Goal: Task Accomplishment & Management: Use online tool/utility

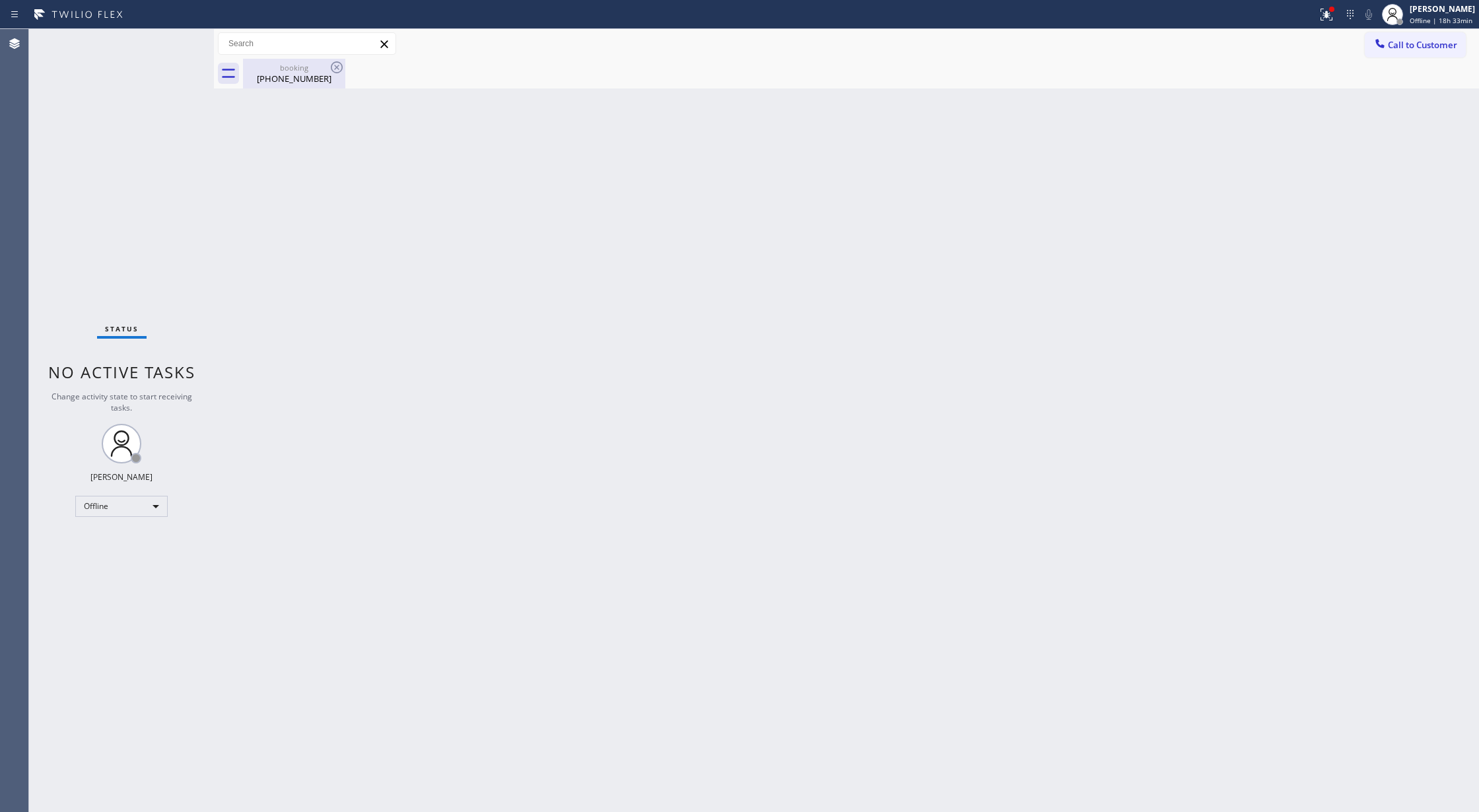
click at [319, 73] on div "[PHONE_NUMBER]" at bounding box center [294, 79] width 99 height 12
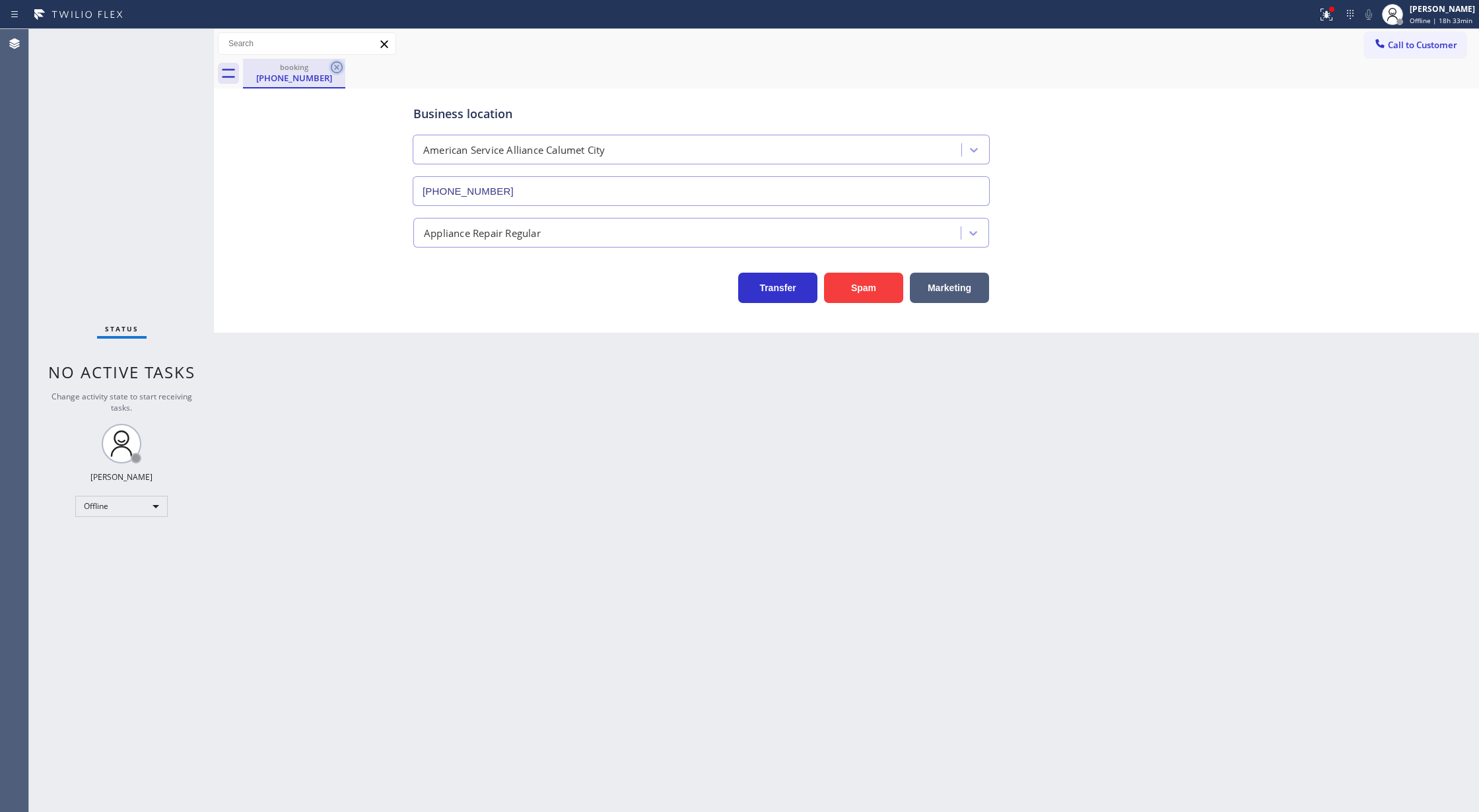
click at [332, 65] on icon at bounding box center [337, 68] width 12 height 12
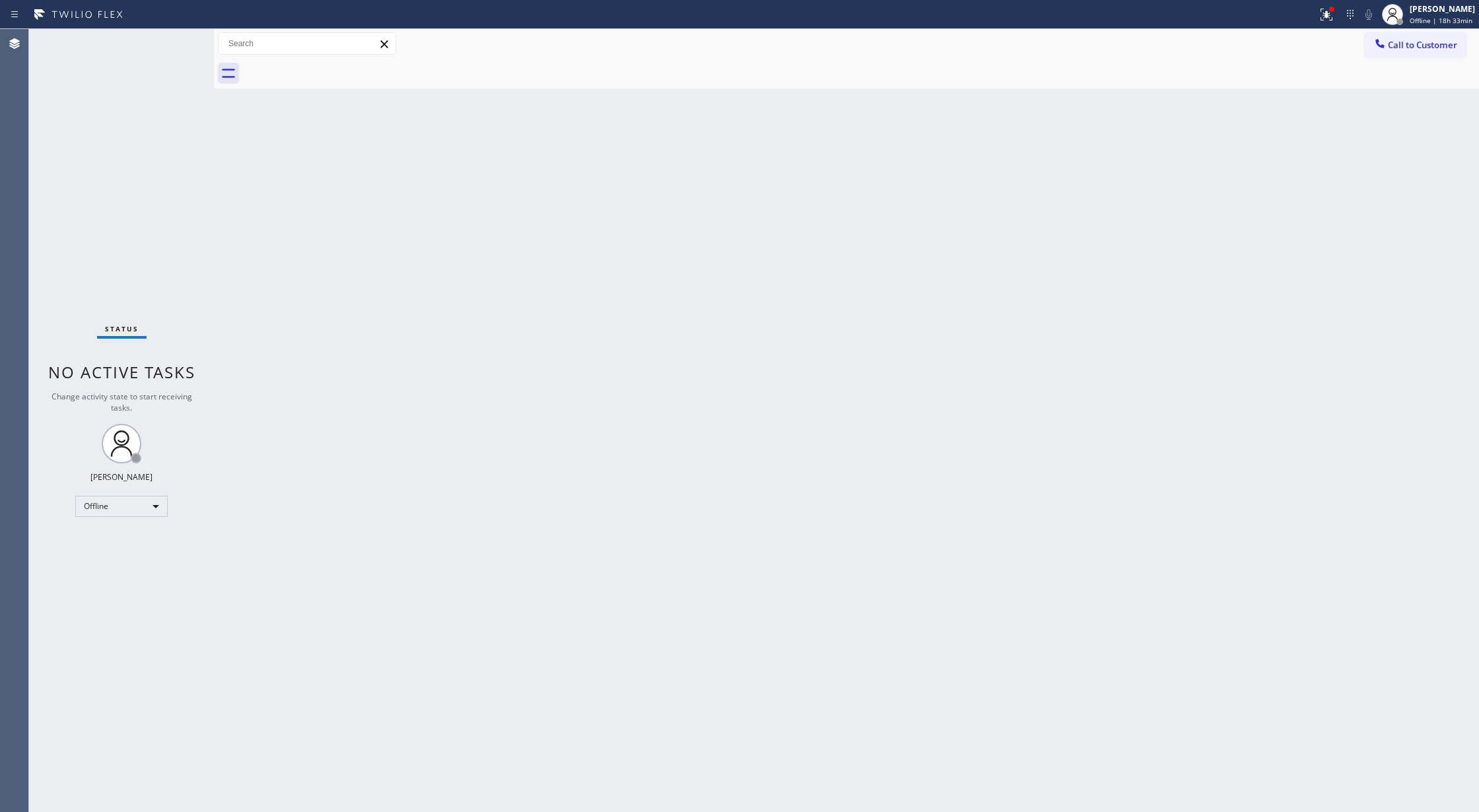
click at [175, 46] on div "Status No active tasks Change activity state to start receiving tasks. [PERSON_…" at bounding box center [121, 420] width 185 height 783
click at [155, 505] on div "Offline" at bounding box center [121, 507] width 93 height 21
click at [144, 542] on li "Available" at bounding box center [120, 541] width 89 height 16
click at [178, 37] on div "Status No active tasks You are ready to start receiving tasks. [PERSON_NAME] Av…" at bounding box center [121, 420] width 185 height 783
click at [175, 40] on div "Status No active tasks You are ready to start receiving tasks. [PERSON_NAME] Av…" at bounding box center [121, 420] width 185 height 783
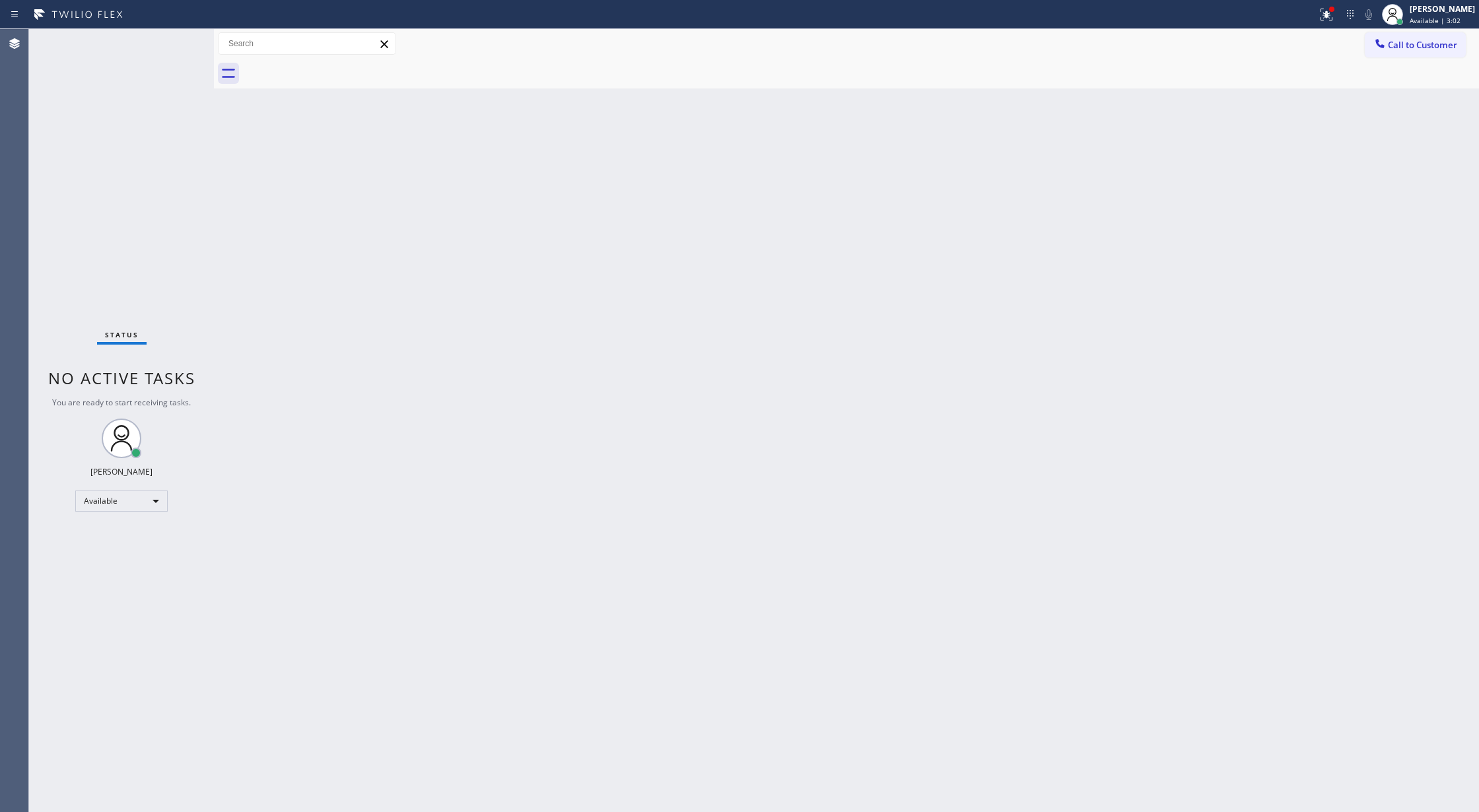
click at [172, 43] on div "Status No active tasks You are ready to start receiving tasks. [PERSON_NAME] Av…" at bounding box center [121, 420] width 185 height 783
click at [165, 48] on div "Status No active tasks You are ready to start receiving tasks. [PERSON_NAME] Av…" at bounding box center [121, 420] width 185 height 783
click at [170, 38] on div "Status No active tasks You are ready to start receiving tasks. [PERSON_NAME] Av…" at bounding box center [121, 420] width 185 height 783
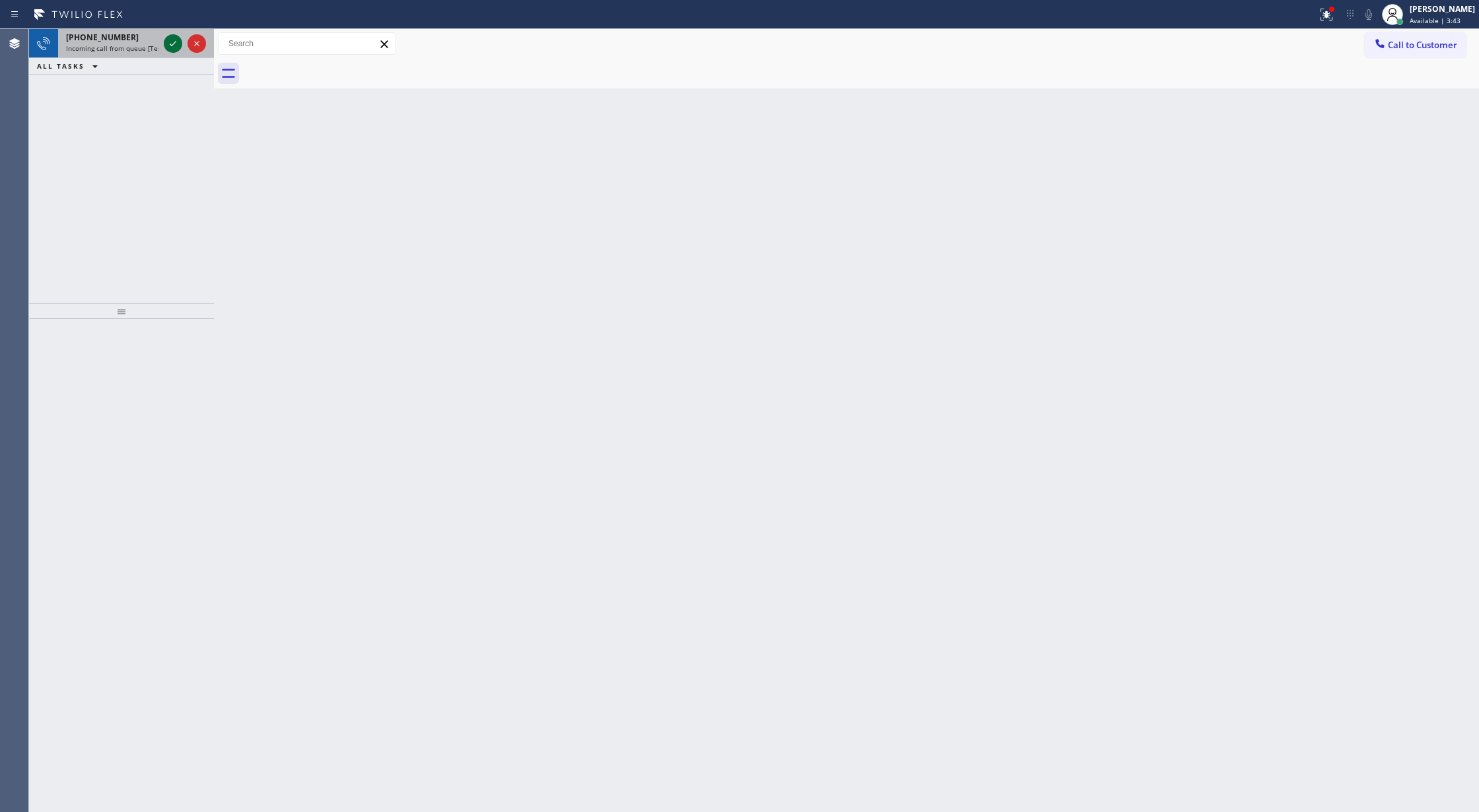
click at [167, 41] on icon at bounding box center [173, 43] width 16 height 16
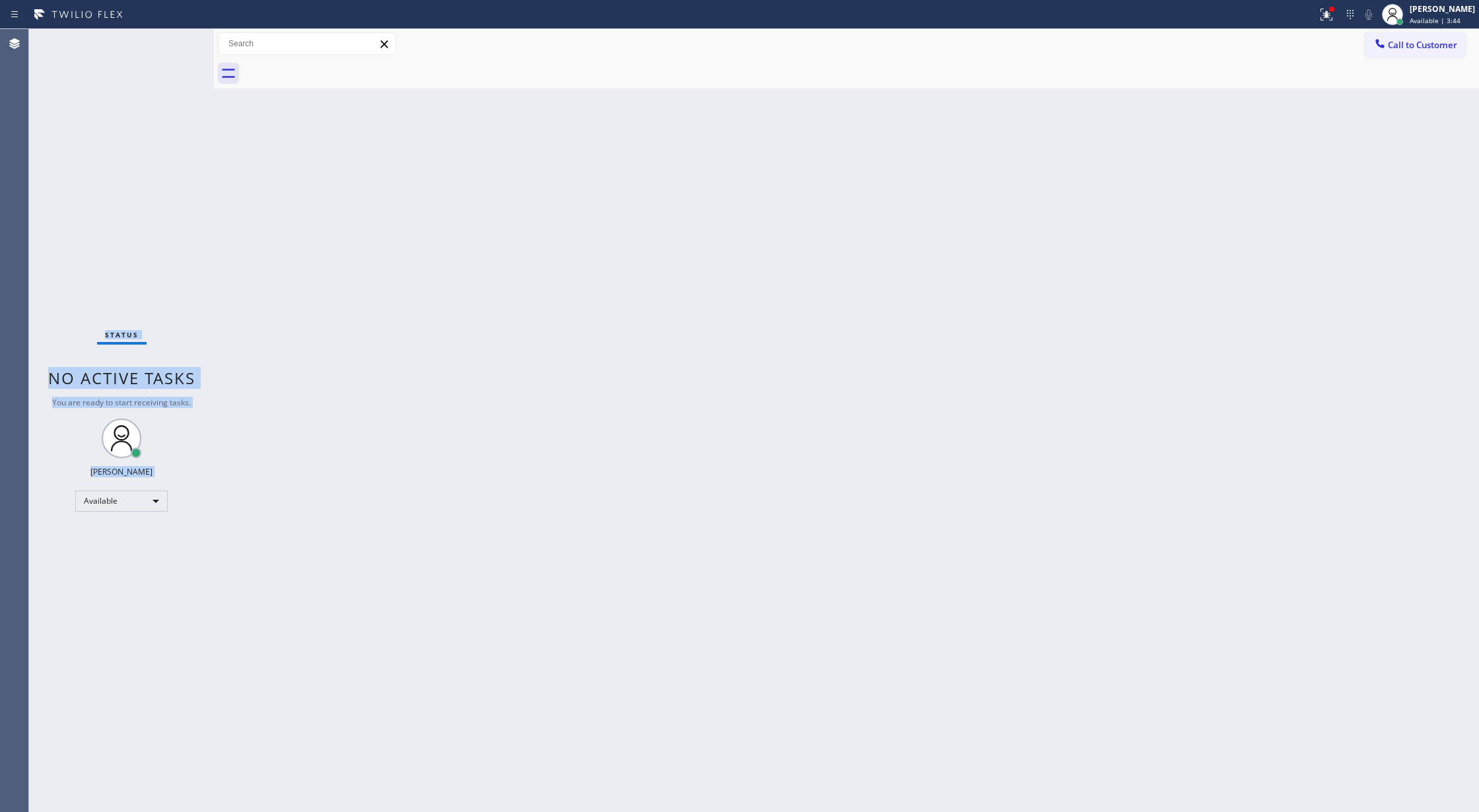
click at [167, 41] on div "Status No active tasks You are ready to start receiving tasks. [PERSON_NAME] Av…" at bounding box center [121, 420] width 185 height 783
click at [172, 43] on div "Status No active tasks You are ready to start receiving tasks. [PERSON_NAME] Av…" at bounding box center [121, 420] width 185 height 783
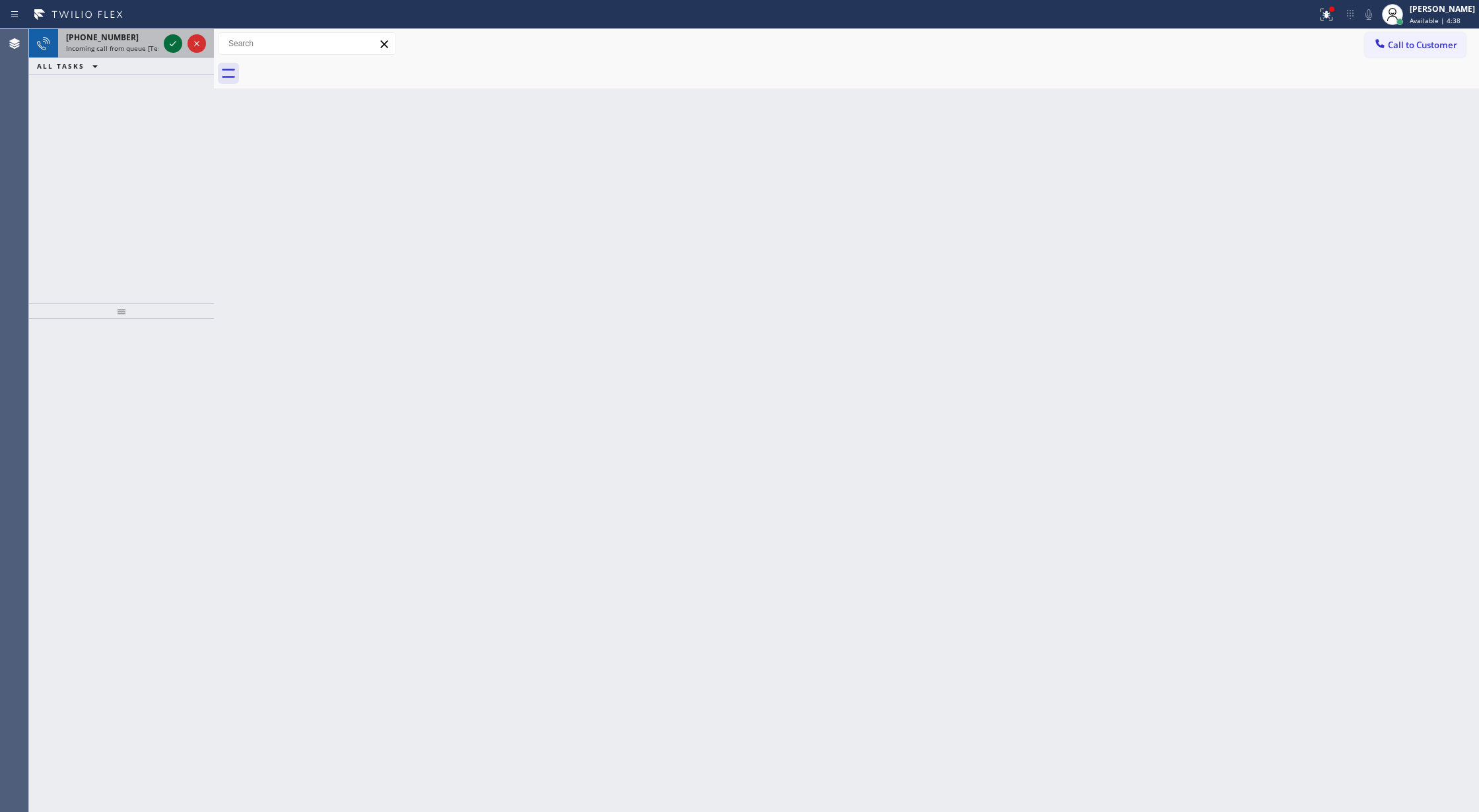
click at [175, 46] on icon at bounding box center [173, 43] width 16 height 16
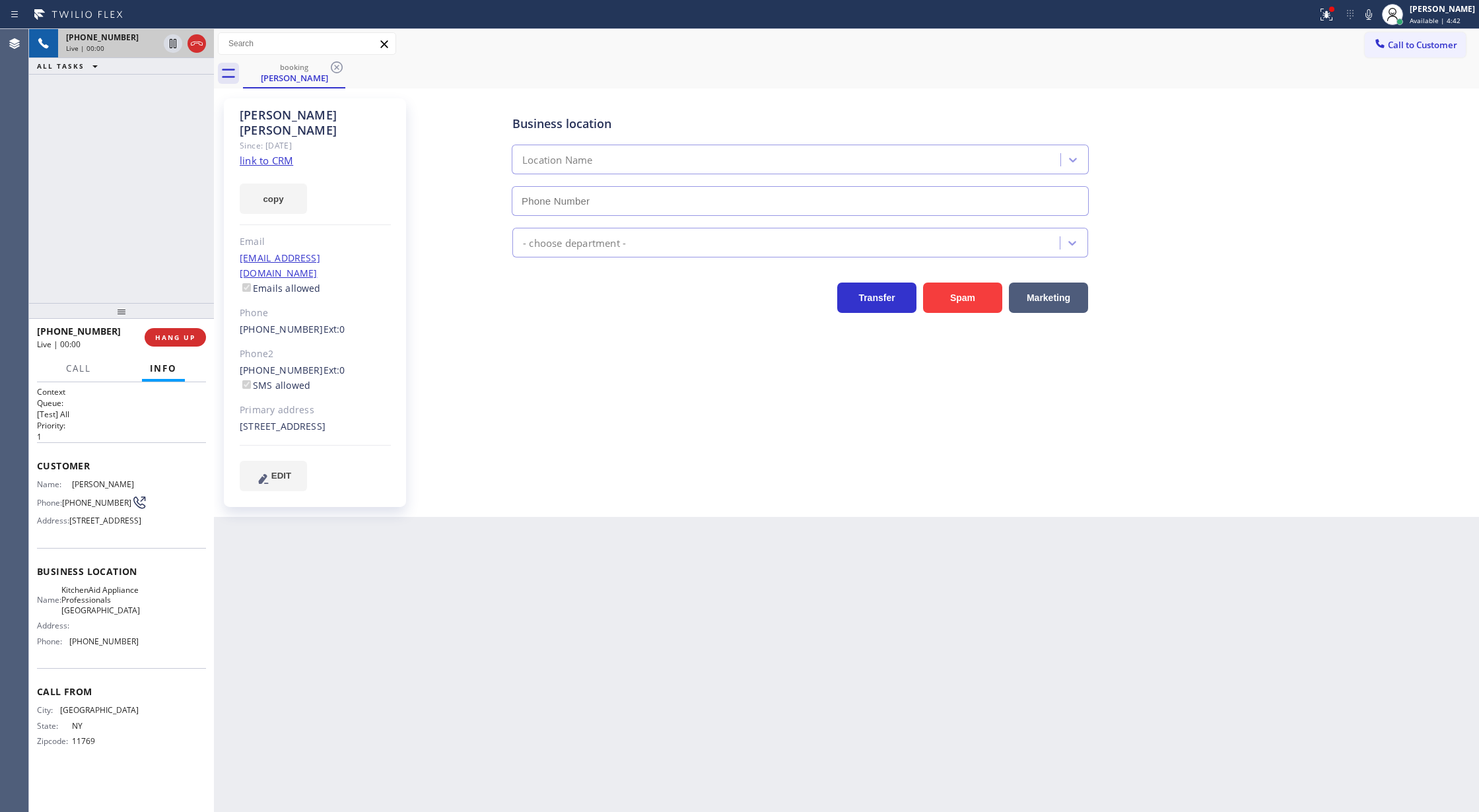
type input "[PHONE_NUMBER]"
click at [264, 154] on link "link to CRM" at bounding box center [266, 160] width 53 height 13
click at [1374, 17] on icon at bounding box center [1368, 14] width 16 height 16
click at [175, 49] on icon at bounding box center [173, 43] width 16 height 16
type input "[PHONE_NUMBER]"
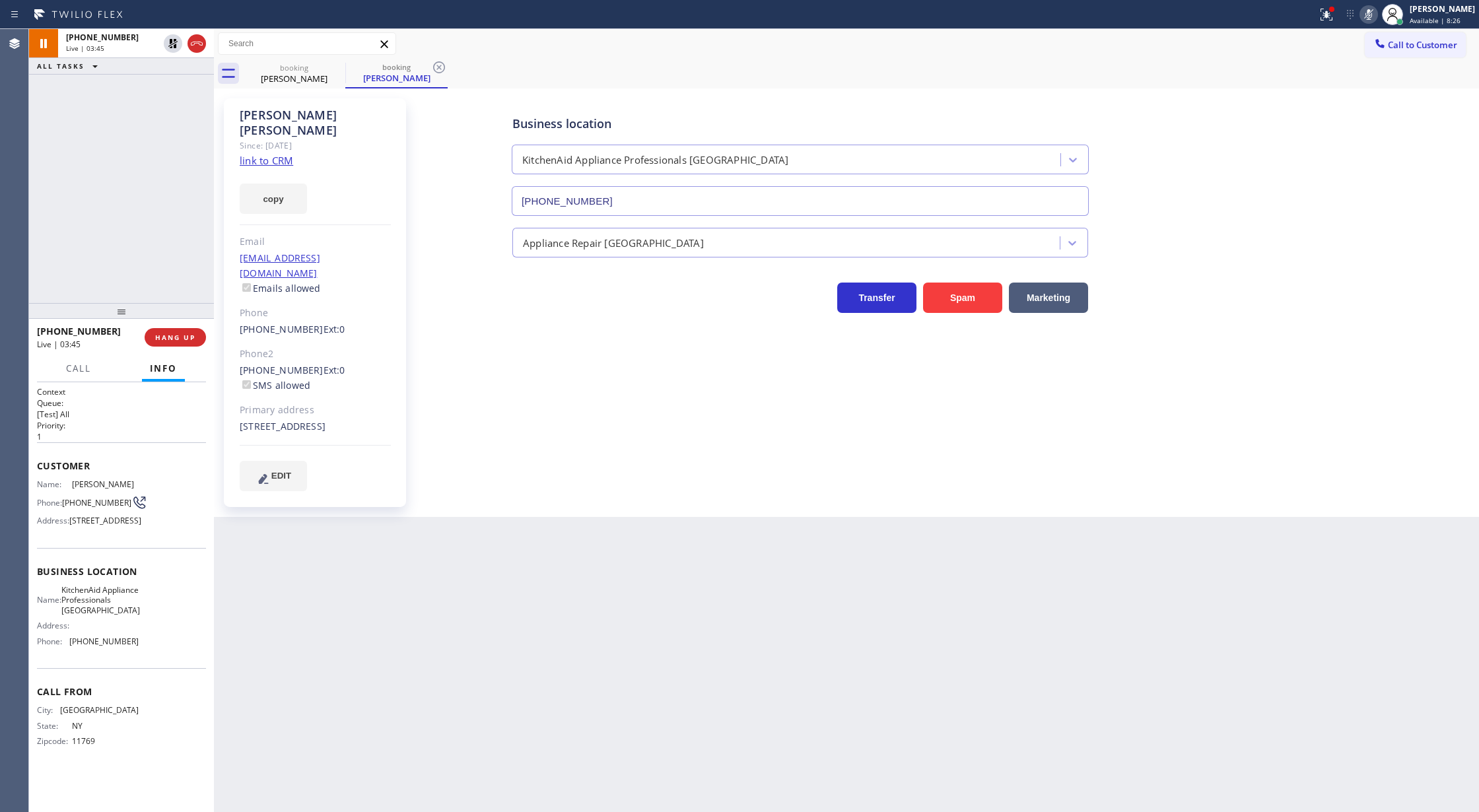
click at [1376, 17] on icon at bounding box center [1368, 14] width 16 height 16
click at [177, 43] on icon at bounding box center [173, 43] width 16 height 16
type input "[PHONE_NUMBER]"
click at [194, 49] on icon at bounding box center [197, 43] width 16 height 16
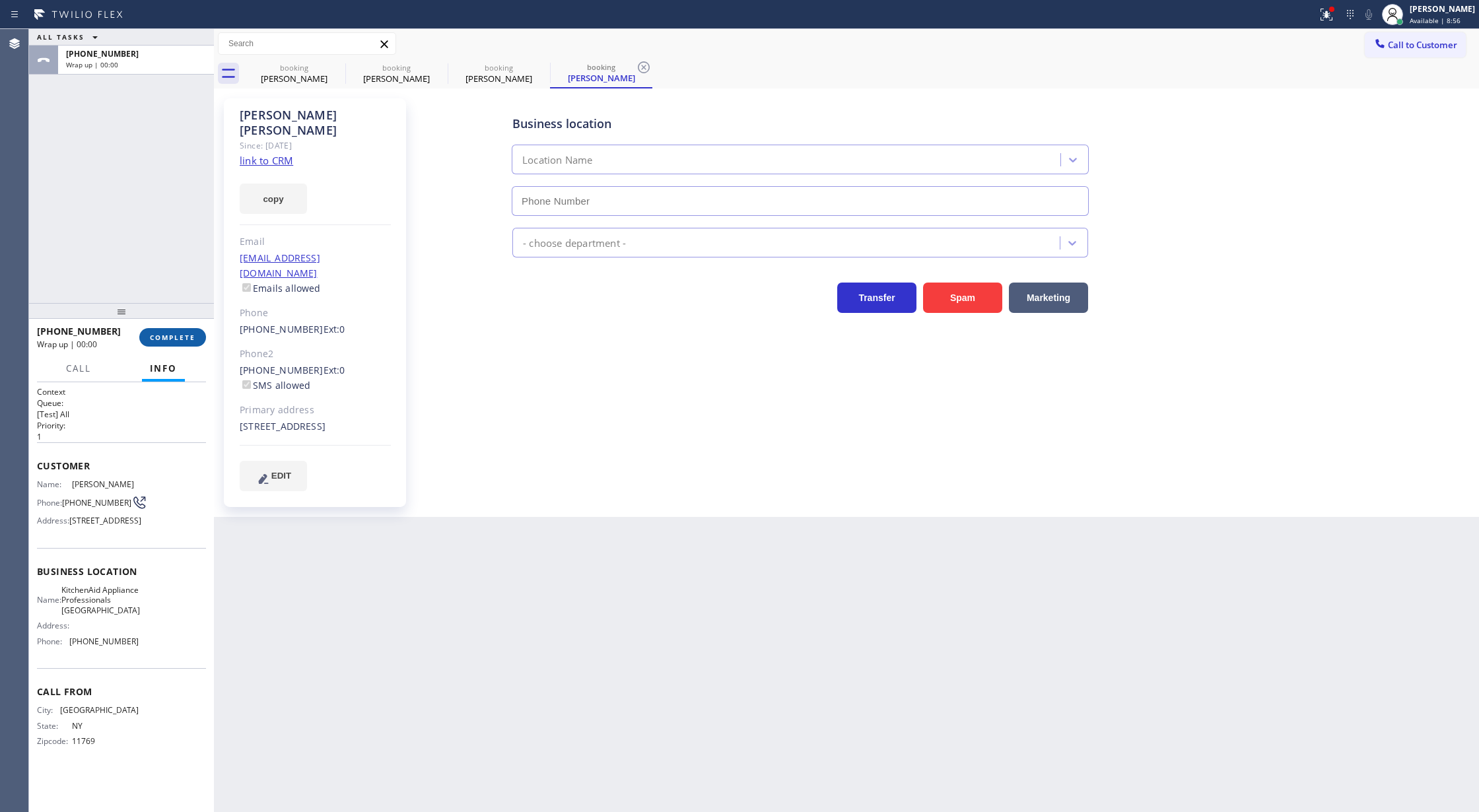
click at [161, 345] on button "COMPLETE" at bounding box center [173, 337] width 67 height 18
type input "[PHONE_NUMBER]"
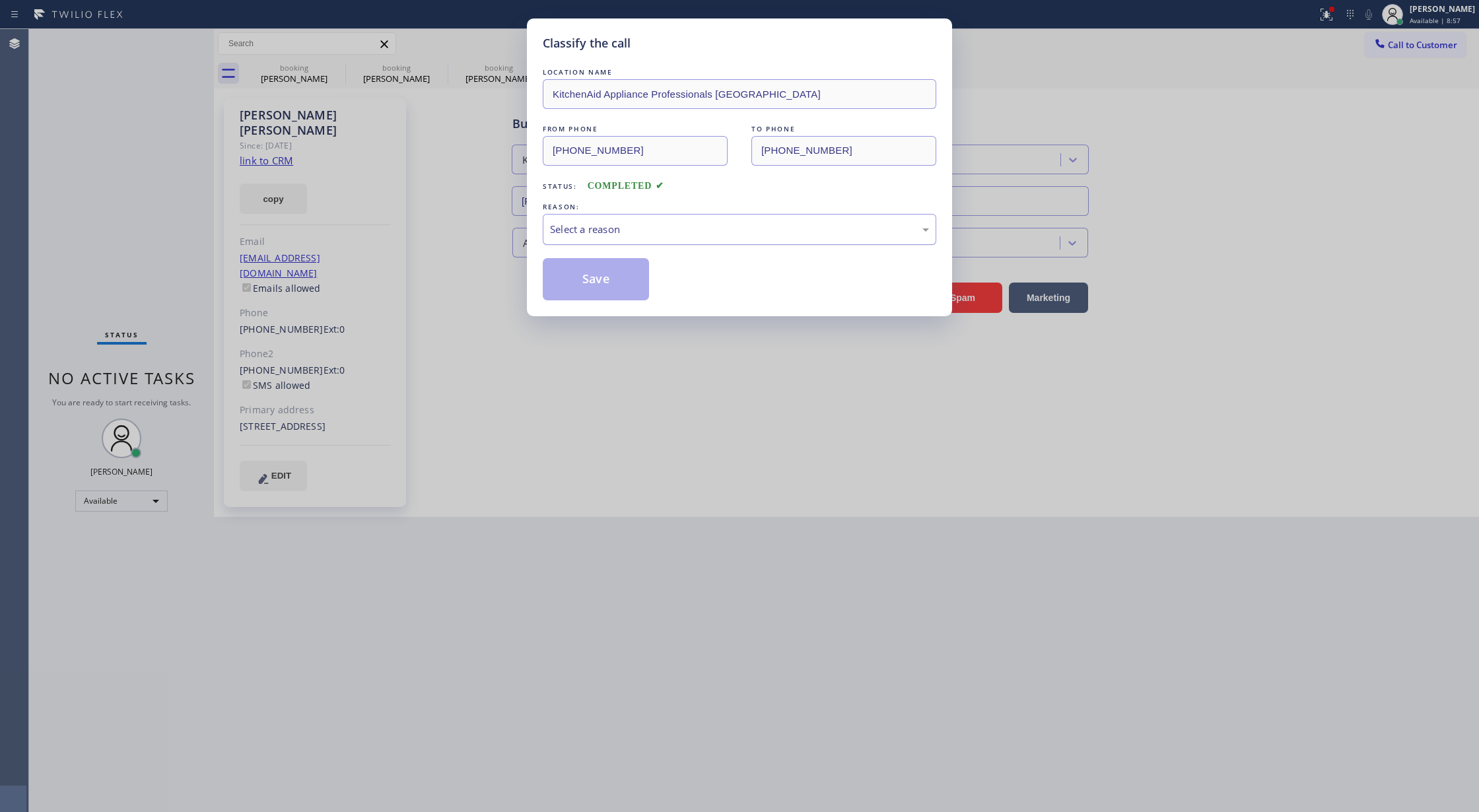
click at [561, 231] on div "Select a reason" at bounding box center [739, 229] width 379 height 15
click at [587, 271] on button "Save" at bounding box center [596, 279] width 106 height 42
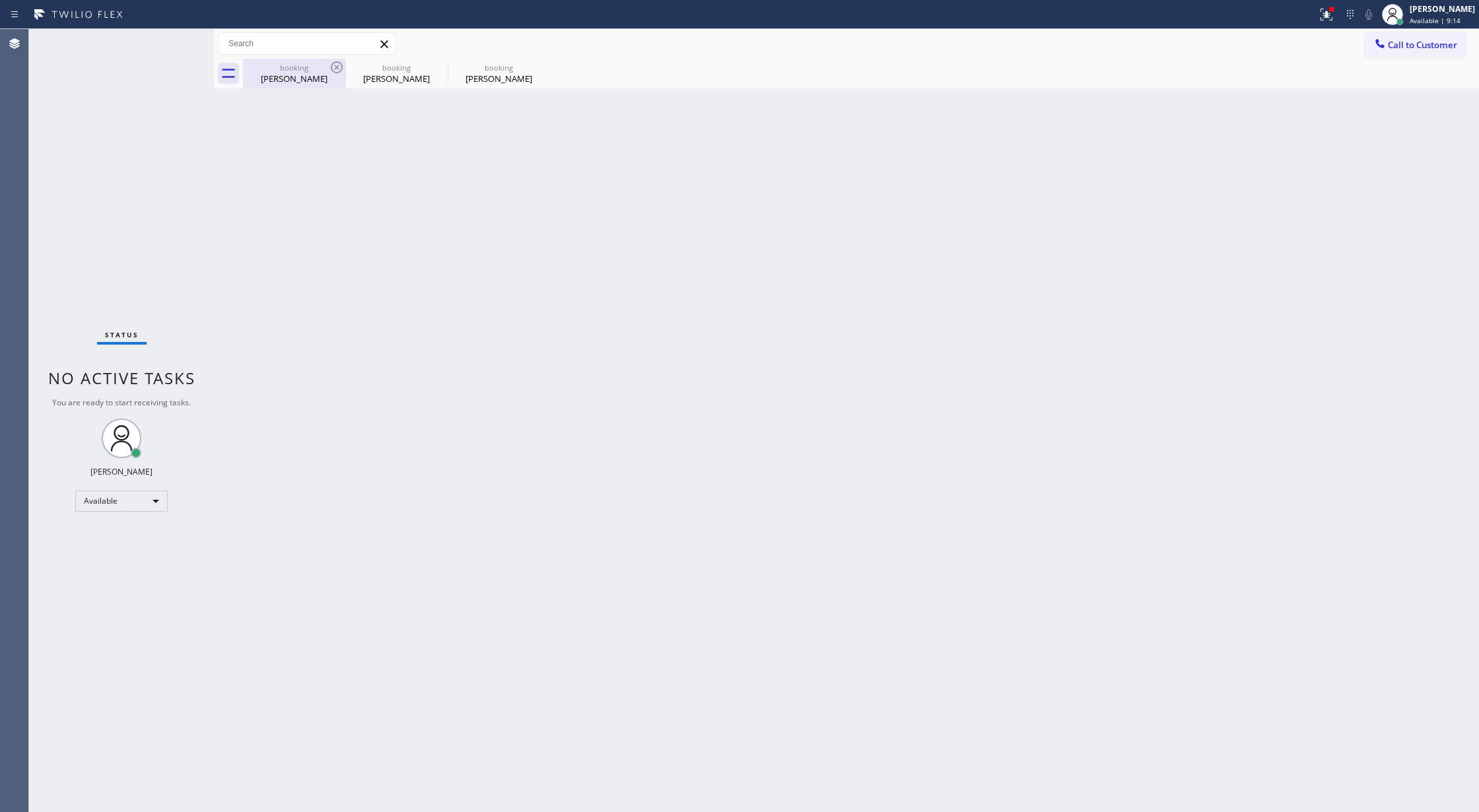
click at [271, 67] on div "booking" at bounding box center [294, 68] width 99 height 10
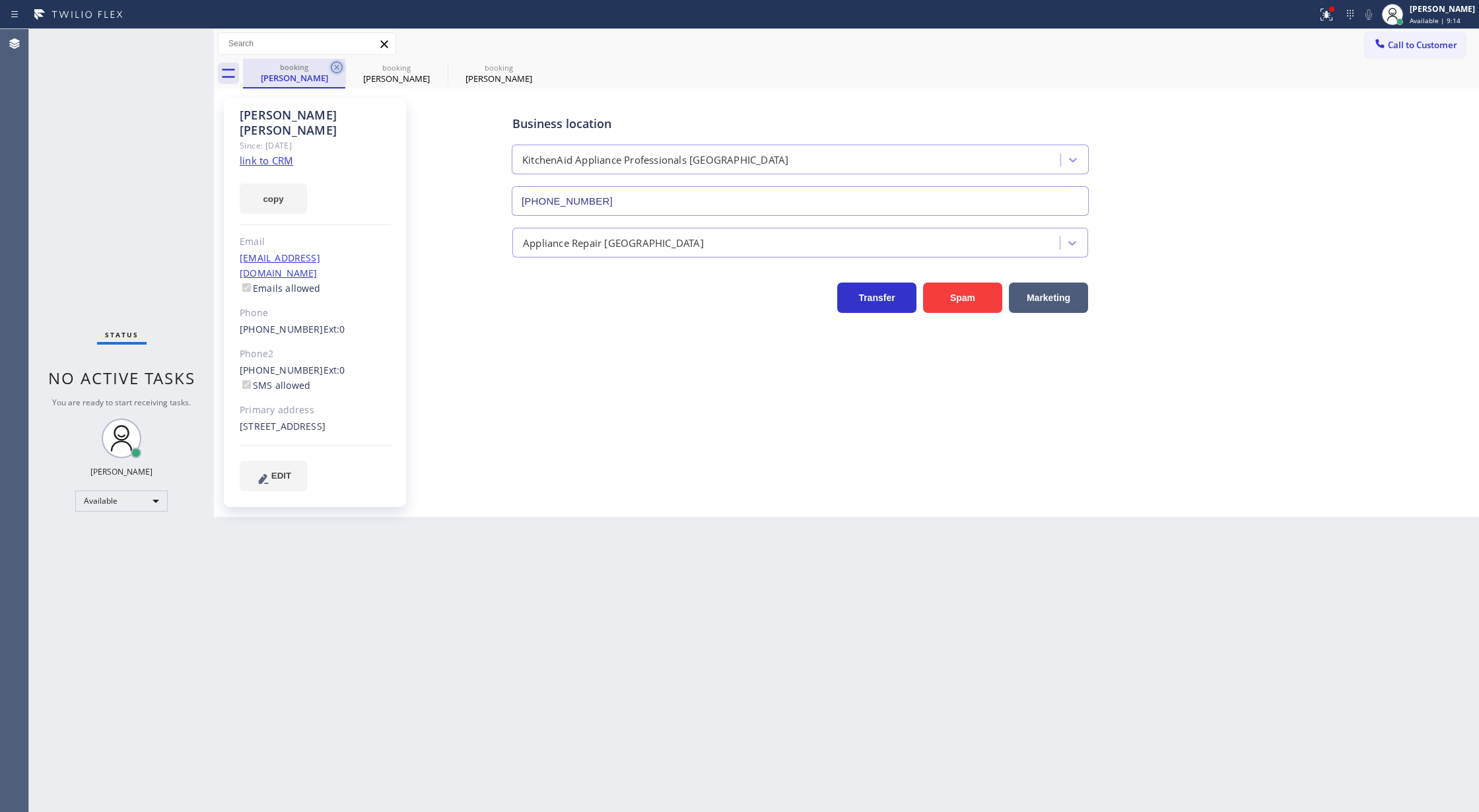
click at [330, 61] on icon at bounding box center [336, 67] width 16 height 16
click at [331, 61] on icon at bounding box center [336, 67] width 16 height 16
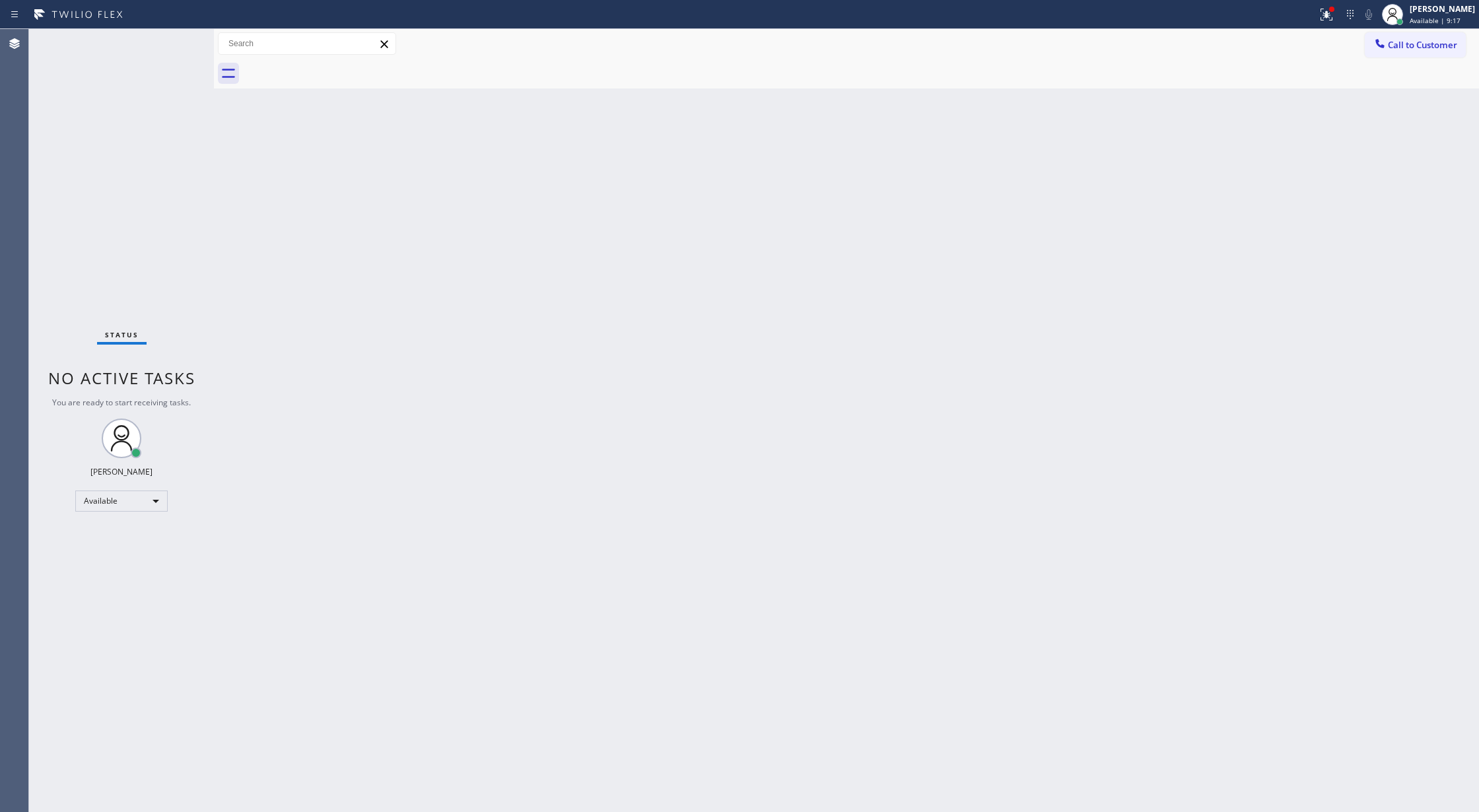
click at [175, 37] on div "Status No active tasks You are ready to start receiving tasks. [PERSON_NAME] Av…" at bounding box center [121, 420] width 185 height 783
click at [175, 38] on div "Status No active tasks You are ready to start receiving tasks. [PERSON_NAME] Av…" at bounding box center [121, 420] width 185 height 783
click at [1329, 16] on icon at bounding box center [1324, 13] width 8 height 9
click at [1298, 172] on button "Clear issues" at bounding box center [1265, 173] width 155 height 18
click at [181, 40] on div "Status No active tasks You are ready to start receiving tasks. [PERSON_NAME] Av…" at bounding box center [121, 420] width 185 height 783
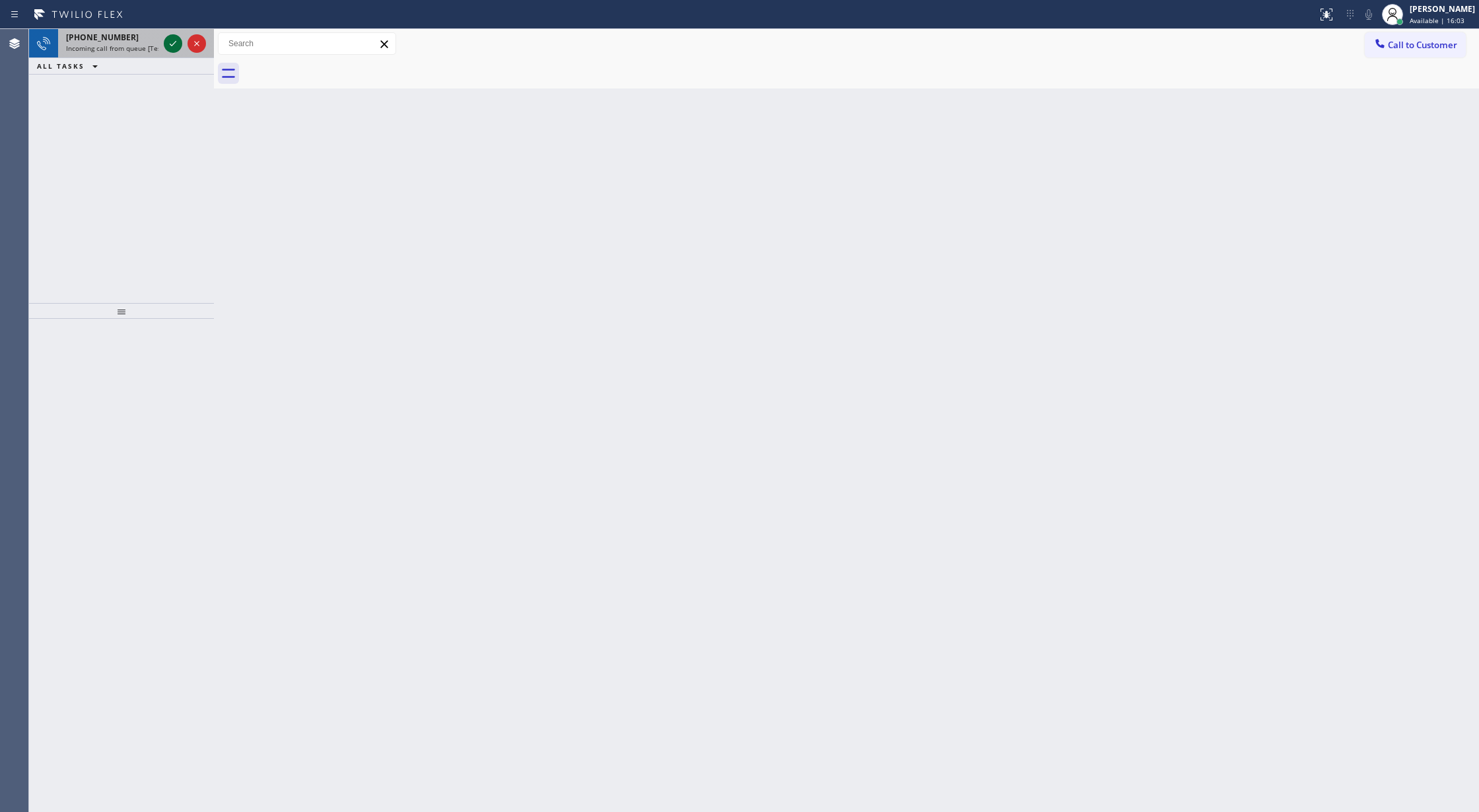
click at [177, 46] on icon at bounding box center [173, 43] width 16 height 16
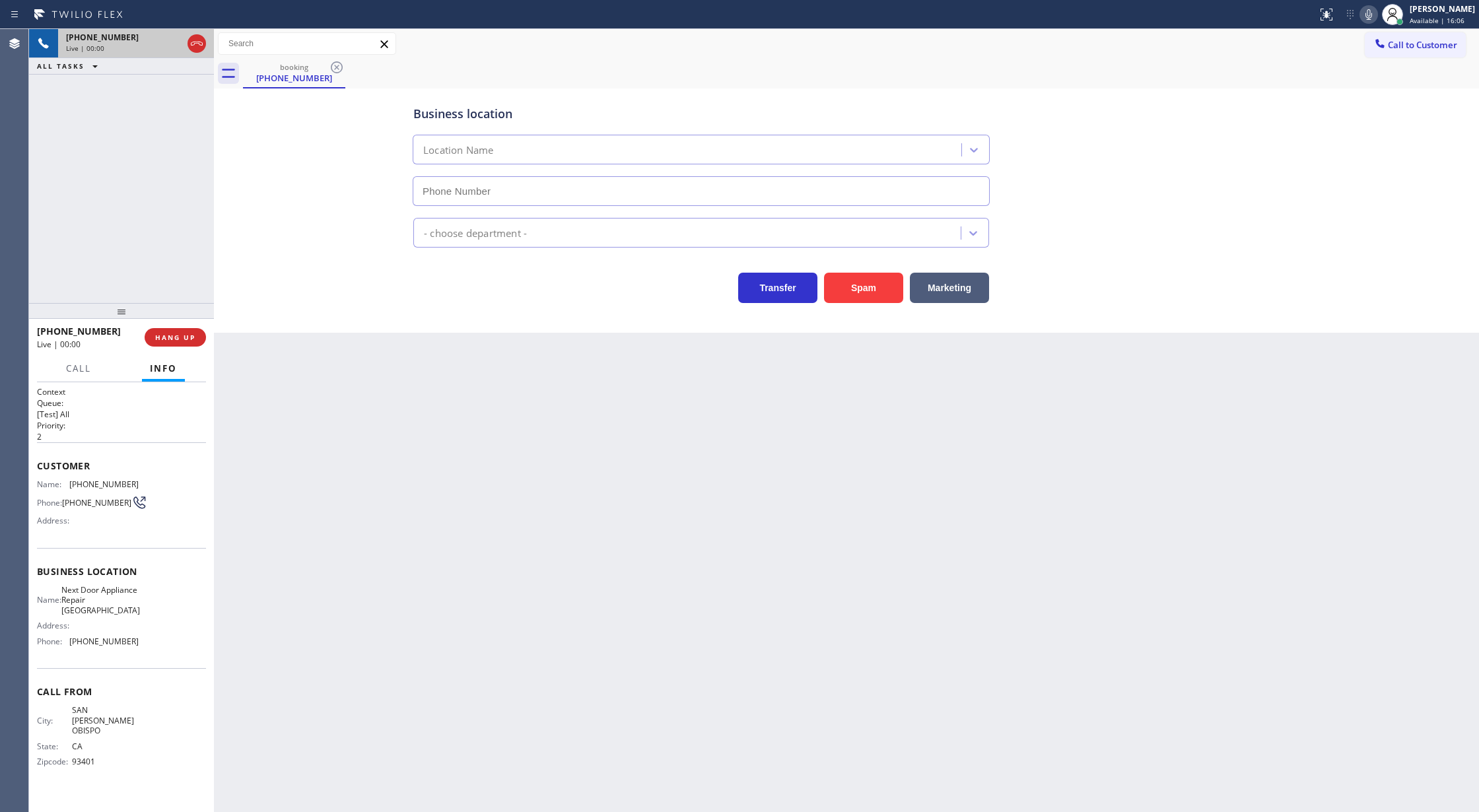
type input "[PHONE_NUMBER]"
click at [854, 283] on button "Spam" at bounding box center [864, 288] width 79 height 30
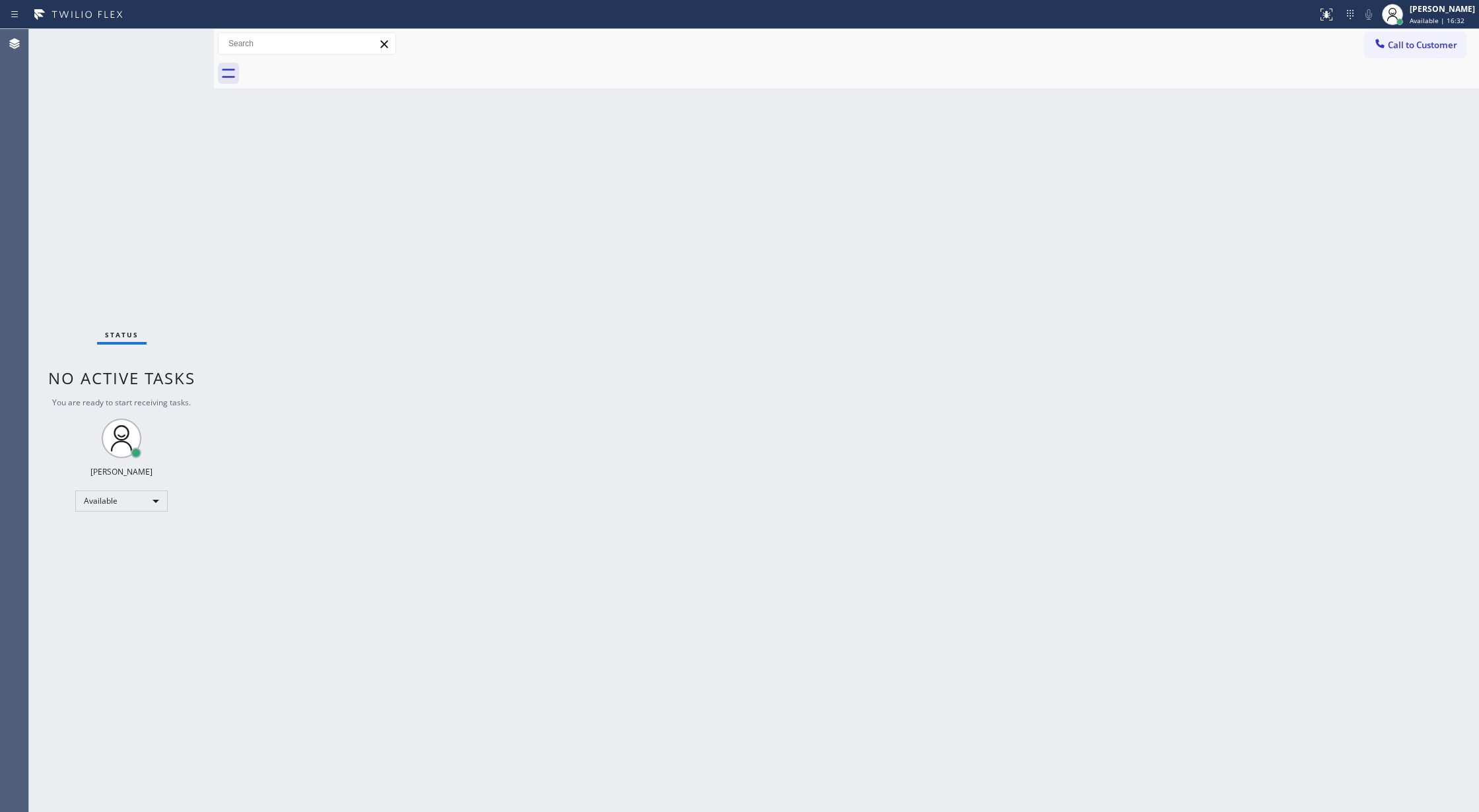
click at [175, 62] on div "Status No active tasks You are ready to start receiving tasks. [PERSON_NAME] Av…" at bounding box center [121, 420] width 185 height 783
click at [177, 54] on div "Status No active tasks You are ready to start receiving tasks. [PERSON_NAME] Av…" at bounding box center [121, 420] width 185 height 783
click at [177, 49] on div "Status No active tasks You are ready to start receiving tasks. [PERSON_NAME] Av…" at bounding box center [121, 420] width 185 height 783
click at [175, 38] on div "Status No active tasks You are ready to start receiving tasks. [PERSON_NAME] Av…" at bounding box center [121, 420] width 185 height 783
click at [186, 42] on div "Status No active tasks You are ready to start receiving tasks. [PERSON_NAME] Av…" at bounding box center [121, 420] width 185 height 783
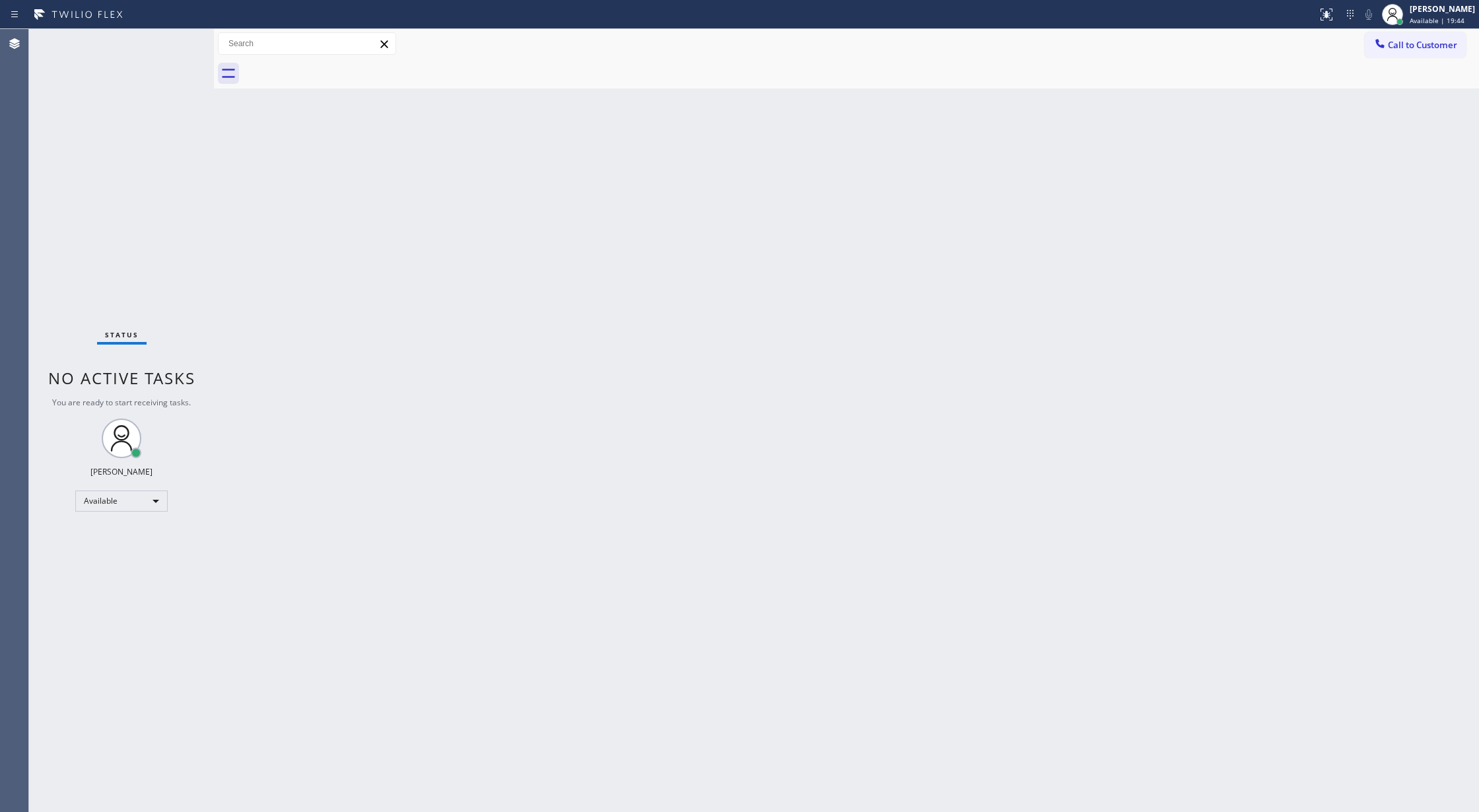
click at [157, 41] on div "Status No active tasks You are ready to start receiving tasks. [PERSON_NAME] Av…" at bounding box center [121, 420] width 185 height 783
click at [161, 38] on div "Status No active tasks You are ready to start receiving tasks. [PERSON_NAME] Av…" at bounding box center [121, 420] width 185 height 783
click at [175, 45] on div "Status No active tasks You are ready to start receiving tasks. [PERSON_NAME] Av…" at bounding box center [121, 420] width 185 height 783
click at [180, 39] on div "Status No active tasks You are ready to start receiving tasks. [PERSON_NAME] Av…" at bounding box center [121, 420] width 185 height 783
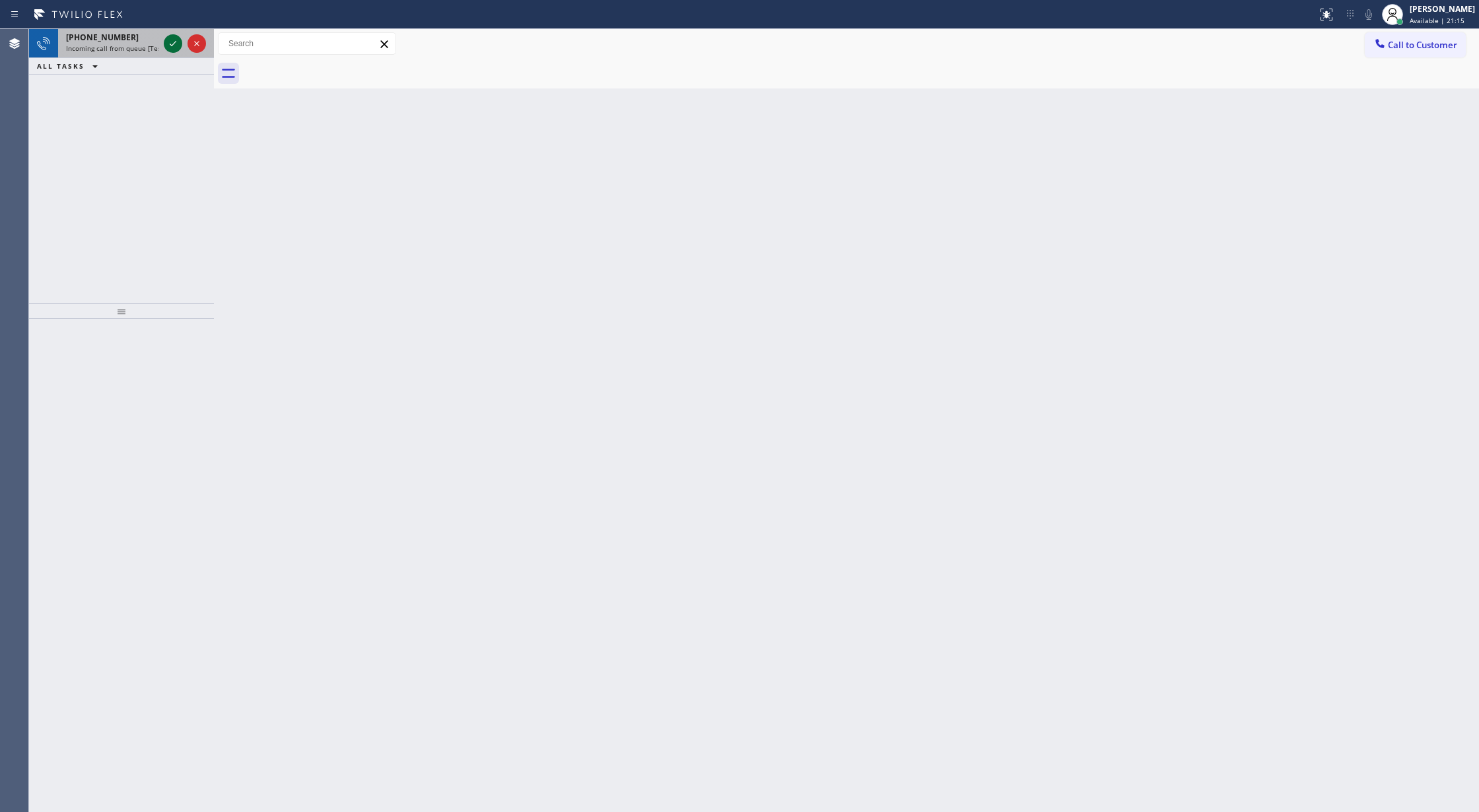
click at [172, 46] on icon at bounding box center [173, 43] width 16 height 16
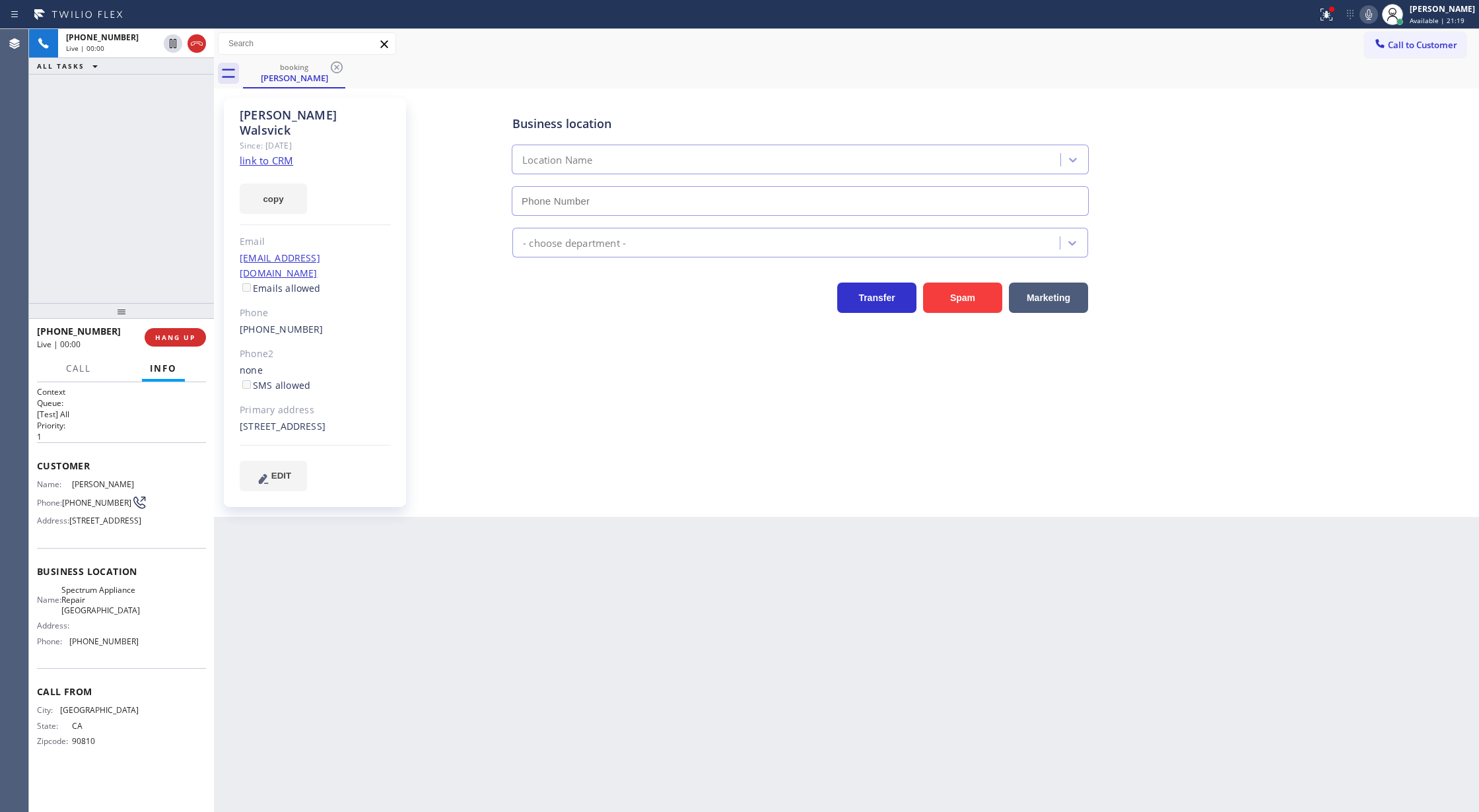
type input "[PHONE_NUMBER]"
click at [251, 154] on link "link to CRM" at bounding box center [266, 160] width 53 height 13
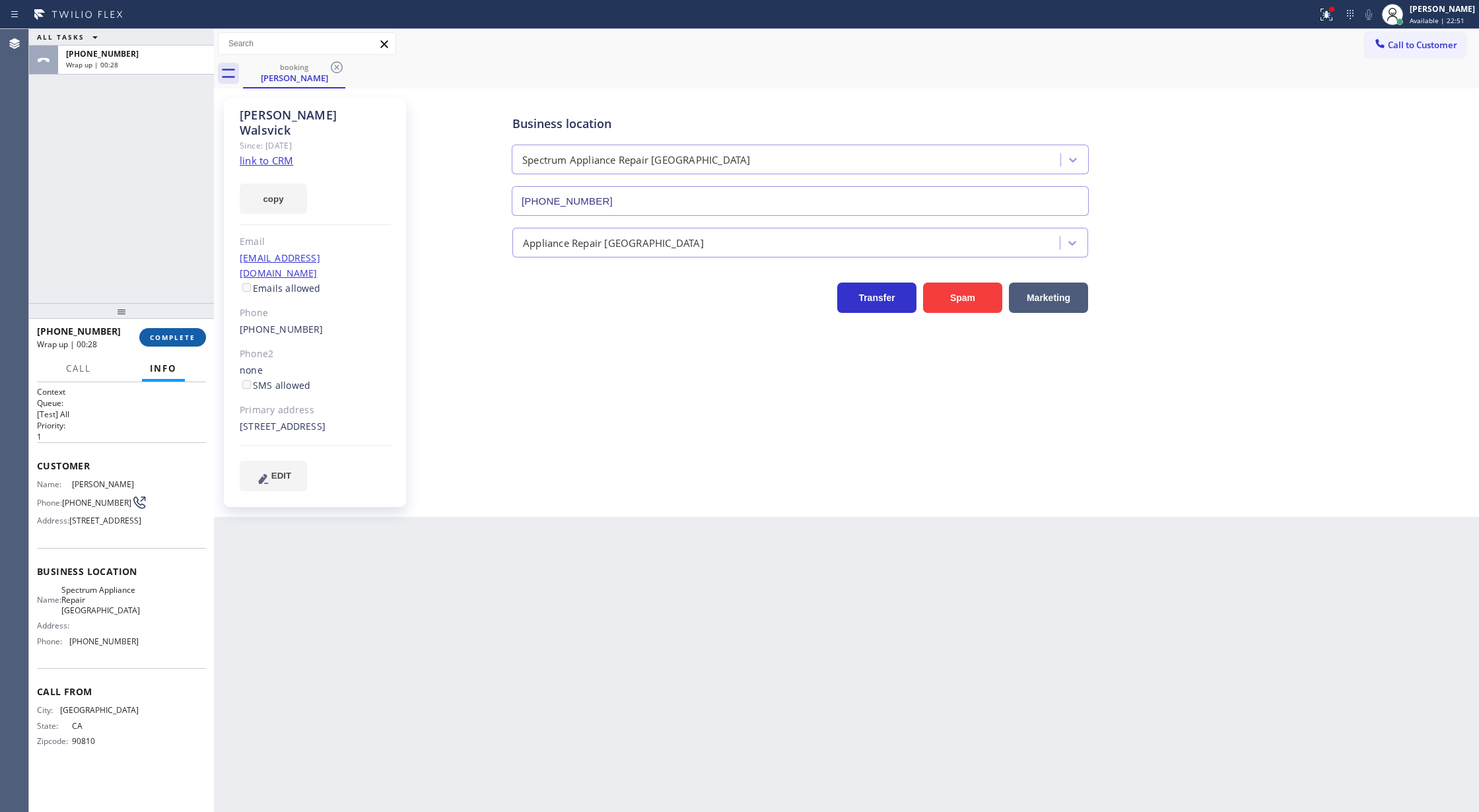
click at [159, 332] on button "COMPLETE" at bounding box center [173, 337] width 67 height 18
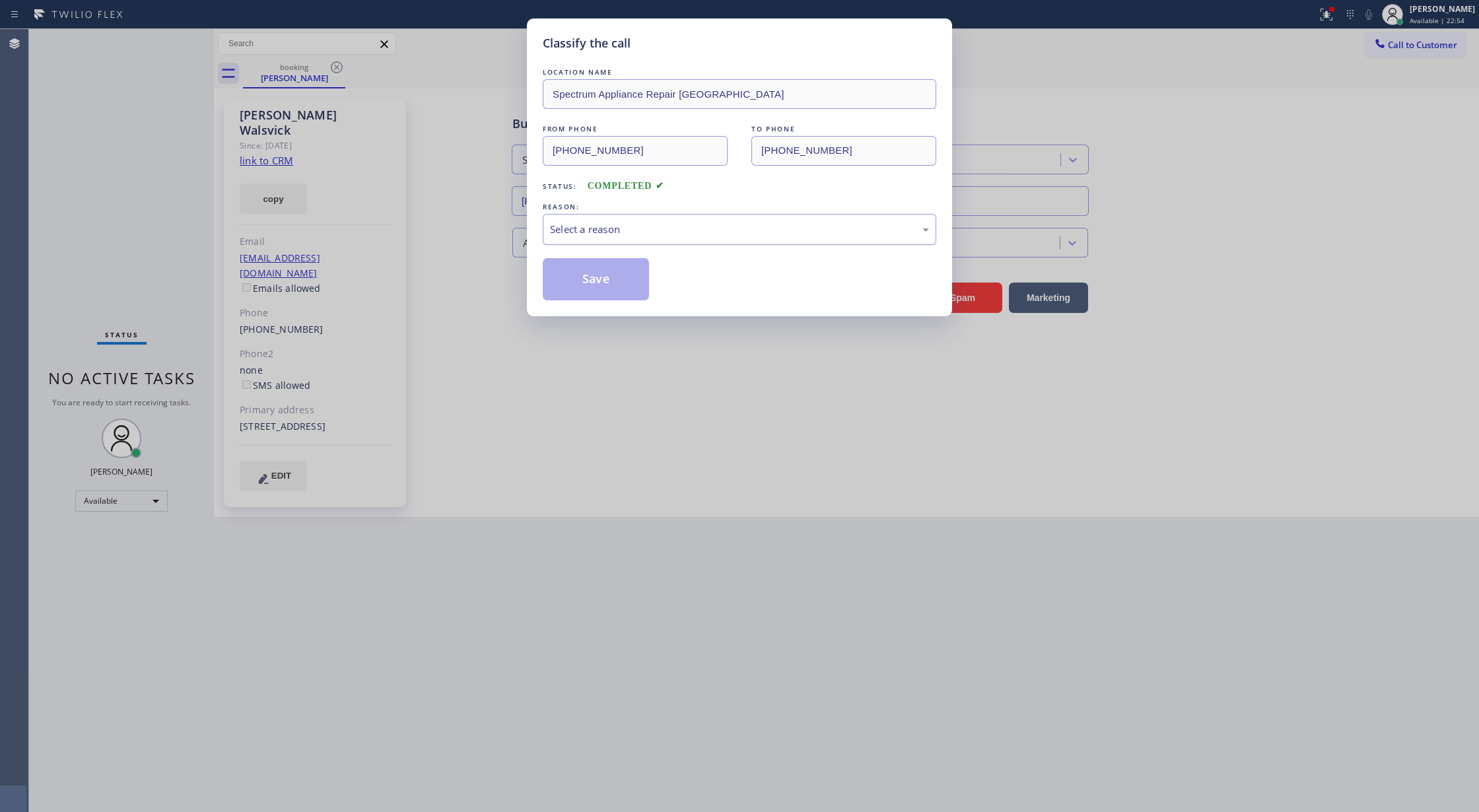
click at [635, 241] on div "Select a reason" at bounding box center [739, 229] width 394 height 31
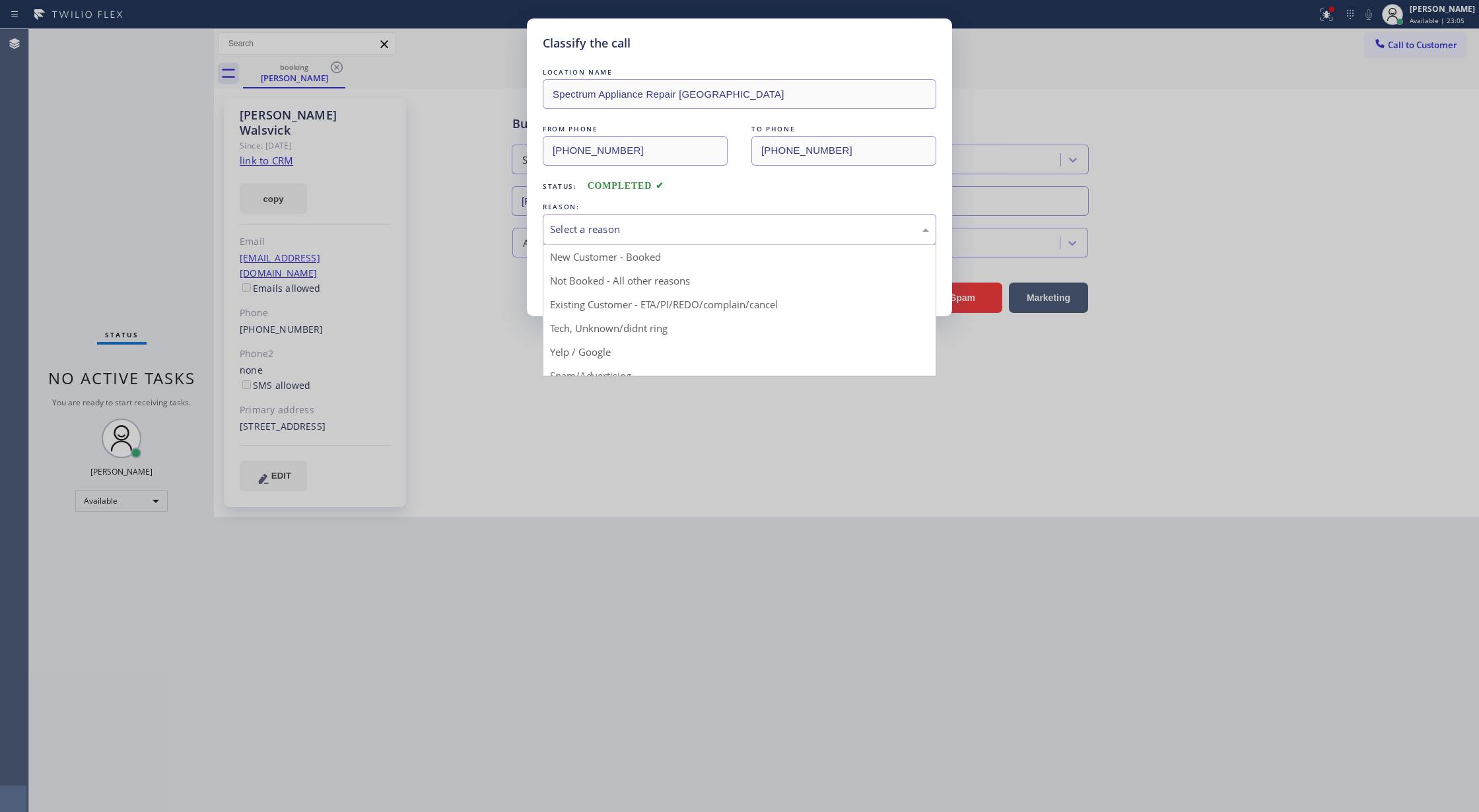
click at [606, 231] on div "Select a reason" at bounding box center [739, 229] width 379 height 15
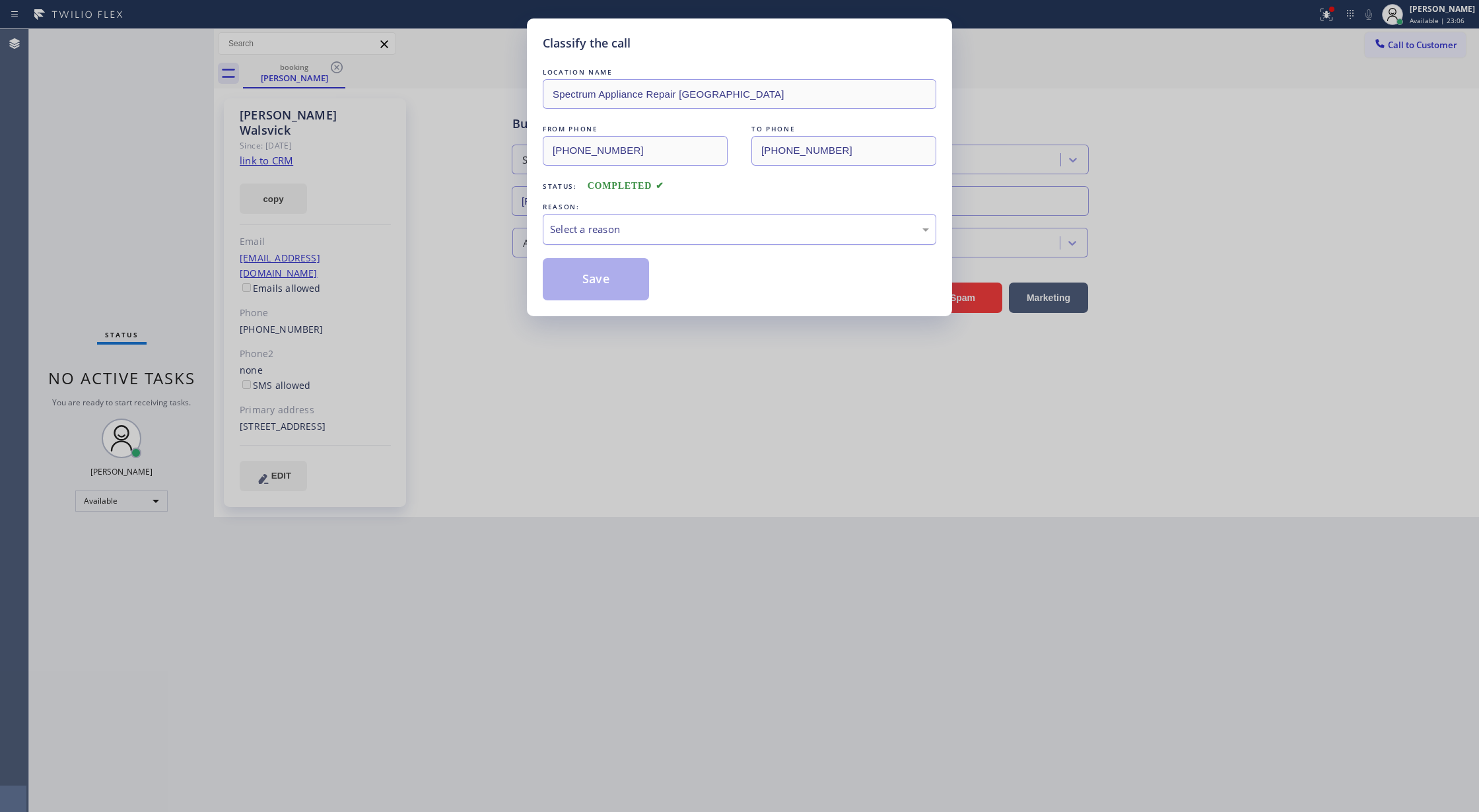
click at [594, 231] on div "Select a reason" at bounding box center [739, 229] width 379 height 15
click at [589, 282] on button "Save" at bounding box center [596, 279] width 106 height 42
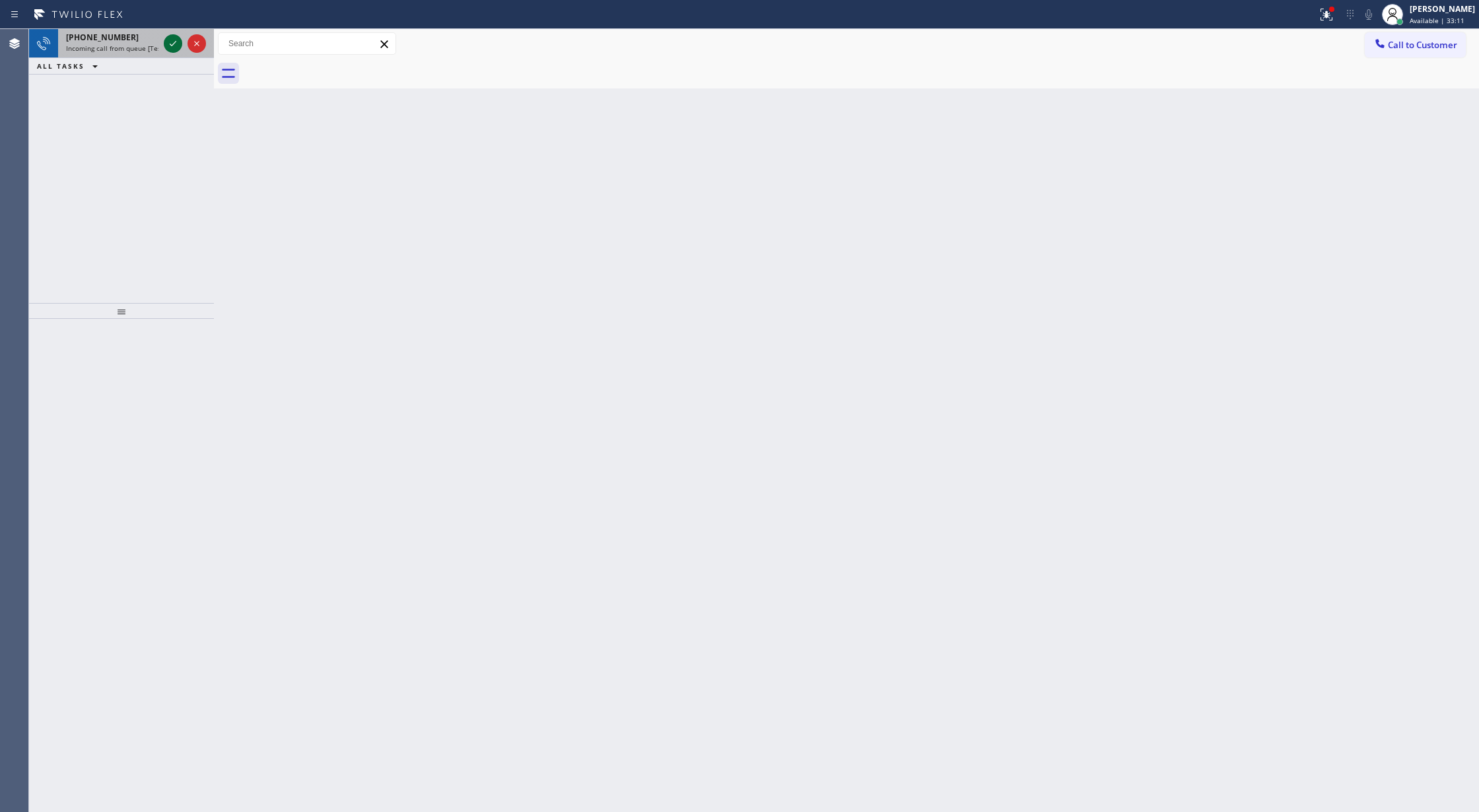
click at [168, 50] on icon at bounding box center [173, 43] width 16 height 16
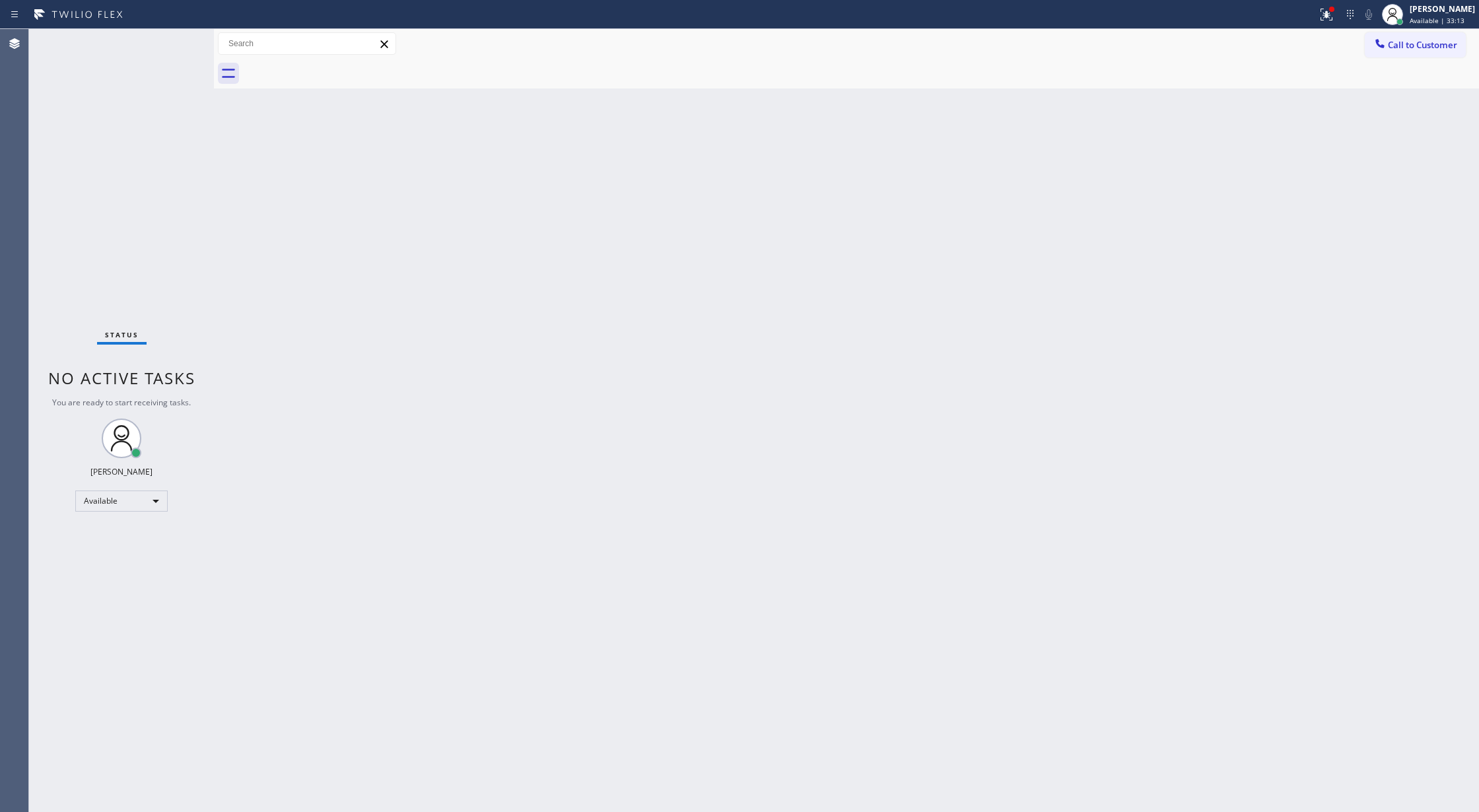
click at [165, 50] on div "Status No active tasks You are ready to start receiving tasks. [PERSON_NAME] Av…" at bounding box center [121, 420] width 185 height 783
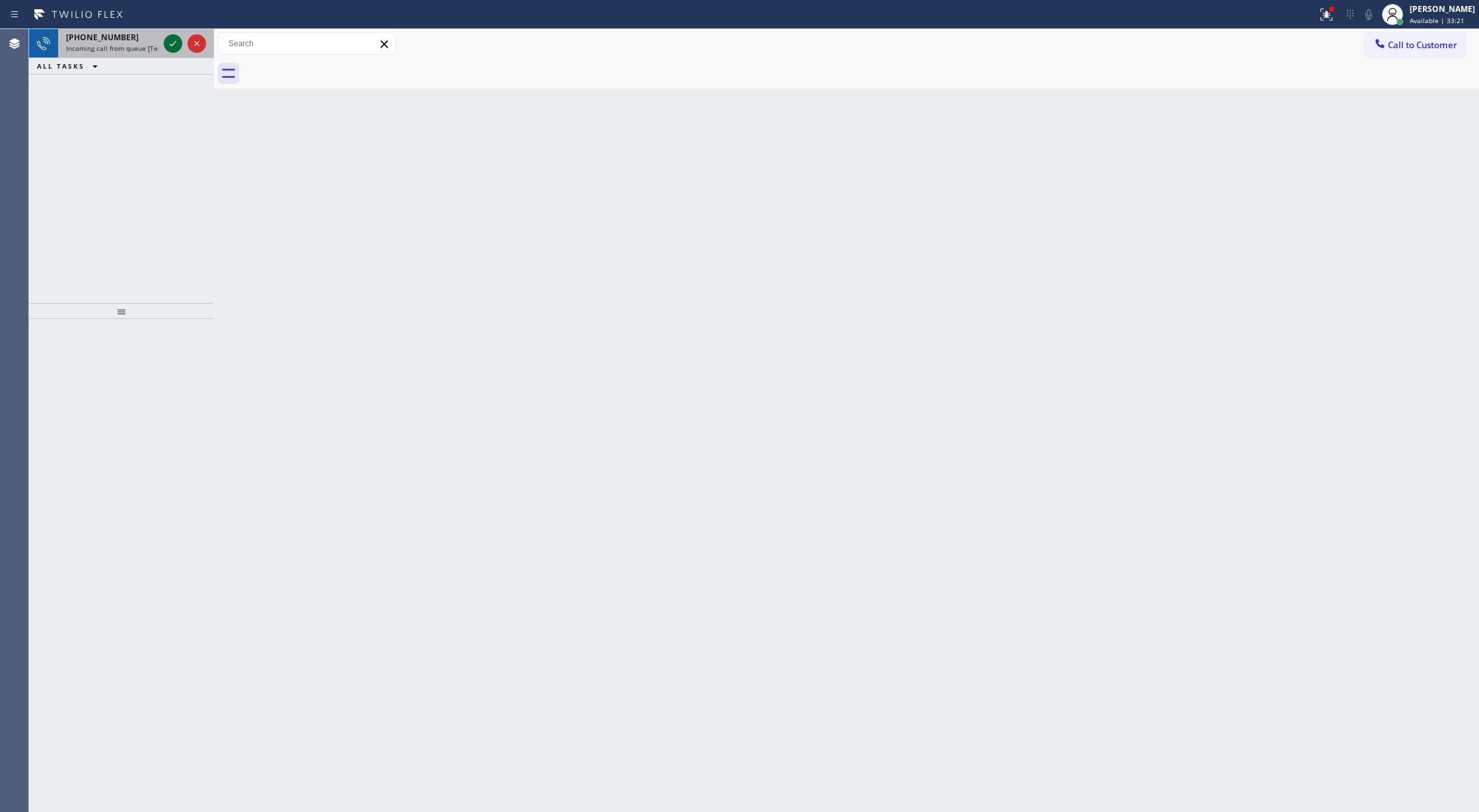
click at [172, 40] on icon at bounding box center [173, 43] width 16 height 16
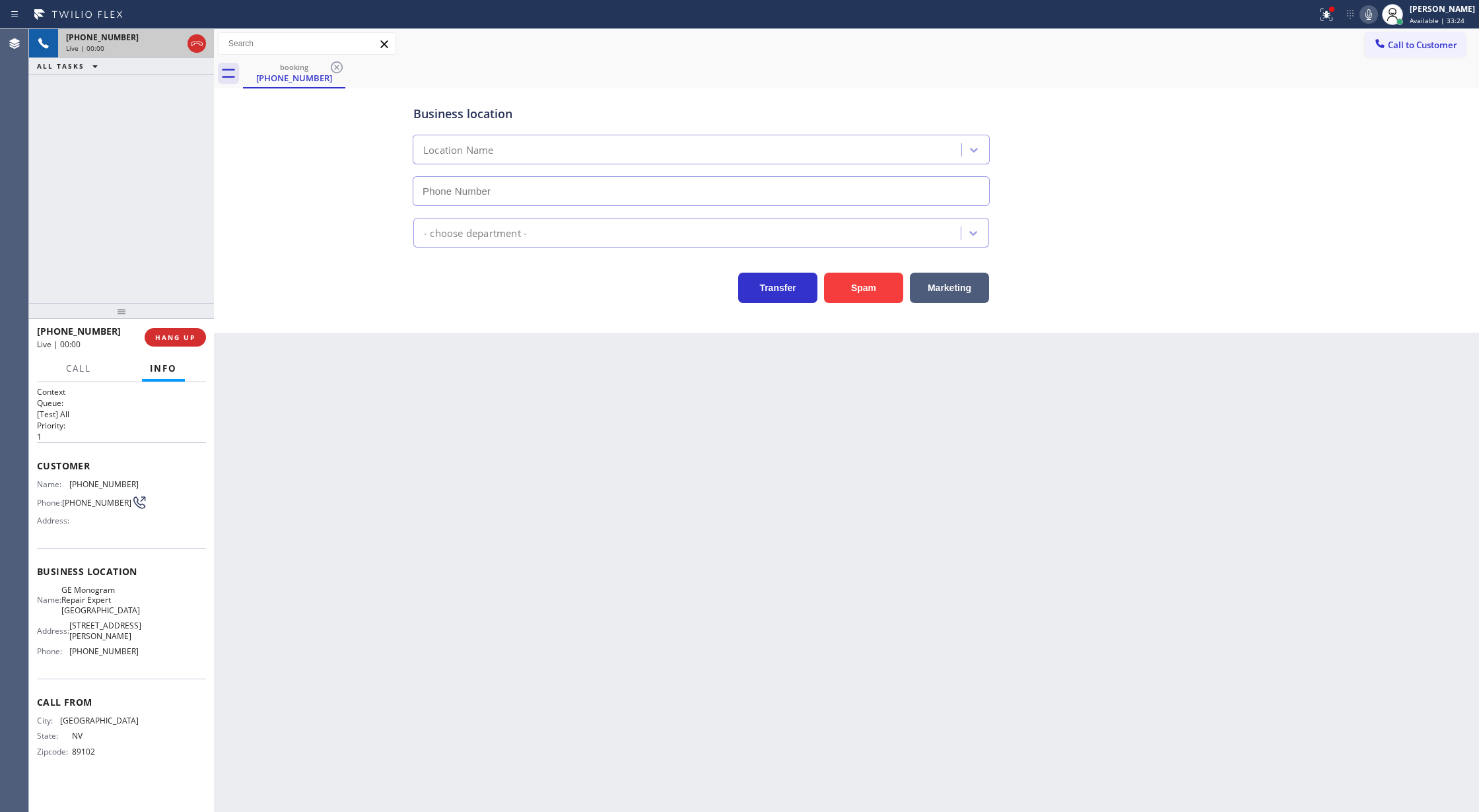
type input "[PHONE_NUMBER]"
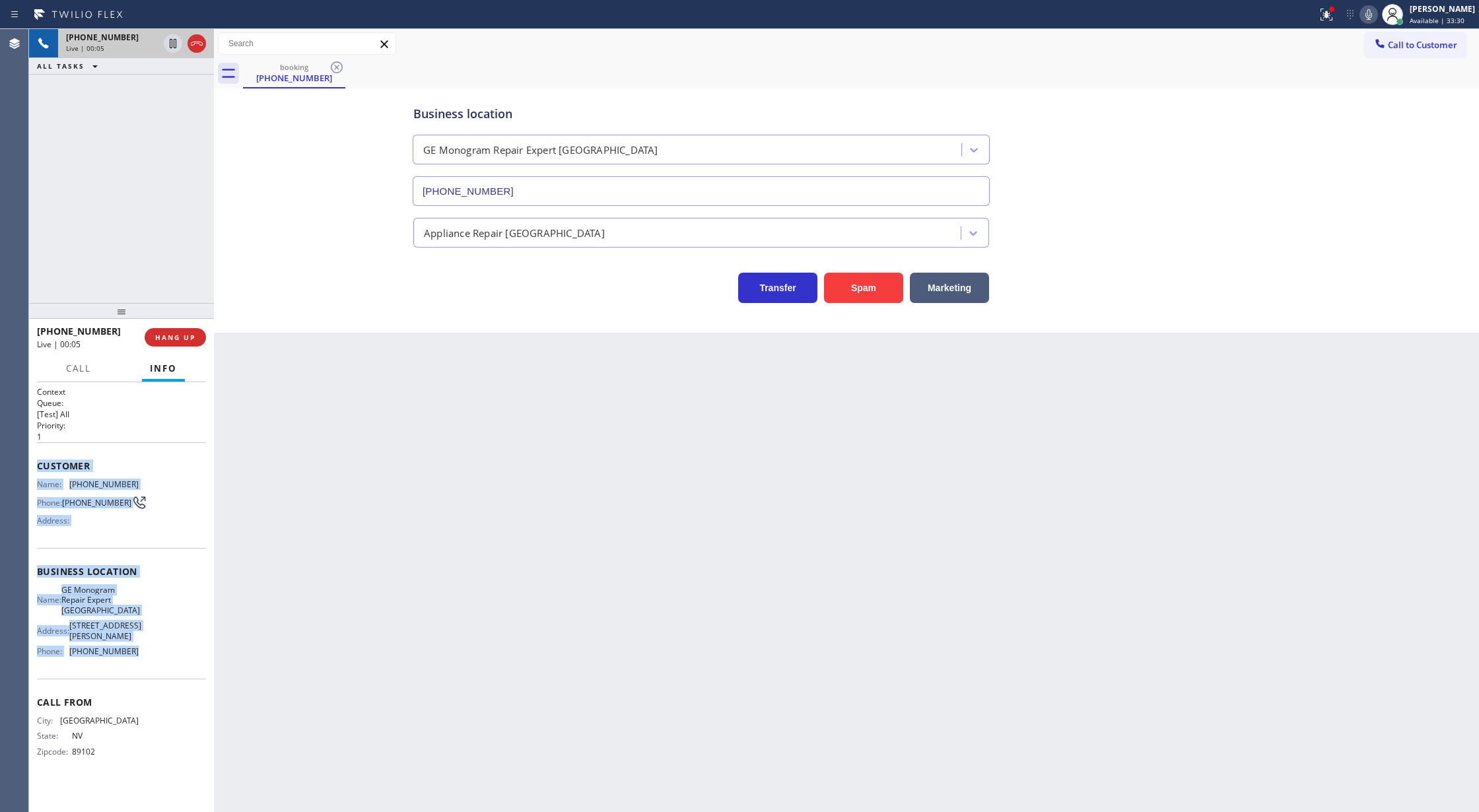
drag, startPoint x: 36, startPoint y: 466, endPoint x: 184, endPoint y: 672, distance: 253.7
click at [184, 672] on div "Context Queue: [Test] All Priority: 1 Customer Name: [PHONE_NUMBER] Phone: [PHO…" at bounding box center [121, 597] width 185 height 430
copy div "Customer Name: [PHONE_NUMBER] Phone: [PHONE_NUMBER] Address: Business location …"
click at [162, 336] on span "COMPLETE" at bounding box center [173, 338] width 46 height 9
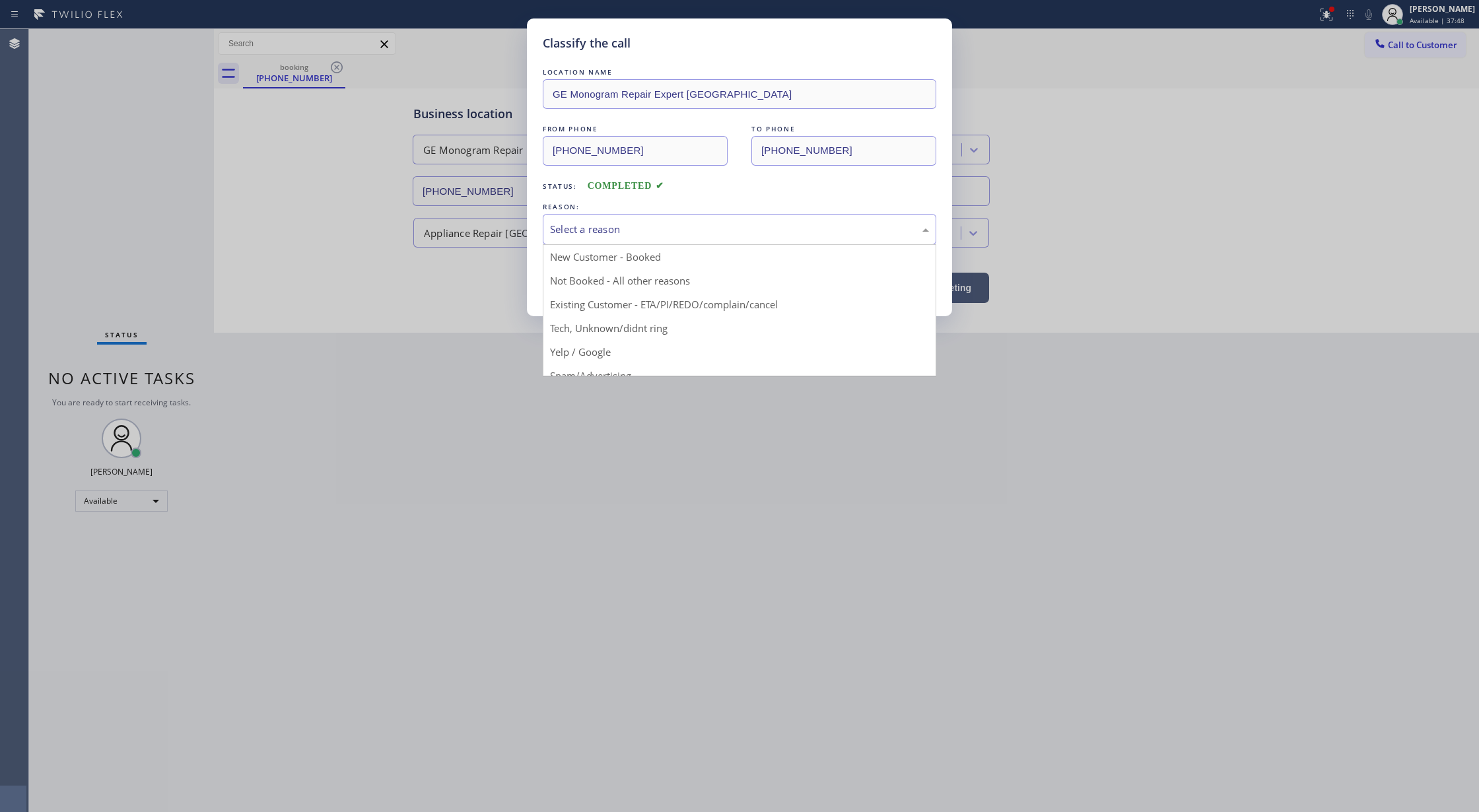
click at [650, 236] on div "Select a reason" at bounding box center [739, 229] width 379 height 15
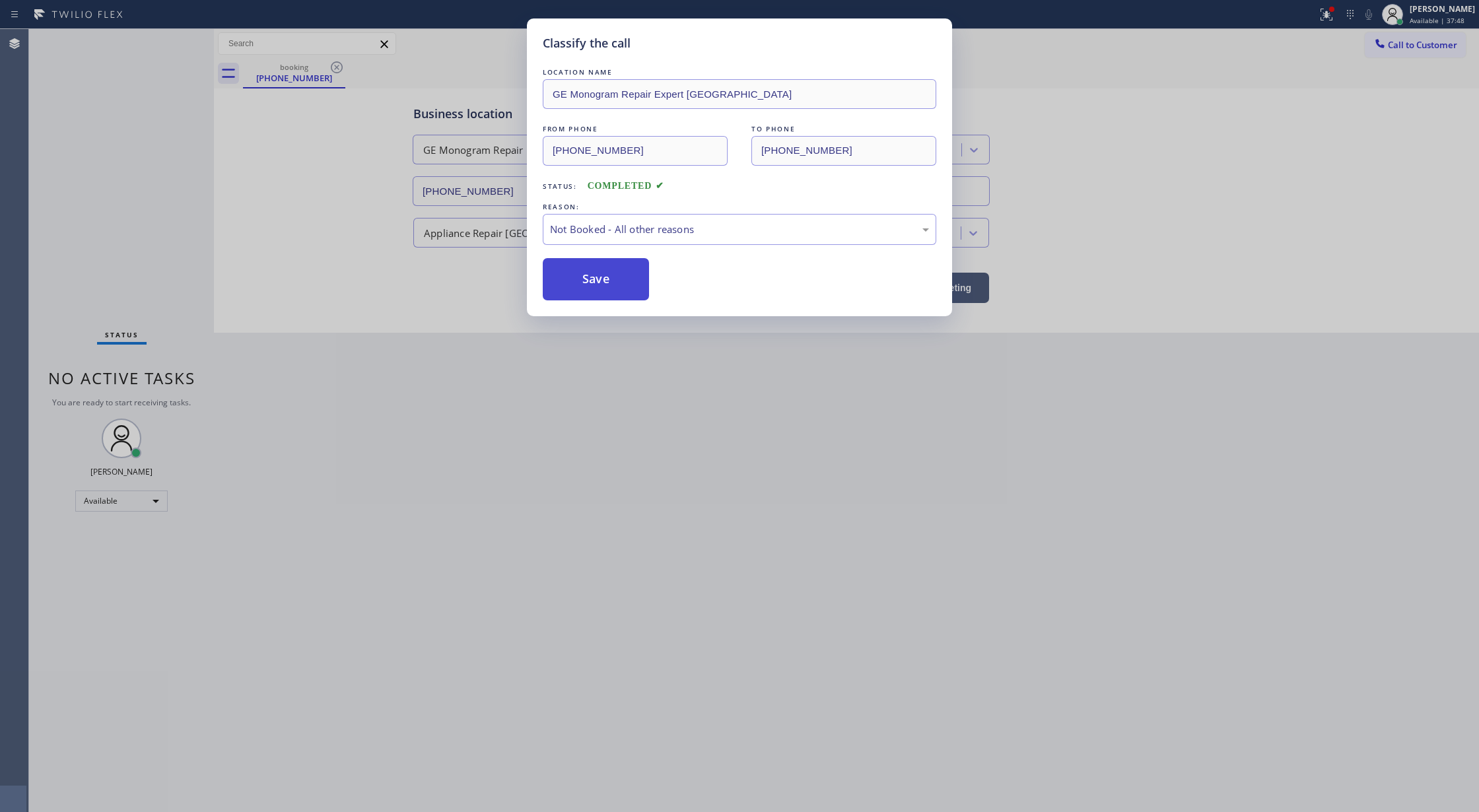
click at [584, 281] on button "Save" at bounding box center [596, 279] width 106 height 42
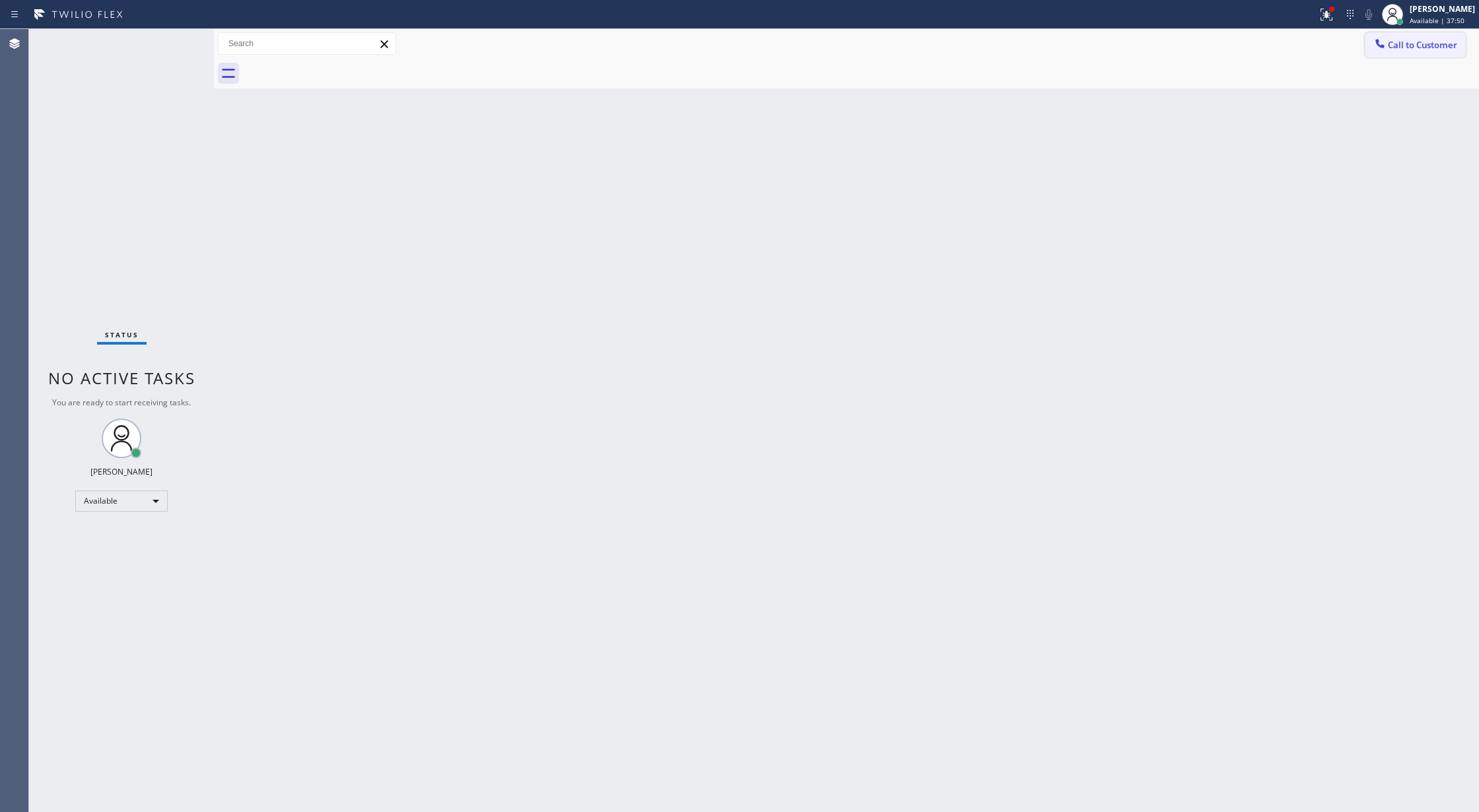
click at [1400, 46] on span "Call to Customer" at bounding box center [1422, 45] width 69 height 12
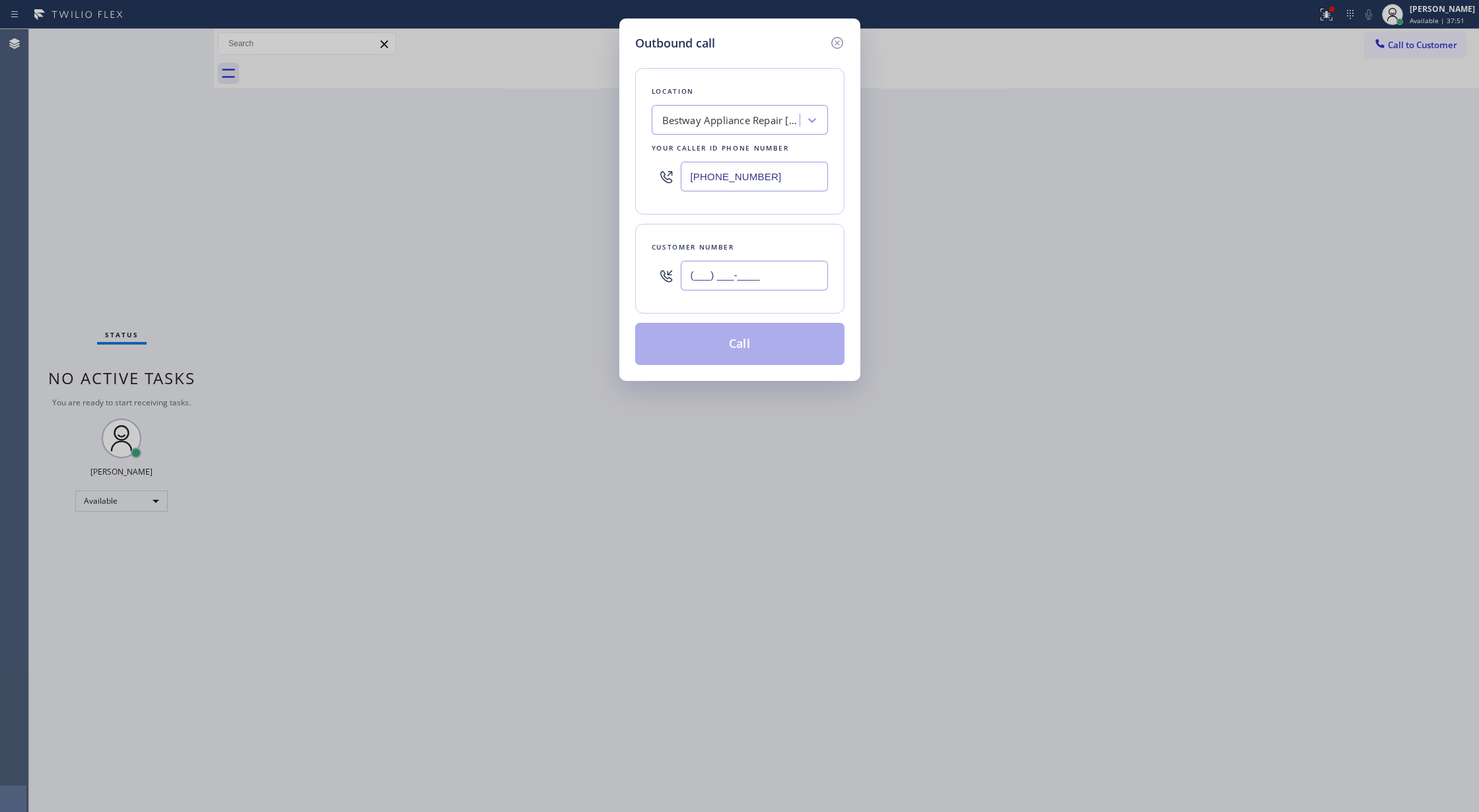
click at [697, 283] on input "(___) ___-____" at bounding box center [754, 275] width 147 height 30
paste input "702) 235-3502"
type input "[PHONE_NUMBER]"
drag, startPoint x: 655, startPoint y: 172, endPoint x: 623, endPoint y: 172, distance: 32.0
click at [623, 172] on div "Outbound call Location Bestway Appliance Repair [GEOGRAPHIC_DATA] Your caller i…" at bounding box center [740, 200] width 241 height 363
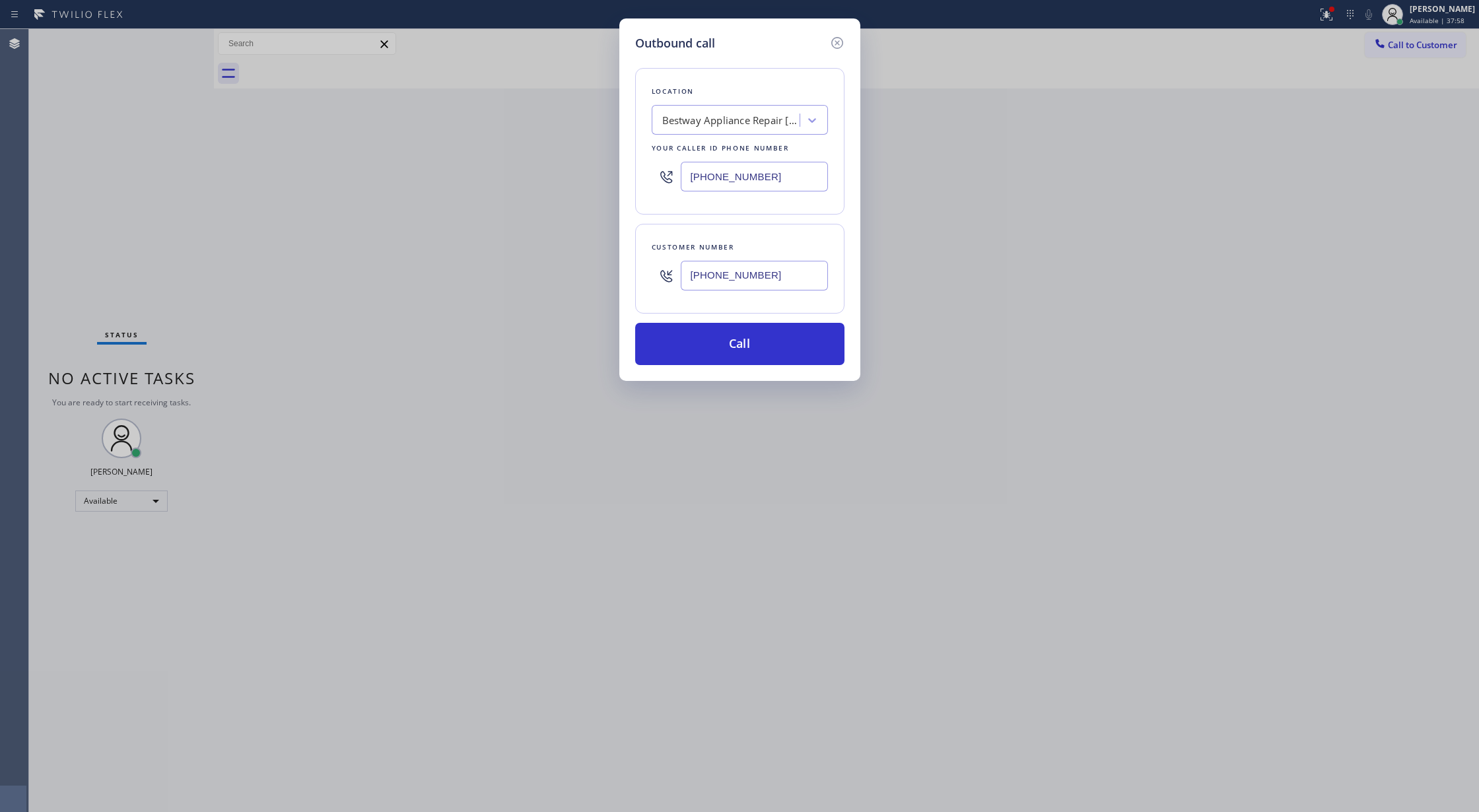
paste input "720) 307-7285"
type input "[PHONE_NUMBER]"
click at [745, 346] on button "Call" at bounding box center [740, 345] width 209 height 42
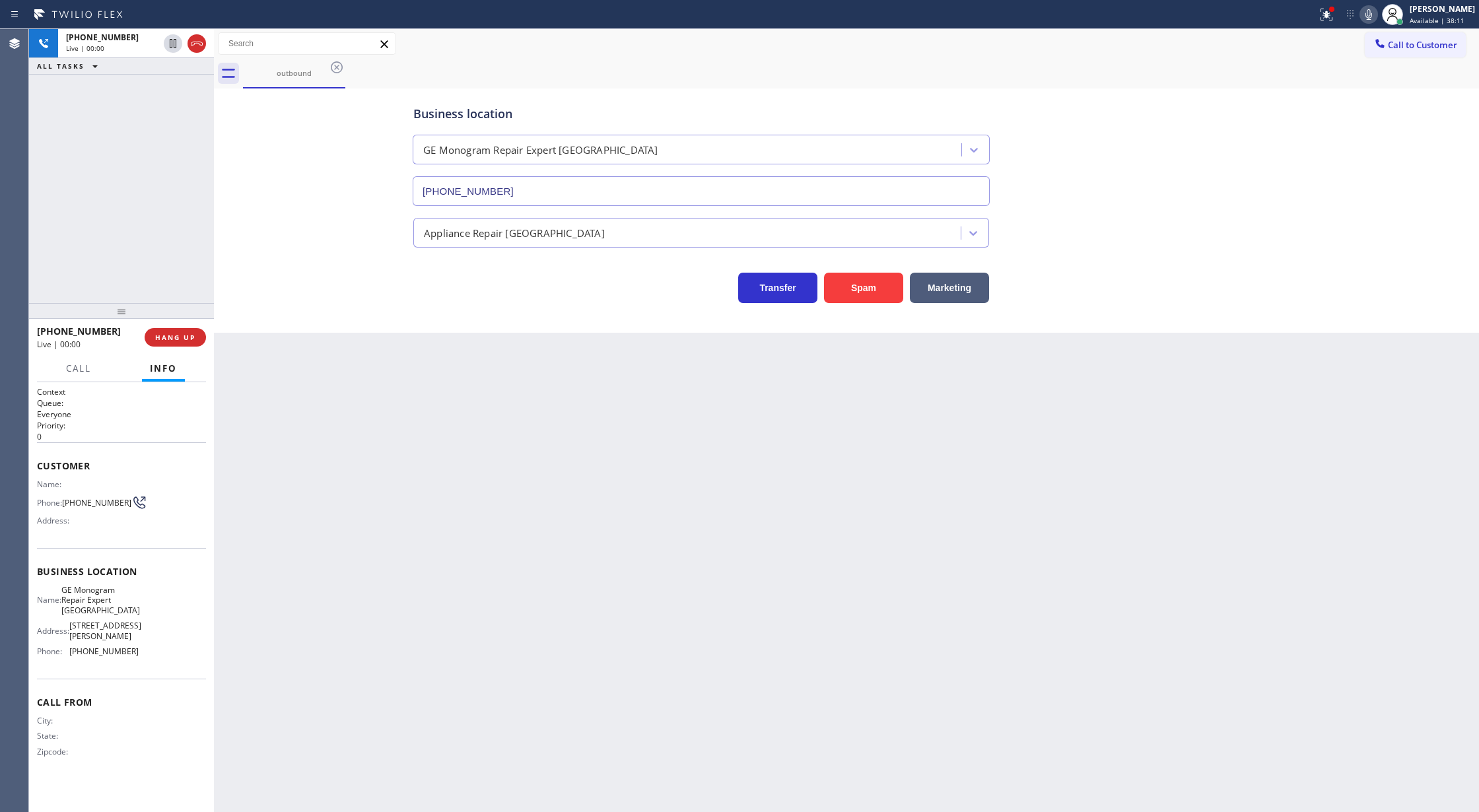
type input "[PHONE_NUMBER]"
click at [196, 43] on icon at bounding box center [197, 43] width 16 height 16
type input "[PHONE_NUMBER]"
click at [173, 328] on div "[PHONE_NUMBER] Wrap up | 02:51 COMPLETE" at bounding box center [121, 337] width 169 height 34
click at [149, 332] on button "COMPLETE" at bounding box center [173, 337] width 67 height 18
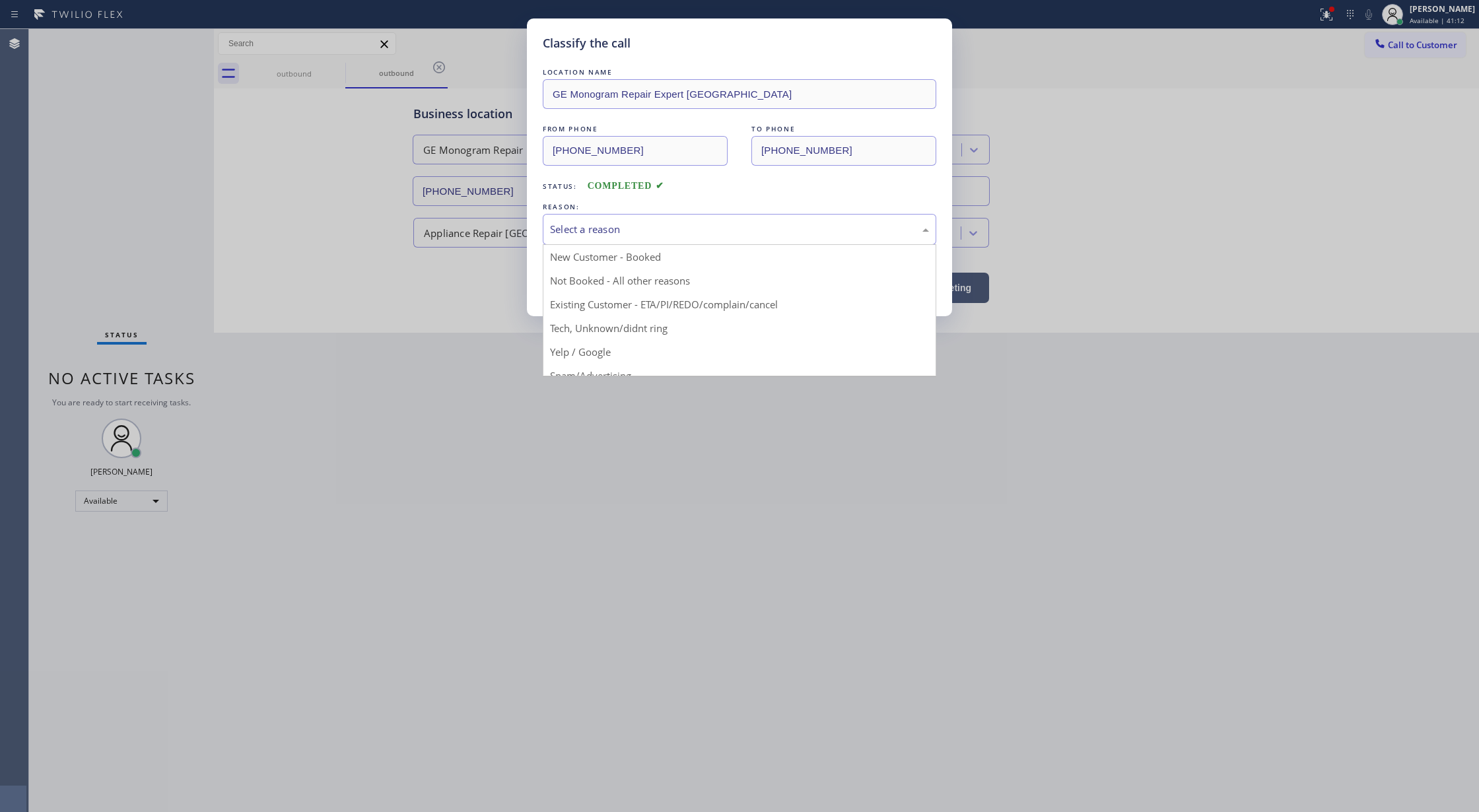
click at [621, 237] on div "Select a reason" at bounding box center [739, 229] width 379 height 15
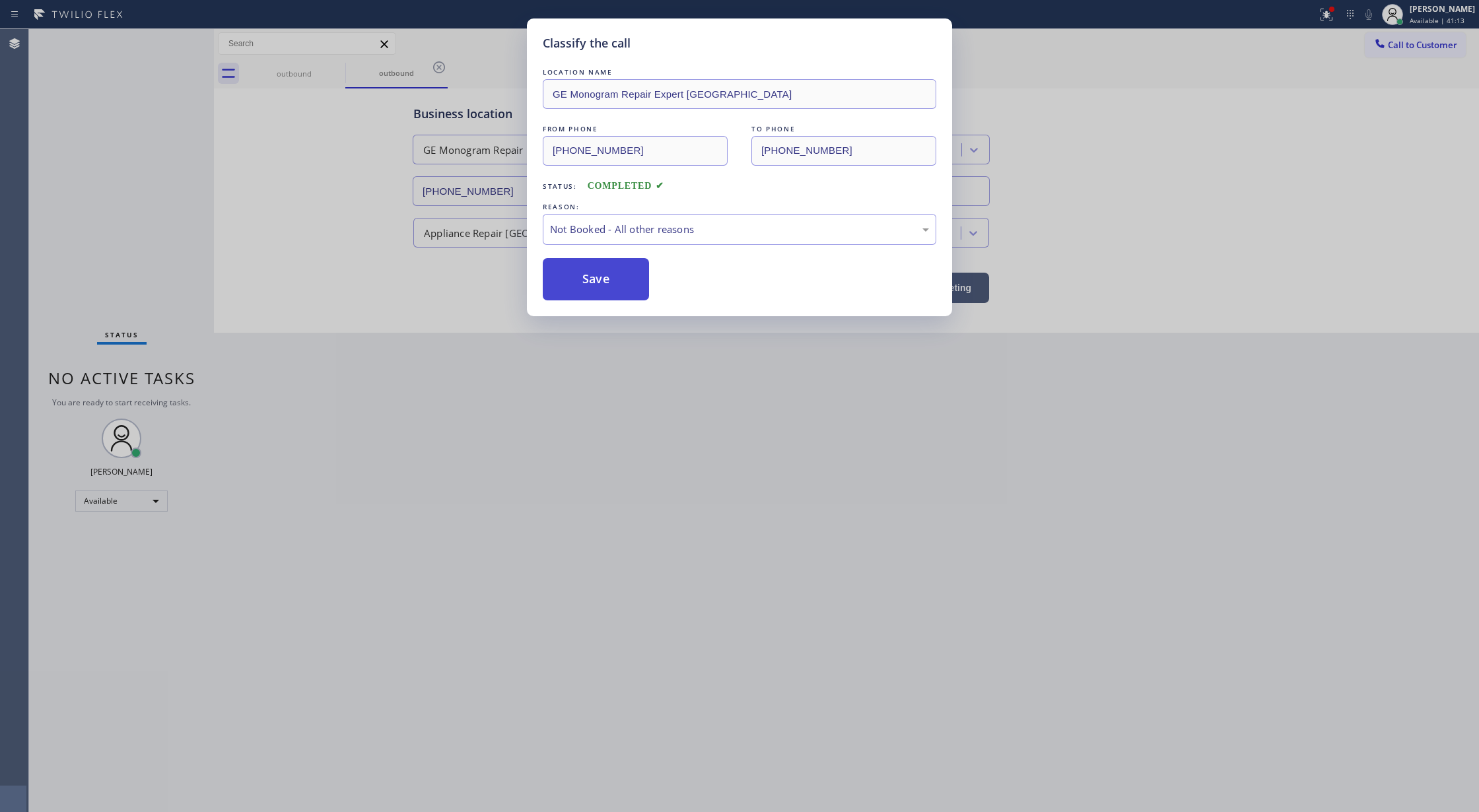
click at [584, 276] on button "Save" at bounding box center [596, 279] width 106 height 42
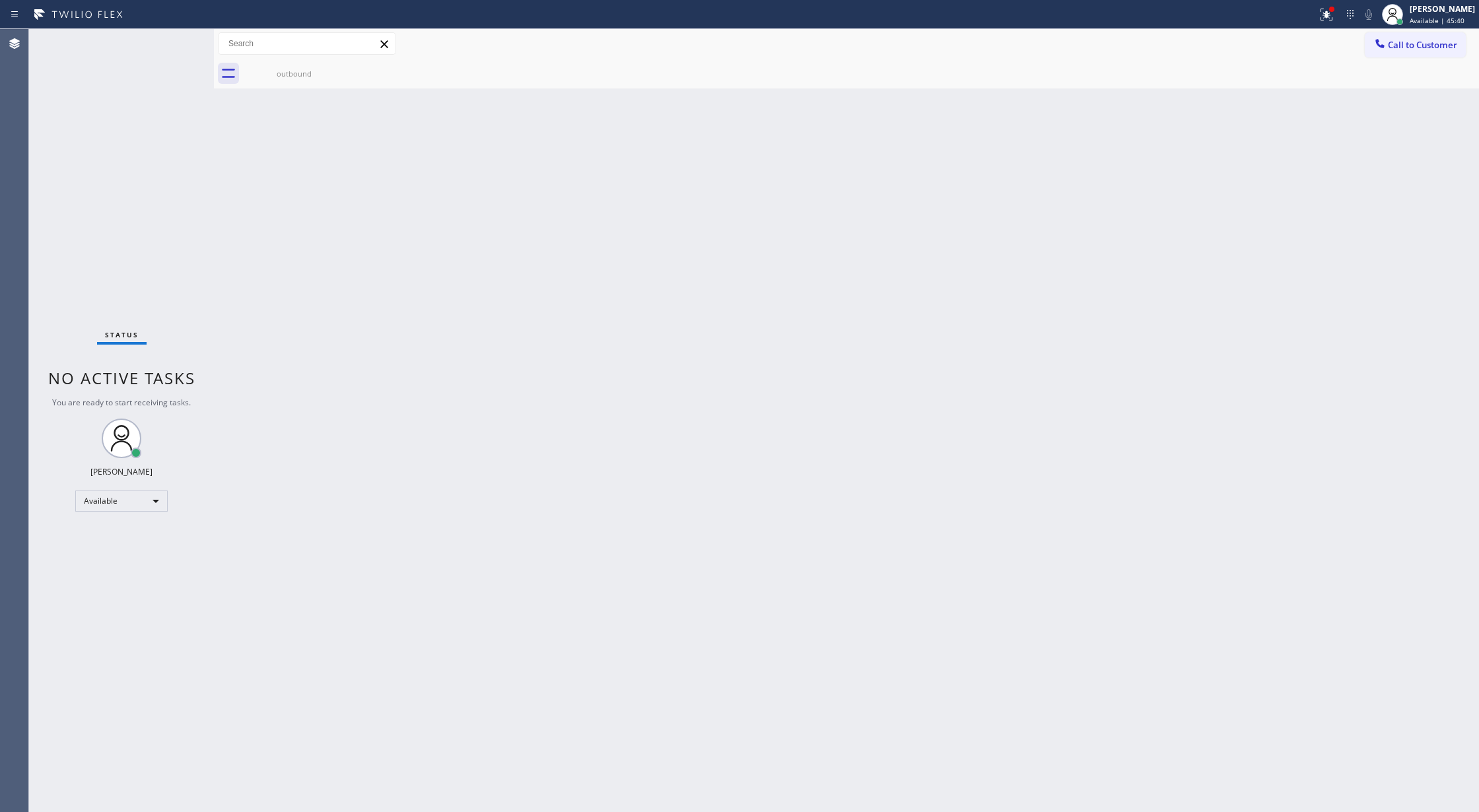
click at [171, 46] on div "Status No active tasks You are ready to start receiving tasks. [PERSON_NAME] Av…" at bounding box center [121, 420] width 185 height 783
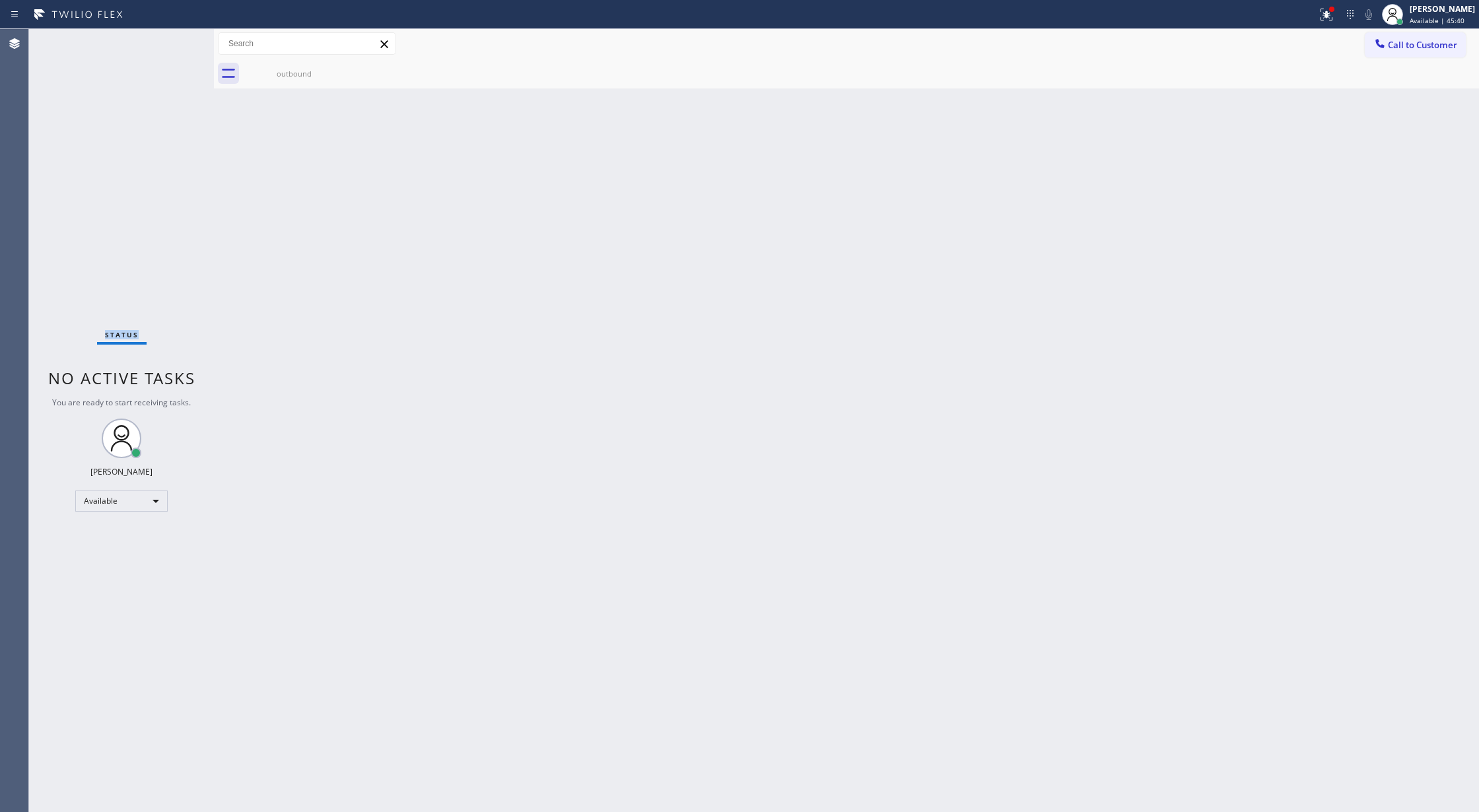
click at [171, 46] on div "Status No active tasks You are ready to start receiving tasks. [PERSON_NAME] Av…" at bounding box center [121, 420] width 185 height 783
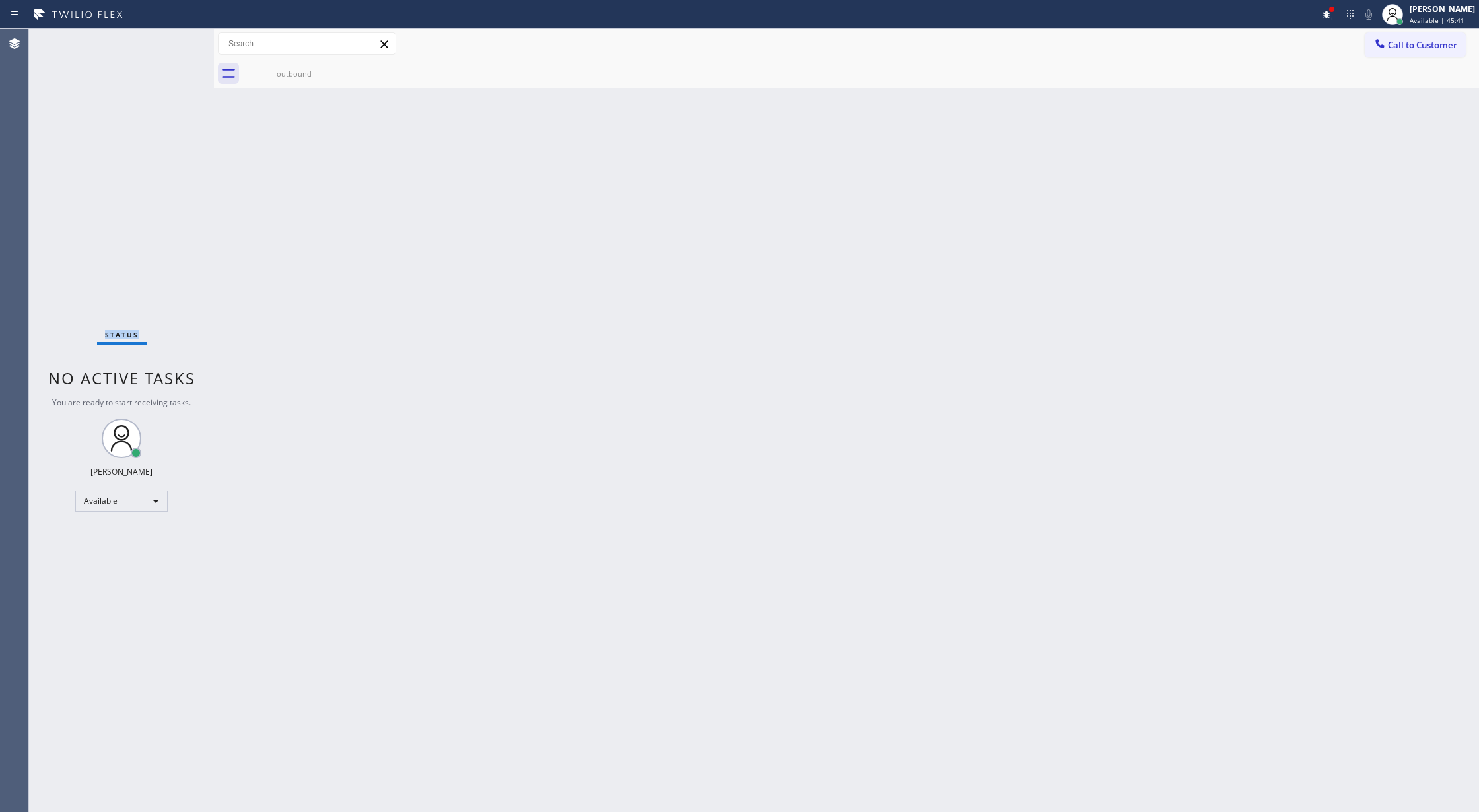
click at [171, 46] on div "Status No active tasks You are ready to start receiving tasks. [PERSON_NAME] Av…" at bounding box center [121, 420] width 185 height 783
click at [178, 39] on div "Status No active tasks You are ready to start receiving tasks. [PERSON_NAME] Av…" at bounding box center [121, 420] width 185 height 783
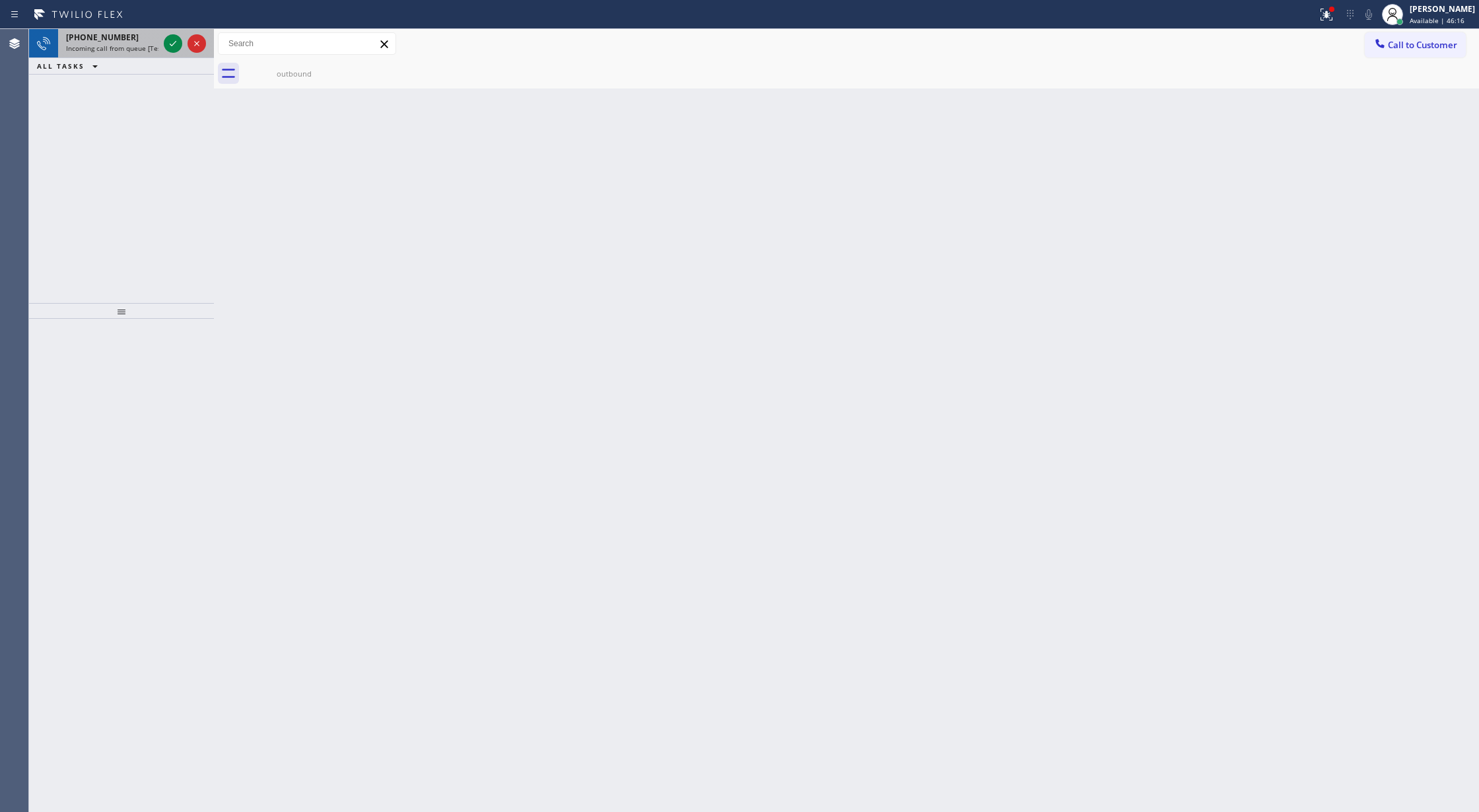
click at [183, 39] on div at bounding box center [184, 43] width 48 height 29
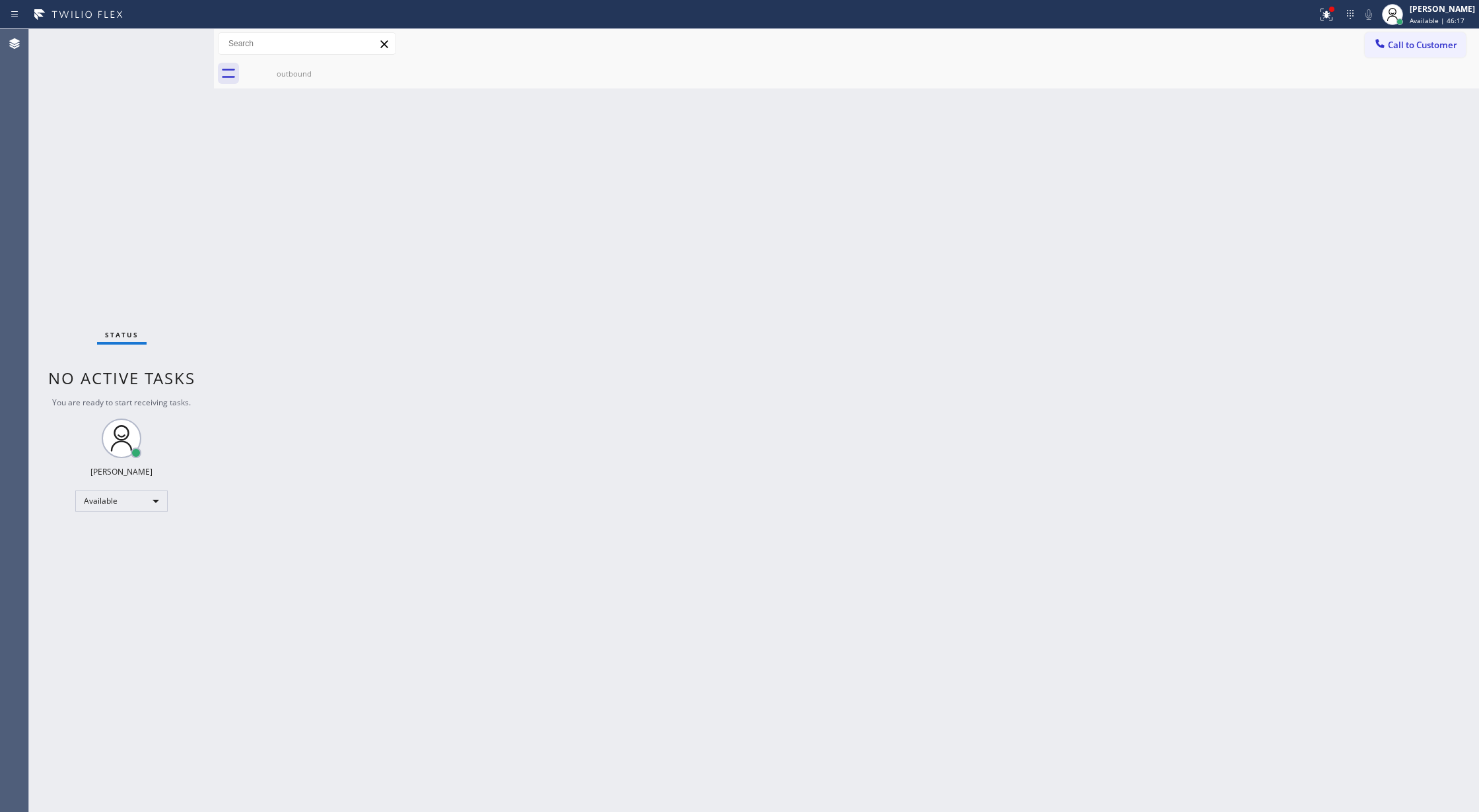
click at [173, 42] on div "Status No active tasks You are ready to start receiving tasks. [PERSON_NAME] Av…" at bounding box center [121, 420] width 185 height 783
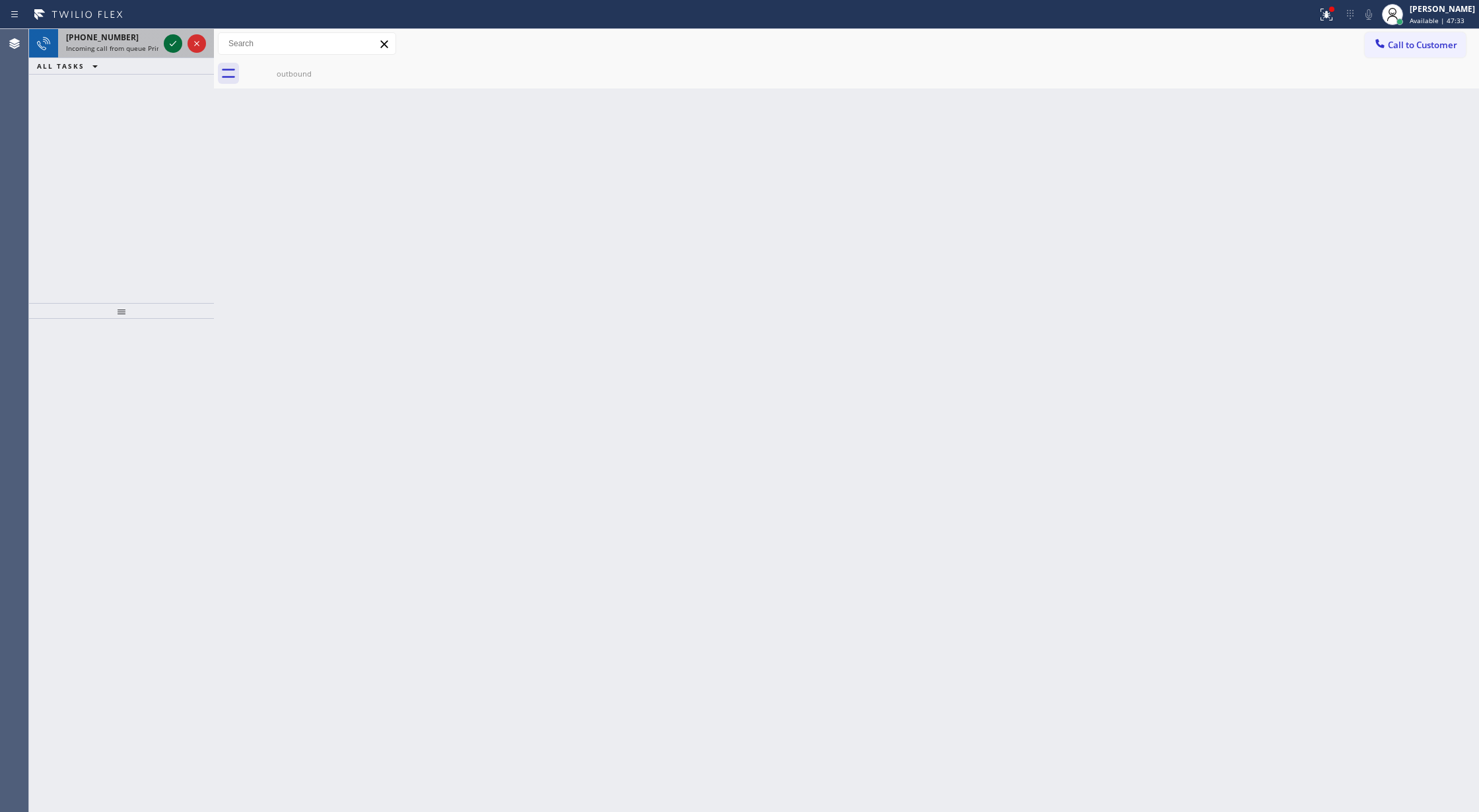
click at [175, 41] on icon at bounding box center [173, 43] width 16 height 16
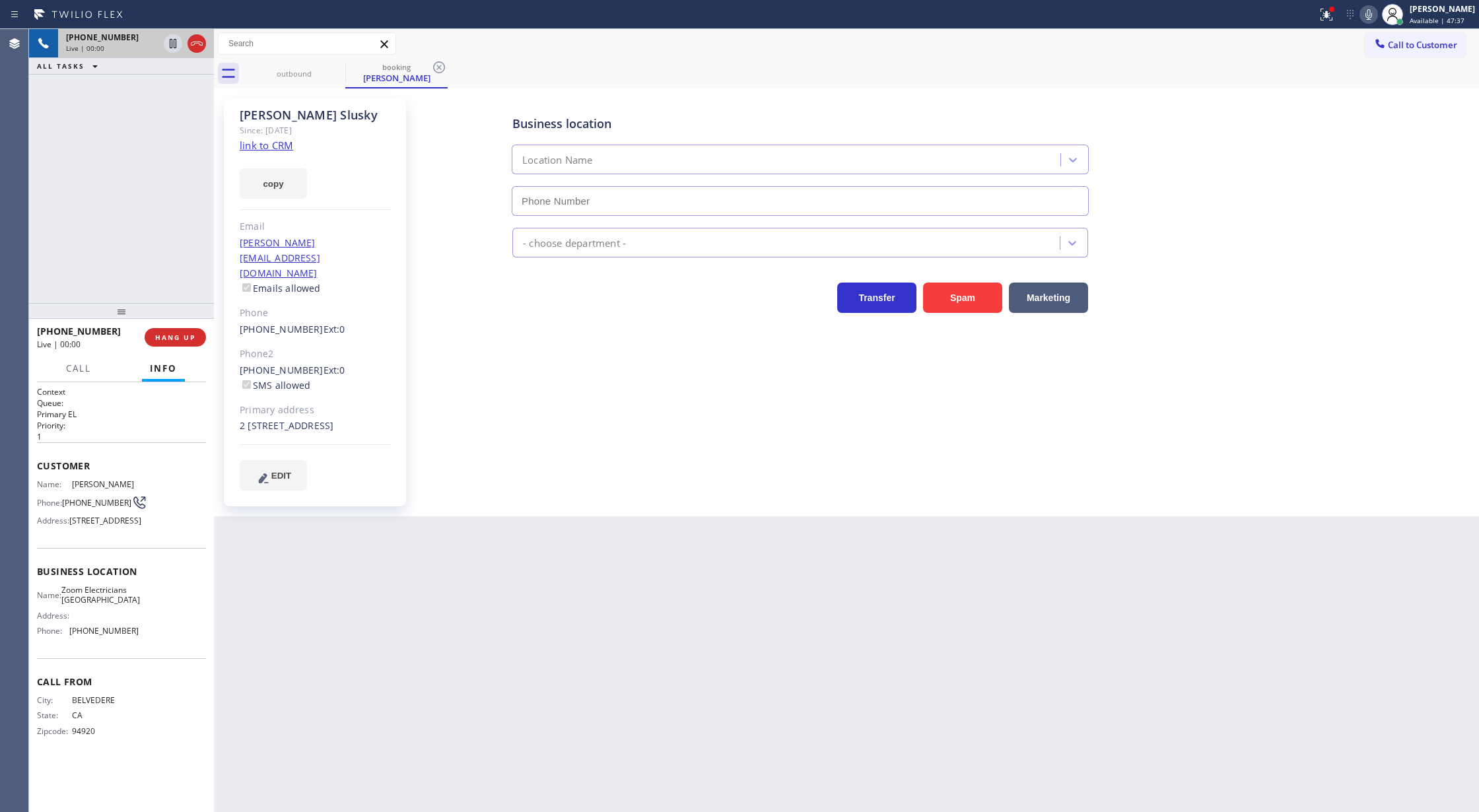
type input "[PHONE_NUMBER]"
click at [253, 141] on link "link to CRM" at bounding box center [266, 145] width 53 height 13
click at [194, 43] on icon at bounding box center [197, 43] width 12 height 4
click at [181, 338] on span "COMPLETE" at bounding box center [173, 338] width 46 height 9
type input "[PHONE_NUMBER]"
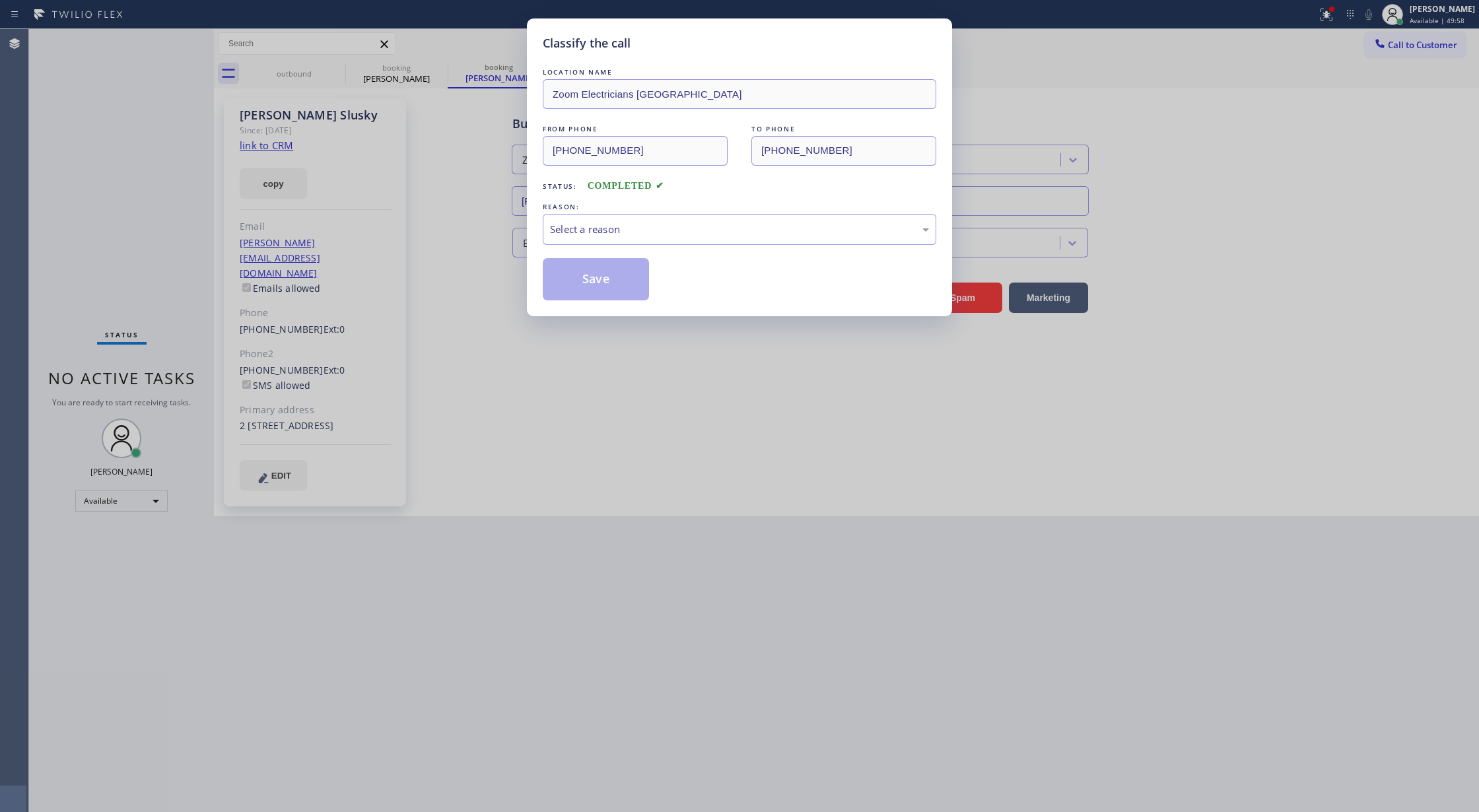
click at [635, 247] on div "LOCATION NAME Zoom Electricians Presidio Heights FROM PHONE [PHONE_NUMBER] TO P…" at bounding box center [739, 183] width 394 height 235
click at [169, 43] on div "Classify the call LOCATION NAME Zoom Electricians Presidio Heights FROM PHONE […" at bounding box center [739, 406] width 1479 height 812
click at [717, 227] on div "Select a reason" at bounding box center [739, 229] width 379 height 15
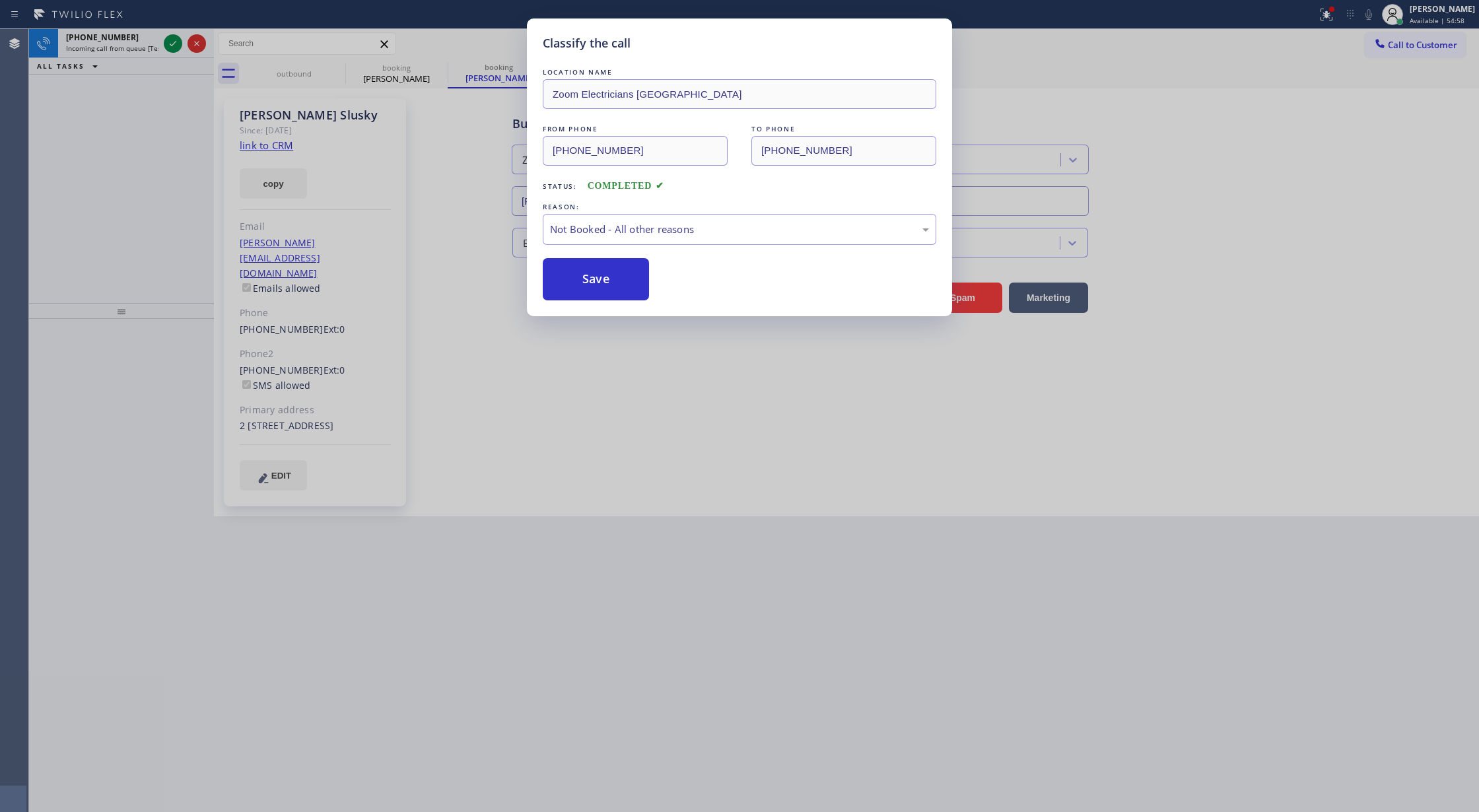
click at [606, 276] on button "Save" at bounding box center [596, 279] width 106 height 42
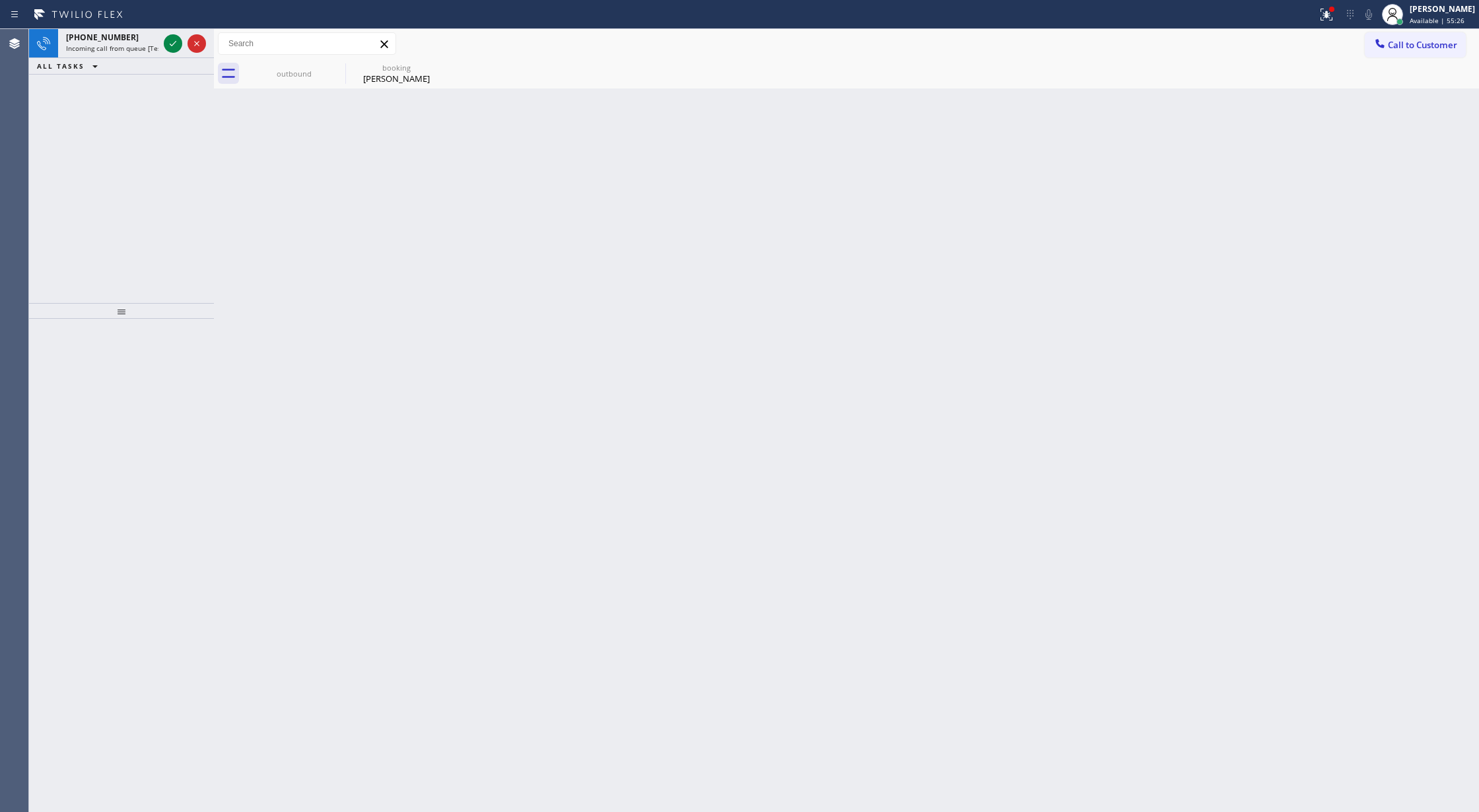
click at [1, 466] on div "Agent Desktop" at bounding box center [14, 420] width 28 height 783
click at [165, 46] on icon at bounding box center [173, 43] width 16 height 16
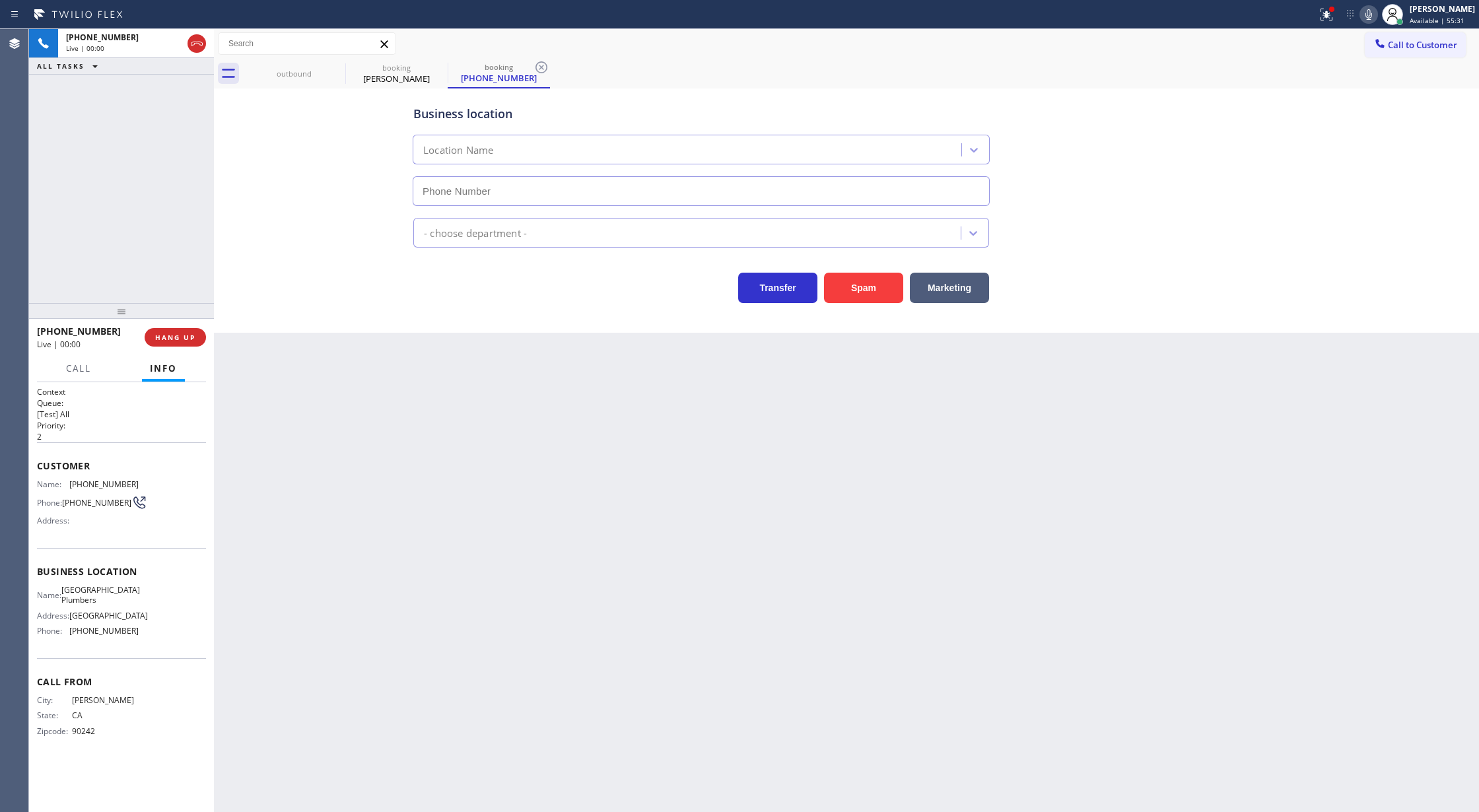
type input "[PHONE_NUMBER]"
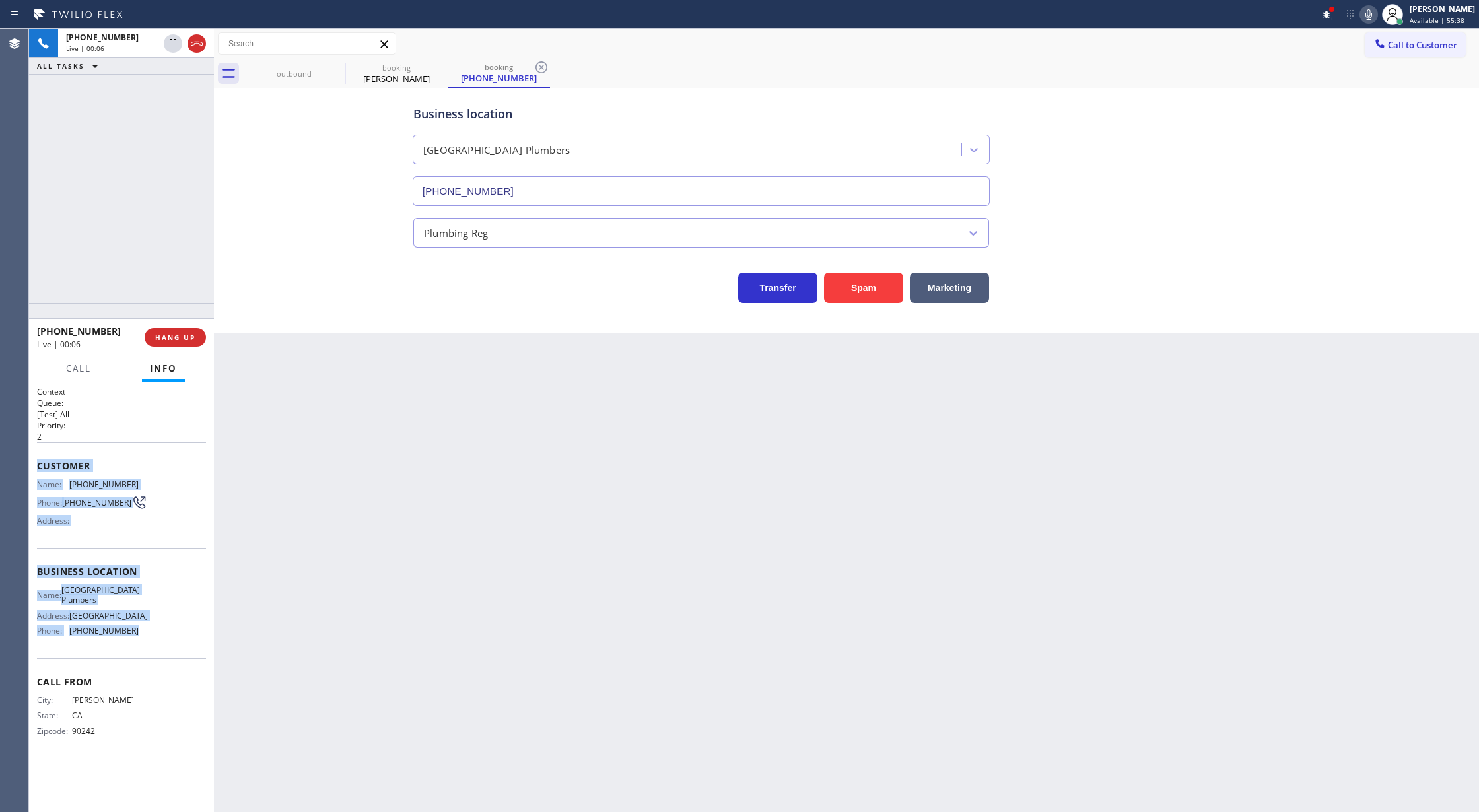
drag, startPoint x: 34, startPoint y: 471, endPoint x: 178, endPoint y: 634, distance: 217.5
click at [178, 634] on div "Context Queue: [Test] All Priority: 2 Customer Name: [PHONE_NUMBER] Phone: [PHO…" at bounding box center [121, 597] width 185 height 430
click at [858, 298] on button "Spam" at bounding box center [864, 288] width 79 height 30
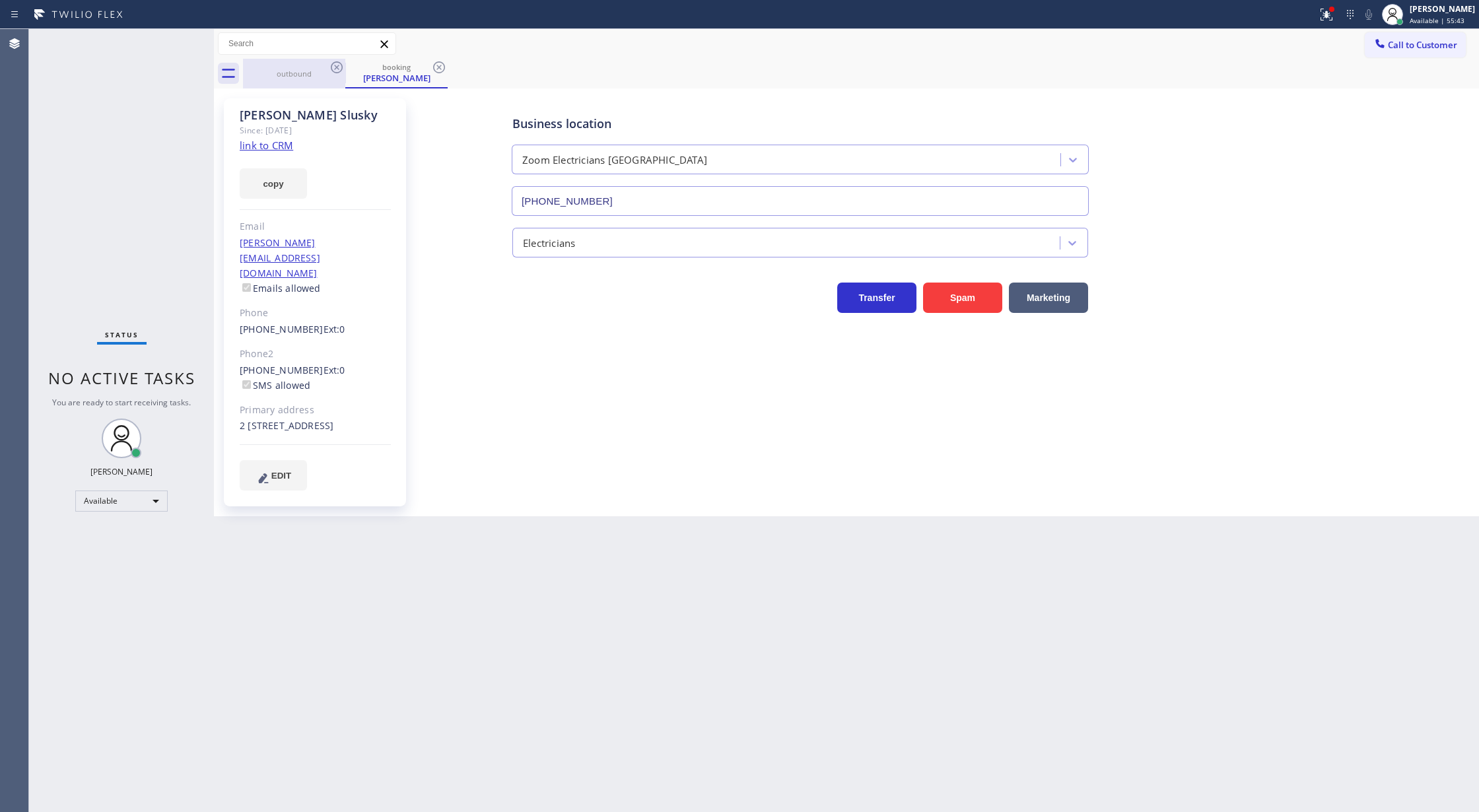
click at [294, 83] on div "outbound" at bounding box center [294, 73] width 99 height 30
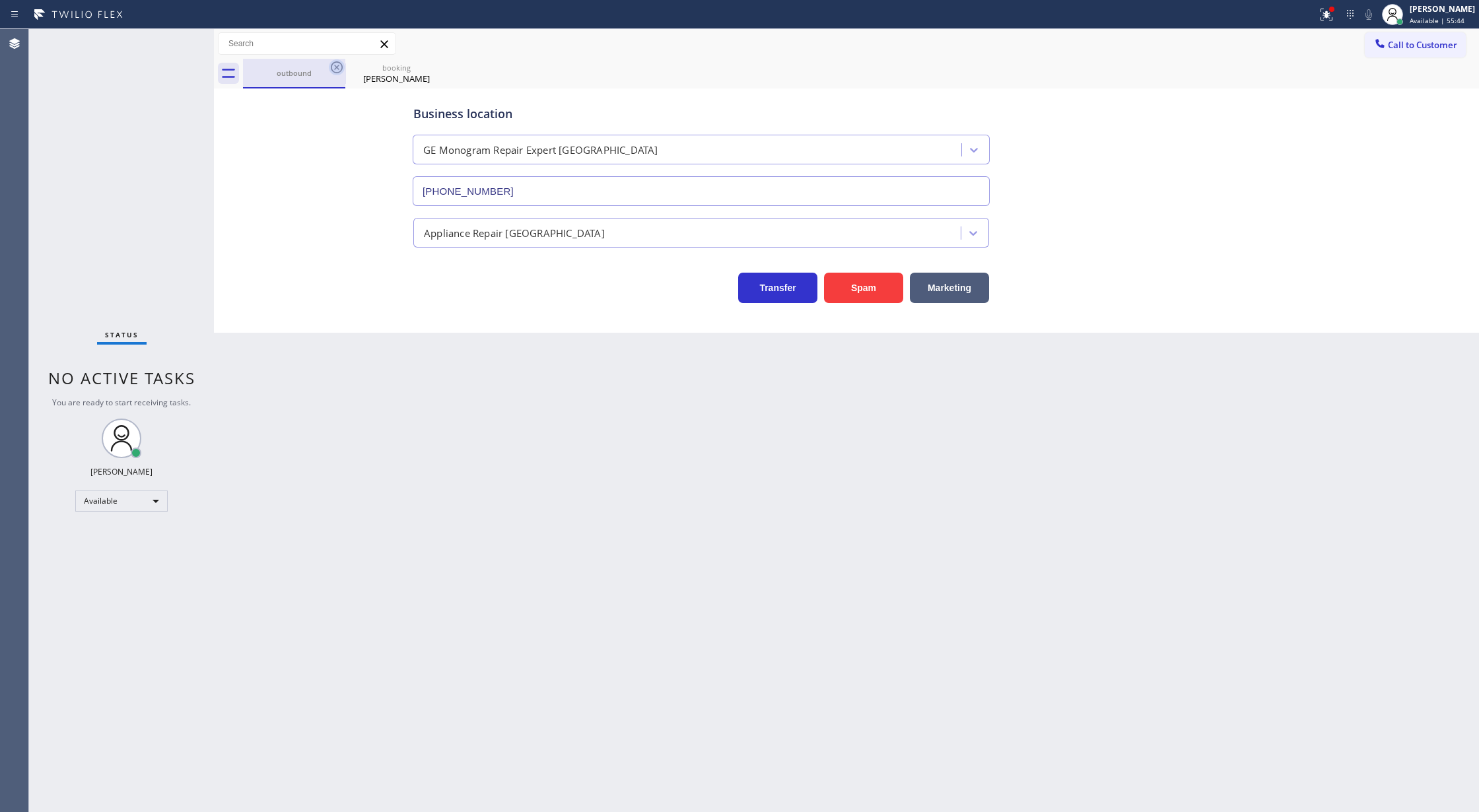
click at [333, 69] on icon at bounding box center [336, 67] width 16 height 16
type input "[PHONE_NUMBER]"
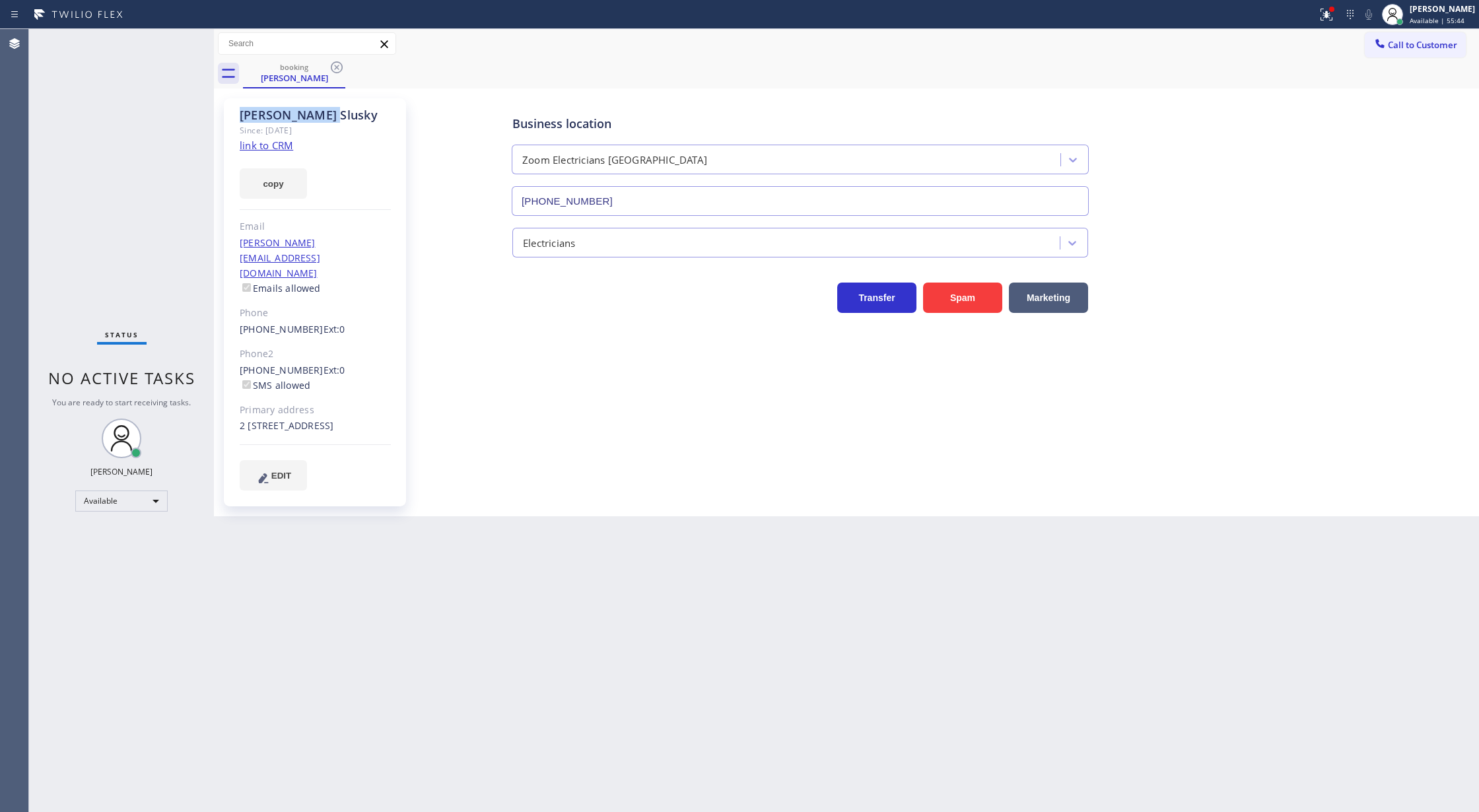
click at [333, 69] on icon at bounding box center [336, 67] width 16 height 16
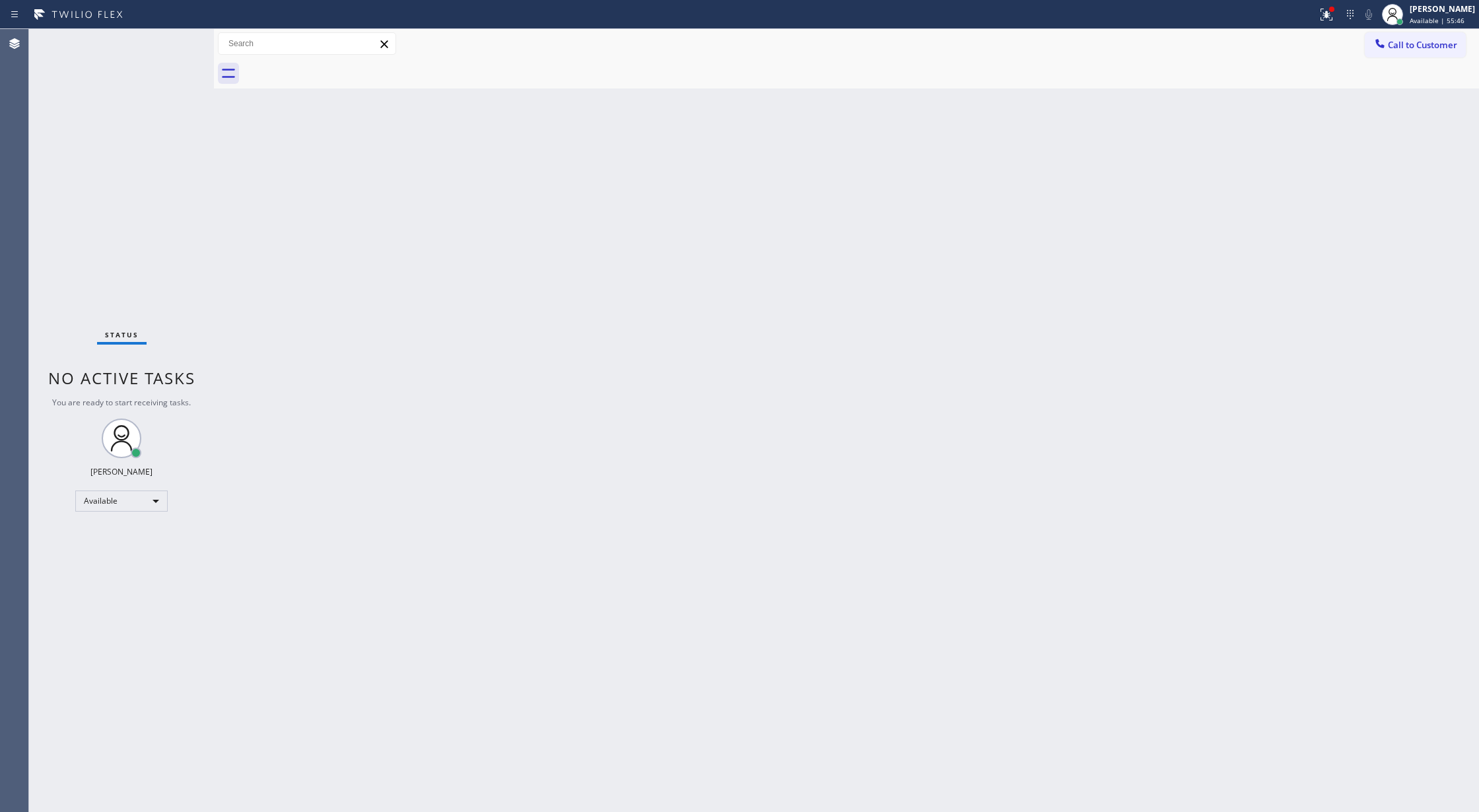
click at [333, 69] on div at bounding box center [861, 73] width 1236 height 30
click at [178, 39] on div "Status No active tasks You are ready to start receiving tasks. [PERSON_NAME] Av…" at bounding box center [121, 420] width 185 height 783
click at [172, 50] on div "Status No active tasks You are ready to start receiving tasks. [PERSON_NAME] Av…" at bounding box center [121, 420] width 185 height 783
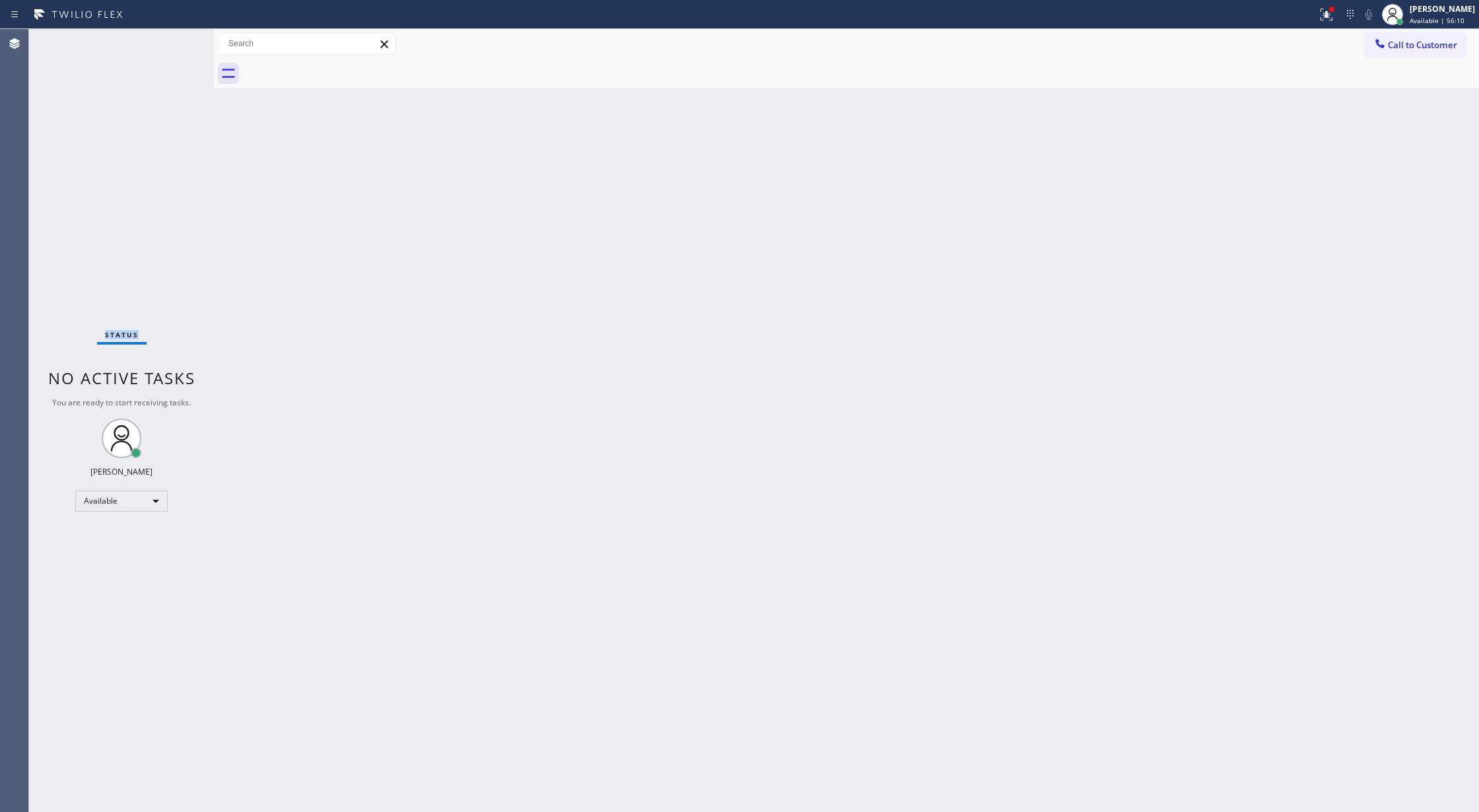
click at [172, 50] on div "Status No active tasks You are ready to start receiving tasks. [PERSON_NAME] Av…" at bounding box center [121, 420] width 185 height 783
click at [166, 46] on div "Status No active tasks You are ready to start receiving tasks. [PERSON_NAME] Av…" at bounding box center [121, 420] width 185 height 783
click at [175, 40] on div "Status No active tasks You are ready to start receiving tasks. [PERSON_NAME] Av…" at bounding box center [121, 420] width 185 height 783
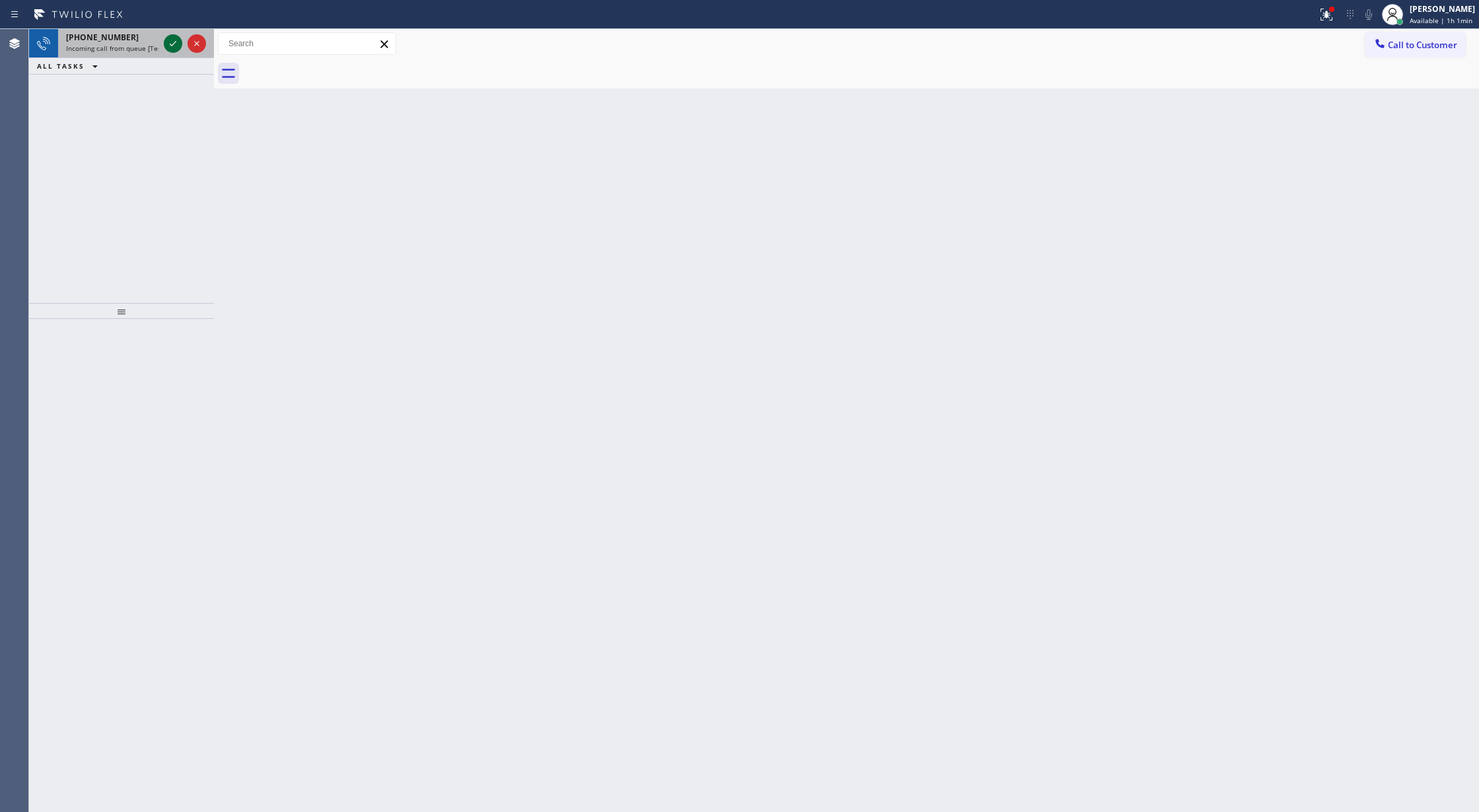
click at [175, 40] on icon at bounding box center [173, 43] width 16 height 16
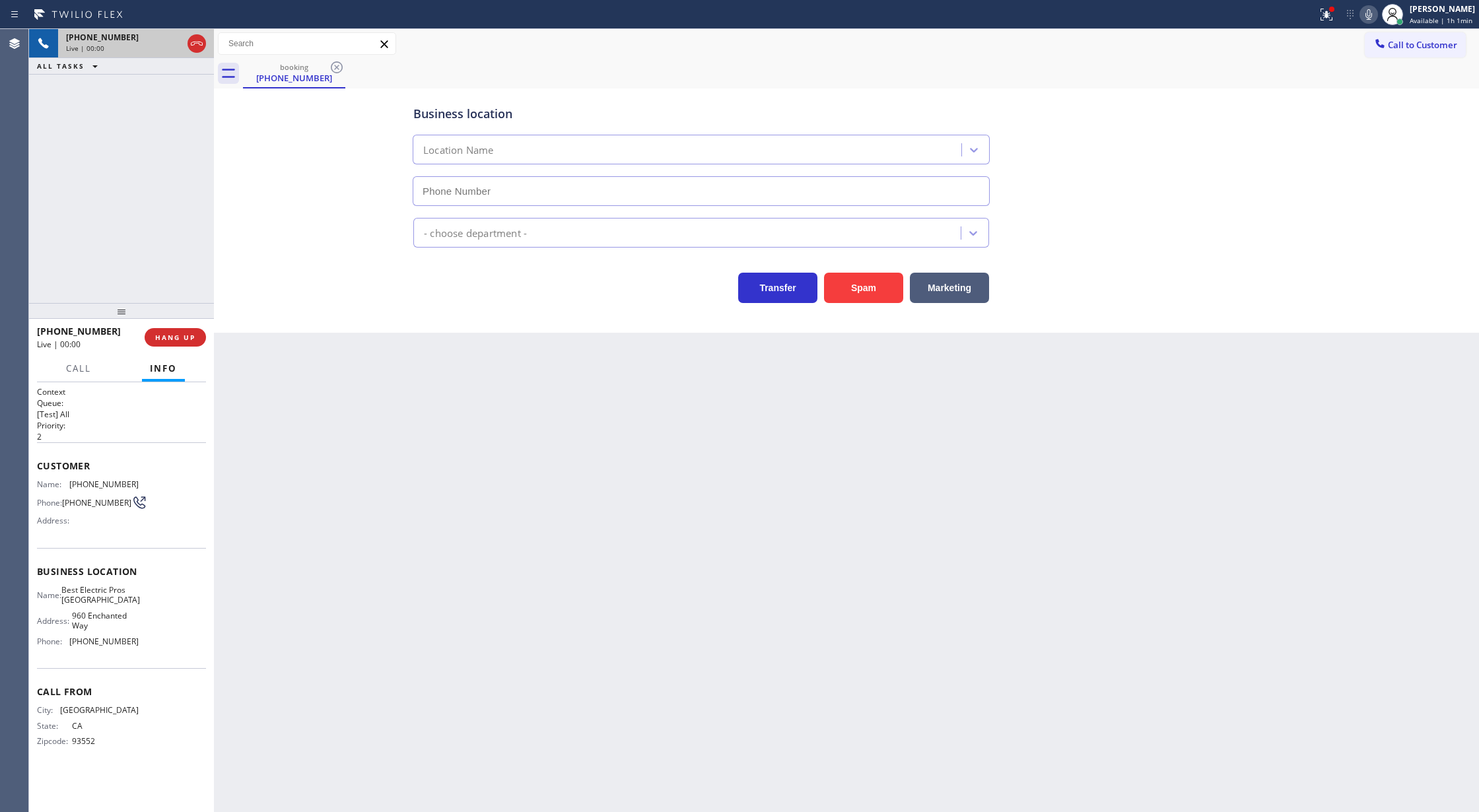
type input "[PHONE_NUMBER]"
drag, startPoint x: 37, startPoint y: 476, endPoint x: 233, endPoint y: 326, distance: 246.8
click at [68, 442] on div "Context Queue: [Test] All Priority: 2 Customer Name: [PHONE_NUMBER] Phone: [PHO…" at bounding box center [121, 578] width 169 height 382
click at [171, 331] on button "HANG UP" at bounding box center [175, 337] width 61 height 18
click at [175, 335] on span "COMPLETE" at bounding box center [173, 338] width 46 height 9
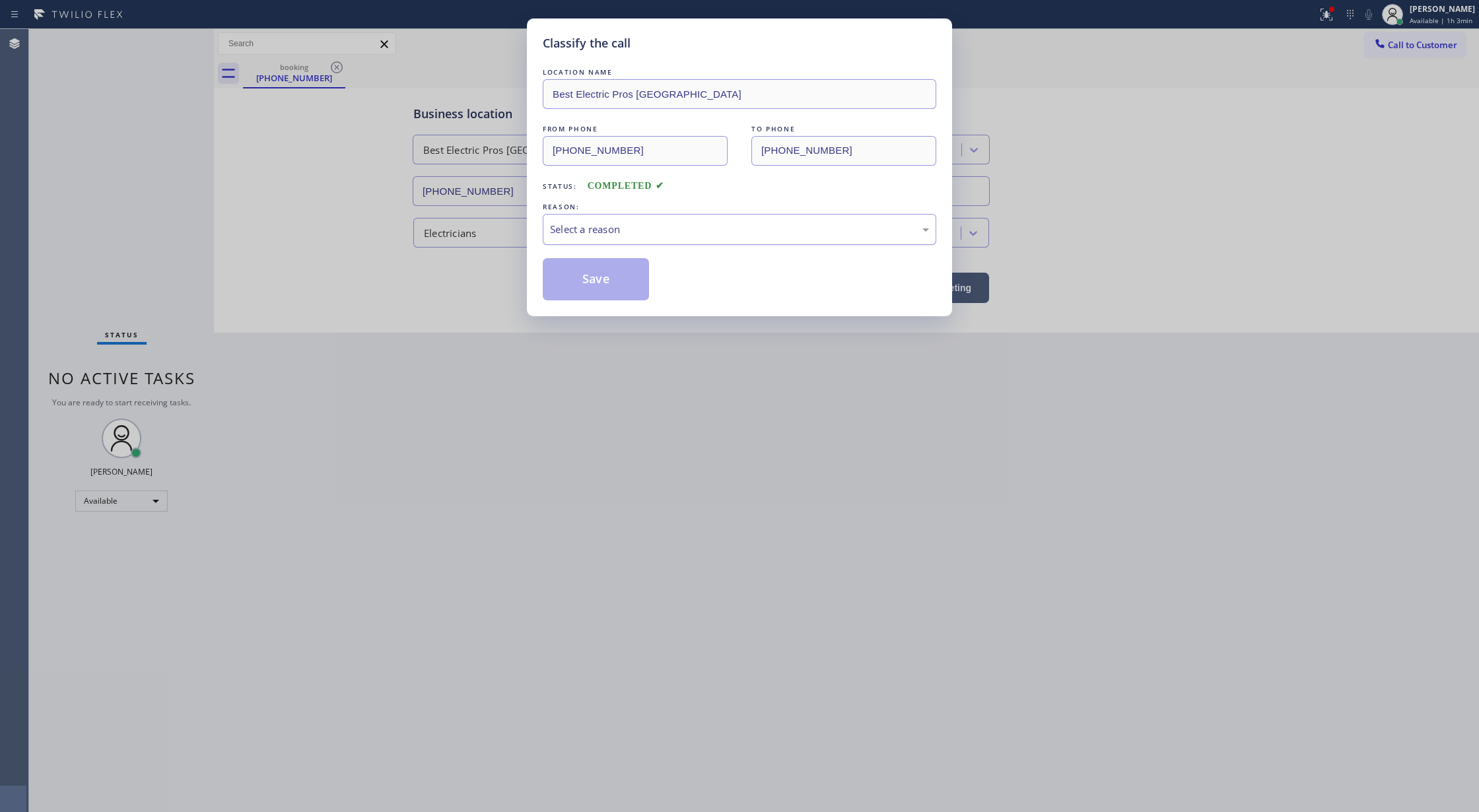
click at [616, 236] on div "Select a reason" at bounding box center [739, 229] width 379 height 15
click at [578, 292] on button "Save" at bounding box center [596, 279] width 106 height 42
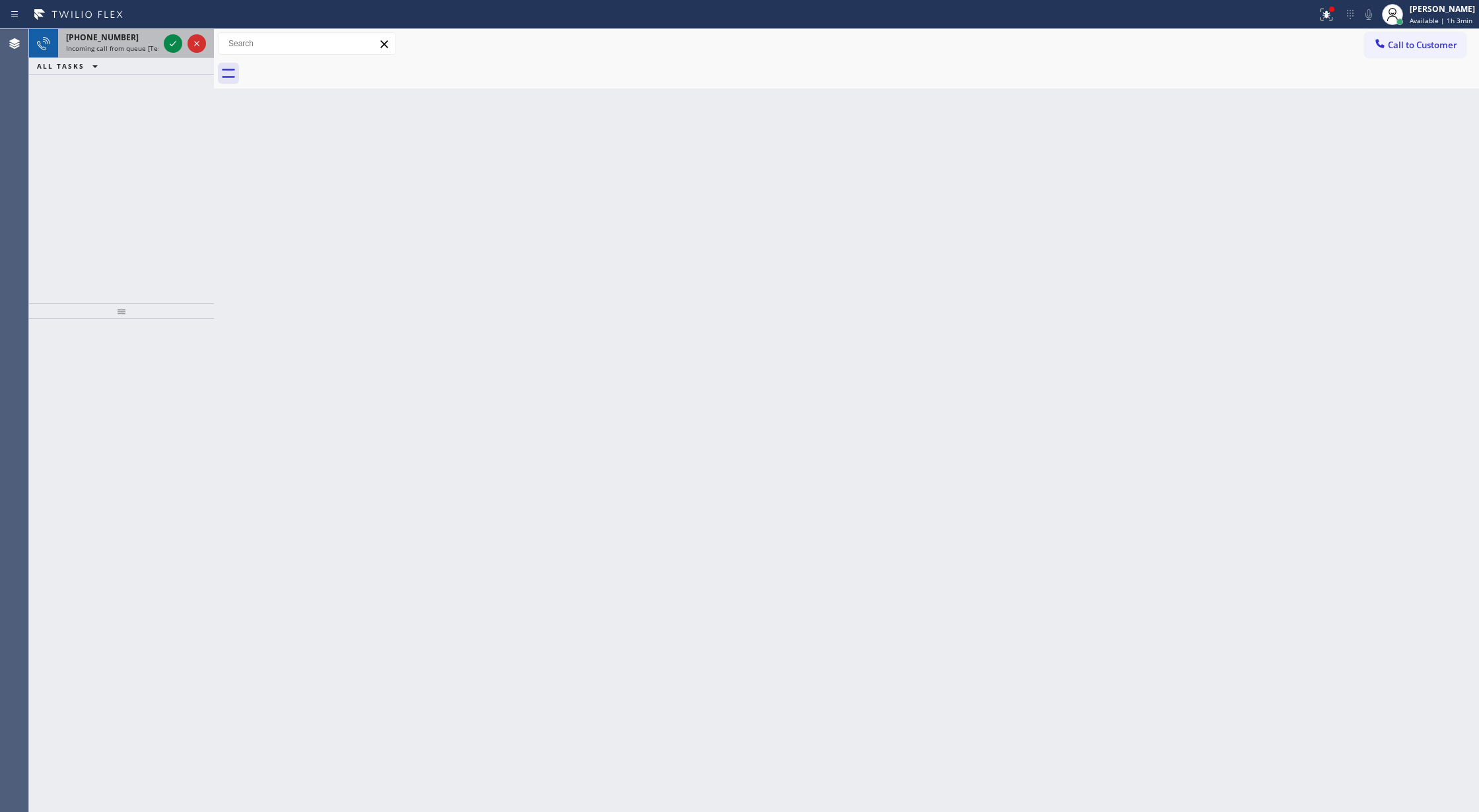
click at [132, 46] on span "Incoming call from queue [Test] All" at bounding box center [121, 48] width 109 height 9
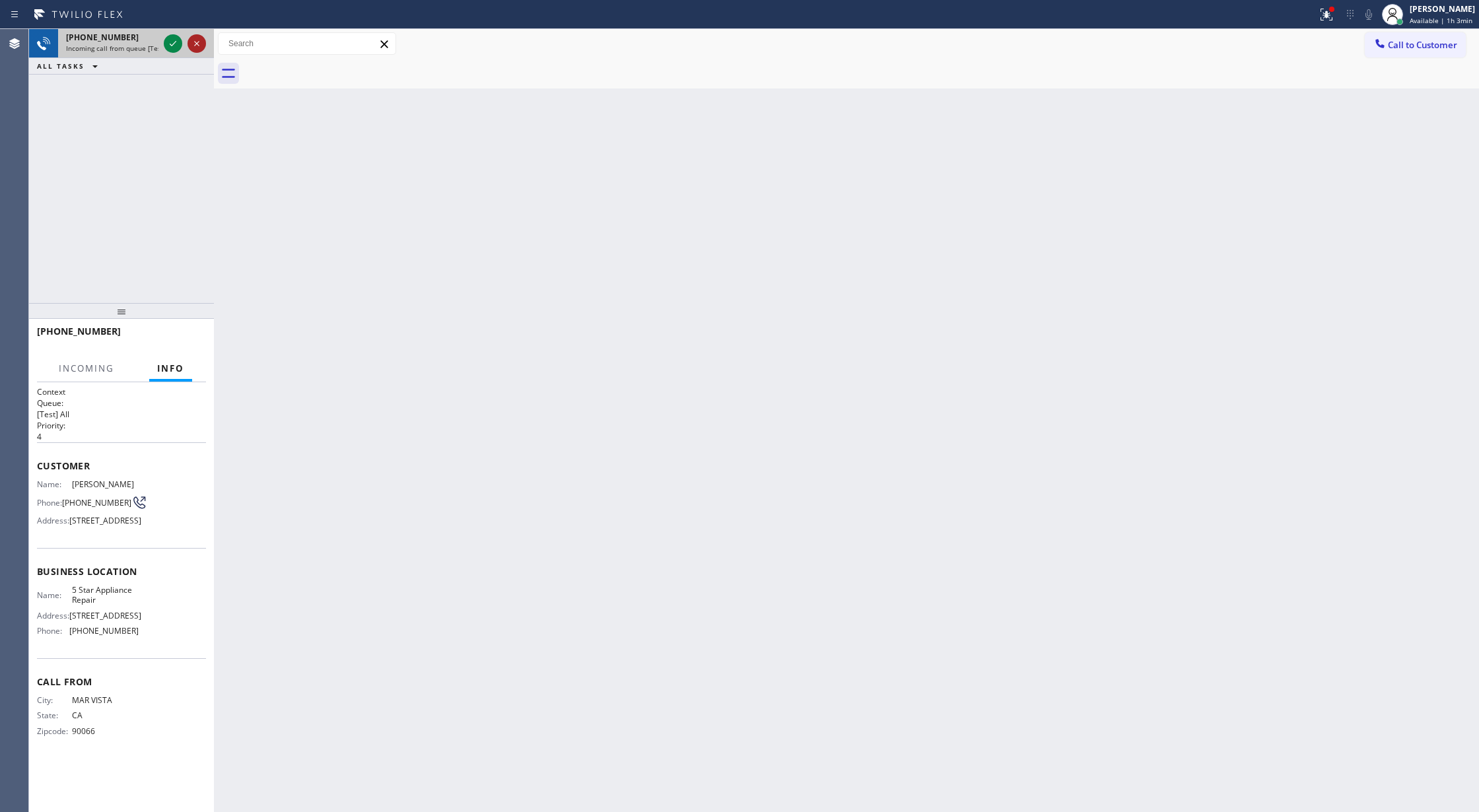
click at [193, 37] on icon at bounding box center [197, 43] width 16 height 16
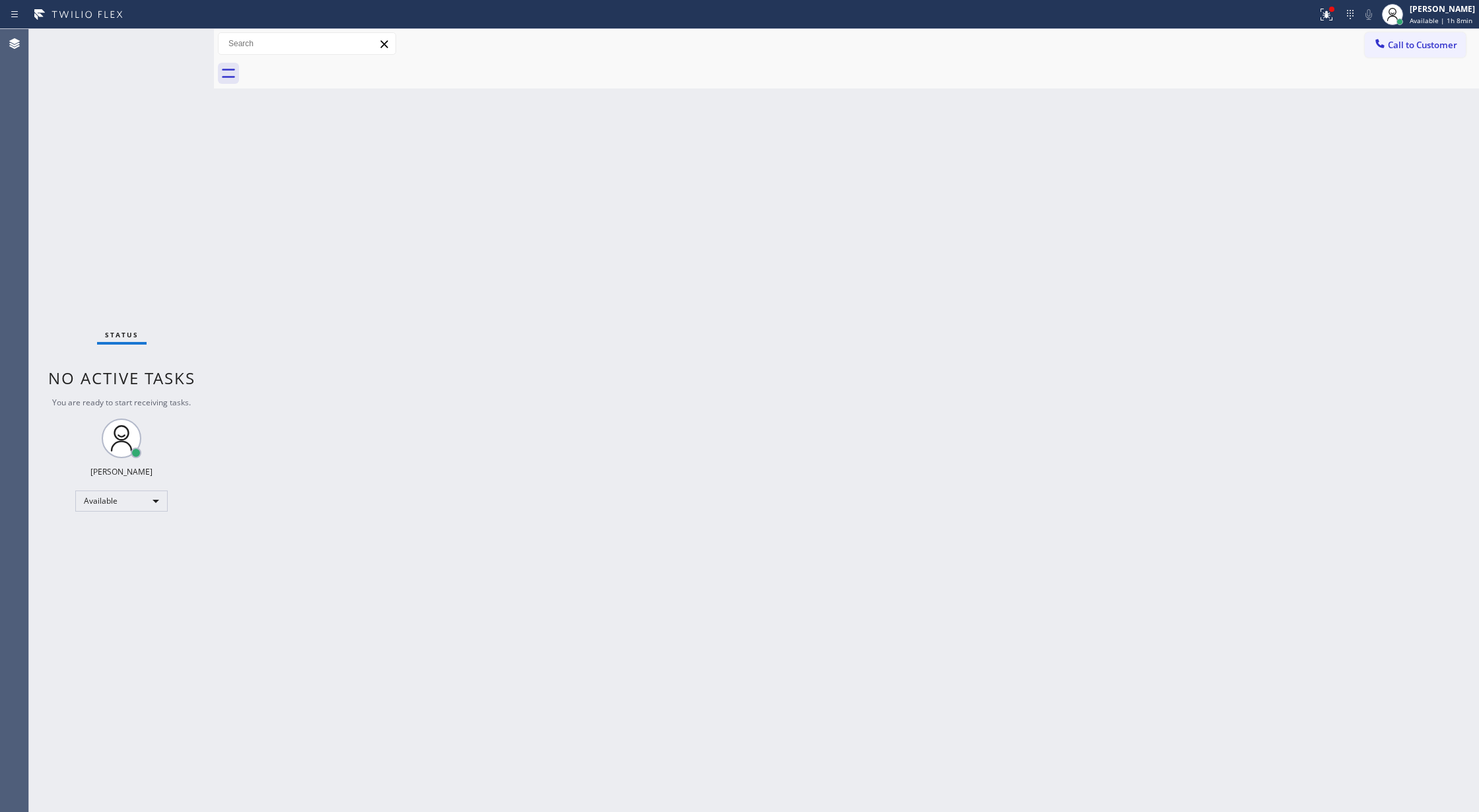
click at [172, 36] on div "Status No active tasks You are ready to start receiving tasks. [PERSON_NAME] Av…" at bounding box center [121, 420] width 185 height 783
click at [181, 53] on div "Status No active tasks You are ready to start receiving tasks. [PERSON_NAME] Av…" at bounding box center [121, 420] width 185 height 783
click at [180, 46] on div "Status No active tasks You are ready to start receiving tasks. [PERSON_NAME] Av…" at bounding box center [121, 420] width 185 height 783
click at [172, 45] on div "Status No active tasks You are ready to start receiving tasks. [PERSON_NAME] Av…" at bounding box center [121, 420] width 185 height 783
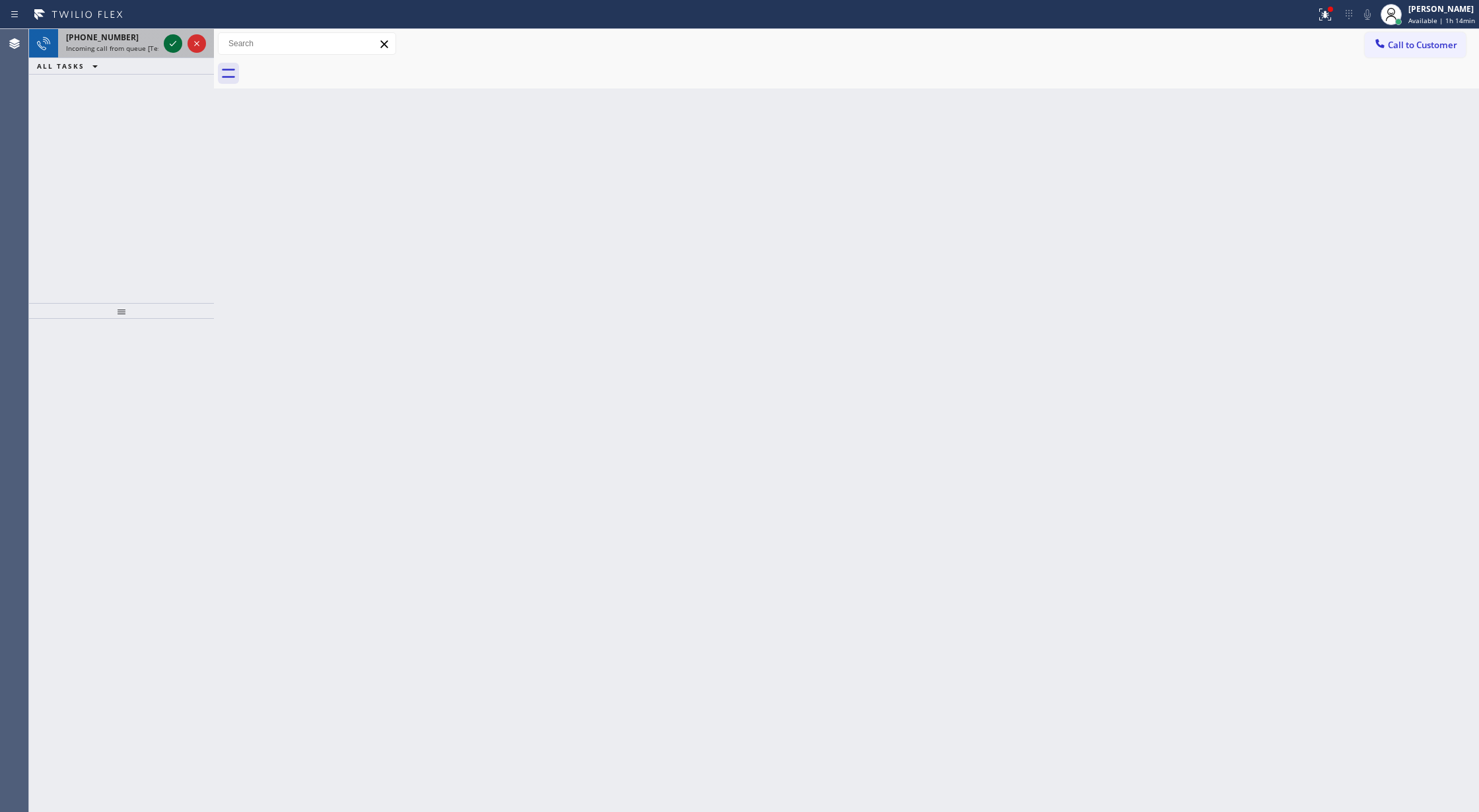
click at [164, 40] on div at bounding box center [173, 43] width 18 height 16
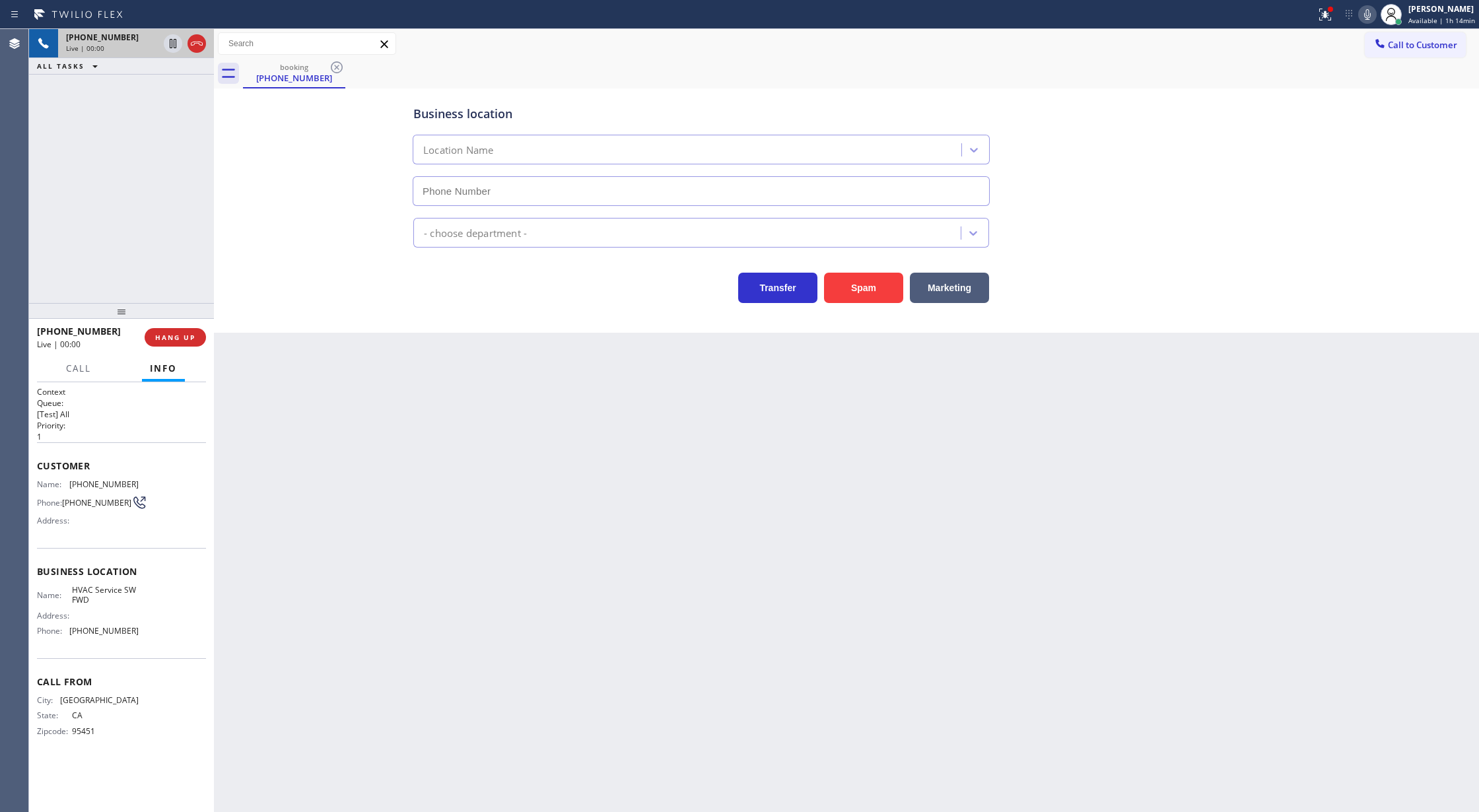
type input "[PHONE_NUMBER]"
click at [857, 283] on button "Spam" at bounding box center [864, 288] width 79 height 30
click at [175, 339] on span "COMPLETE" at bounding box center [173, 338] width 46 height 9
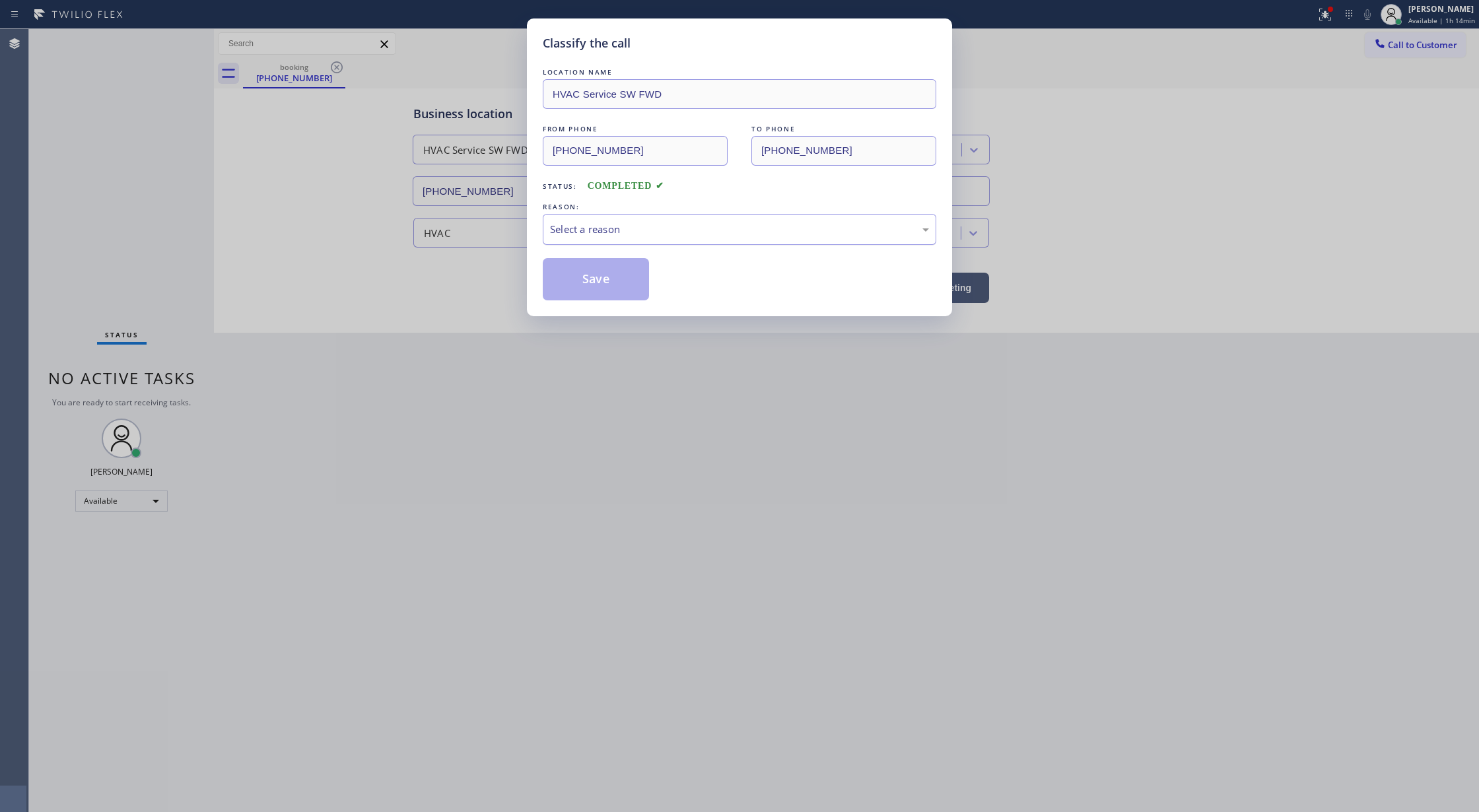
click at [583, 237] on div "Select a reason" at bounding box center [739, 229] width 379 height 15
click at [584, 282] on button "Save" at bounding box center [596, 279] width 106 height 42
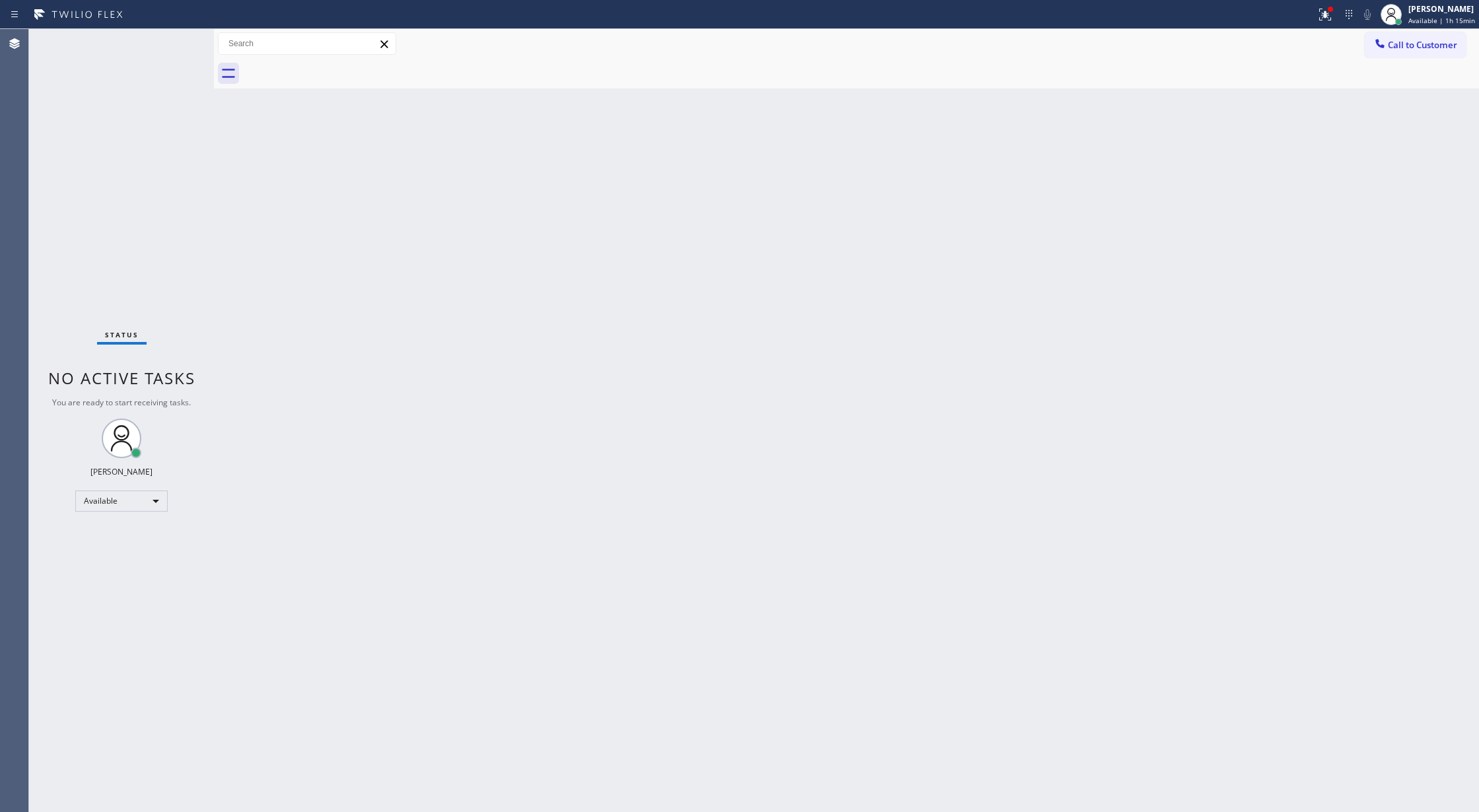
click at [172, 27] on div "Status report Issues detected These issues could affect your workflow. Please c…" at bounding box center [739, 14] width 1479 height 29
click at [6, 461] on div "Agent Desktop" at bounding box center [14, 420] width 28 height 783
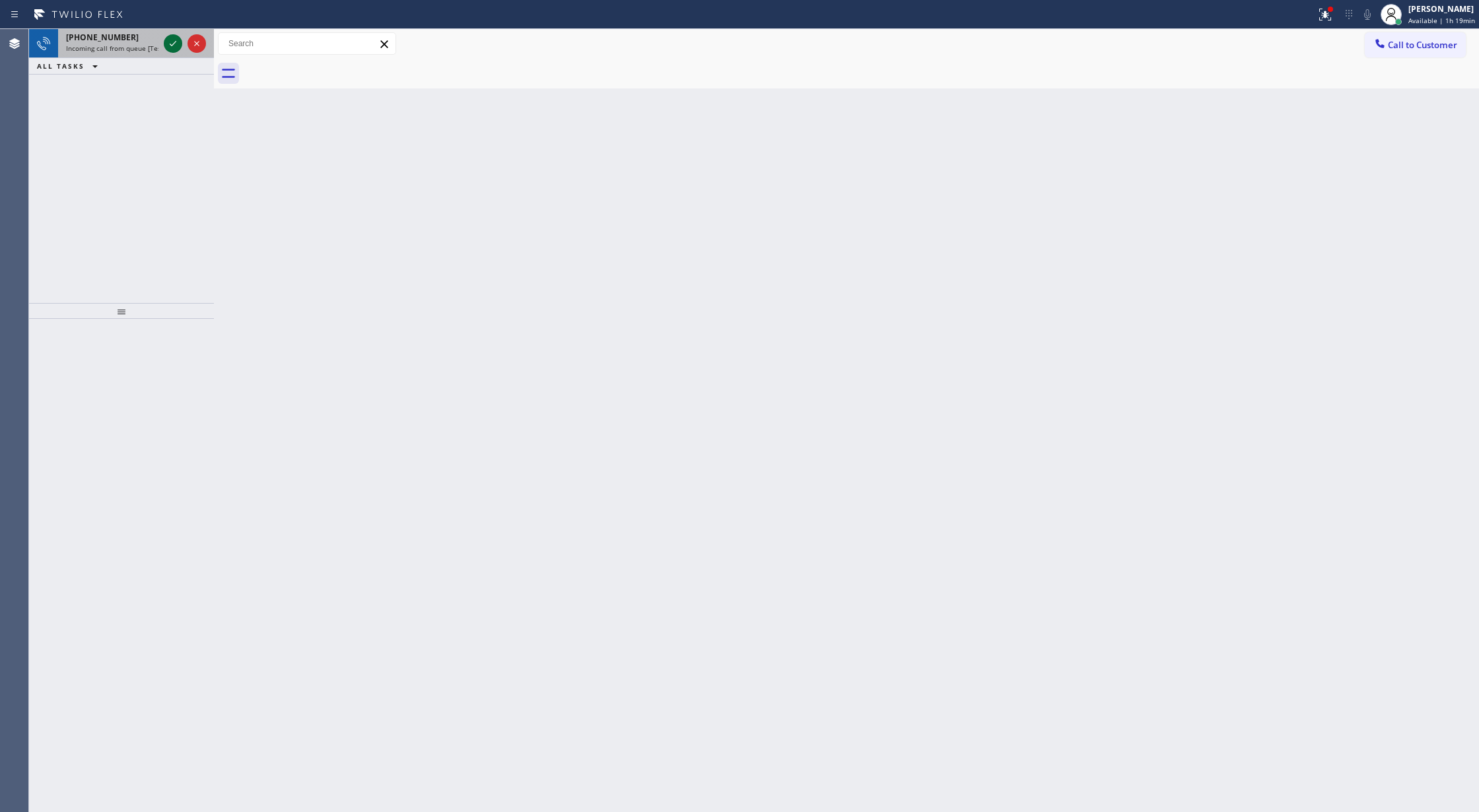
click at [168, 42] on icon at bounding box center [173, 43] width 16 height 16
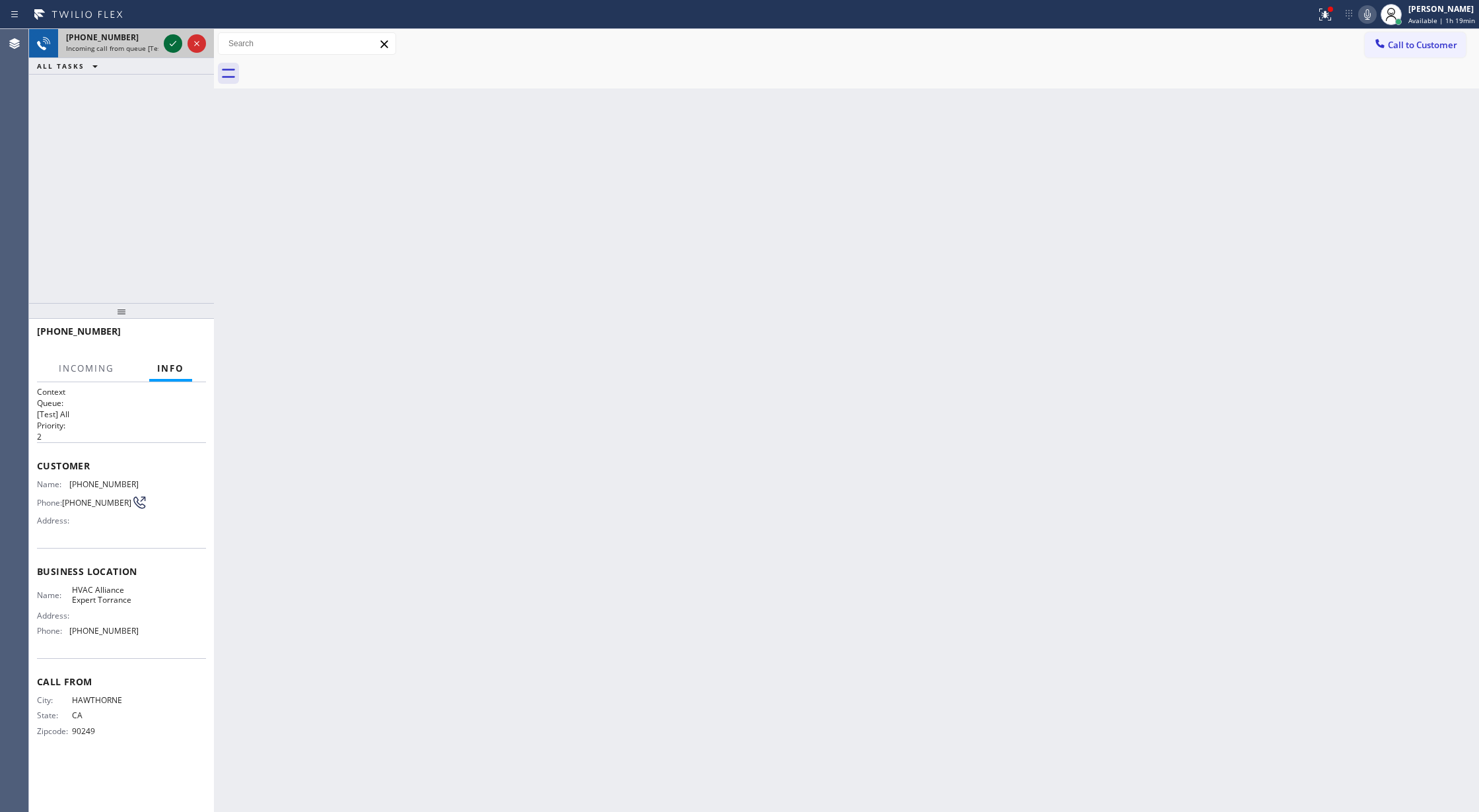
click at [168, 42] on icon at bounding box center [173, 43] width 16 height 16
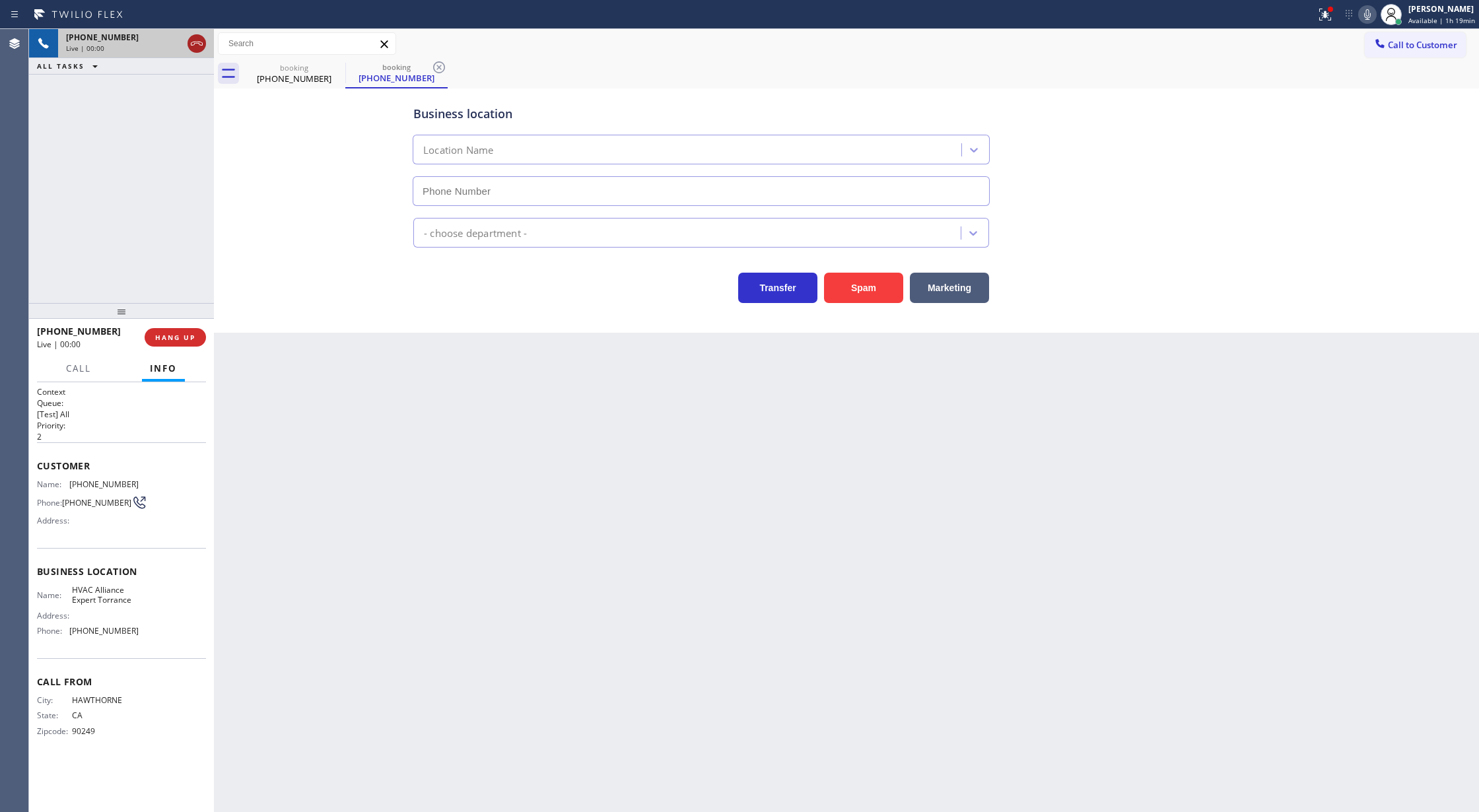
type input "[PHONE_NUMBER]"
click at [189, 41] on icon at bounding box center [197, 43] width 16 height 16
type input "[PHONE_NUMBER]"
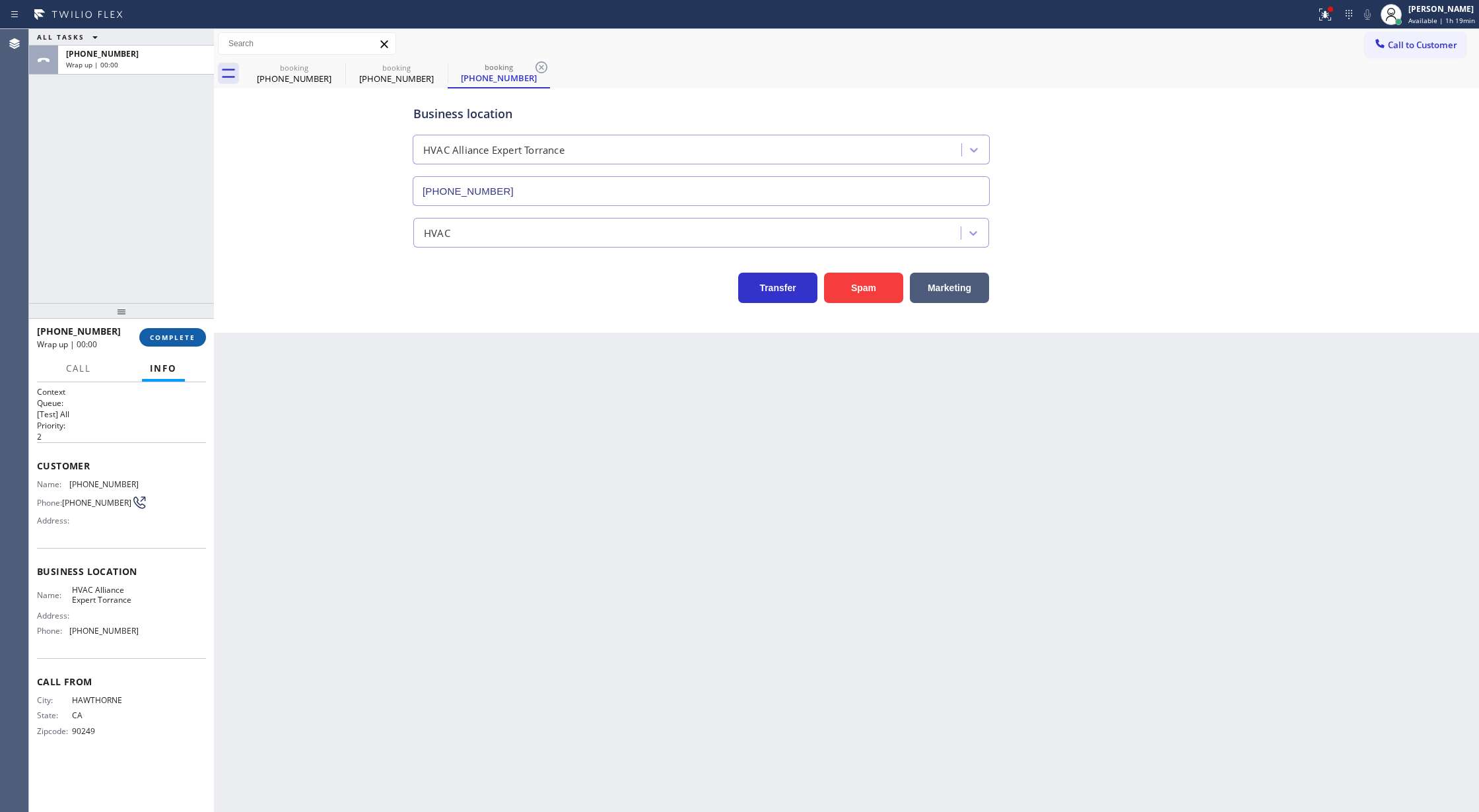
click at [155, 345] on button "COMPLETE" at bounding box center [173, 337] width 67 height 18
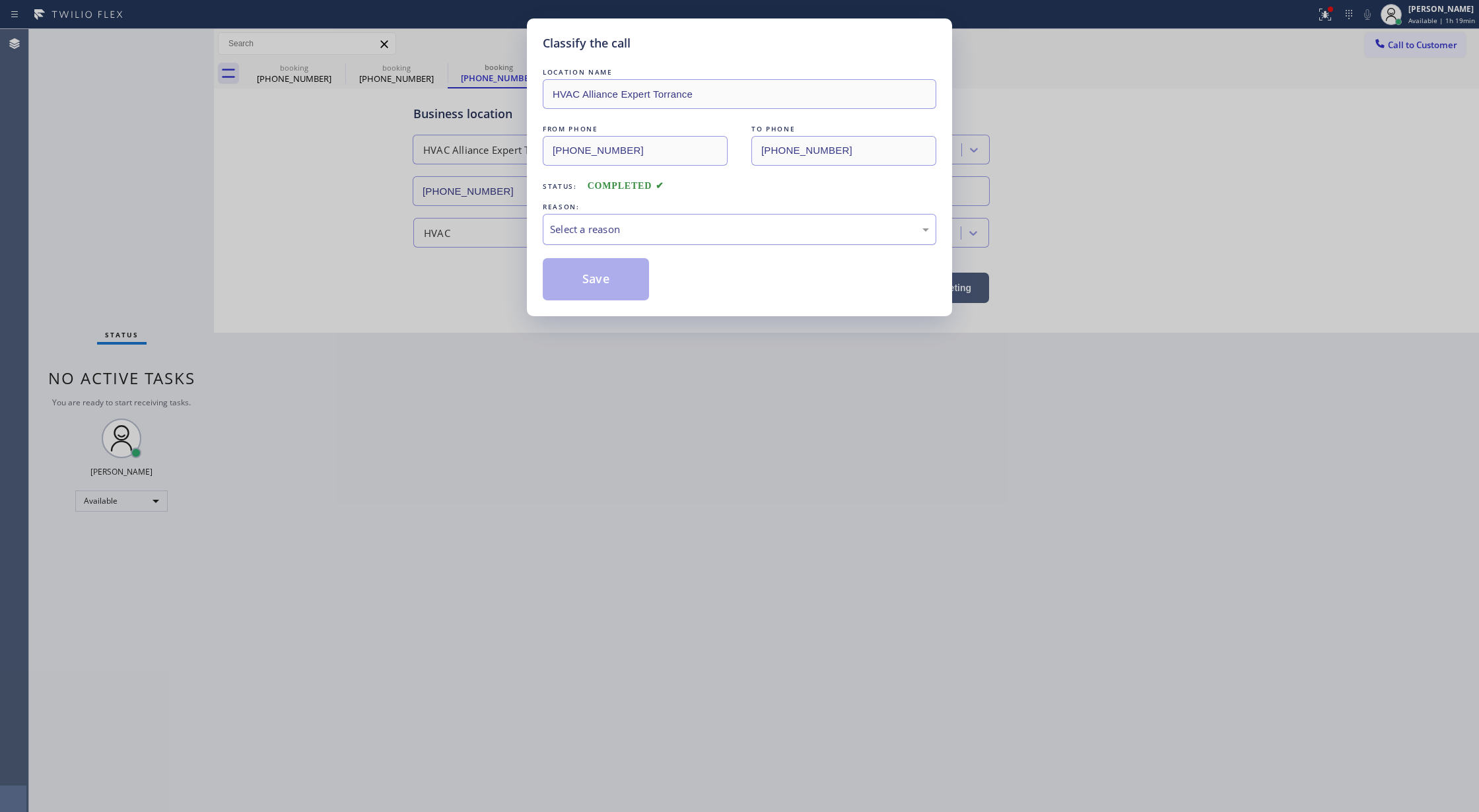
click at [640, 231] on div "Select a reason" at bounding box center [739, 229] width 379 height 15
click at [582, 281] on button "Save" at bounding box center [596, 279] width 106 height 42
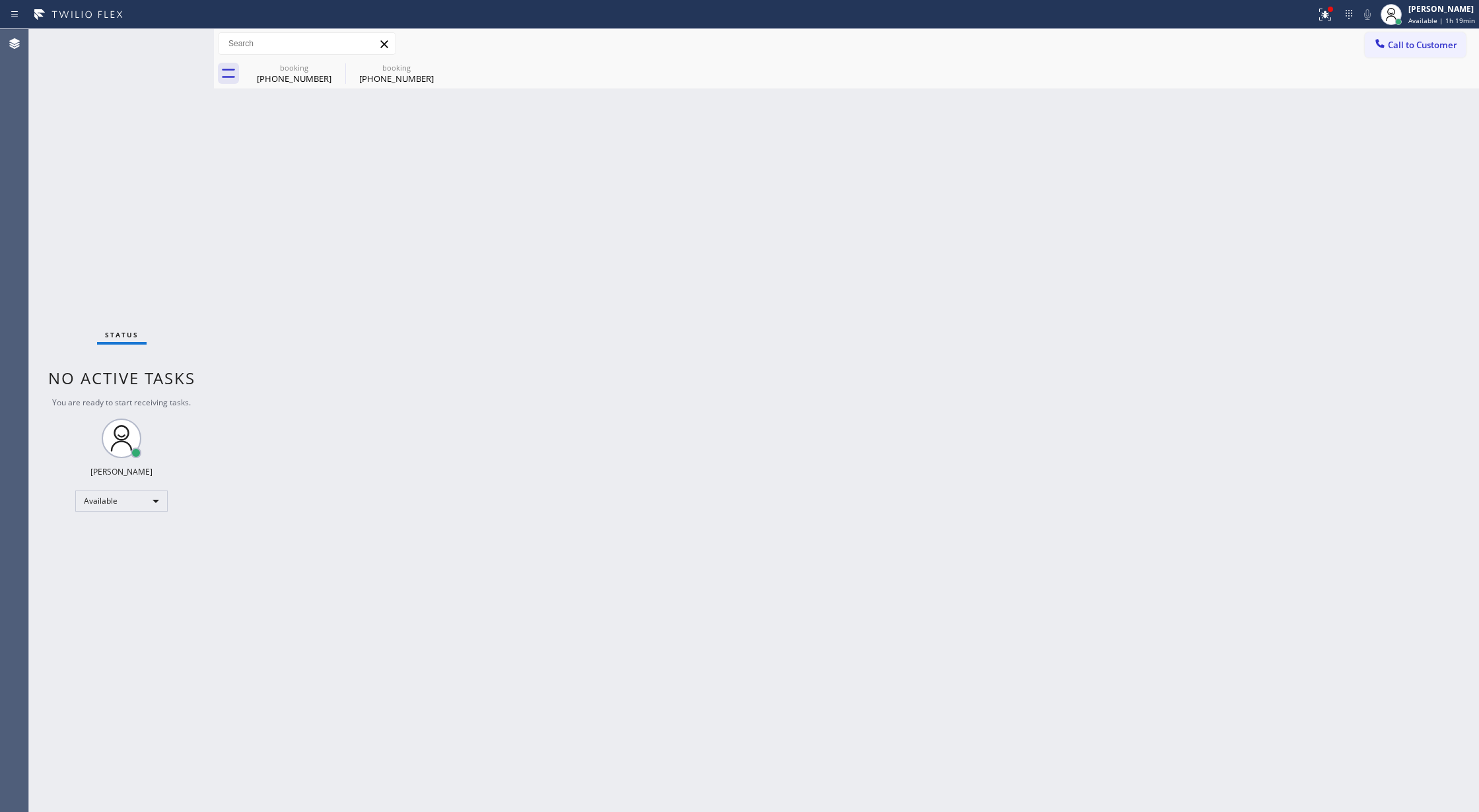
click at [168, 35] on div "Status No active tasks You are ready to start receiving tasks. [PERSON_NAME] Av…" at bounding box center [121, 420] width 185 height 783
click at [175, 38] on div "Status No active tasks You are ready to start receiving tasks. [PERSON_NAME] Av…" at bounding box center [121, 420] width 185 height 783
click at [130, 498] on div "Available" at bounding box center [121, 502] width 93 height 21
click at [124, 567] on li "Break" at bounding box center [120, 569] width 89 height 16
click at [140, 505] on div "Break" at bounding box center [121, 507] width 93 height 21
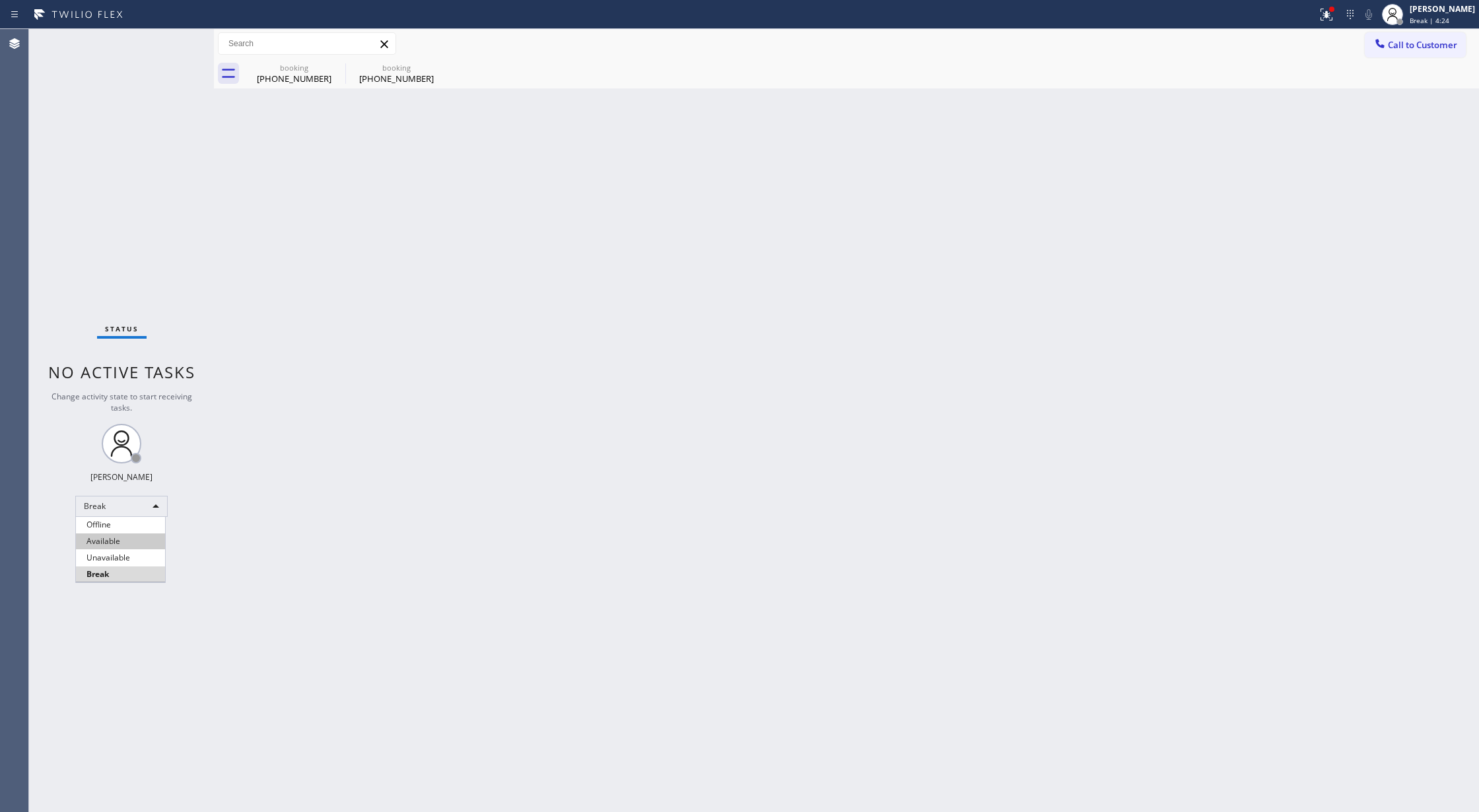
click at [137, 540] on li "Available" at bounding box center [120, 541] width 89 height 16
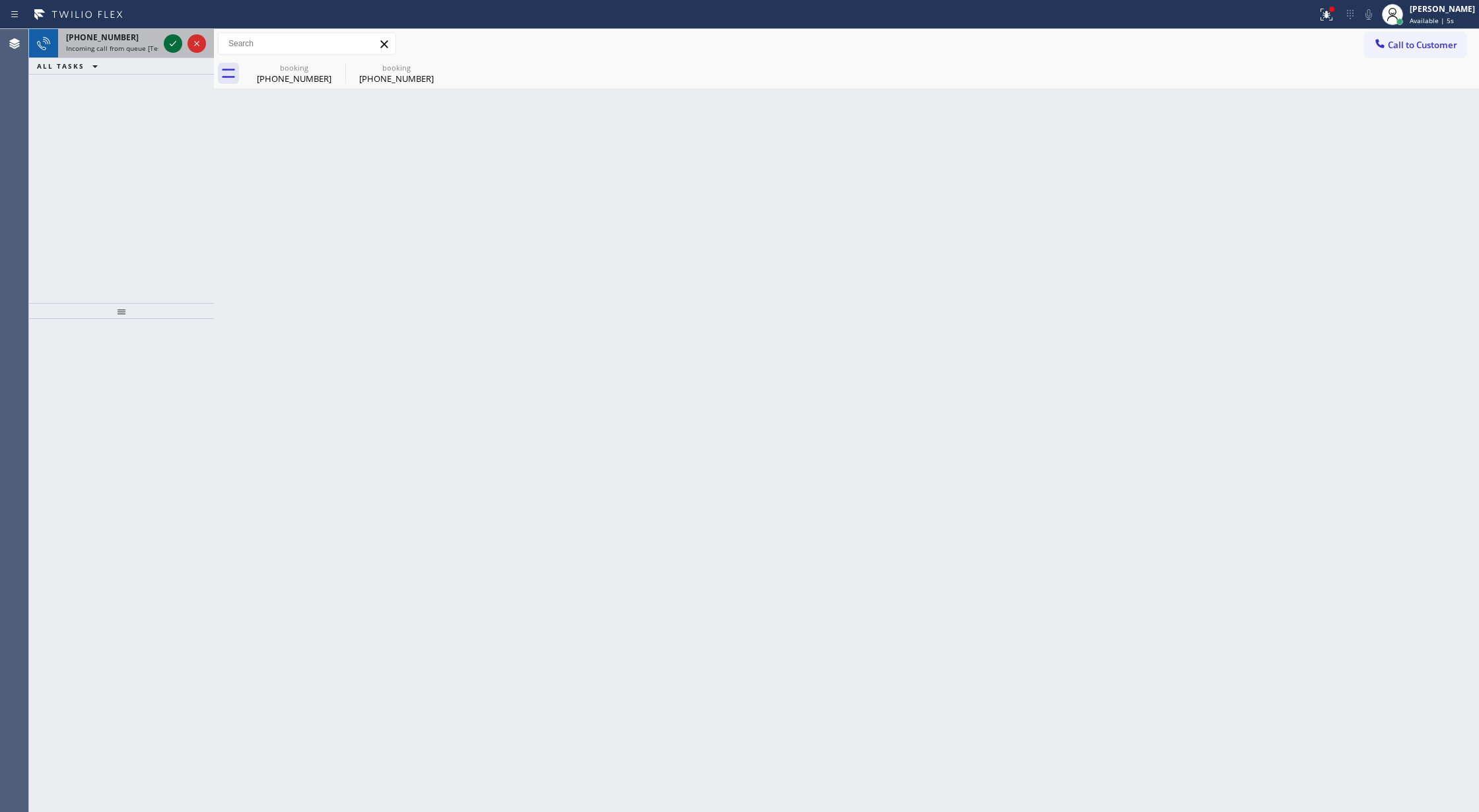
click at [169, 48] on icon at bounding box center [173, 43] width 16 height 16
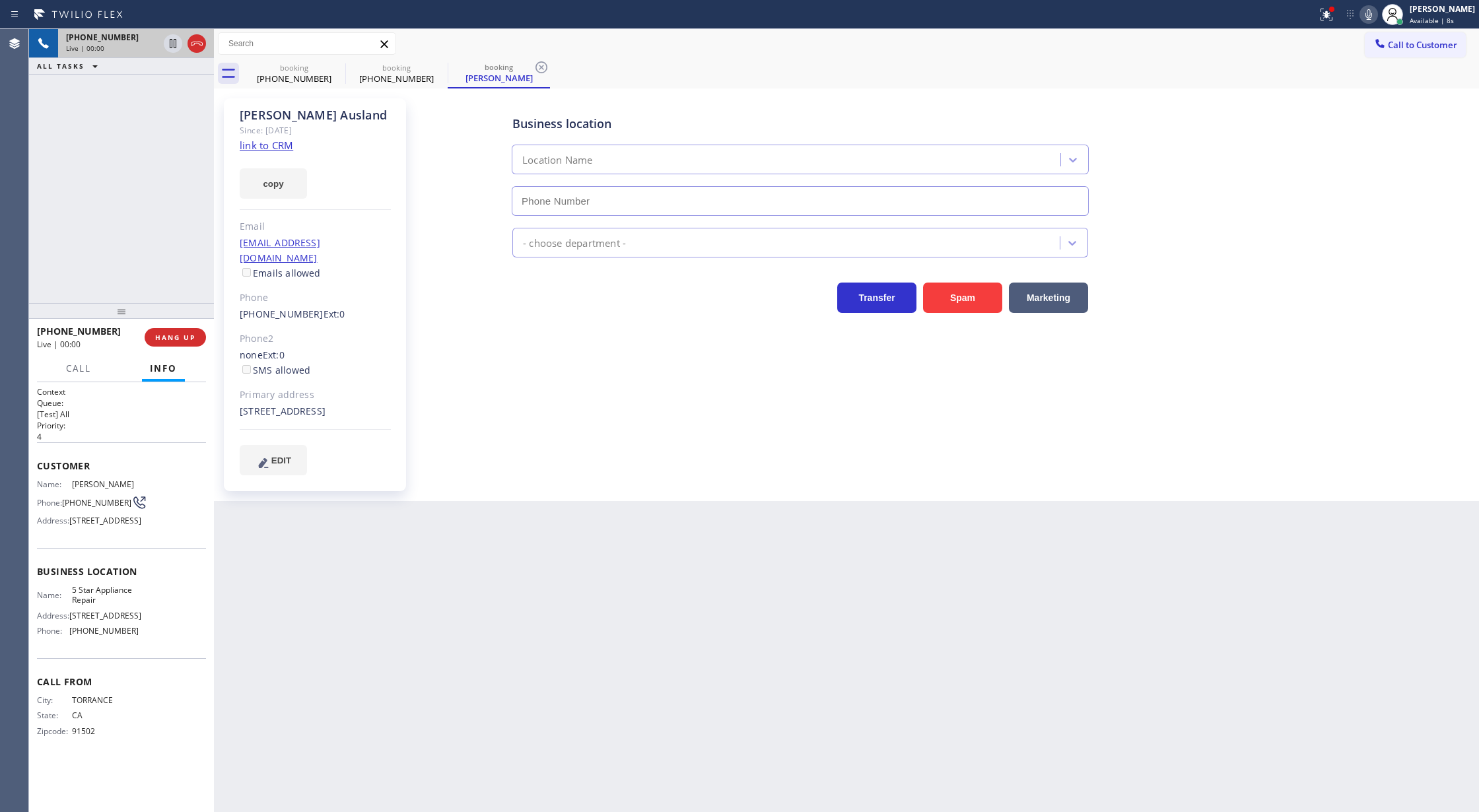
type input "[PHONE_NUMBER]"
click at [260, 144] on link "link to CRM" at bounding box center [266, 145] width 53 height 13
click at [1372, 14] on icon at bounding box center [1369, 14] width 7 height 11
click at [170, 36] on icon at bounding box center [173, 43] width 16 height 16
type input "[PHONE_NUMBER]"
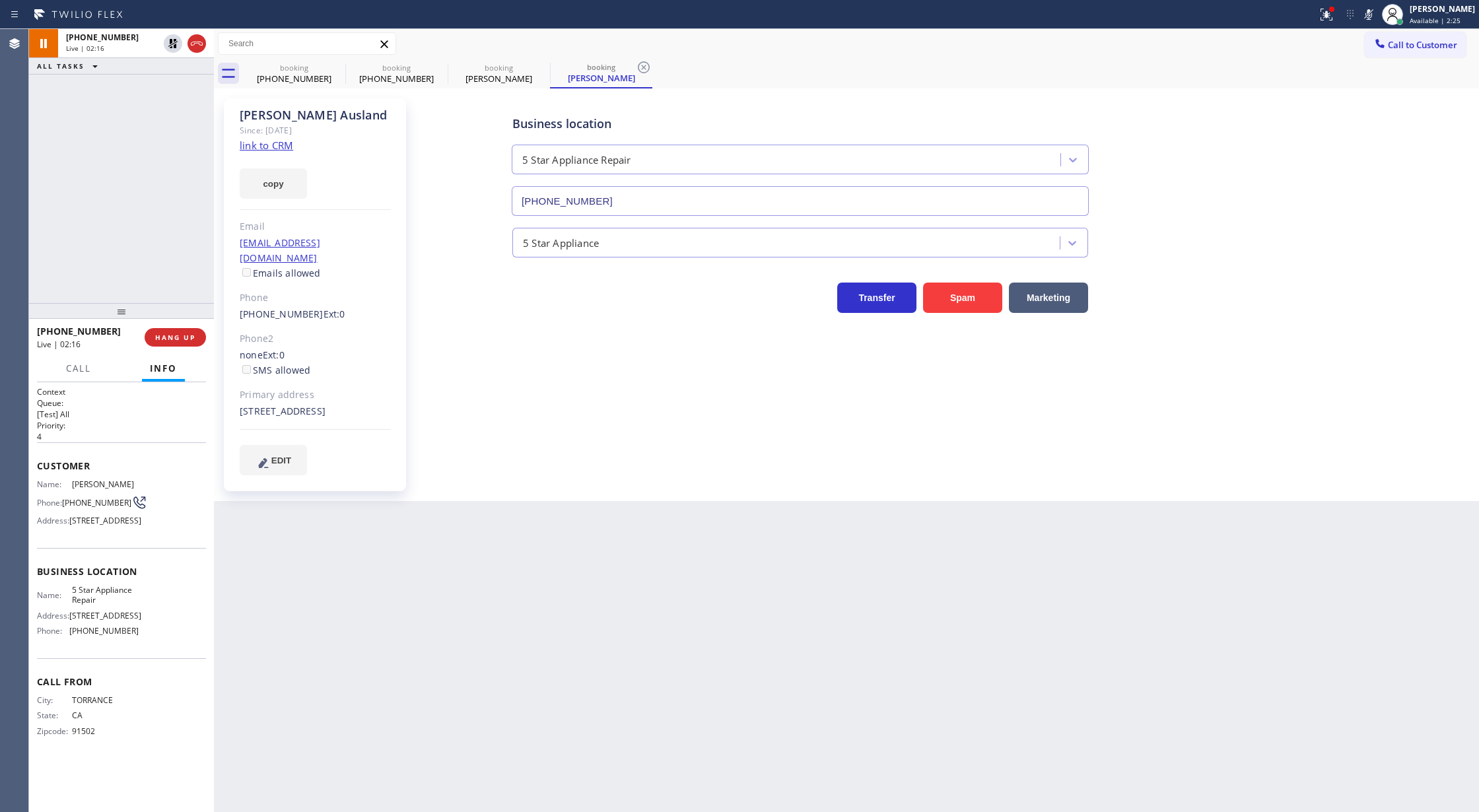
drag, startPoint x: 1381, startPoint y: 8, endPoint x: 1144, endPoint y: 8, distance: 237.0
click at [1377, 8] on icon at bounding box center [1368, 14] width 16 height 16
click at [170, 43] on icon at bounding box center [173, 43] width 9 height 9
type input "[PHONE_NUMBER]"
drag, startPoint x: 1380, startPoint y: 13, endPoint x: 1309, endPoint y: 55, distance: 82.5
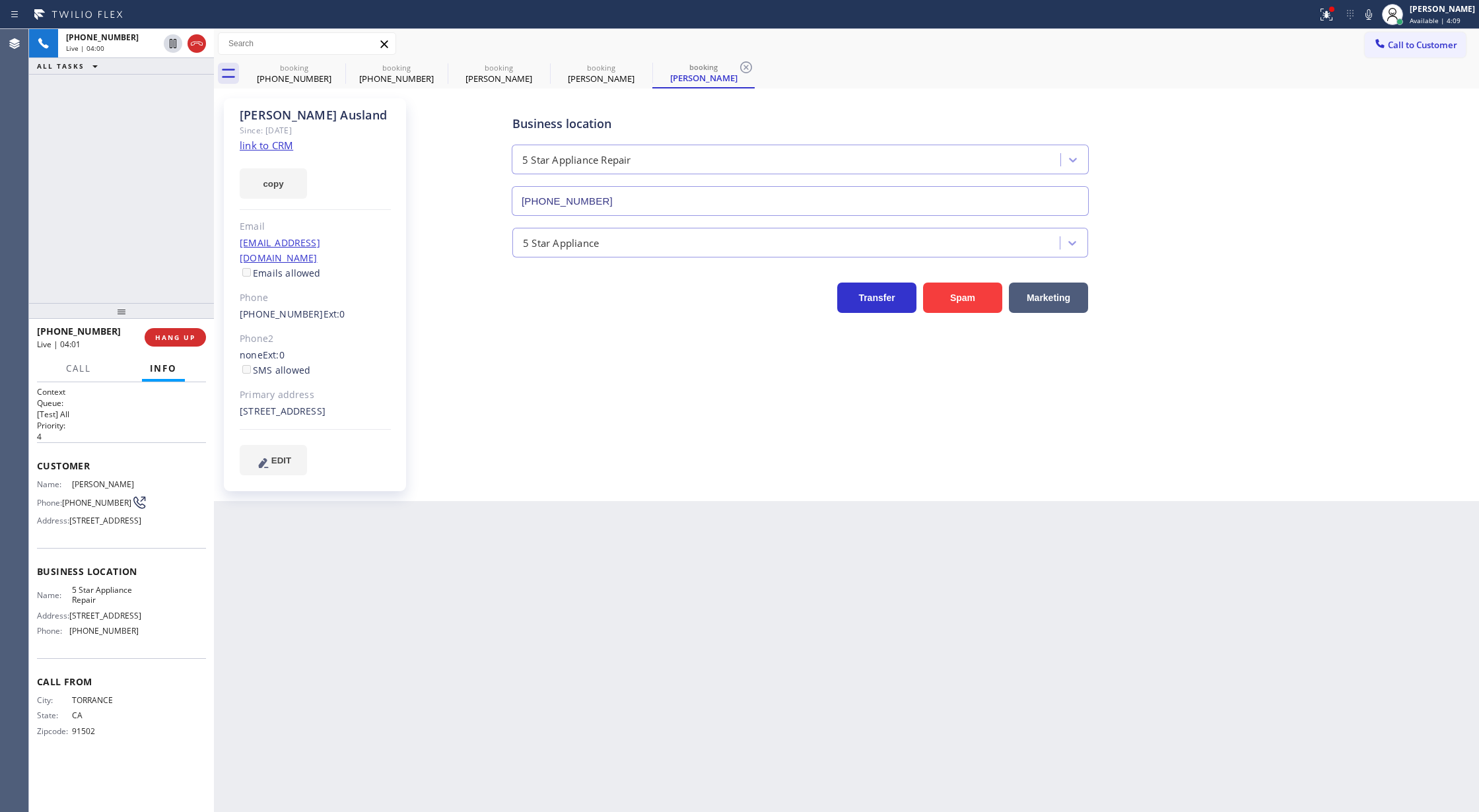
click at [1377, 13] on icon at bounding box center [1368, 14] width 16 height 16
click at [67, 369] on span "Call" at bounding box center [78, 369] width 25 height 12
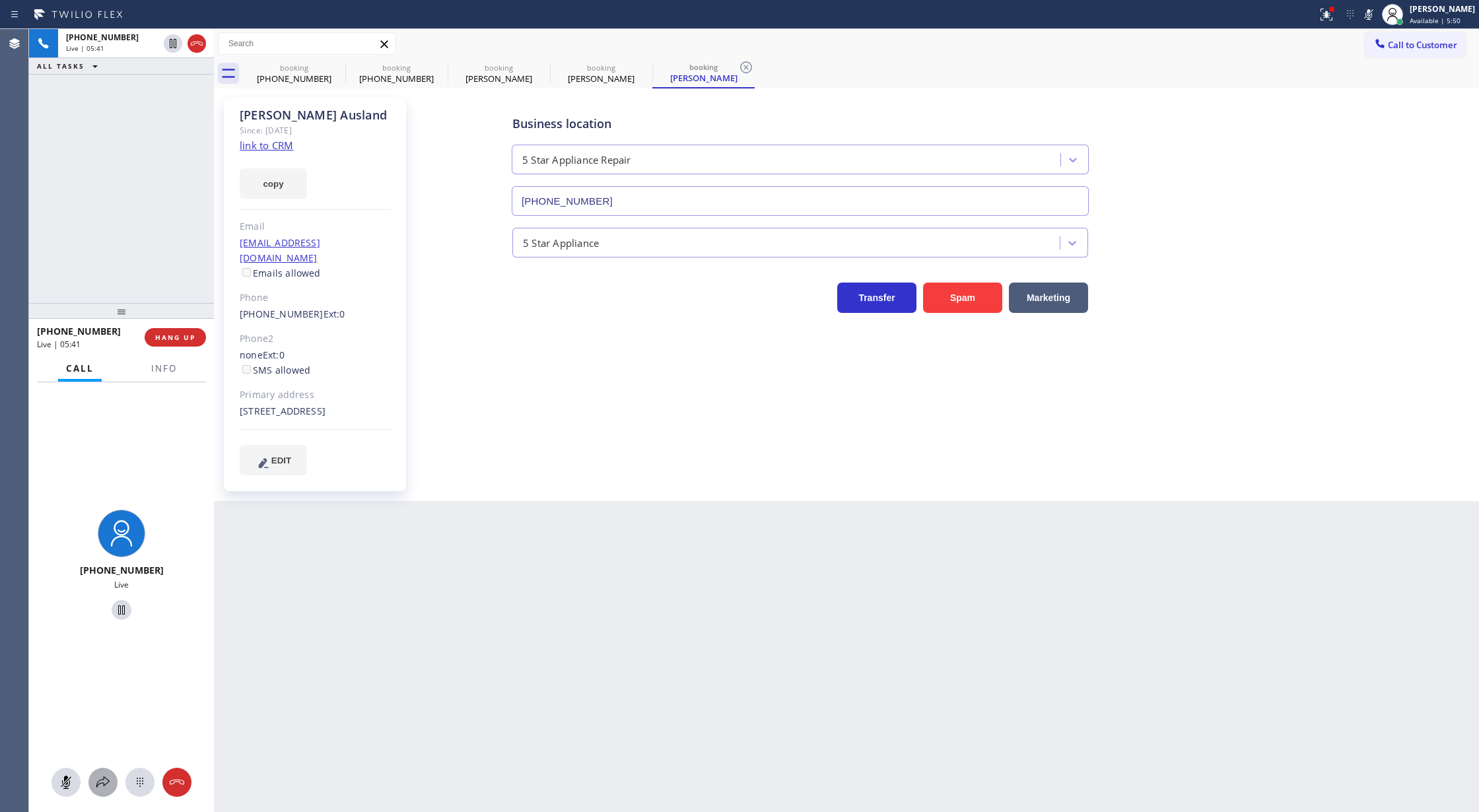
click at [99, 782] on icon at bounding box center [102, 782] width 16 height 16
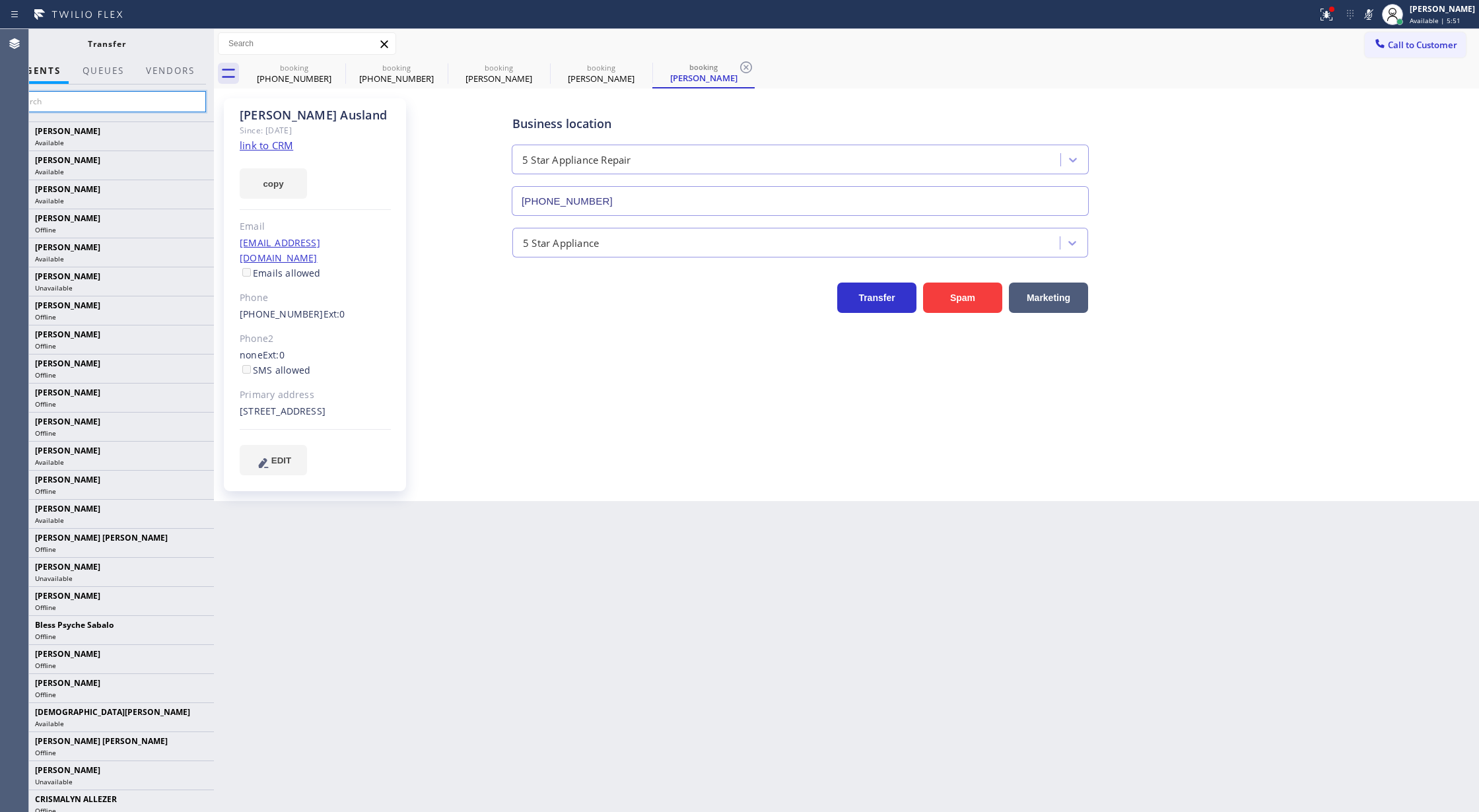
click at [61, 109] on input "text" at bounding box center [107, 102] width 199 height 21
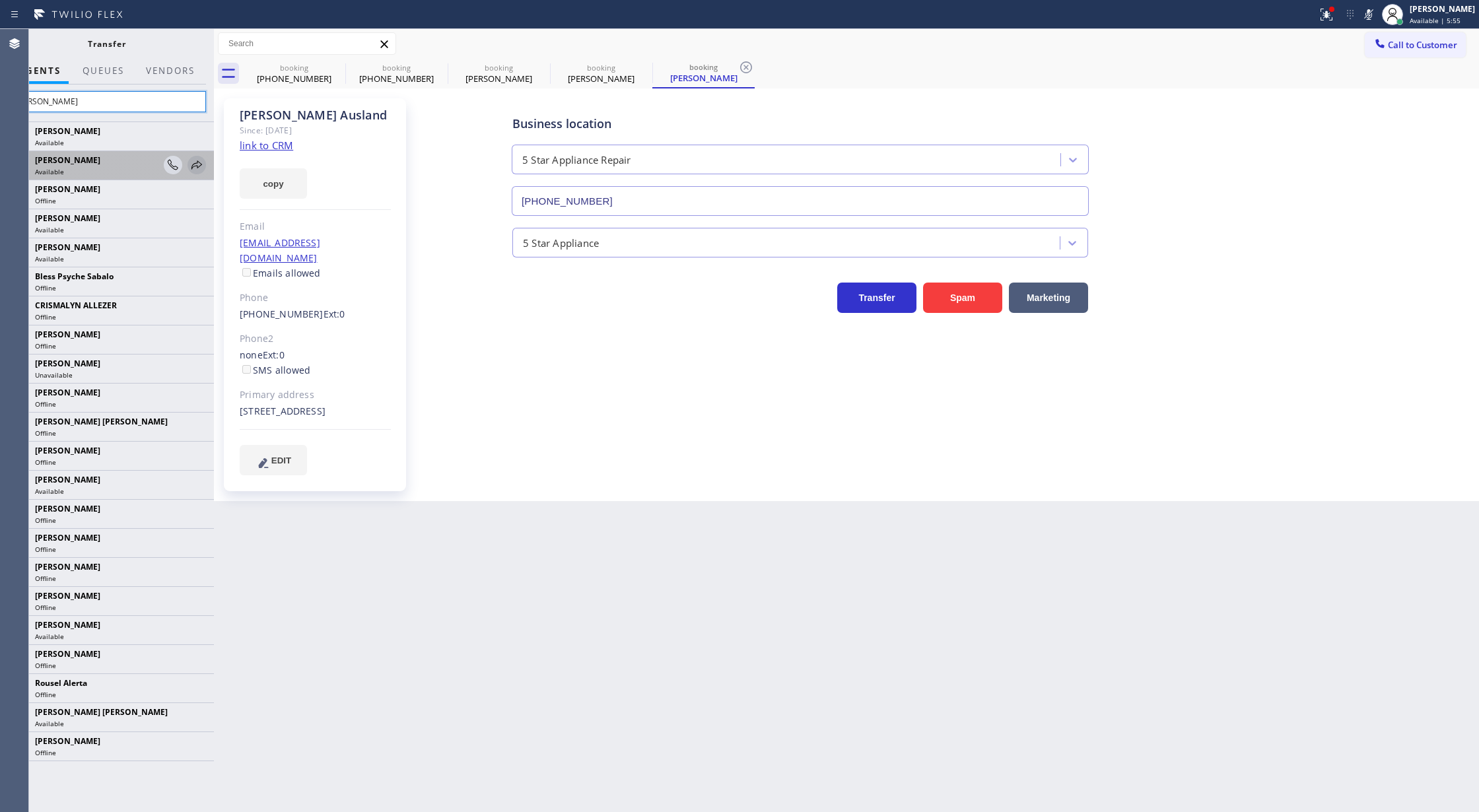
type input "[PERSON_NAME]"
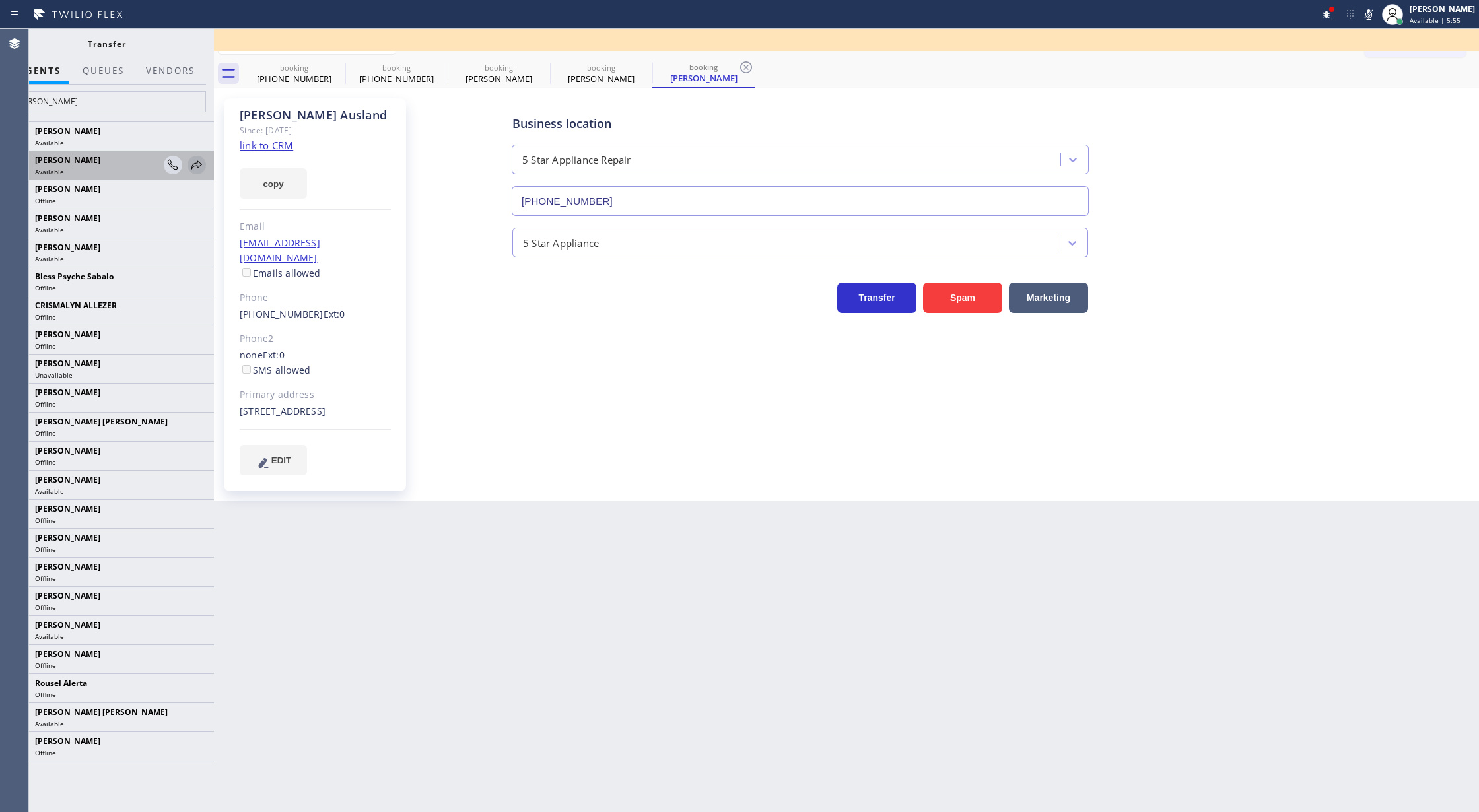
click at [201, 164] on icon at bounding box center [197, 165] width 16 height 16
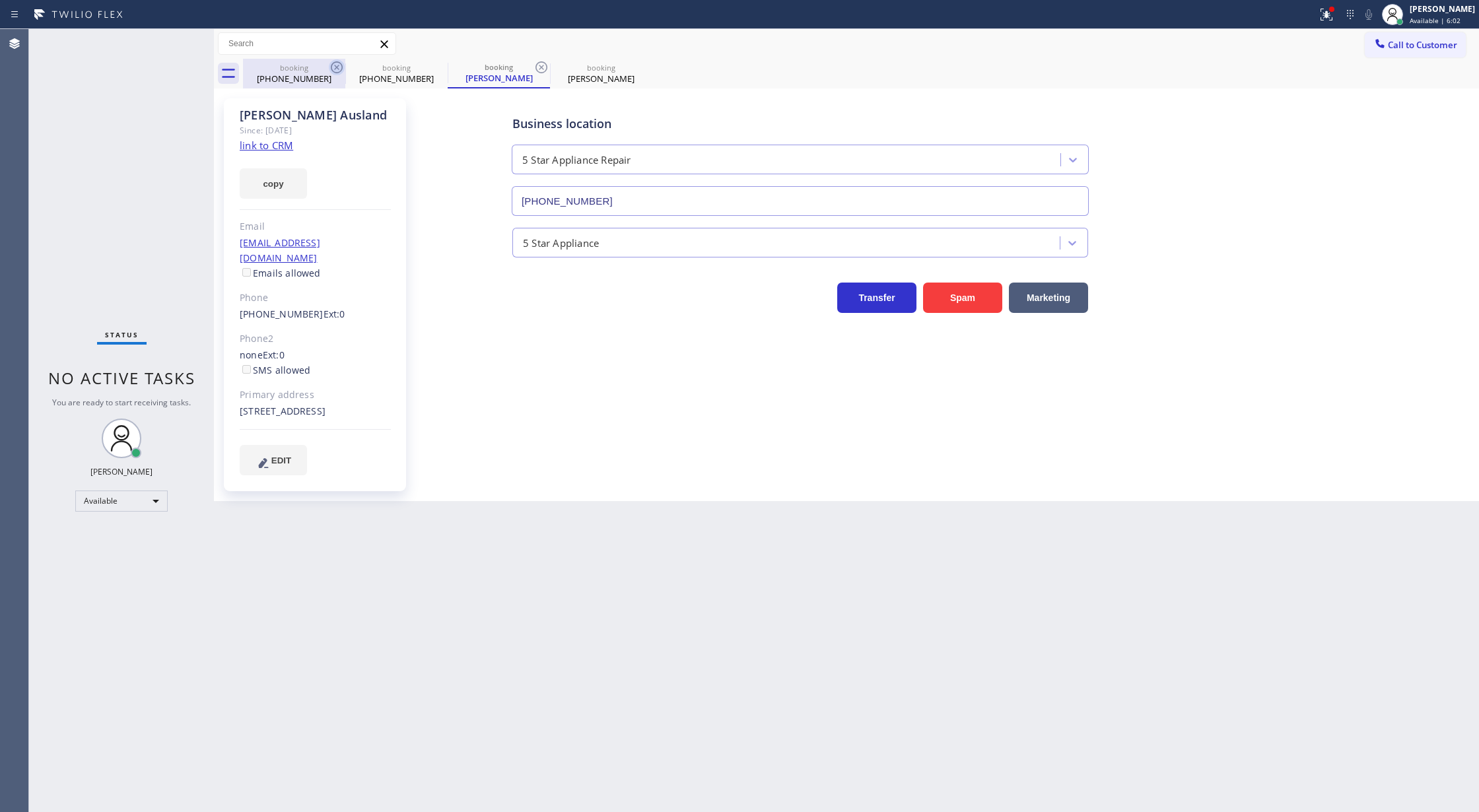
click at [333, 68] on icon at bounding box center [336, 67] width 16 height 16
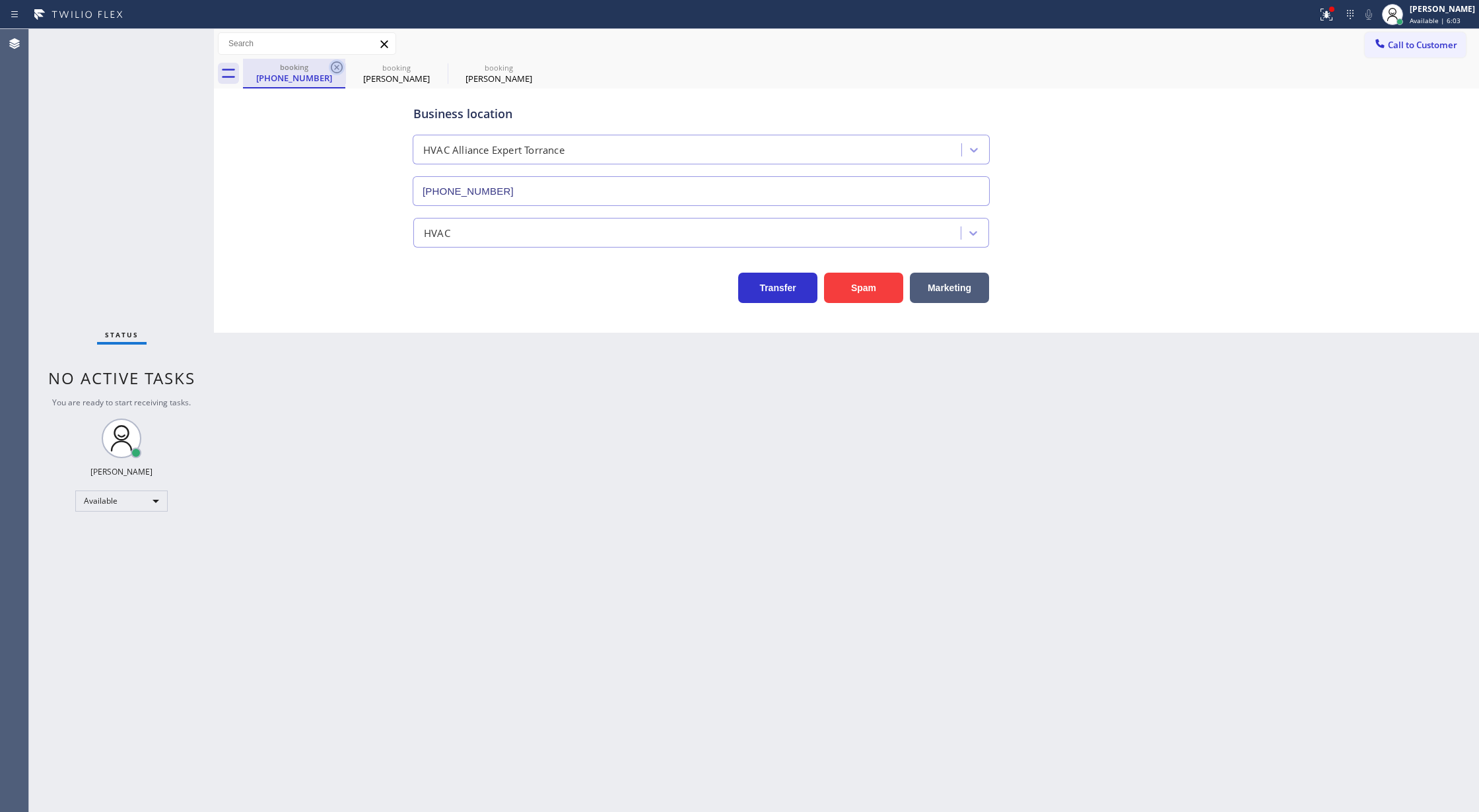
click at [333, 68] on icon at bounding box center [336, 67] width 16 height 16
type input "[PHONE_NUMBER]"
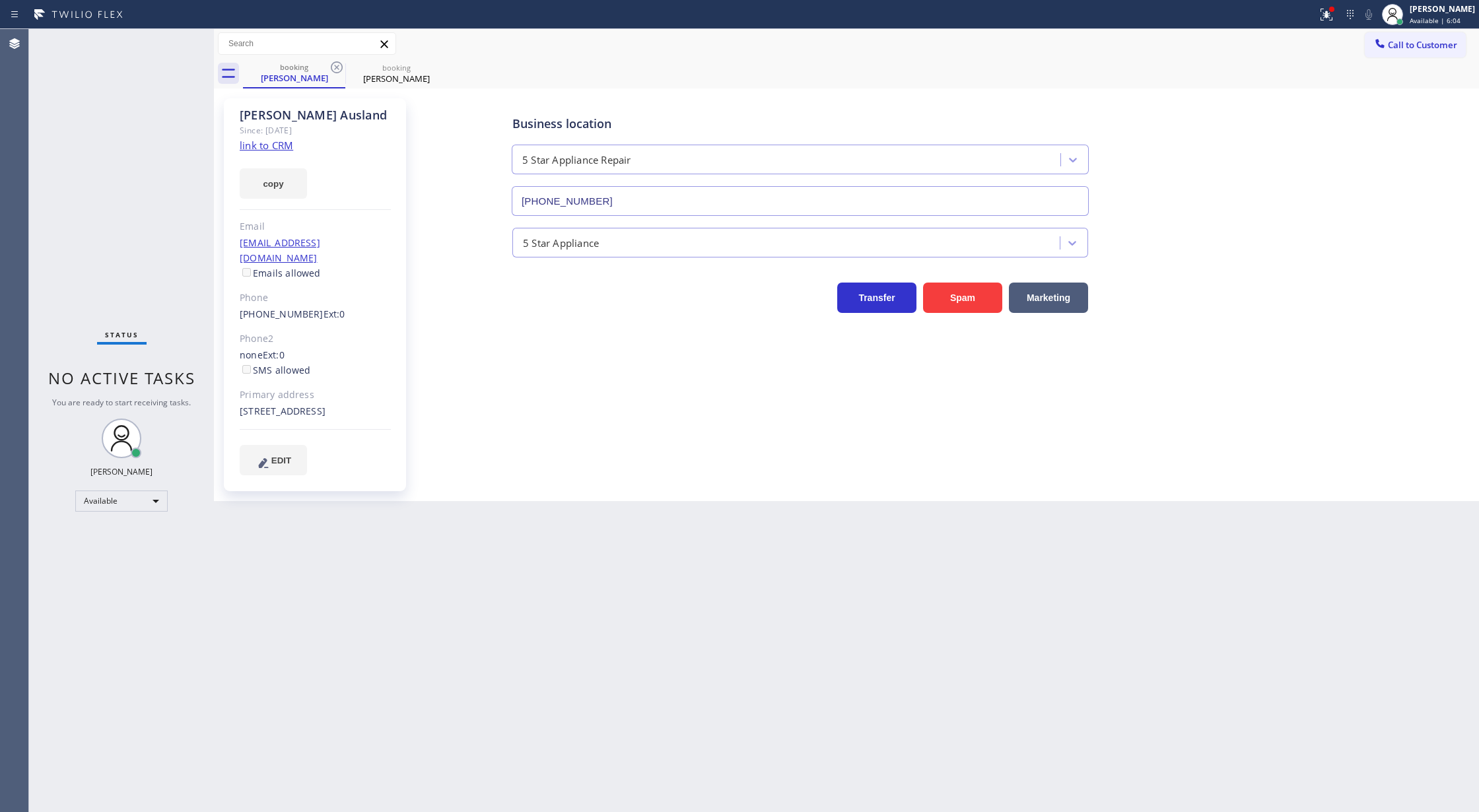
click at [333, 68] on icon at bounding box center [336, 67] width 16 height 16
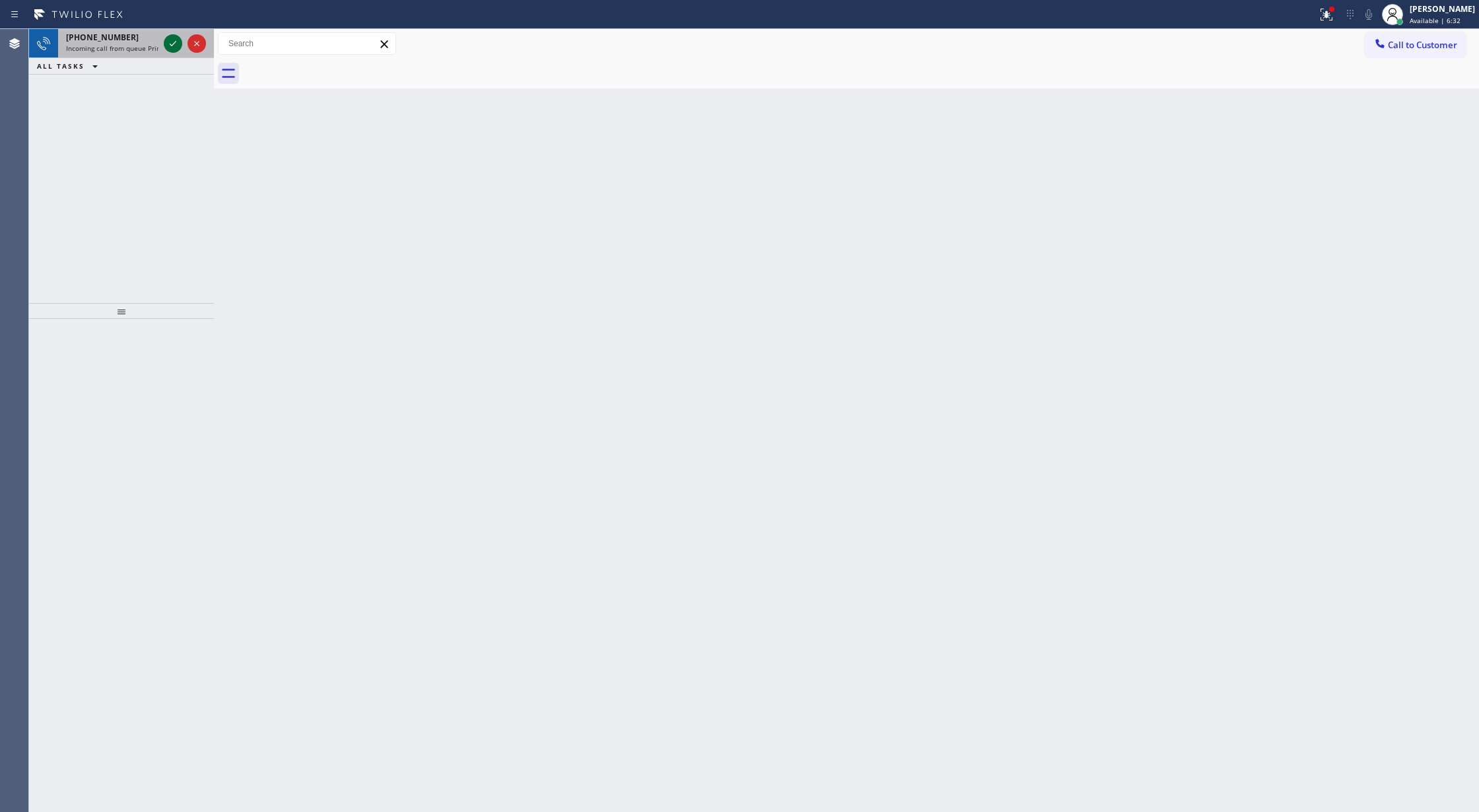
click at [175, 42] on icon at bounding box center [173, 43] width 16 height 16
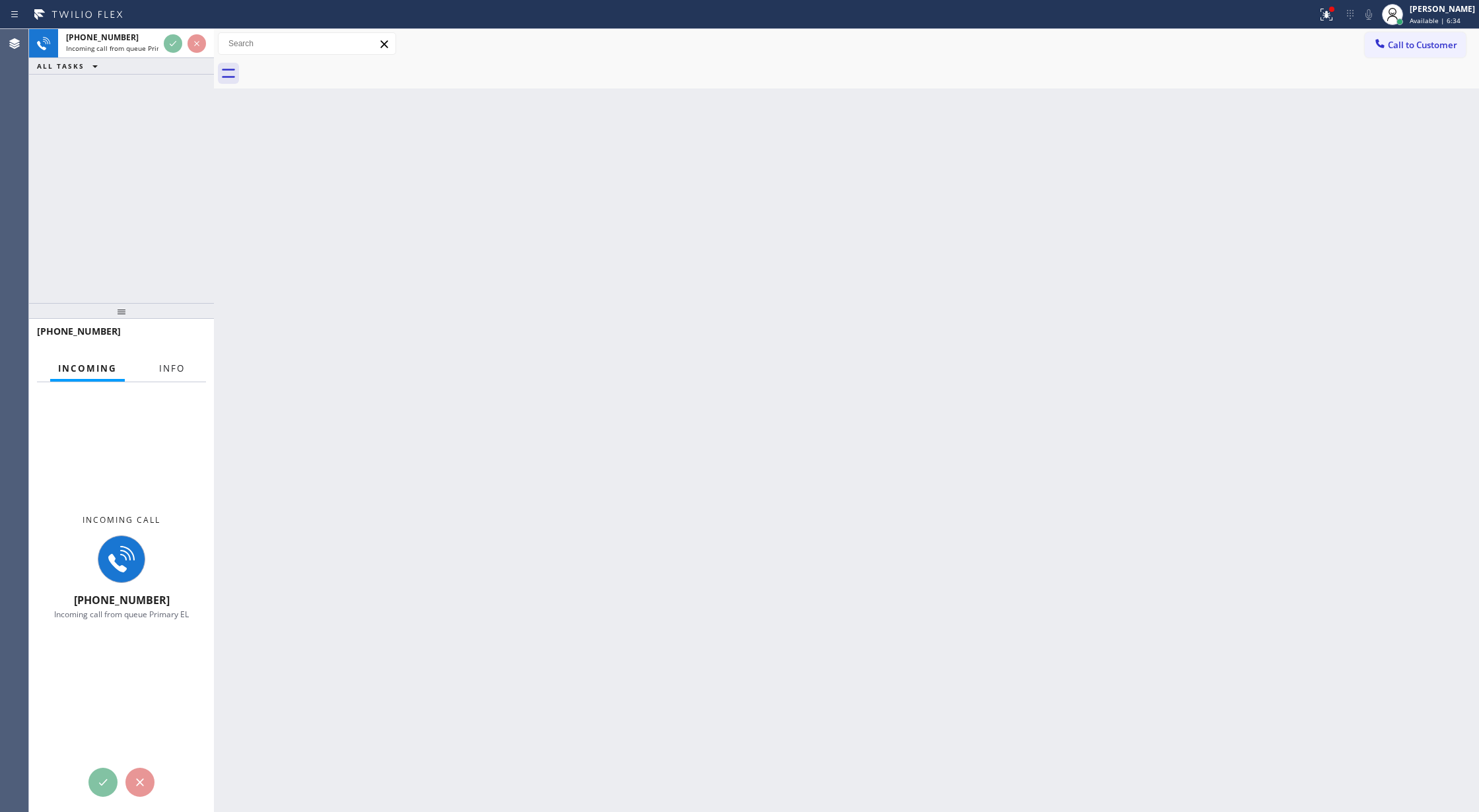
click at [168, 374] on span "Info" at bounding box center [172, 369] width 26 height 12
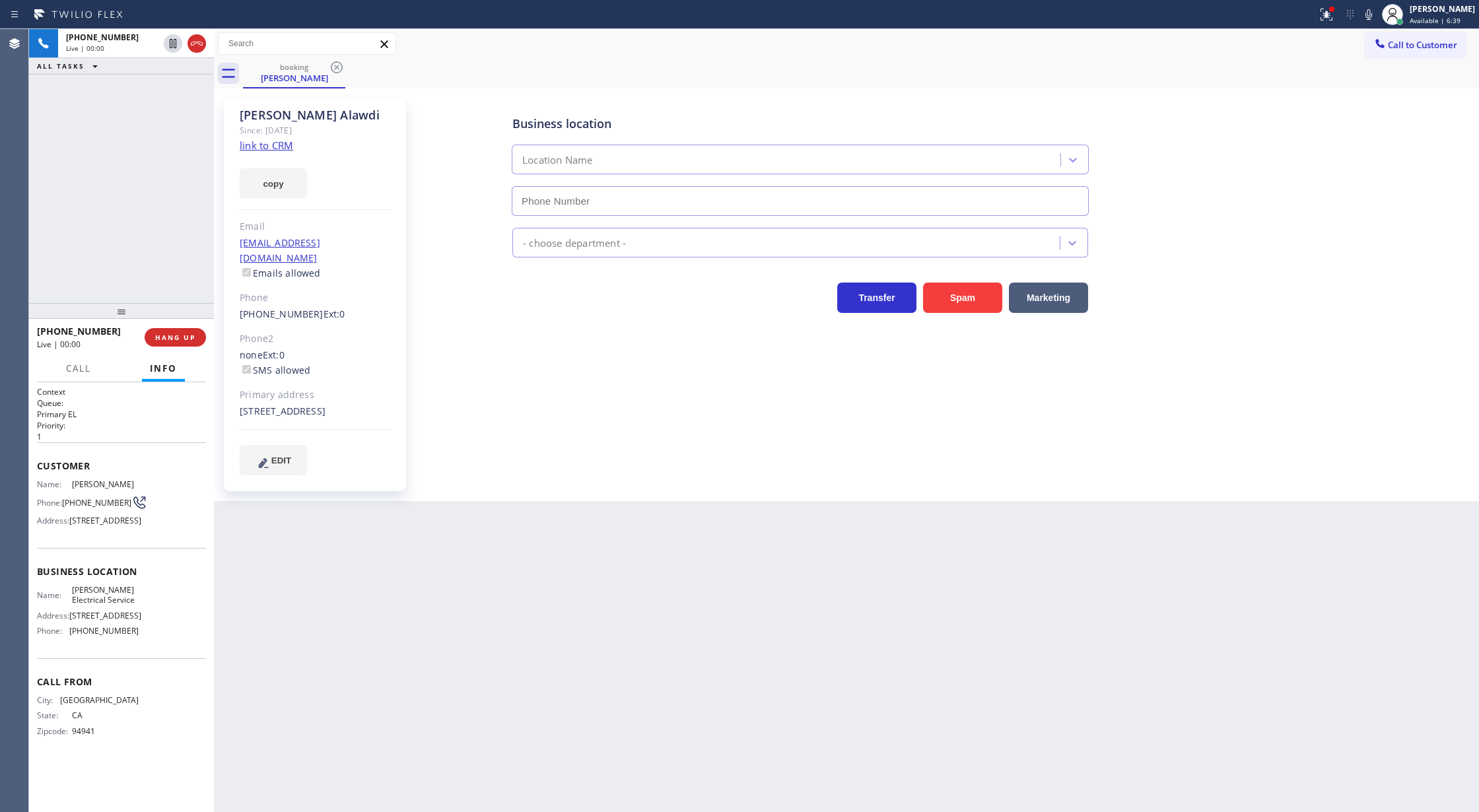
type input "[PHONE_NUMBER]"
click at [256, 149] on link "link to CRM" at bounding box center [266, 145] width 53 height 13
click at [162, 331] on button "COMPLETE" at bounding box center [173, 337] width 67 height 18
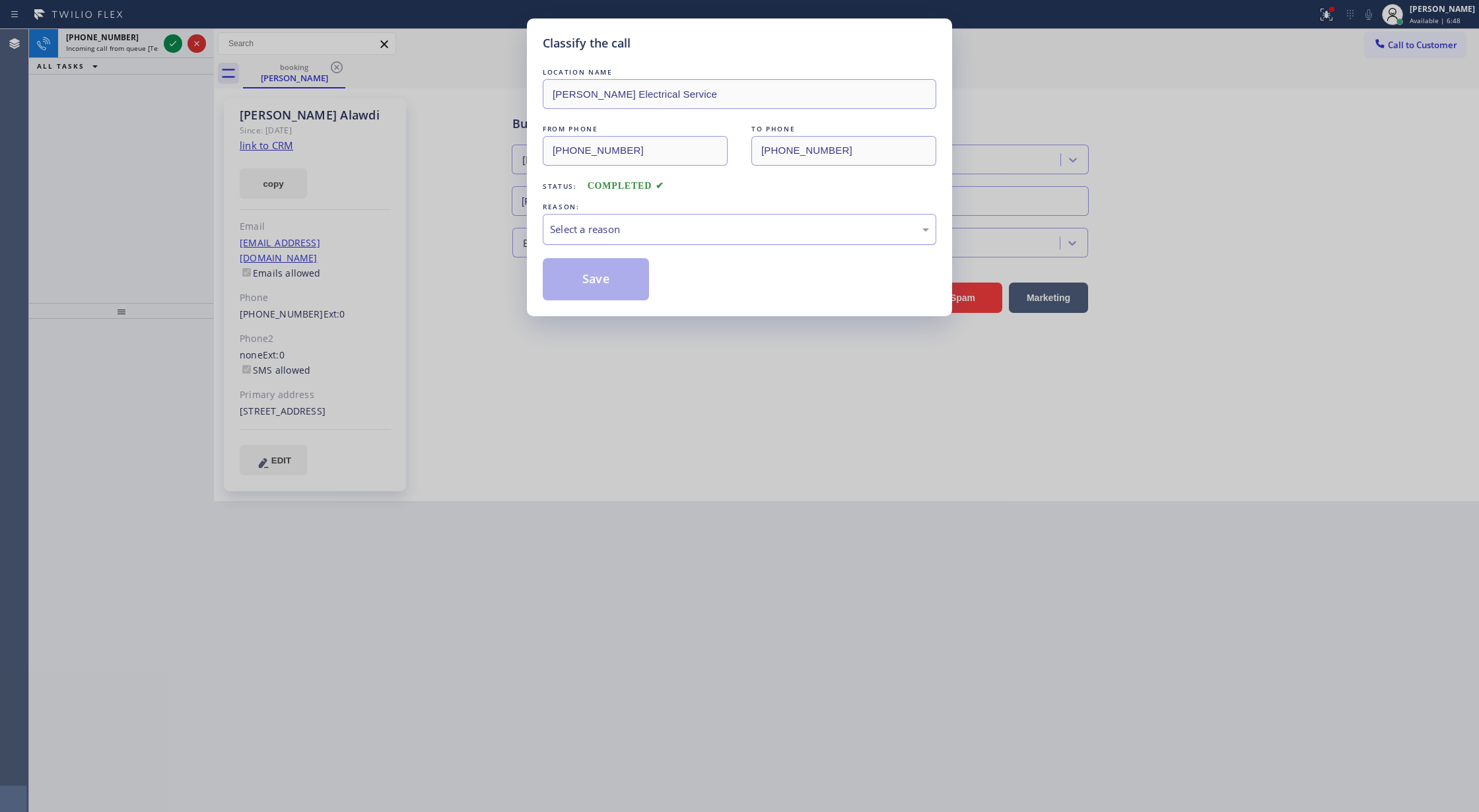
click at [608, 237] on div "Select a reason" at bounding box center [739, 229] width 379 height 15
click at [587, 271] on button "Save" at bounding box center [596, 279] width 106 height 42
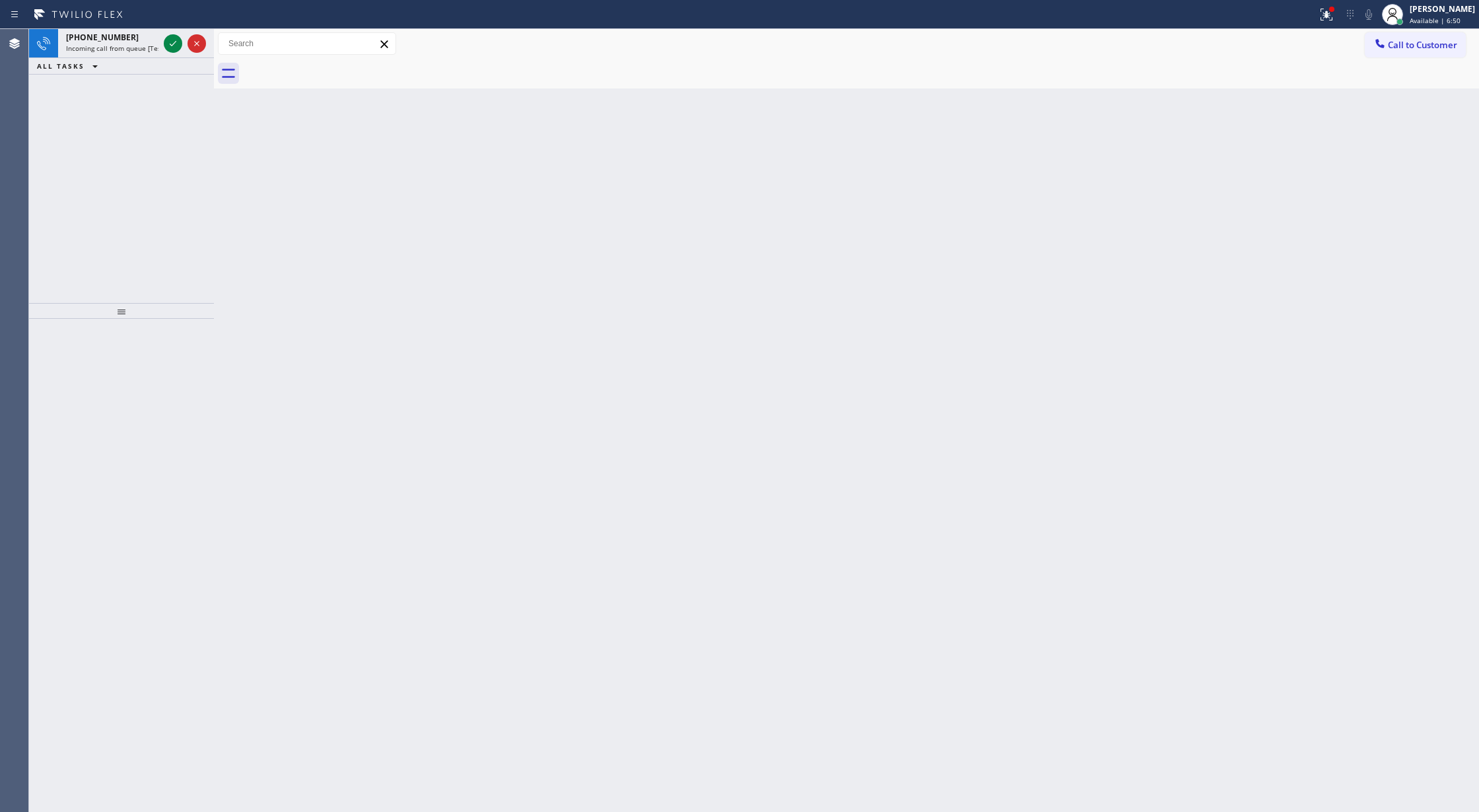
click at [166, 39] on icon at bounding box center [173, 43] width 16 height 16
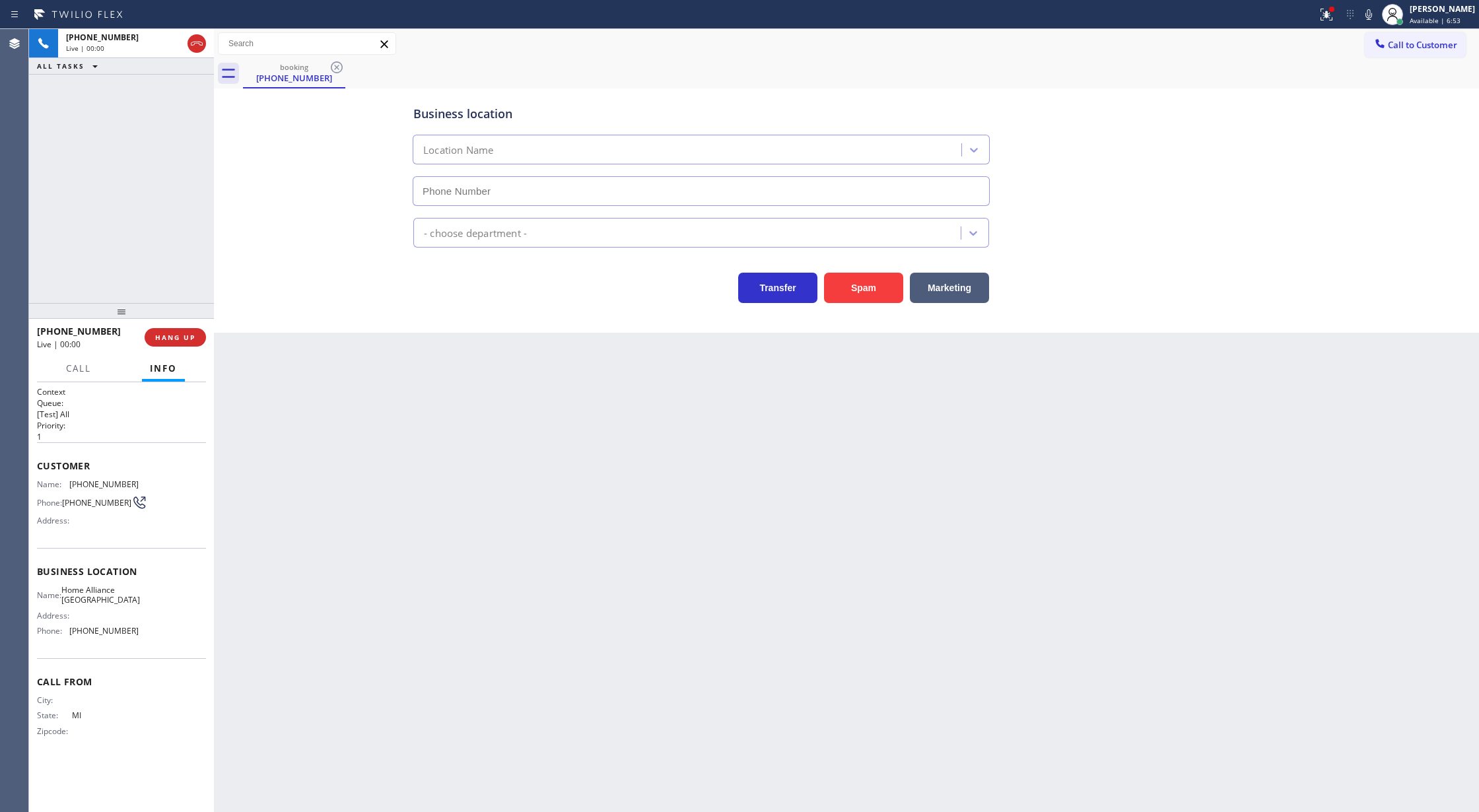
type input "[PHONE_NUMBER]"
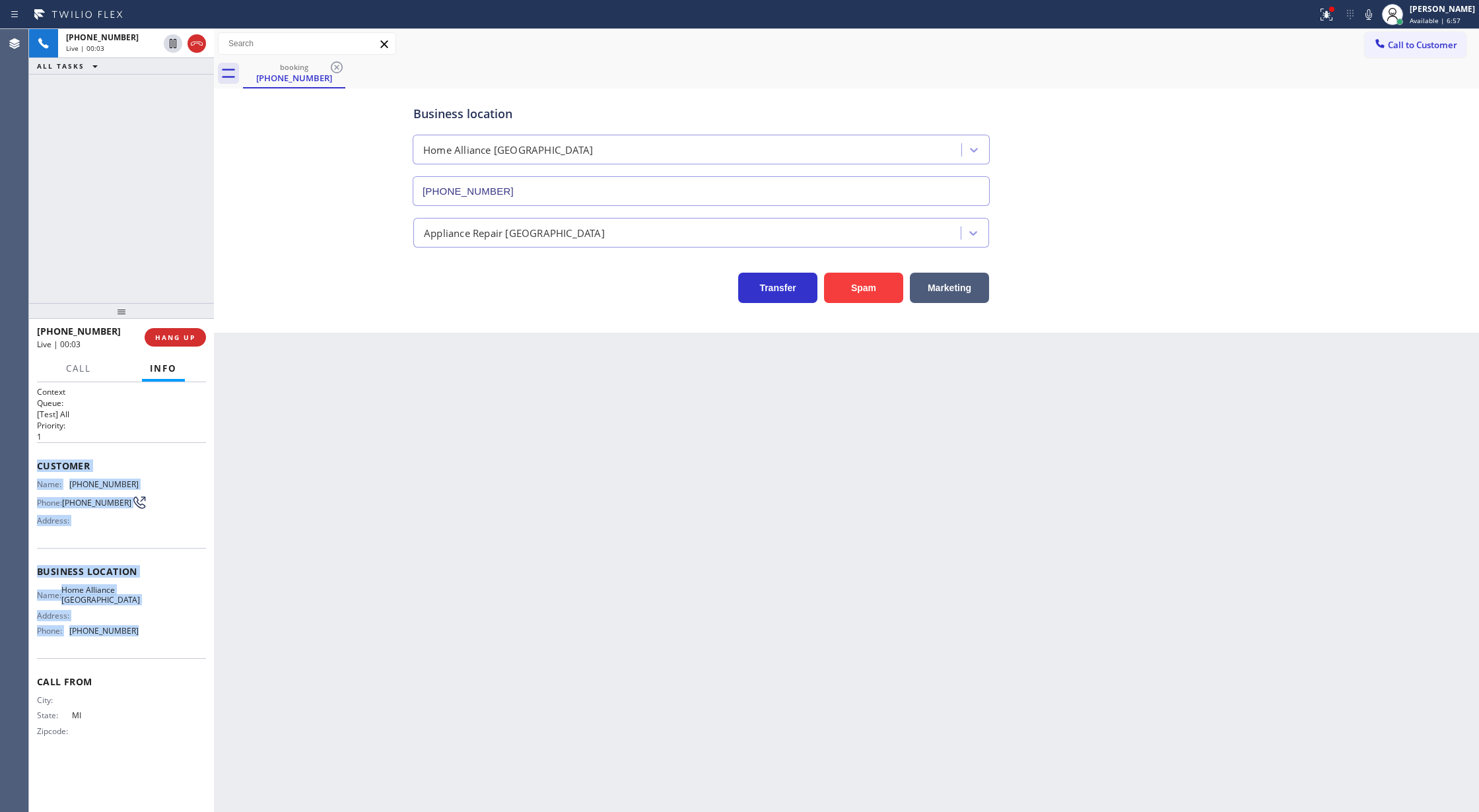
drag, startPoint x: 36, startPoint y: 471, endPoint x: 165, endPoint y: 648, distance: 219.0
click at [165, 648] on div "Context Queue: [Test] All Priority: 1 Customer Name: [PHONE_NUMBER] Phone: [PHO…" at bounding box center [121, 597] width 185 height 430
copy div "Customer Name: [PHONE_NUMBER] Phone: [PHONE_NUMBER] Address: Business location …"
click at [270, 125] on div "Business location Home Alliance [GEOGRAPHIC_DATA] [PHONE_NUMBER] Appliance Repa…" at bounding box center [846, 197] width 1259 height 211
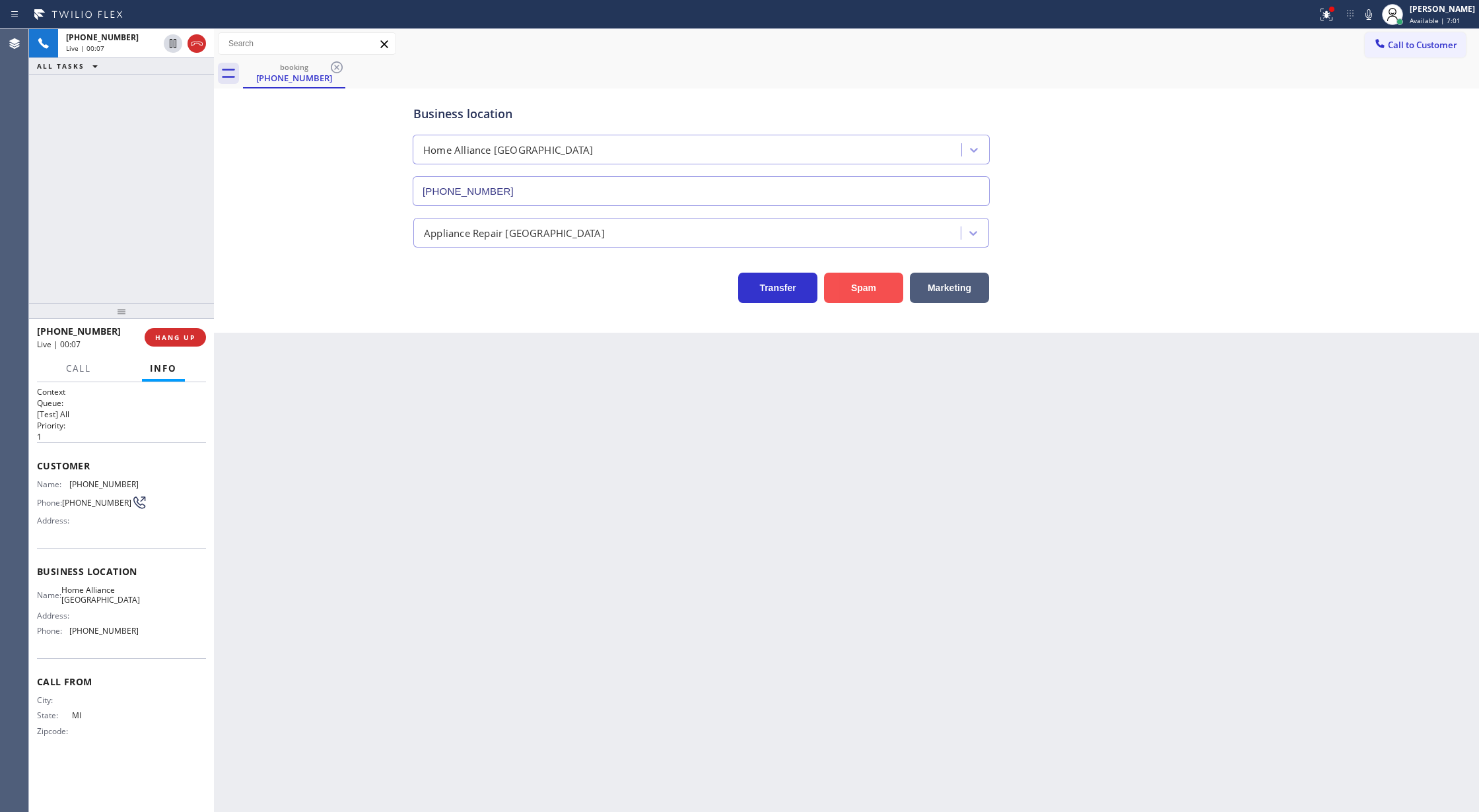
click at [862, 289] on button "Spam" at bounding box center [864, 288] width 79 height 30
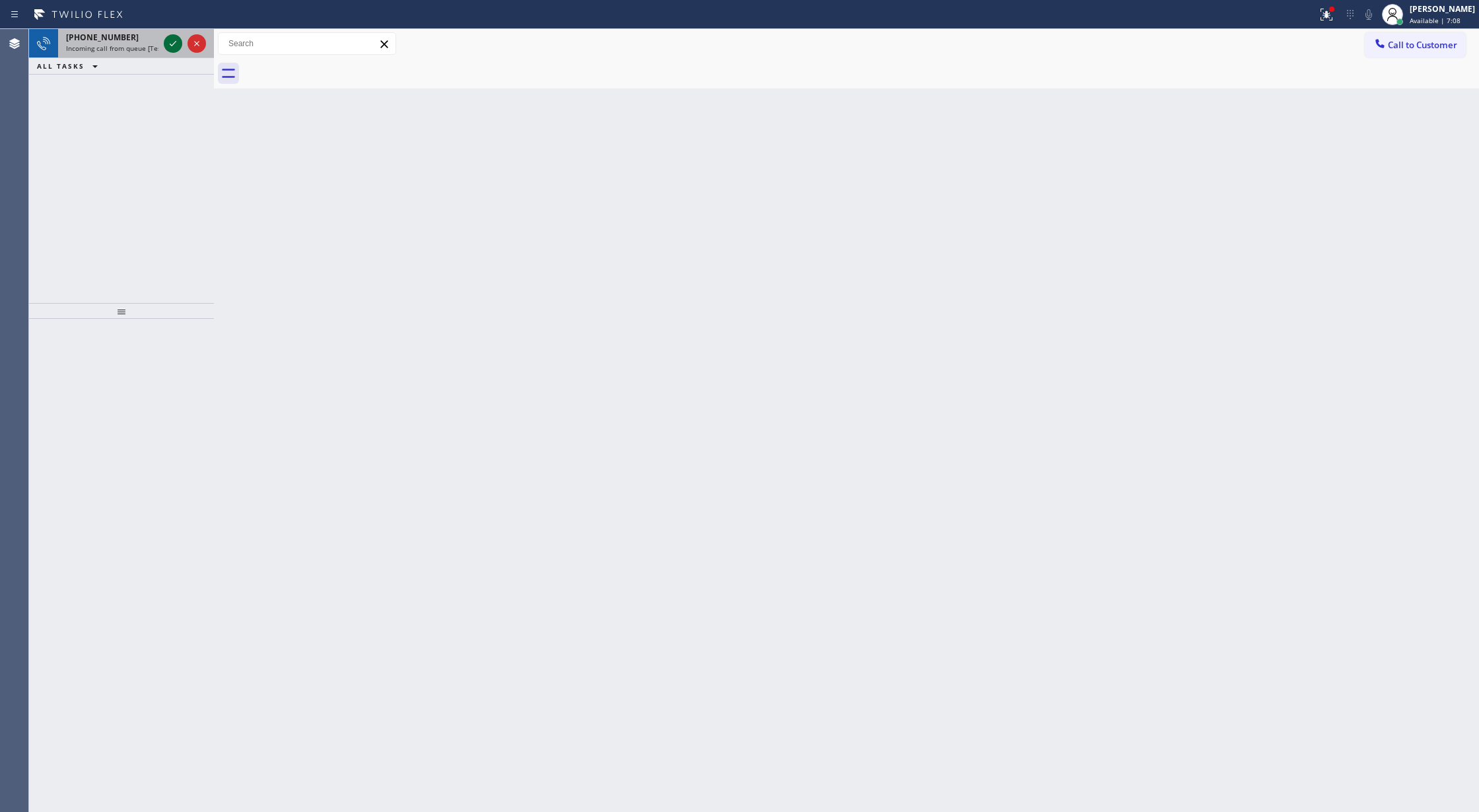
click at [170, 46] on icon at bounding box center [173, 43] width 16 height 16
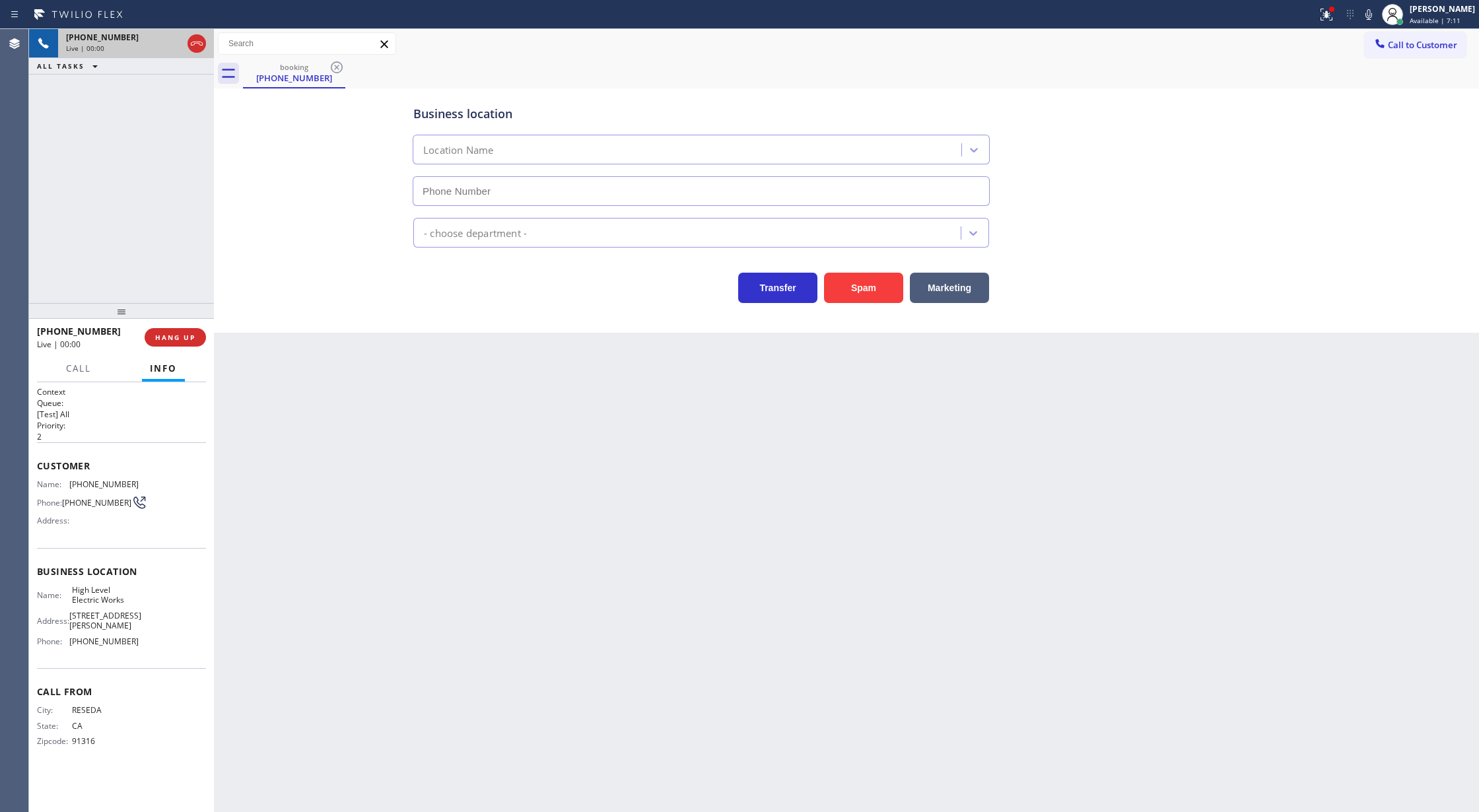
type input "[PHONE_NUMBER]"
click at [867, 286] on button "Spam" at bounding box center [864, 288] width 79 height 30
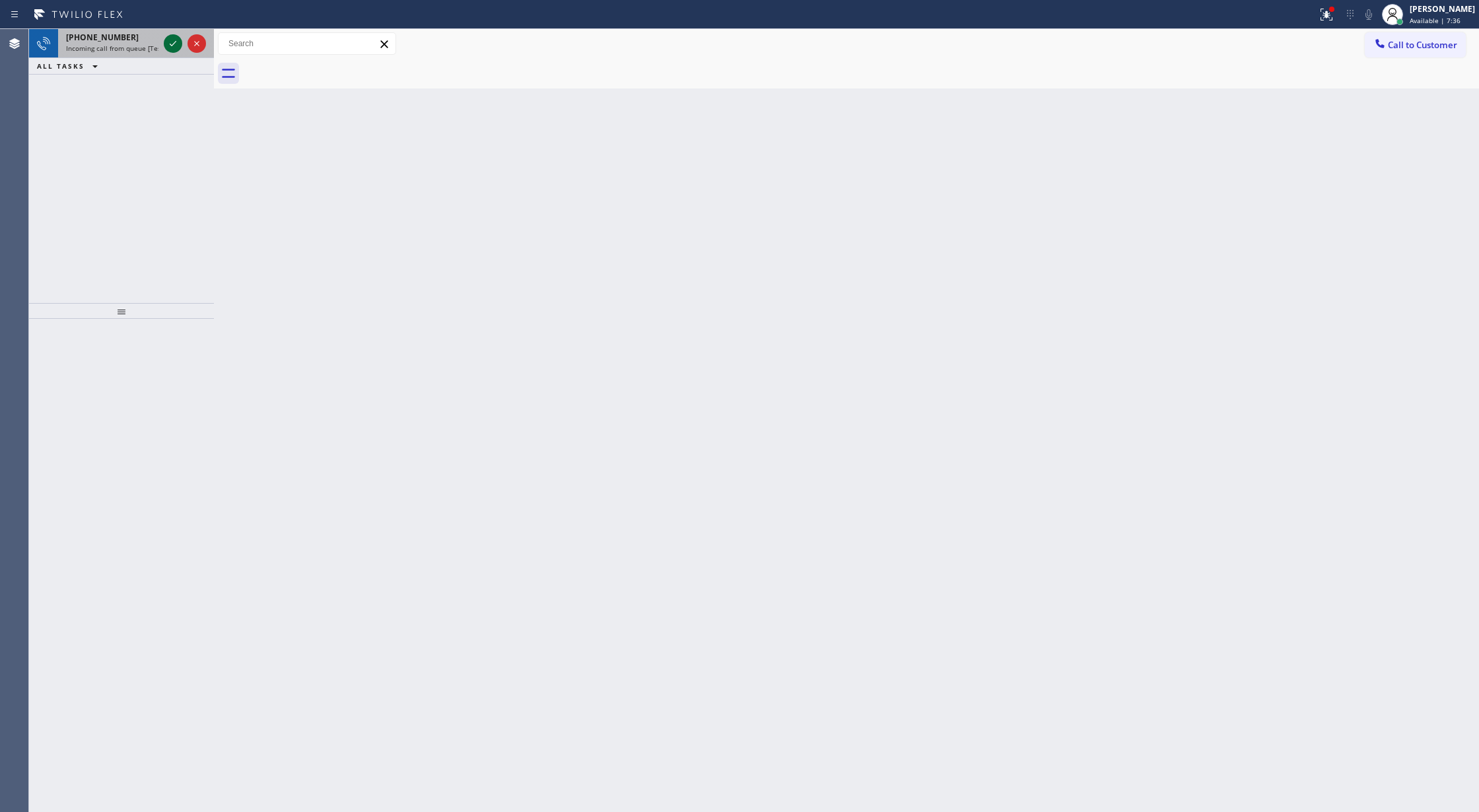
click at [172, 48] on icon at bounding box center [173, 43] width 16 height 16
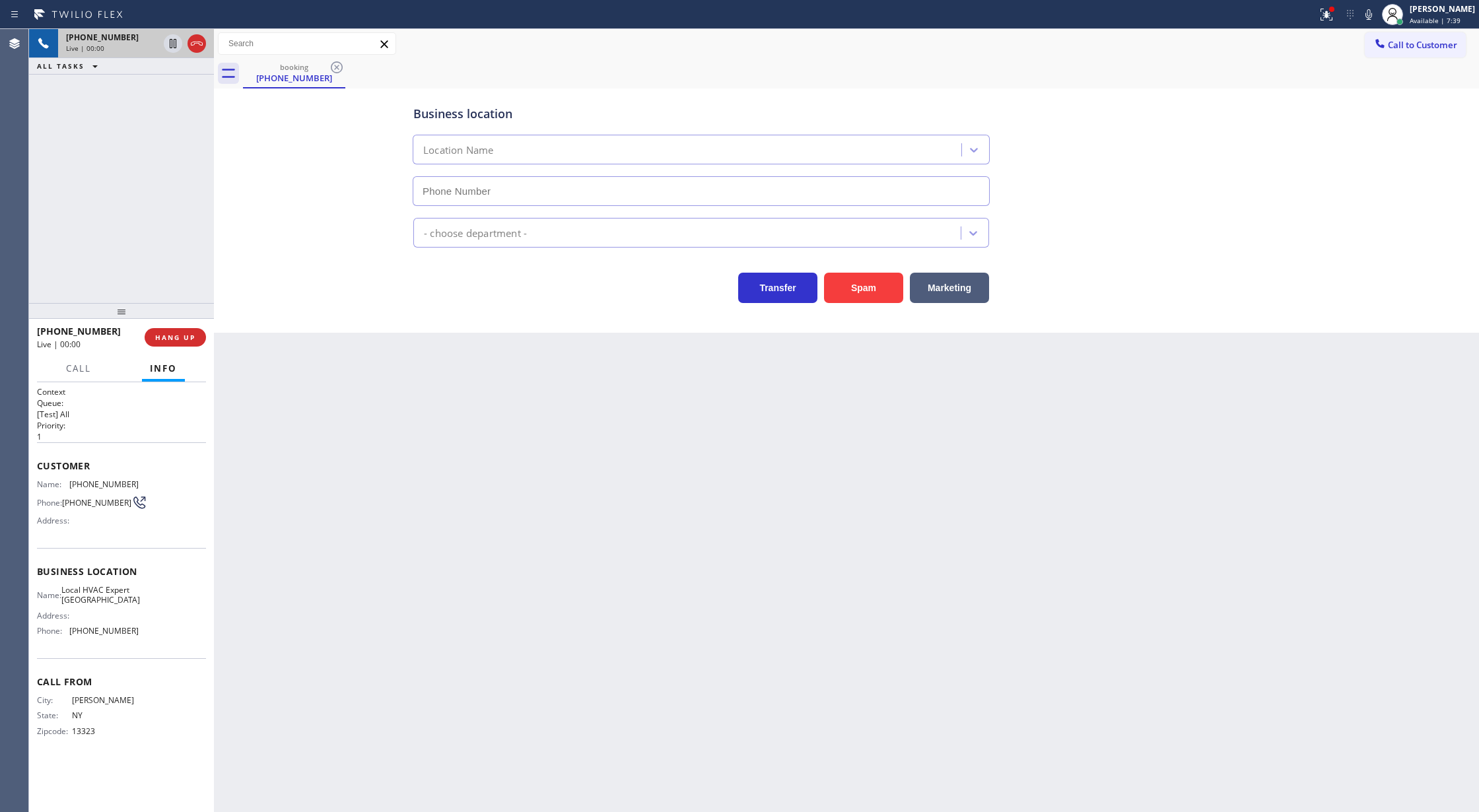
type input "[PHONE_NUMBER]"
click at [861, 293] on button "Spam" at bounding box center [864, 288] width 79 height 30
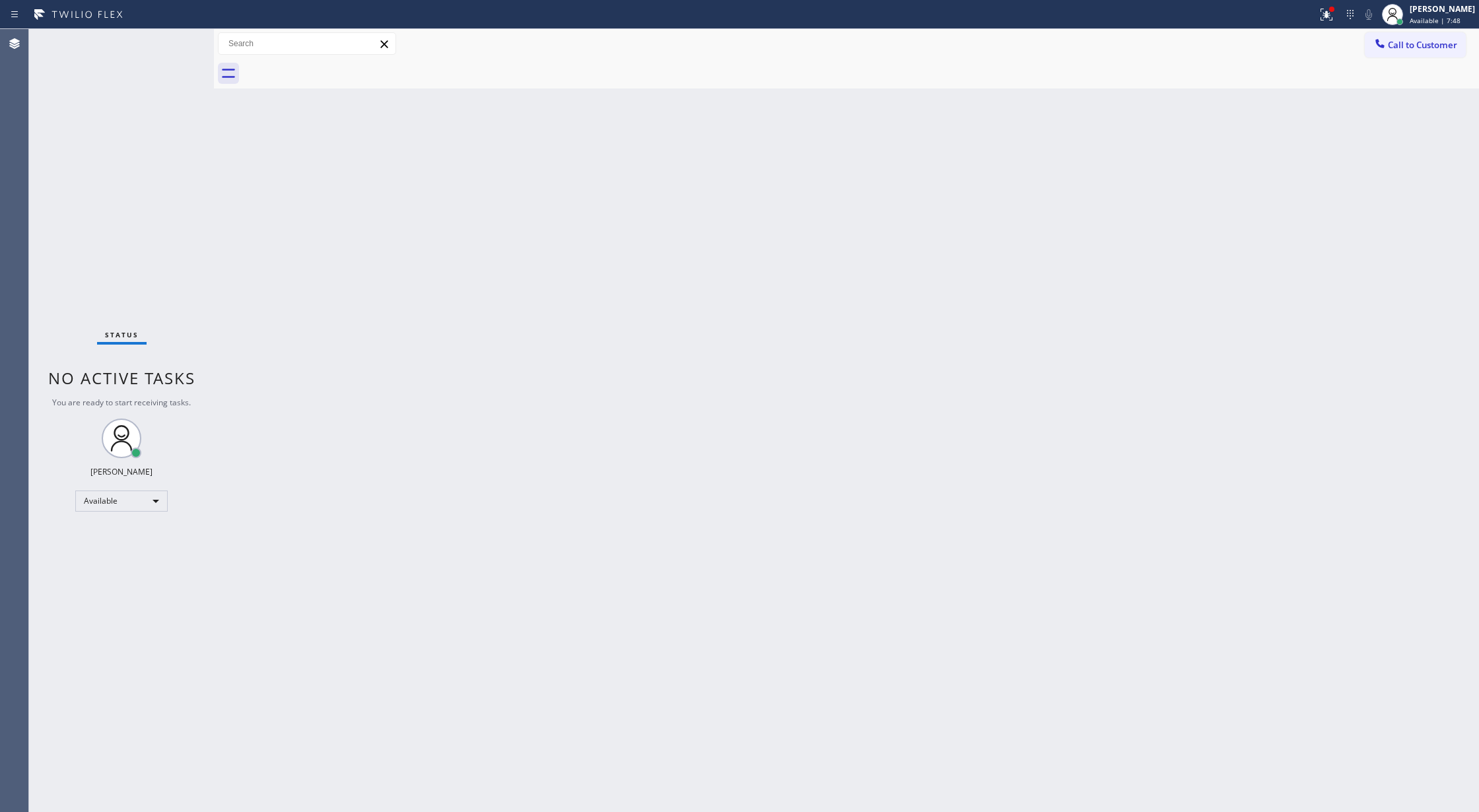
click at [181, 40] on div "Status No active tasks You are ready to start receiving tasks. [PERSON_NAME] Av…" at bounding box center [121, 420] width 185 height 783
click at [181, 38] on div "Status No active tasks You are ready to start receiving tasks. [PERSON_NAME] Av…" at bounding box center [121, 420] width 185 height 783
click at [172, 49] on div "Status No active tasks You are ready to start receiving tasks. [PERSON_NAME] Av…" at bounding box center [121, 420] width 185 height 783
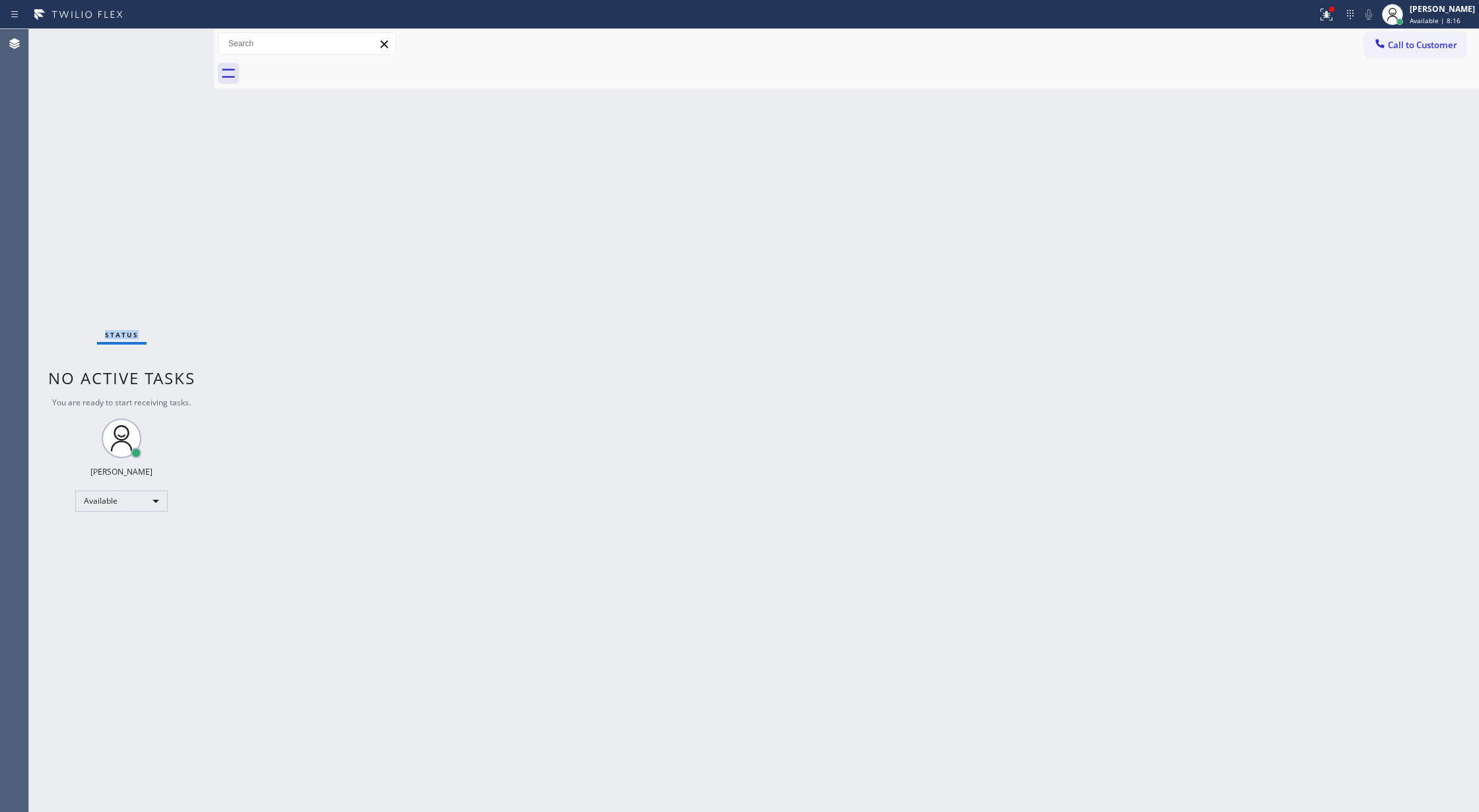
click at [172, 49] on div "Status No active tasks You are ready to start receiving tasks. [PERSON_NAME] Av…" at bounding box center [121, 420] width 185 height 783
click at [170, 42] on div "Status No active tasks You are ready to start receiving tasks. [PERSON_NAME] Av…" at bounding box center [121, 420] width 185 height 783
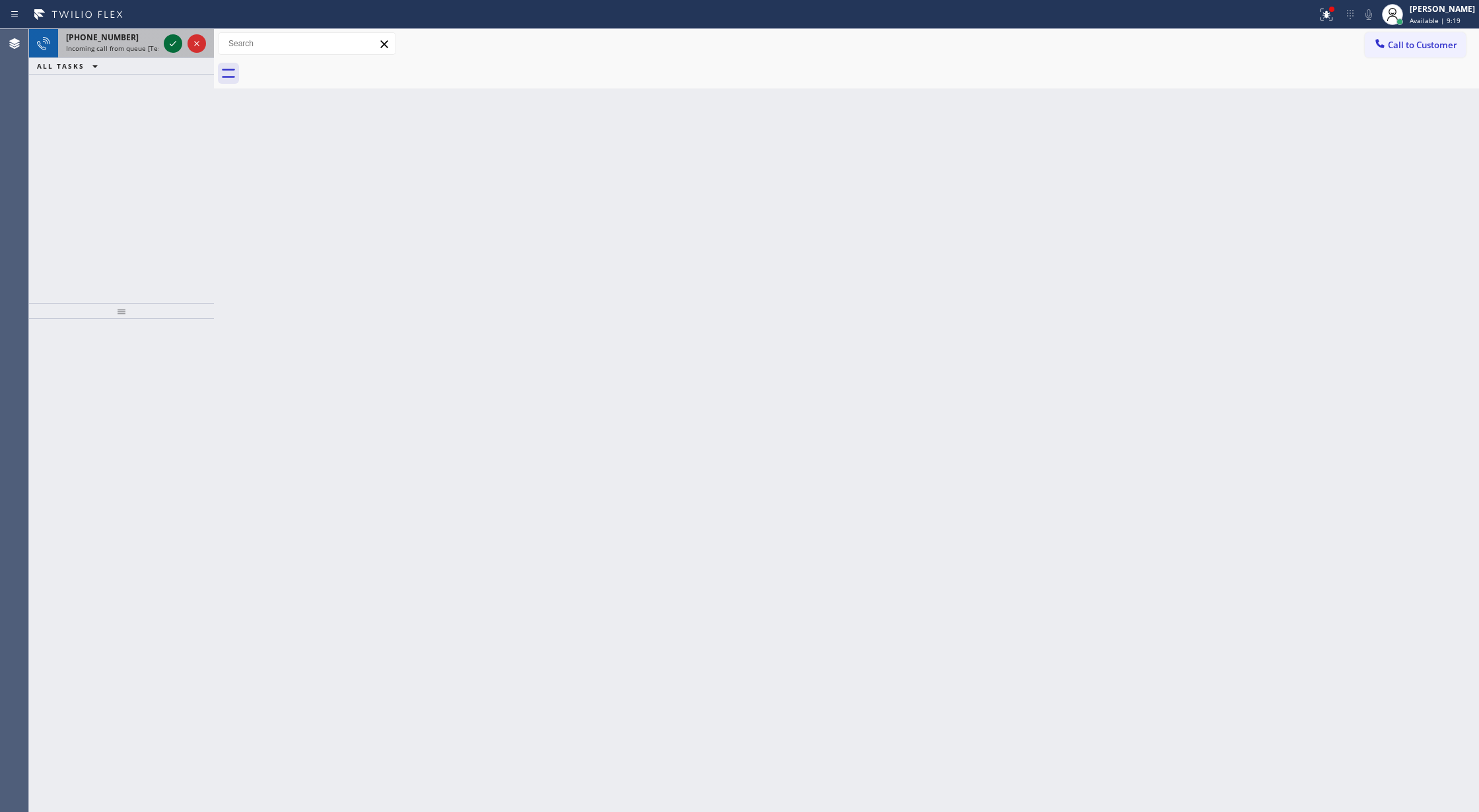
drag, startPoint x: 161, startPoint y: 38, endPoint x: 170, endPoint y: 48, distance: 13.5
click at [161, 38] on div at bounding box center [184, 43] width 48 height 29
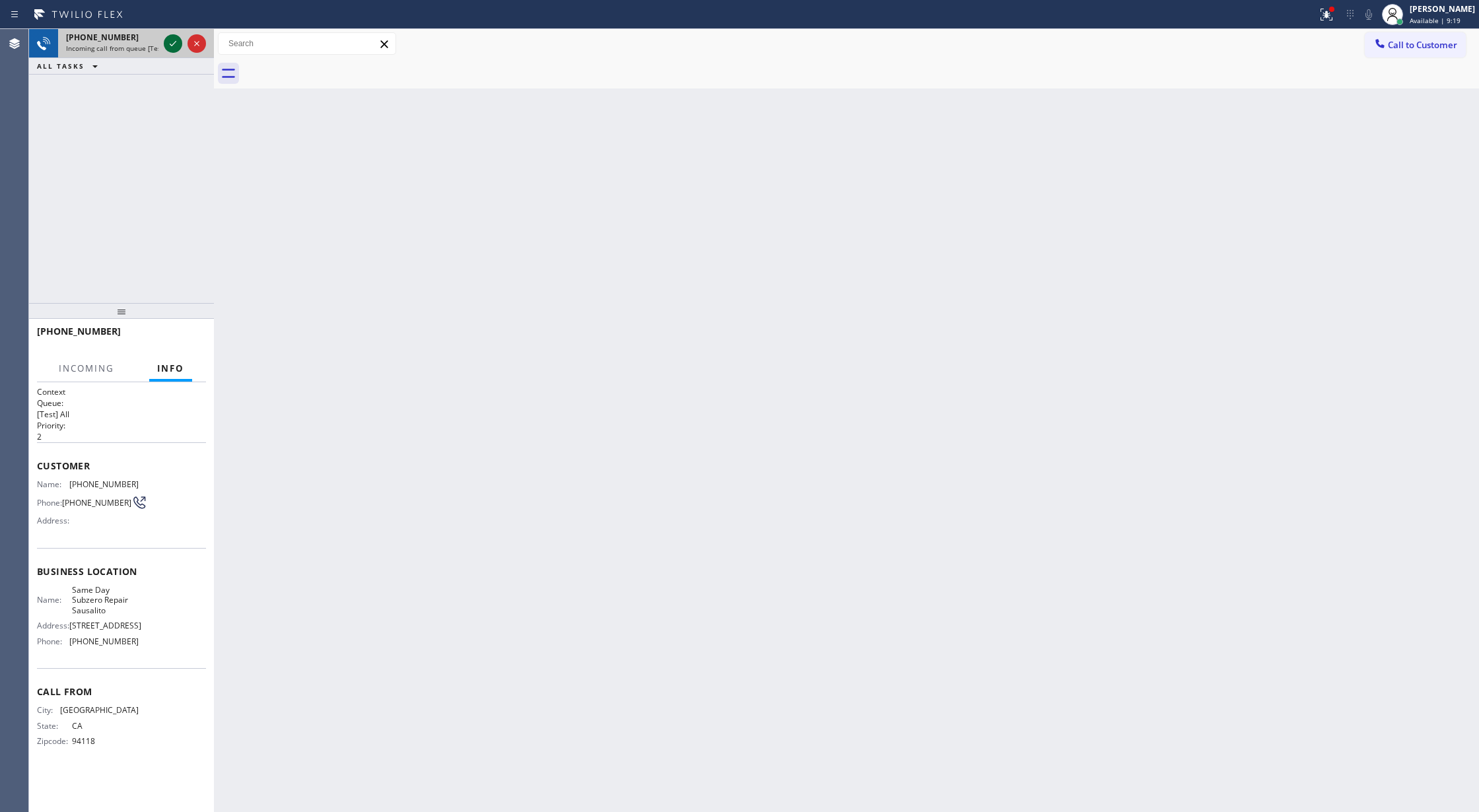
click at [170, 48] on icon at bounding box center [173, 43] width 16 height 16
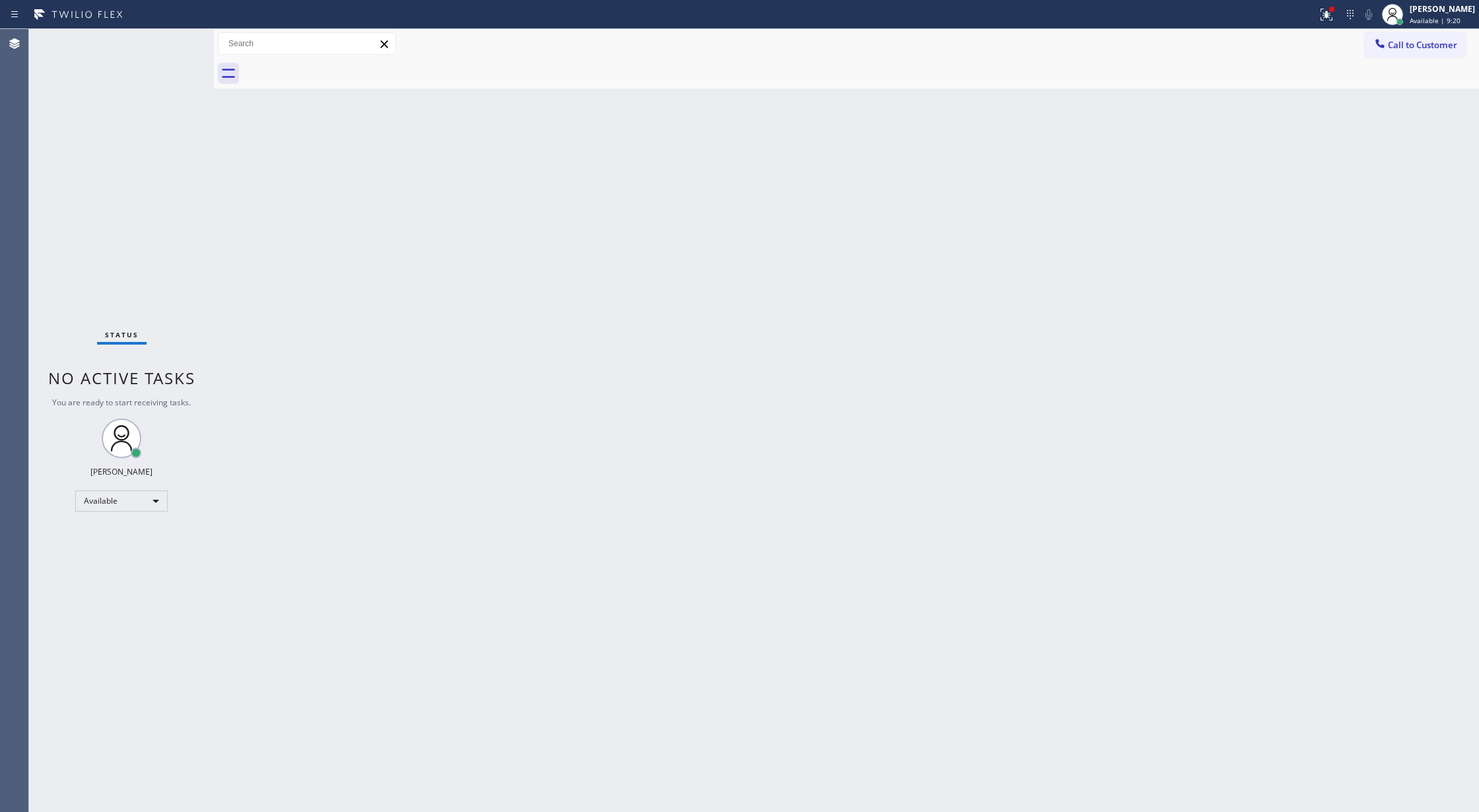
click at [170, 48] on div "Status No active tasks You are ready to start receiving tasks. [PERSON_NAME] Av…" at bounding box center [121, 420] width 185 height 783
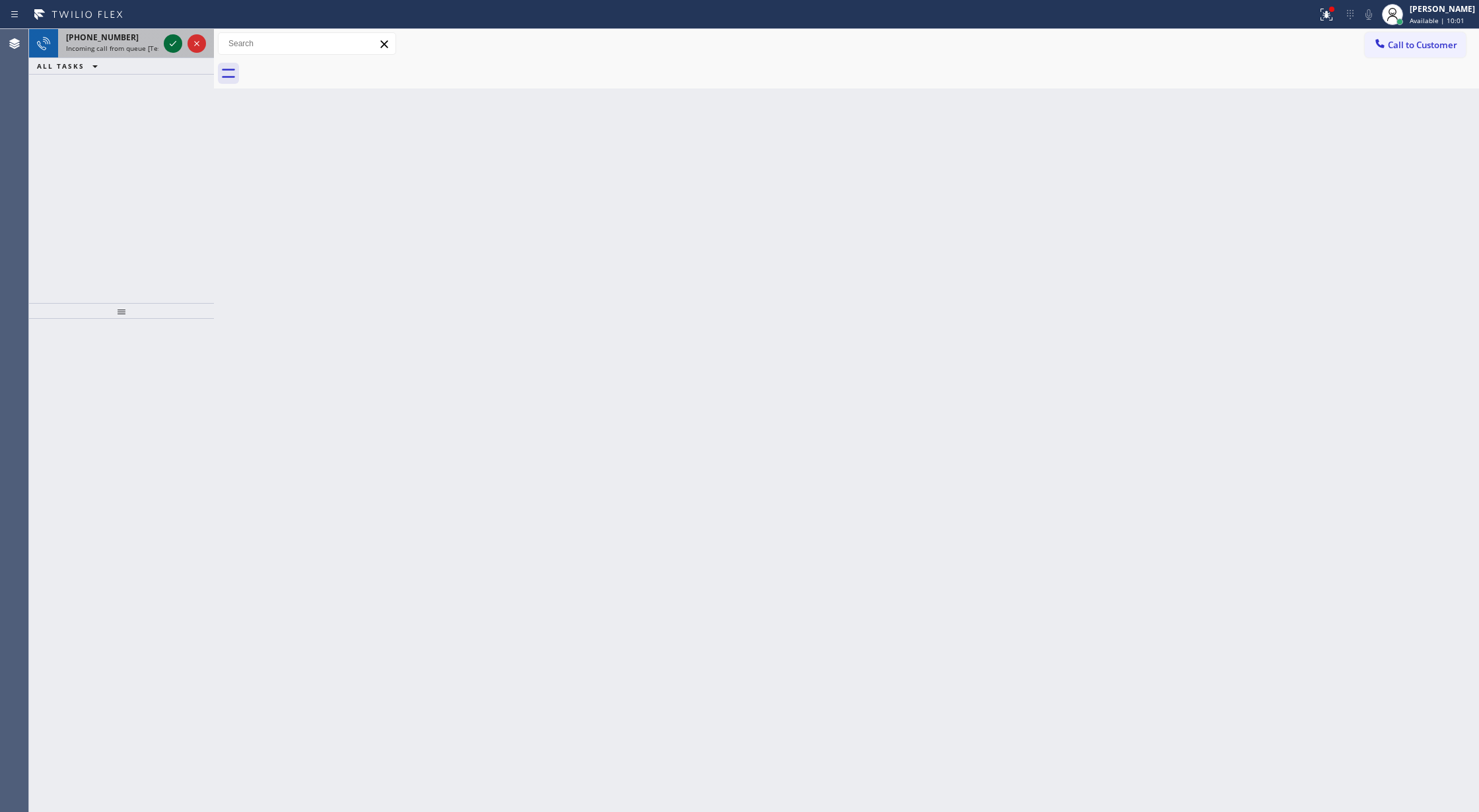
click at [164, 43] on div at bounding box center [173, 43] width 18 height 16
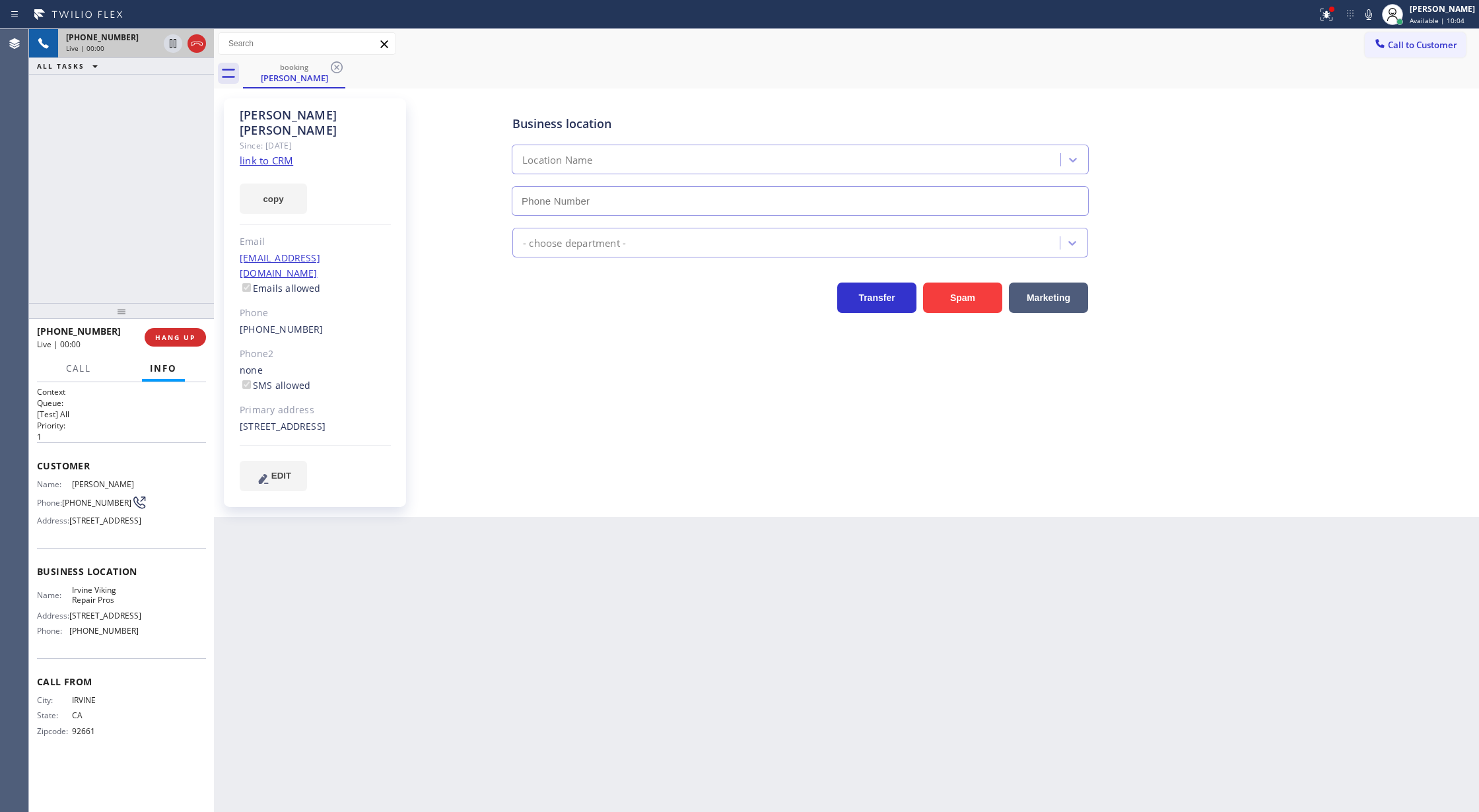
type input "[PHONE_NUMBER]"
click at [272, 154] on link "link to CRM" at bounding box center [266, 160] width 53 height 13
click at [1377, 14] on icon at bounding box center [1368, 14] width 16 height 16
click at [1377, 14] on icon at bounding box center [1368, 14] width 16 height 16
drag, startPoint x: 200, startPoint y: 49, endPoint x: 233, endPoint y: 300, distance: 253.2
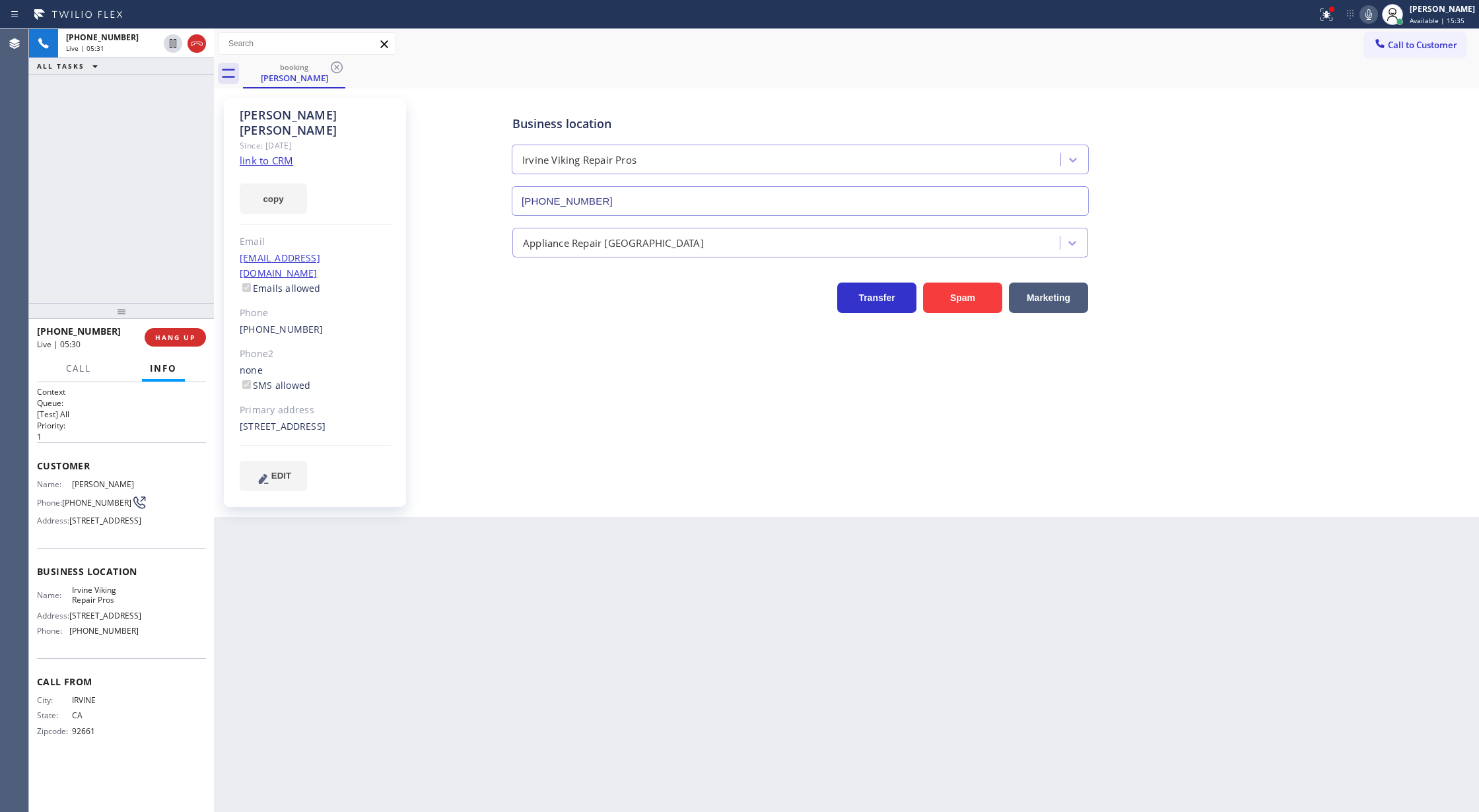
click at [200, 49] on icon at bounding box center [197, 43] width 16 height 16
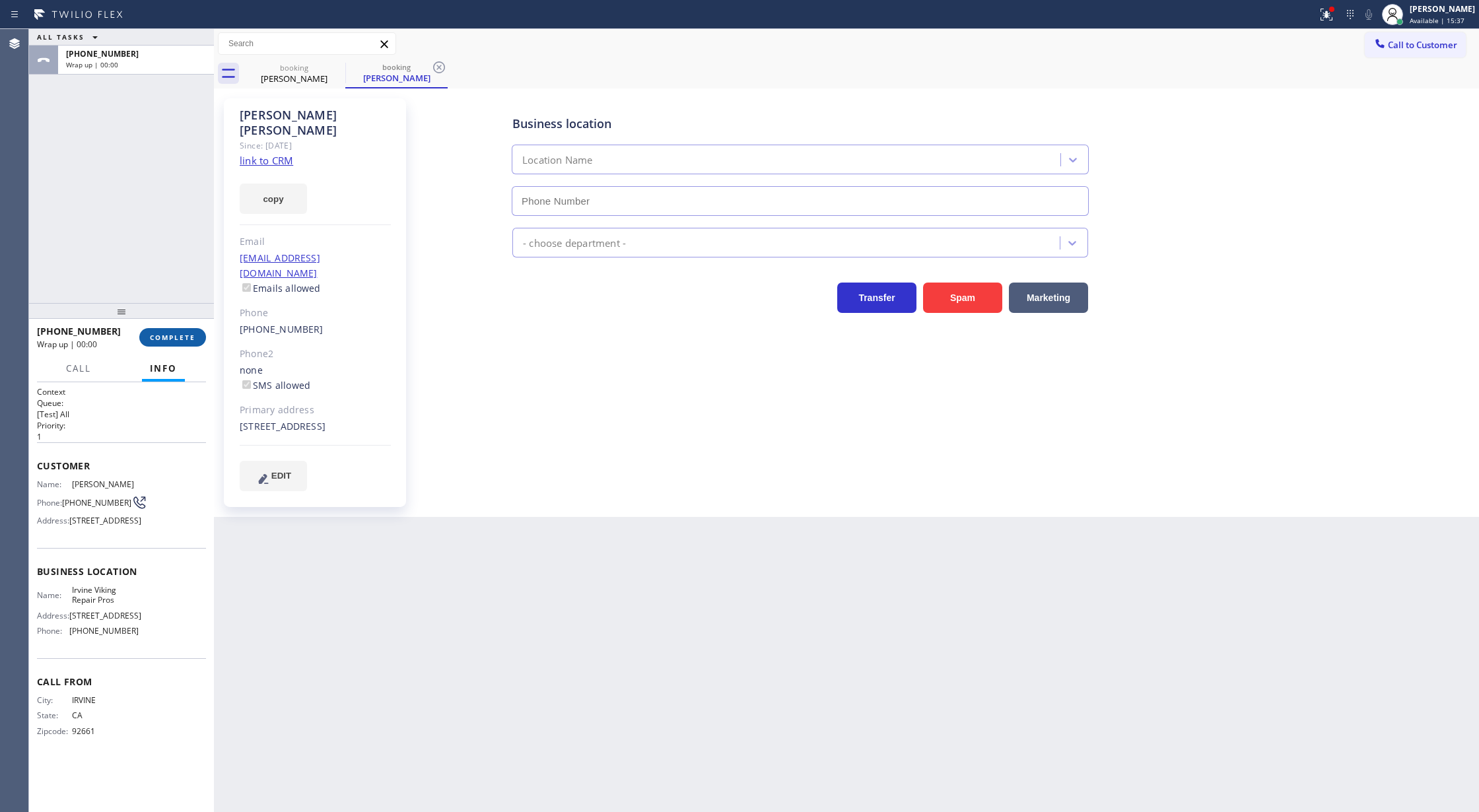
click at [169, 342] on button "COMPLETE" at bounding box center [173, 337] width 67 height 18
type input "[PHONE_NUMBER]"
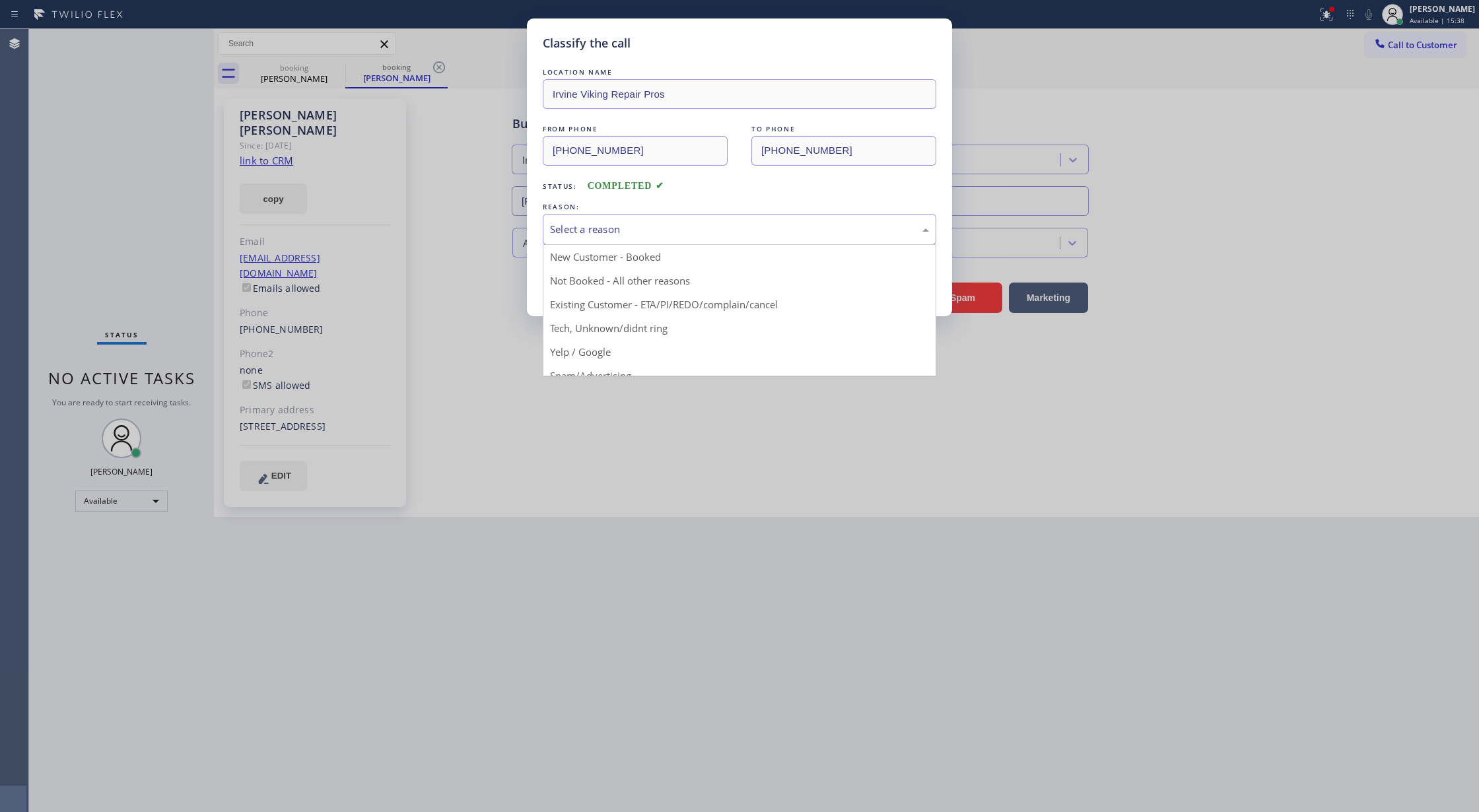
click at [598, 234] on div "Select a reason" at bounding box center [739, 229] width 379 height 15
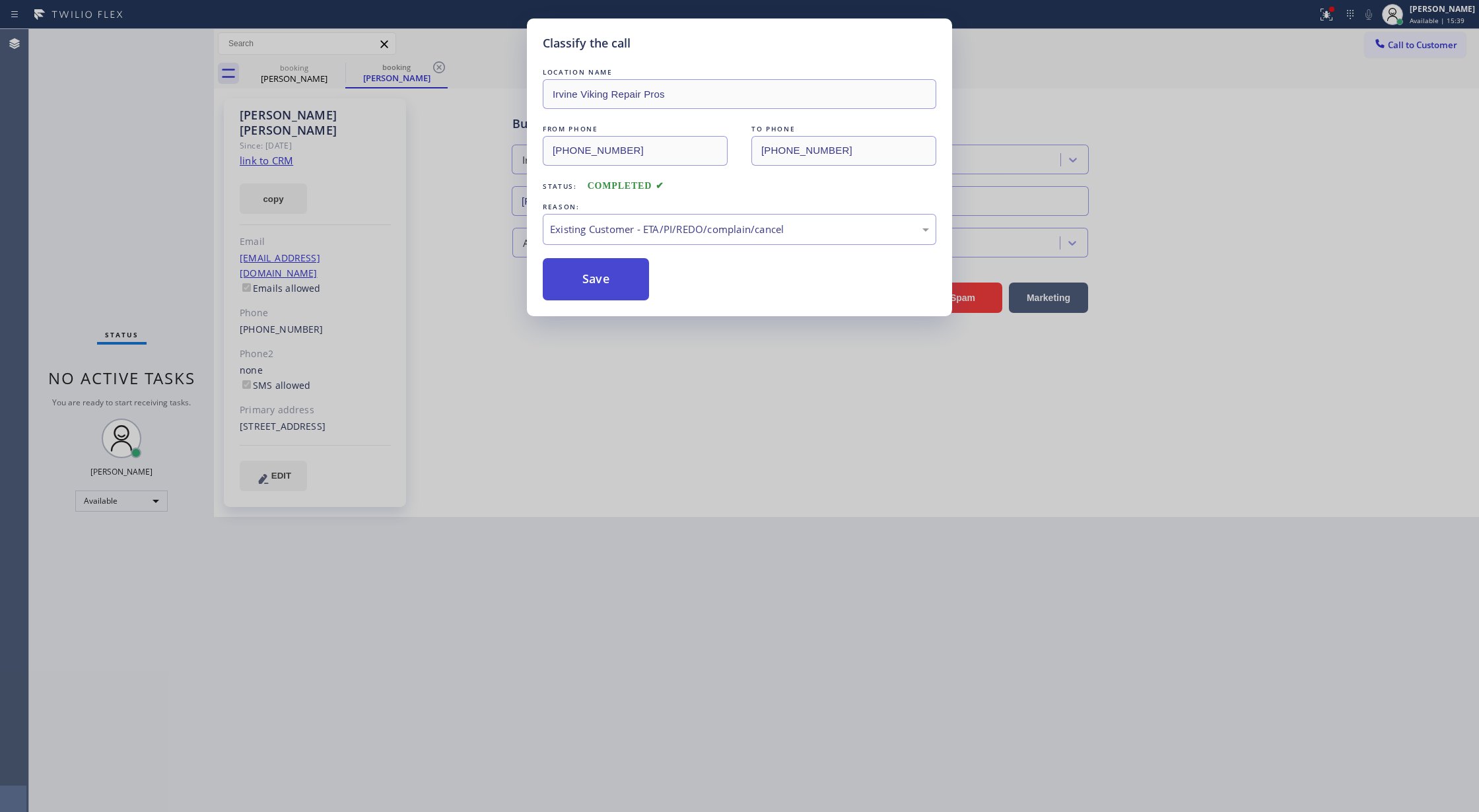
click at [577, 271] on button "Save" at bounding box center [596, 279] width 106 height 42
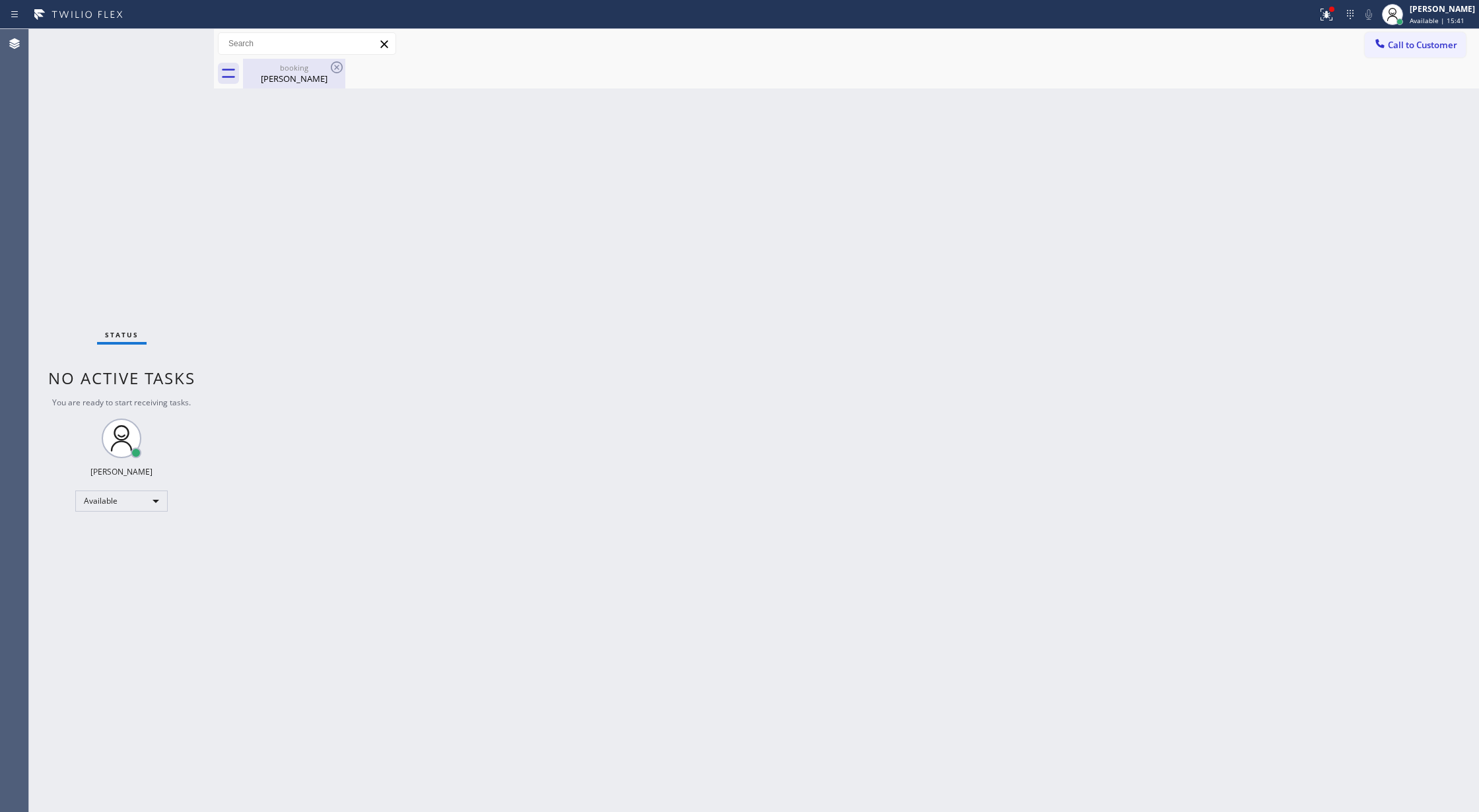
click at [286, 80] on div "[PERSON_NAME]" at bounding box center [294, 79] width 99 height 12
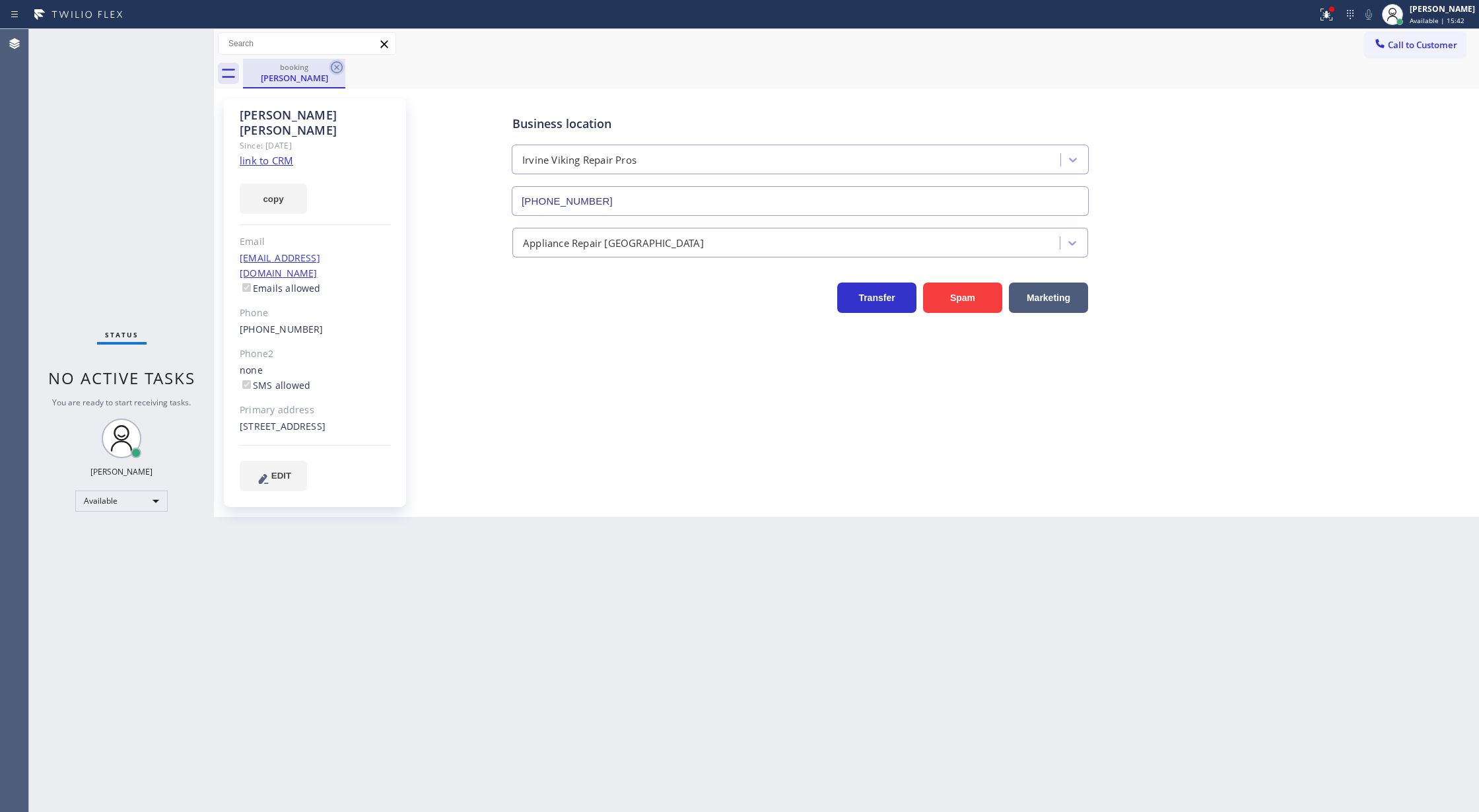
click at [336, 68] on icon at bounding box center [337, 68] width 12 height 12
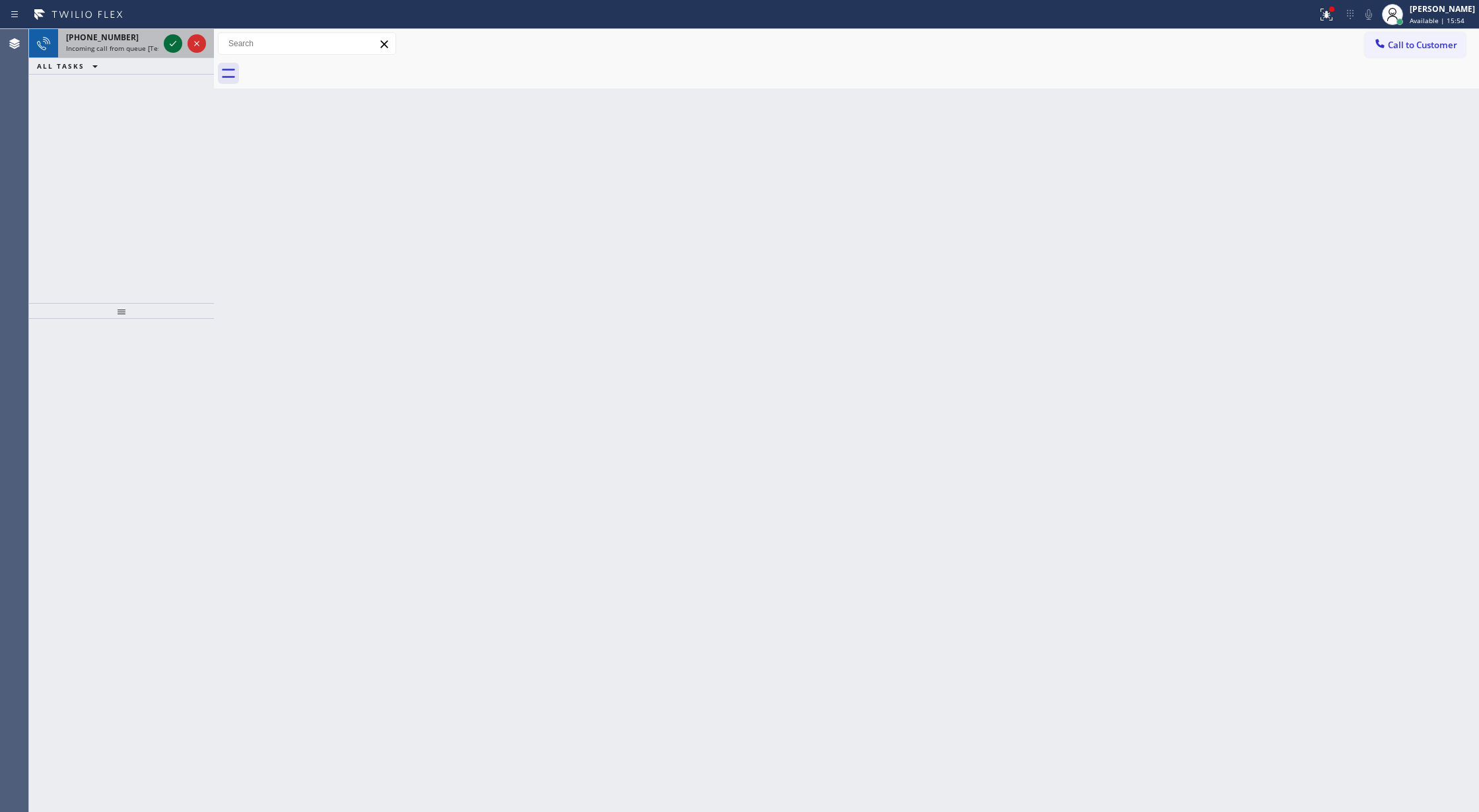
click at [175, 43] on icon at bounding box center [173, 43] width 16 height 16
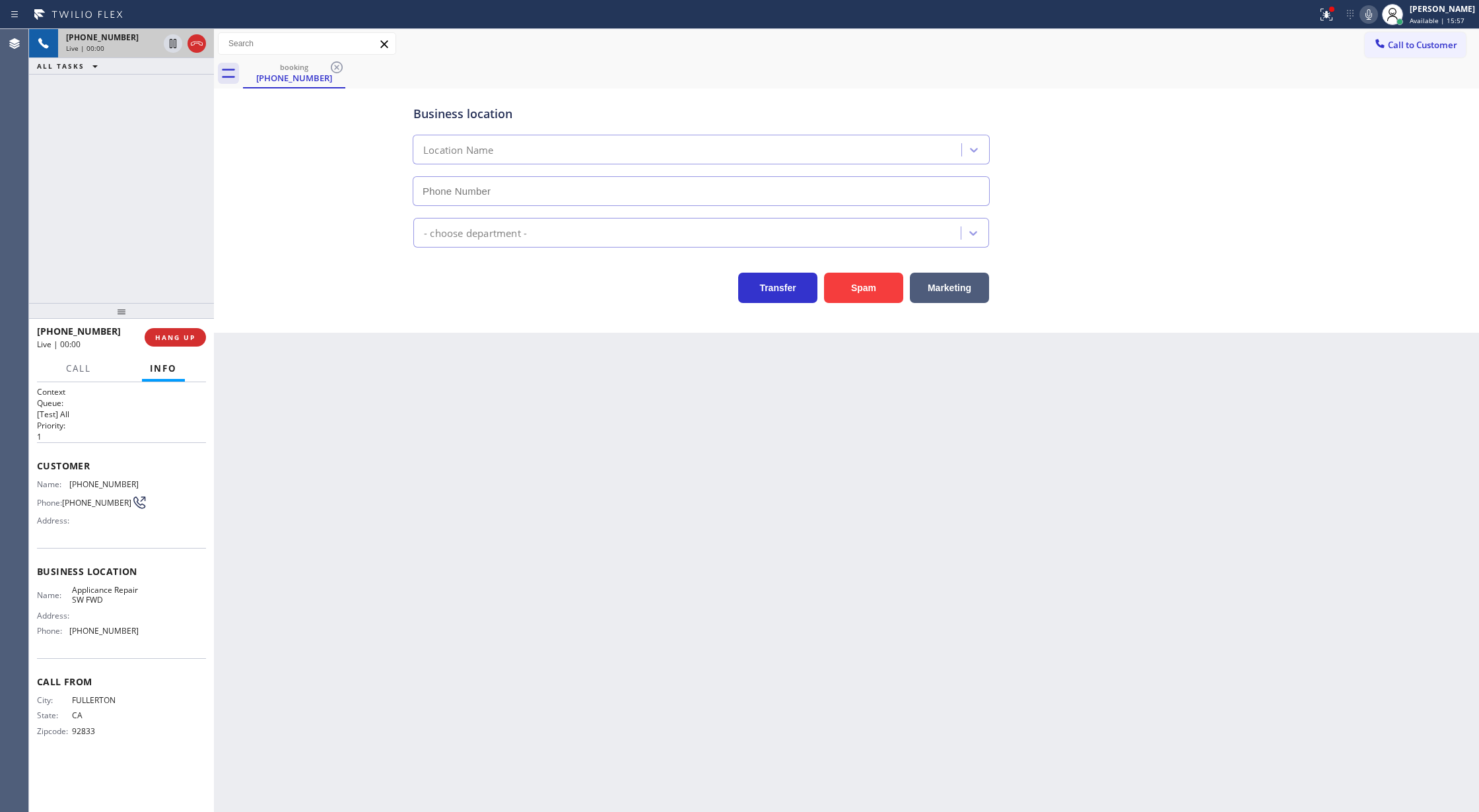
type input "[PHONE_NUMBER]"
click at [864, 282] on button "Spam" at bounding box center [864, 288] width 79 height 30
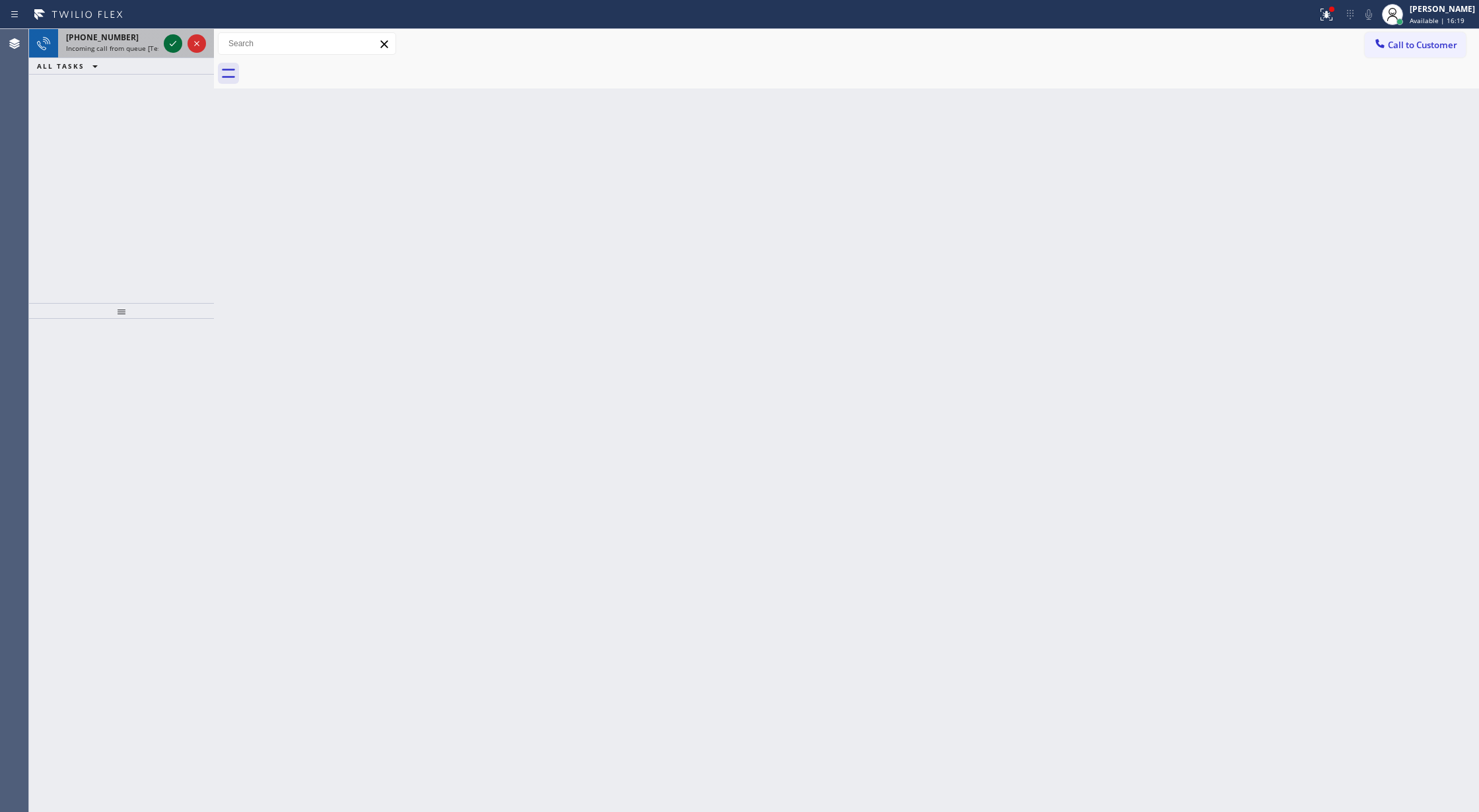
click at [172, 43] on icon at bounding box center [173, 43] width 16 height 16
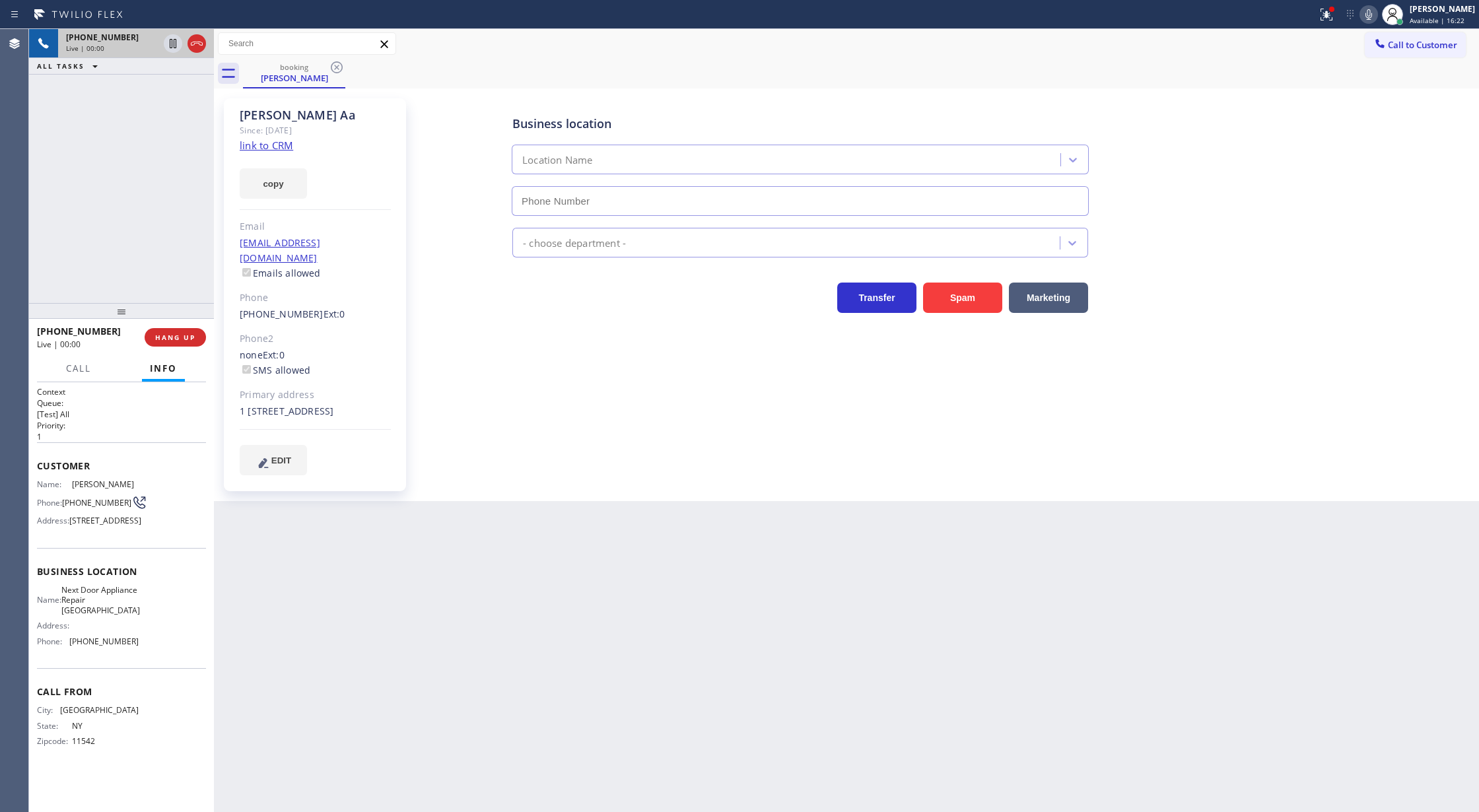
type input "[PHONE_NUMBER]"
click at [252, 148] on link "link to CRM" at bounding box center [266, 145] width 53 height 13
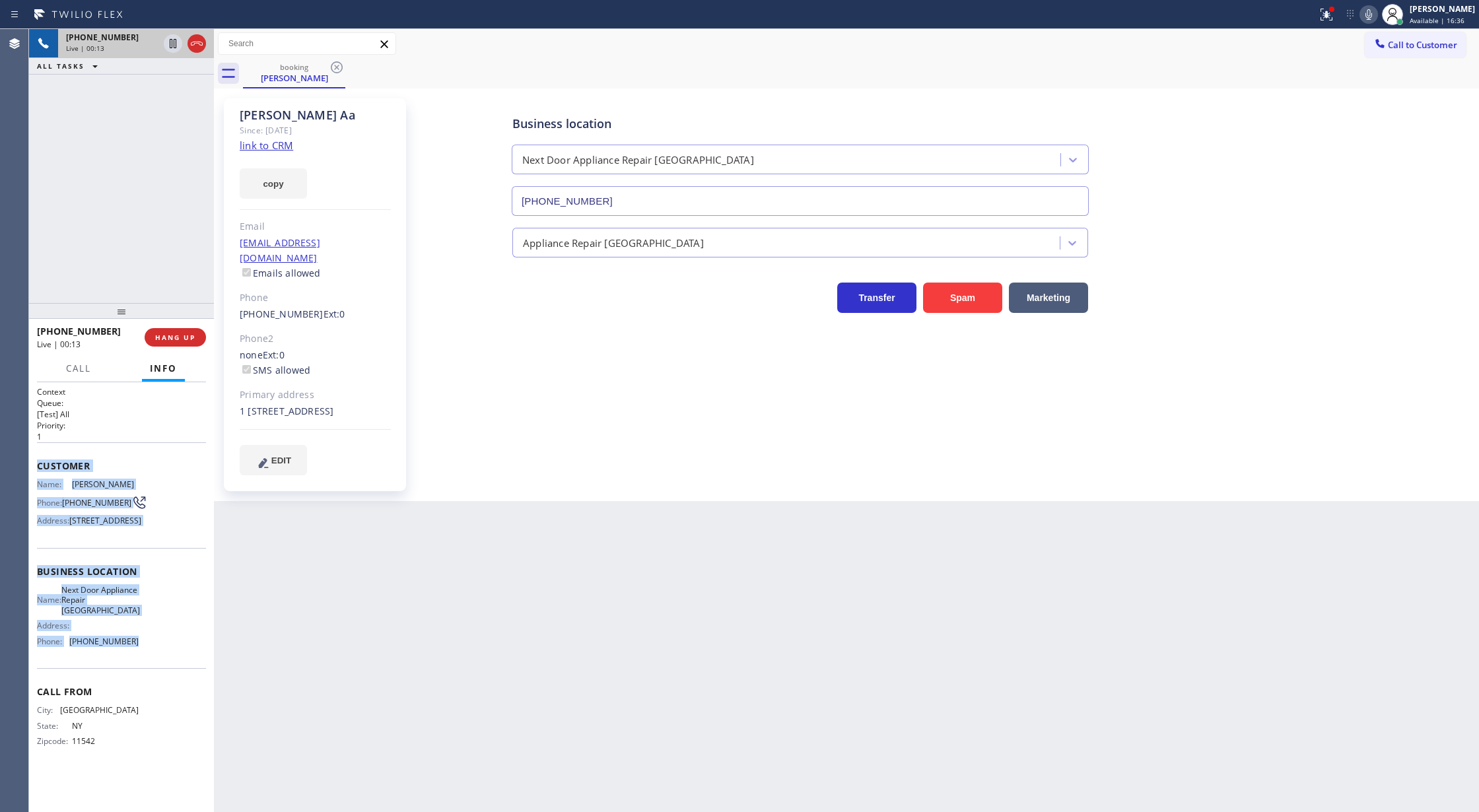
drag, startPoint x: 37, startPoint y: 466, endPoint x: 148, endPoint y: 701, distance: 259.9
click at [148, 701] on div "Context Queue: [Test] All Priority: 1 Customer Name: [PERSON_NAME] Phone: [PHON…" at bounding box center [121, 578] width 169 height 382
copy div "Customer Name: [PERSON_NAME] Phone: [PHONE_NUMBER] Address: [STREET_ADDRESS] Bu…"
click at [1371, 18] on icon at bounding box center [1368, 14] width 16 height 16
click at [171, 48] on icon at bounding box center [173, 43] width 7 height 9
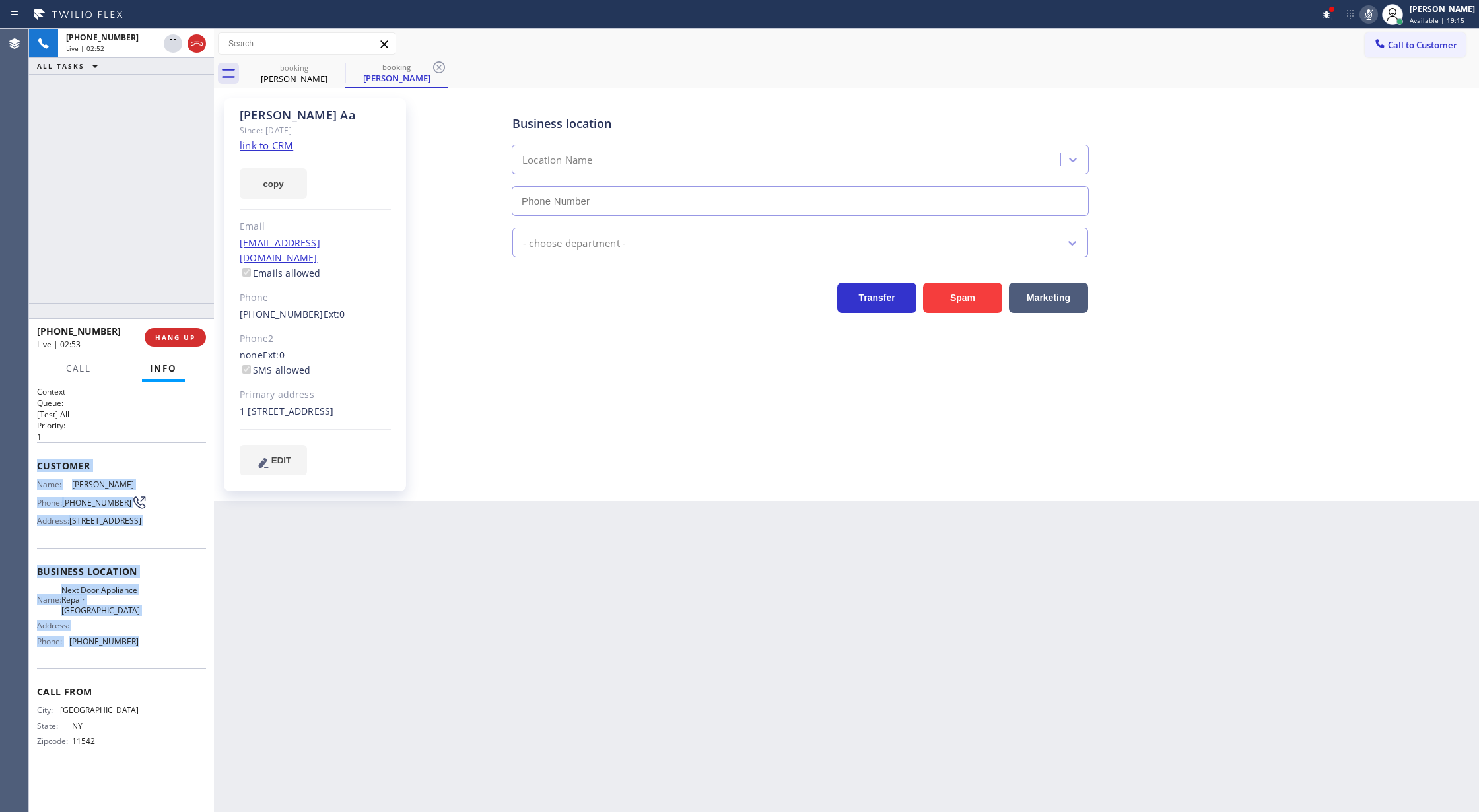
type input "[PHONE_NUMBER]"
click at [1377, 16] on icon at bounding box center [1368, 14] width 16 height 16
click at [173, 50] on icon at bounding box center [173, 43] width 16 height 16
type input "[PHONE_NUMBER]"
click at [1374, 14] on icon at bounding box center [1368, 14] width 16 height 16
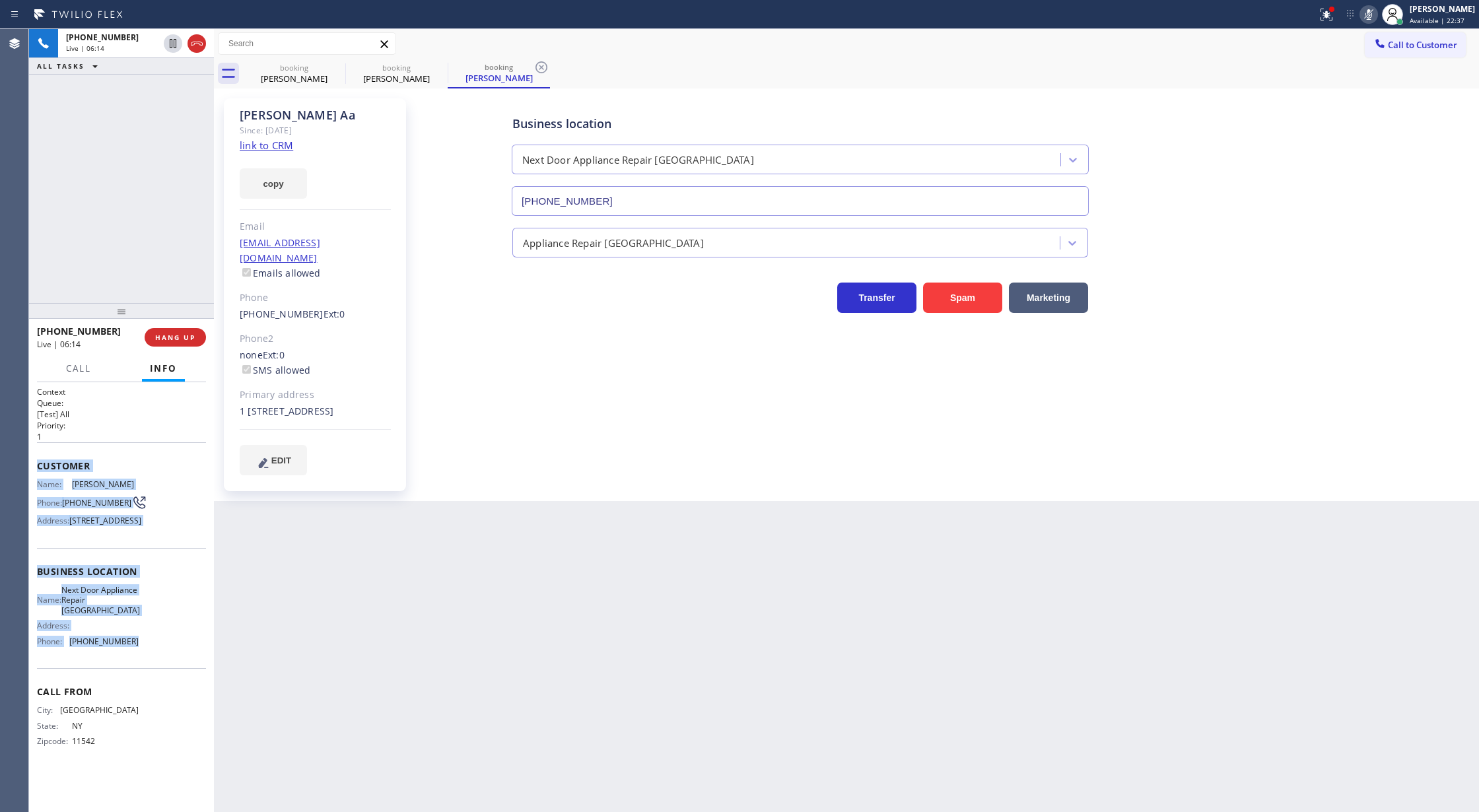
click at [1377, 14] on icon at bounding box center [1368, 14] width 16 height 16
drag, startPoint x: 199, startPoint y: 42, endPoint x: 172, endPoint y: 0, distance: 49.9
click at [199, 42] on icon at bounding box center [197, 43] width 16 height 16
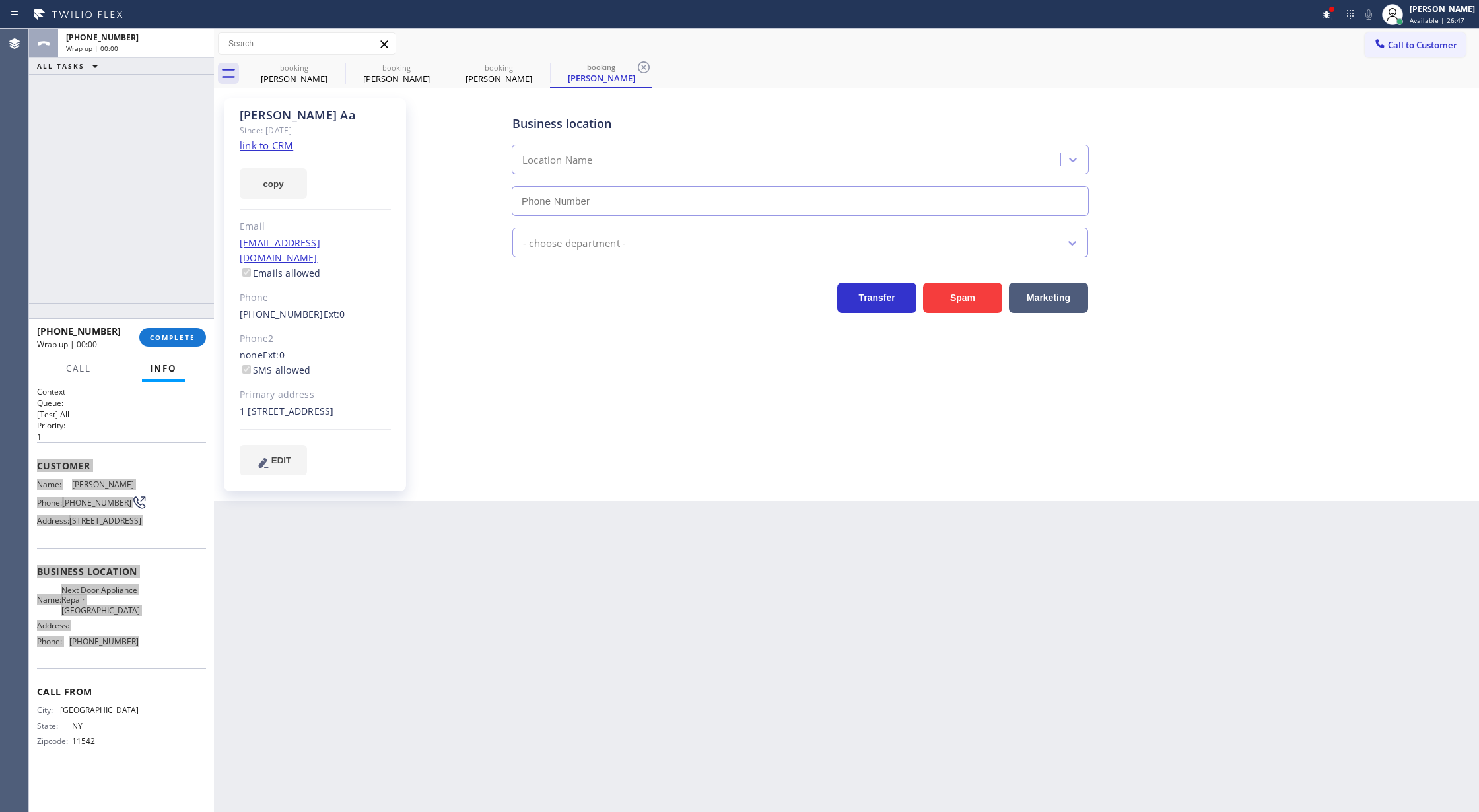
type input "[PHONE_NUMBER]"
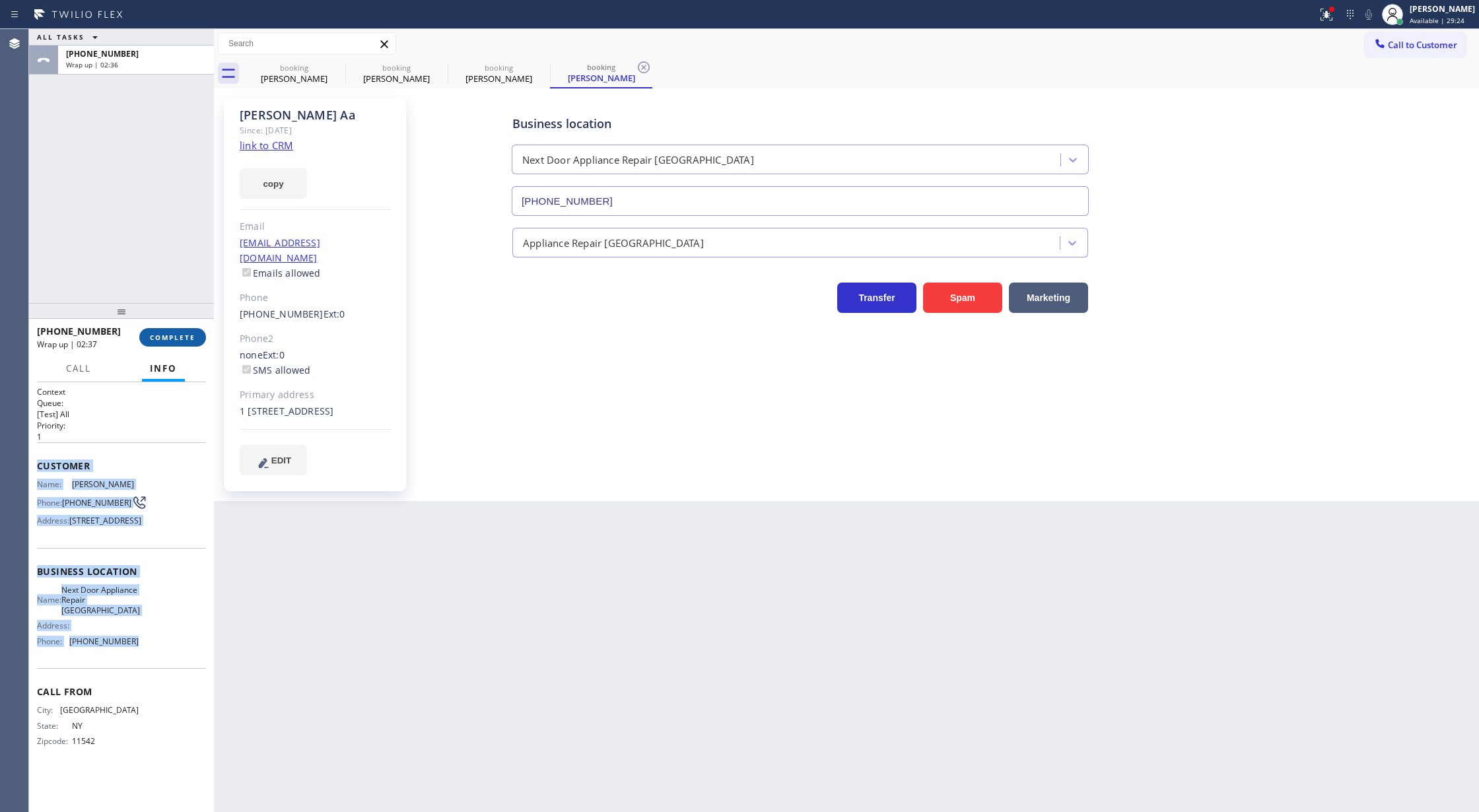
click at [166, 333] on span "COMPLETE" at bounding box center [173, 338] width 46 height 9
click at [160, 336] on span "COMPLETE" at bounding box center [173, 338] width 46 height 9
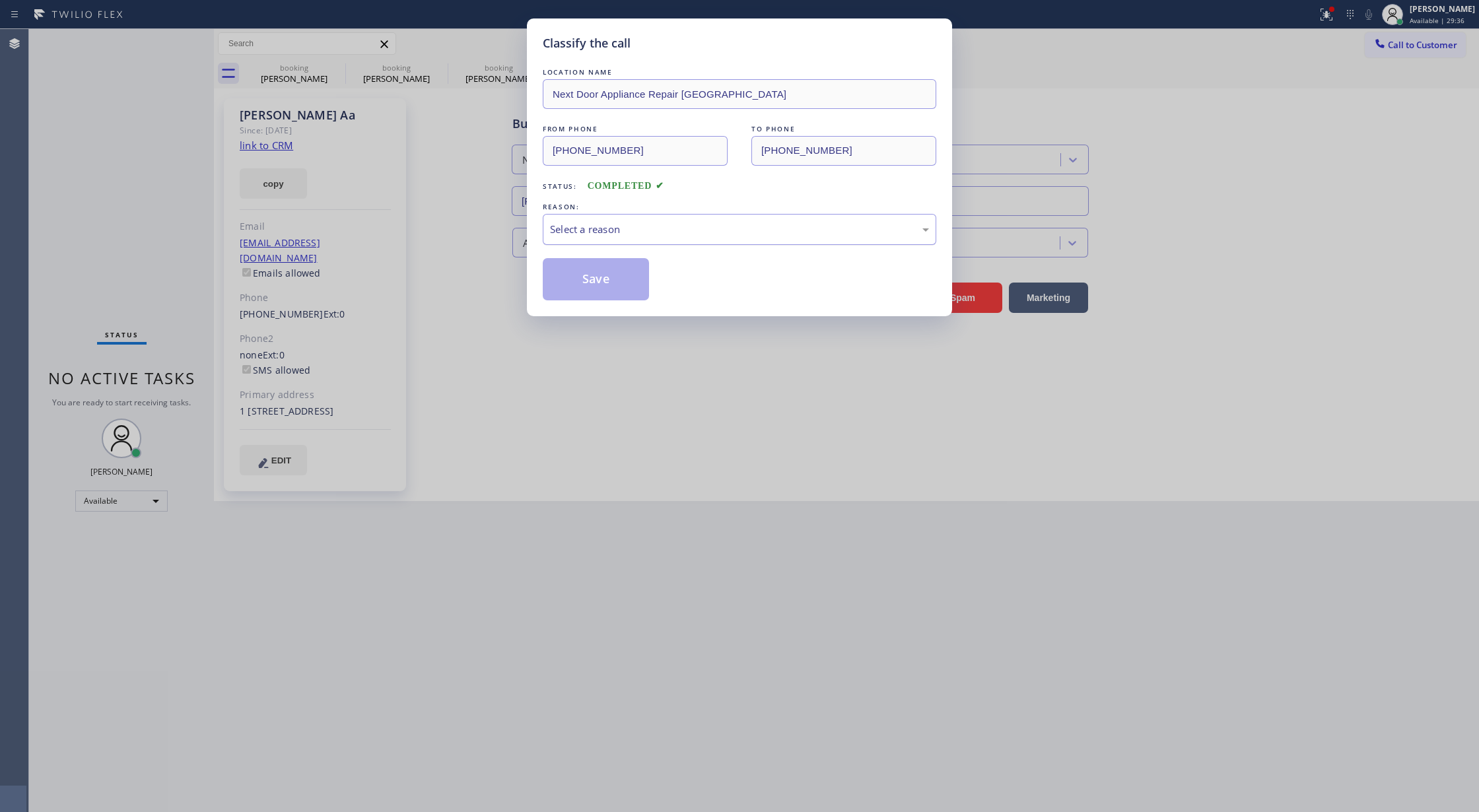
click at [628, 237] on div "Select a reason" at bounding box center [739, 229] width 379 height 15
click at [587, 282] on button "Save" at bounding box center [596, 279] width 106 height 42
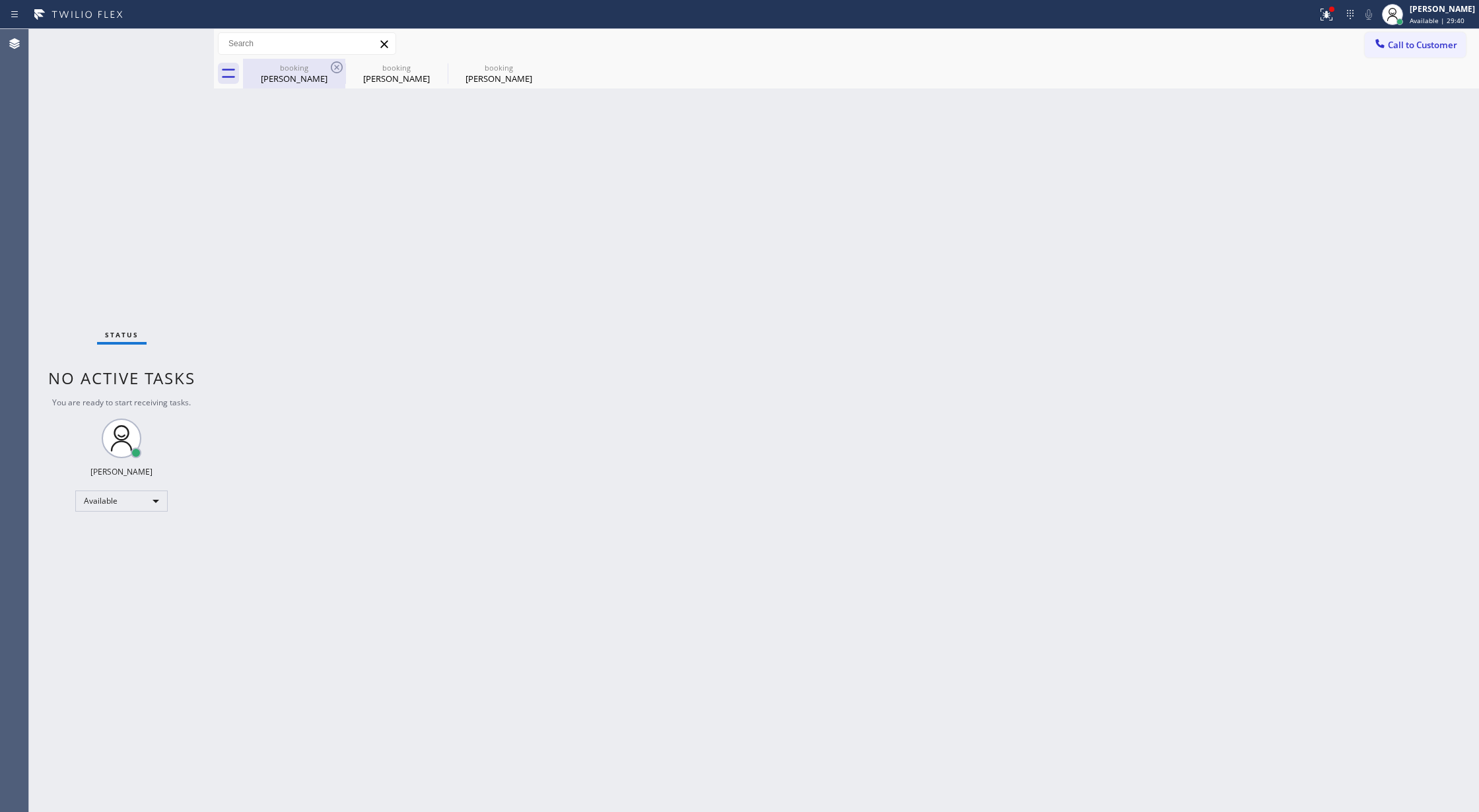
click at [315, 77] on div "[PERSON_NAME]" at bounding box center [294, 79] width 99 height 12
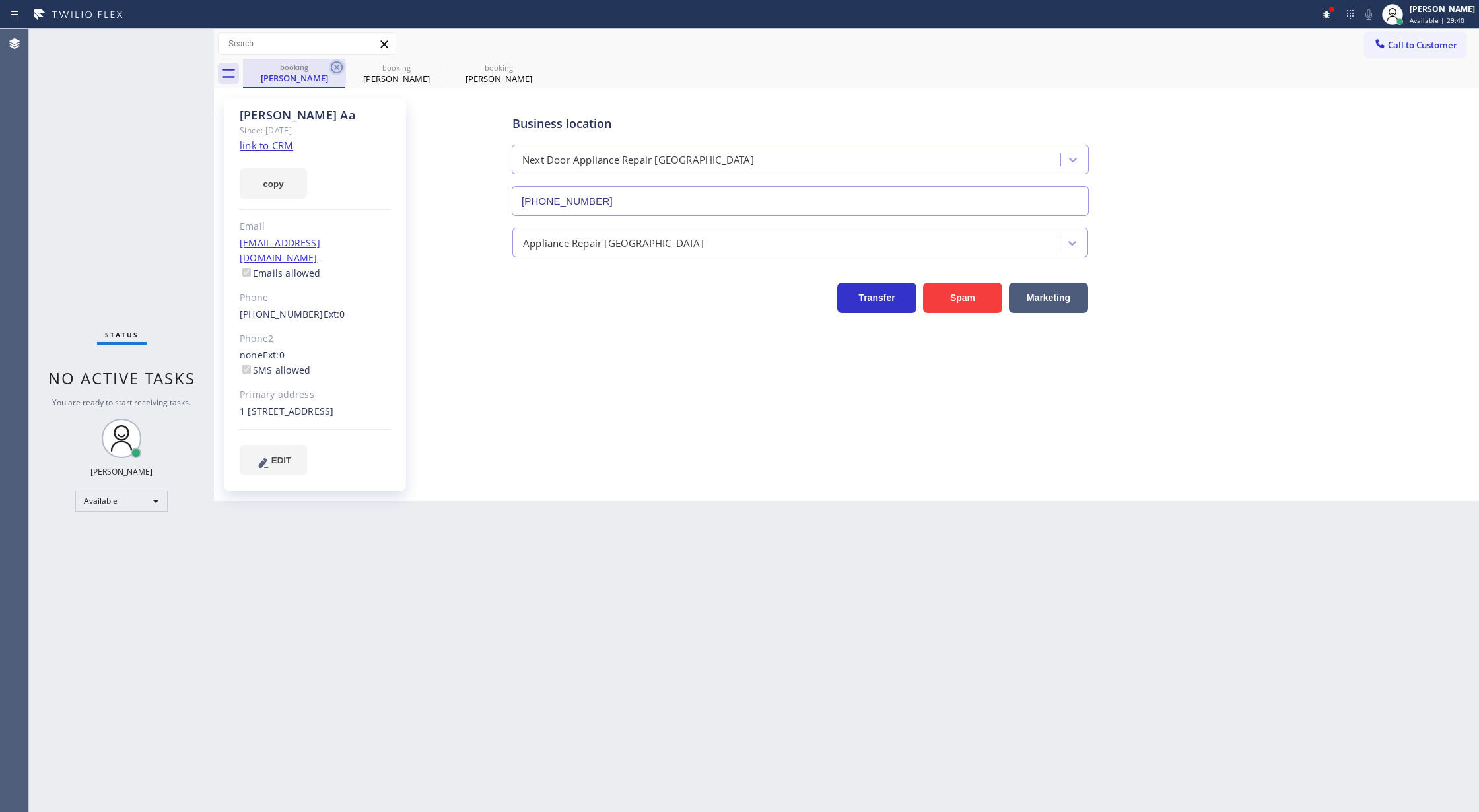
click at [341, 64] on icon at bounding box center [337, 68] width 12 height 12
click at [338, 64] on icon at bounding box center [336, 67] width 16 height 16
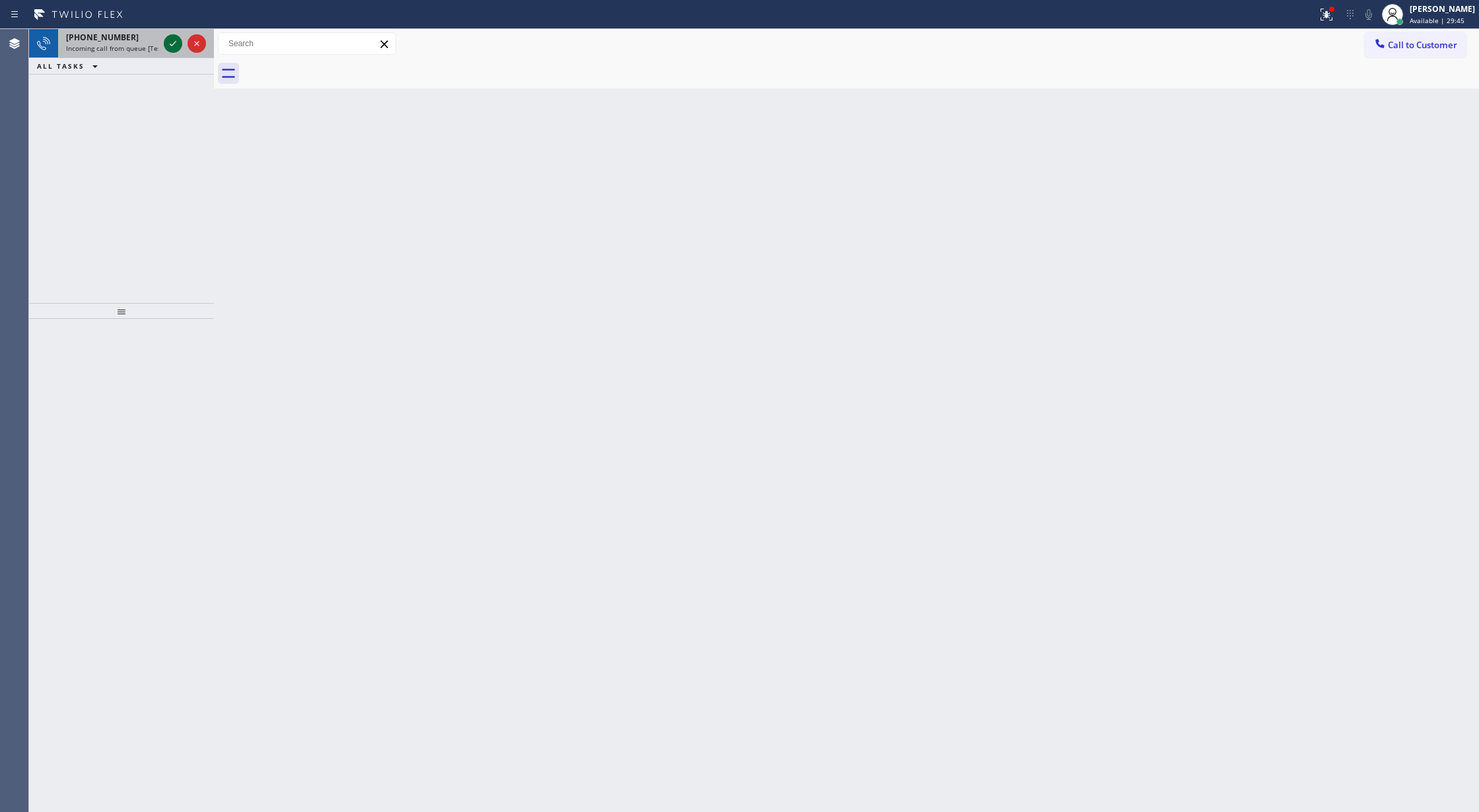
click at [169, 39] on icon at bounding box center [173, 43] width 16 height 16
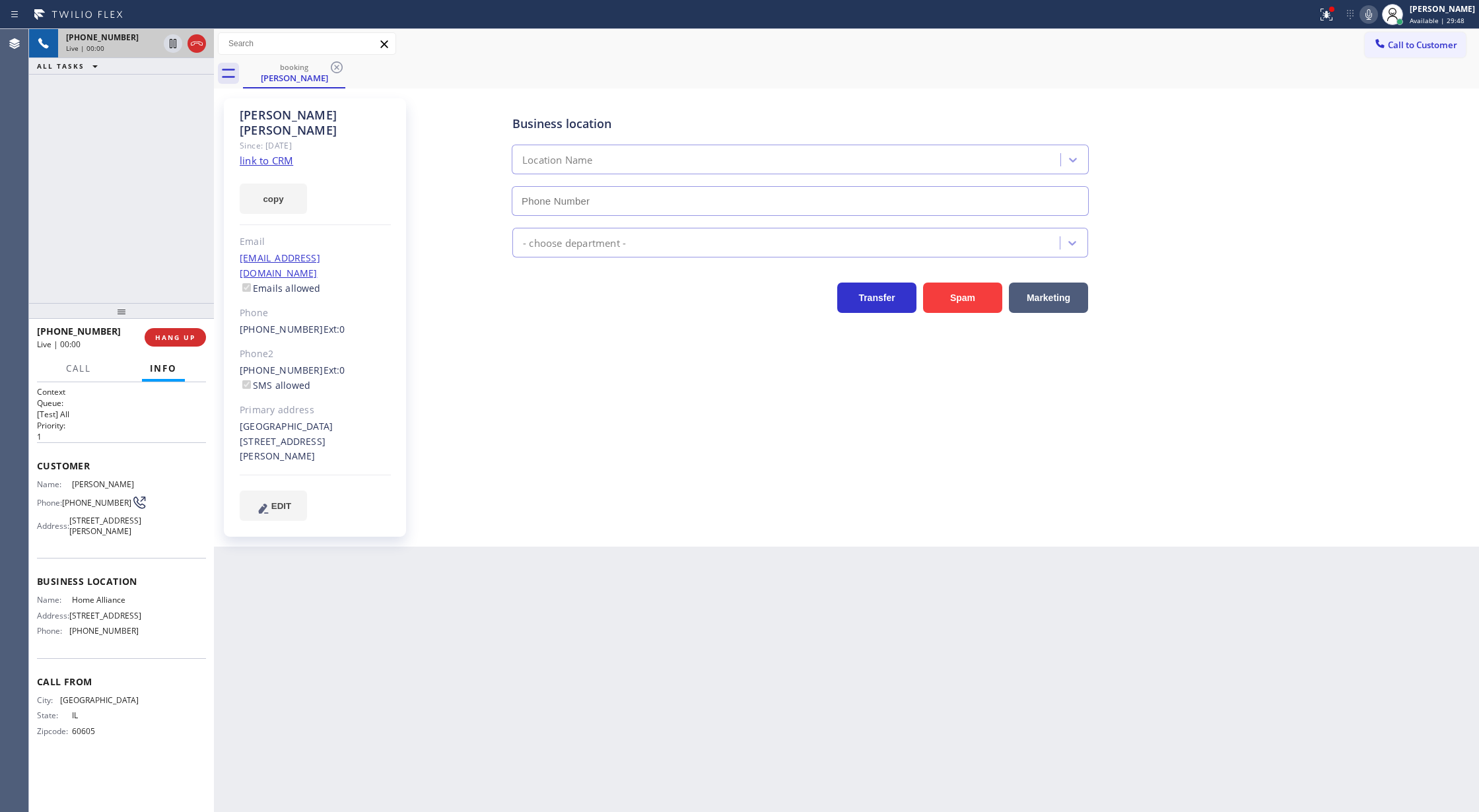
type input "[PHONE_NUMBER]"
click at [266, 154] on link "link to CRM" at bounding box center [266, 160] width 53 height 13
click at [1374, 17] on icon at bounding box center [1368, 14] width 16 height 16
click at [173, 46] on icon at bounding box center [173, 43] width 16 height 16
type input "[PHONE_NUMBER]"
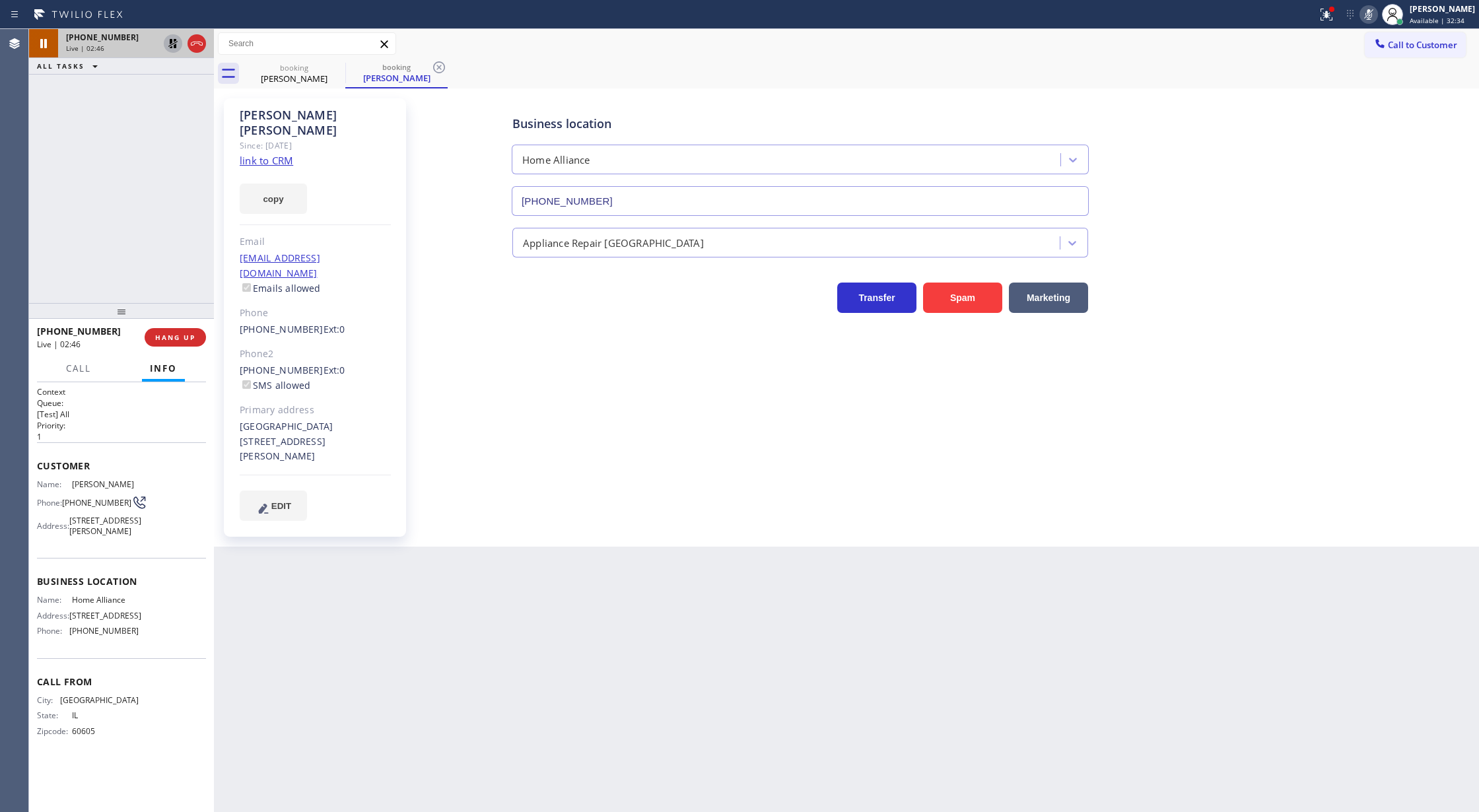
click at [172, 43] on icon at bounding box center [173, 43] width 9 height 9
type input "[PHONE_NUMBER]"
click at [178, 42] on icon at bounding box center [173, 43] width 16 height 16
type input "[PHONE_NUMBER]"
drag, startPoint x: 170, startPoint y: 43, endPoint x: 1006, endPoint y: 72, distance: 836.5
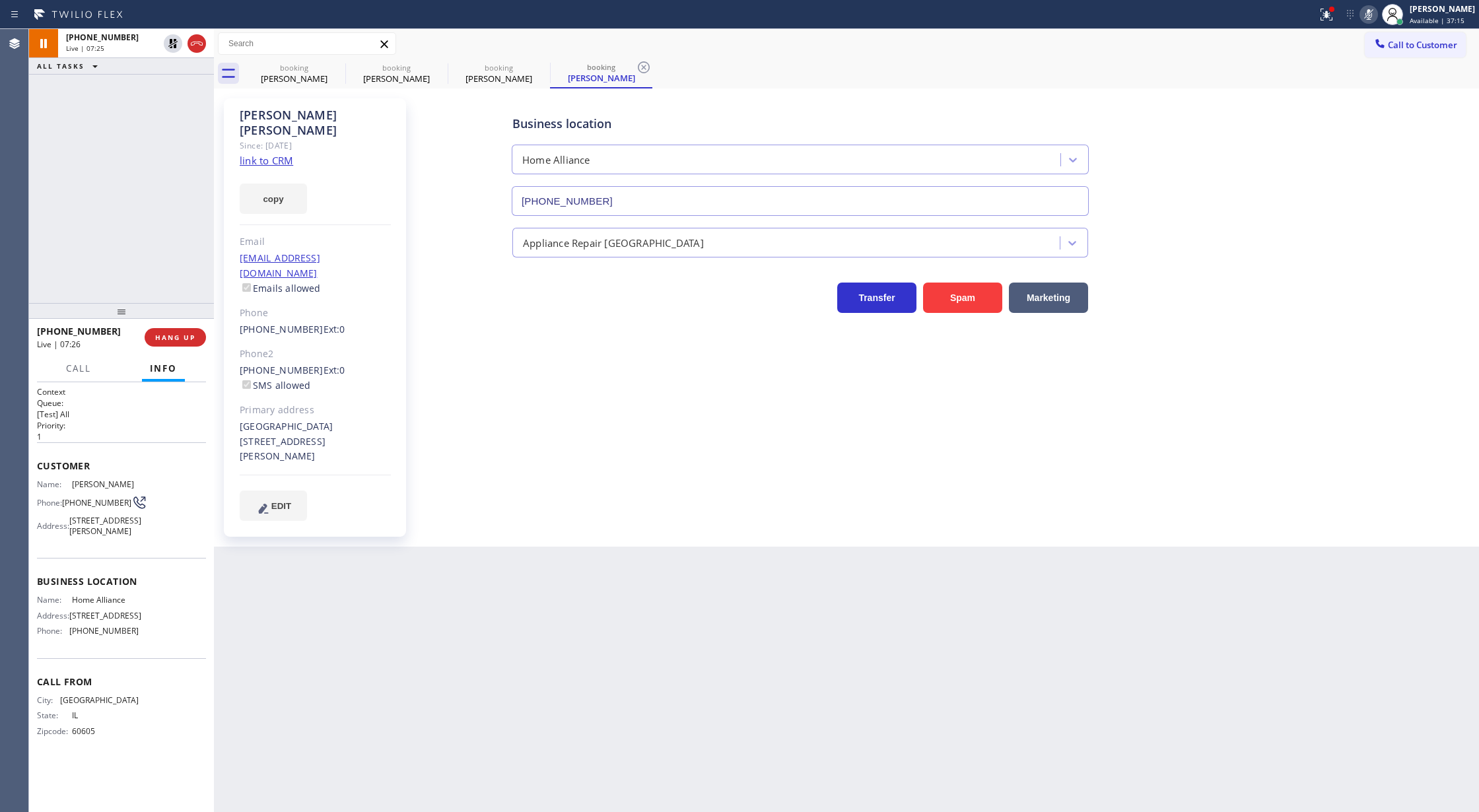
click at [170, 43] on icon at bounding box center [173, 43] width 9 height 9
click at [1371, 12] on icon at bounding box center [1368, 14] width 16 height 16
type input "[PHONE_NUMBER]"
click at [197, 45] on icon at bounding box center [197, 43] width 16 height 16
click at [171, 334] on span "HANG UP" at bounding box center [175, 338] width 40 height 9
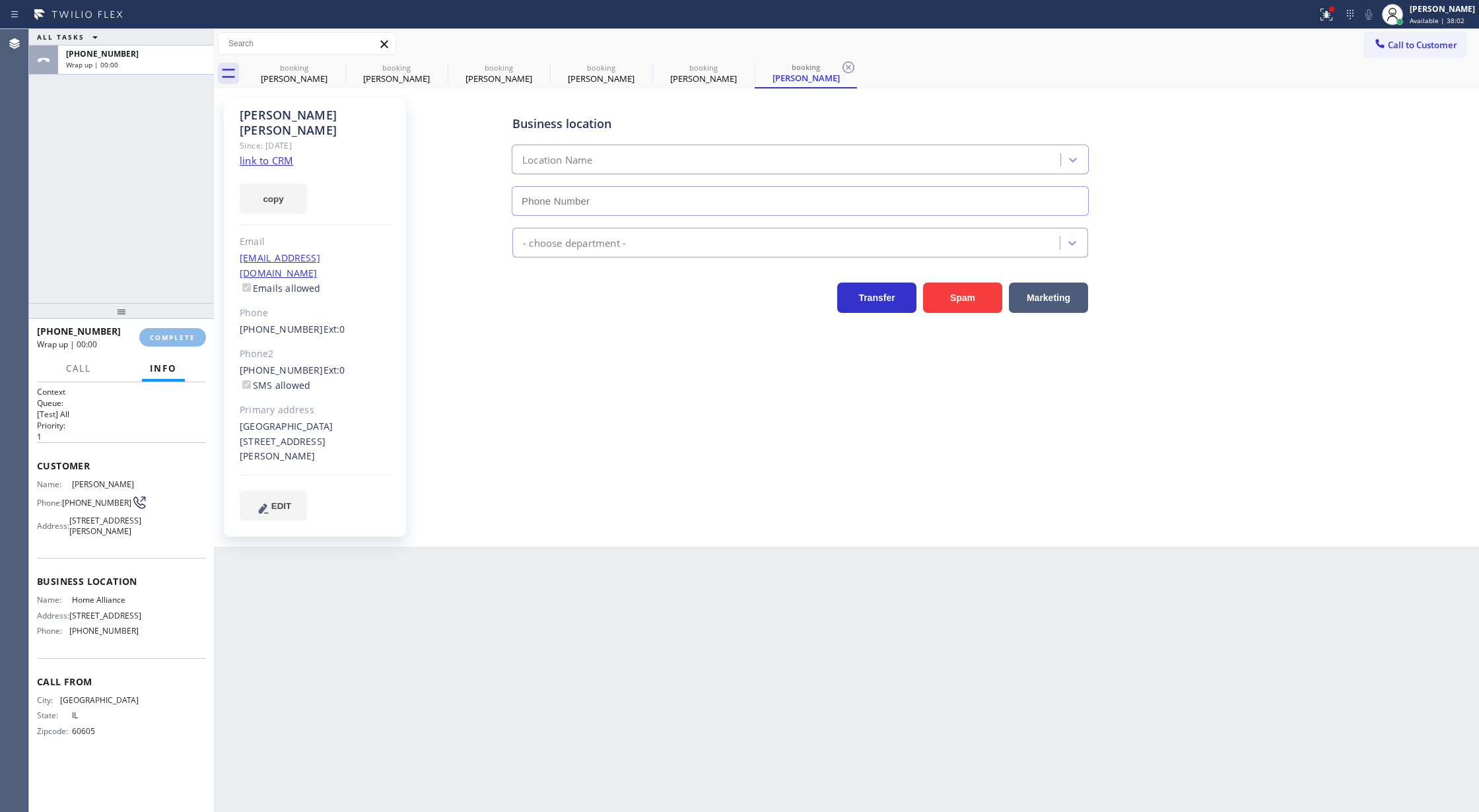
type input "[PHONE_NUMBER]"
click at [165, 330] on button "COMPLETE" at bounding box center [173, 337] width 67 height 18
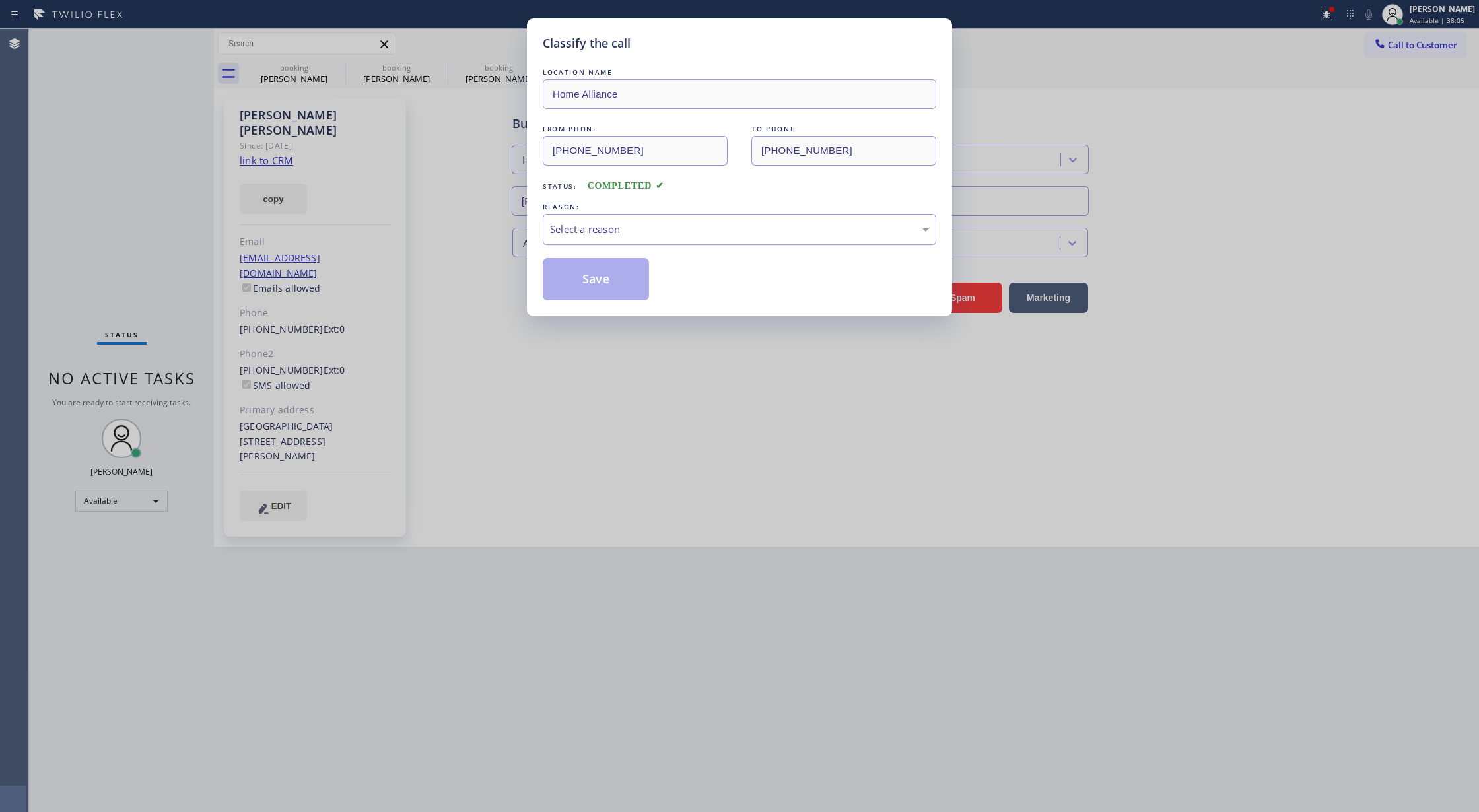
click at [579, 231] on div "Select a reason" at bounding box center [739, 229] width 379 height 15
click at [587, 273] on button "Save" at bounding box center [596, 279] width 106 height 42
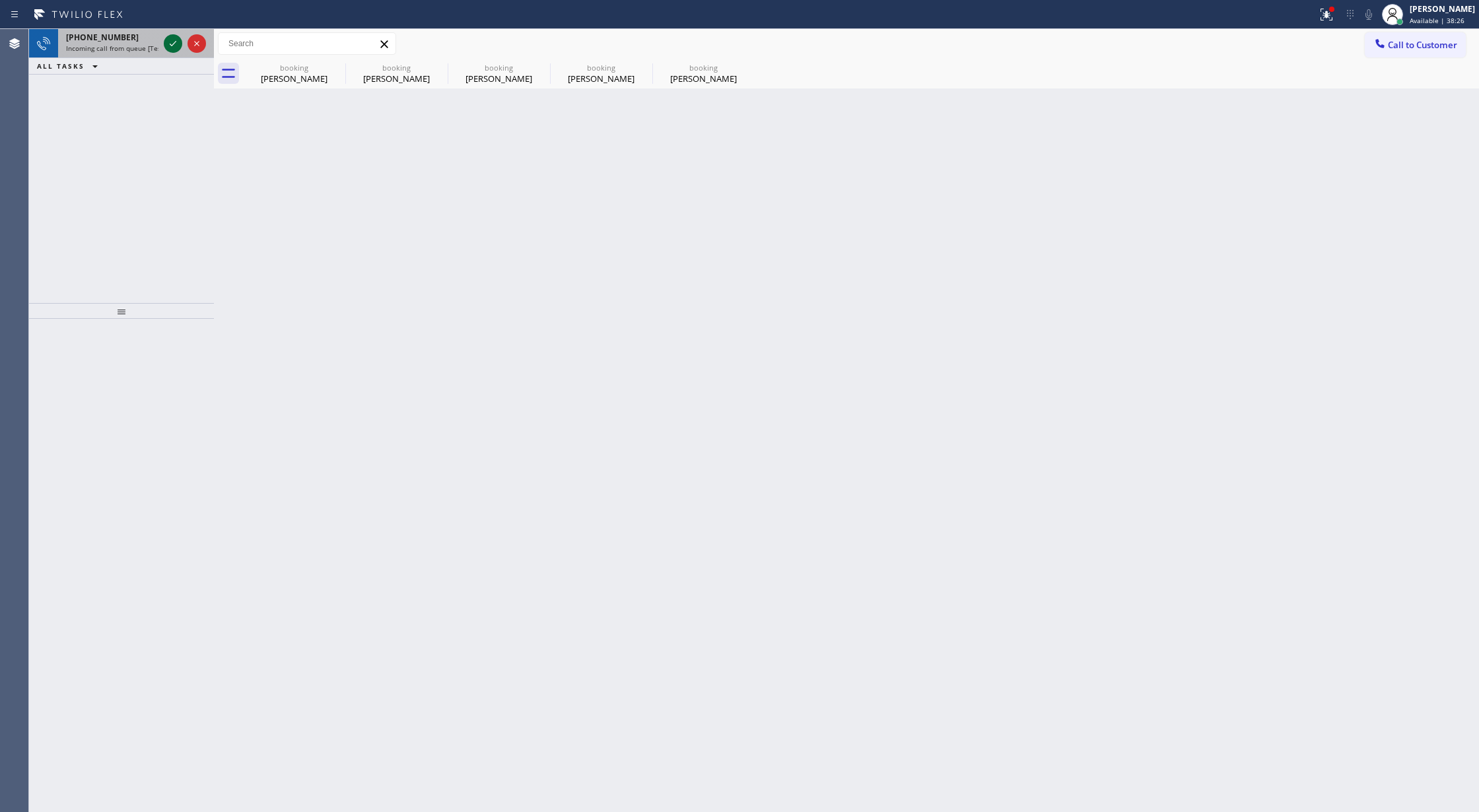
click at [177, 43] on icon at bounding box center [173, 43] width 16 height 16
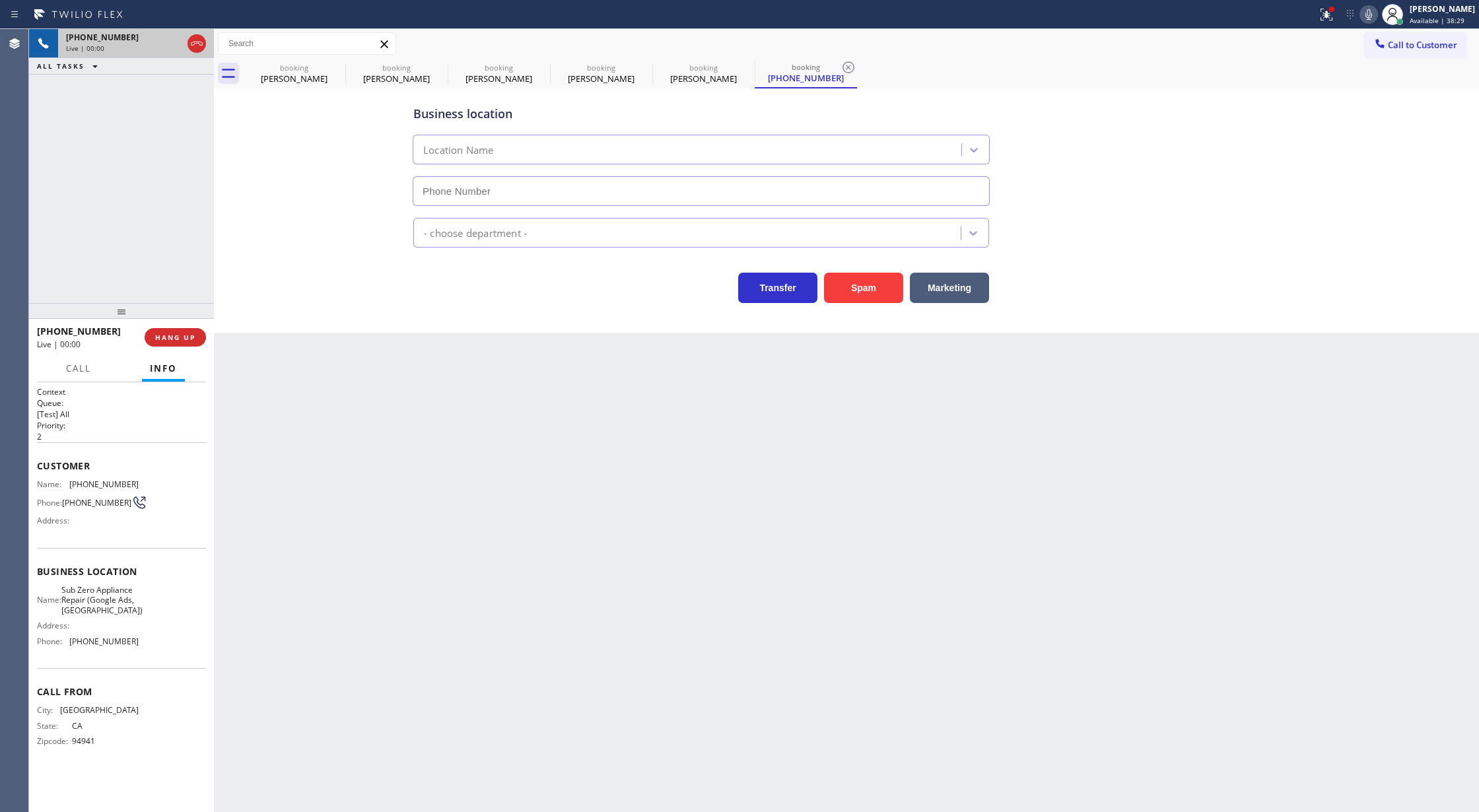
type input "[PHONE_NUMBER]"
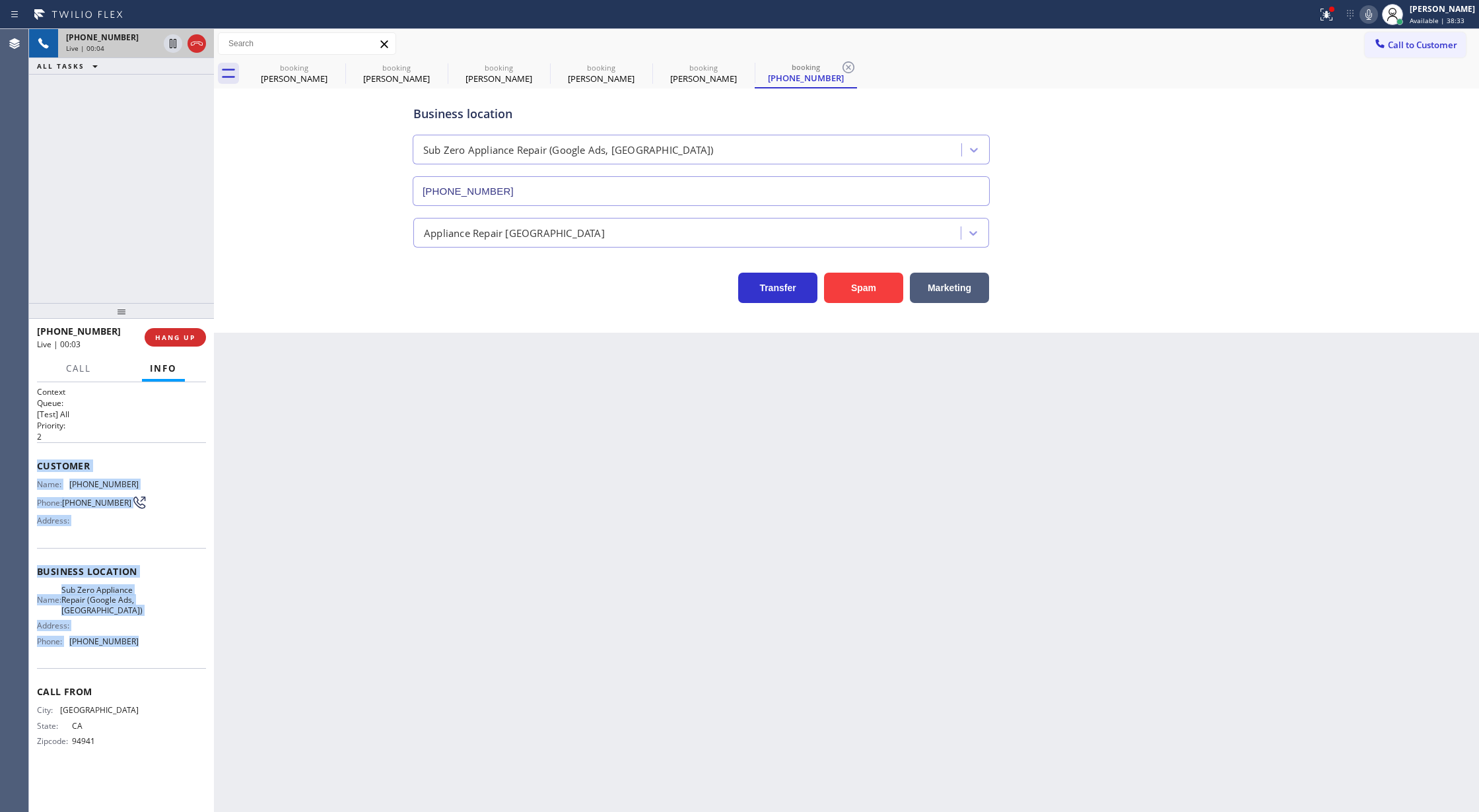
drag, startPoint x: 37, startPoint y: 471, endPoint x: 136, endPoint y: 647, distance: 201.9
click at [136, 647] on div "Context Queue: [Test] All Priority: 2 Customer Name: [PHONE_NUMBER] Phone: [PHO…" at bounding box center [121, 578] width 169 height 382
copy div "Customer Name: [PHONE_NUMBER] Phone: [PHONE_NUMBER] Address: Business location …"
drag, startPoint x: 1377, startPoint y: 17, endPoint x: 1361, endPoint y: 46, distance: 33.1
click at [1372, 17] on icon at bounding box center [1369, 14] width 7 height 11
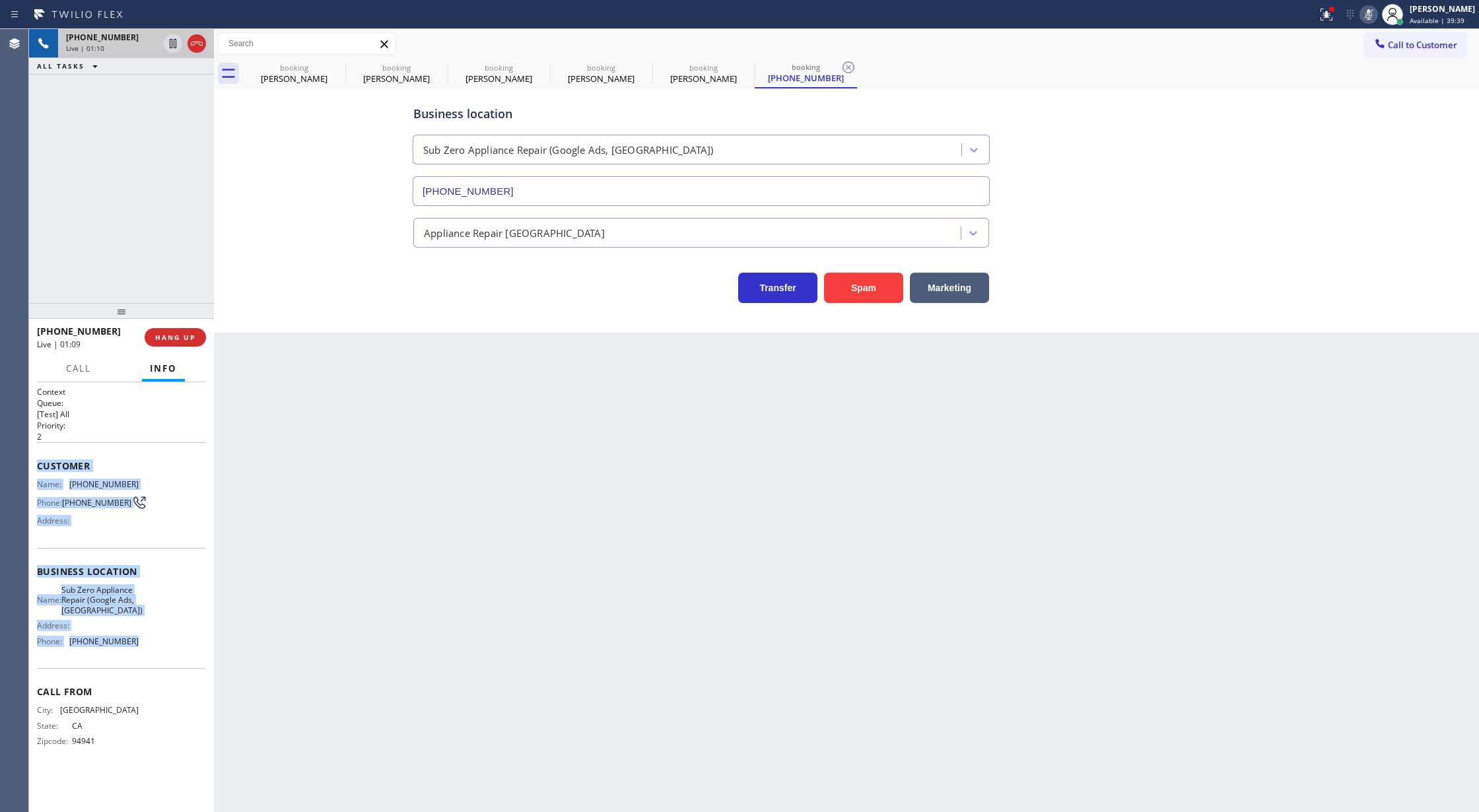
click at [1377, 16] on icon at bounding box center [1368, 14] width 16 height 16
click at [169, 338] on span "COMPLETE" at bounding box center [173, 338] width 46 height 9
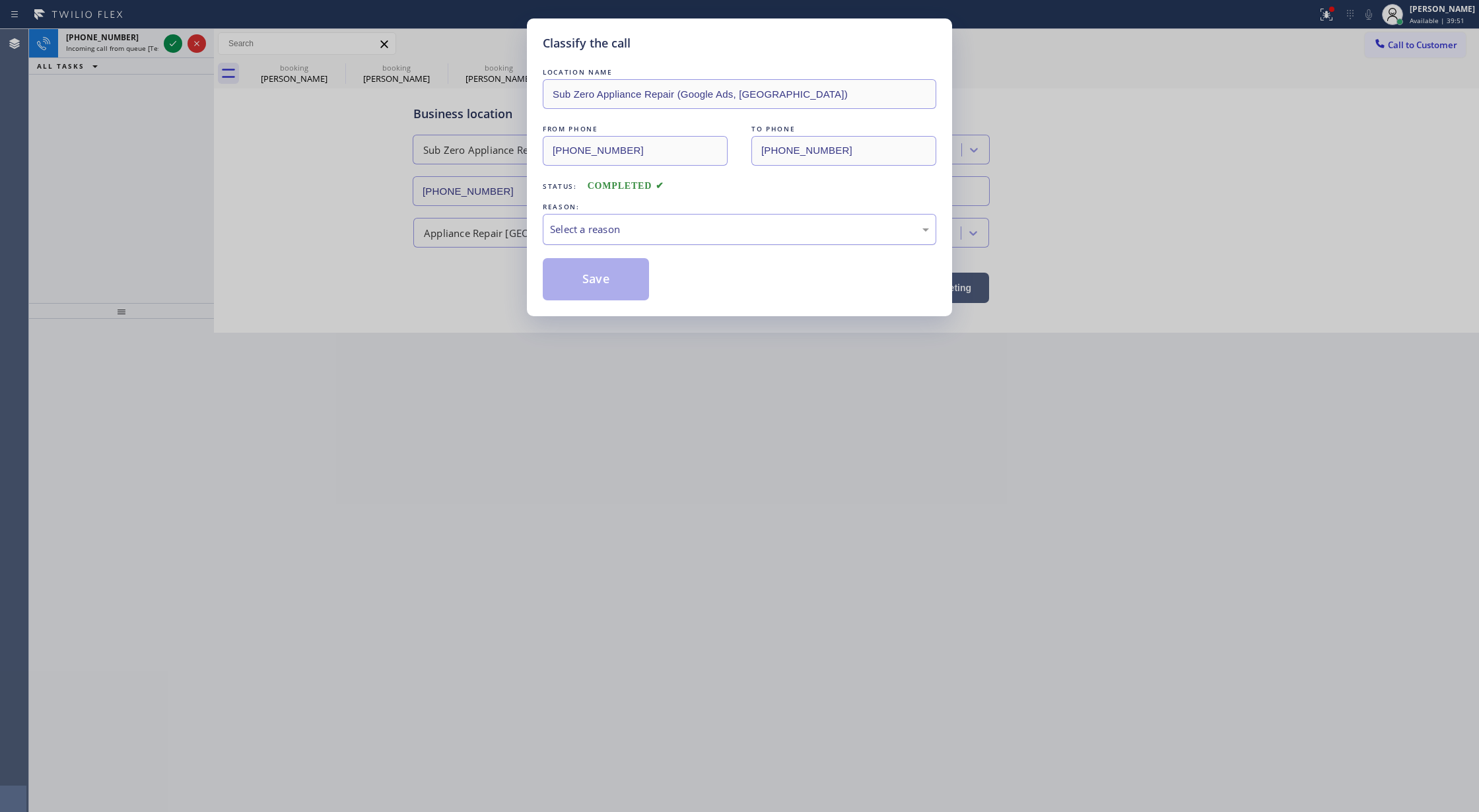
click at [574, 231] on div "Select a reason" at bounding box center [739, 229] width 379 height 15
click at [600, 269] on button "Save" at bounding box center [596, 279] width 106 height 42
type input "[PHONE_NUMBER]"
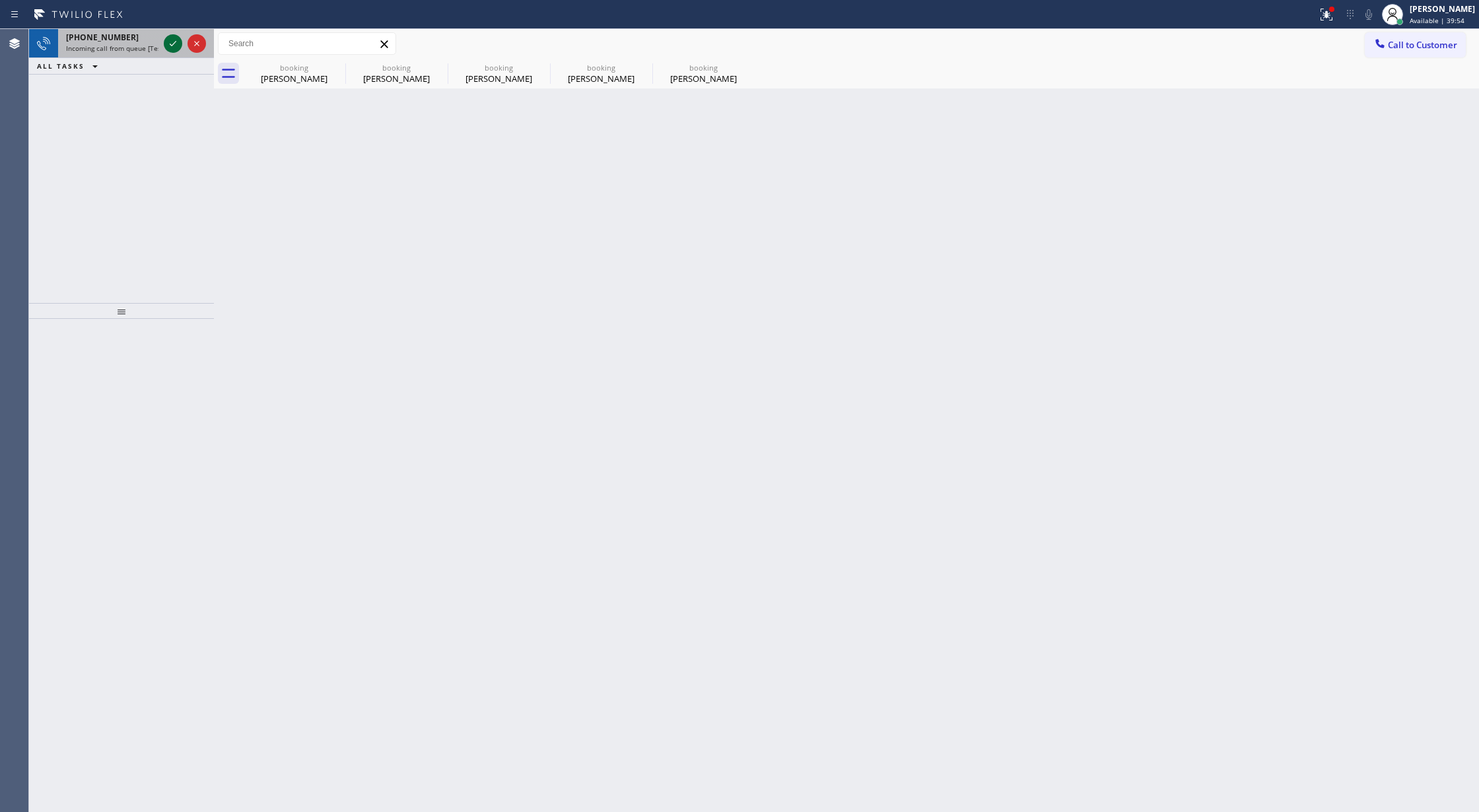
click at [172, 46] on icon at bounding box center [173, 43] width 16 height 16
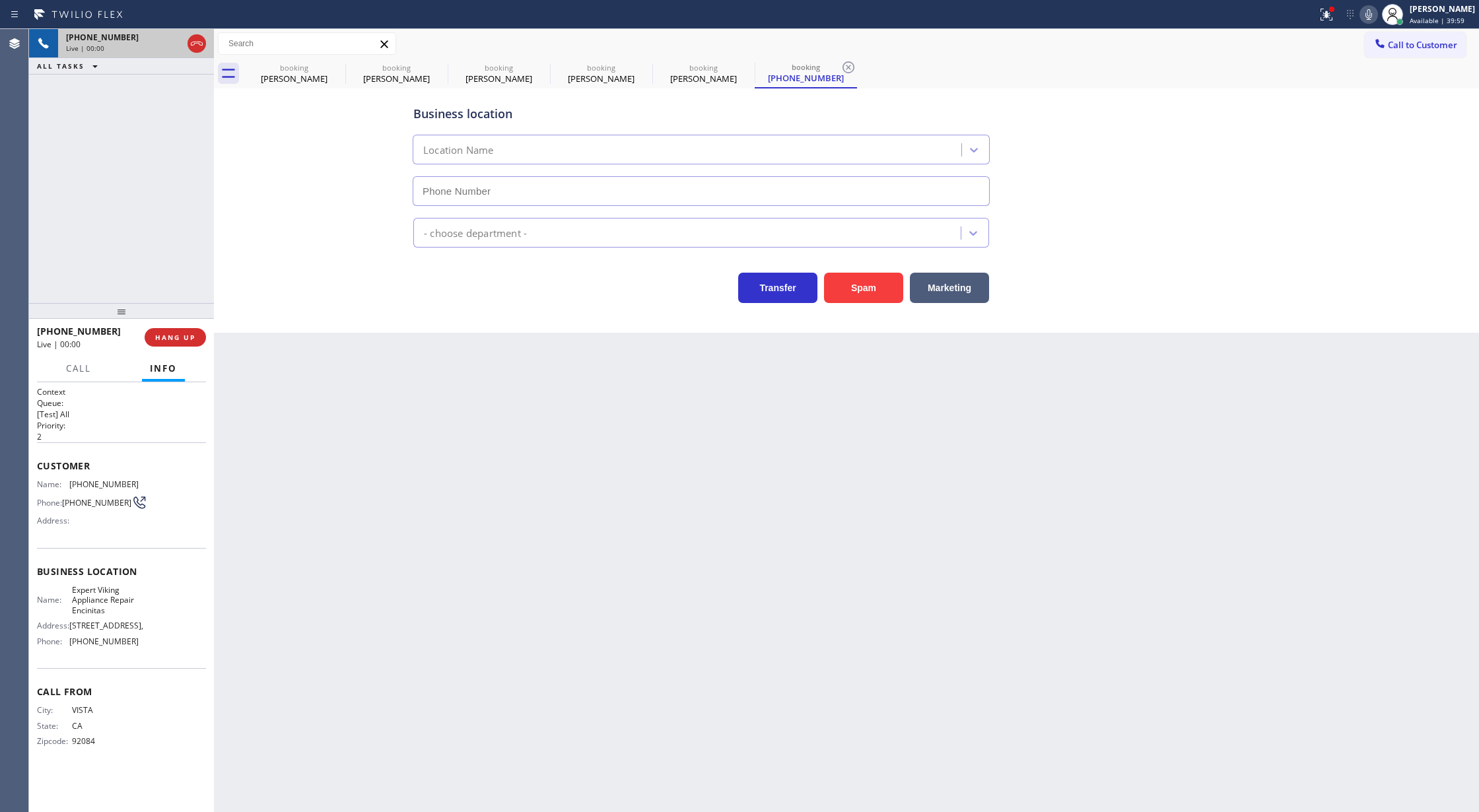
type input "[PHONE_NUMBER]"
click at [867, 289] on button "Spam" at bounding box center [864, 288] width 79 height 30
click at [336, 65] on icon at bounding box center [336, 67] width 16 height 16
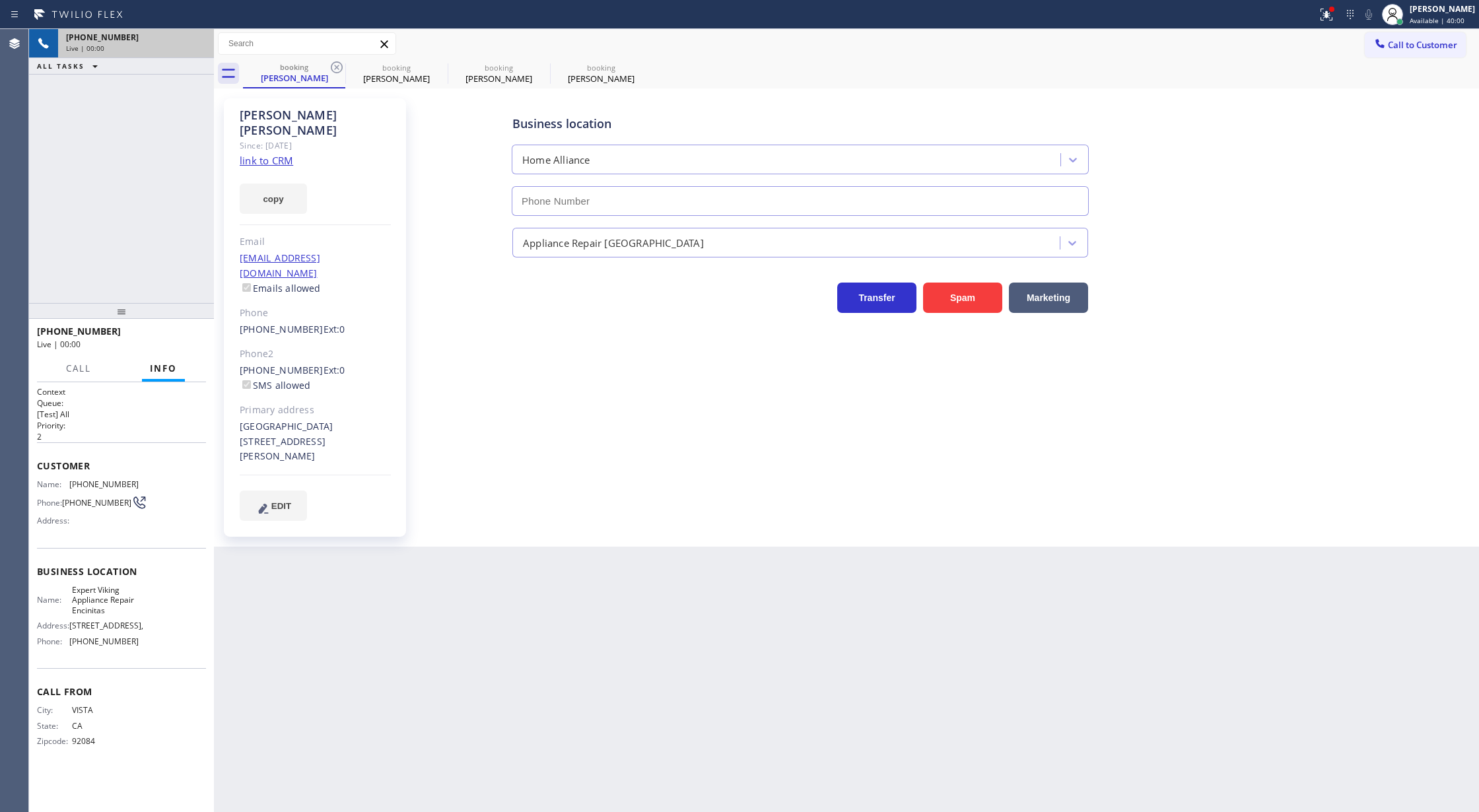
type input "[PHONE_NUMBER]"
click at [336, 65] on icon at bounding box center [336, 67] width 16 height 16
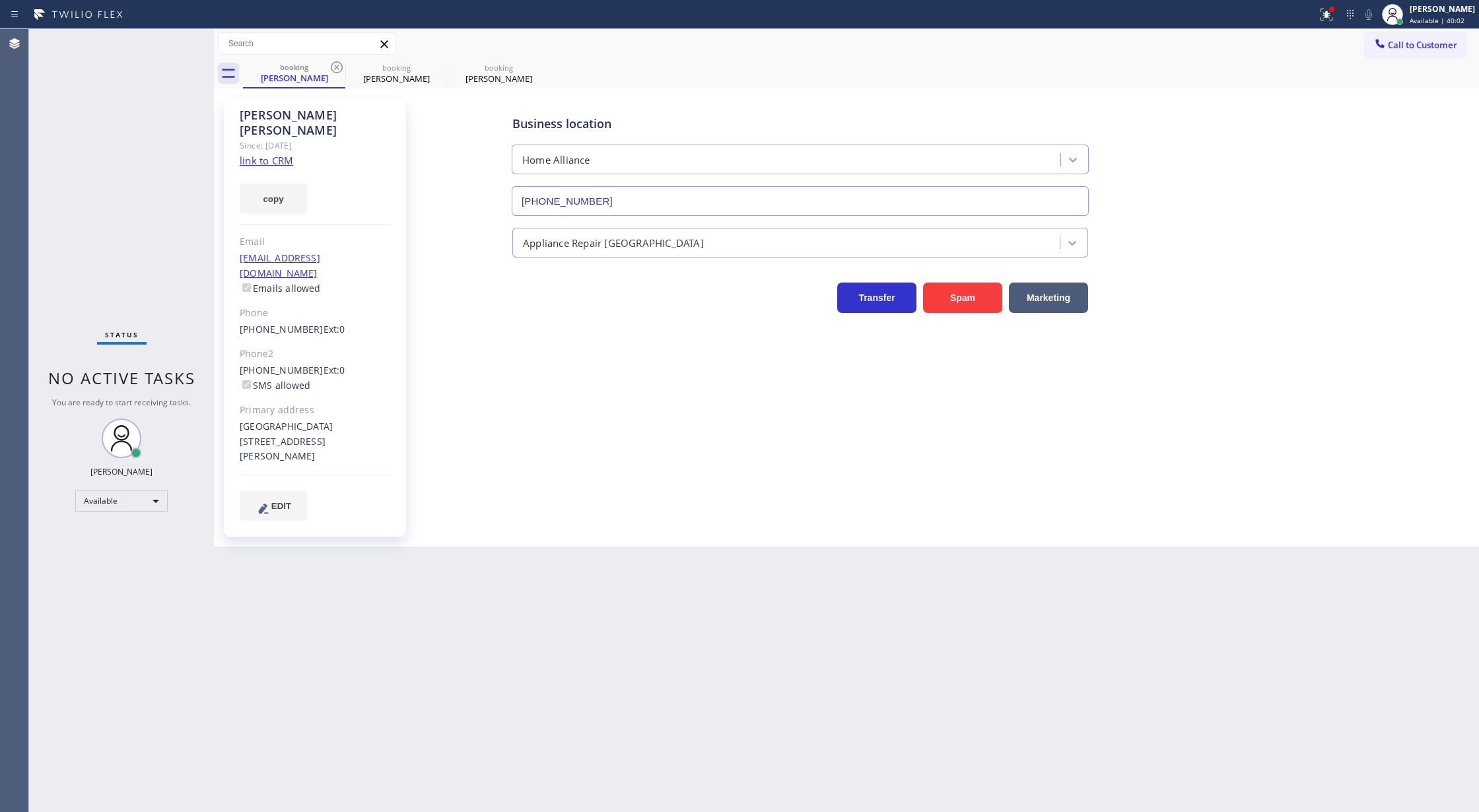
click at [336, 65] on icon at bounding box center [336, 67] width 16 height 16
click at [0, 0] on icon at bounding box center [0, 0] width 0 height 0
click at [336, 65] on icon at bounding box center [336, 67] width 16 height 16
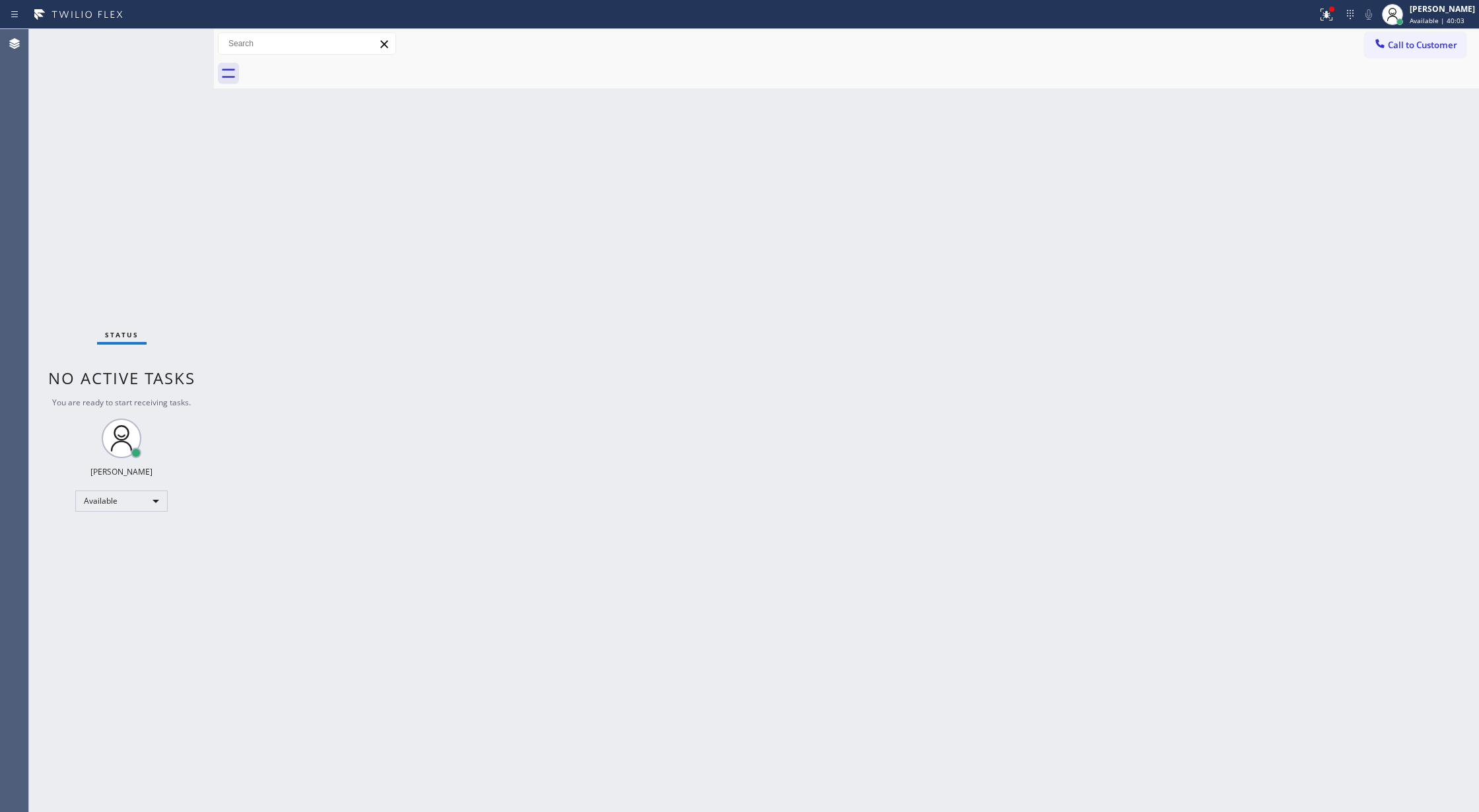
click at [337, 64] on div at bounding box center [861, 73] width 1236 height 30
click at [180, 40] on div "Status No active tasks You are ready to start receiving tasks. [PERSON_NAME] Av…" at bounding box center [121, 420] width 185 height 783
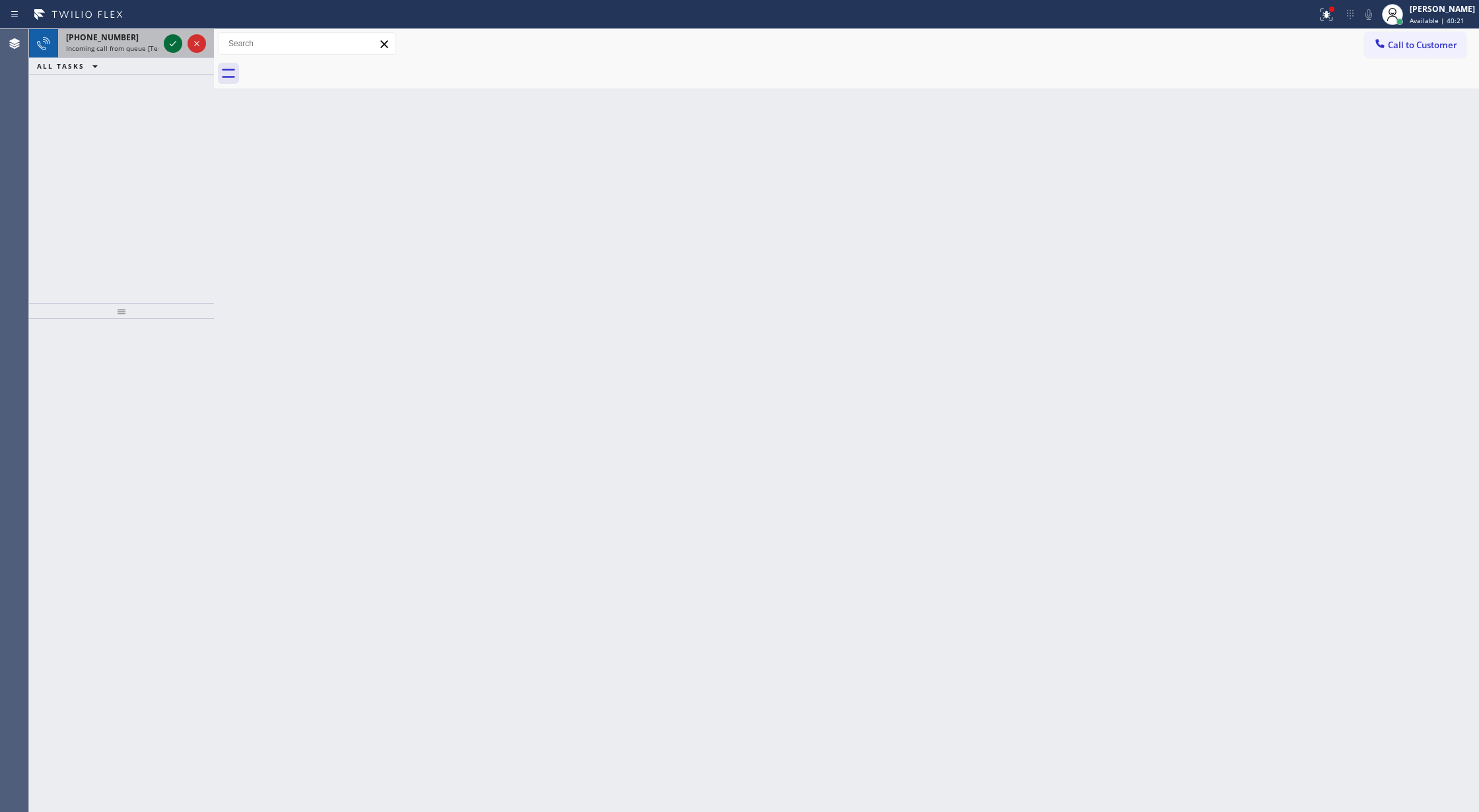
click at [178, 48] on icon at bounding box center [173, 43] width 16 height 16
click at [175, 45] on icon at bounding box center [173, 43] width 16 height 16
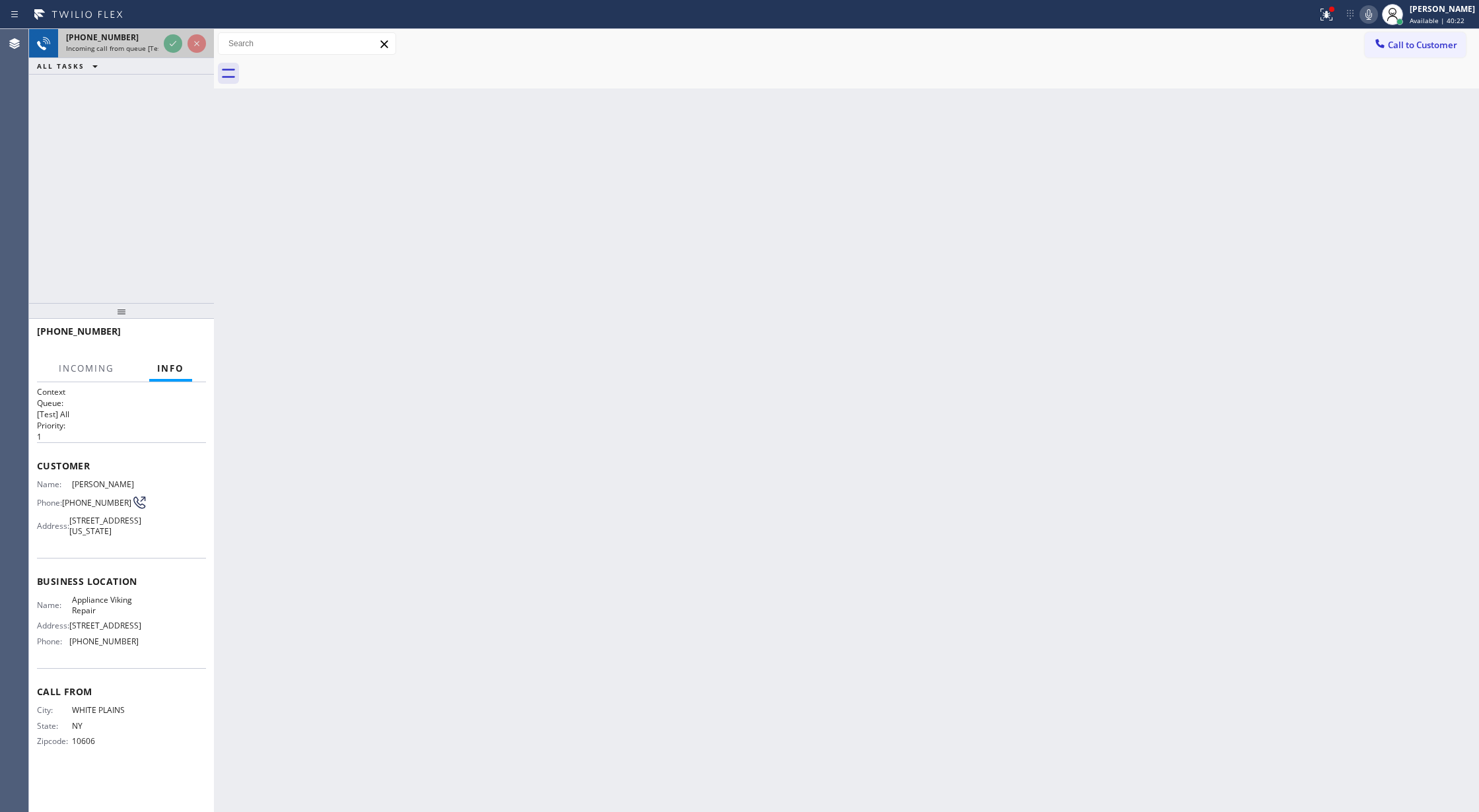
click at [170, 53] on div at bounding box center [184, 43] width 48 height 29
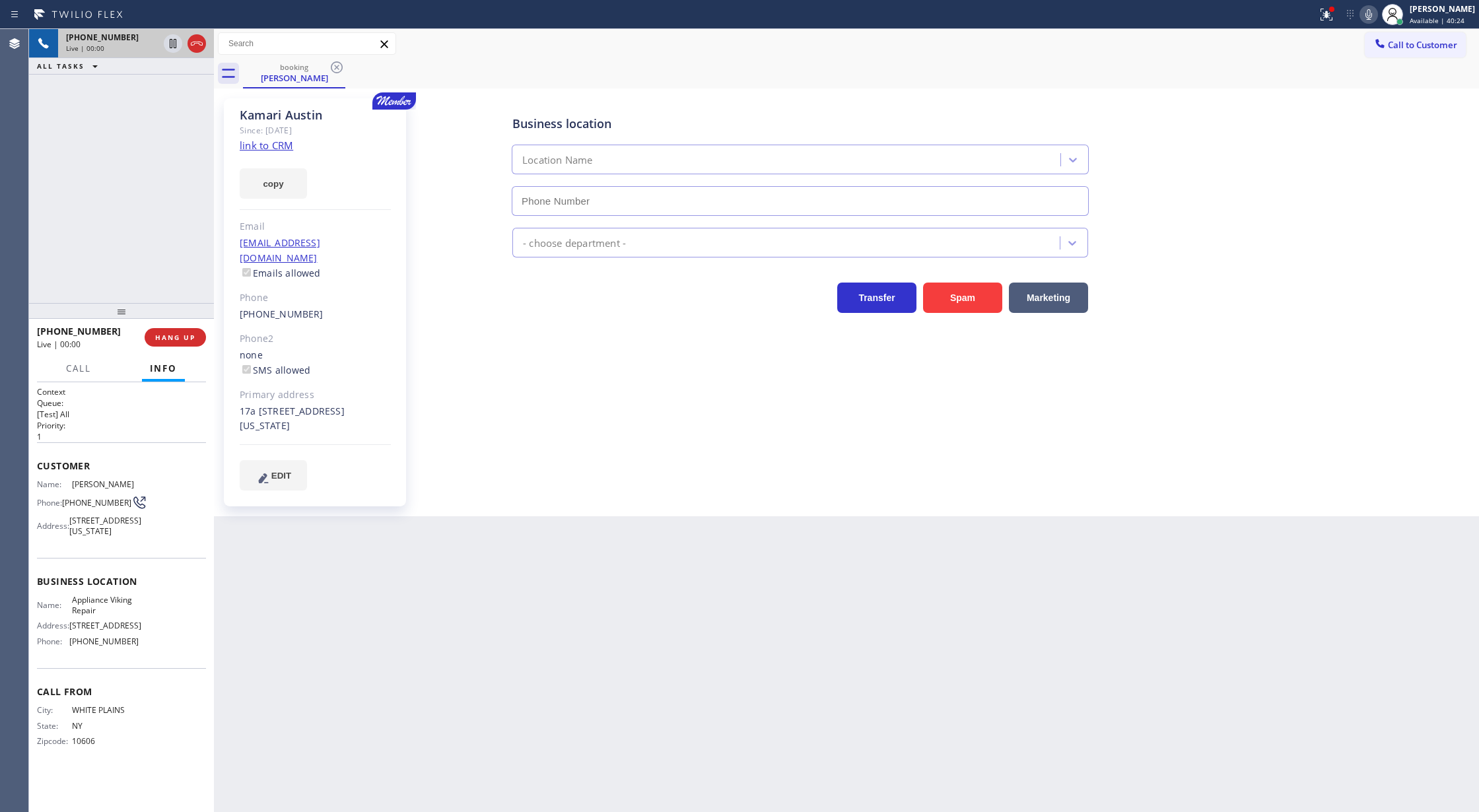
type input "[PHONE_NUMBER]"
click at [270, 146] on link "link to CRM" at bounding box center [266, 145] width 53 height 13
click at [194, 40] on div "[PHONE_NUMBER]" at bounding box center [136, 37] width 140 height 11
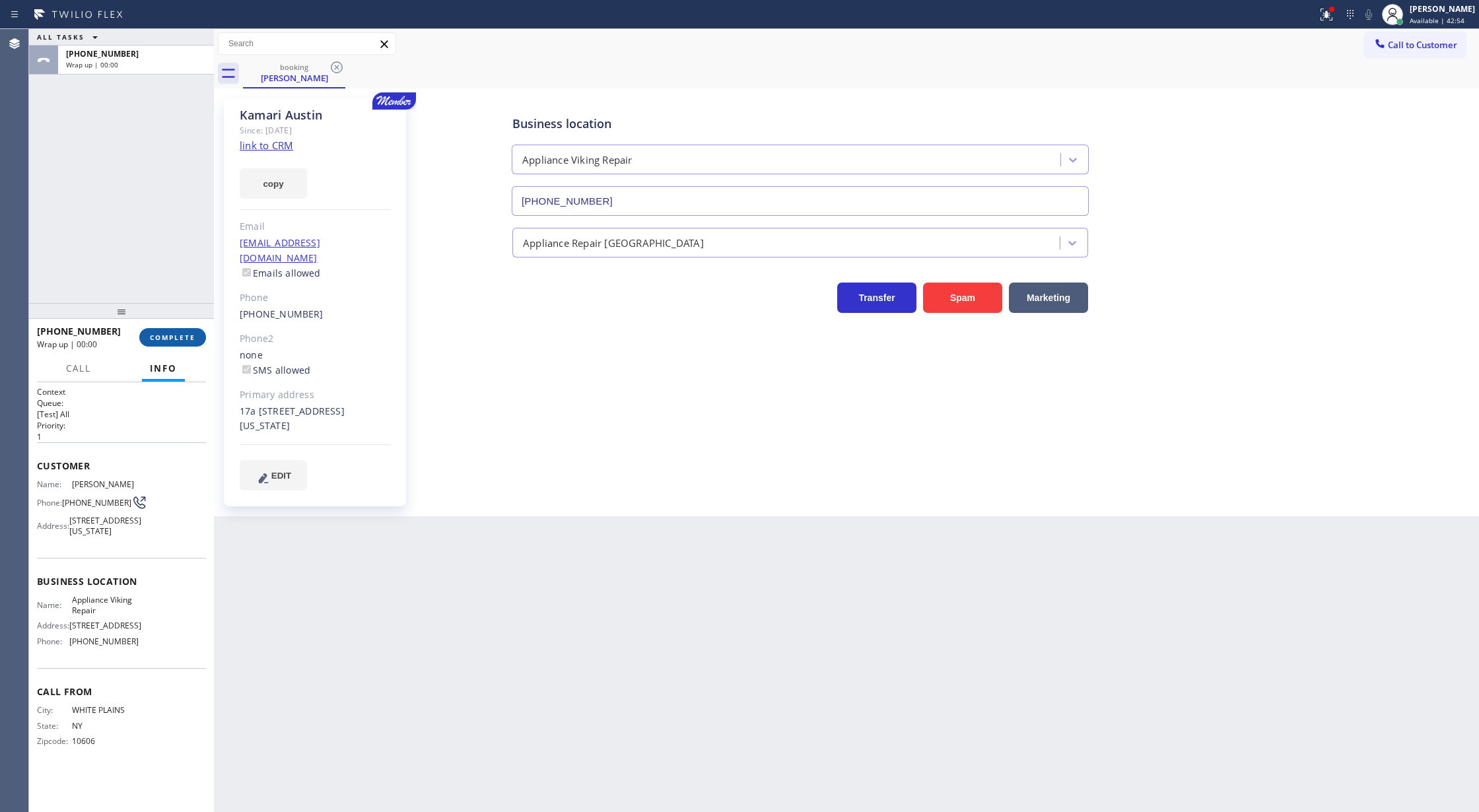
drag, startPoint x: 172, startPoint y: 334, endPoint x: 187, endPoint y: 334, distance: 15.0
click at [173, 334] on span "COMPLETE" at bounding box center [173, 338] width 46 height 9
type input "[PHONE_NUMBER]"
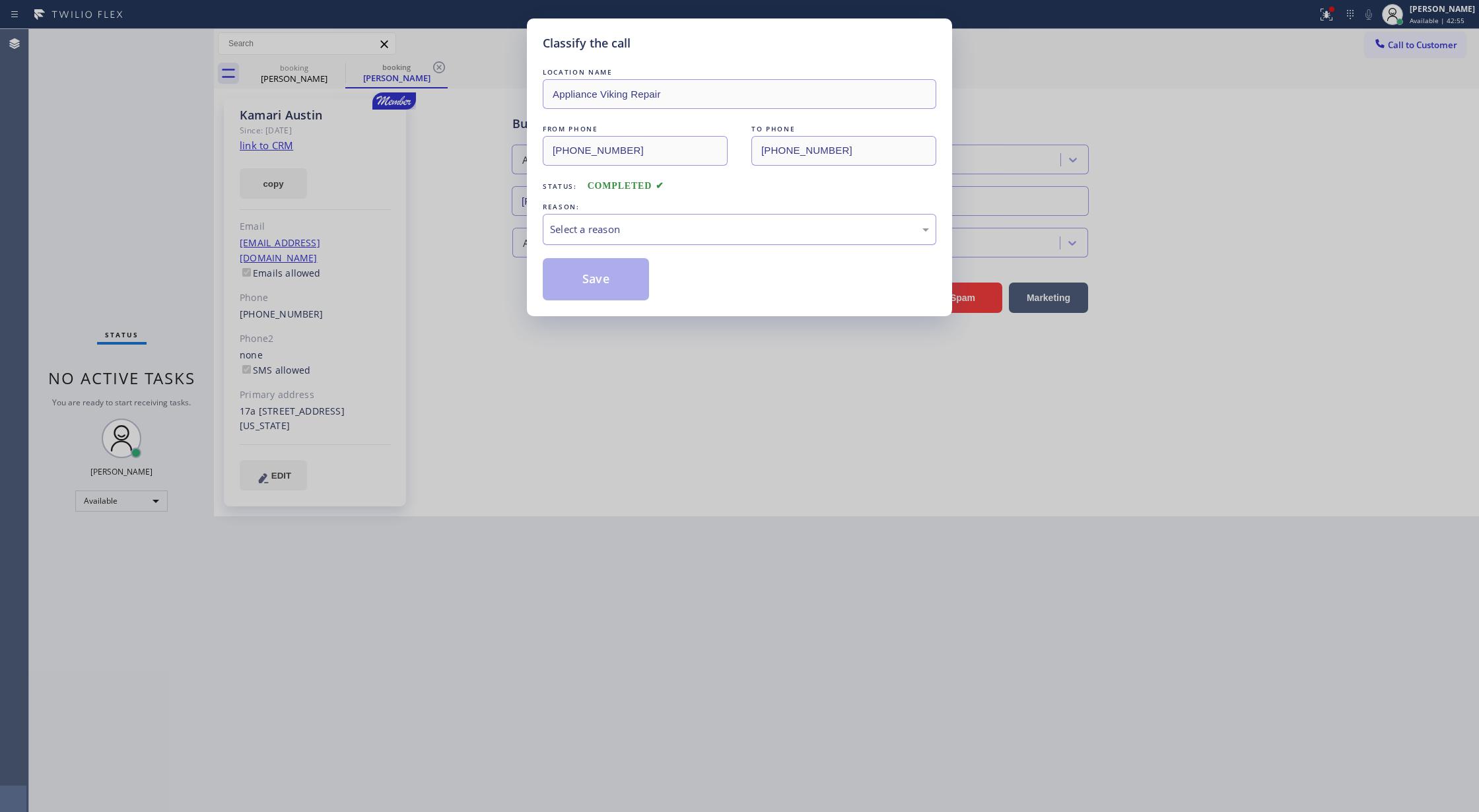
click at [634, 228] on div "Select a reason" at bounding box center [739, 229] width 379 height 15
click at [593, 272] on button "Save" at bounding box center [596, 279] width 106 height 42
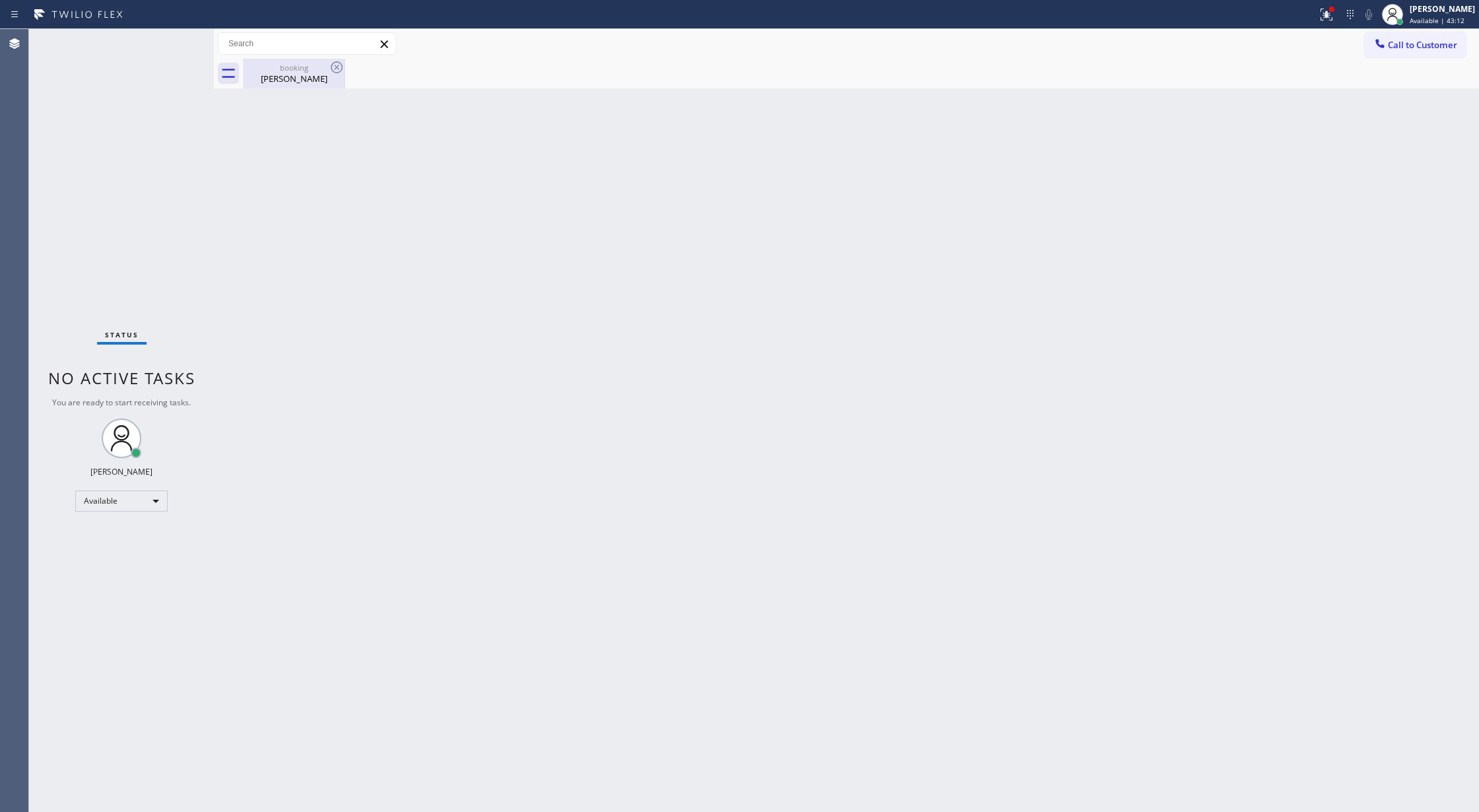
click at [293, 73] on div "[PERSON_NAME]" at bounding box center [294, 79] width 99 height 12
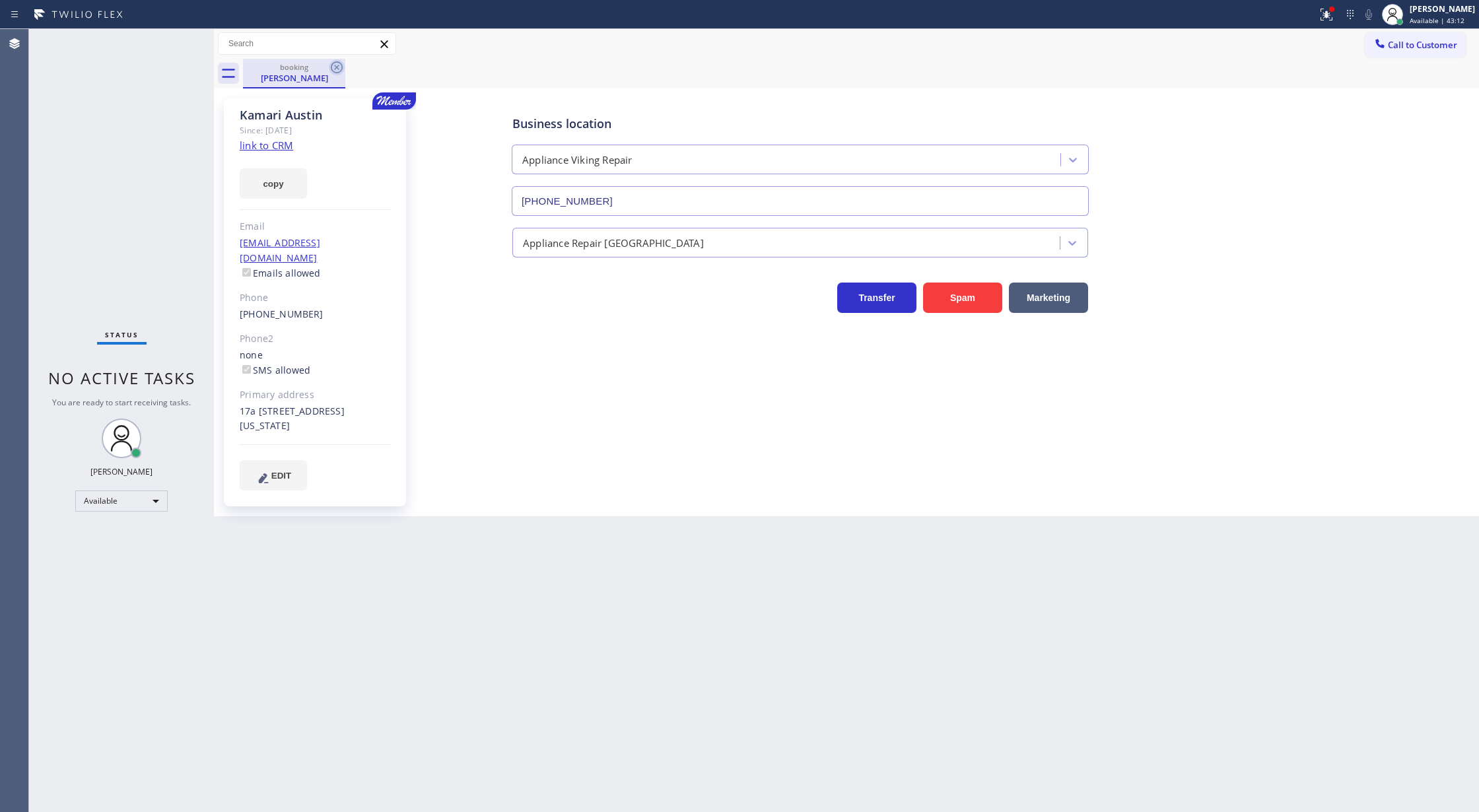
click at [333, 68] on icon at bounding box center [336, 67] width 16 height 16
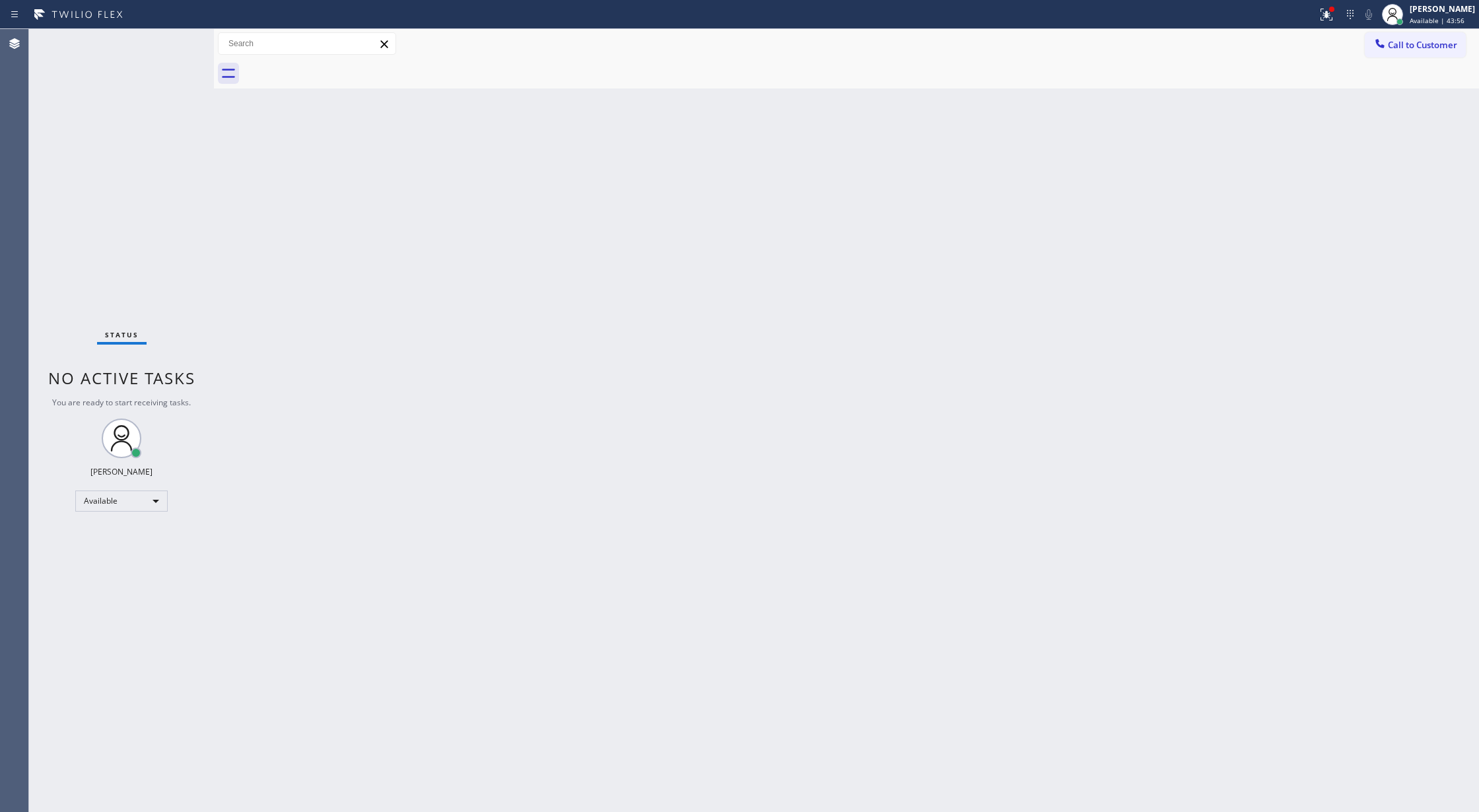
click at [167, 43] on div "Status No active tasks You are ready to start receiving tasks. [PERSON_NAME] Av…" at bounding box center [121, 420] width 185 height 783
click at [172, 37] on div "Status No active tasks You are ready to start receiving tasks. [PERSON_NAME] Av…" at bounding box center [121, 420] width 185 height 783
click at [180, 38] on div "Status No active tasks You are ready to start receiving tasks. [PERSON_NAME] Av…" at bounding box center [121, 420] width 185 height 783
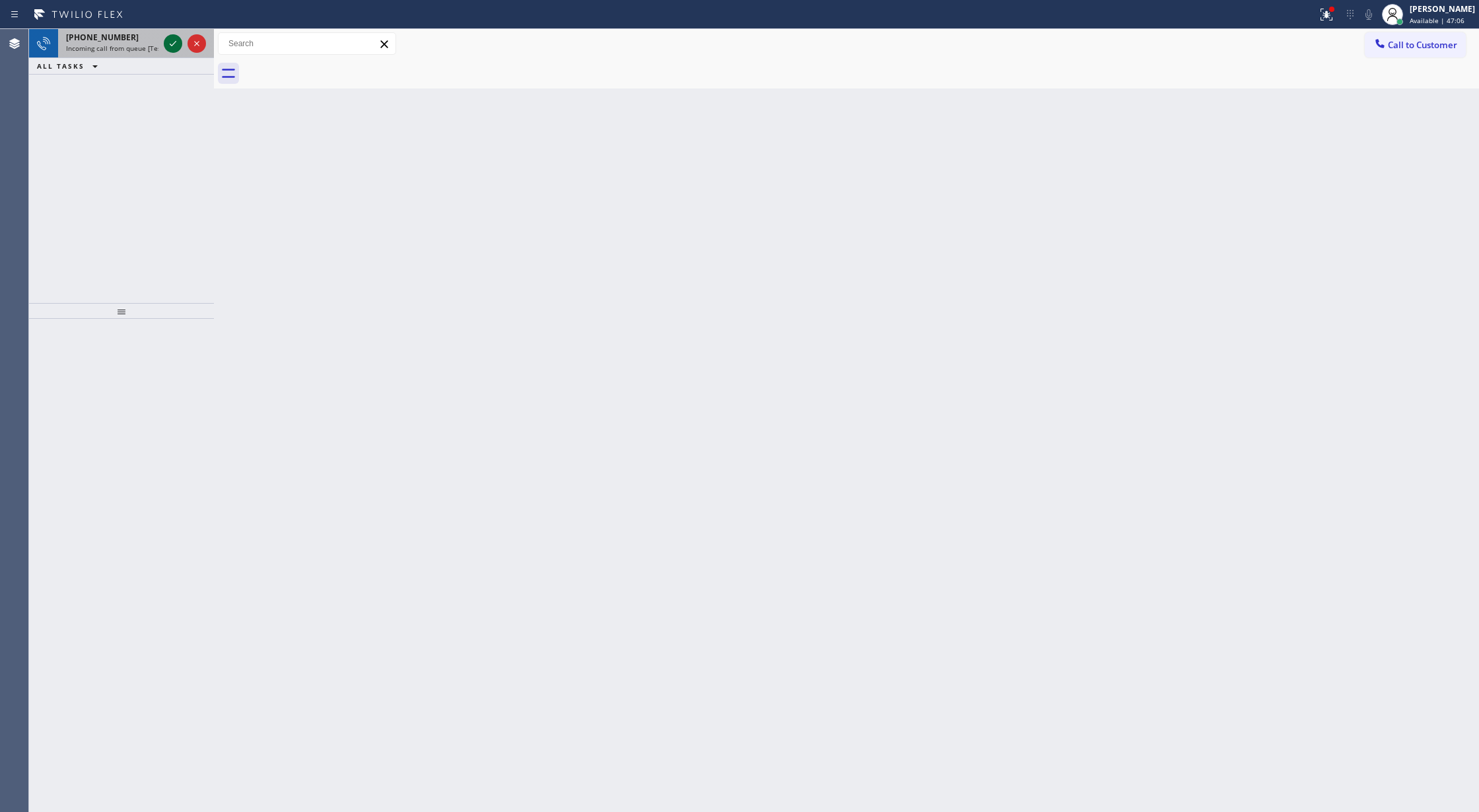
click at [170, 43] on icon at bounding box center [173, 43] width 7 height 5
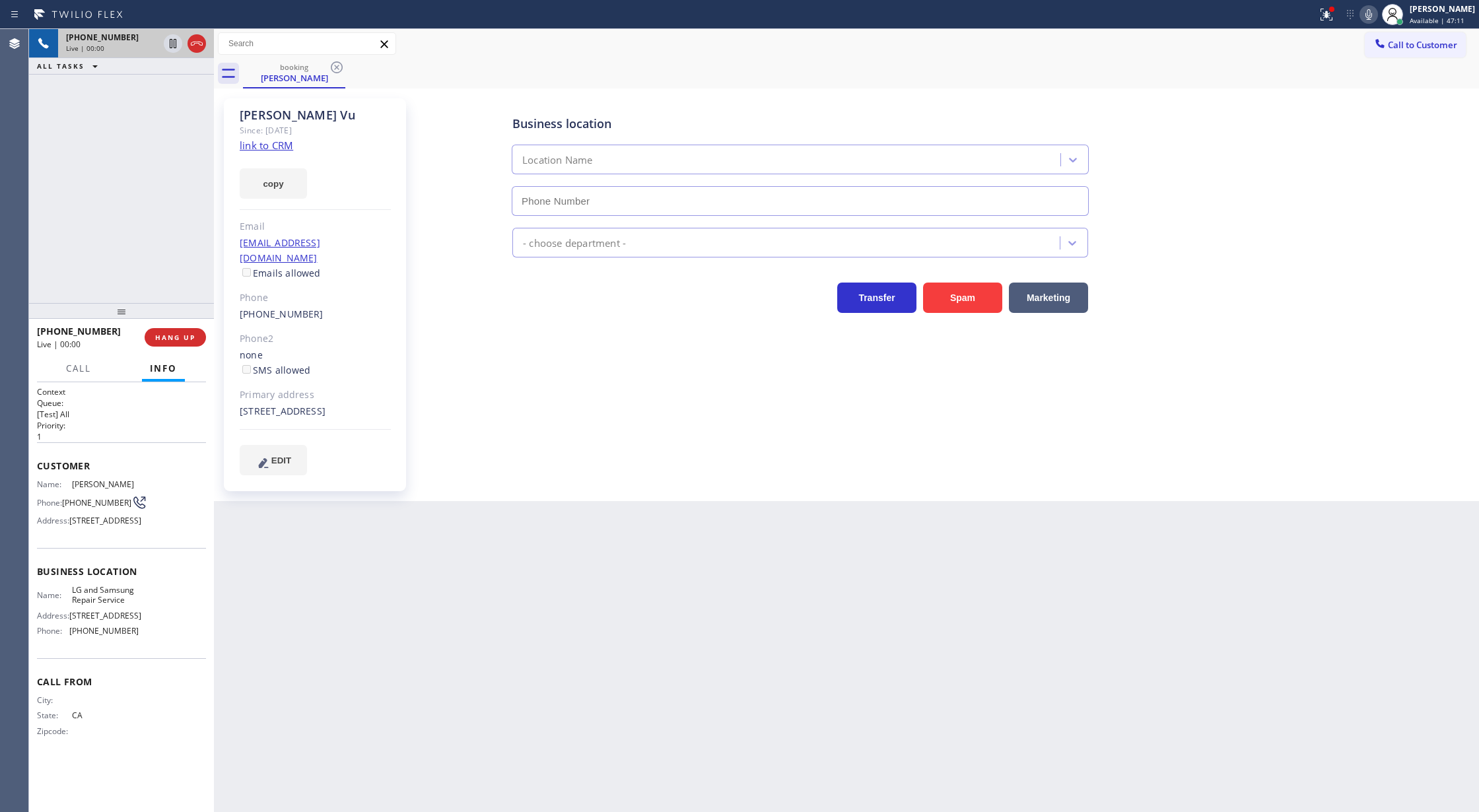
type input "[PHONE_NUMBER]"
drag, startPoint x: 182, startPoint y: 338, endPoint x: 272, endPoint y: 330, distance: 90.4
click at [182, 338] on span "COMPLETE" at bounding box center [173, 338] width 46 height 9
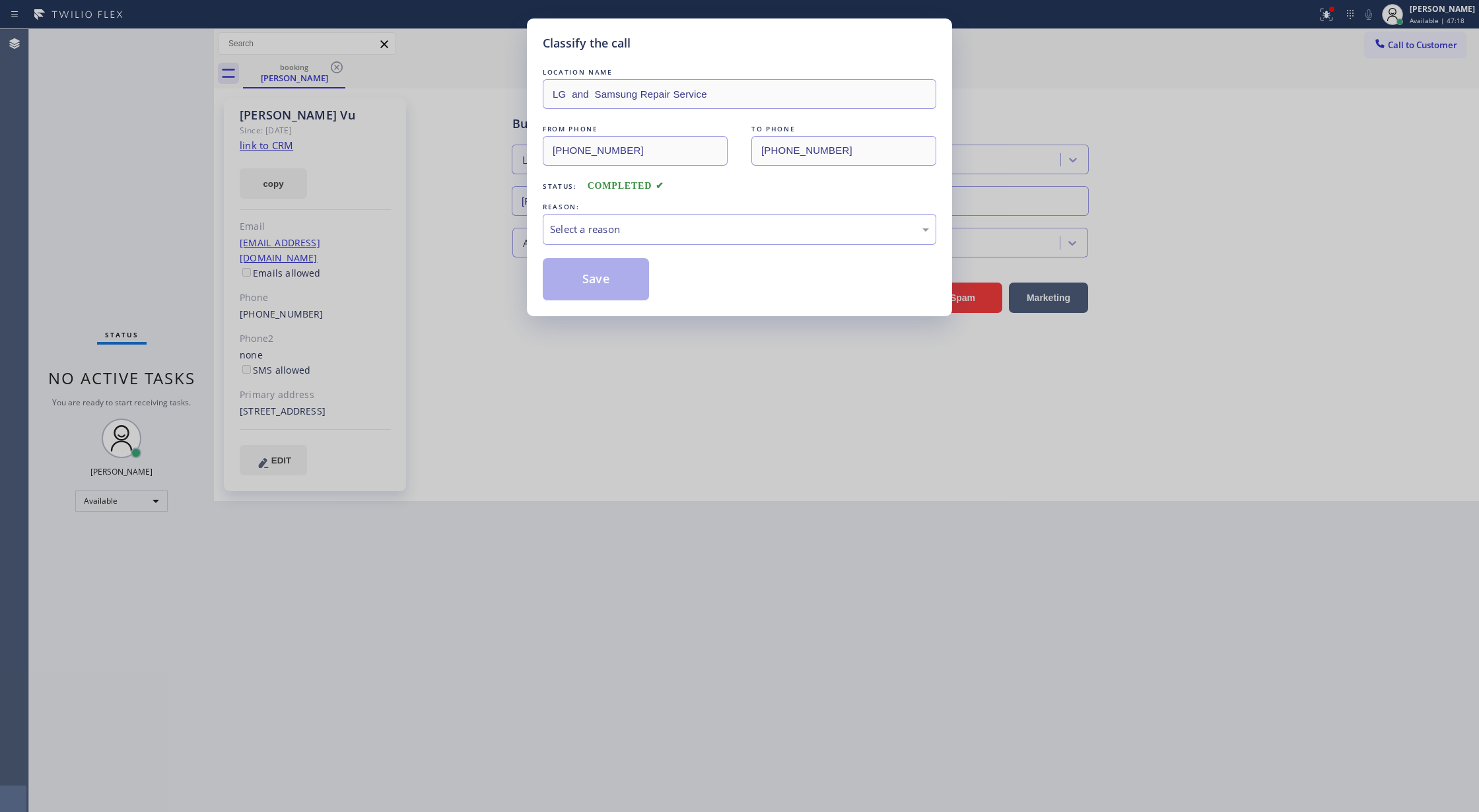
click at [656, 238] on div "Select a reason" at bounding box center [739, 229] width 394 height 31
click at [582, 273] on button "Save" at bounding box center [596, 279] width 106 height 42
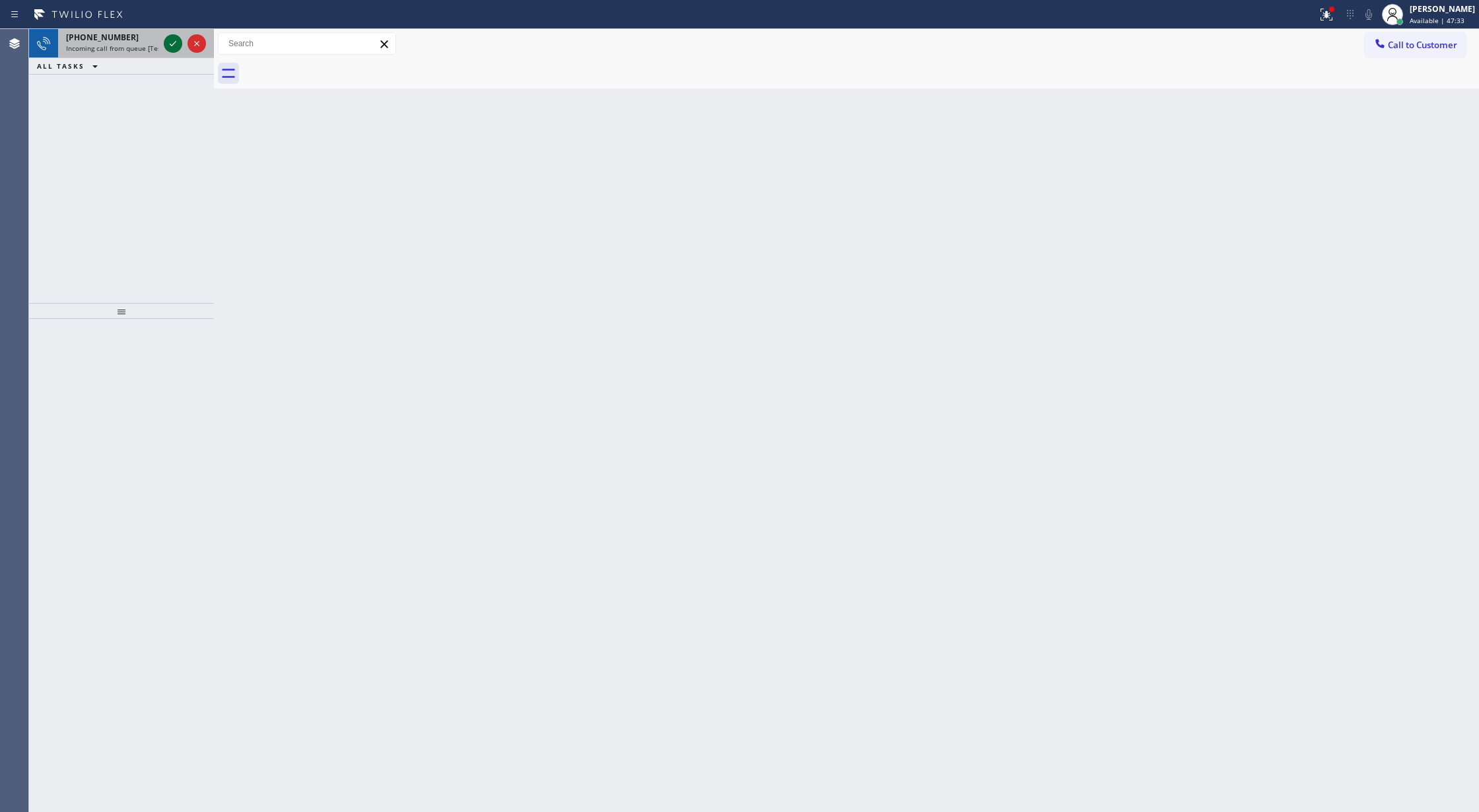
click at [172, 39] on icon at bounding box center [173, 43] width 16 height 16
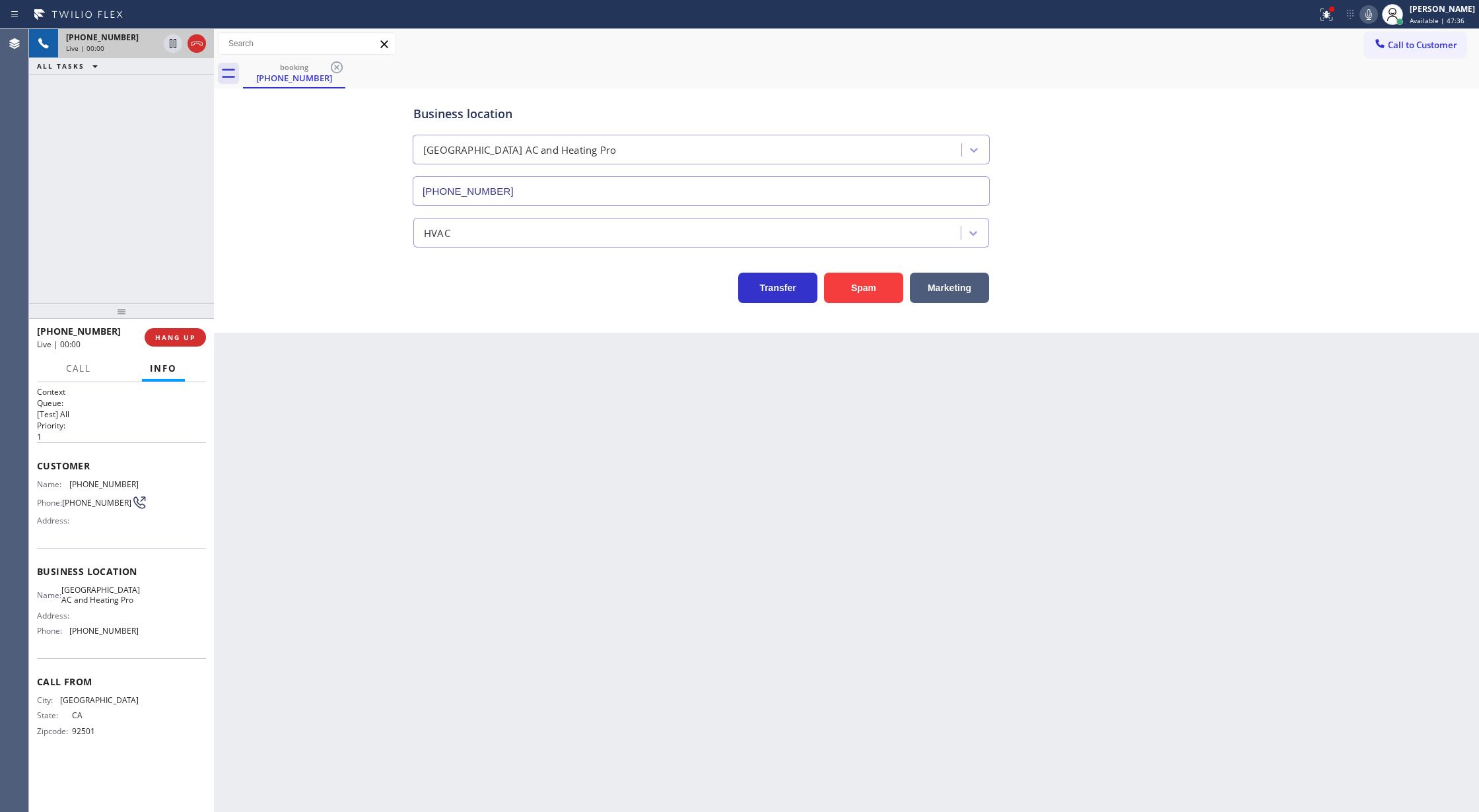
type input "[PHONE_NUMBER]"
click at [883, 286] on button "Spam" at bounding box center [864, 288] width 79 height 30
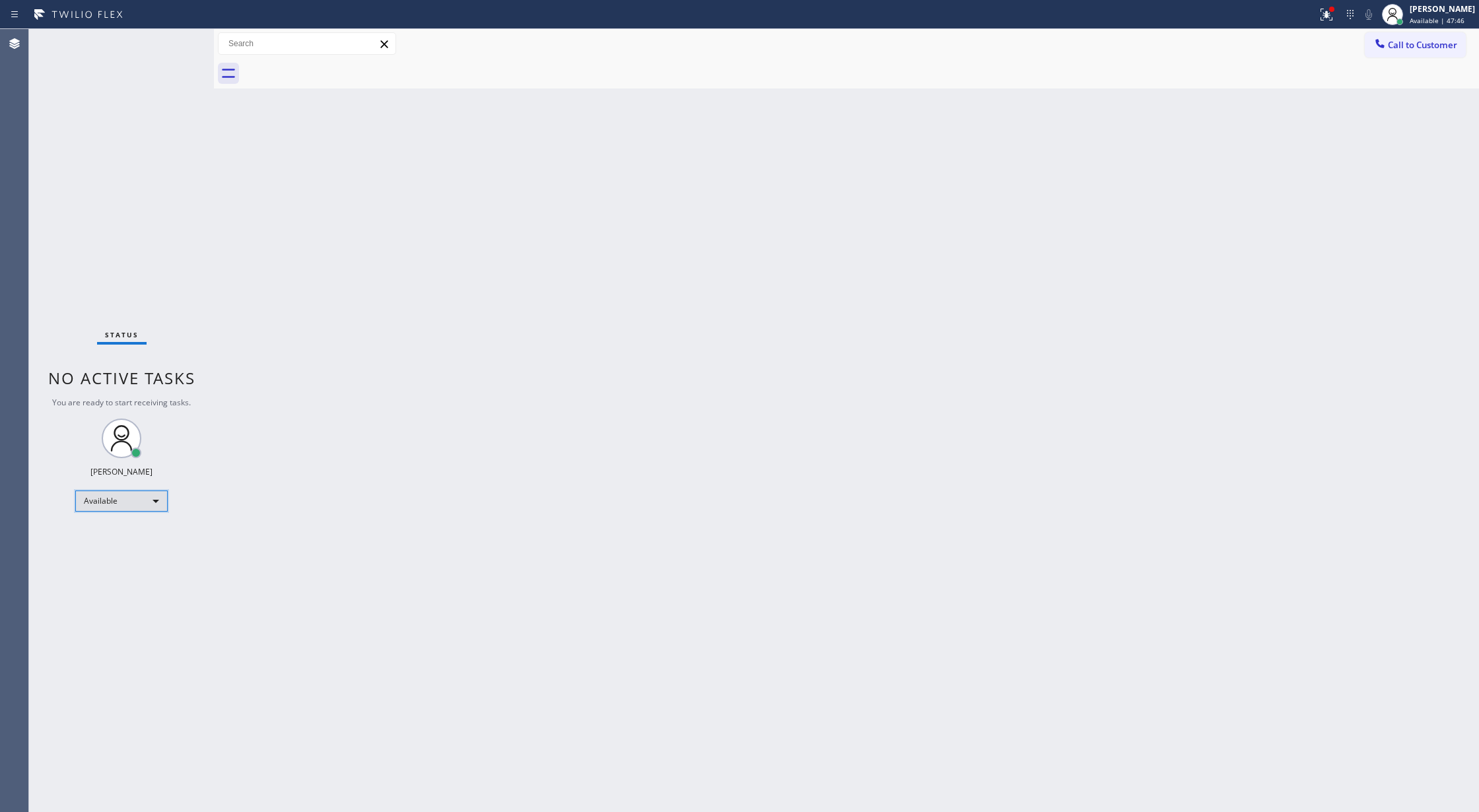
click at [156, 501] on div "Available" at bounding box center [121, 502] width 93 height 21
click at [127, 565] on li "Break" at bounding box center [120, 569] width 89 height 16
click at [153, 502] on div "Break" at bounding box center [121, 507] width 93 height 21
click at [149, 537] on li "Available" at bounding box center [120, 541] width 89 height 16
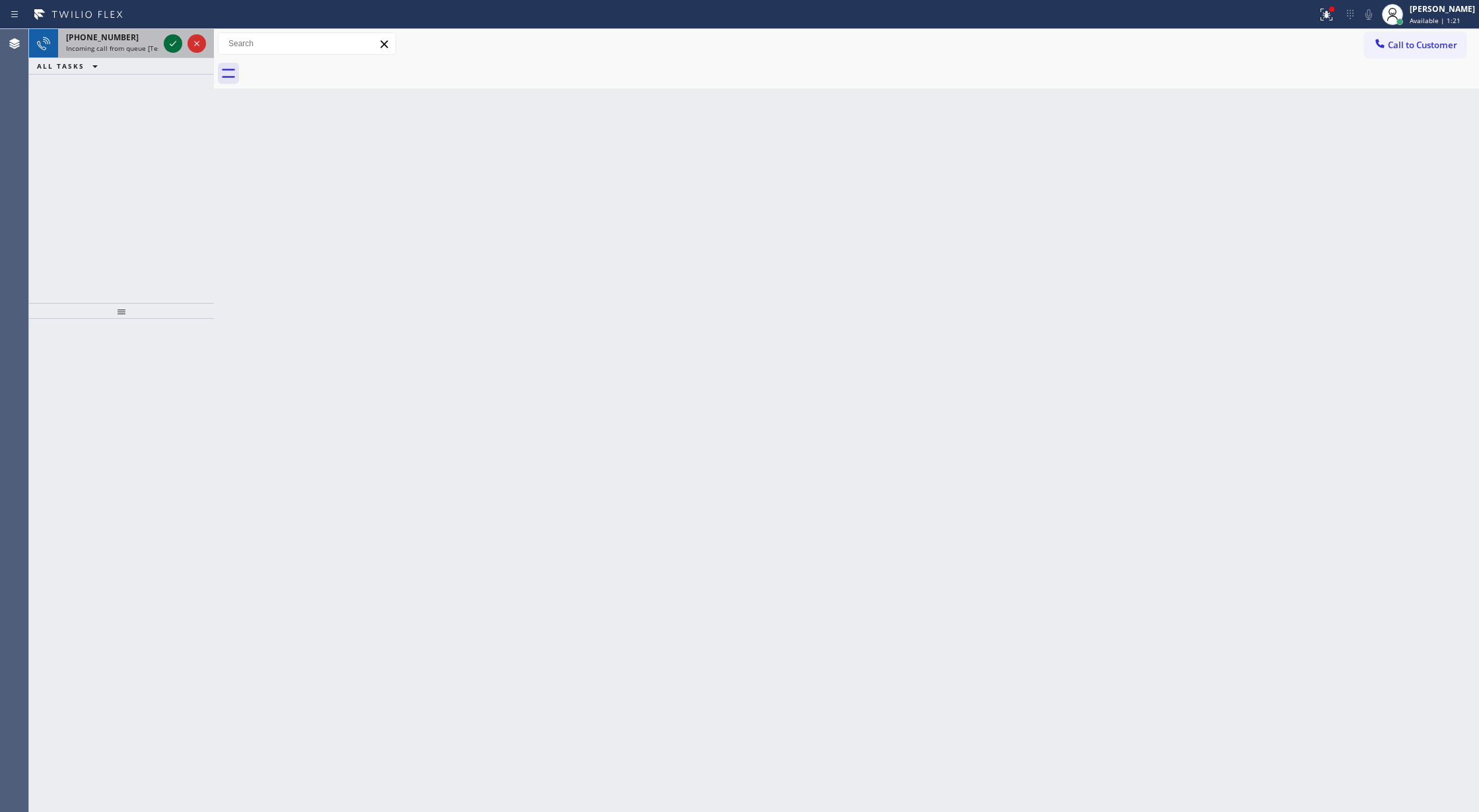
click at [175, 38] on icon at bounding box center [173, 43] width 16 height 16
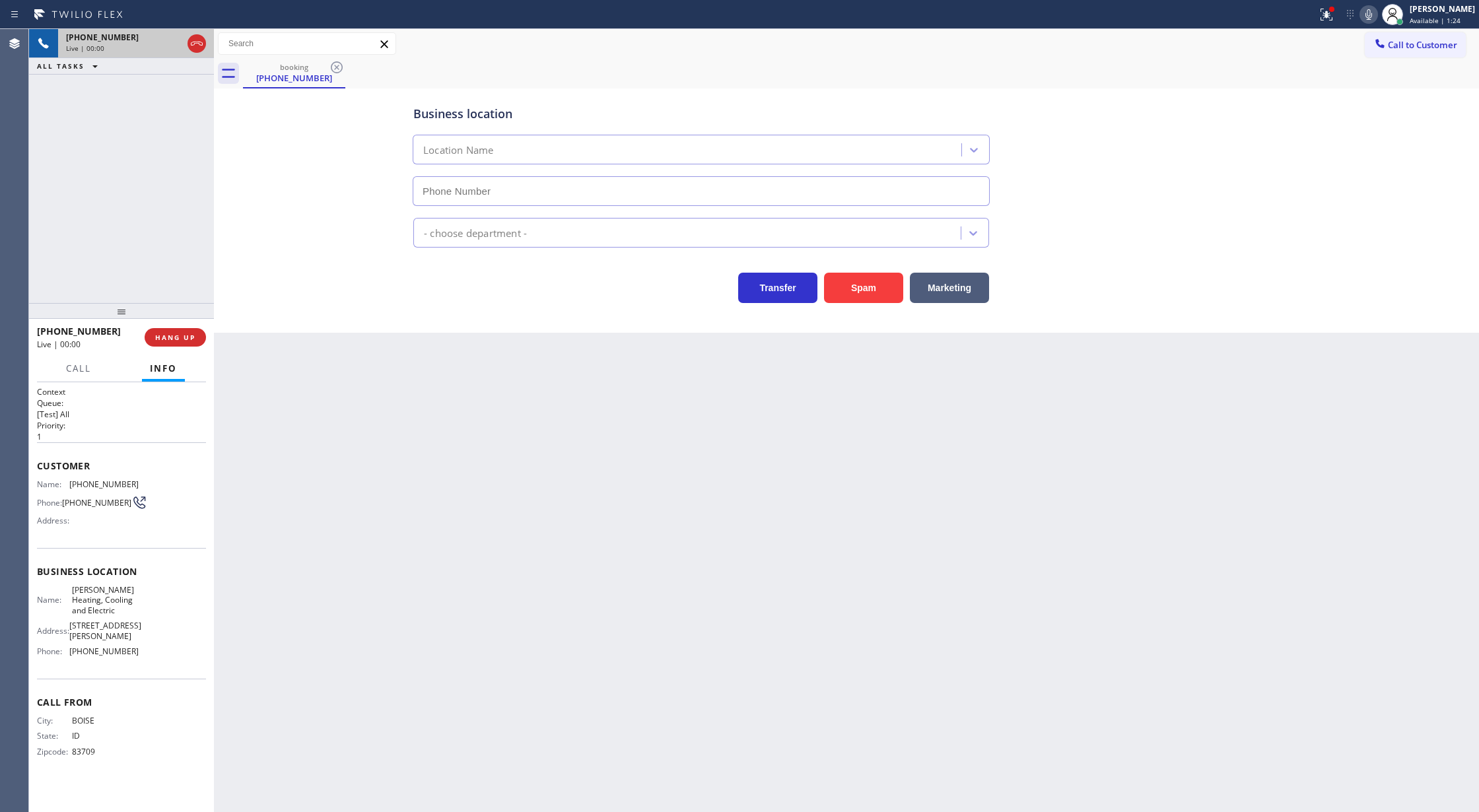
type input "[PHONE_NUMBER]"
click at [880, 284] on button "Spam" at bounding box center [864, 288] width 79 height 30
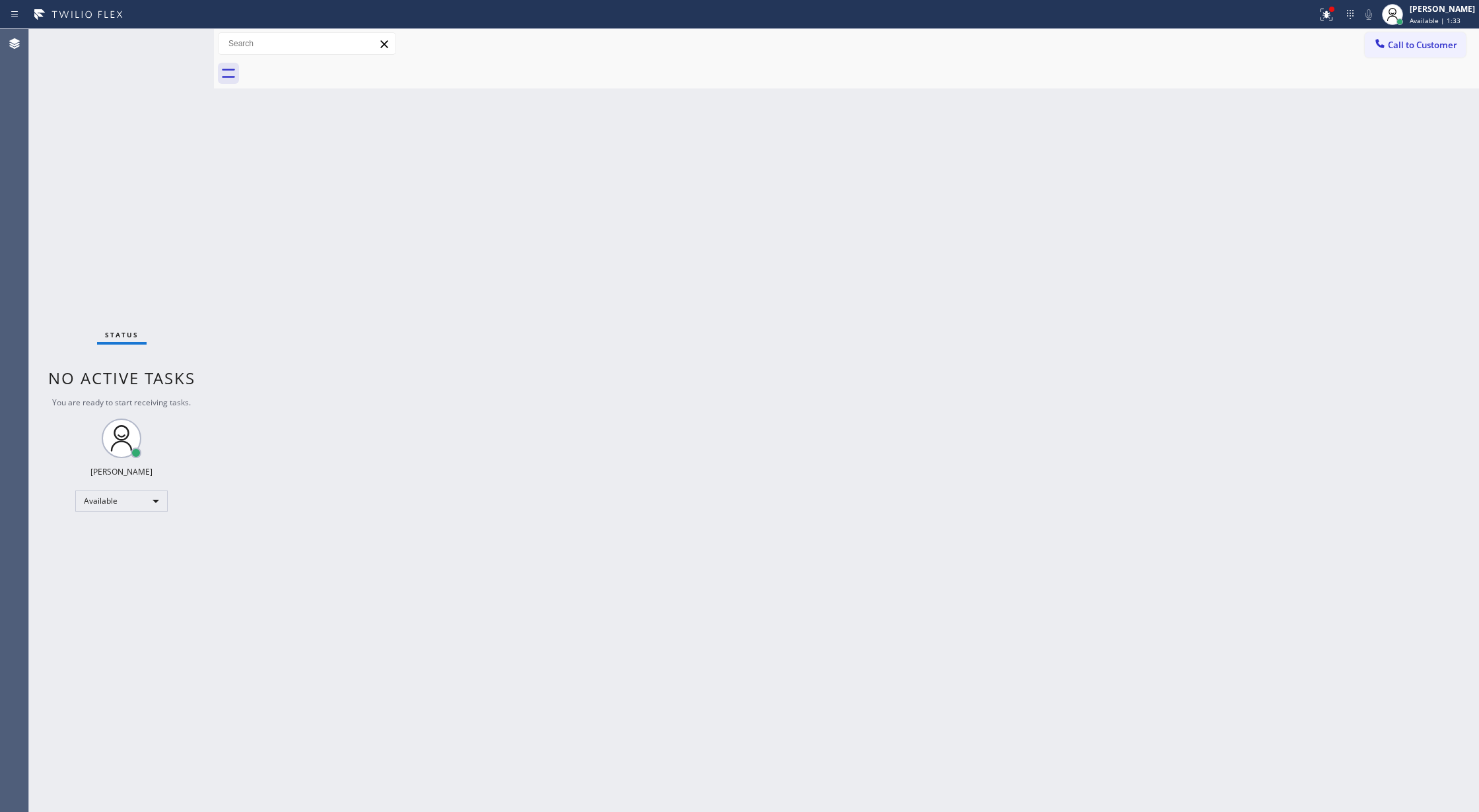
click at [171, 38] on div "Status No active tasks You are ready to start receiving tasks. [PERSON_NAME] Av…" at bounding box center [121, 420] width 185 height 783
click at [171, 40] on div "Status No active tasks You are ready to start receiving tasks. [PERSON_NAME] Av…" at bounding box center [121, 420] width 185 height 783
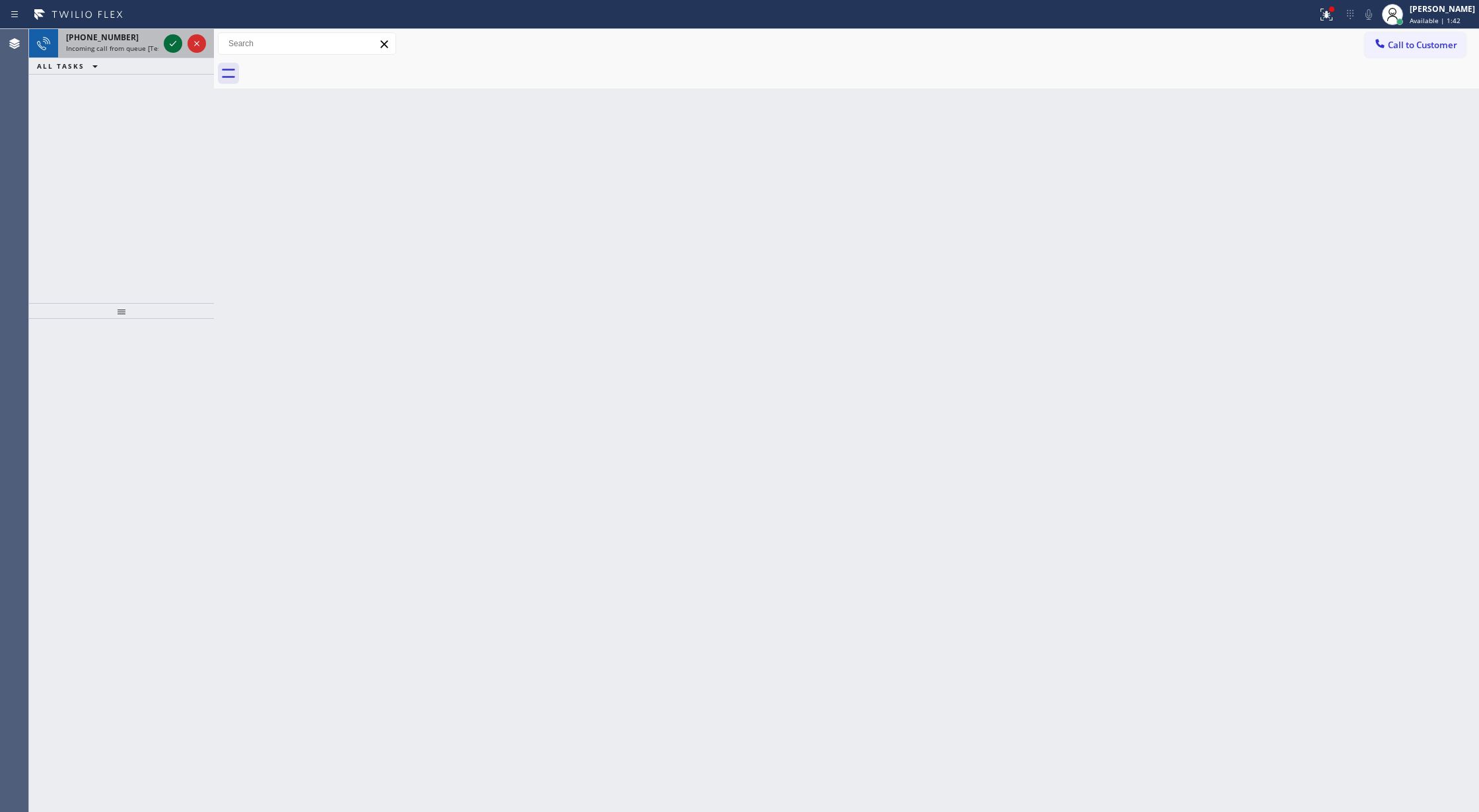
click at [175, 48] on icon at bounding box center [173, 43] width 16 height 16
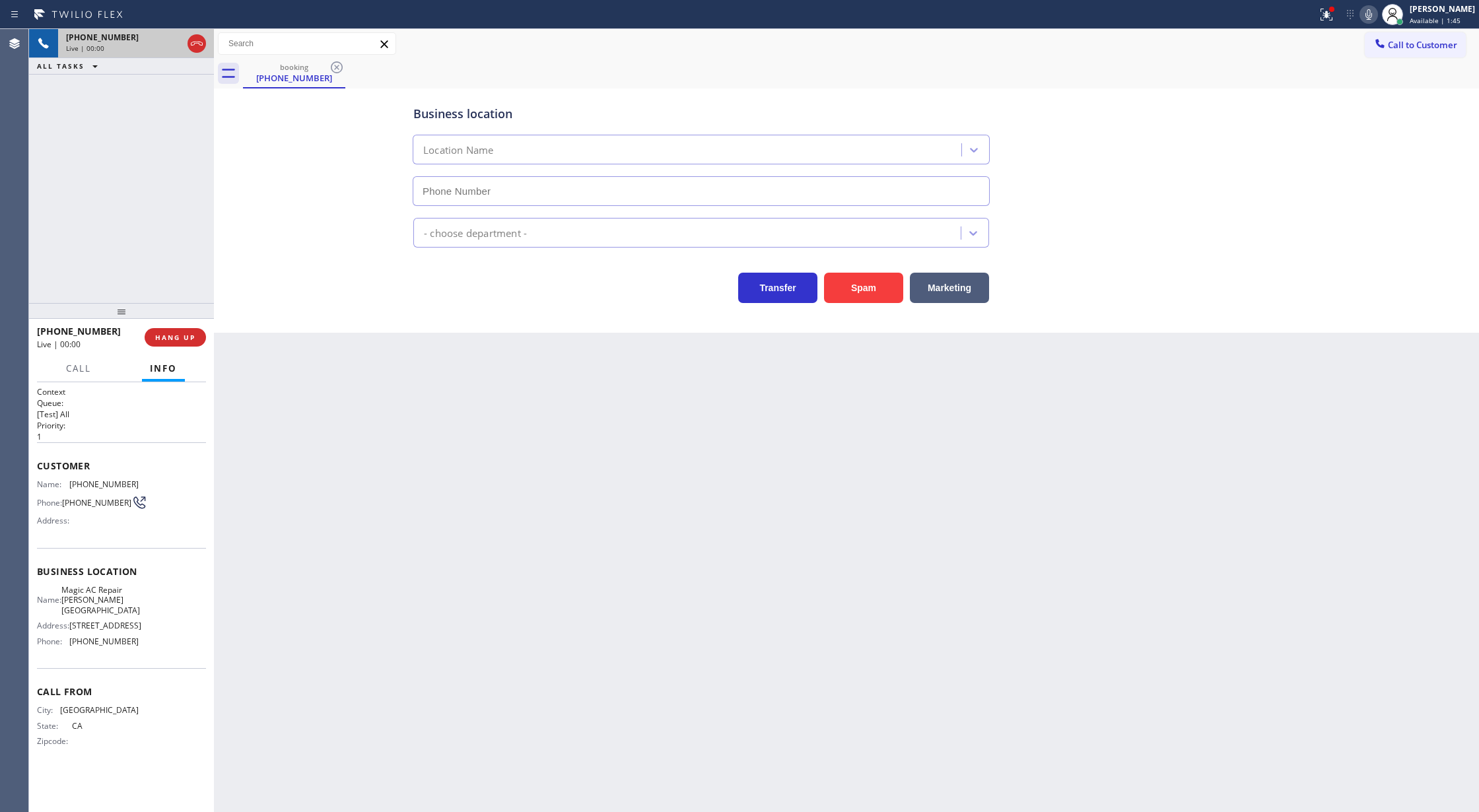
type input "[PHONE_NUMBER]"
click at [848, 284] on button "Spam" at bounding box center [864, 288] width 79 height 30
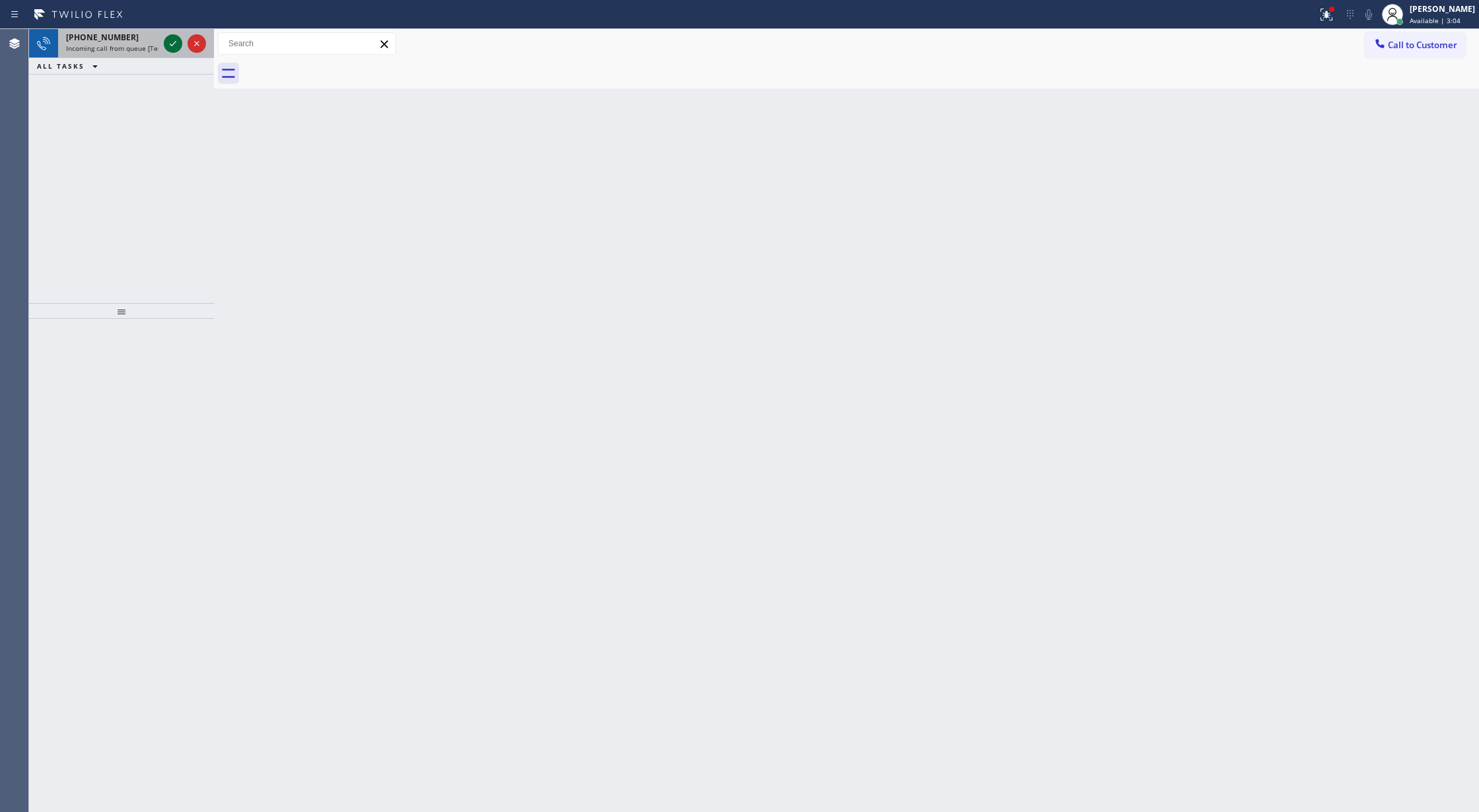
click at [171, 46] on icon at bounding box center [173, 43] width 16 height 16
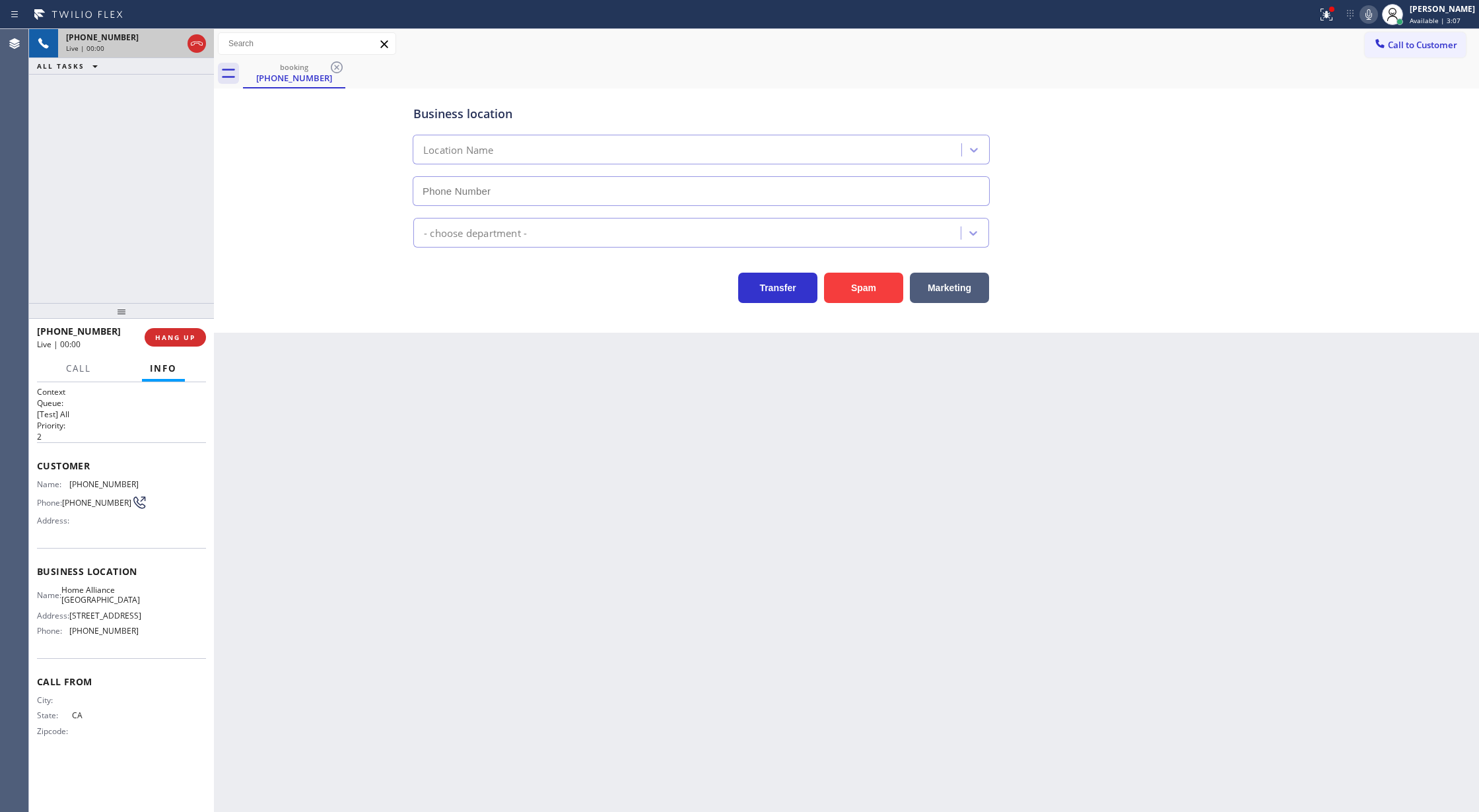
type input "[PHONE_NUMBER]"
click at [1375, 14] on icon at bounding box center [1368, 14] width 16 height 16
click at [201, 39] on icon at bounding box center [197, 43] width 16 height 16
type input "[PHONE_NUMBER]"
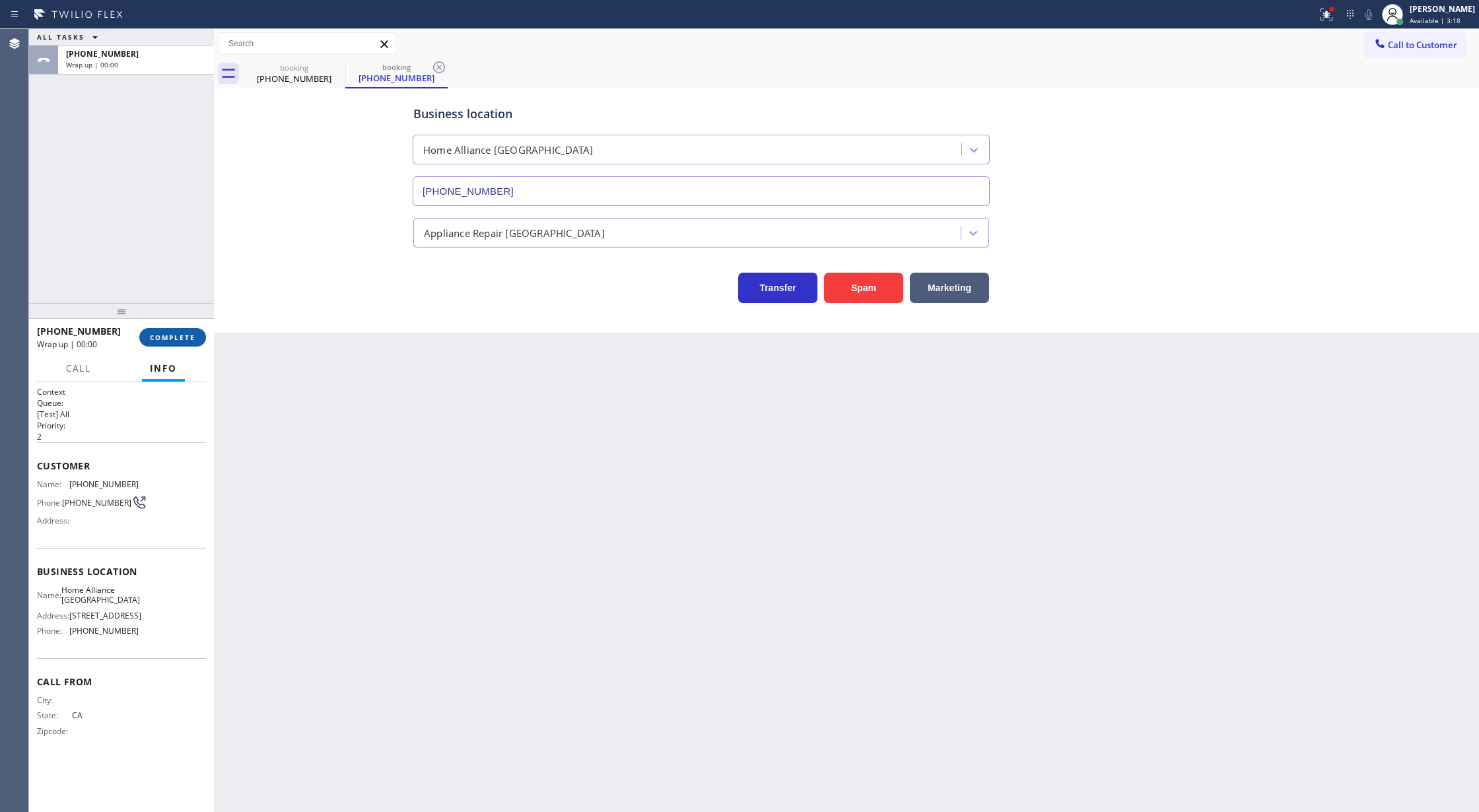
click at [169, 339] on span "COMPLETE" at bounding box center [173, 338] width 46 height 9
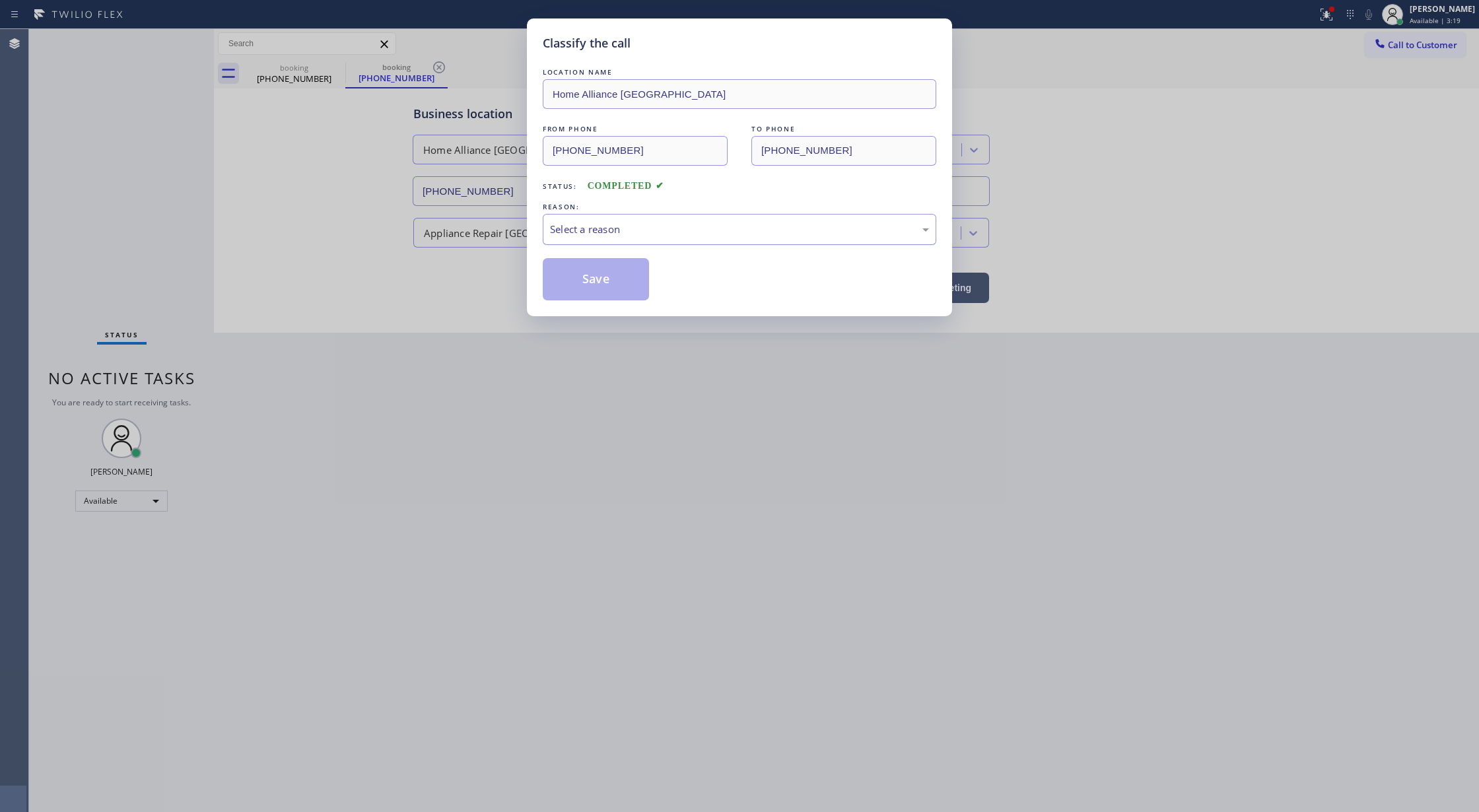
click at [615, 231] on div "Select a reason" at bounding box center [739, 229] width 379 height 15
click at [596, 277] on button "Save" at bounding box center [596, 279] width 106 height 42
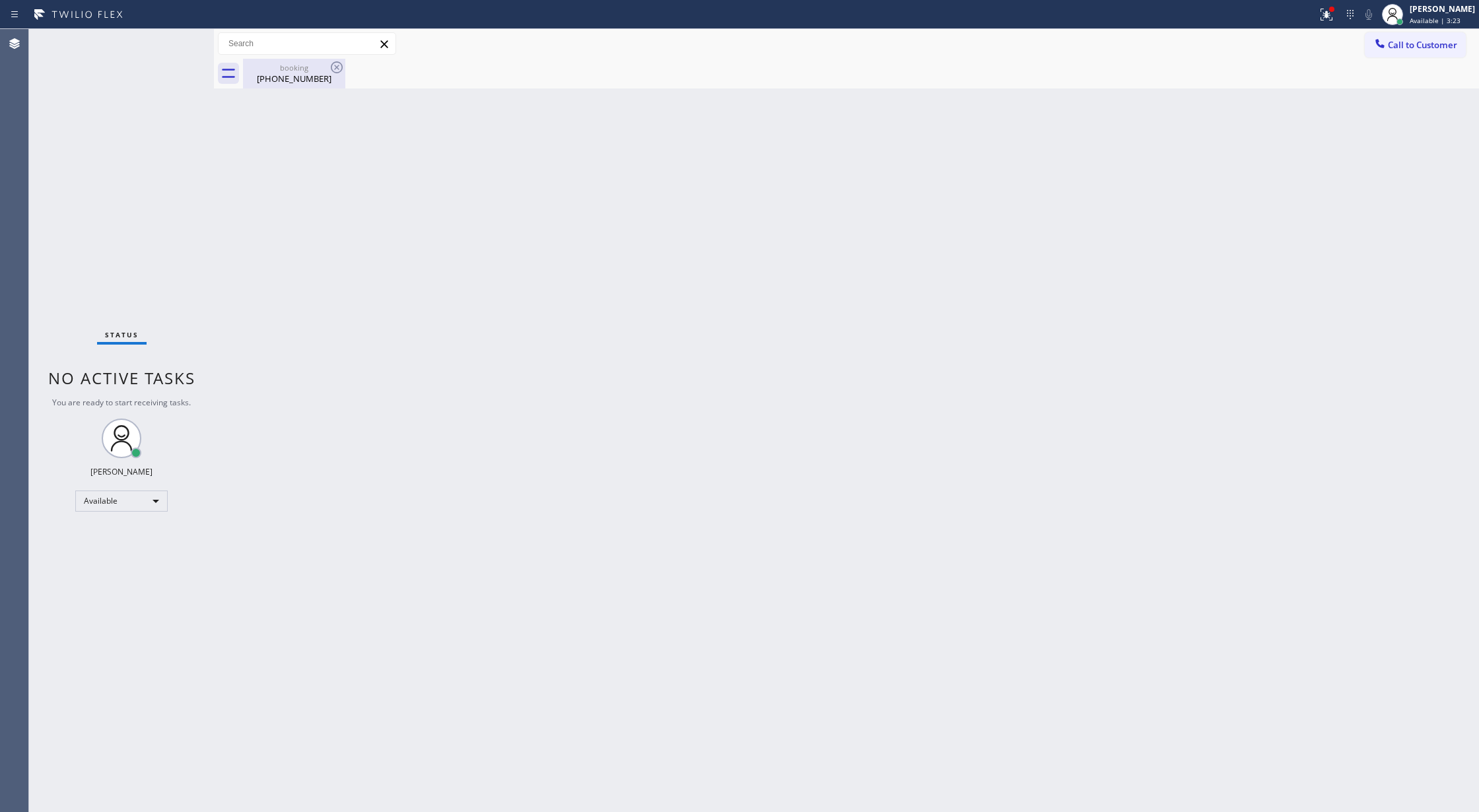
click at [310, 75] on div "[PHONE_NUMBER]" at bounding box center [294, 79] width 99 height 12
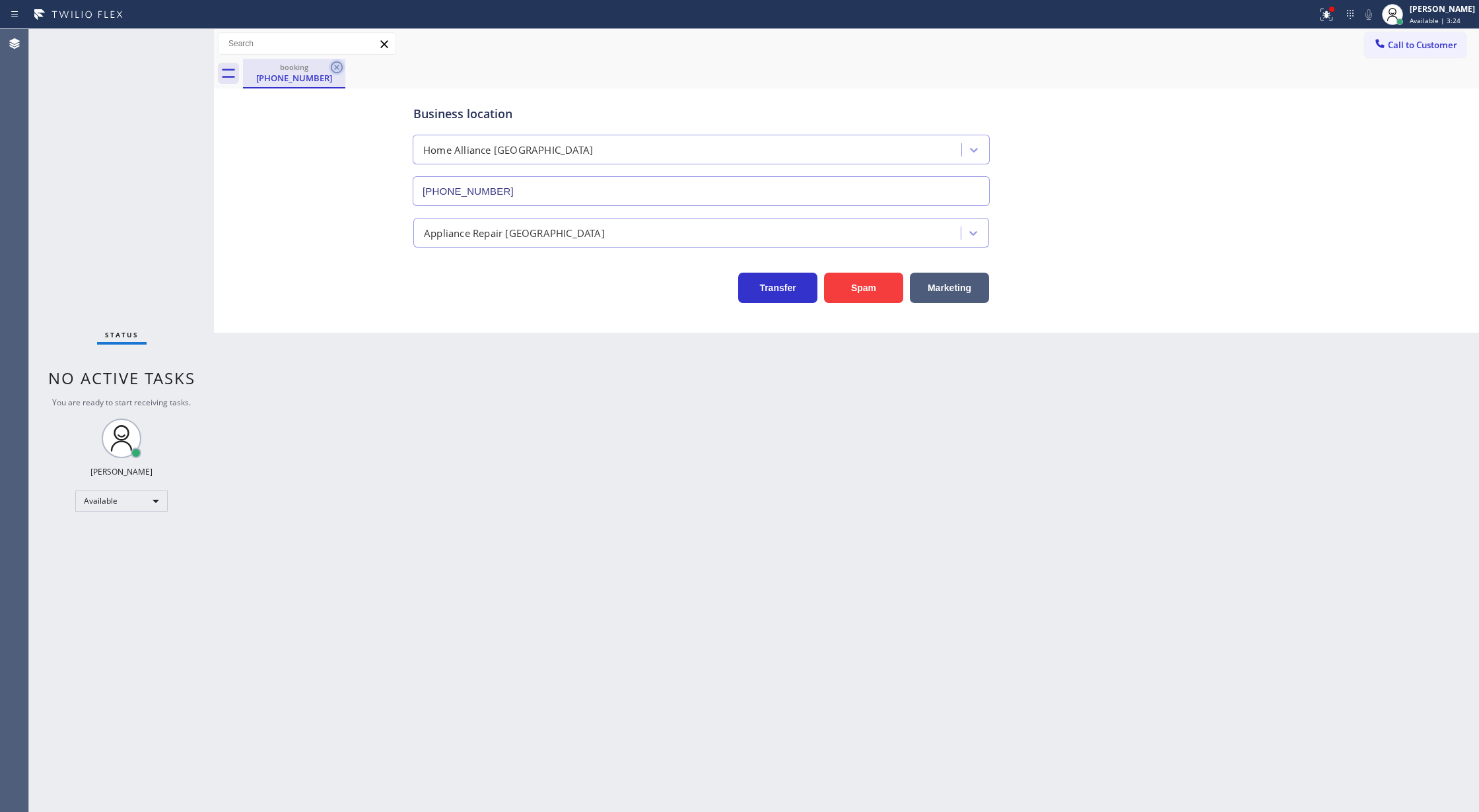
click at [333, 67] on icon at bounding box center [336, 67] width 16 height 16
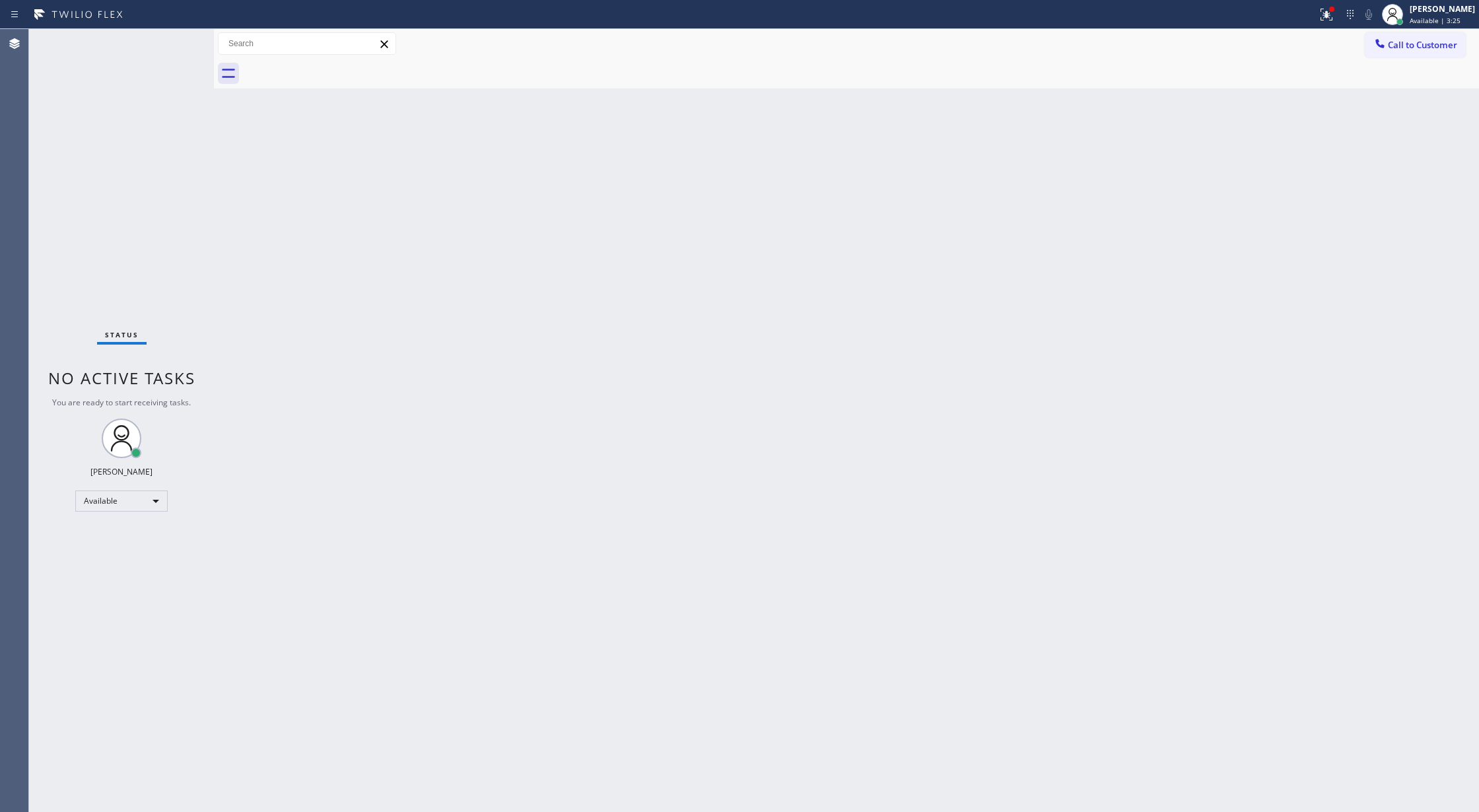
click at [171, 38] on div "Status No active tasks You are ready to start receiving tasks. [PERSON_NAME] Av…" at bounding box center [121, 420] width 185 height 783
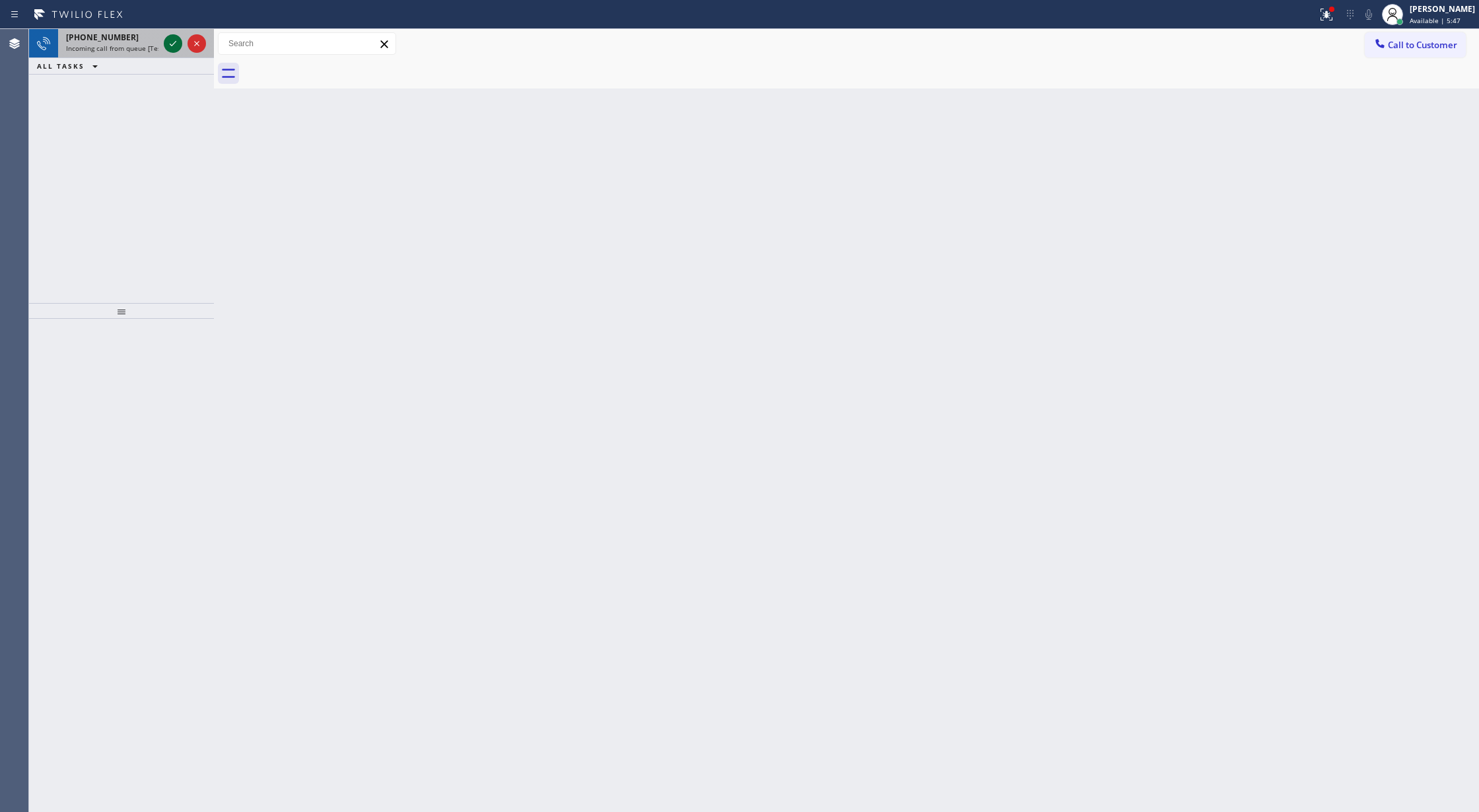
click at [171, 38] on icon at bounding box center [173, 43] width 16 height 16
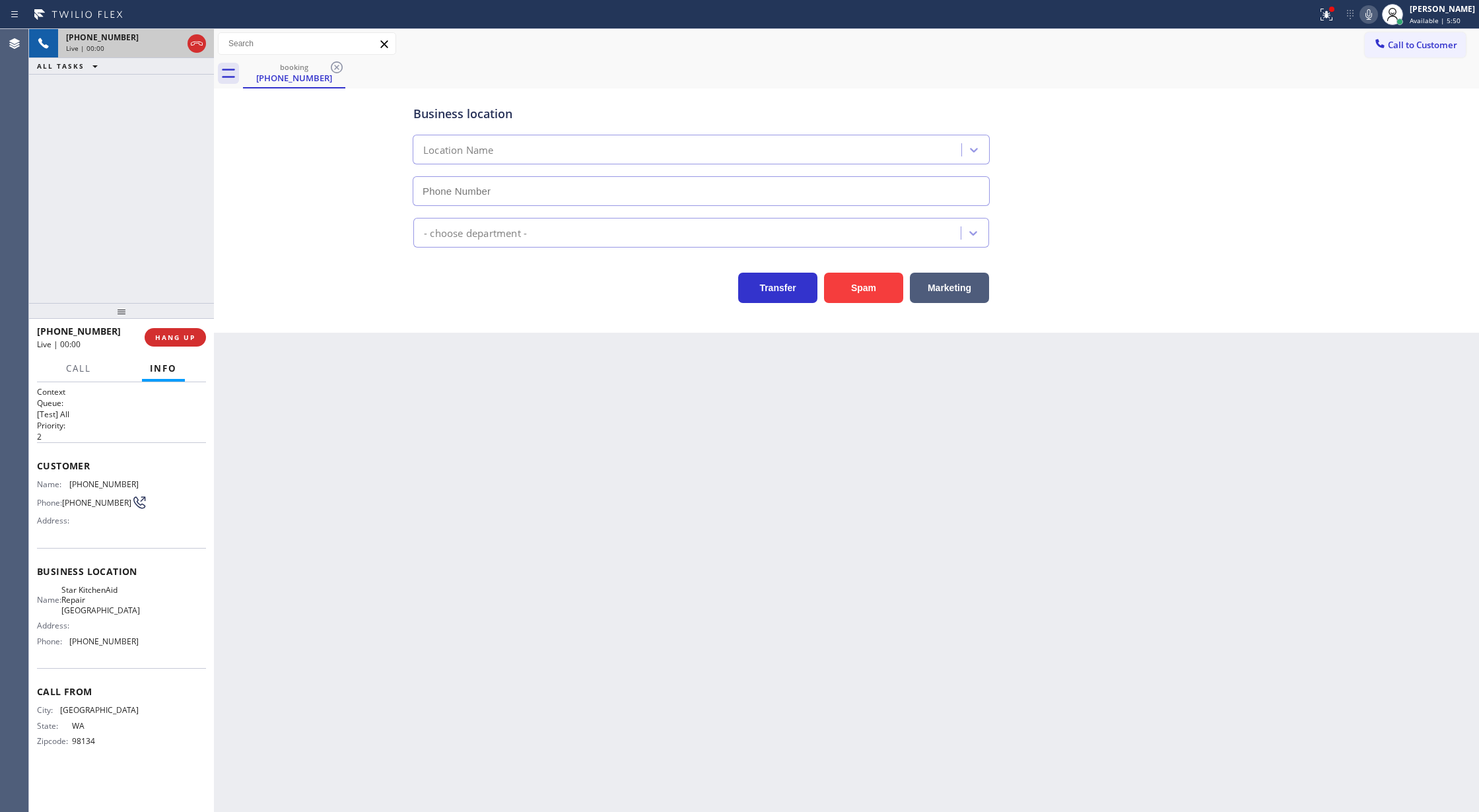
type input "[PHONE_NUMBER]"
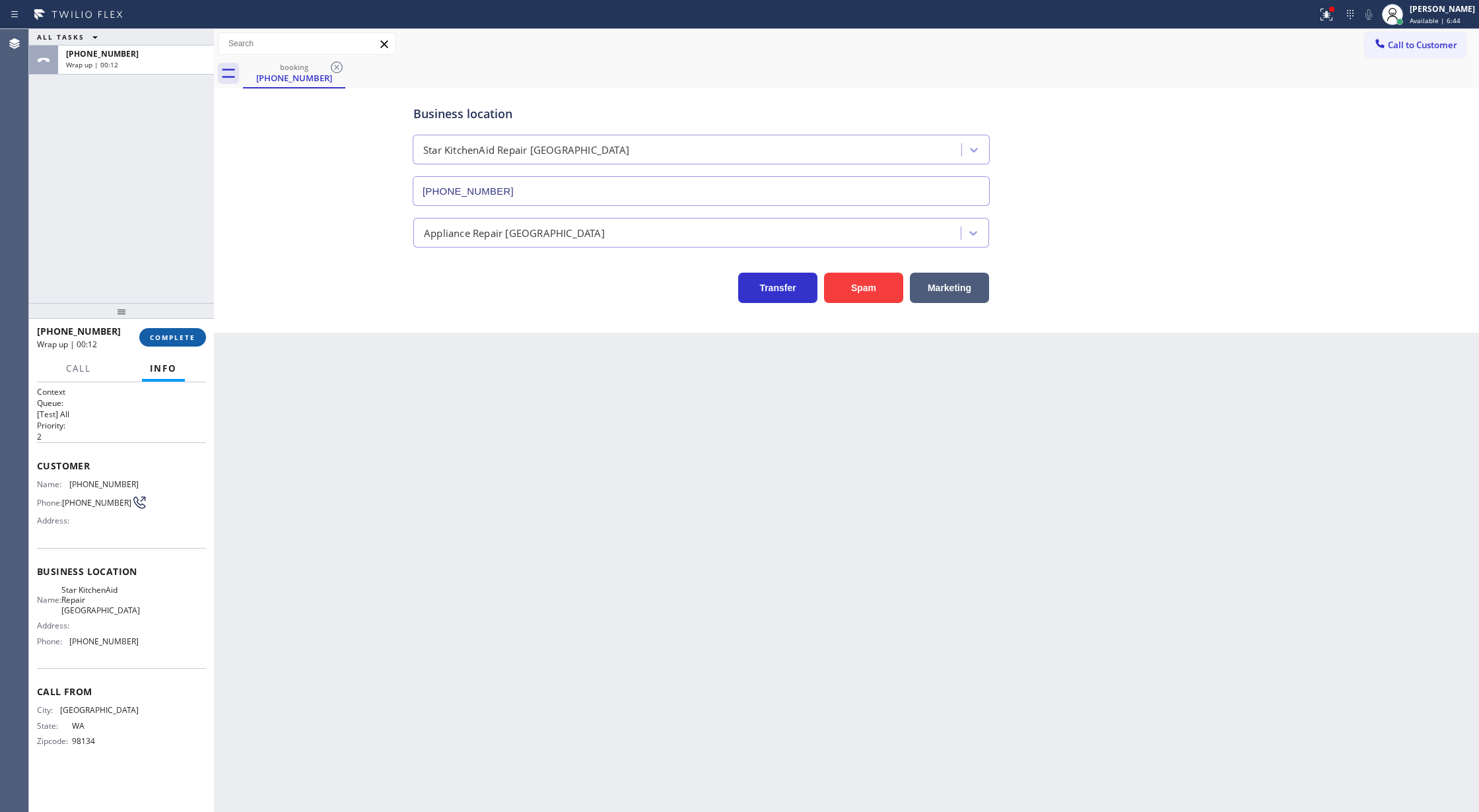
click at [159, 338] on span "COMPLETE" at bounding box center [173, 338] width 46 height 9
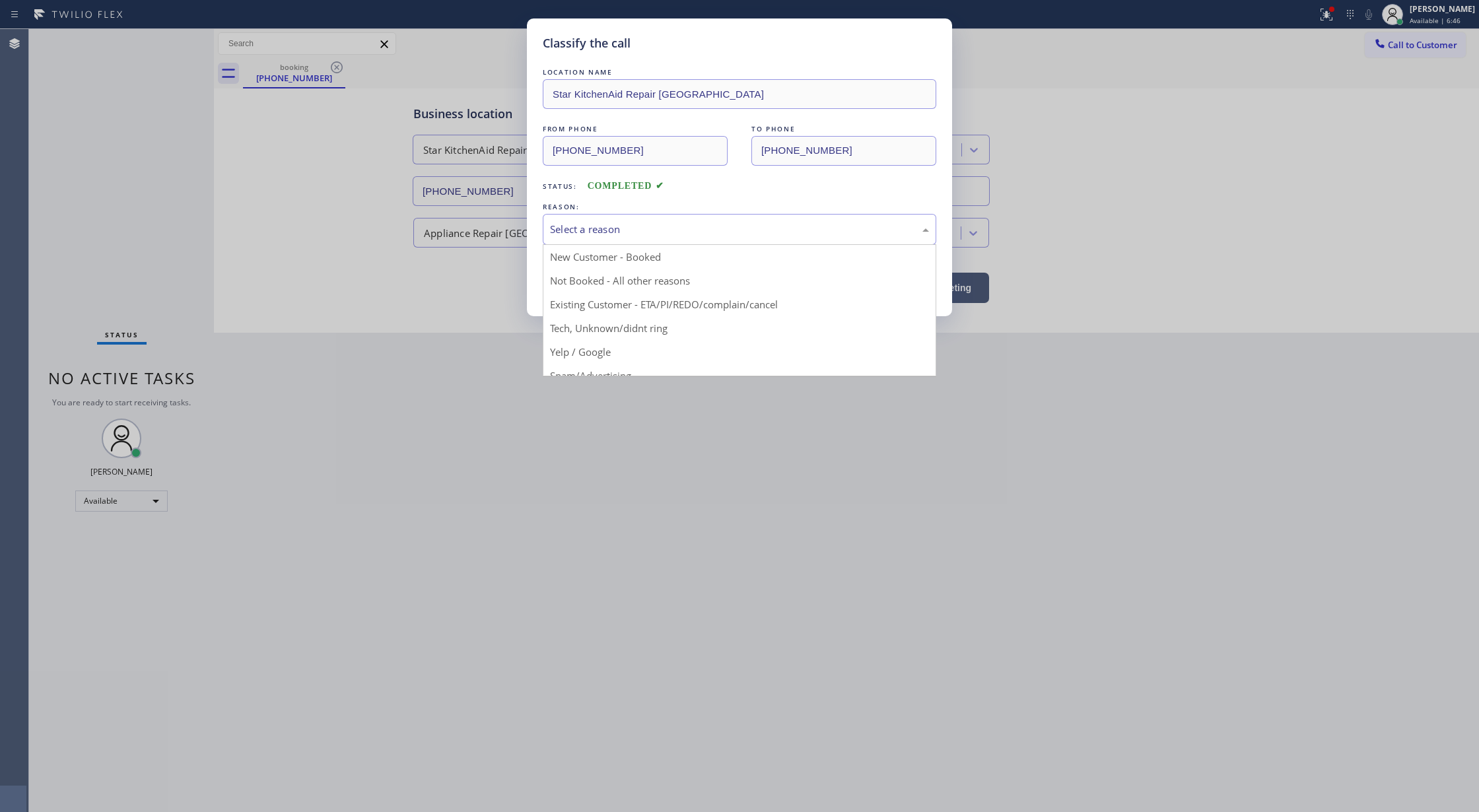
click at [593, 230] on div "Select a reason" at bounding box center [739, 229] width 379 height 15
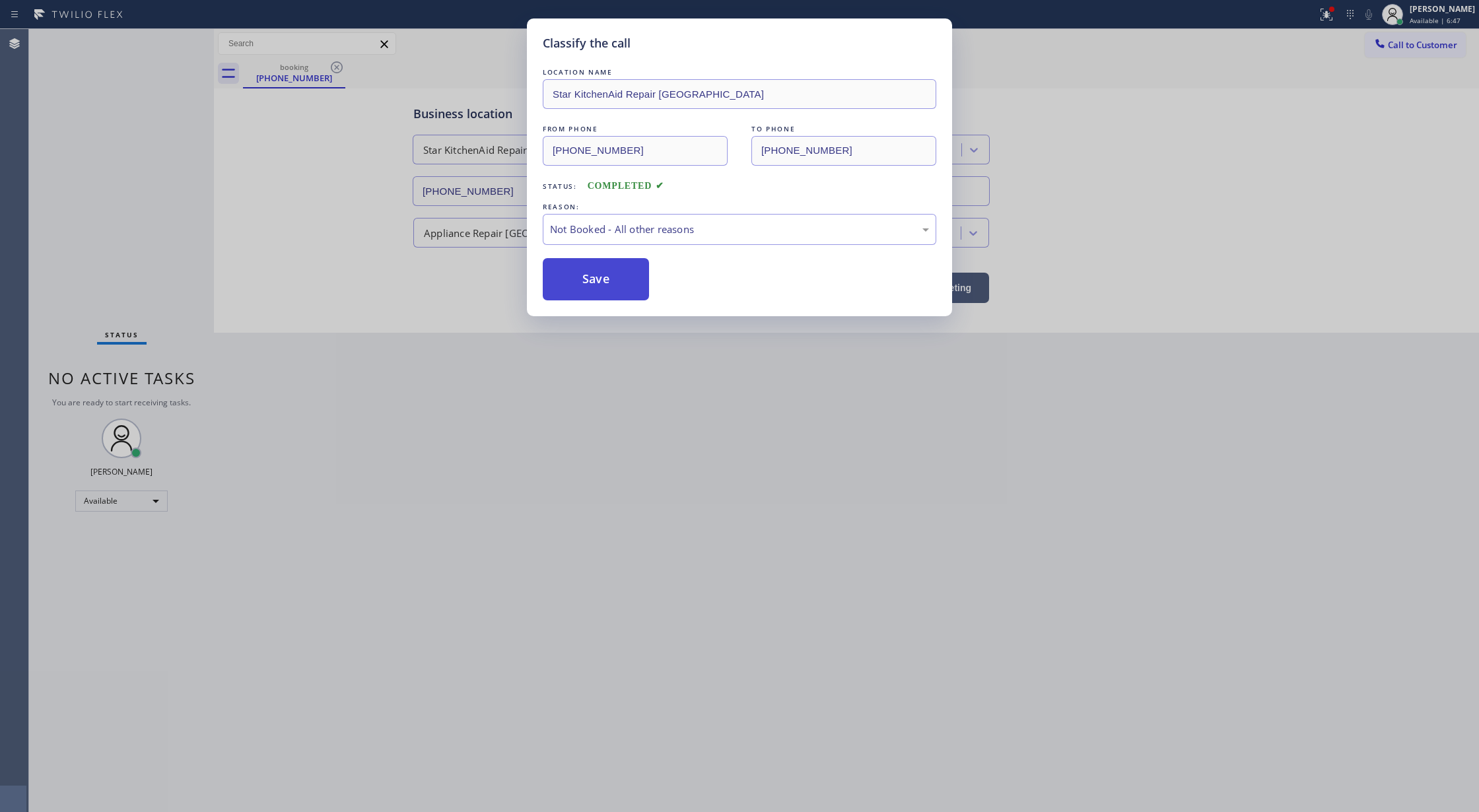
click at [598, 277] on button "Save" at bounding box center [596, 279] width 106 height 42
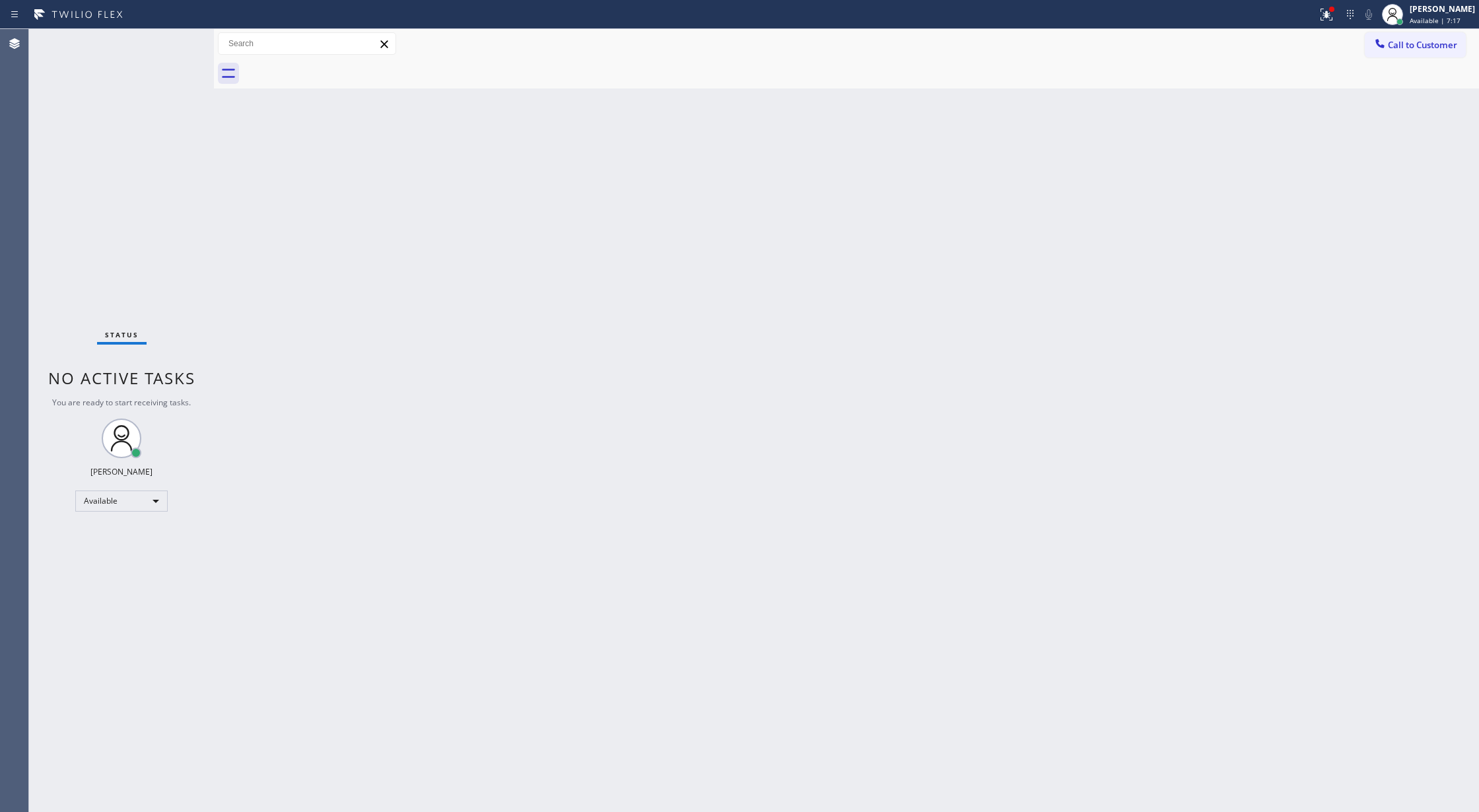
click at [175, 39] on div "Status No active tasks You are ready to start receiving tasks. [PERSON_NAME] Av…" at bounding box center [121, 420] width 185 height 783
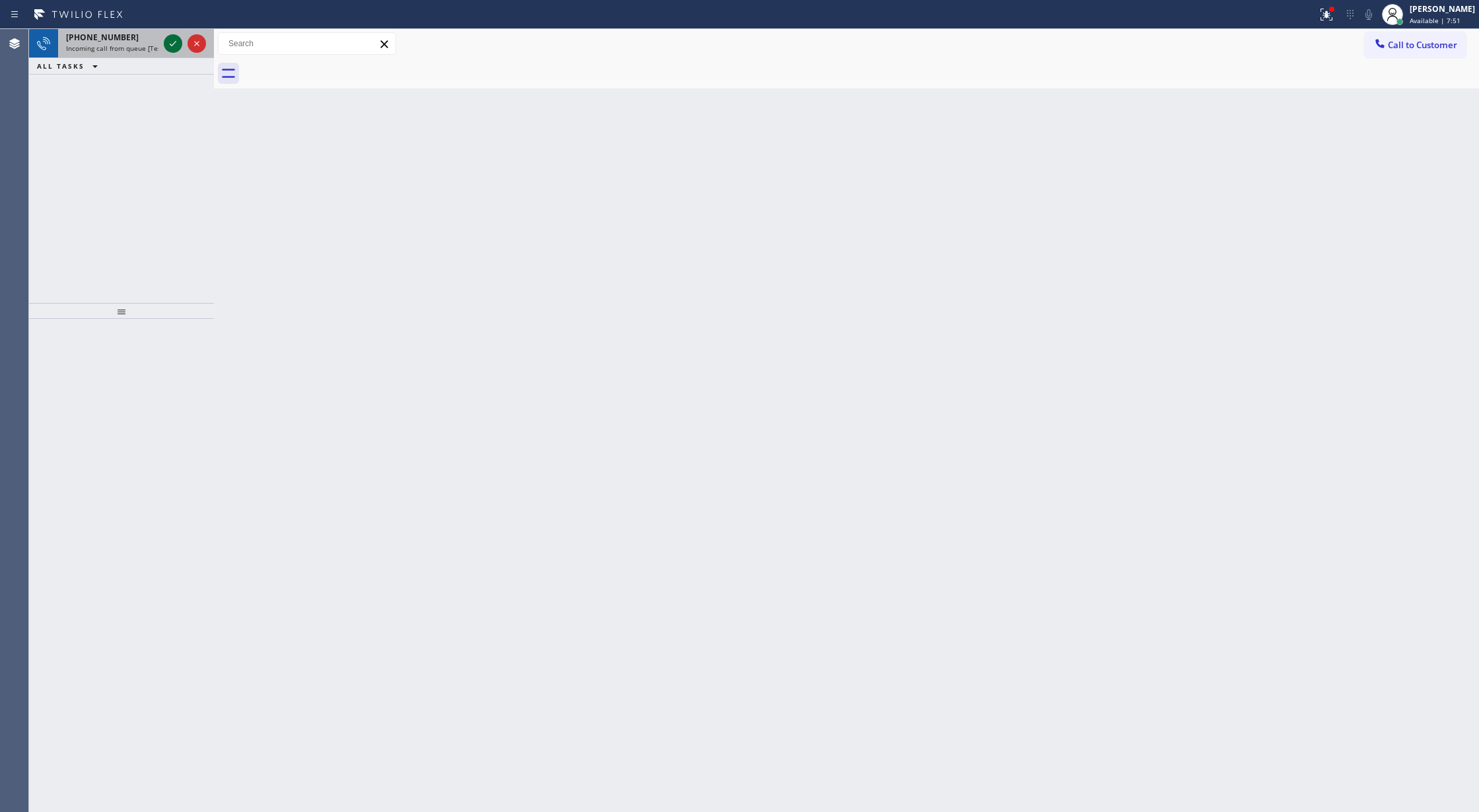
click at [177, 41] on icon at bounding box center [173, 43] width 16 height 16
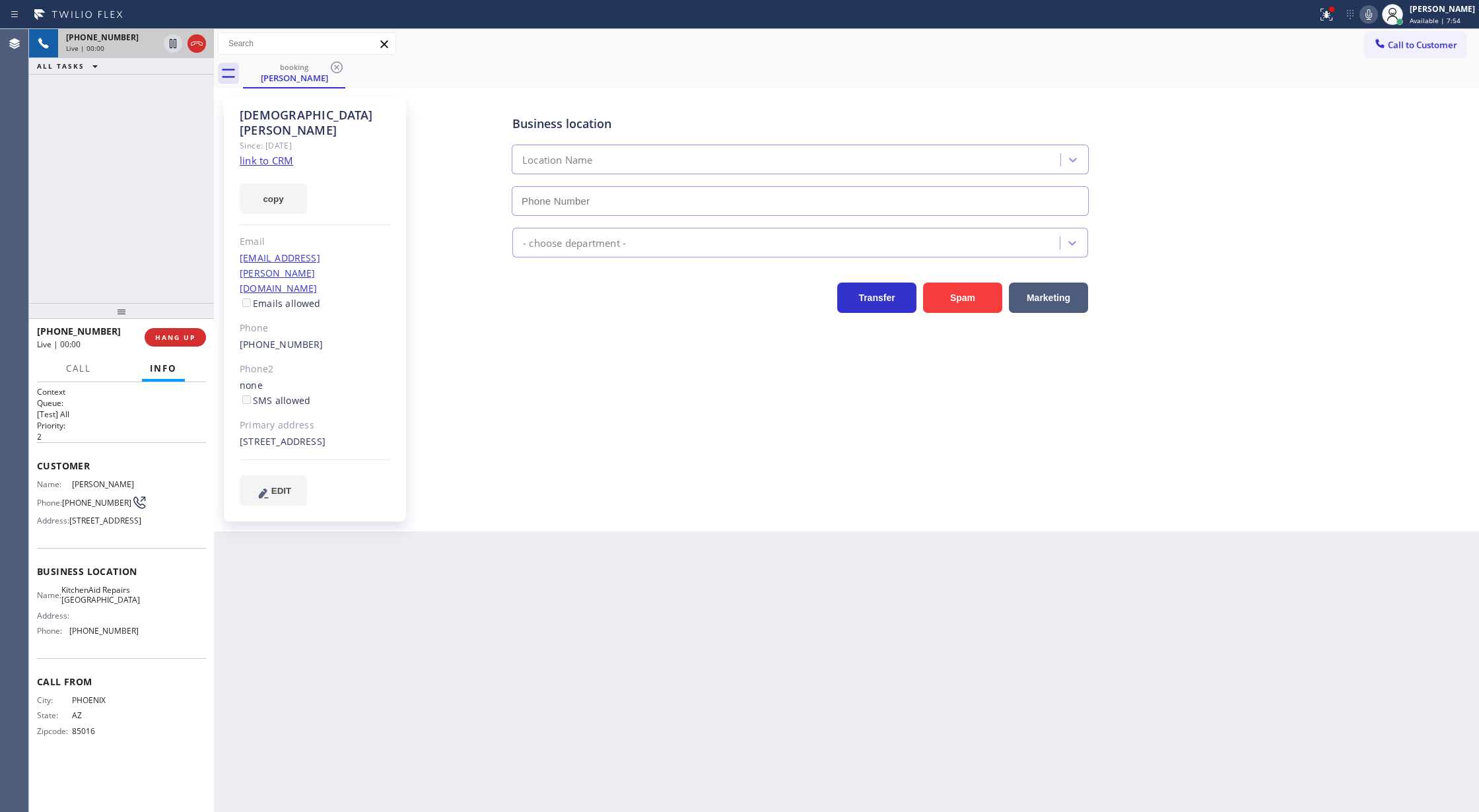
type input "[PHONE_NUMBER]"
click at [270, 154] on link "link to CRM" at bounding box center [266, 160] width 53 height 13
click at [199, 50] on icon at bounding box center [197, 43] width 16 height 16
click at [173, 334] on span "HANG UP" at bounding box center [175, 338] width 40 height 9
click at [165, 337] on span "COMPLETE" at bounding box center [173, 338] width 46 height 9
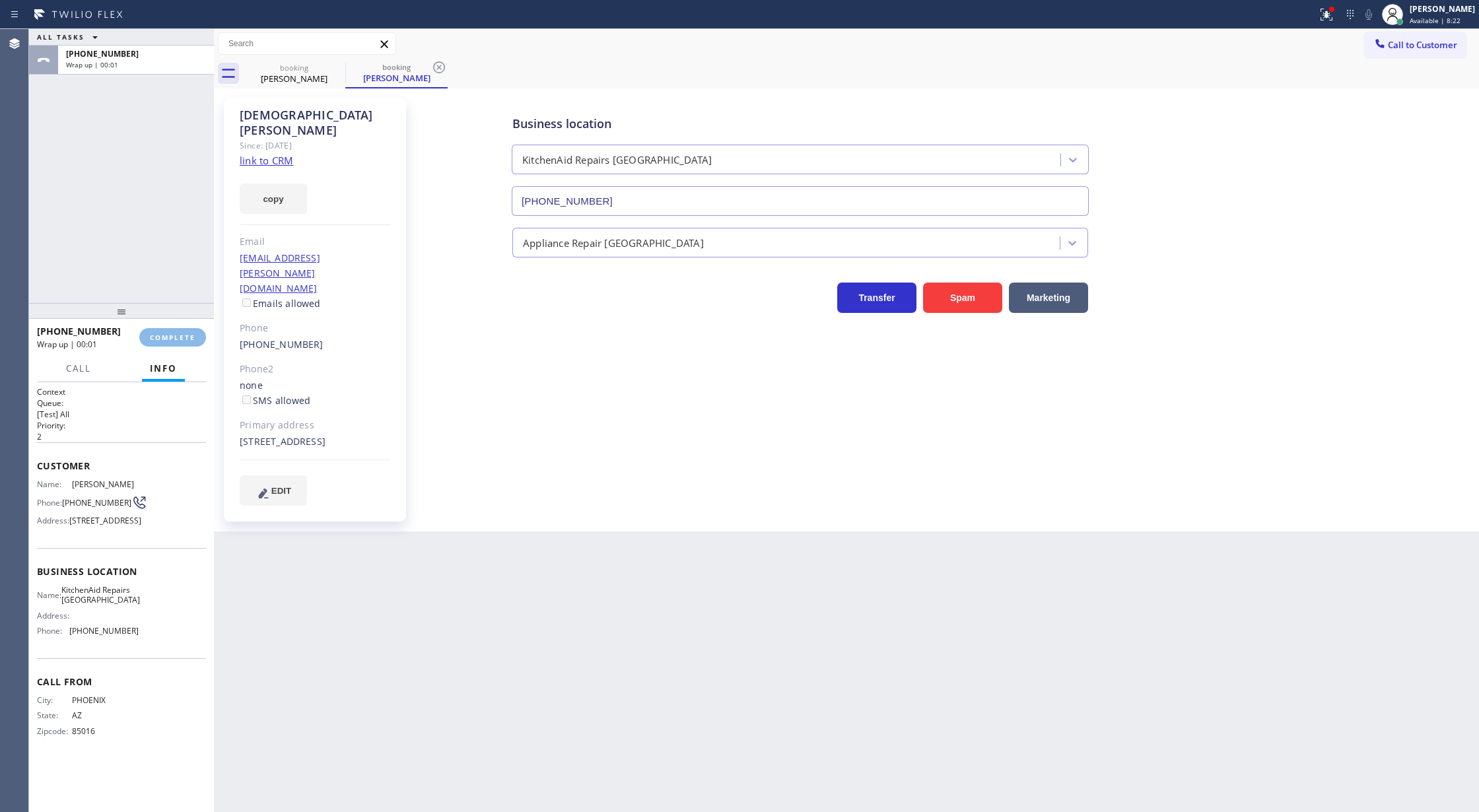
type input "[PHONE_NUMBER]"
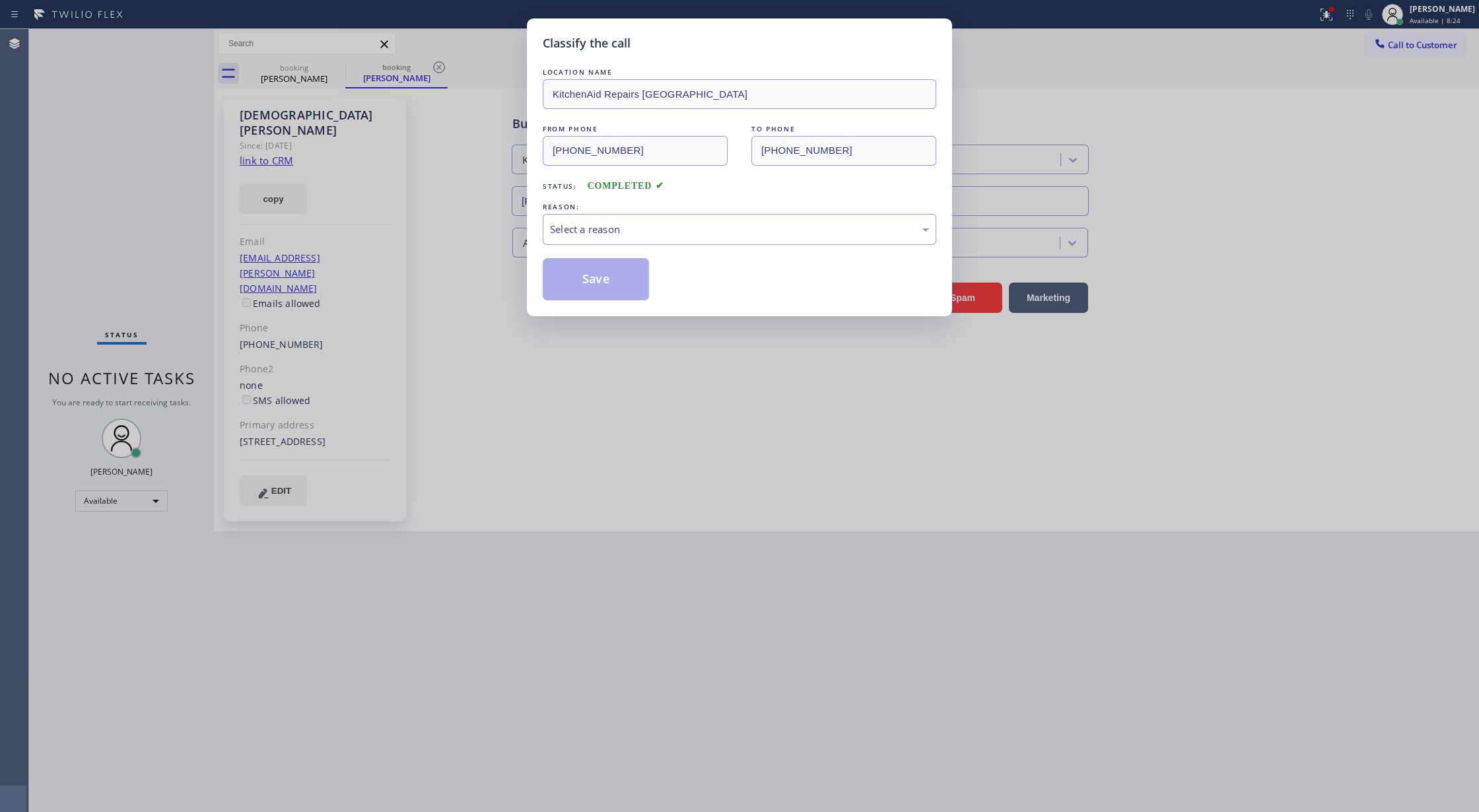
click at [631, 233] on div "Select a reason" at bounding box center [739, 229] width 379 height 15
click at [595, 282] on button "Save" at bounding box center [596, 279] width 106 height 42
click at [574, 275] on div "Classify the call LOCATION NAME Appliance Revival Pros FROM PHONE [PHONE_NUMBER…" at bounding box center [754, 420] width 1450 height 783
click at [574, 275] on div "Back to Dashboard Change Sender ID Customers Technicians Select a contact Outbo…" at bounding box center [846, 420] width 1265 height 783
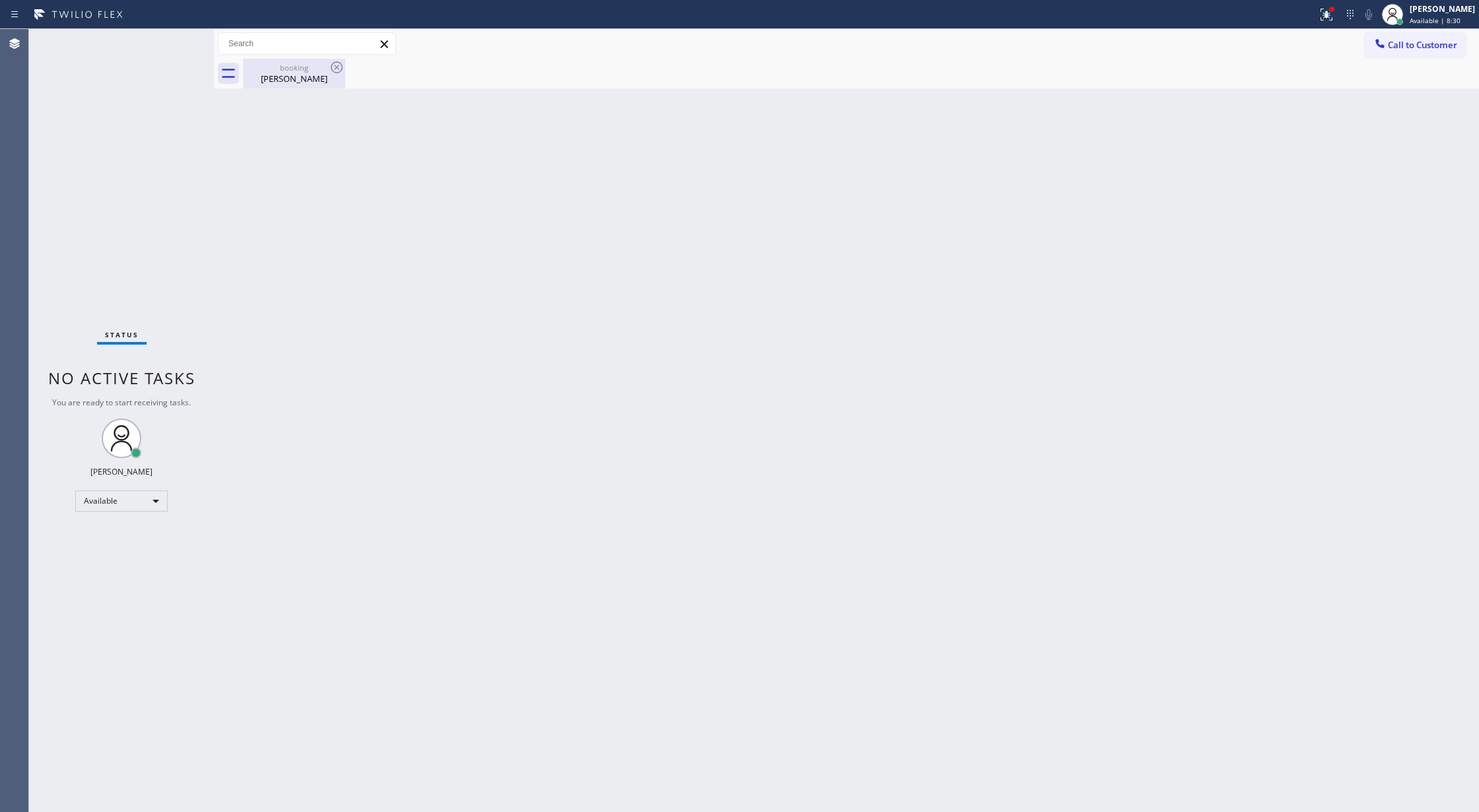
click at [308, 77] on div "[PERSON_NAME]" at bounding box center [294, 79] width 99 height 12
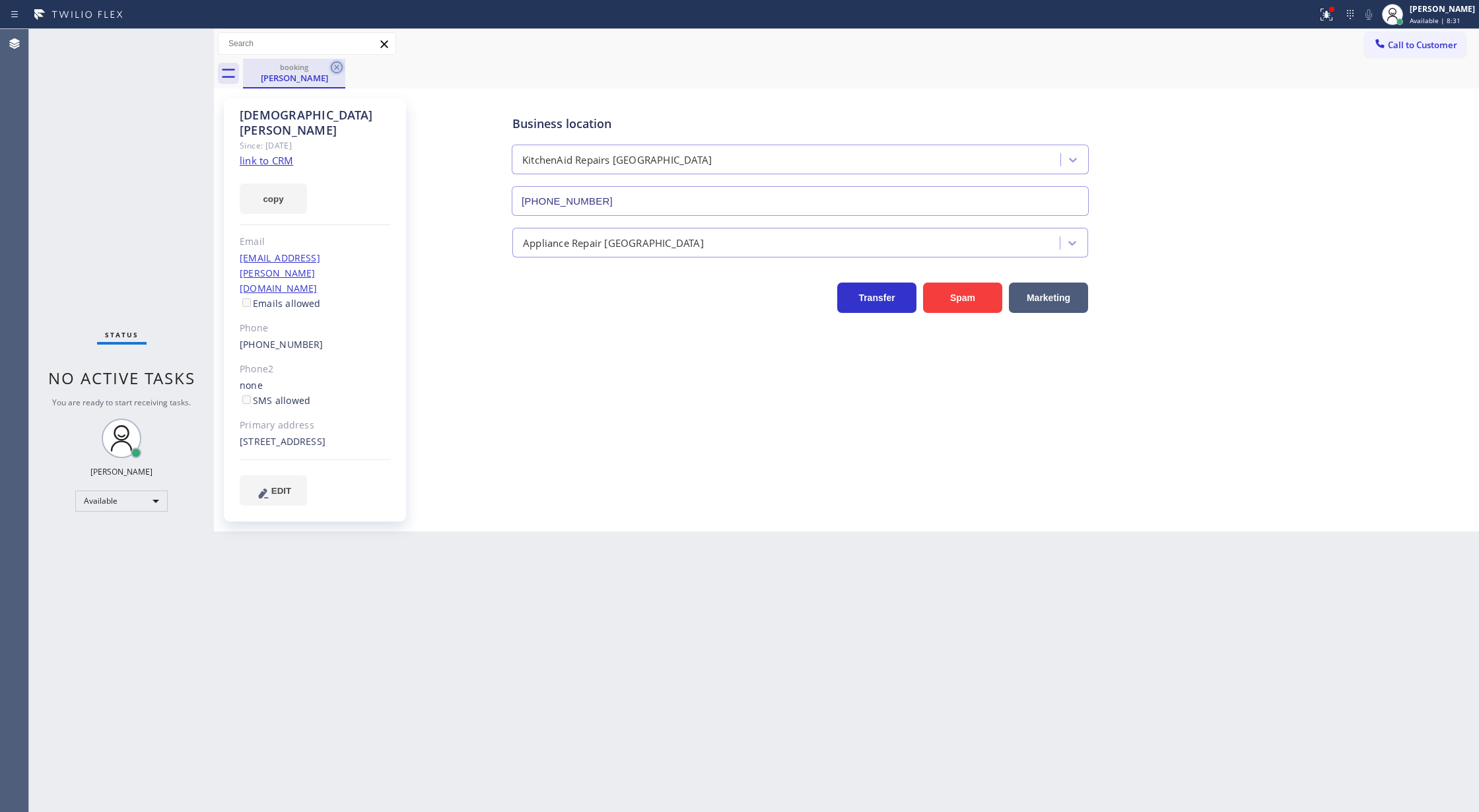
click at [335, 68] on icon at bounding box center [337, 68] width 12 height 12
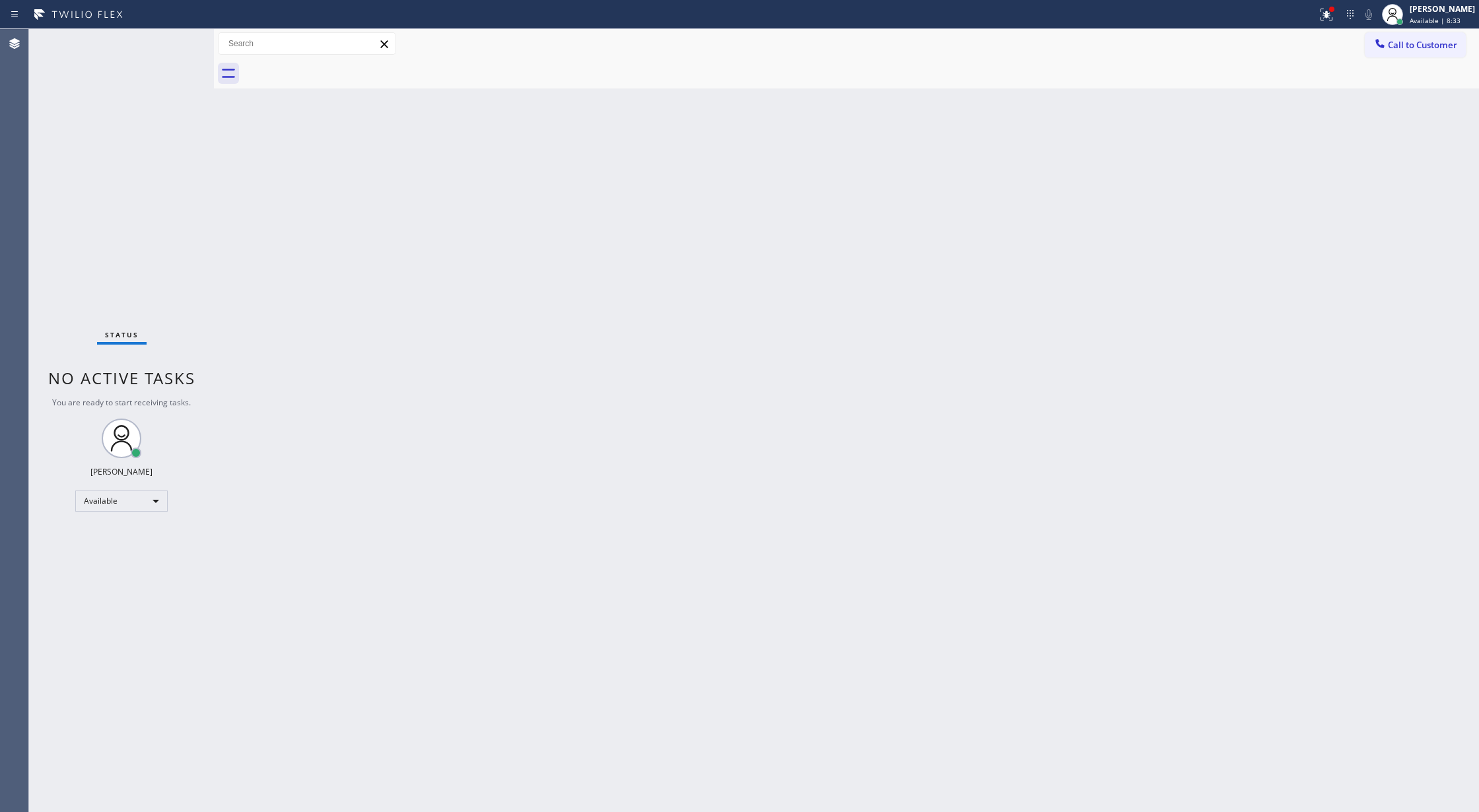
click at [183, 34] on div "Status No active tasks You are ready to start receiving tasks. [PERSON_NAME] Av…" at bounding box center [121, 420] width 185 height 783
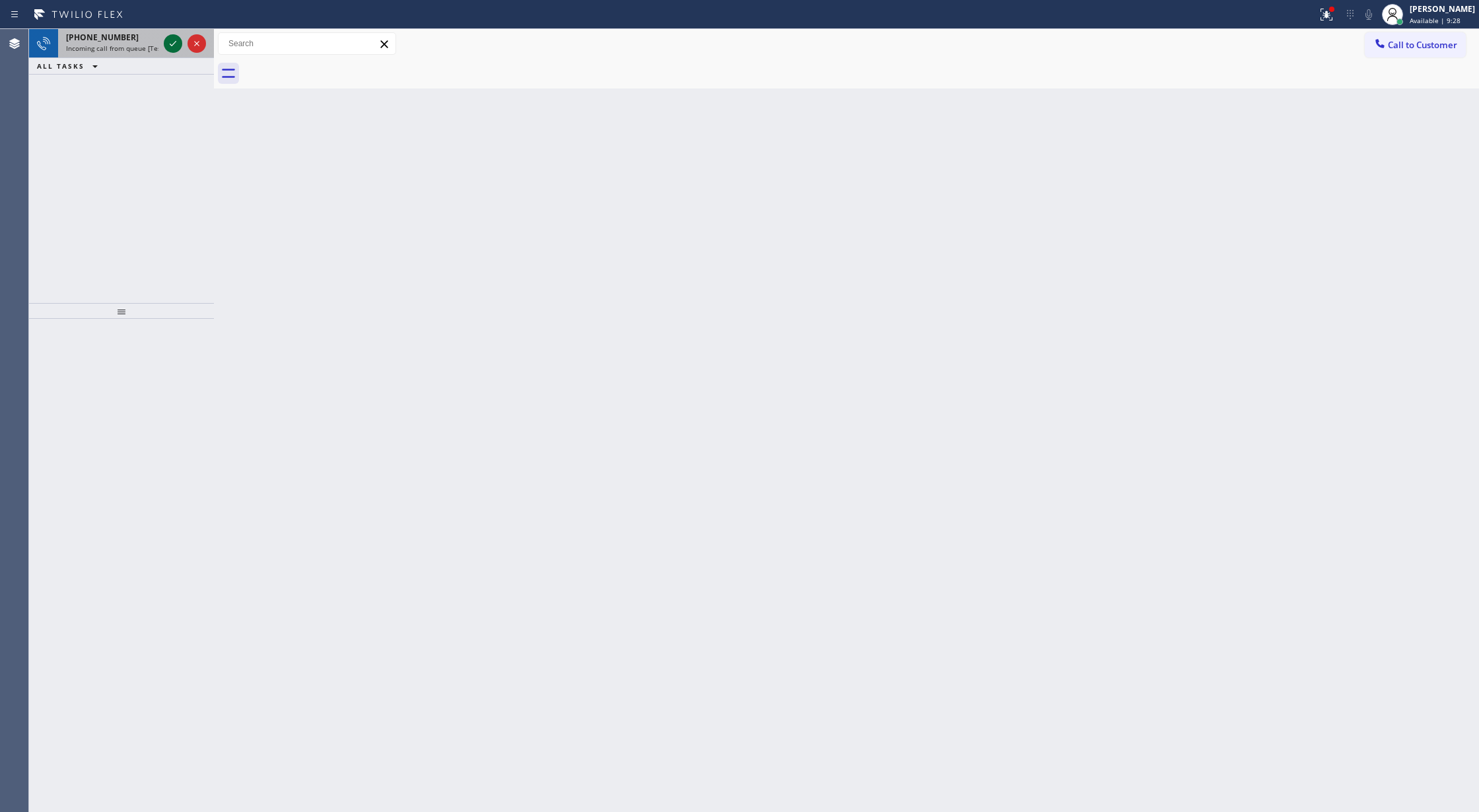
click at [172, 45] on icon at bounding box center [173, 43] width 7 height 5
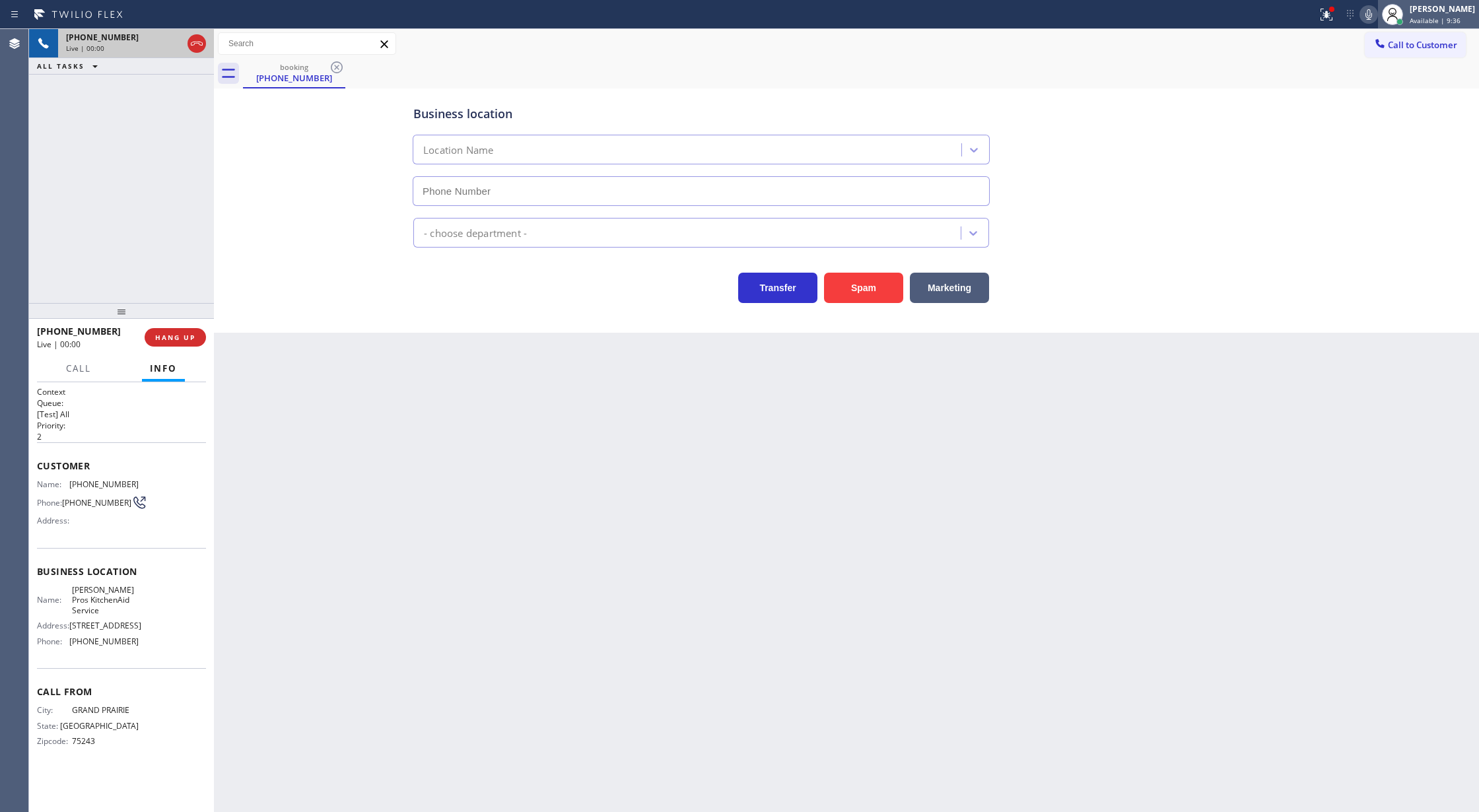
type input "[PHONE_NUMBER]"
click at [189, 42] on icon at bounding box center [197, 43] width 16 height 16
type input "[PHONE_NUMBER]"
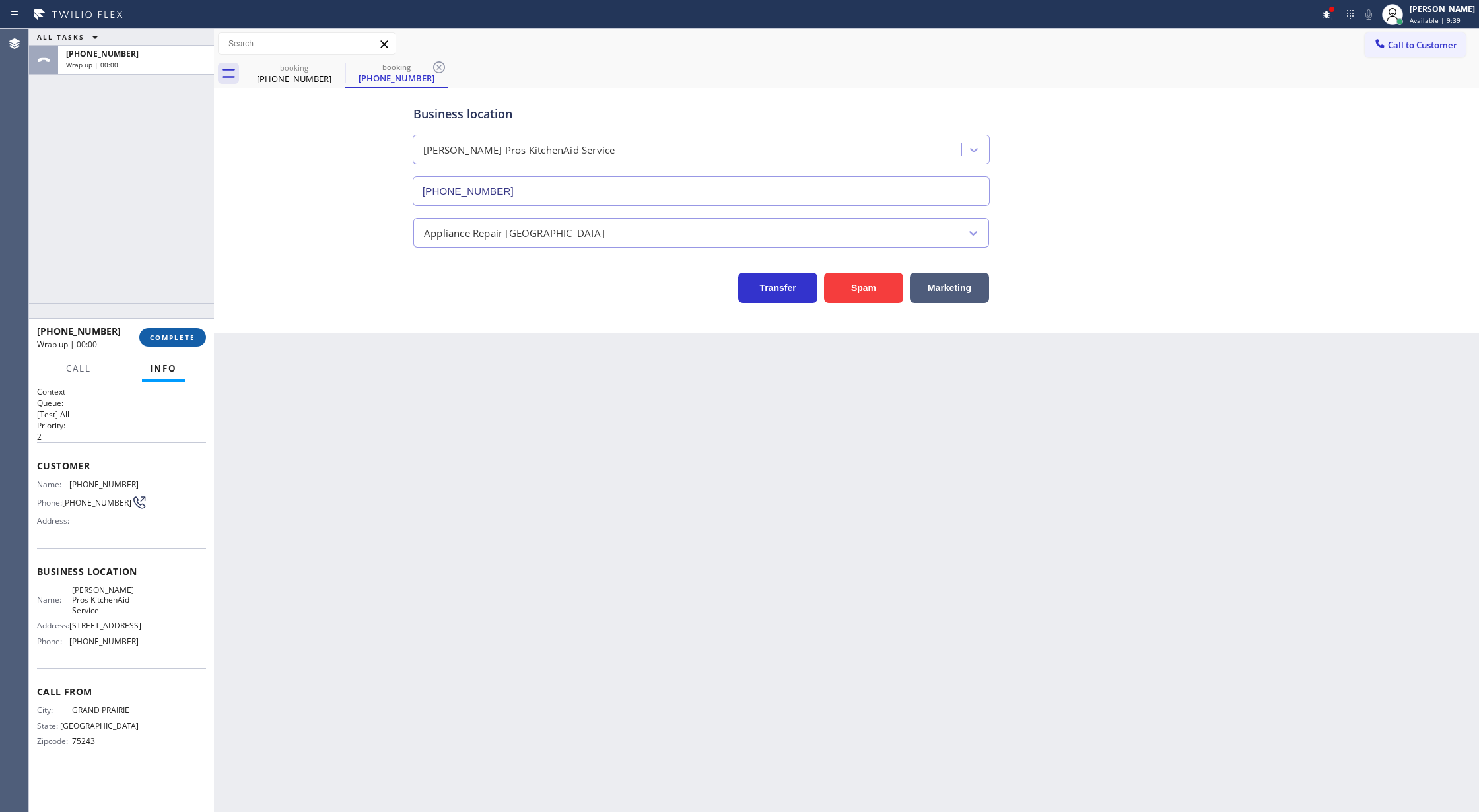
click at [169, 341] on span "COMPLETE" at bounding box center [173, 338] width 46 height 9
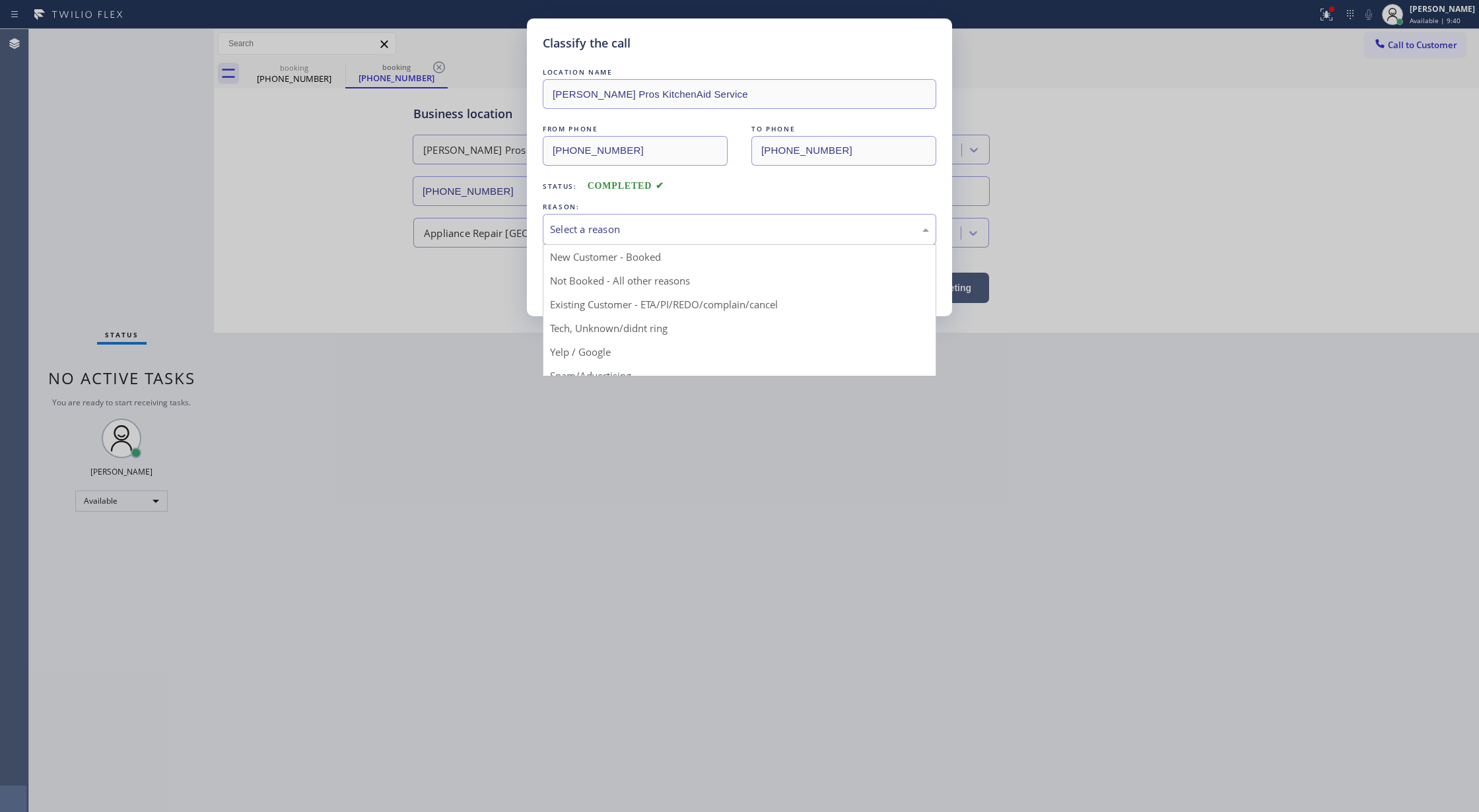
click at [623, 241] on div "Select a reason" at bounding box center [739, 229] width 394 height 31
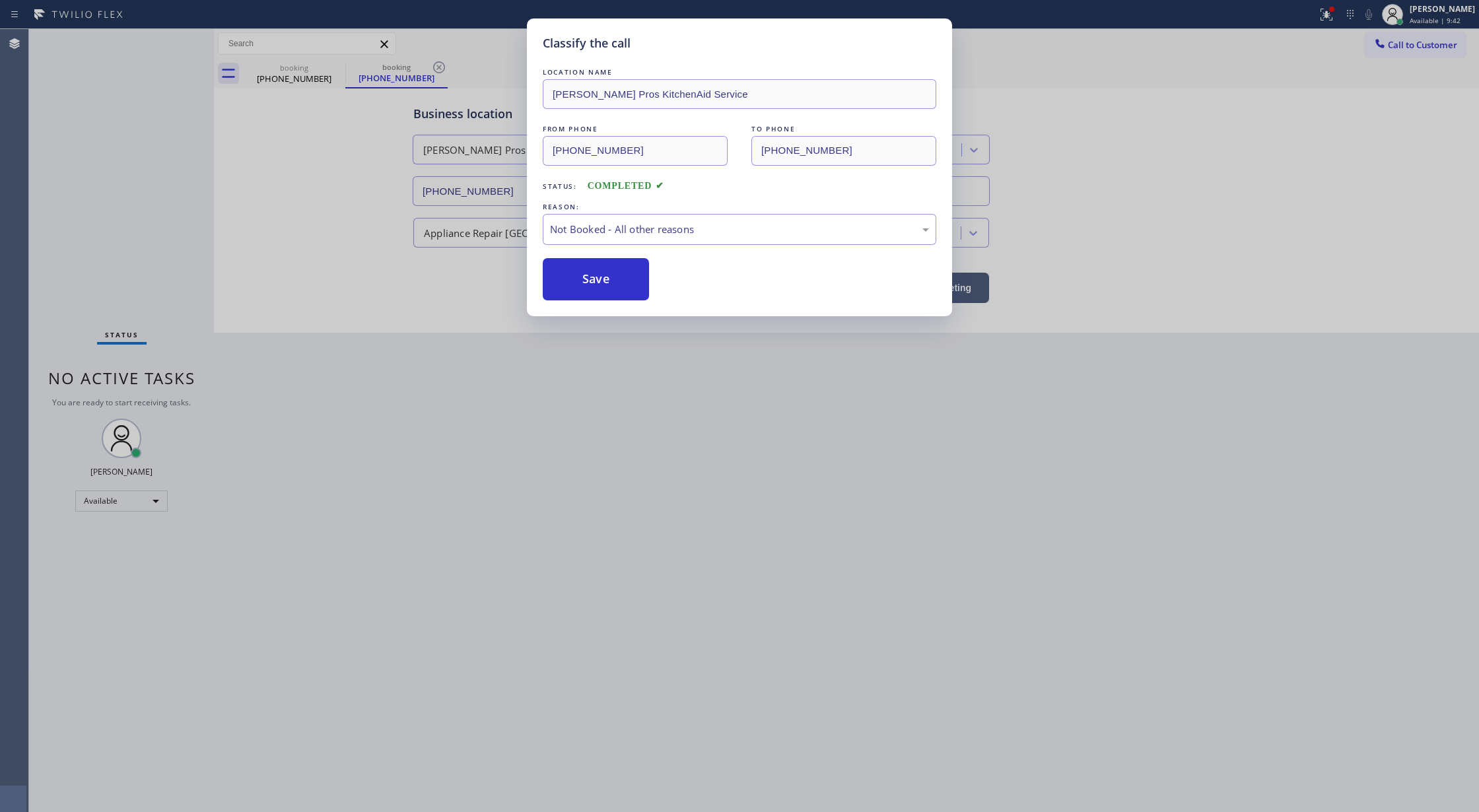
click at [590, 279] on button "Save" at bounding box center [596, 279] width 106 height 42
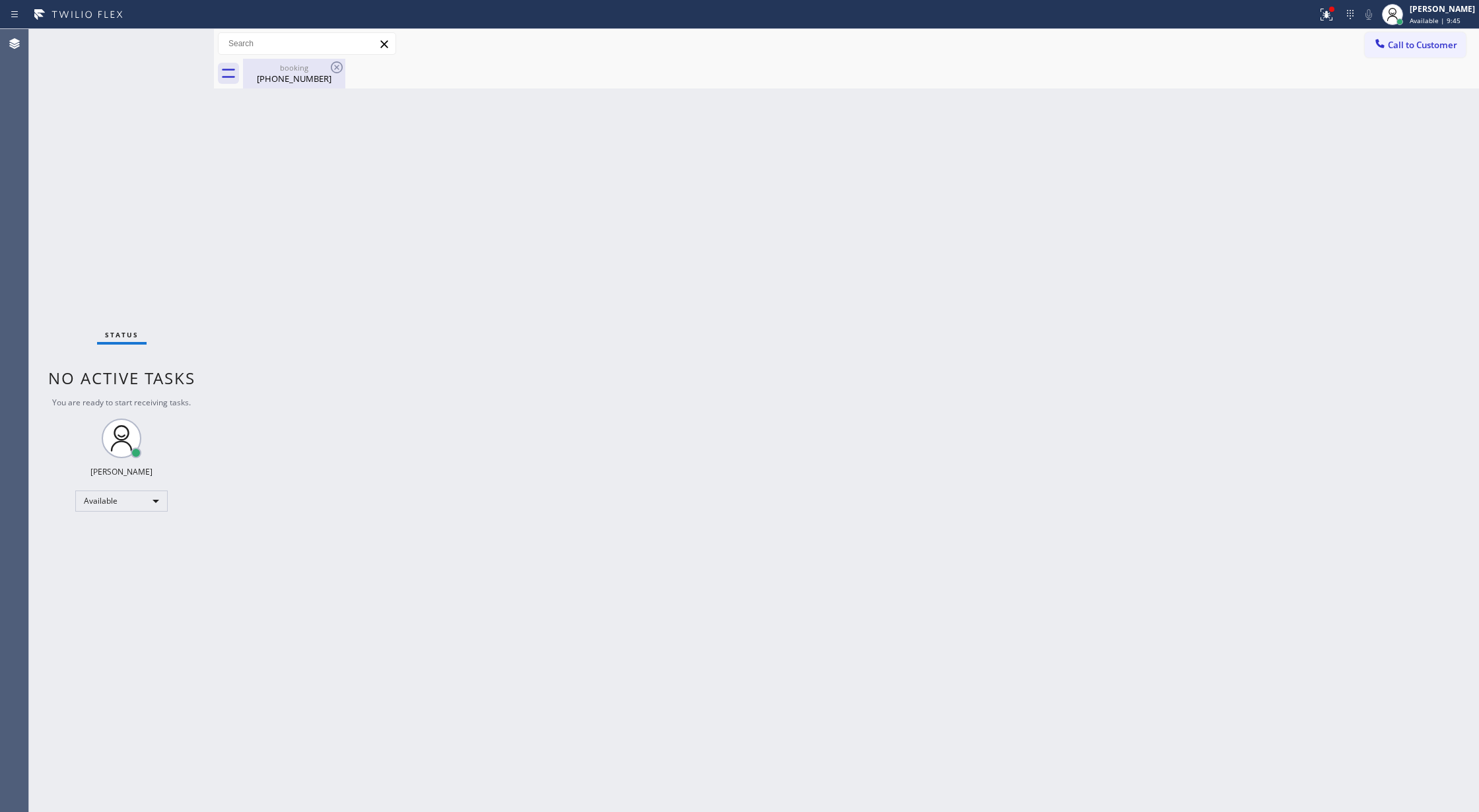
click at [310, 74] on div "[PHONE_NUMBER]" at bounding box center [294, 79] width 99 height 12
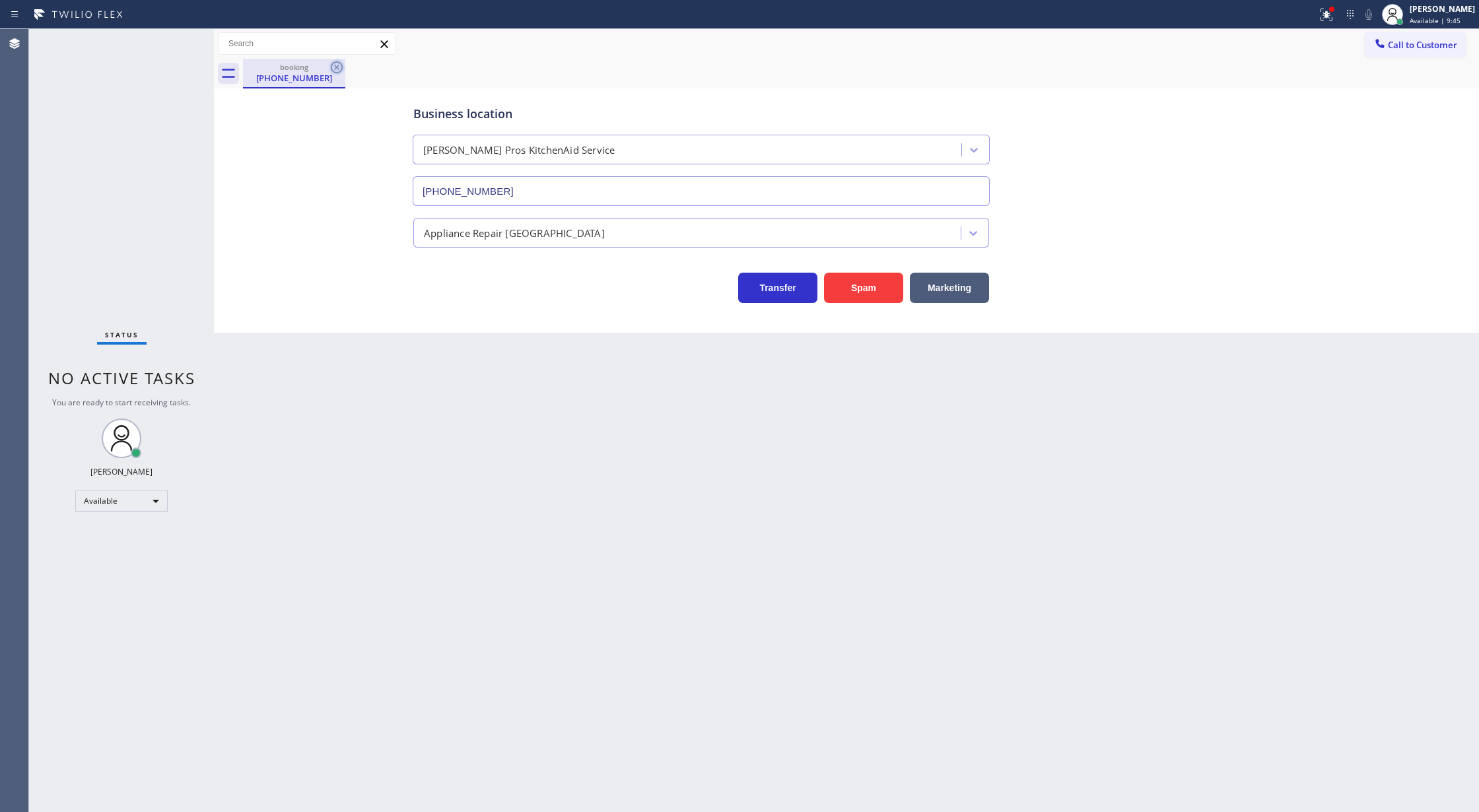
click at [332, 69] on icon at bounding box center [337, 68] width 12 height 12
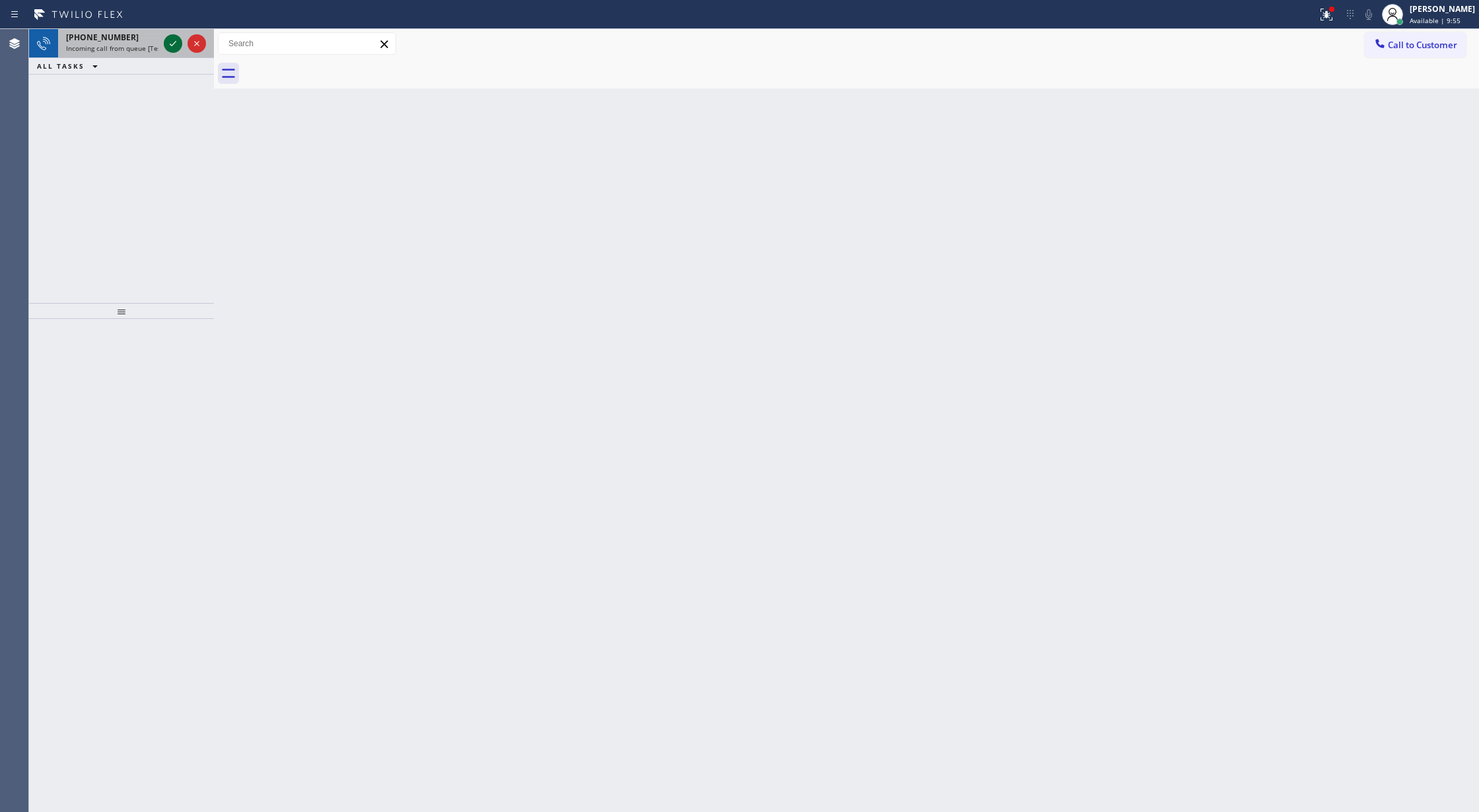
click at [171, 46] on icon at bounding box center [173, 43] width 16 height 16
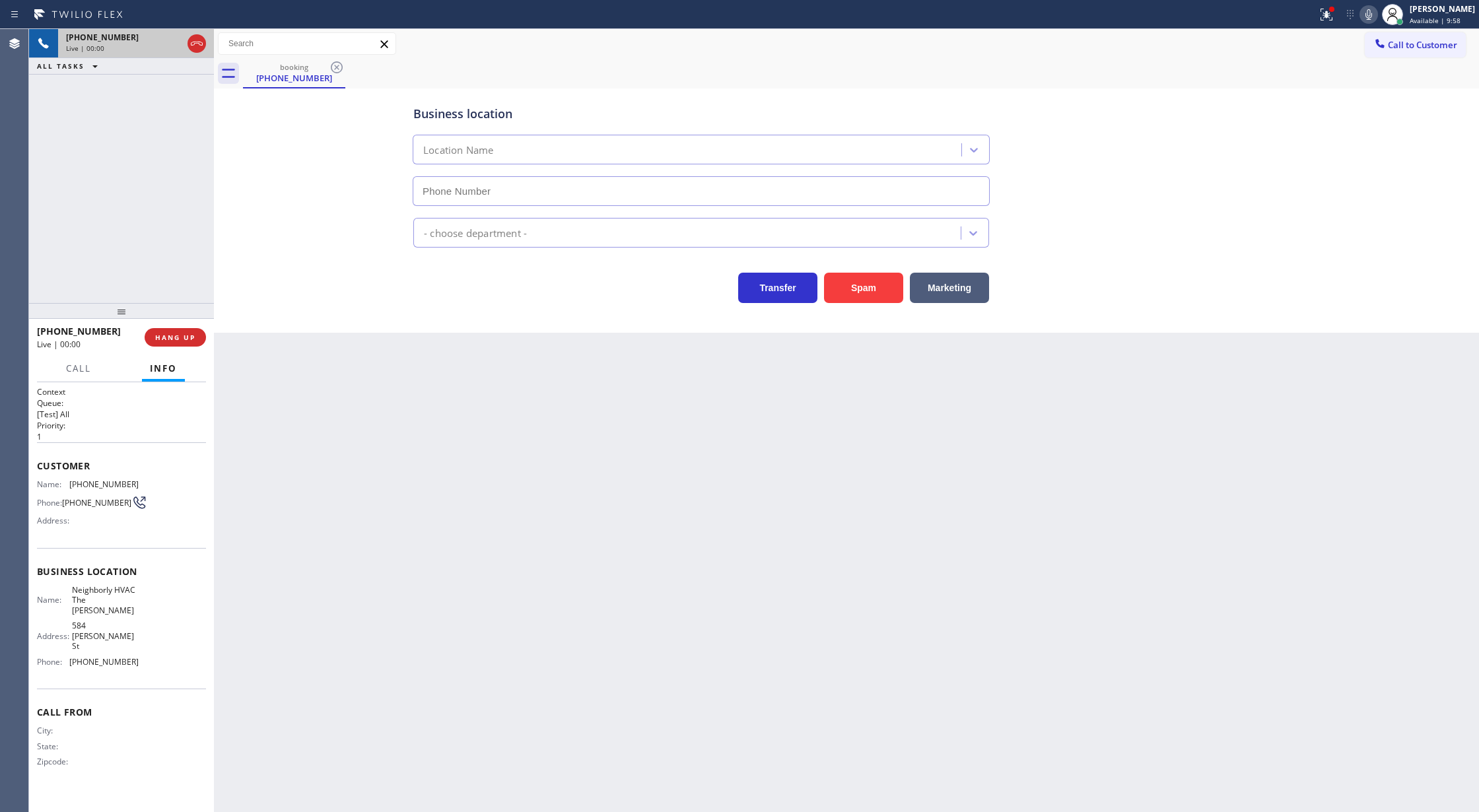
type input "[PHONE_NUMBER]"
click at [877, 293] on button "Spam" at bounding box center [864, 288] width 79 height 30
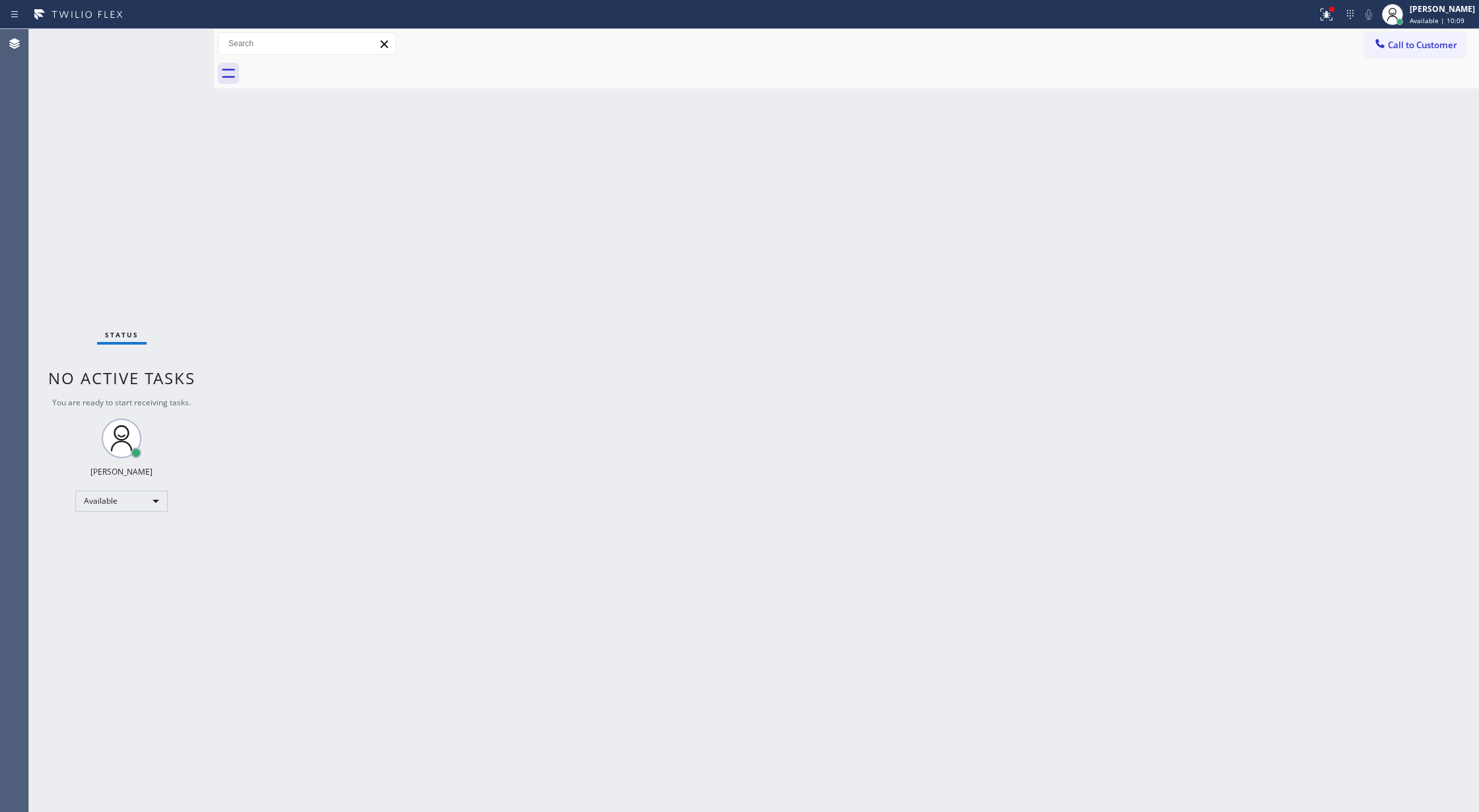
click at [172, 40] on div "Status No active tasks You are ready to start receiving tasks. [PERSON_NAME] Av…" at bounding box center [121, 420] width 185 height 783
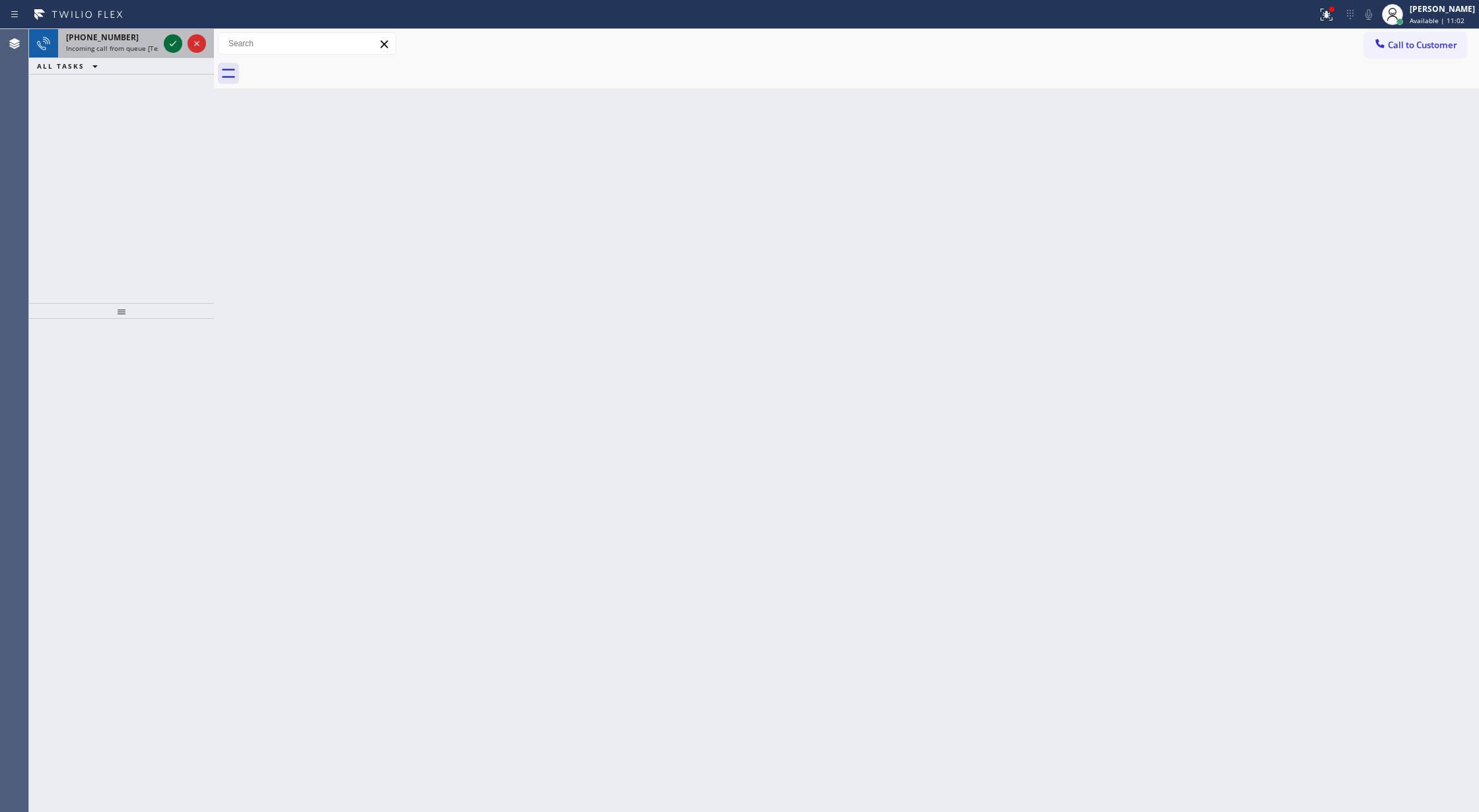
click at [175, 41] on icon at bounding box center [173, 43] width 16 height 16
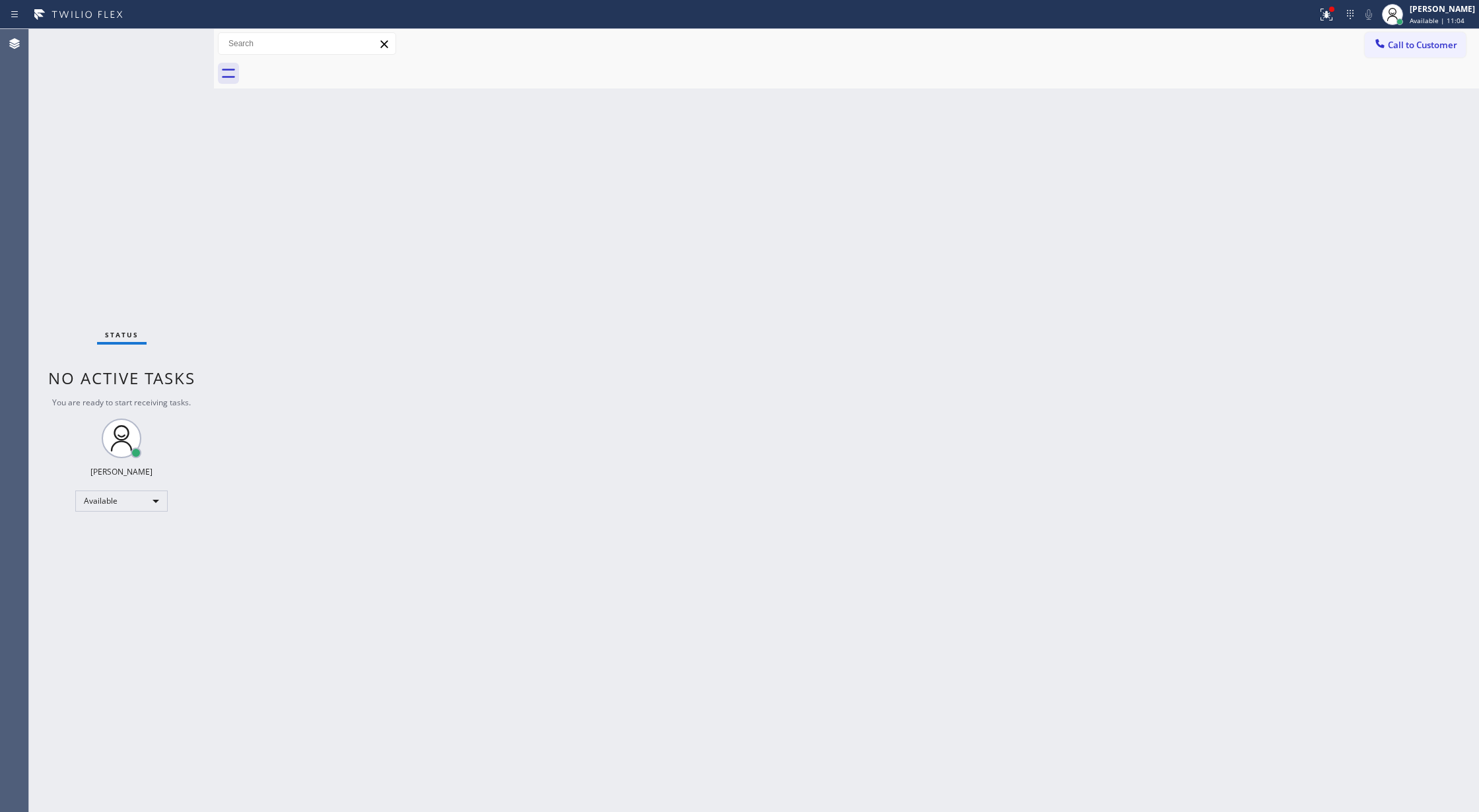
click at [175, 41] on div "Status No active tasks You are ready to start receiving tasks. [PERSON_NAME] Av…" at bounding box center [121, 420] width 185 height 783
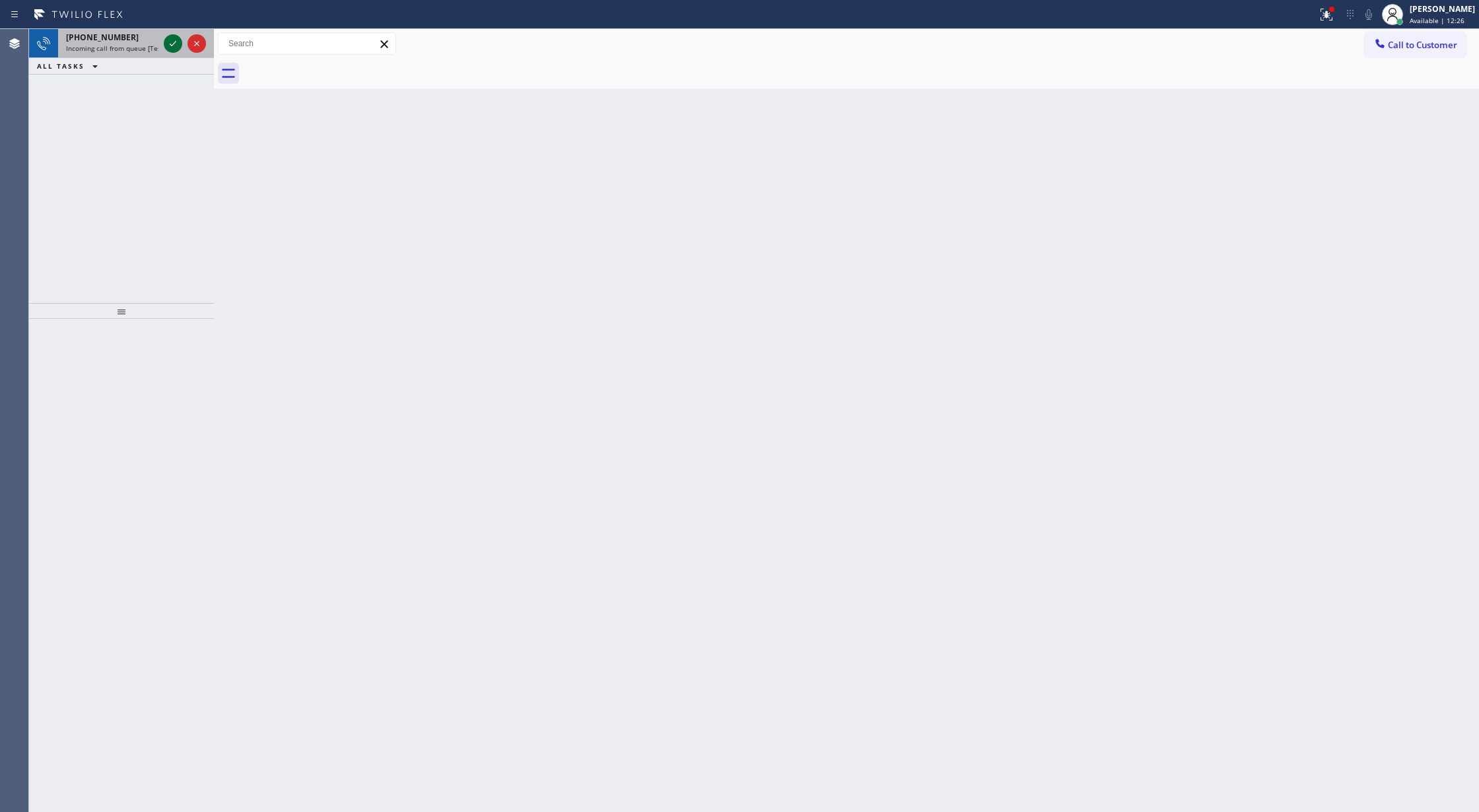
click at [166, 37] on icon at bounding box center [173, 43] width 16 height 16
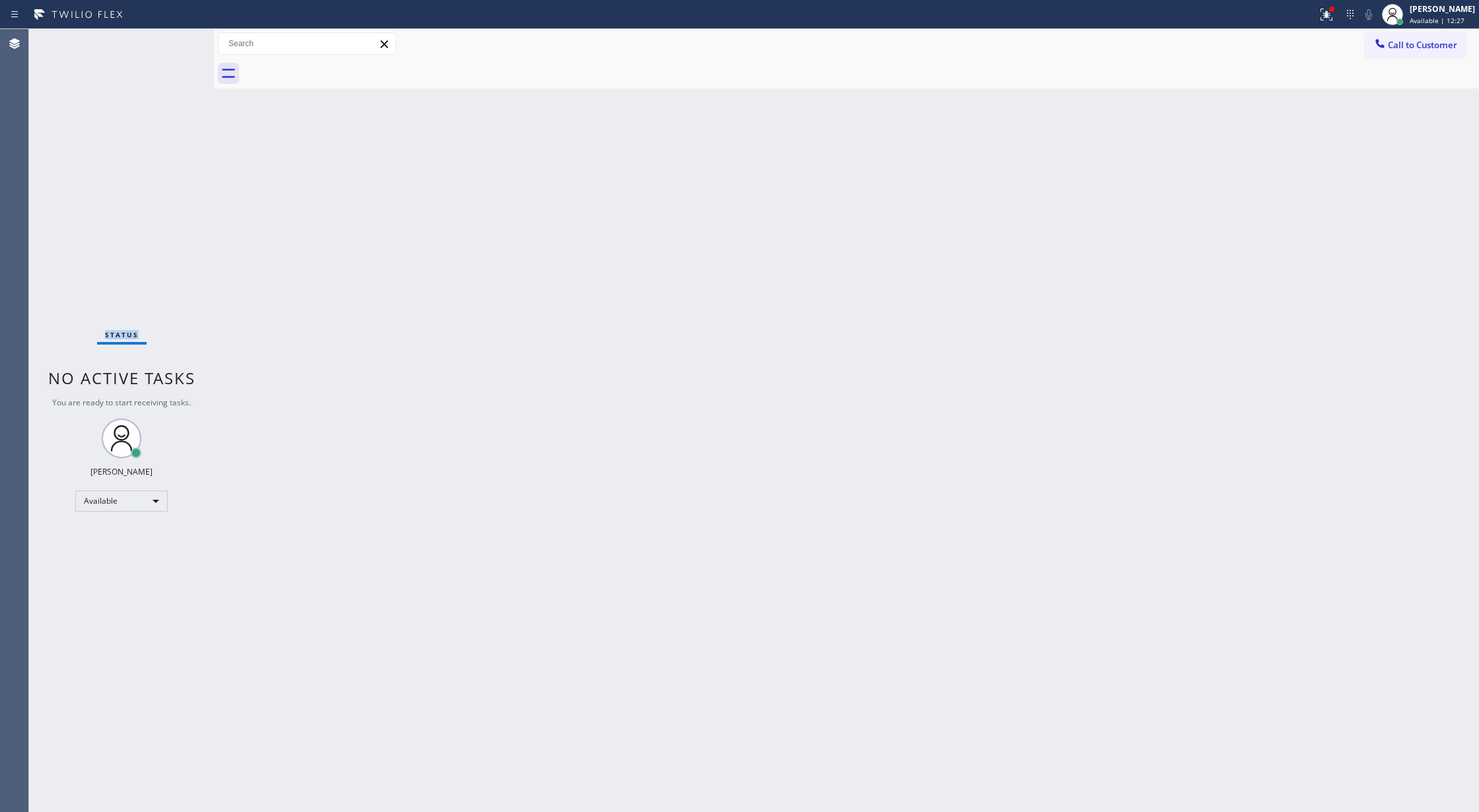
click at [173, 42] on div "Status No active tasks You are ready to start receiving tasks. [PERSON_NAME] Av…" at bounding box center [121, 420] width 185 height 783
click at [165, 41] on div "Status No active tasks You are ready to start receiving tasks. [PERSON_NAME] Av…" at bounding box center [121, 420] width 185 height 783
click at [173, 42] on div "Status No active tasks You are ready to start receiving tasks. [PERSON_NAME] Av…" at bounding box center [121, 420] width 185 height 783
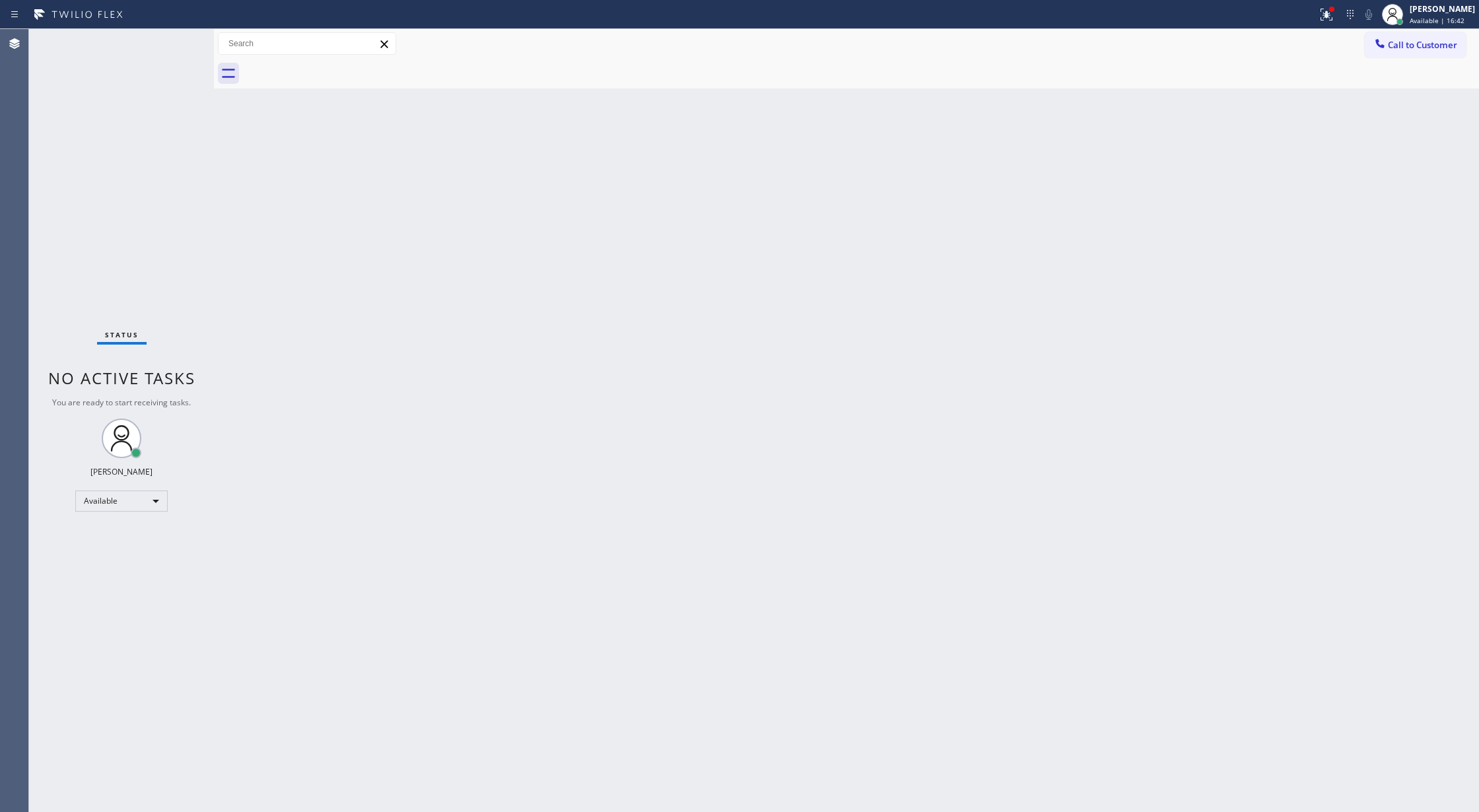
click at [183, 41] on div "Status No active tasks You are ready to start receiving tasks. [PERSON_NAME] Av…" at bounding box center [121, 420] width 185 height 783
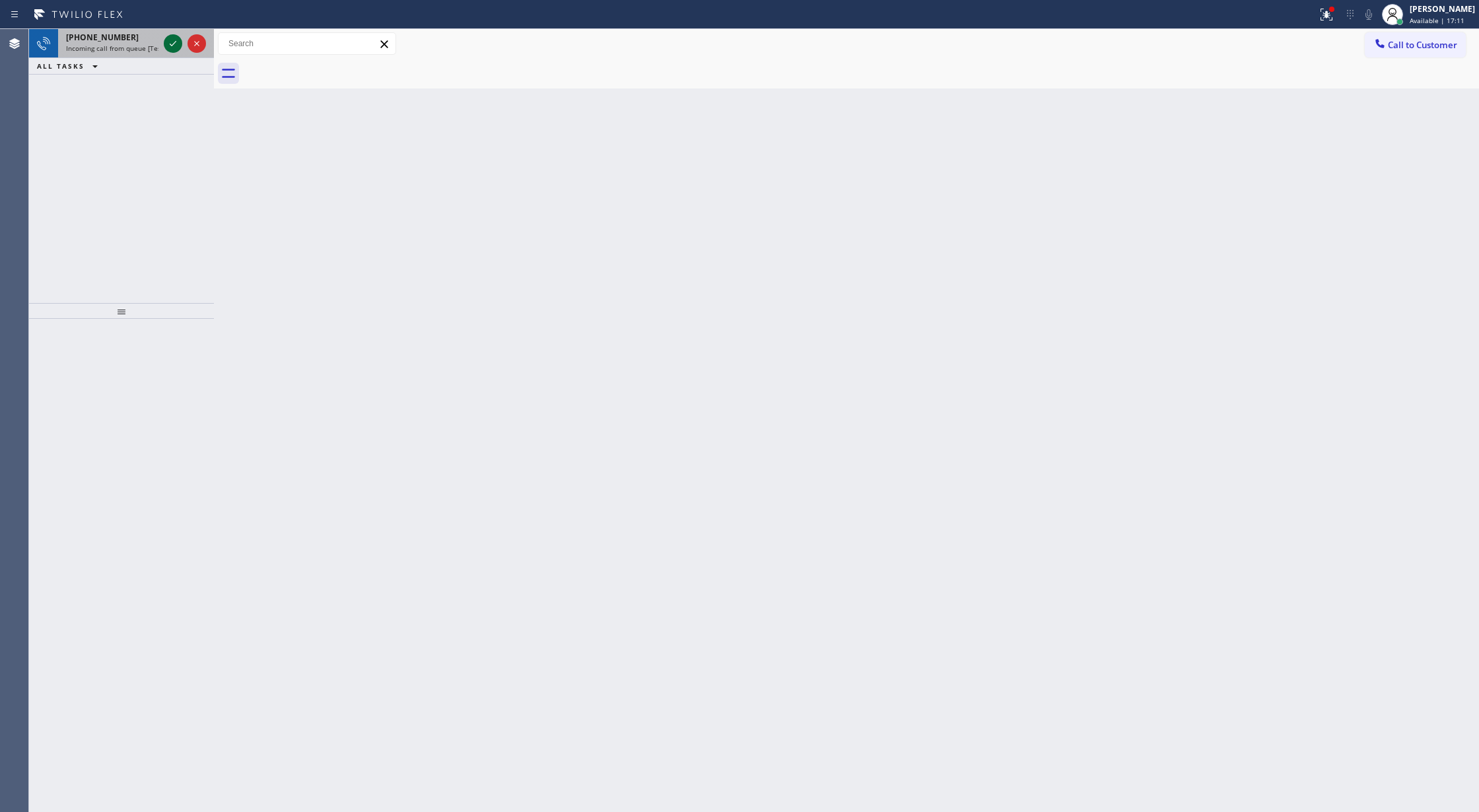
click at [169, 43] on icon at bounding box center [173, 43] width 16 height 16
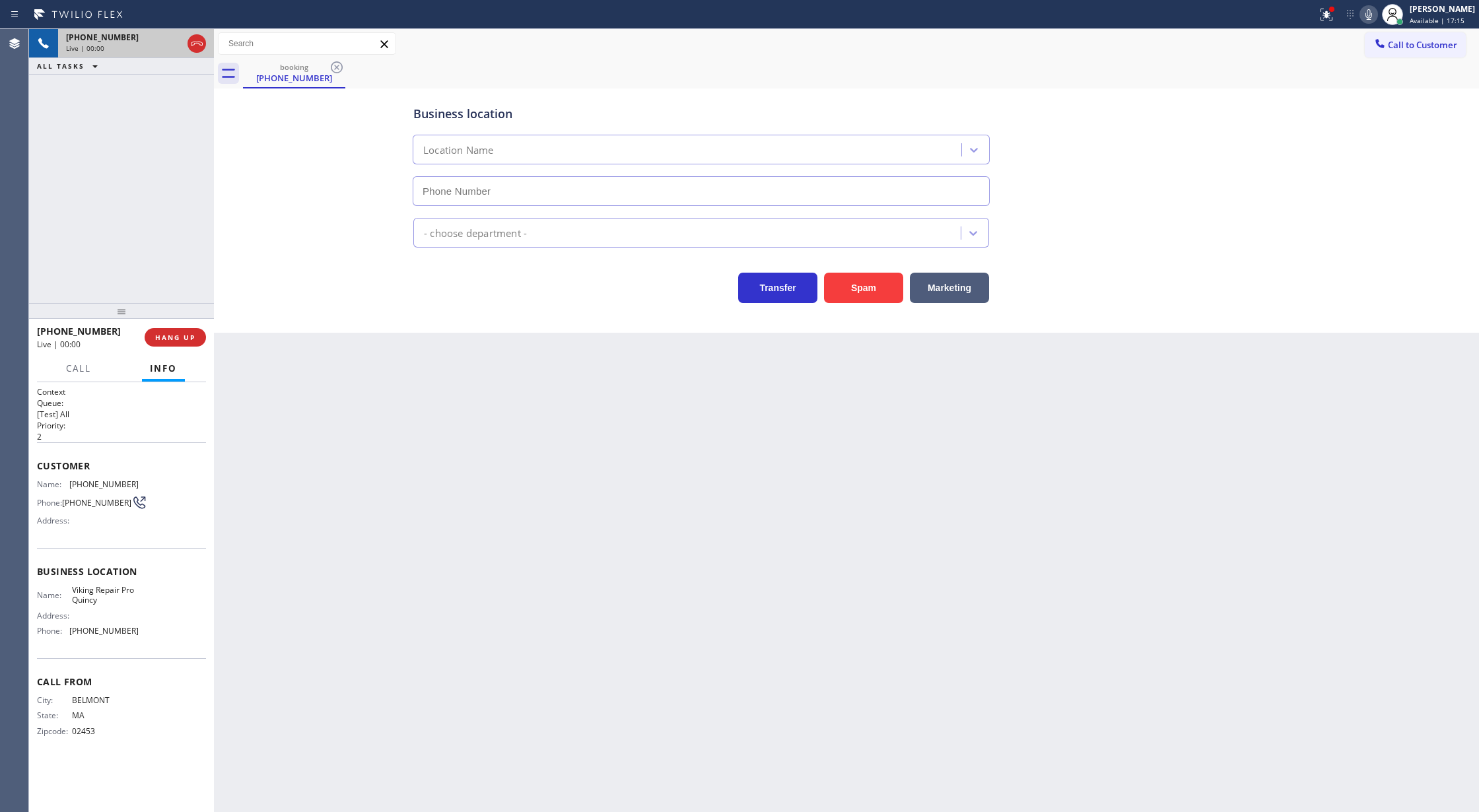
type input "[PHONE_NUMBER]"
click at [857, 283] on button "Spam" at bounding box center [864, 288] width 79 height 30
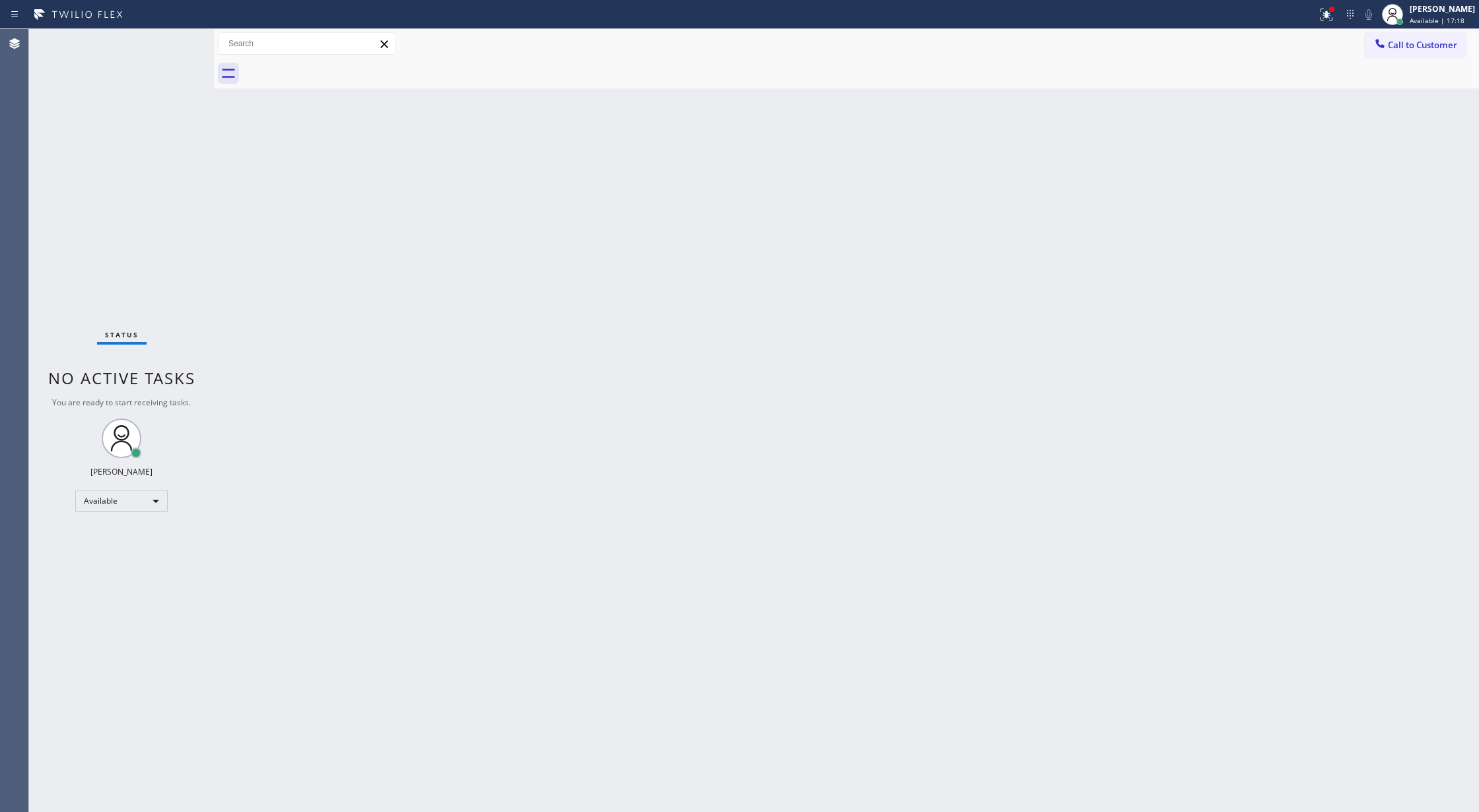
click at [181, 40] on div "Status No active tasks You are ready to start receiving tasks. [PERSON_NAME] Av…" at bounding box center [121, 420] width 185 height 783
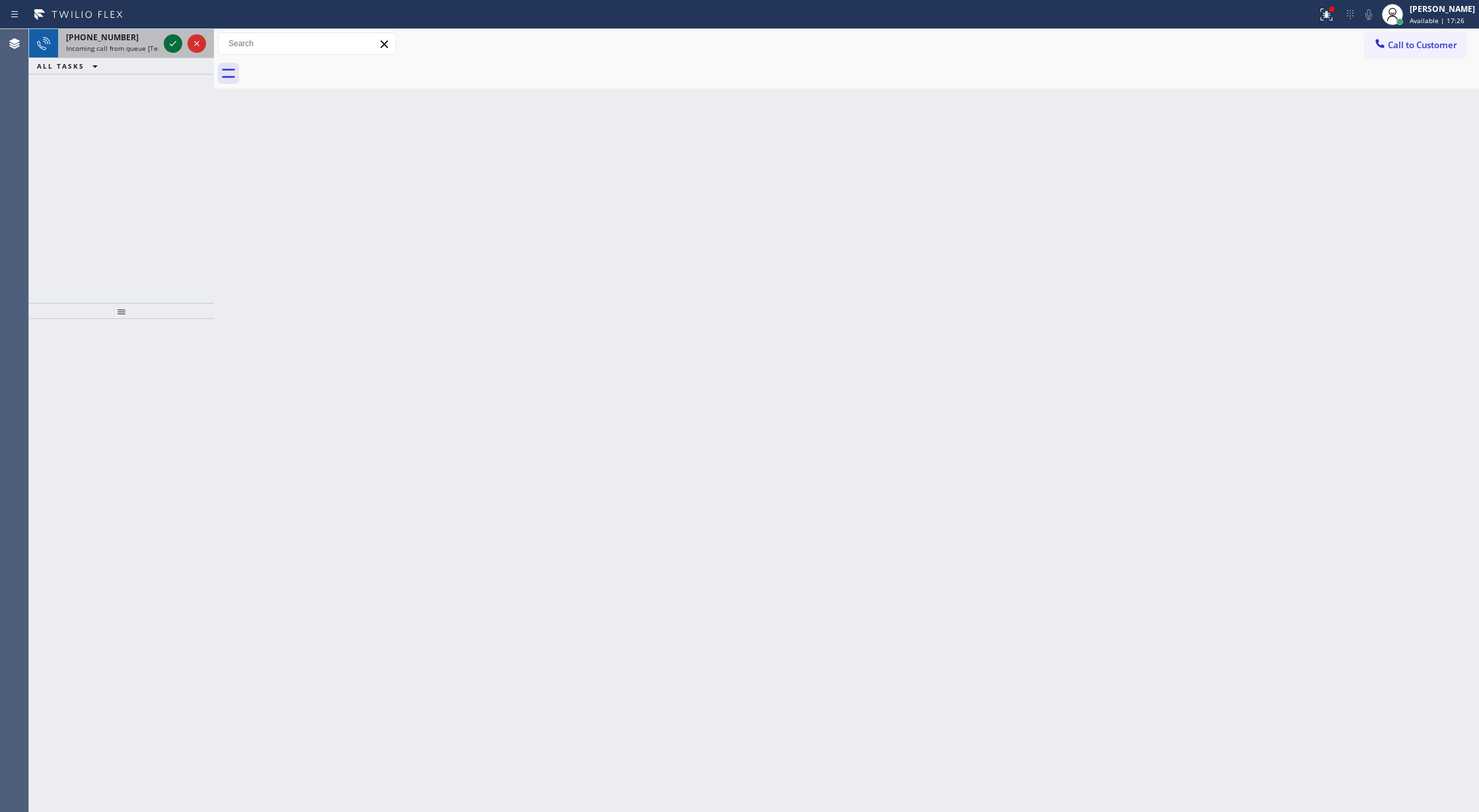
click at [181, 40] on icon at bounding box center [173, 43] width 16 height 16
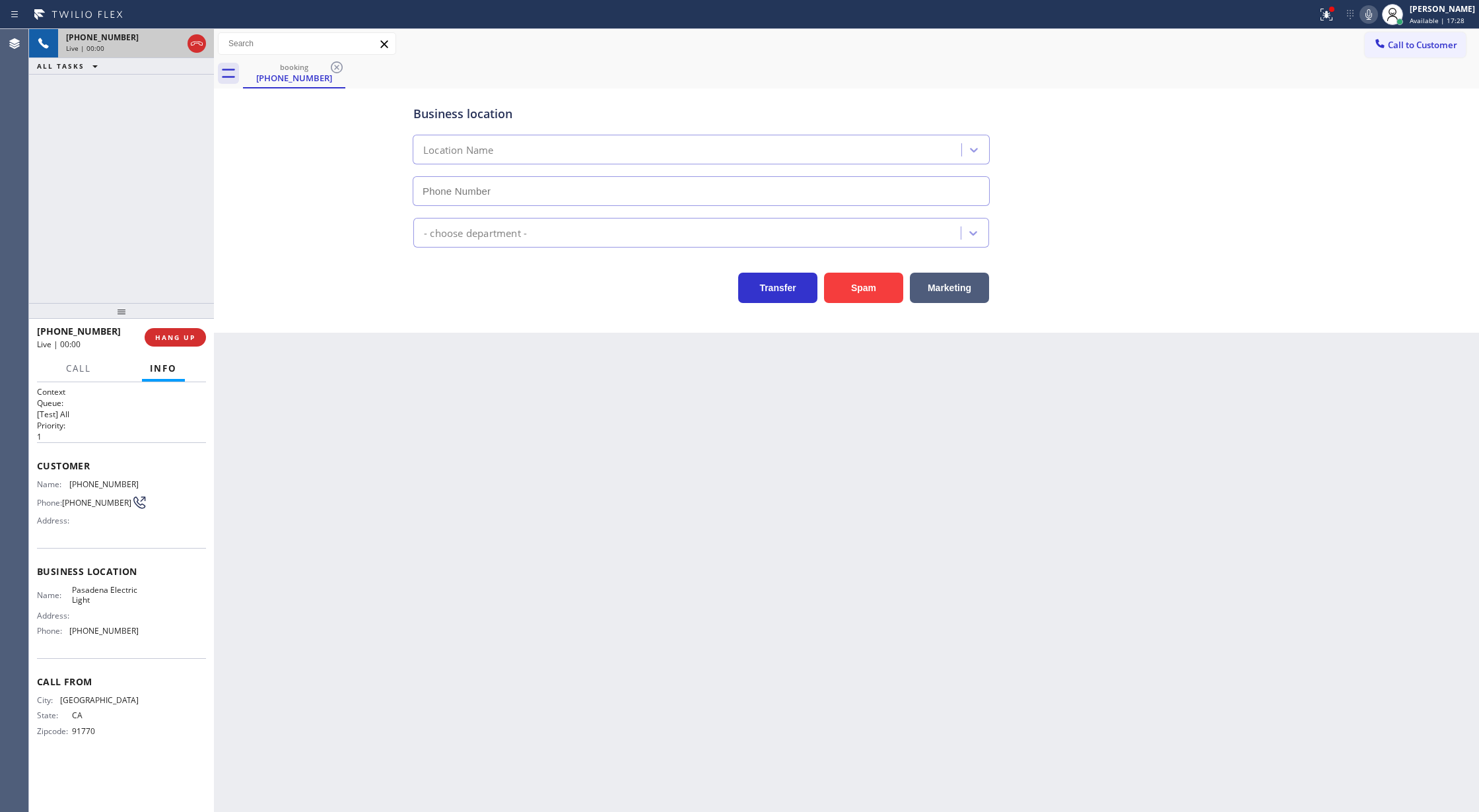
type input "[PHONE_NUMBER]"
drag, startPoint x: 196, startPoint y: 38, endPoint x: 215, endPoint y: 209, distance: 172.1
click at [196, 38] on icon at bounding box center [197, 43] width 16 height 16
type input "[PHONE_NUMBER]"
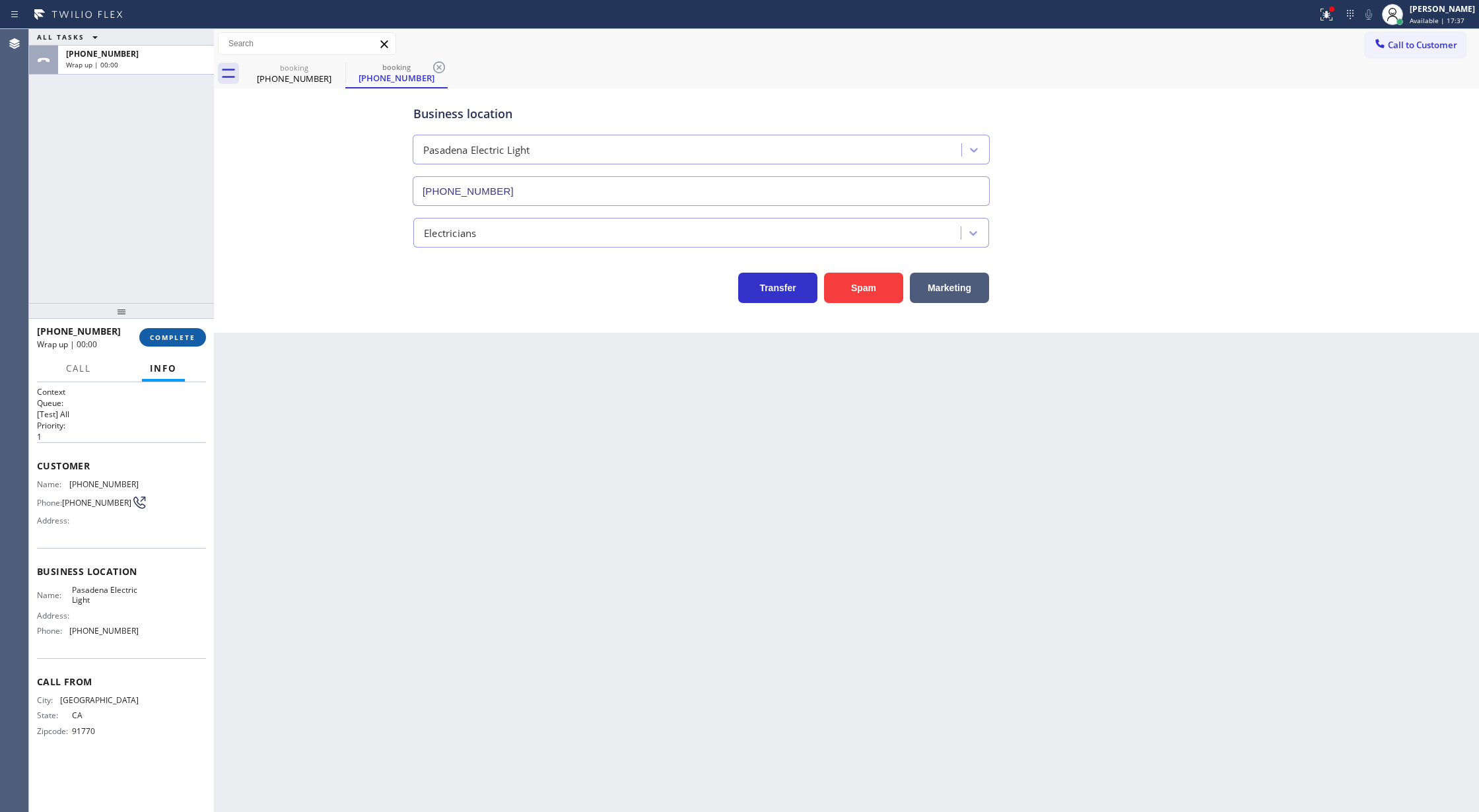
click at [169, 341] on span "COMPLETE" at bounding box center [173, 338] width 46 height 9
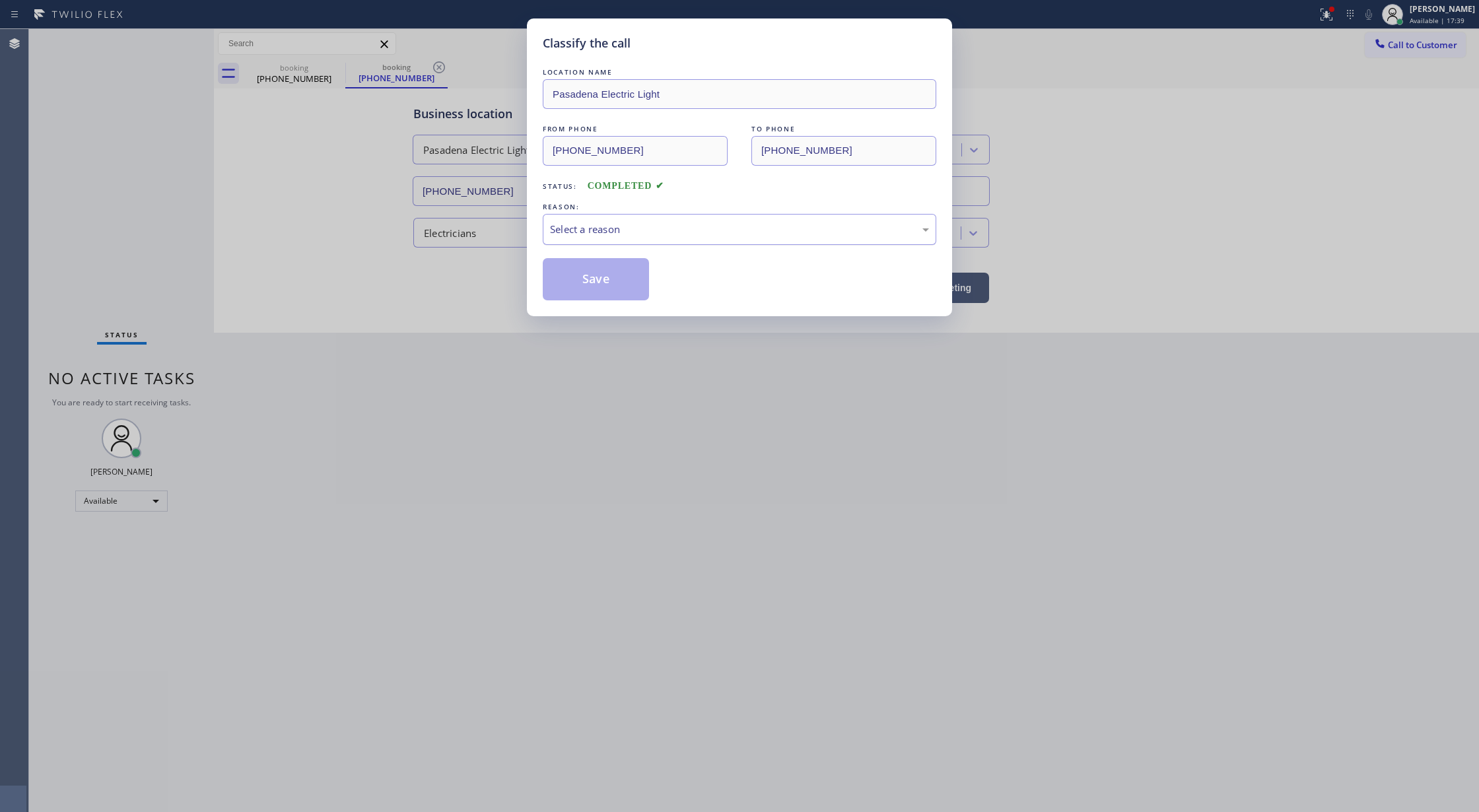
click at [621, 220] on div "Select a reason" at bounding box center [739, 229] width 394 height 31
click at [598, 288] on button "Save" at bounding box center [596, 279] width 106 height 42
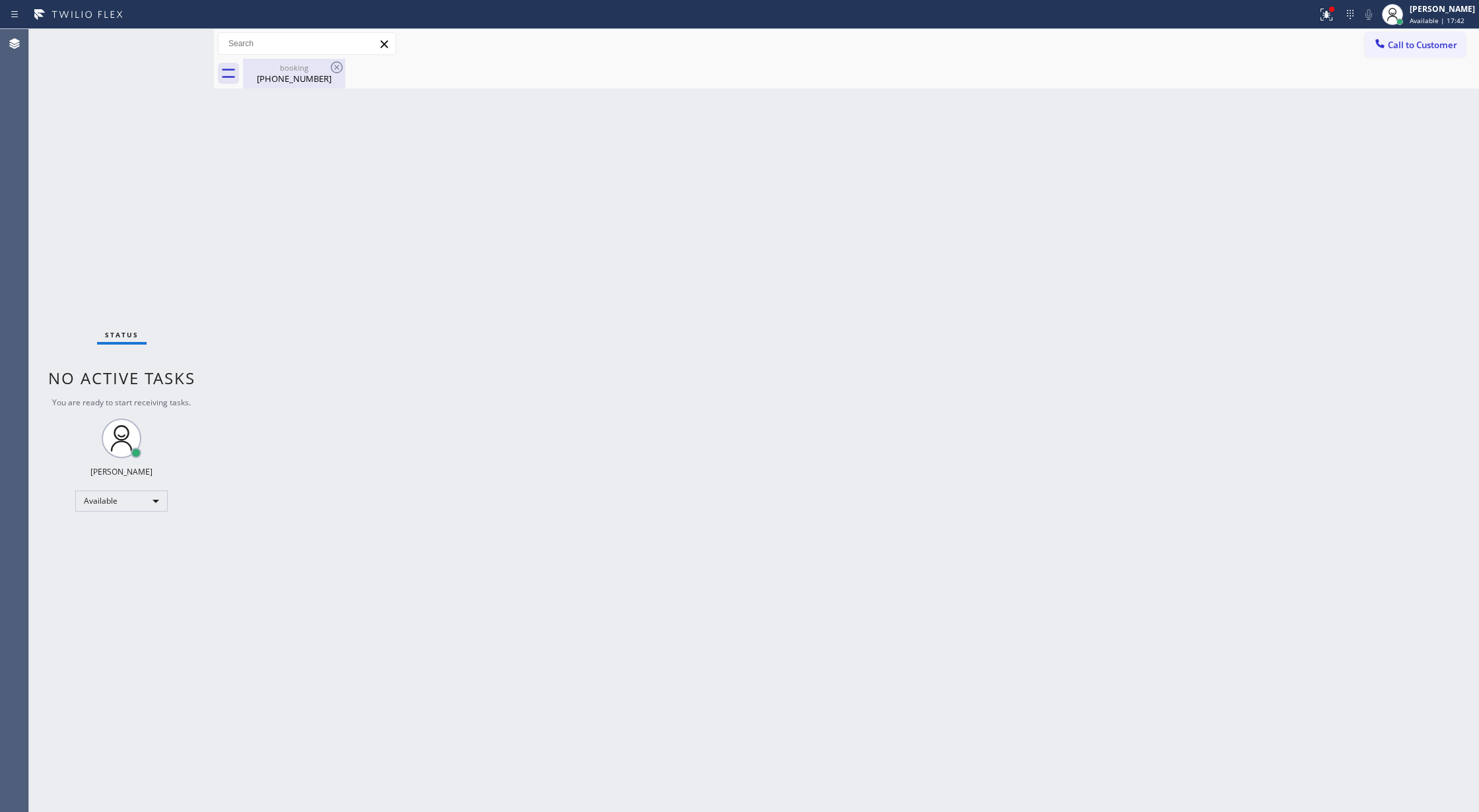
click at [307, 85] on div "booking [PHONE_NUMBER]" at bounding box center [294, 73] width 99 height 30
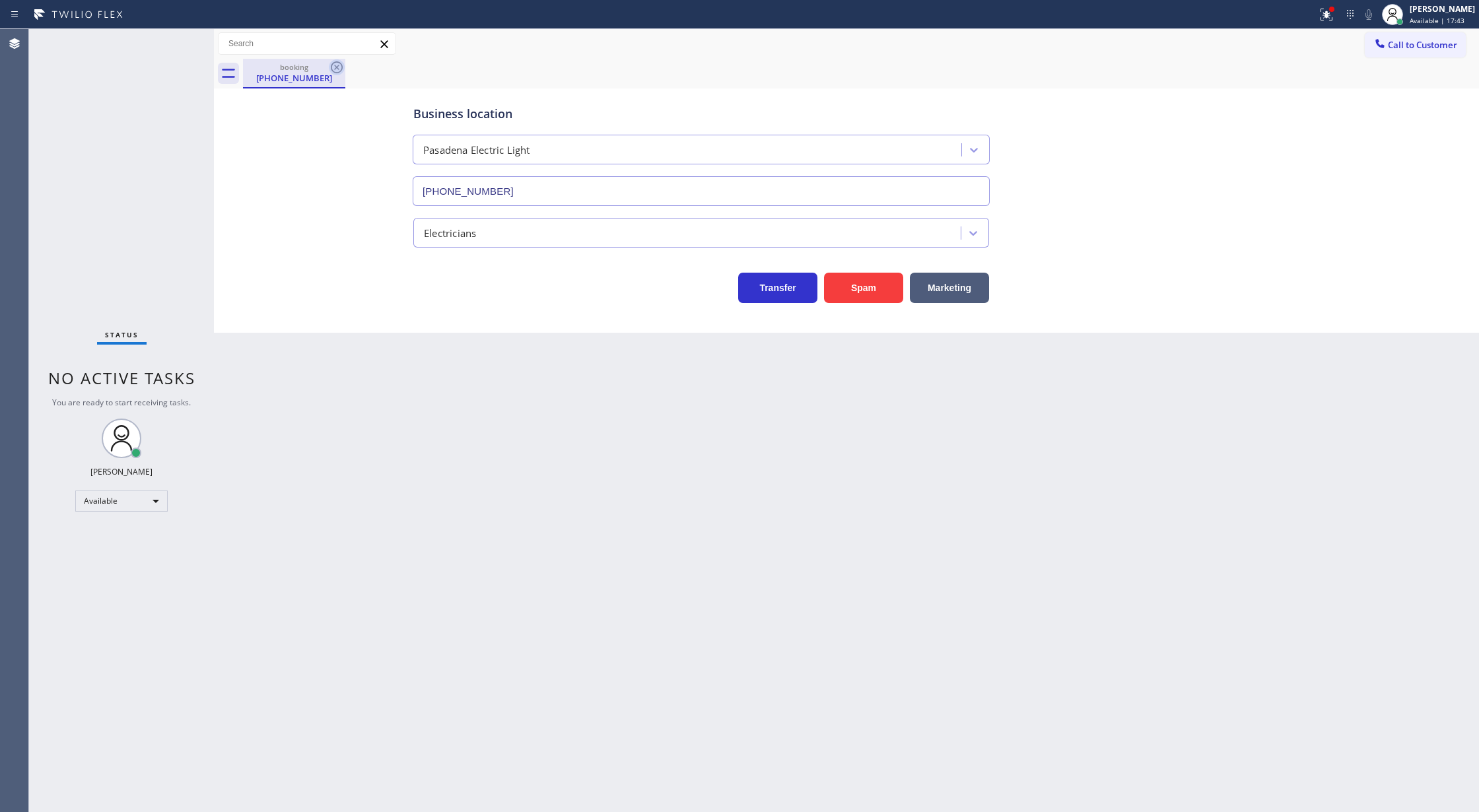
click at [331, 66] on icon at bounding box center [337, 68] width 12 height 12
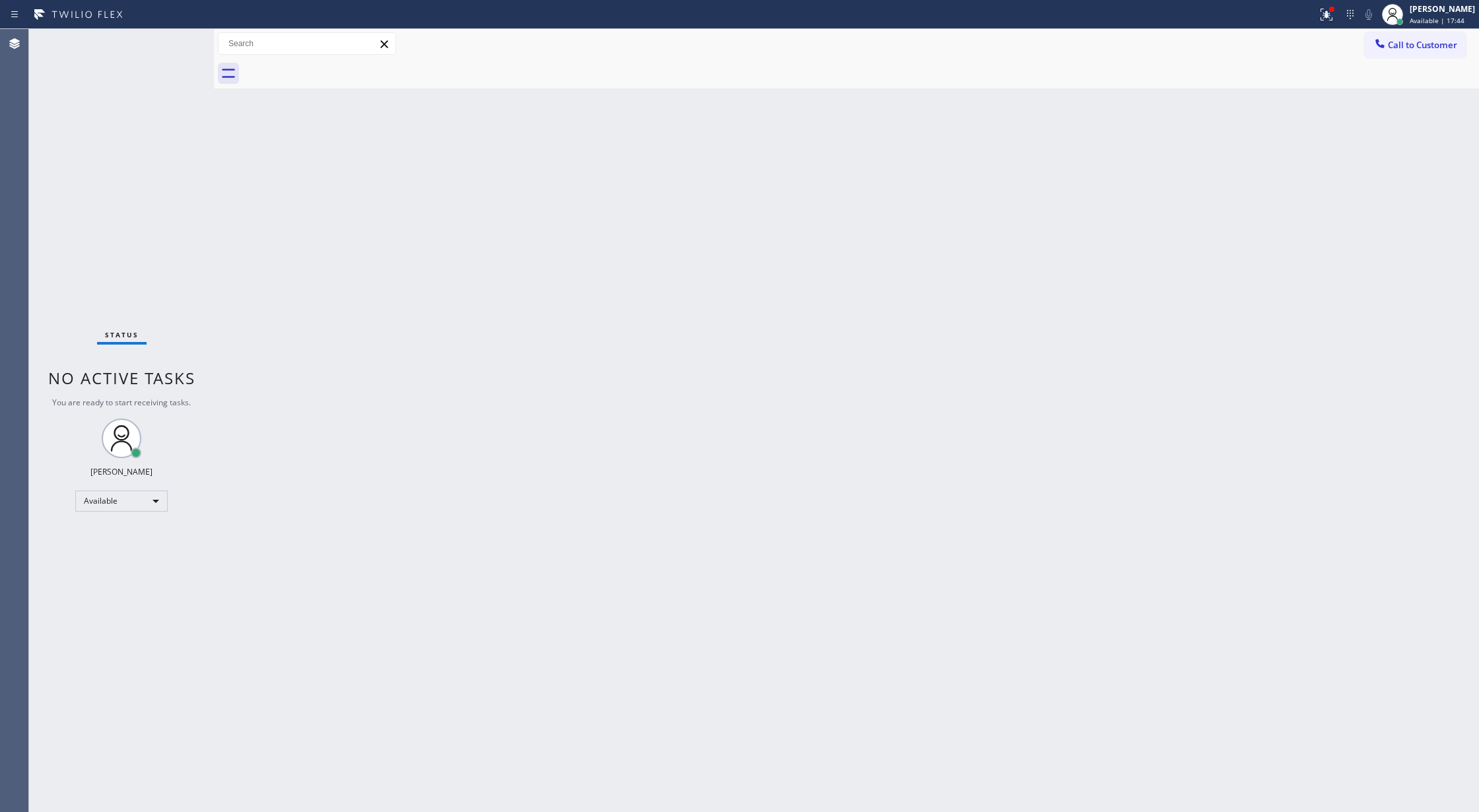
click at [184, 40] on div "Status No active tasks You are ready to start receiving tasks. [PERSON_NAME] Av…" at bounding box center [121, 420] width 185 height 783
click at [178, 39] on div "Status No active tasks You are ready to start receiving tasks. [PERSON_NAME] Av…" at bounding box center [121, 420] width 185 height 783
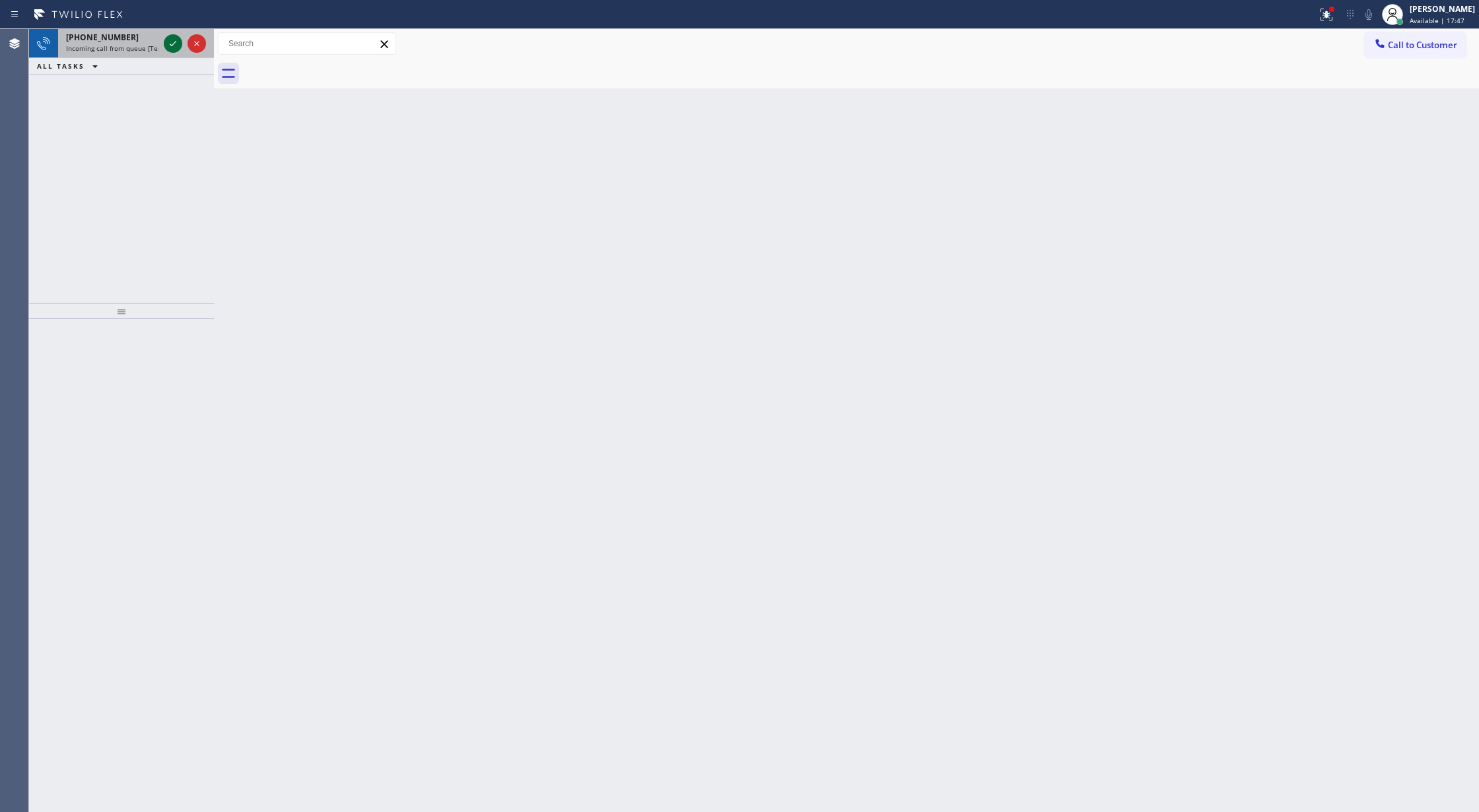
click at [178, 39] on icon at bounding box center [173, 43] width 16 height 16
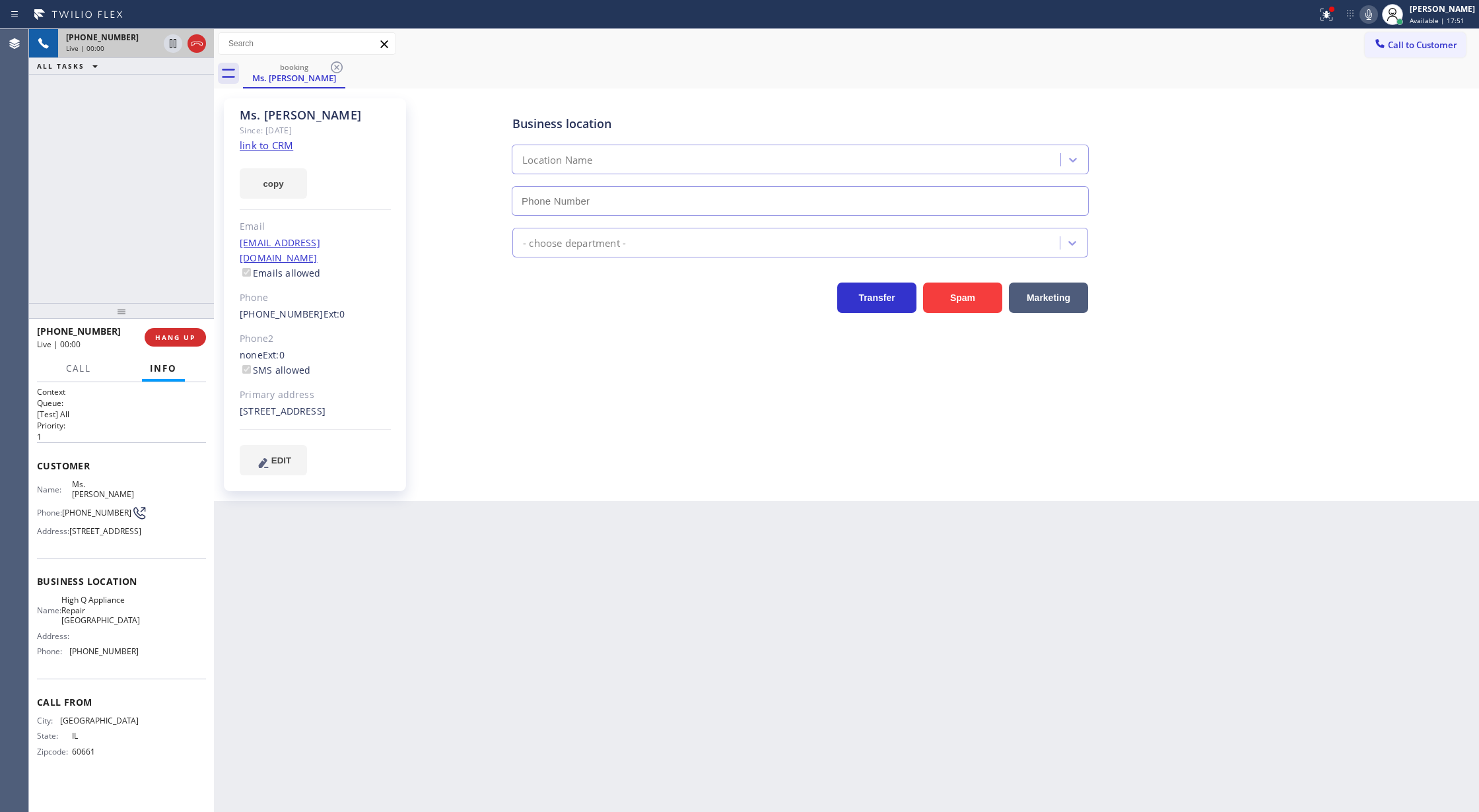
type input "[PHONE_NUMBER]"
click at [270, 149] on link "link to CRM" at bounding box center [266, 145] width 53 height 13
click at [1372, 18] on icon at bounding box center [1369, 14] width 7 height 11
click at [1375, 18] on icon at bounding box center [1368, 14] width 16 height 16
click at [193, 45] on icon at bounding box center [197, 43] width 12 height 4
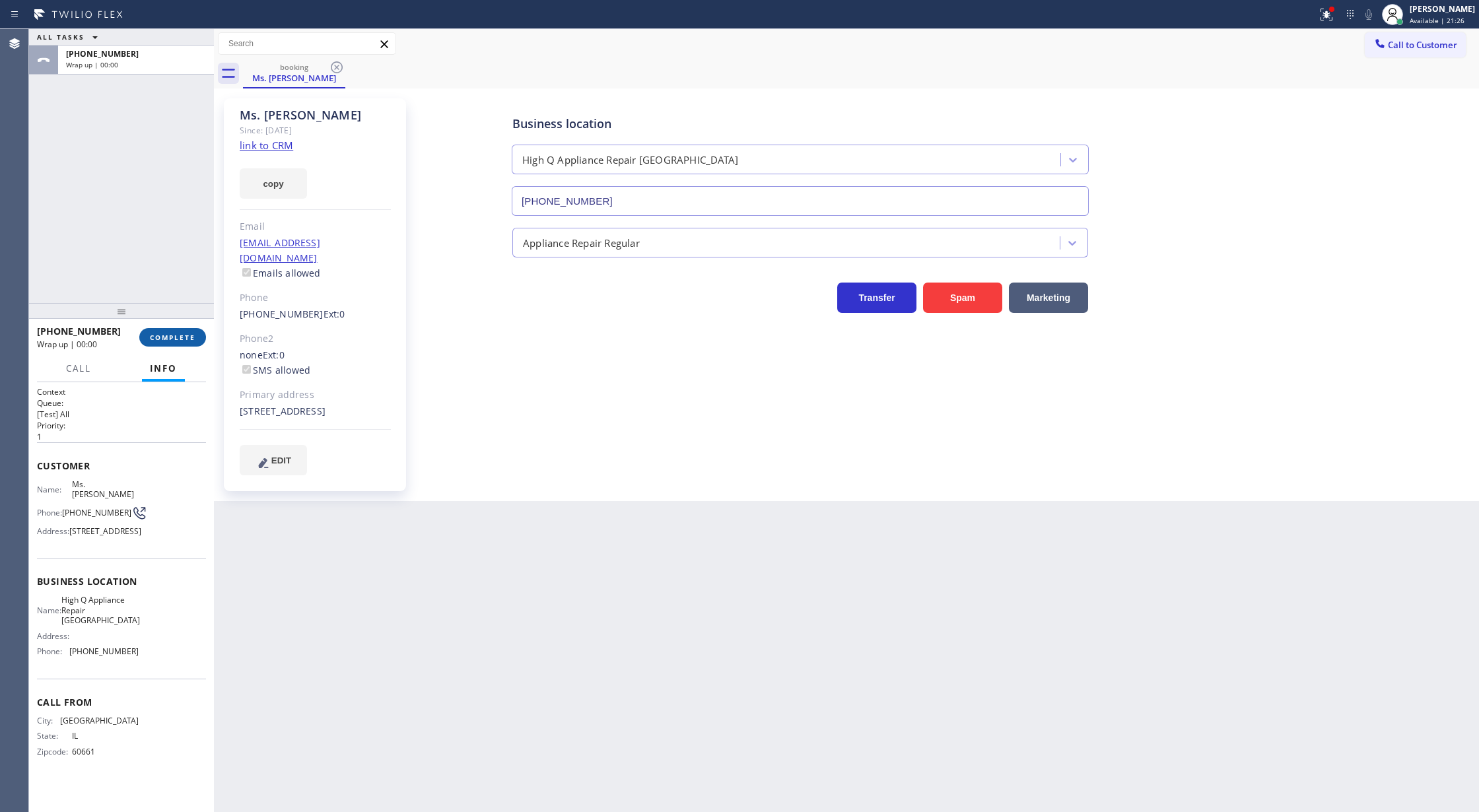
click at [177, 333] on span "COMPLETE" at bounding box center [173, 338] width 46 height 9
type input "[PHONE_NUMBER]"
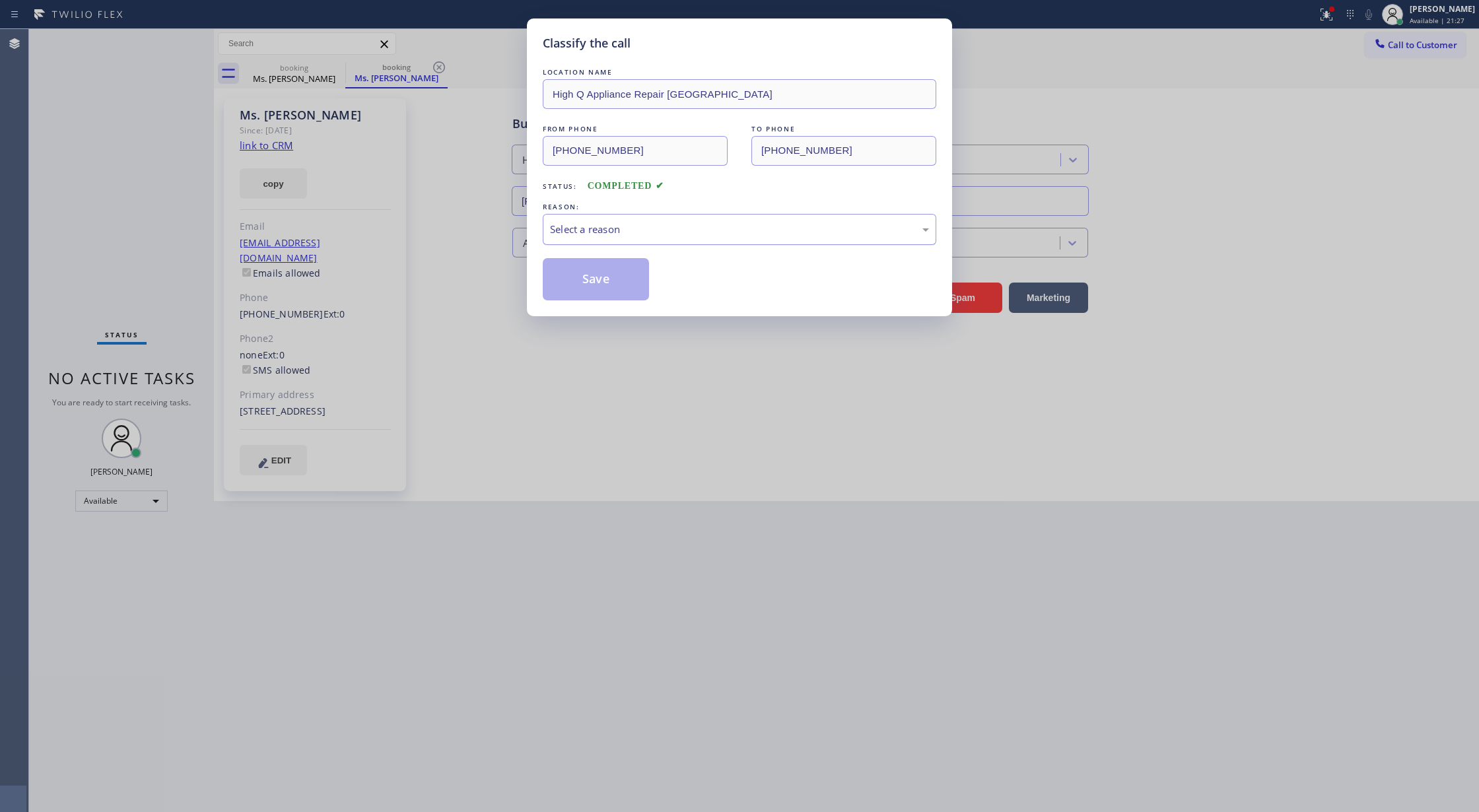
click at [598, 237] on div "Select a reason" at bounding box center [739, 229] width 379 height 15
click at [593, 273] on button "Save" at bounding box center [596, 279] width 106 height 42
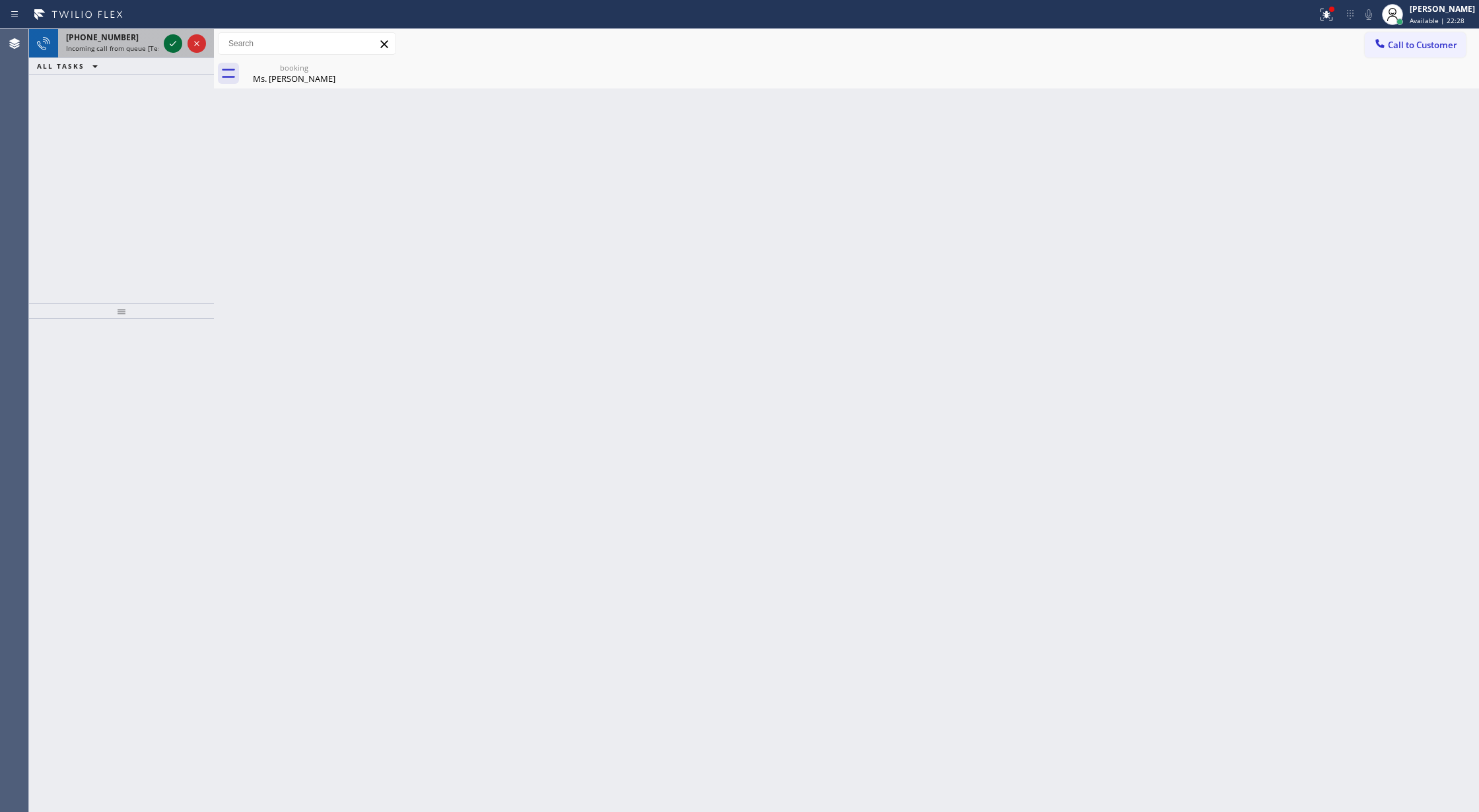
click at [170, 43] on icon at bounding box center [173, 43] width 7 height 5
click at [162, 41] on div at bounding box center [184, 43] width 48 height 29
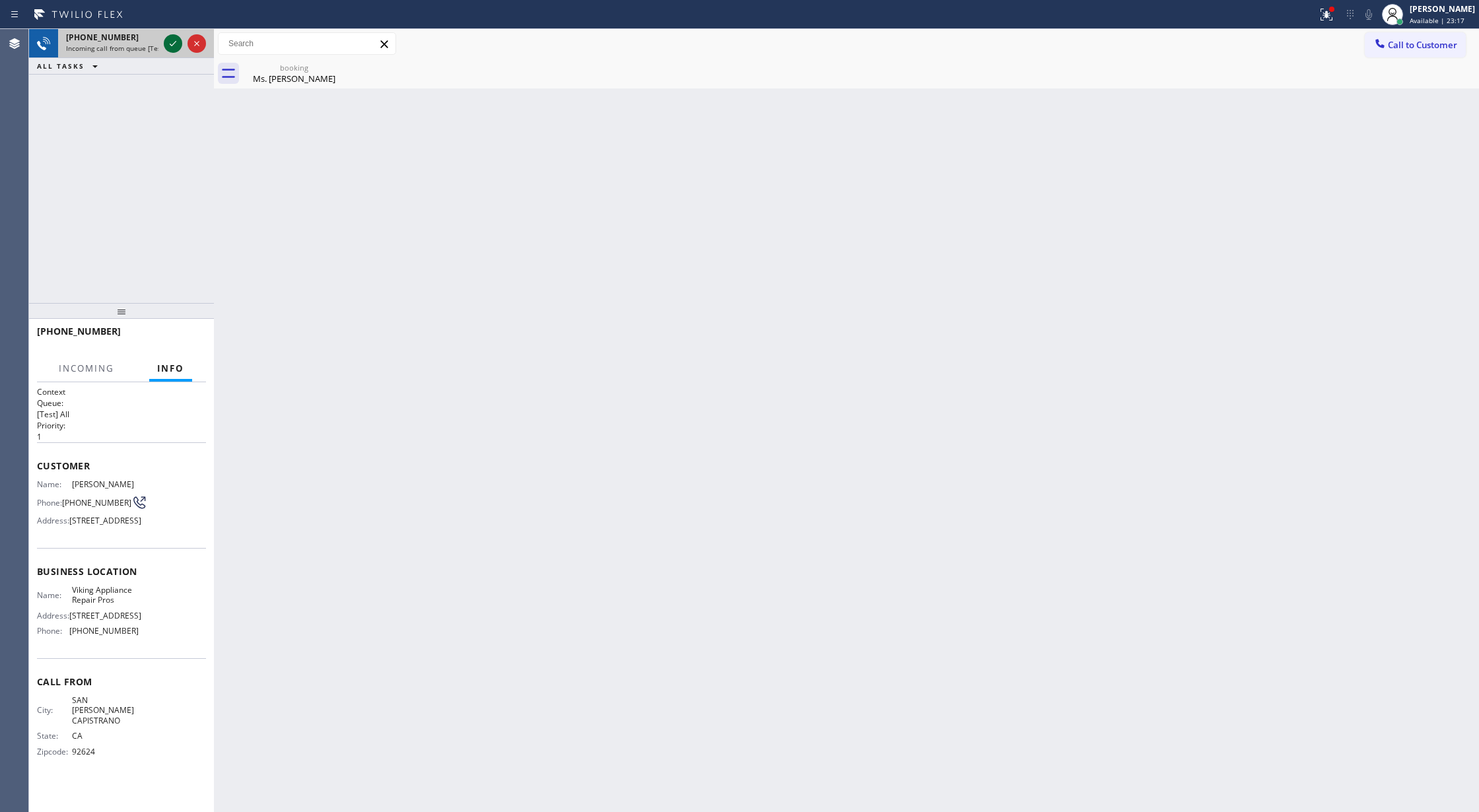
click at [165, 41] on icon at bounding box center [173, 43] width 16 height 16
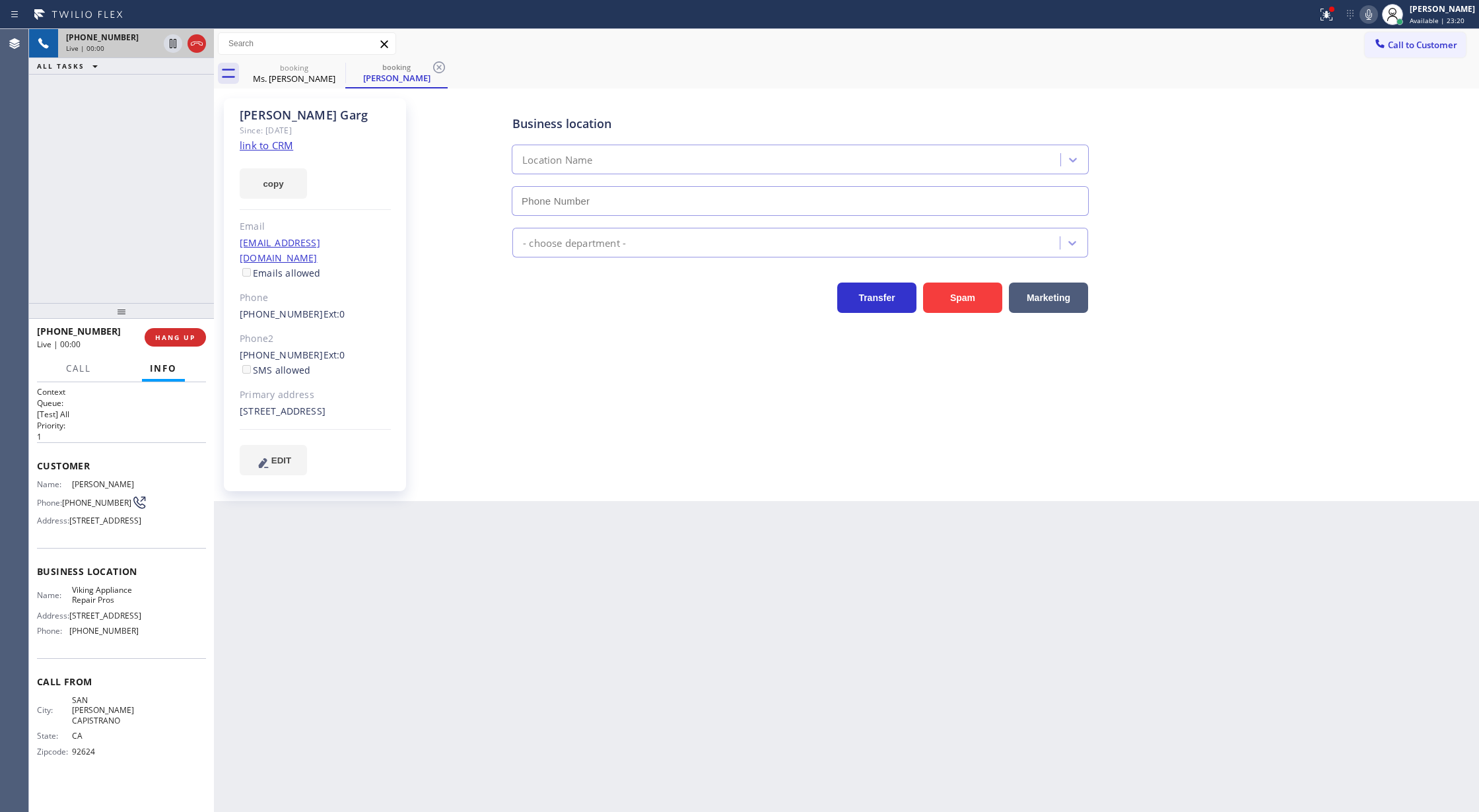
type input "[PHONE_NUMBER]"
click at [266, 143] on link "link to CRM" at bounding box center [266, 145] width 53 height 13
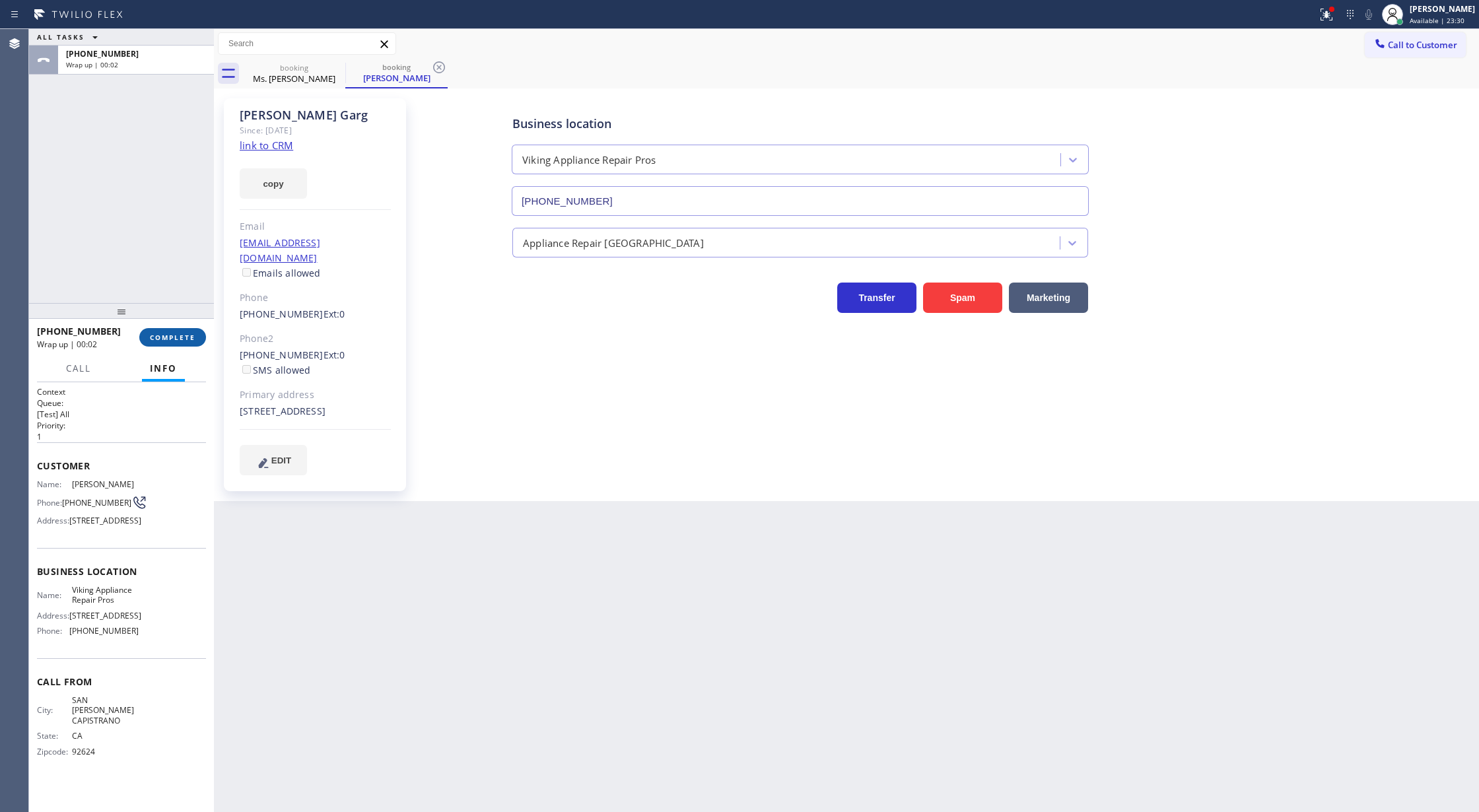
click at [165, 338] on span "COMPLETE" at bounding box center [173, 338] width 46 height 9
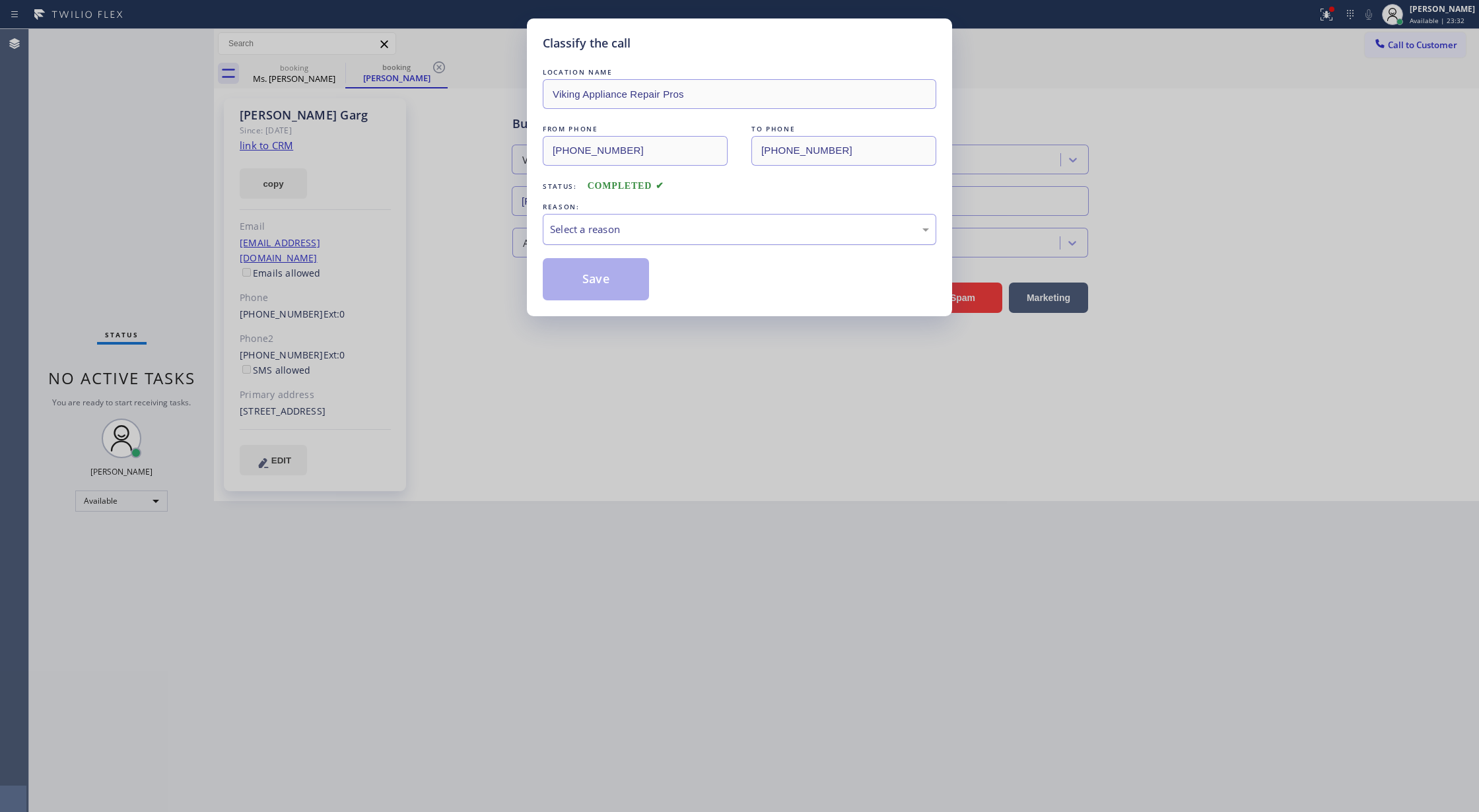
click at [608, 237] on div "Select a reason" at bounding box center [739, 229] width 379 height 15
click at [589, 281] on button "Save" at bounding box center [596, 279] width 106 height 42
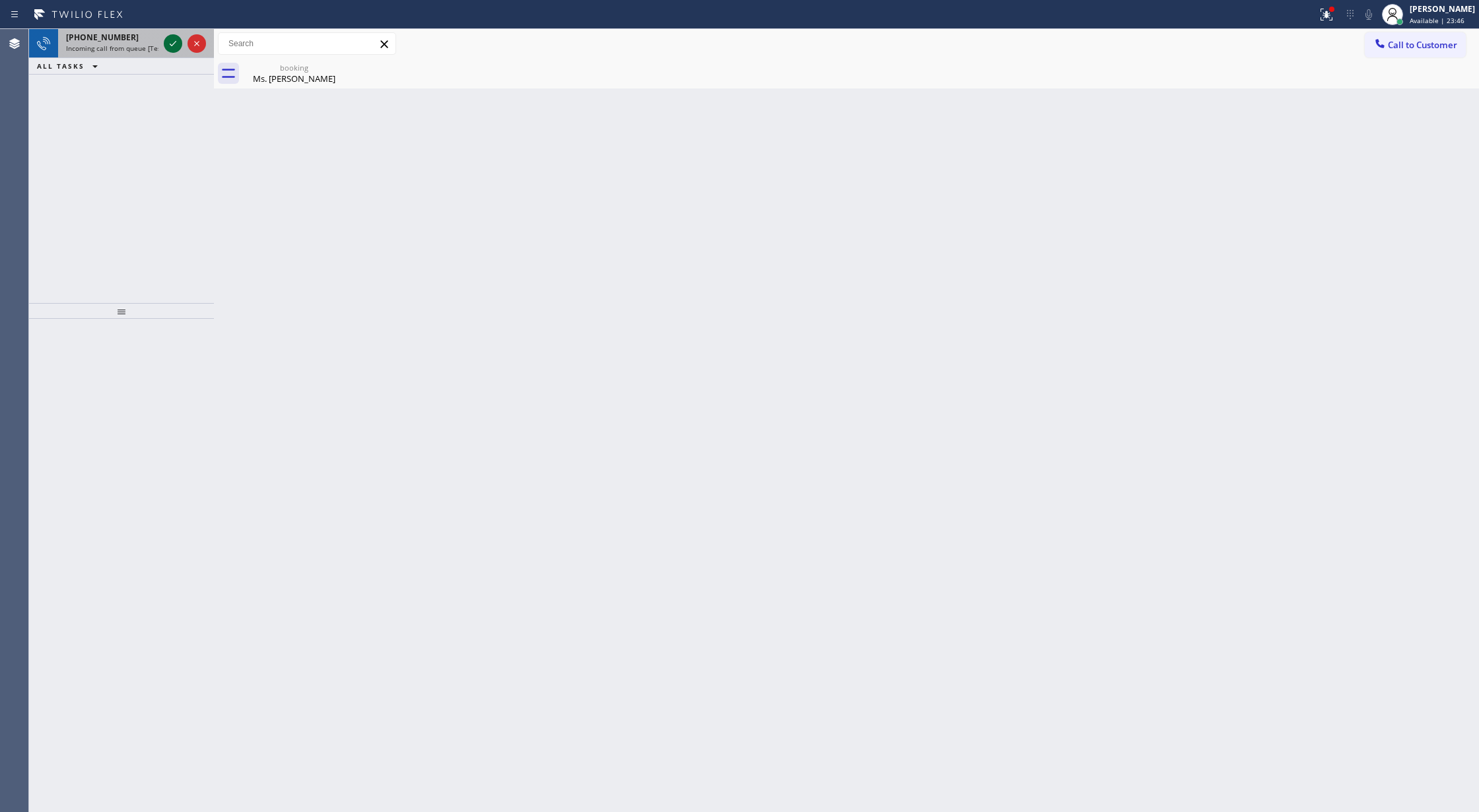
click at [171, 48] on icon at bounding box center [173, 43] width 16 height 16
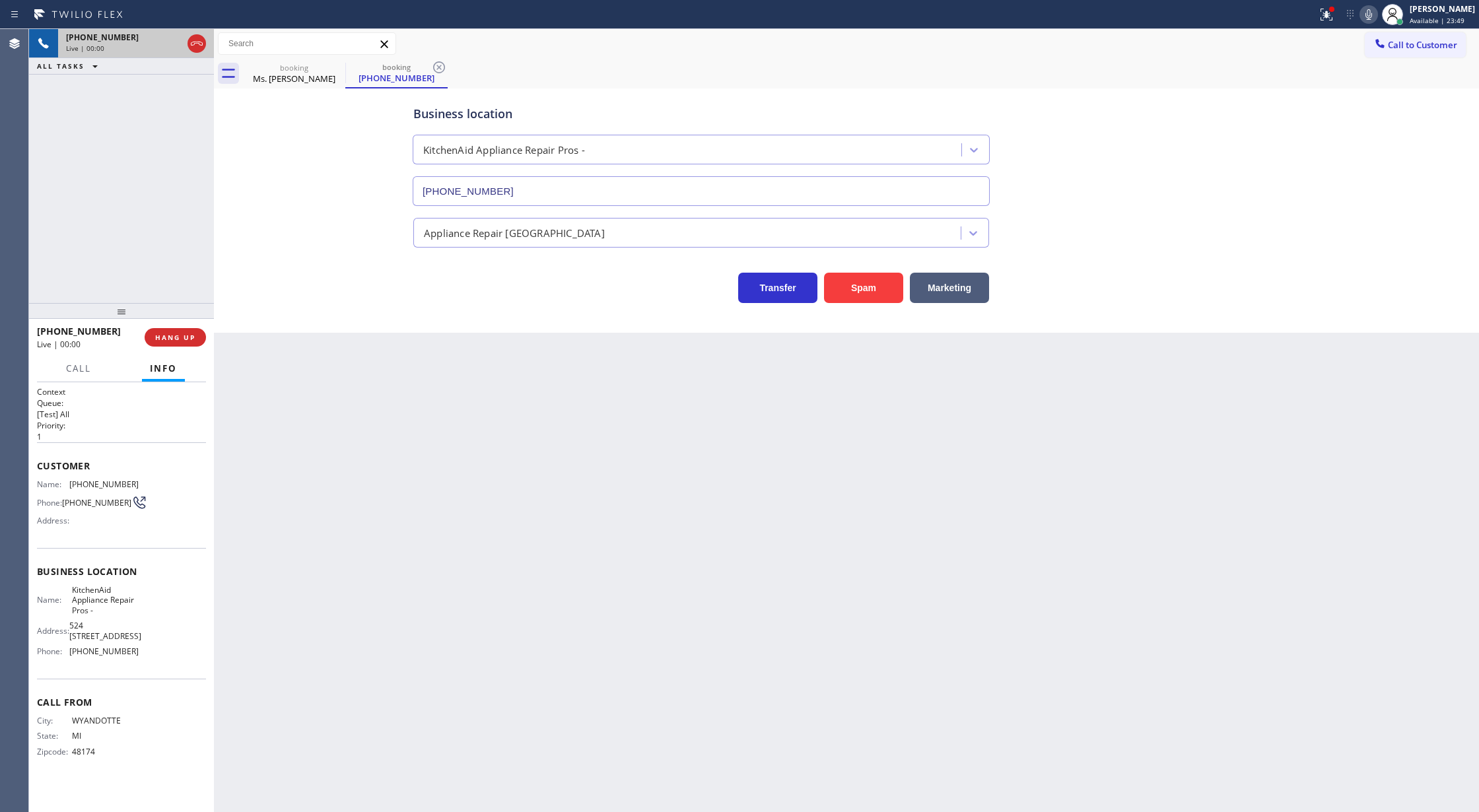
type input "[PHONE_NUMBER]"
copy div "Customer Name: [PHONE_NUMBER] Phone: [PHONE_NUMBER] Address: Business location …"
drag, startPoint x: 39, startPoint y: 467, endPoint x: 175, endPoint y: 675, distance: 248.5
click at [175, 675] on div "Context Queue: [Test] All Priority: 1 Customer Name: [PHONE_NUMBER] Phone: [PHO…" at bounding box center [121, 582] width 169 height 392
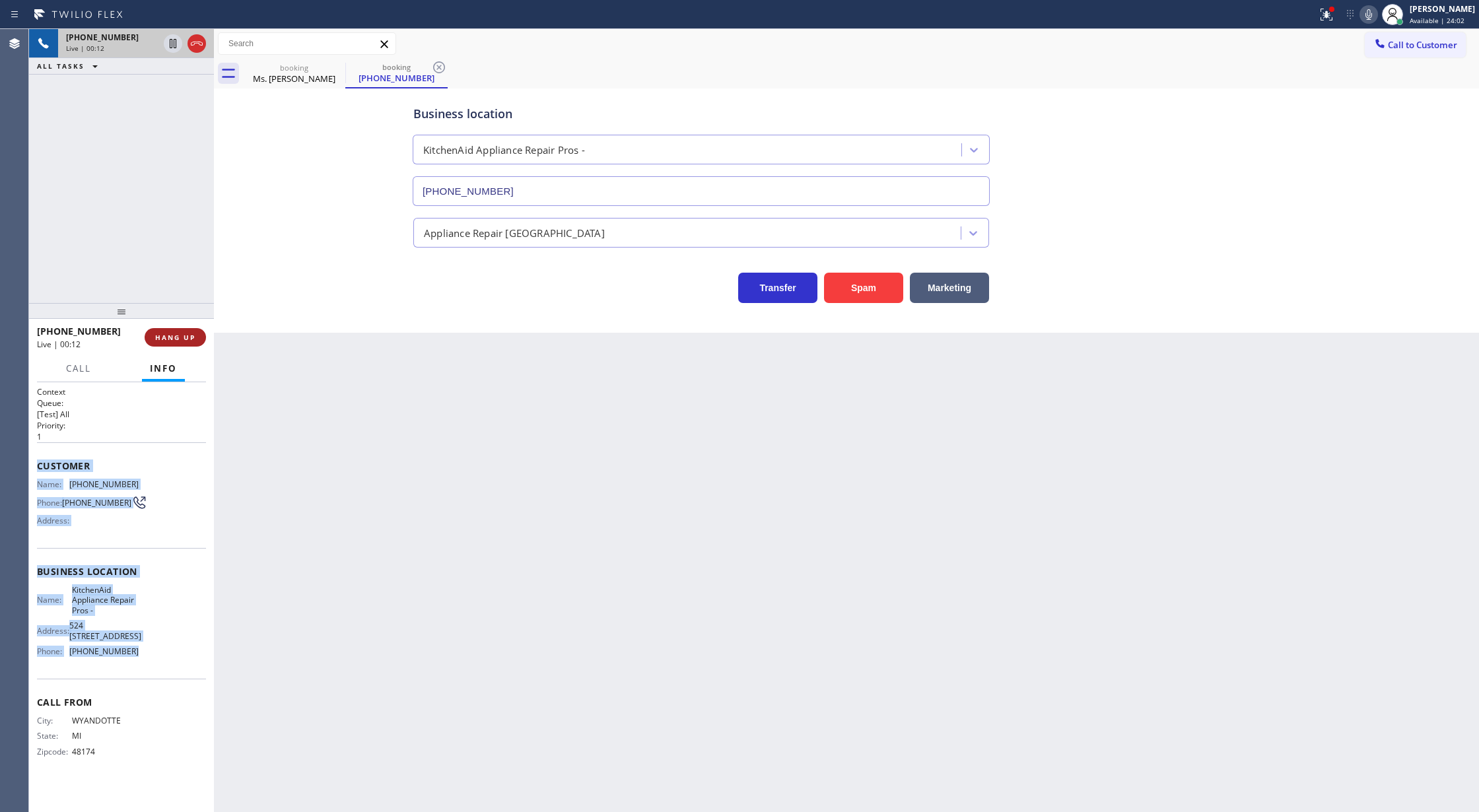
click at [187, 343] on button "HANG UP" at bounding box center [175, 337] width 61 height 18
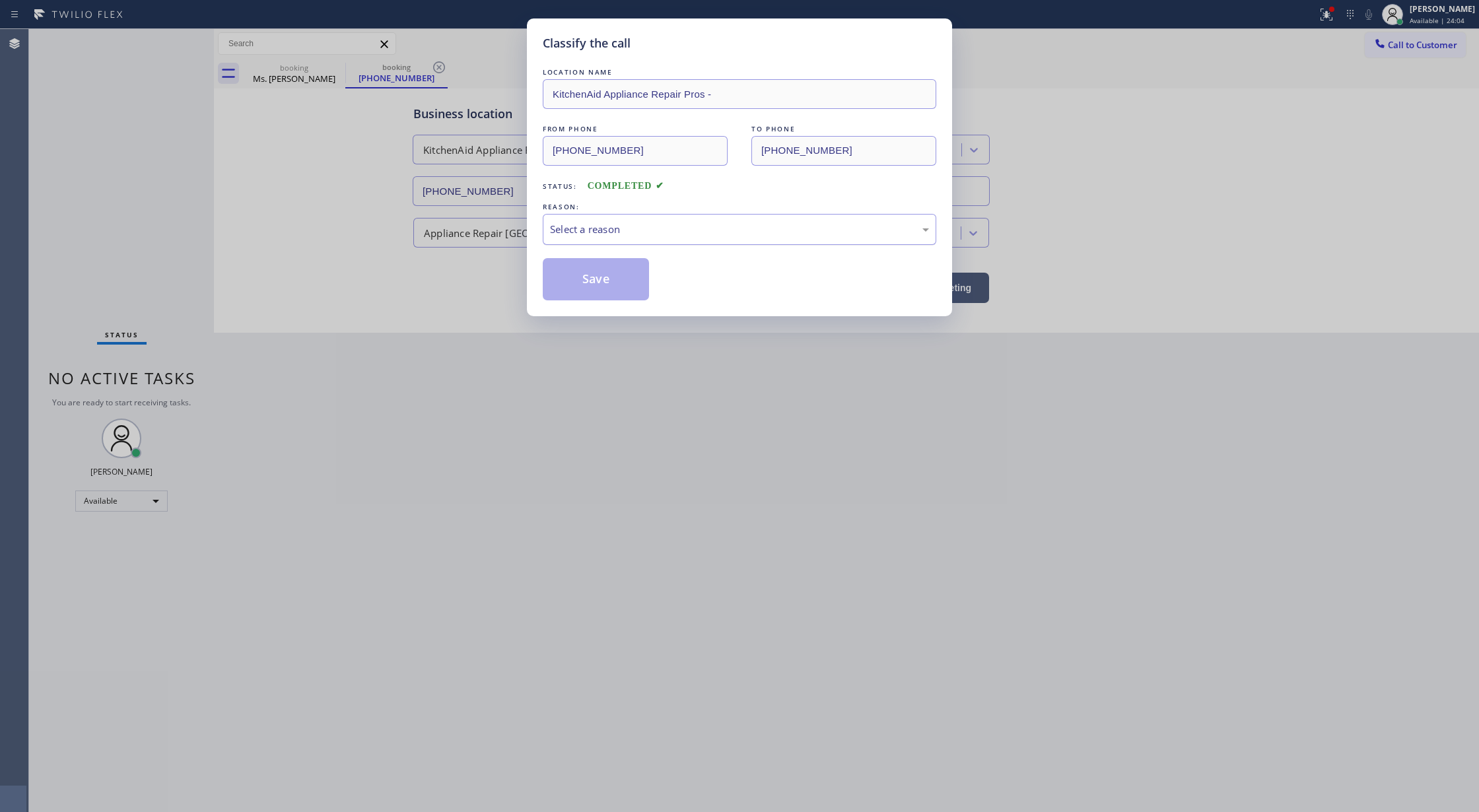
click at [688, 245] on div "Select a reason" at bounding box center [739, 229] width 394 height 31
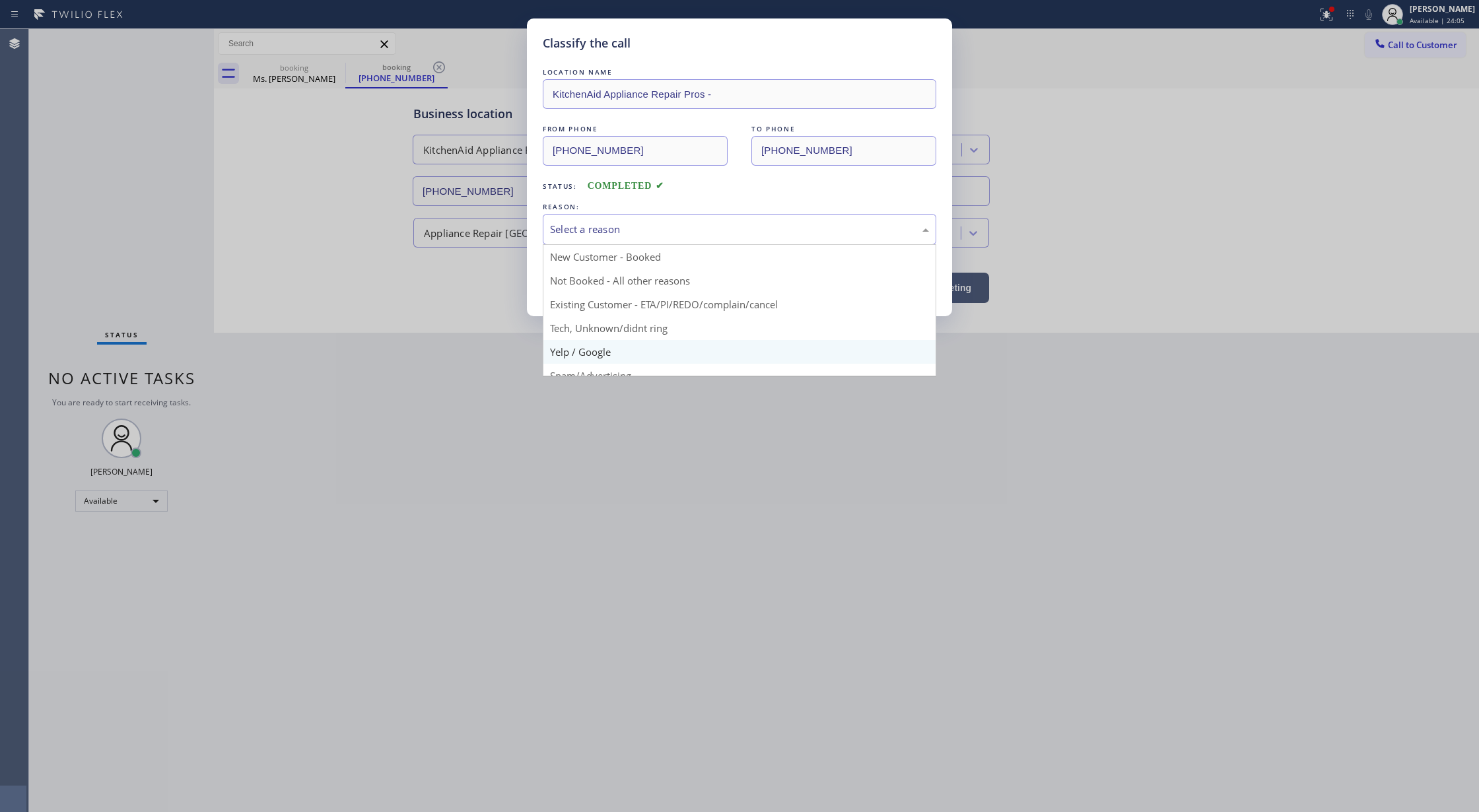
scroll to position [83, 0]
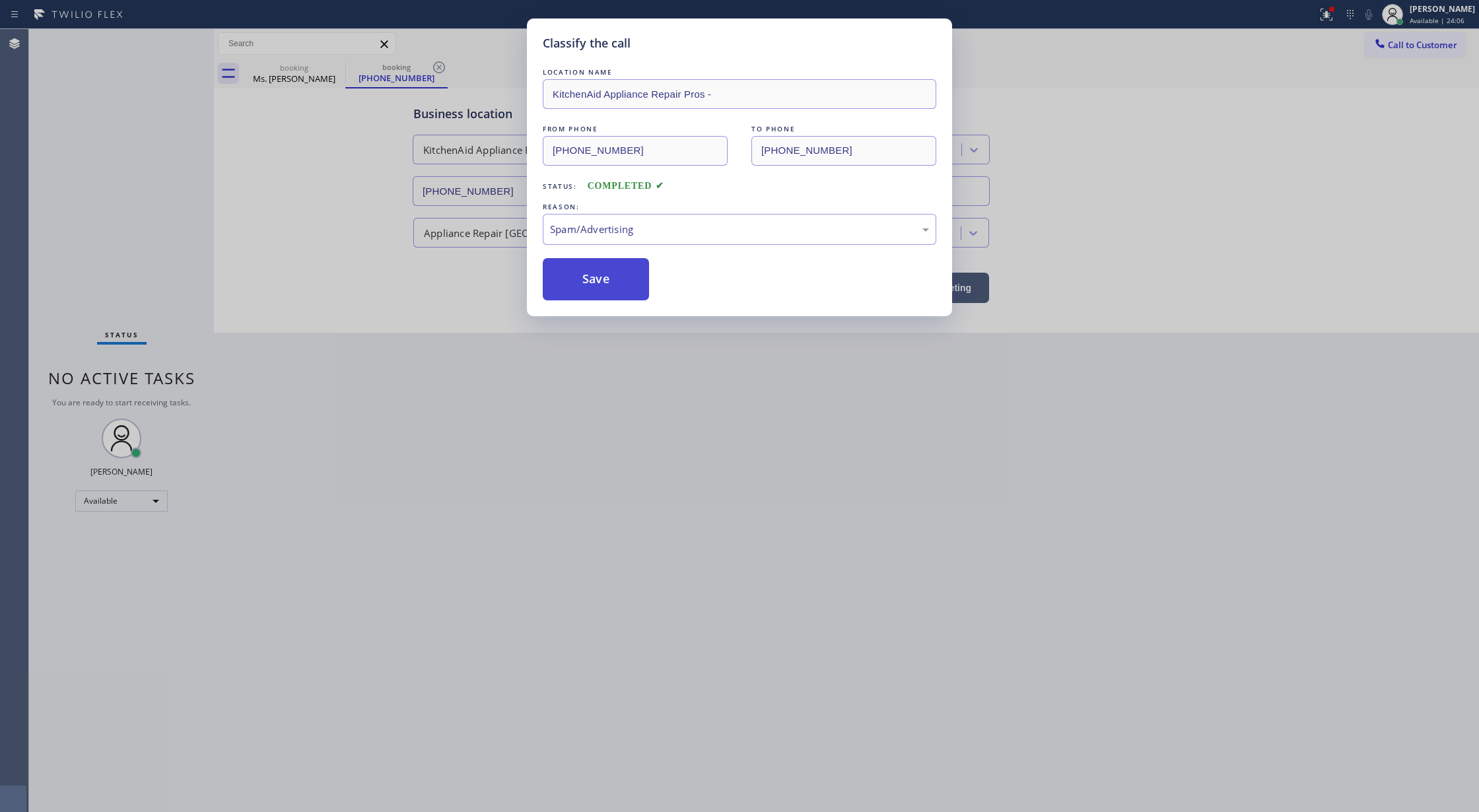
click at [600, 289] on button "Save" at bounding box center [596, 279] width 106 height 42
type input "[PHONE_NUMBER]"
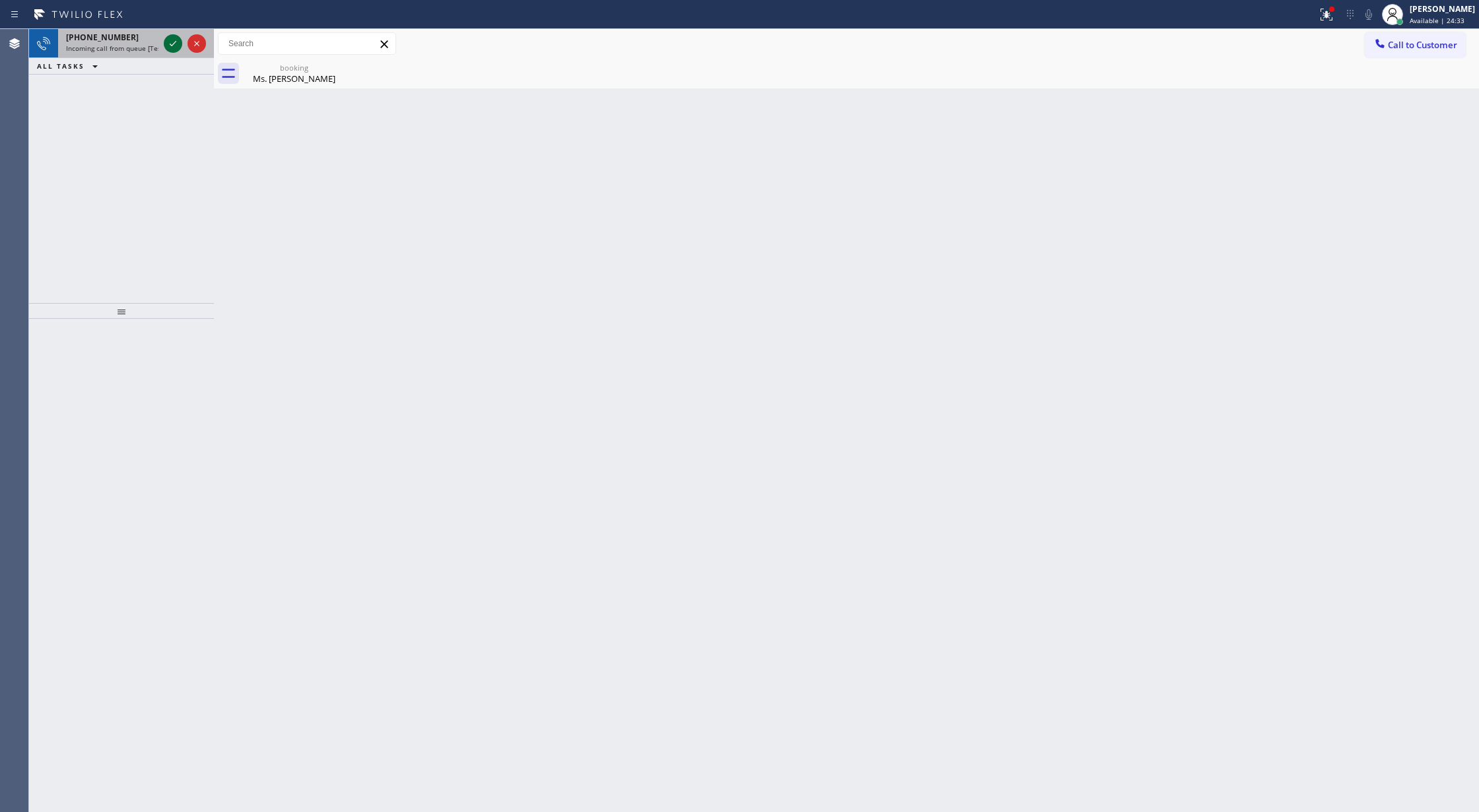
click at [173, 42] on icon at bounding box center [173, 43] width 16 height 16
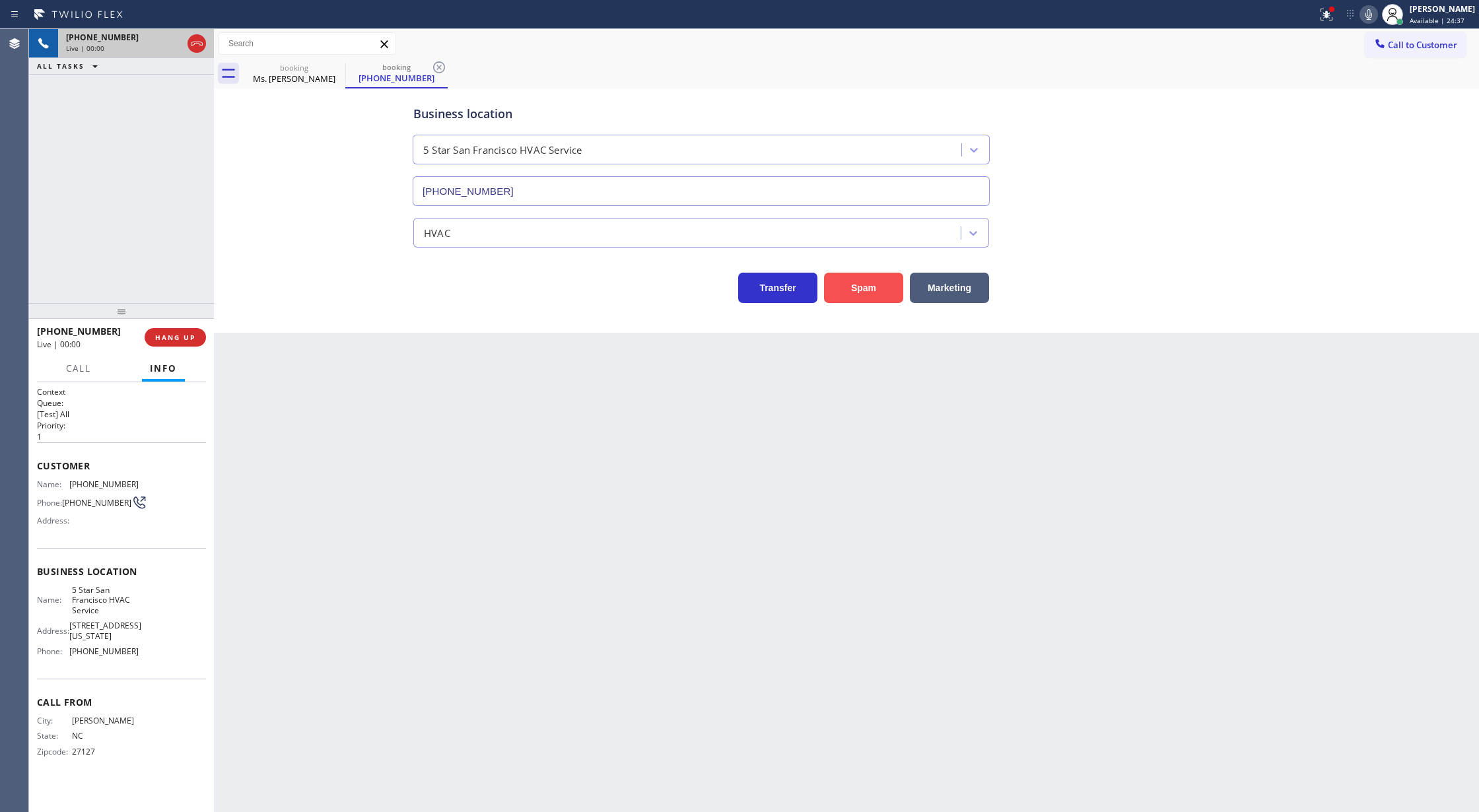
type input "[PHONE_NUMBER]"
click at [867, 282] on button "Spam" at bounding box center [864, 288] width 79 height 30
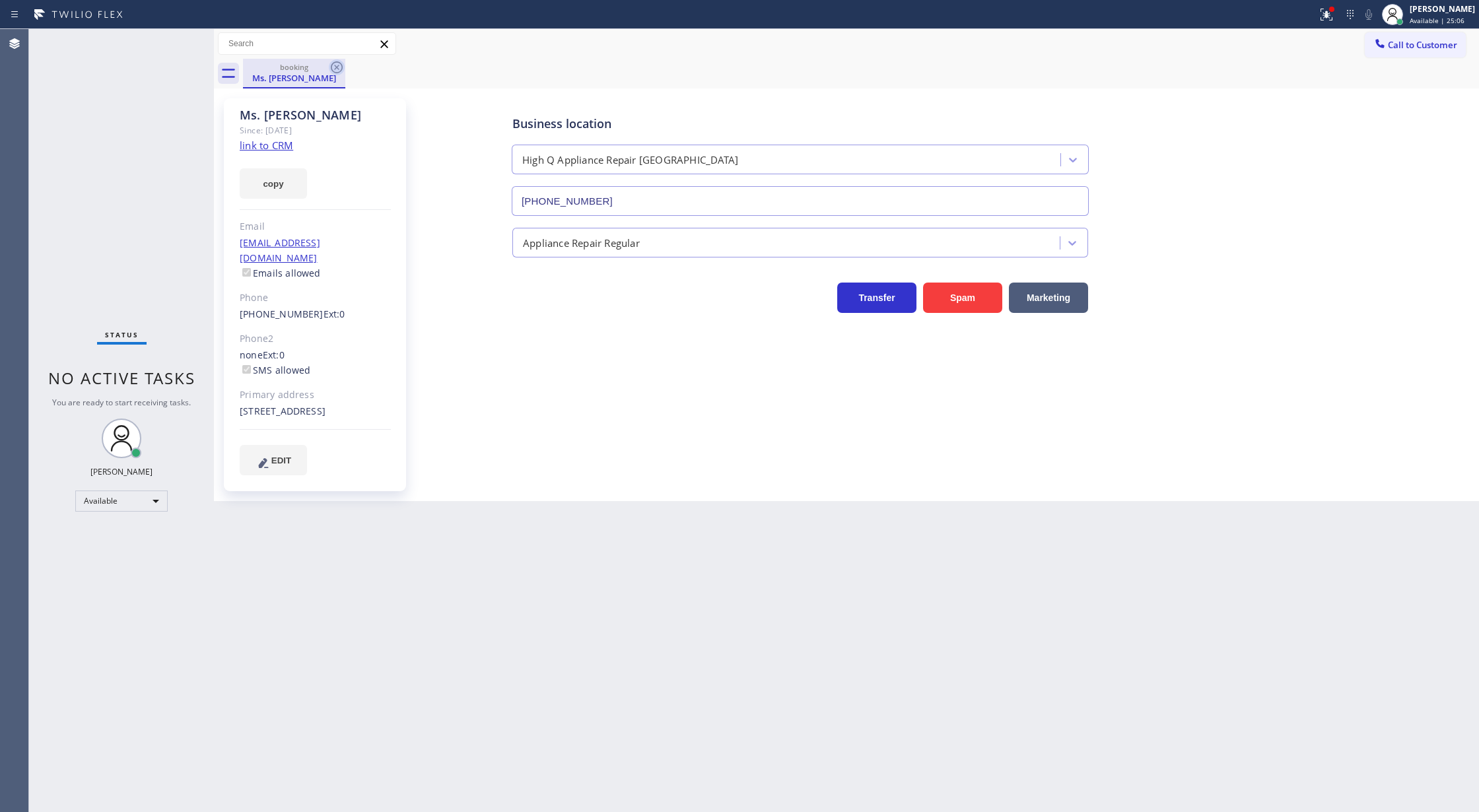
click at [333, 71] on icon at bounding box center [337, 68] width 12 height 12
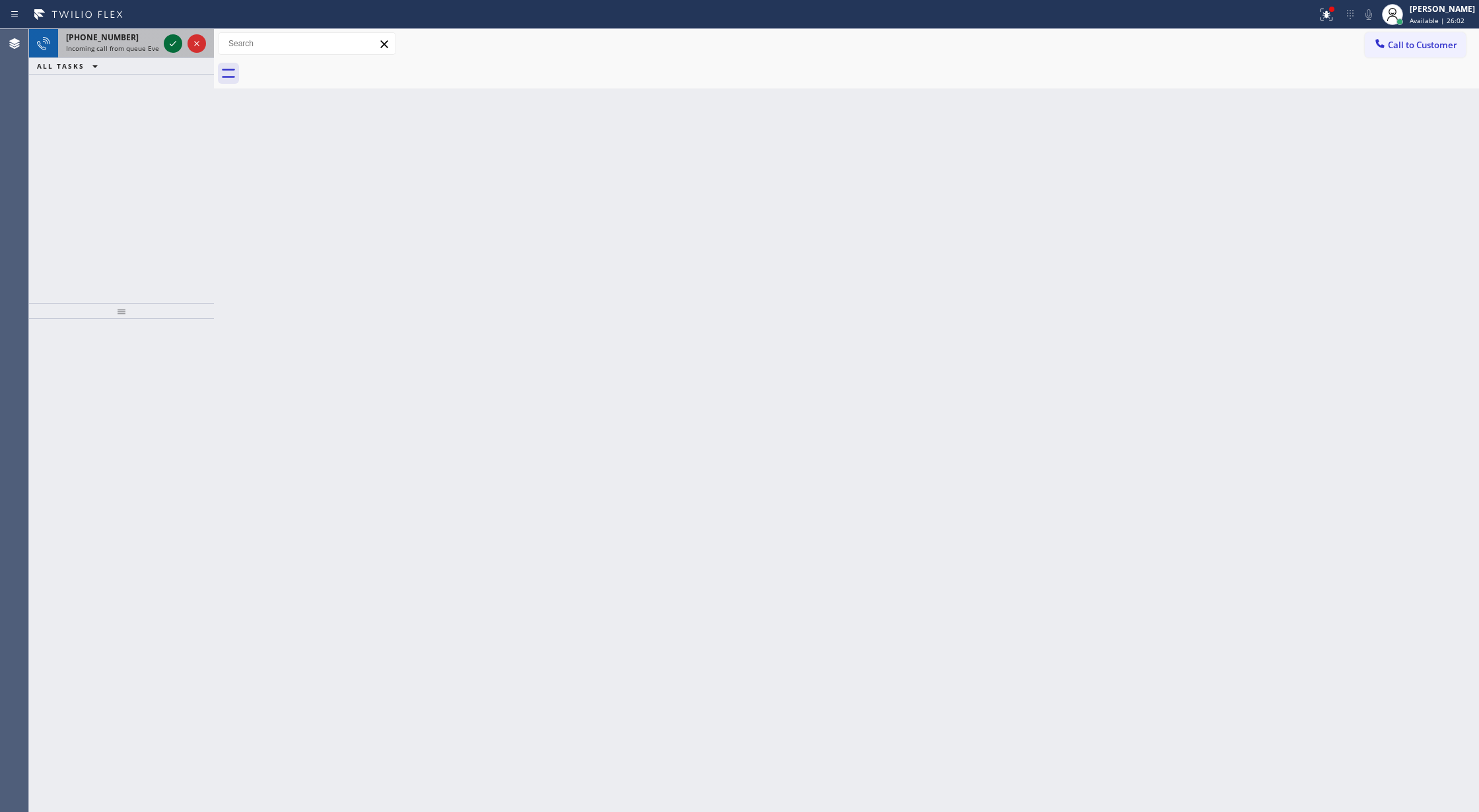
click at [177, 40] on icon at bounding box center [173, 43] width 16 height 16
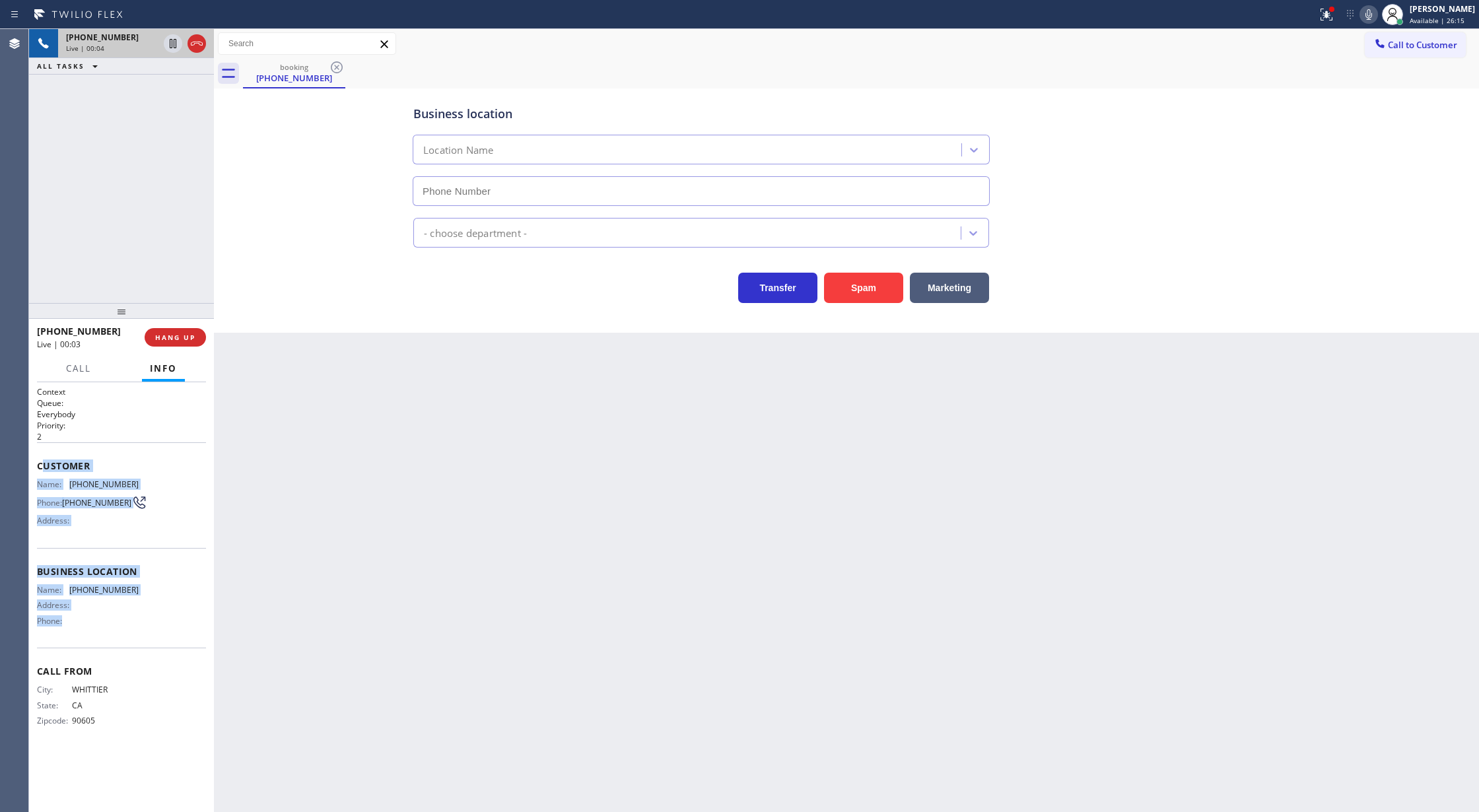
drag, startPoint x: 40, startPoint y: 464, endPoint x: 167, endPoint y: 616, distance: 198.1
click at [167, 616] on div "Context Queue: Everybody Priority: 2 Customer Name: [PHONE_NUMBER] Phone: [PHON…" at bounding box center [121, 567] width 169 height 362
copy div "ustomer Name: [PHONE_NUMBER] Phone: [PHONE_NUMBER] Address: Business location N…"
click at [199, 46] on icon at bounding box center [197, 43] width 16 height 16
click at [165, 341] on span "COMPLETE" at bounding box center [173, 338] width 46 height 9
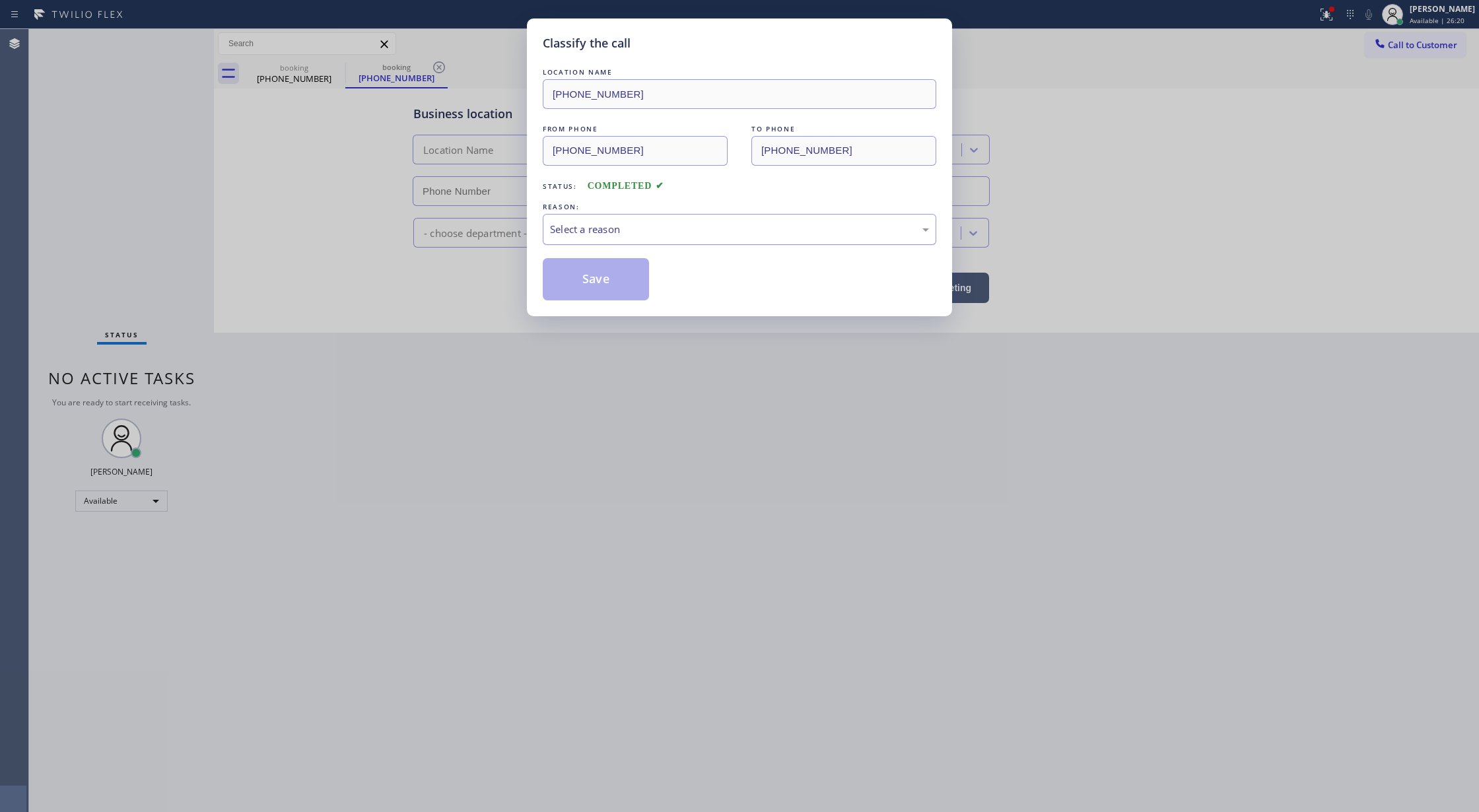
click at [666, 241] on div "Select a reason" at bounding box center [739, 229] width 394 height 31
click at [605, 280] on button "Save" at bounding box center [596, 279] width 106 height 42
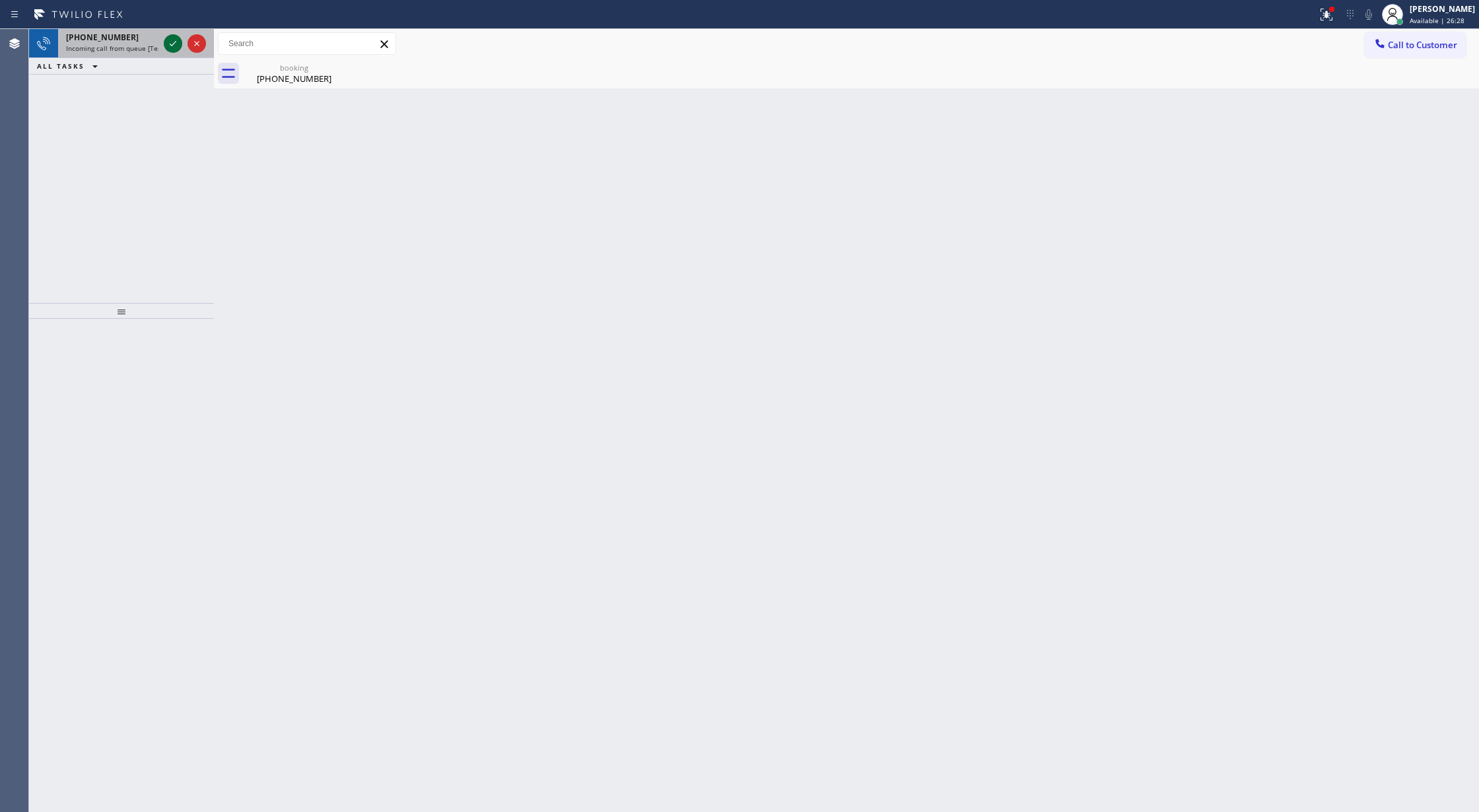
click at [170, 42] on icon at bounding box center [173, 43] width 16 height 16
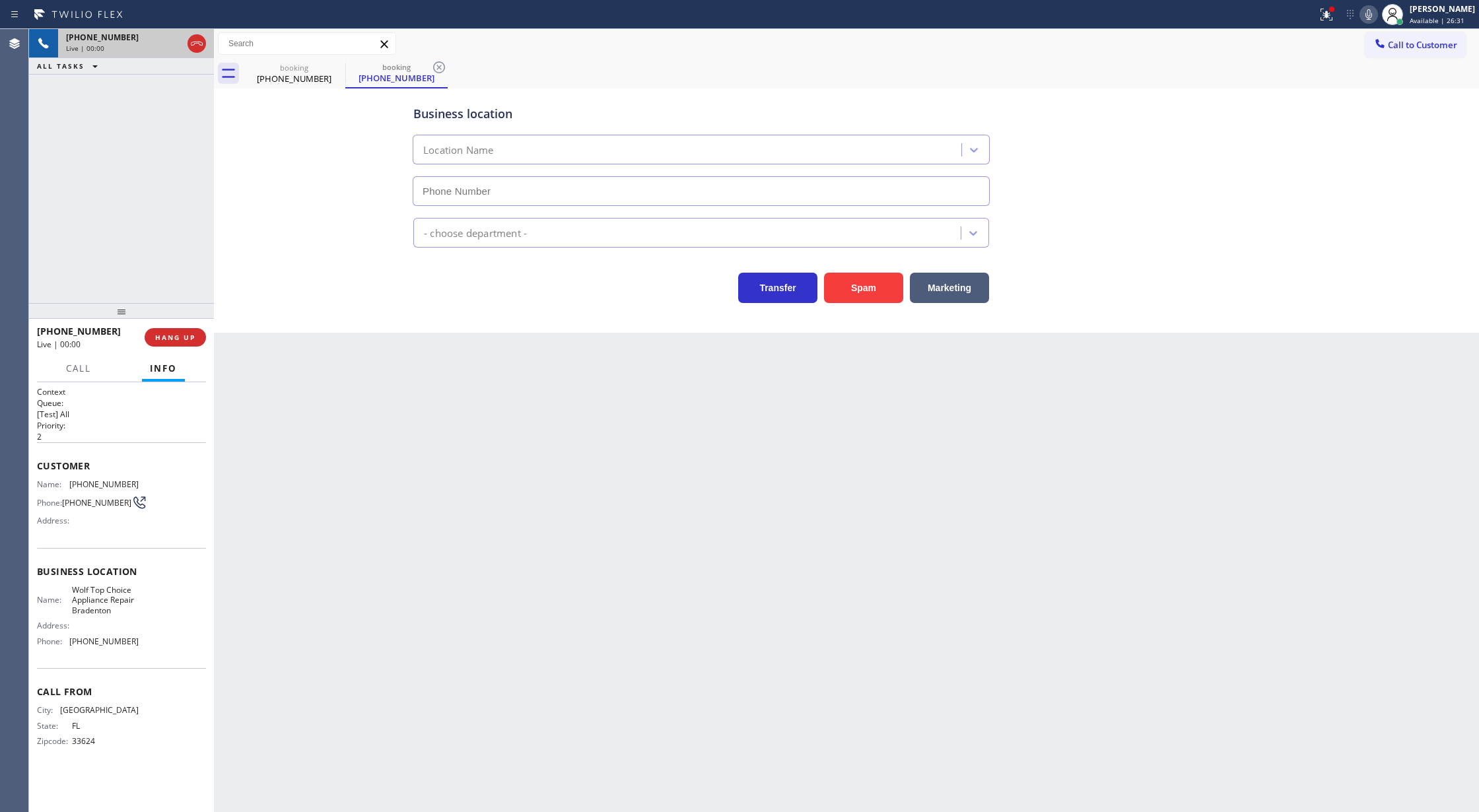
type input "[PHONE_NUMBER]"
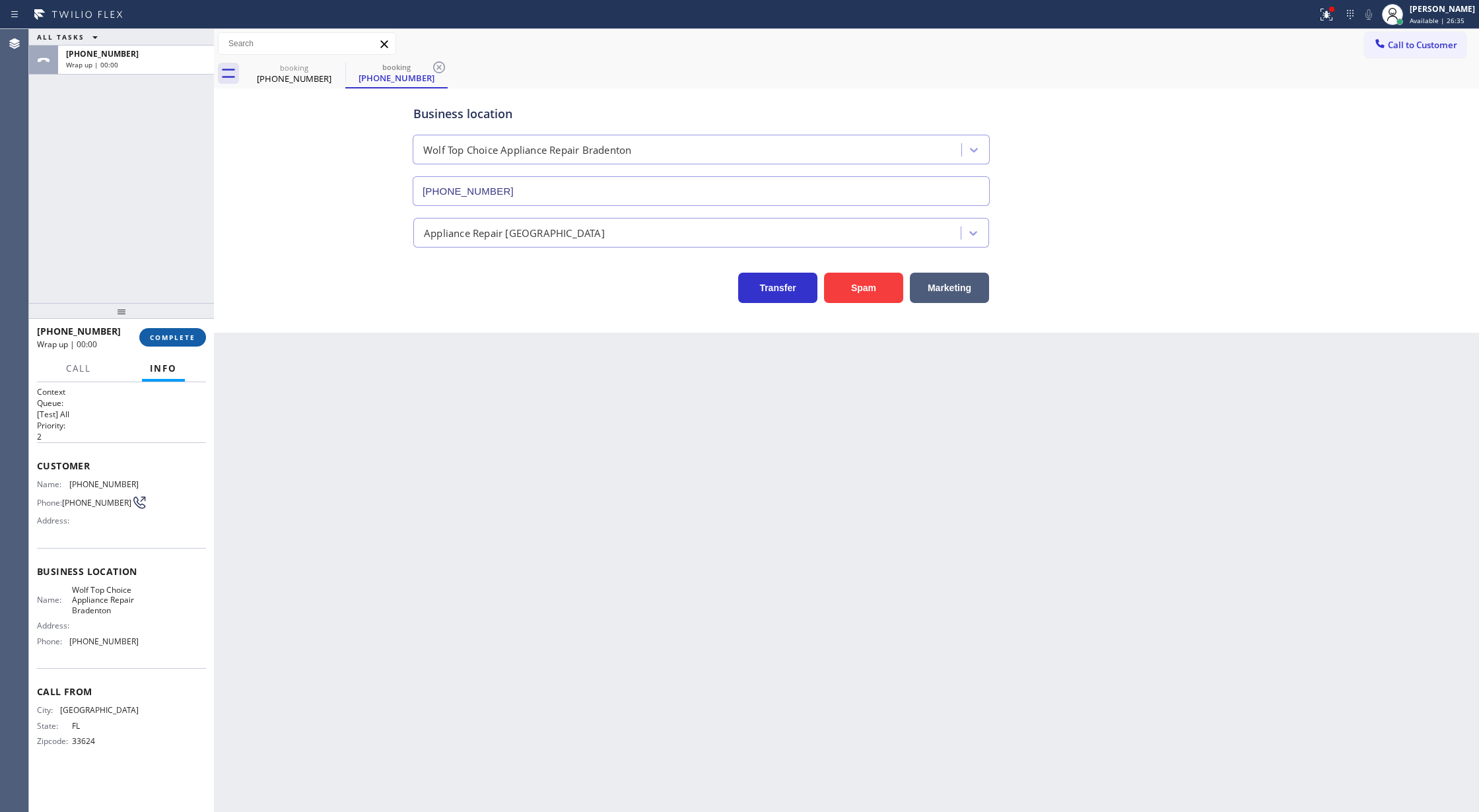
click at [175, 333] on span "COMPLETE" at bounding box center [173, 338] width 46 height 9
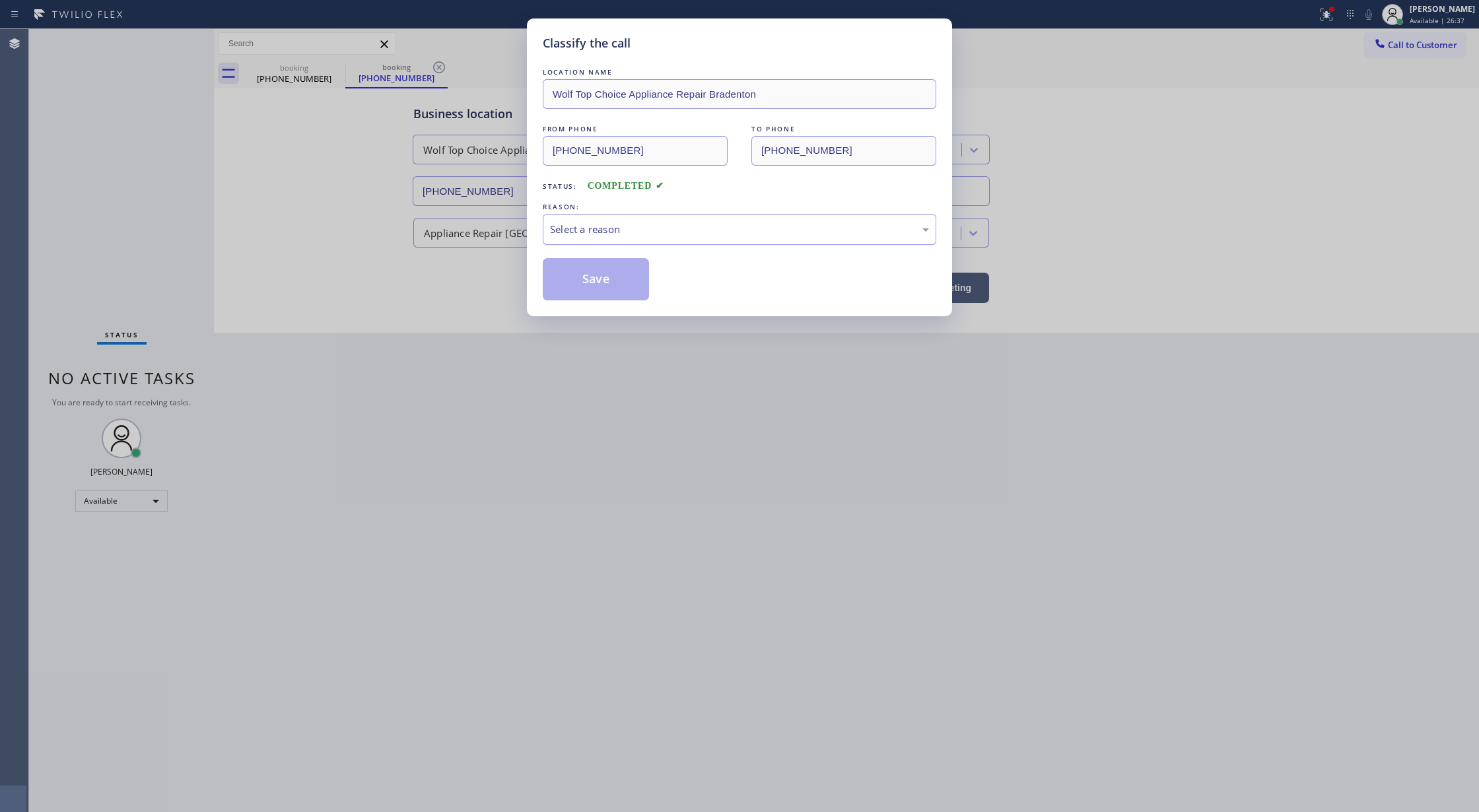
click at [647, 235] on div "Select a reason" at bounding box center [739, 229] width 379 height 15
click at [605, 283] on button "Save" at bounding box center [596, 279] width 106 height 42
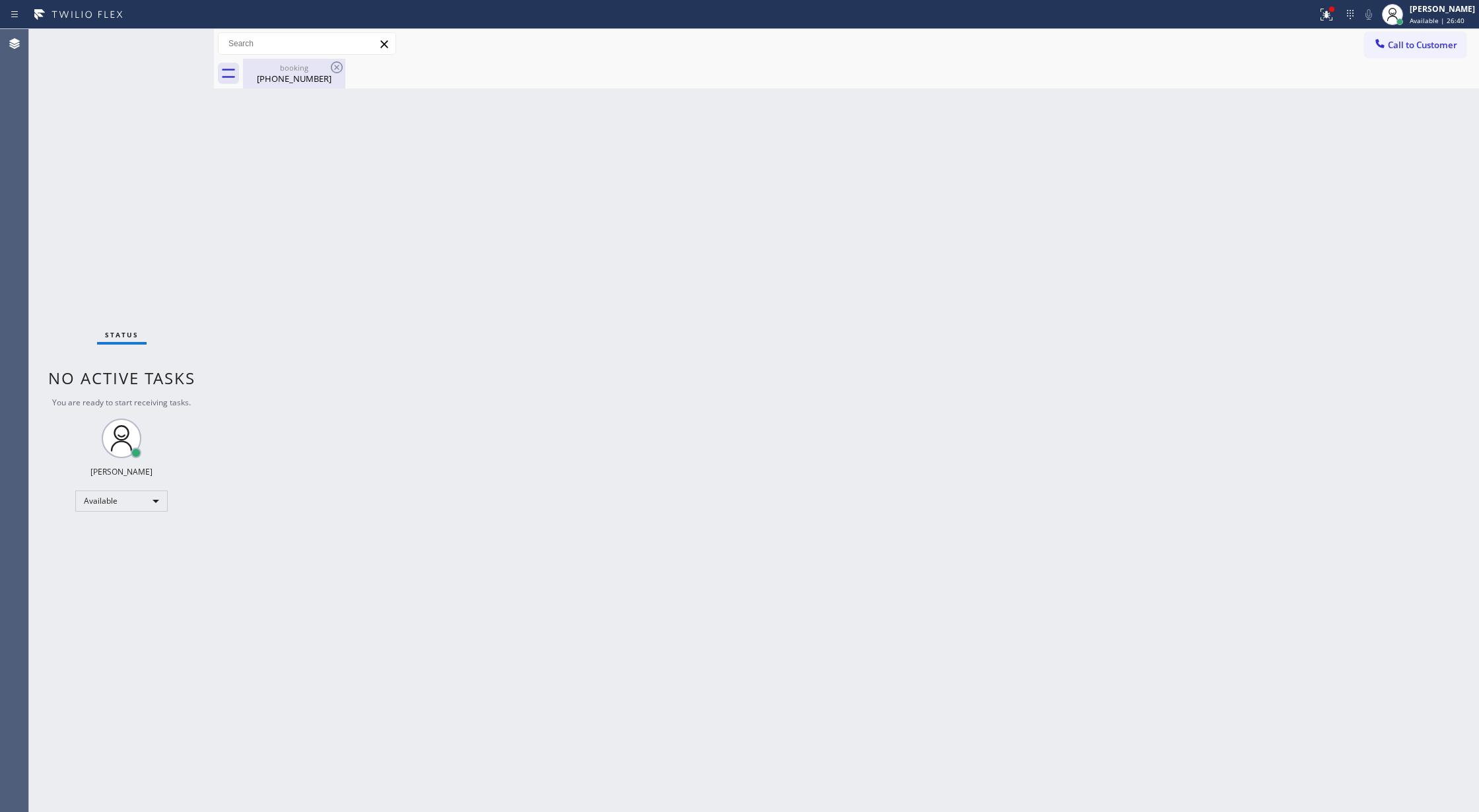
click at [313, 78] on div "[PHONE_NUMBER]" at bounding box center [294, 79] width 99 height 12
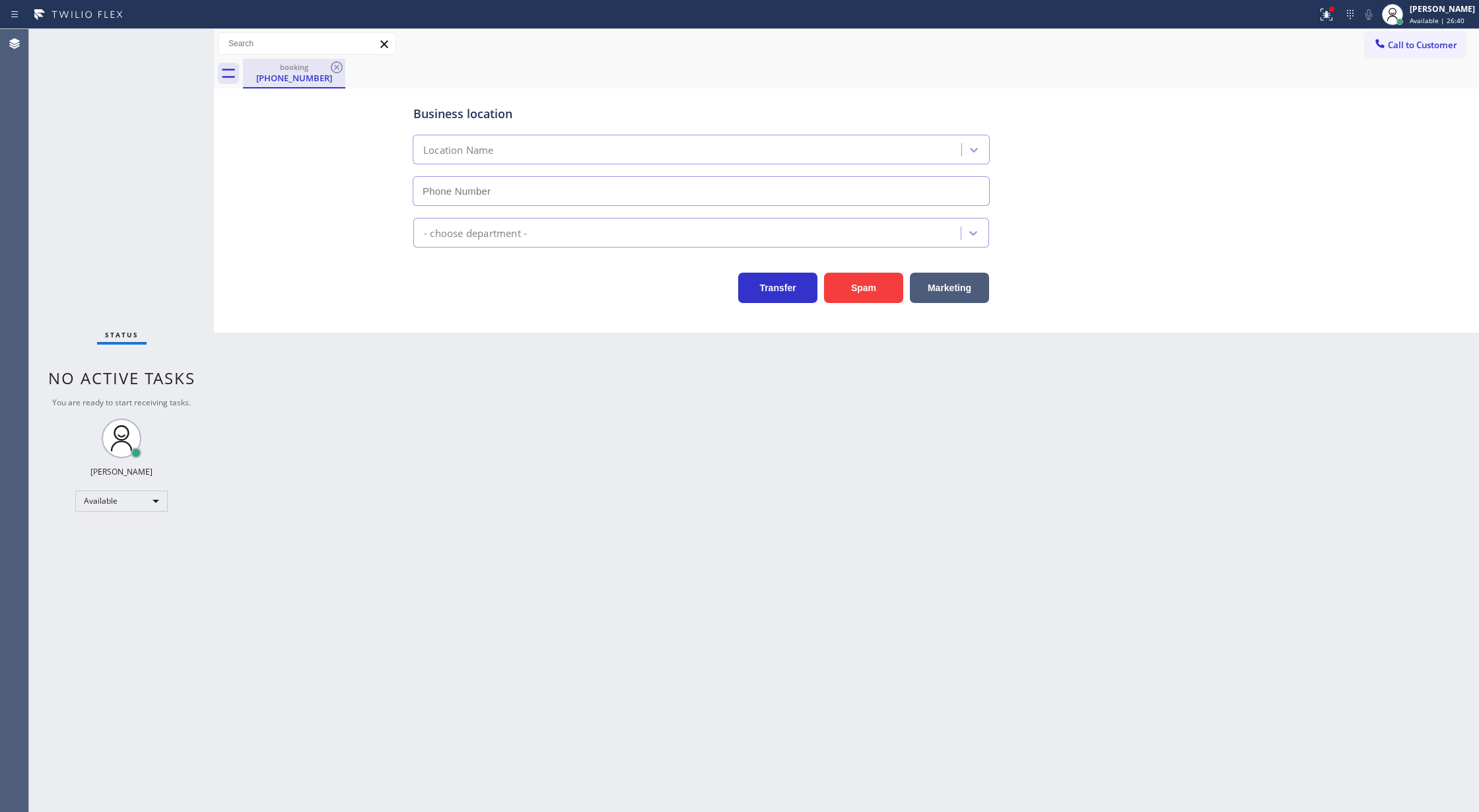
click at [323, 72] on div "[PHONE_NUMBER]" at bounding box center [294, 78] width 99 height 12
click at [336, 67] on icon at bounding box center [337, 68] width 12 height 12
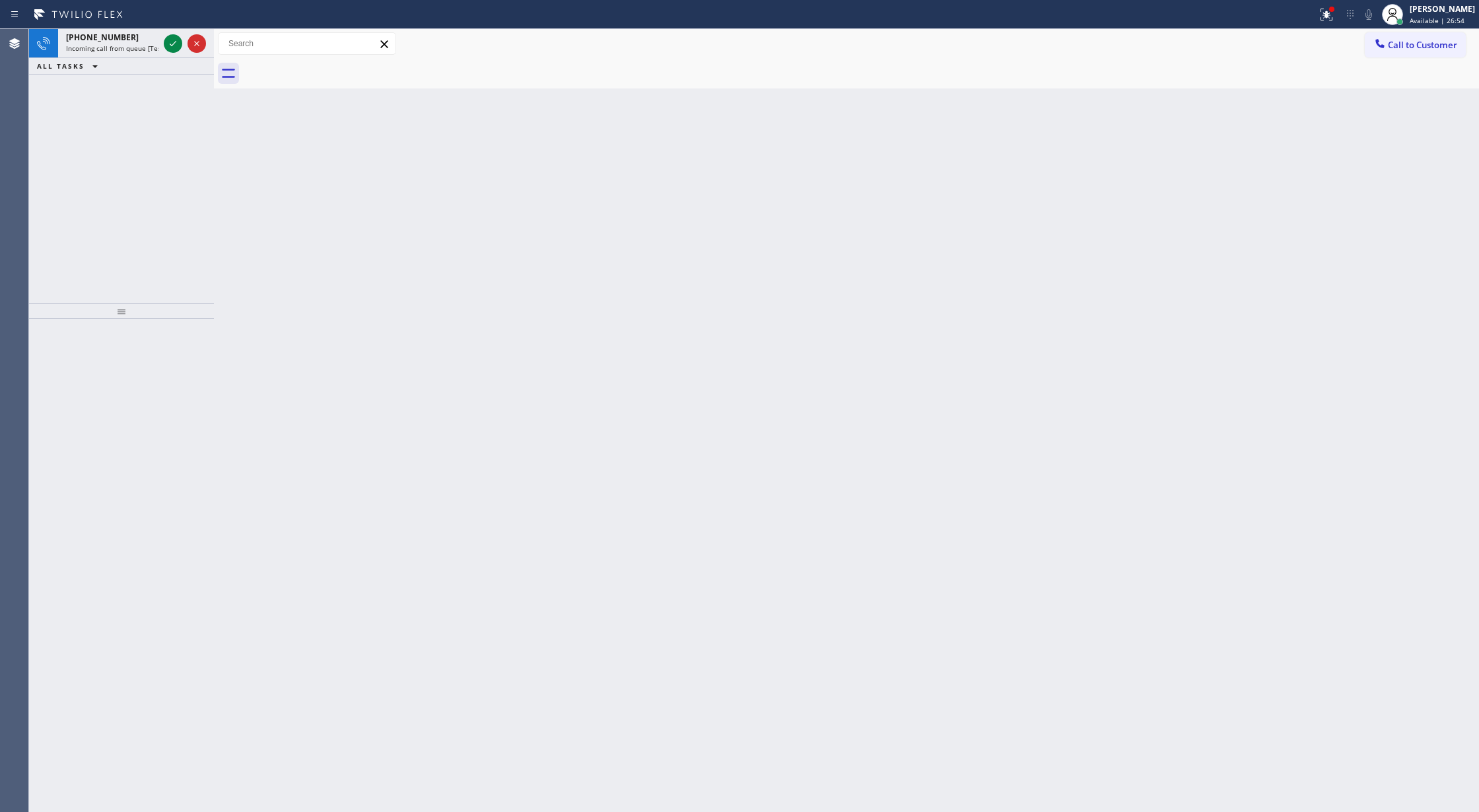
click at [206, 201] on div "[PHONE_NUMBER] Incoming call from queue [Test] All ALL TASKS ALL TASKS ACTIVE T…" at bounding box center [121, 165] width 185 height 274
click at [171, 43] on icon at bounding box center [173, 43] width 16 height 16
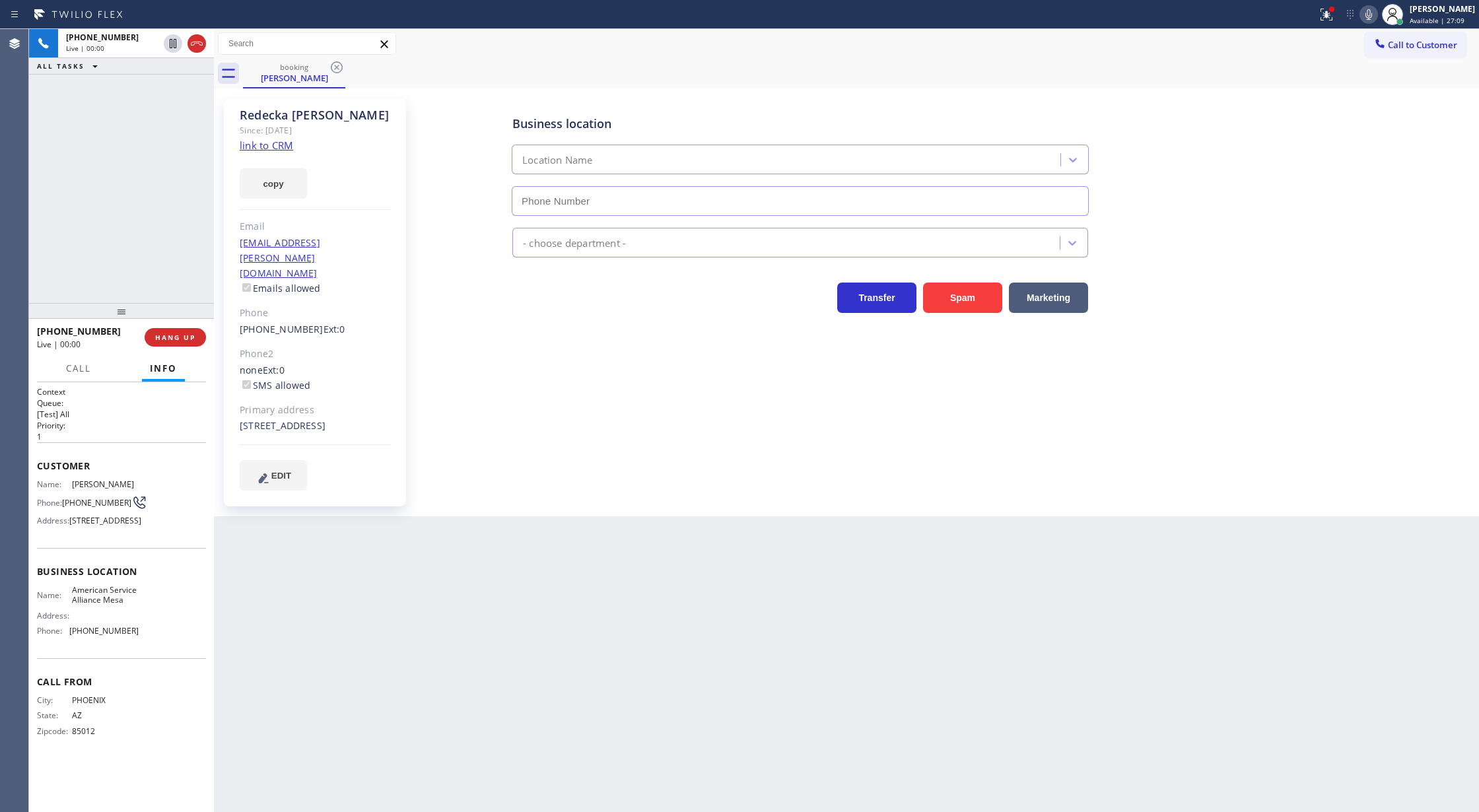
type input "[PHONE_NUMBER]"
click at [263, 148] on link "link to CRM" at bounding box center [266, 145] width 53 height 13
drag, startPoint x: 198, startPoint y: 46, endPoint x: 608, endPoint y: 780, distance: 840.7
click at [197, 52] on button at bounding box center [197, 43] width 18 height 18
type input "[PHONE_NUMBER]"
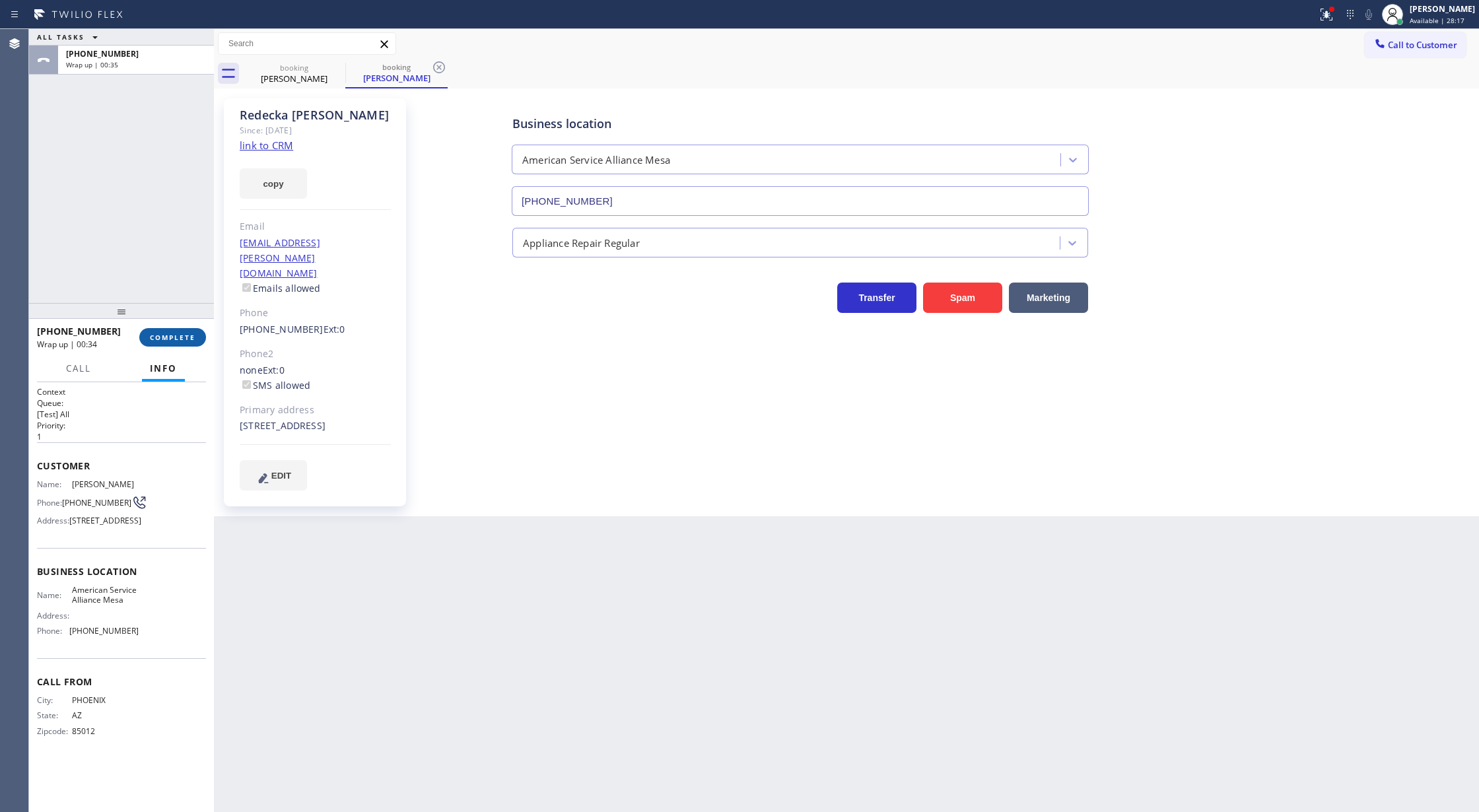
click at [173, 336] on span "COMPLETE" at bounding box center [173, 338] width 46 height 9
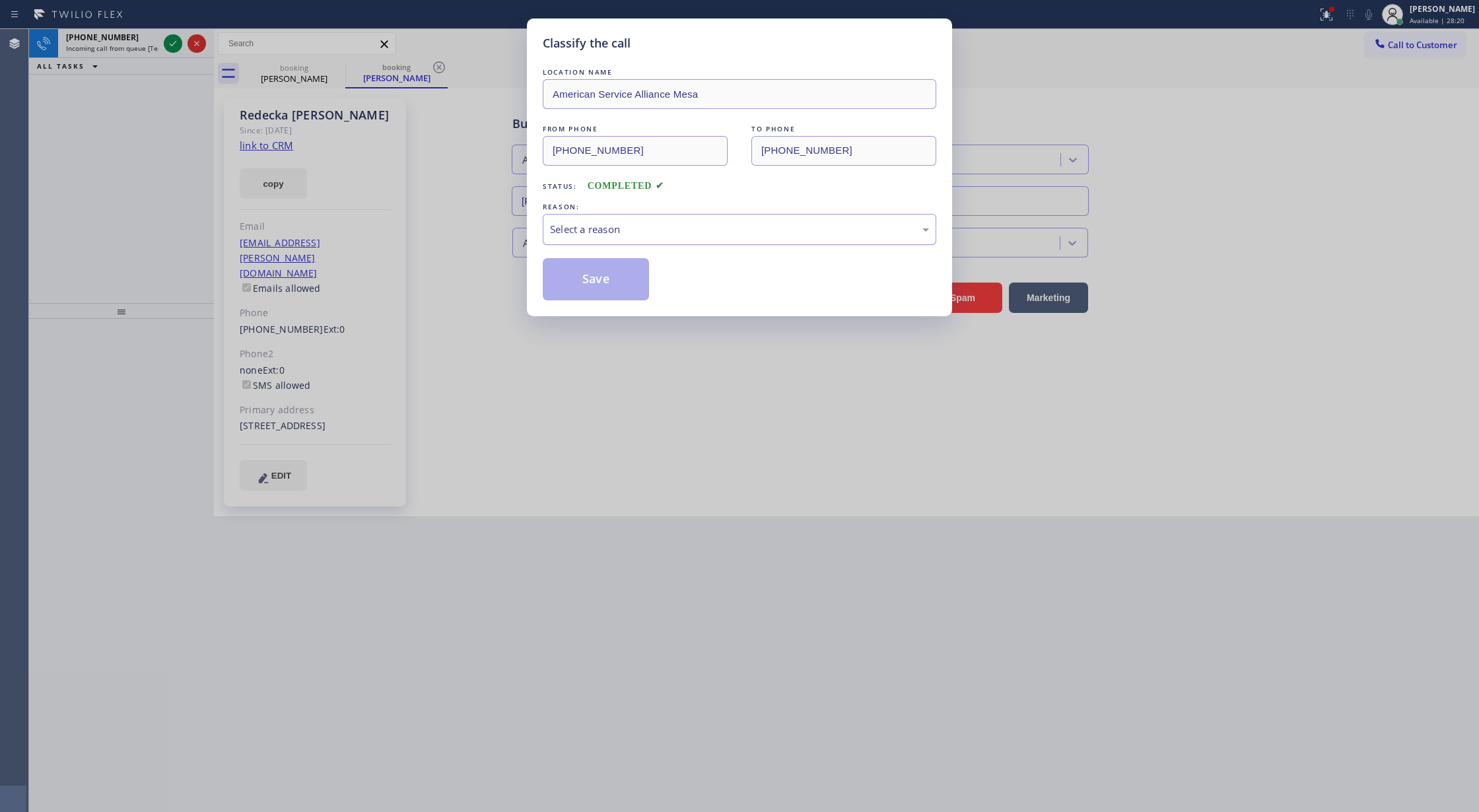
click at [640, 216] on div "Select a reason" at bounding box center [739, 229] width 394 height 31
click at [603, 287] on button "Save" at bounding box center [596, 279] width 106 height 42
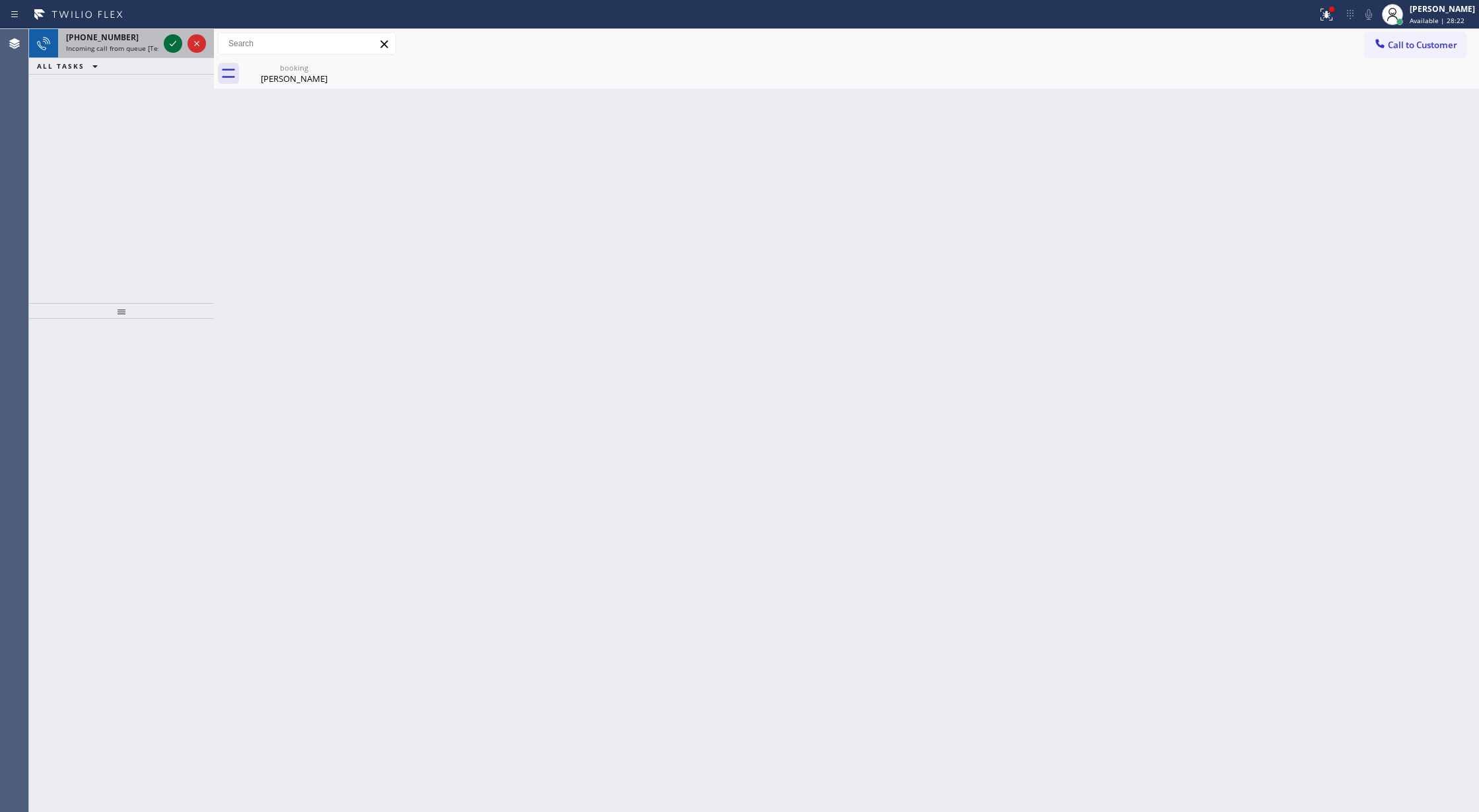
click at [177, 43] on icon at bounding box center [173, 43] width 16 height 16
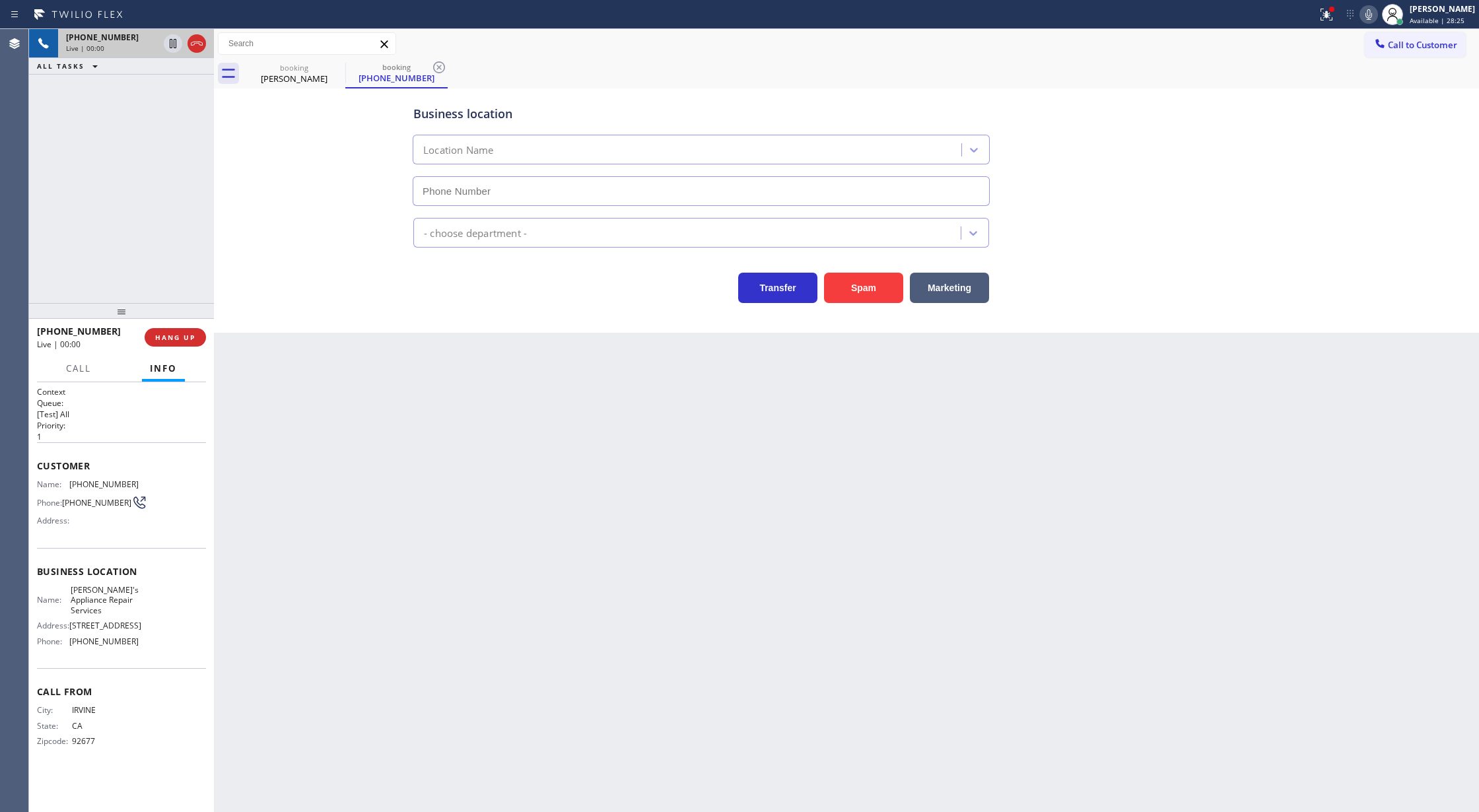
type input "[PHONE_NUMBER]"
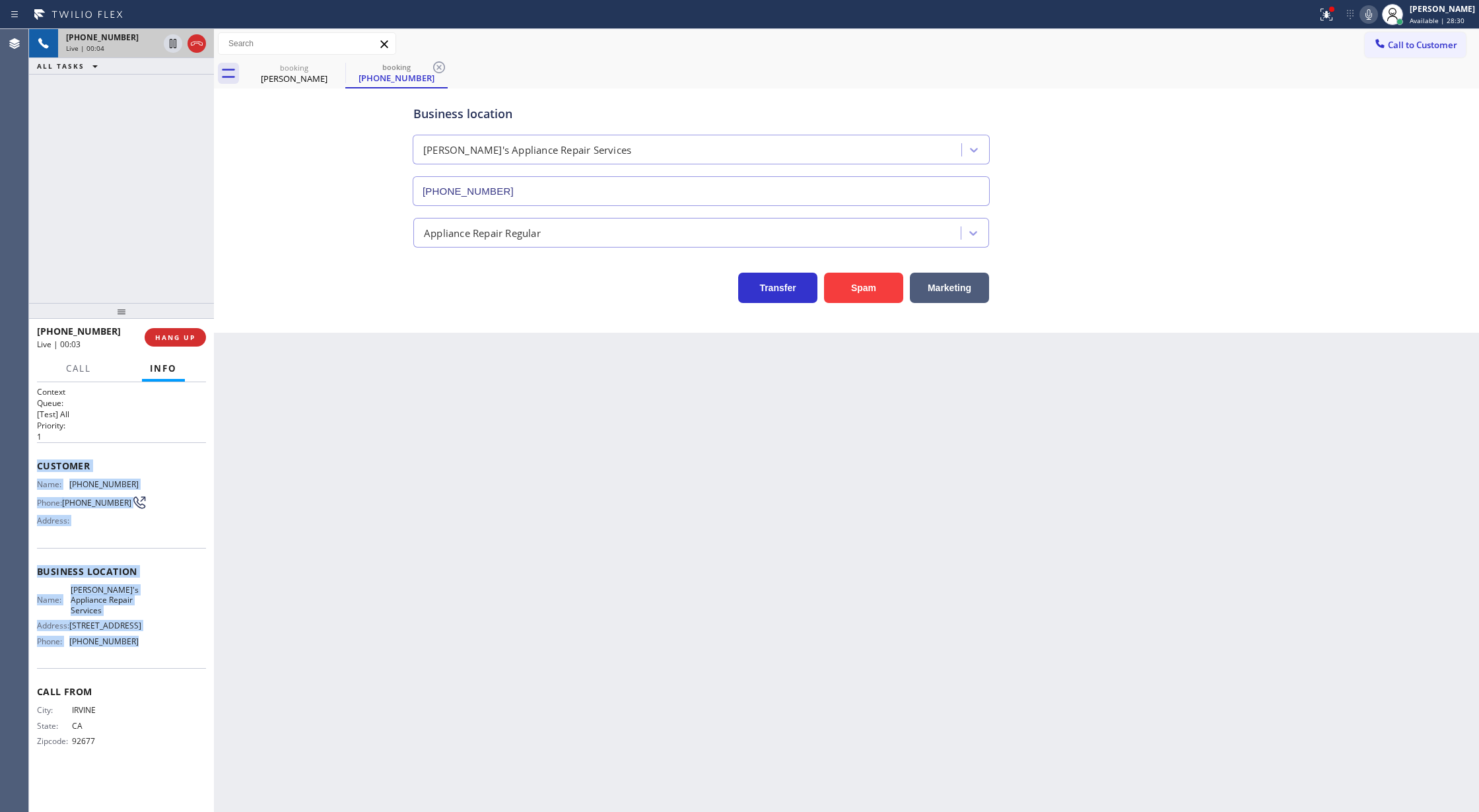
copy div "Customer Name: [PHONE_NUMBER] Phone: [PHONE_NUMBER] Address: Business location …"
drag, startPoint x: 34, startPoint y: 474, endPoint x: 140, endPoint y: 661, distance: 215.0
click at [140, 661] on div "Context Queue: [Test] All Priority: 1 Customer Name: [PHONE_NUMBER] Phone: [PHO…" at bounding box center [121, 597] width 185 height 430
click at [196, 49] on icon at bounding box center [197, 43] width 16 height 16
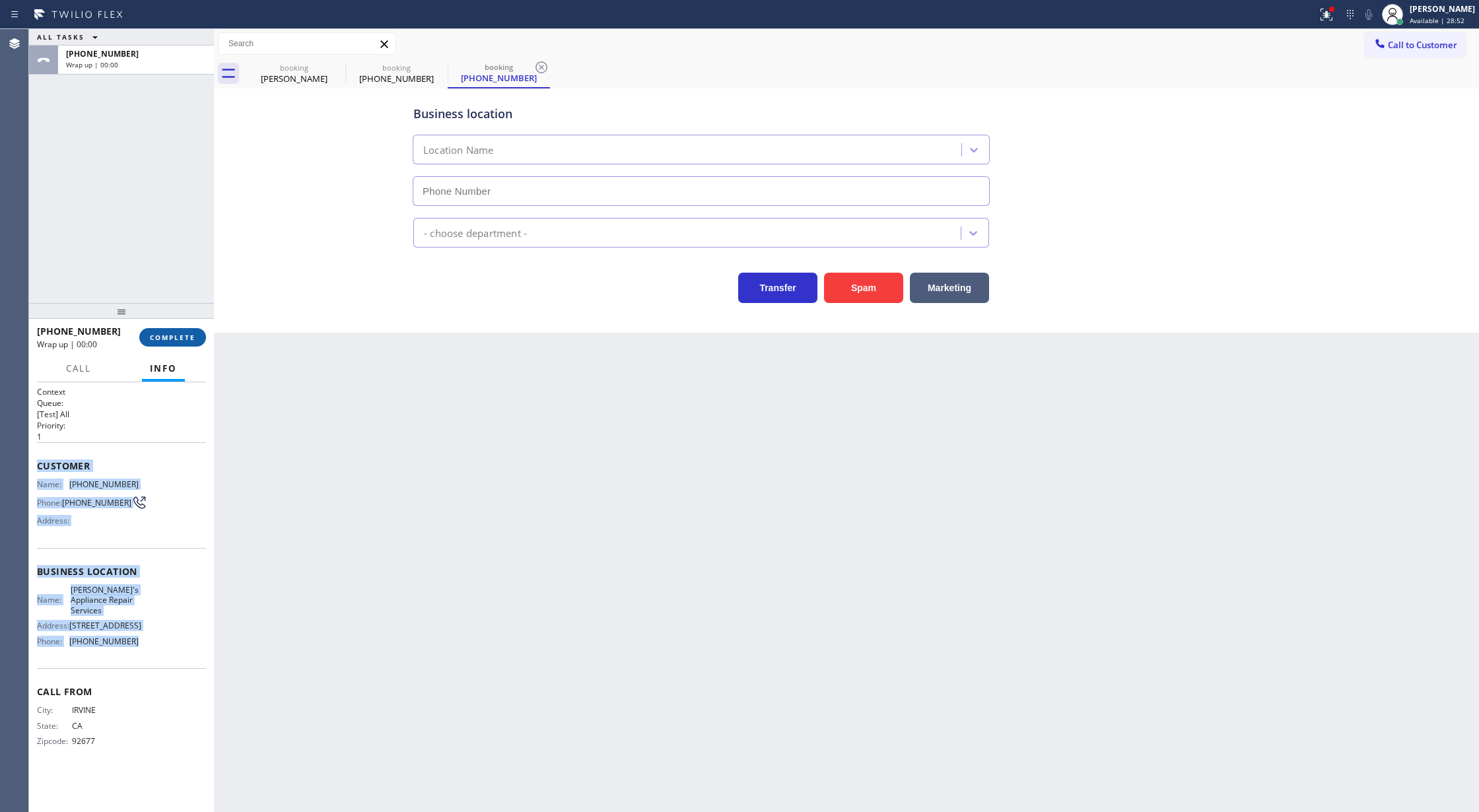
type input "[PHONE_NUMBER]"
click at [164, 338] on span "COMPLETE" at bounding box center [173, 338] width 46 height 9
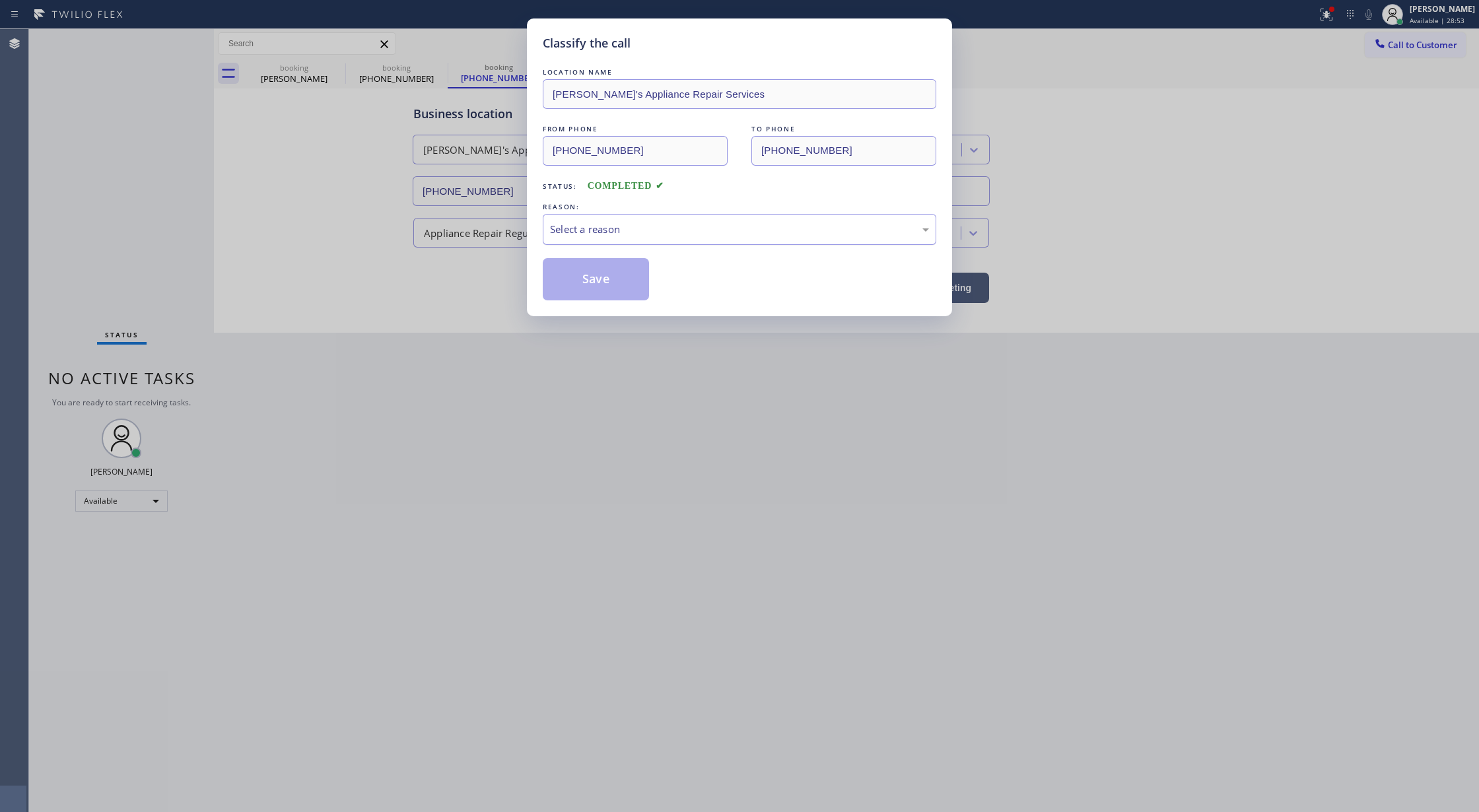
click at [605, 231] on div "Select a reason" at bounding box center [739, 229] width 379 height 15
click at [583, 278] on button "Save" at bounding box center [596, 279] width 106 height 42
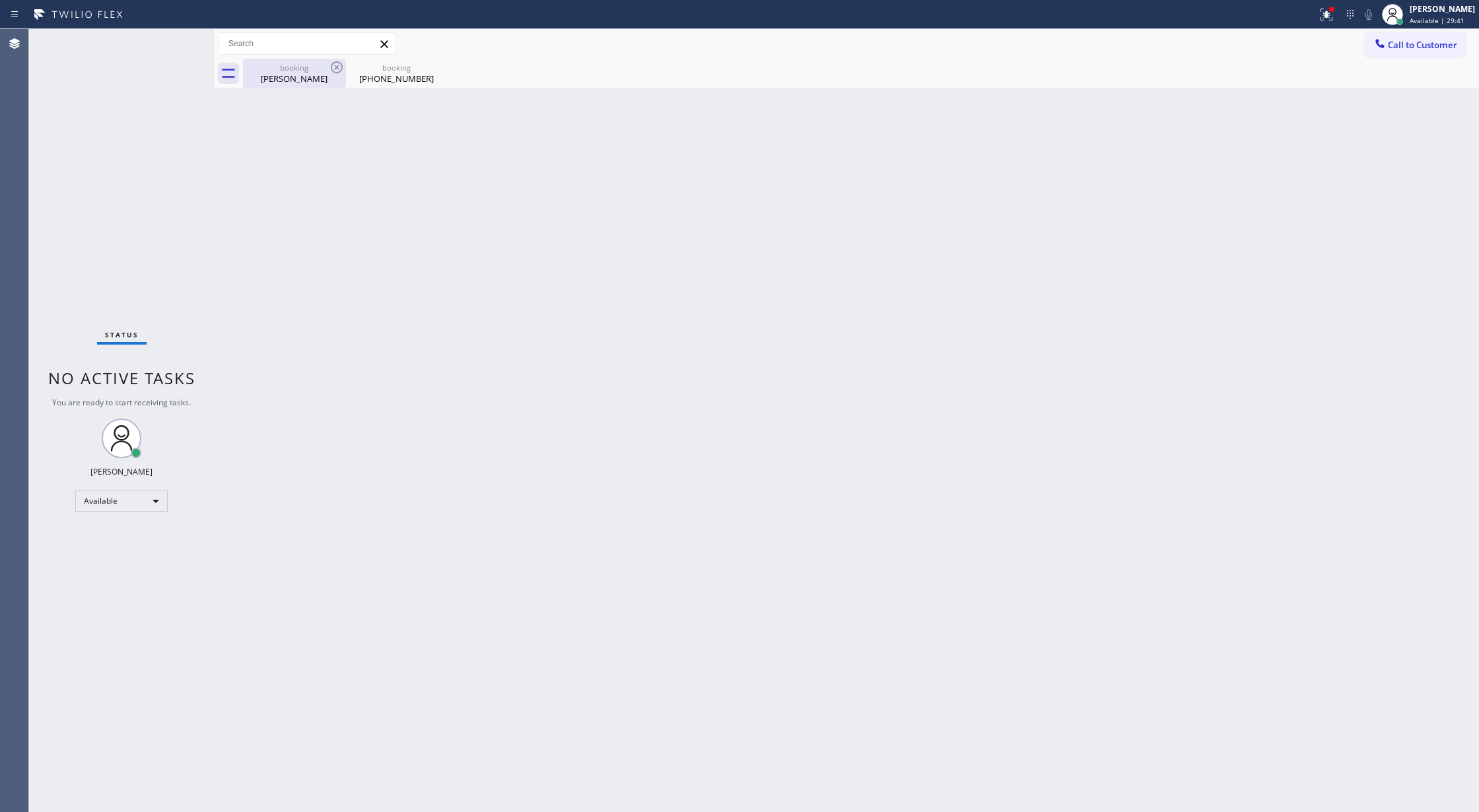
click at [272, 68] on div "booking" at bounding box center [294, 68] width 99 height 10
type input "[PHONE_NUMBER]"
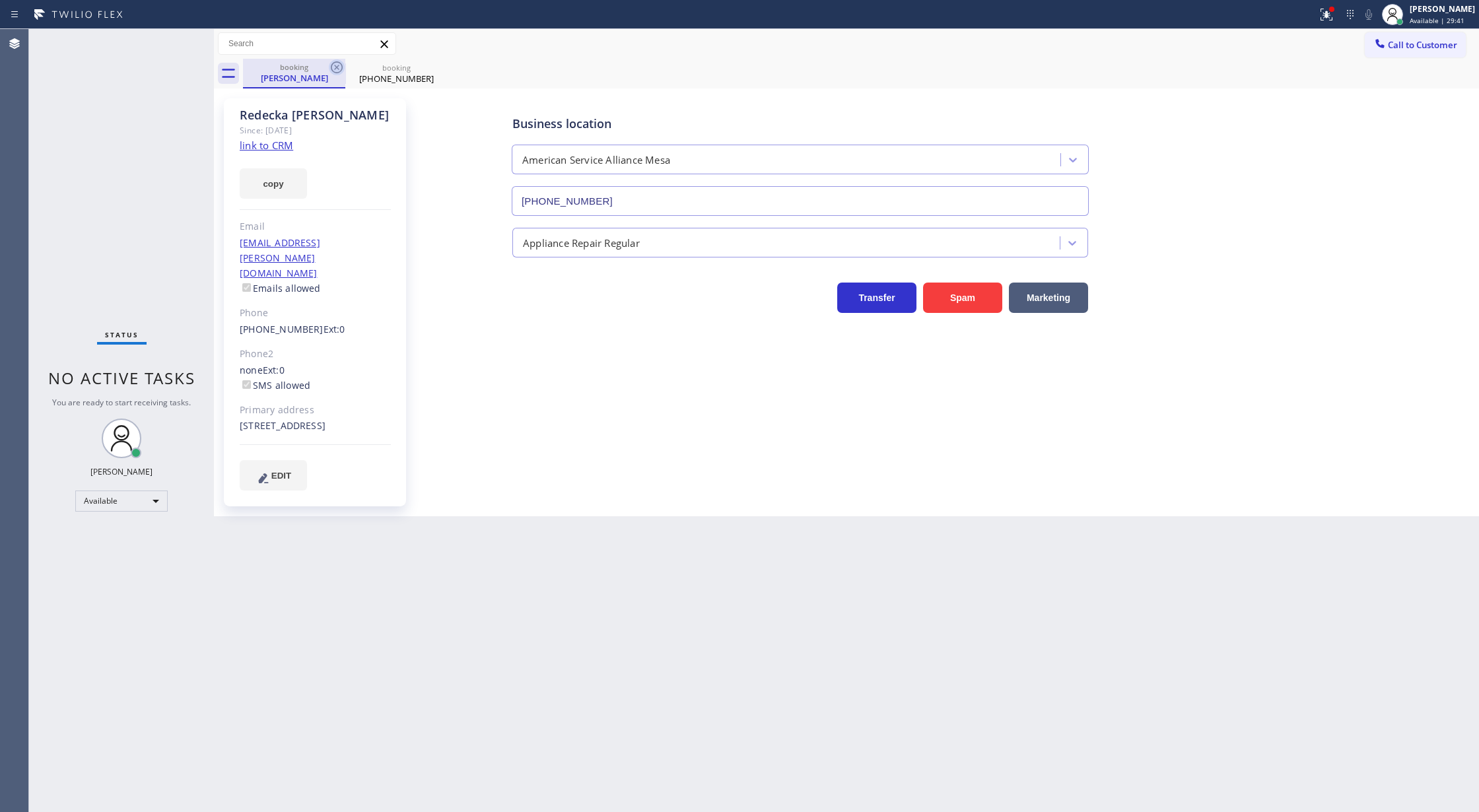
click at [331, 65] on icon at bounding box center [336, 67] width 16 height 16
click at [0, 0] on icon at bounding box center [0, 0] width 0 height 0
click at [331, 65] on div "booking [PERSON_NAME] booking [PHONE_NUMBER]" at bounding box center [861, 73] width 1236 height 30
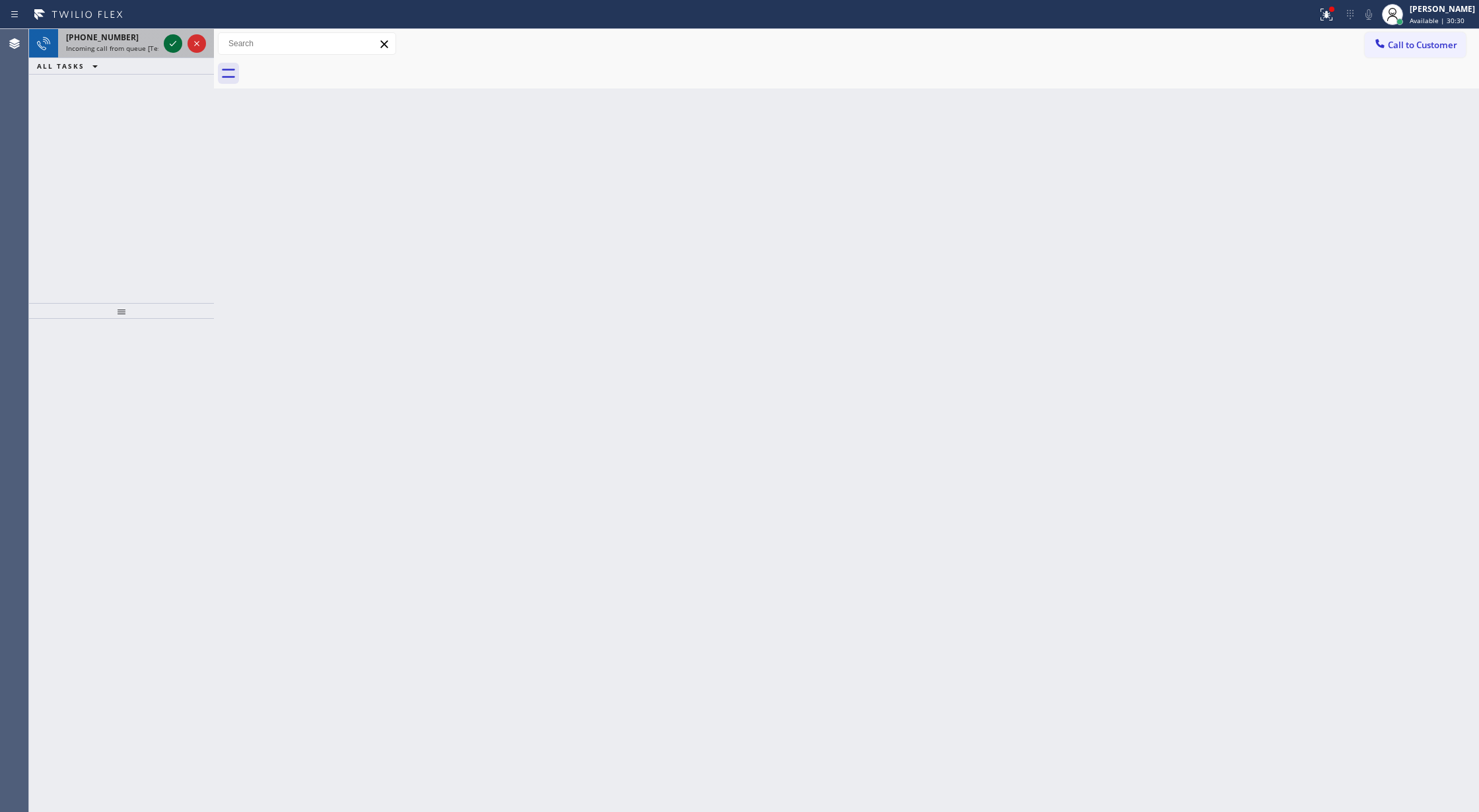
click at [168, 48] on icon at bounding box center [173, 43] width 16 height 16
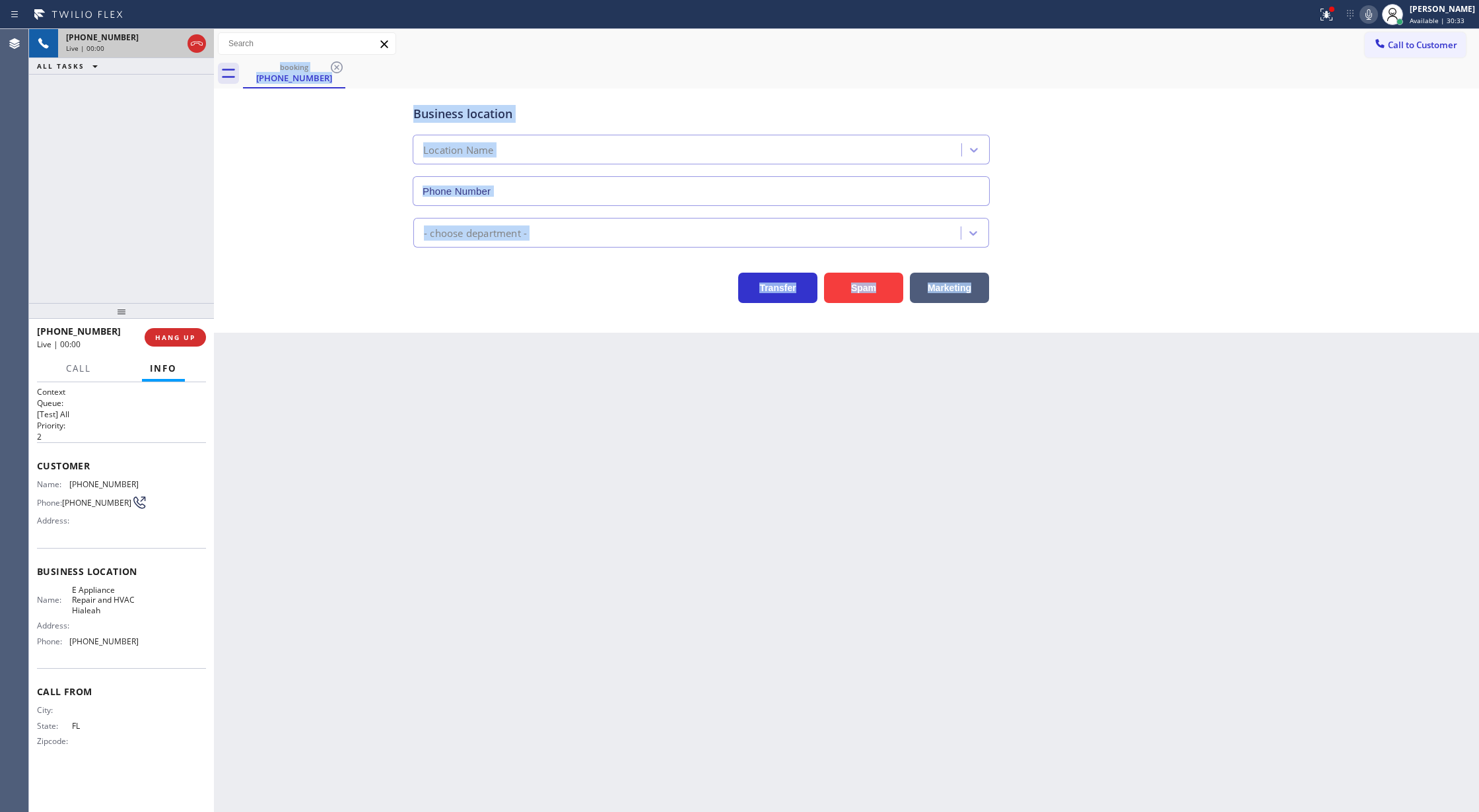
type input "[PHONE_NUMBER]"
click at [494, 445] on div "Back to Dashboard Change Sender ID Customers Technicians Select a contact Outbo…" at bounding box center [846, 420] width 1265 height 783
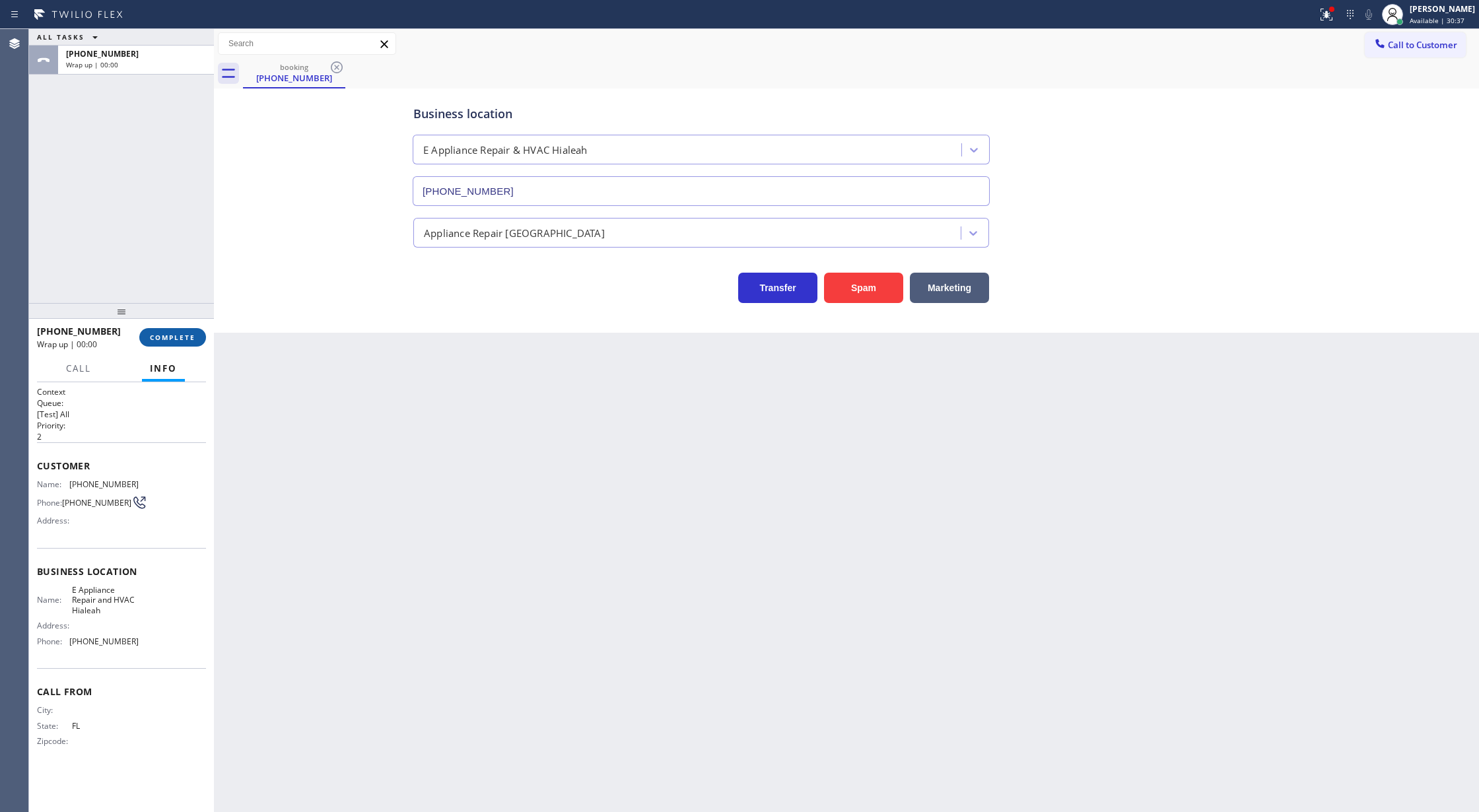
click at [168, 334] on span "COMPLETE" at bounding box center [173, 338] width 46 height 9
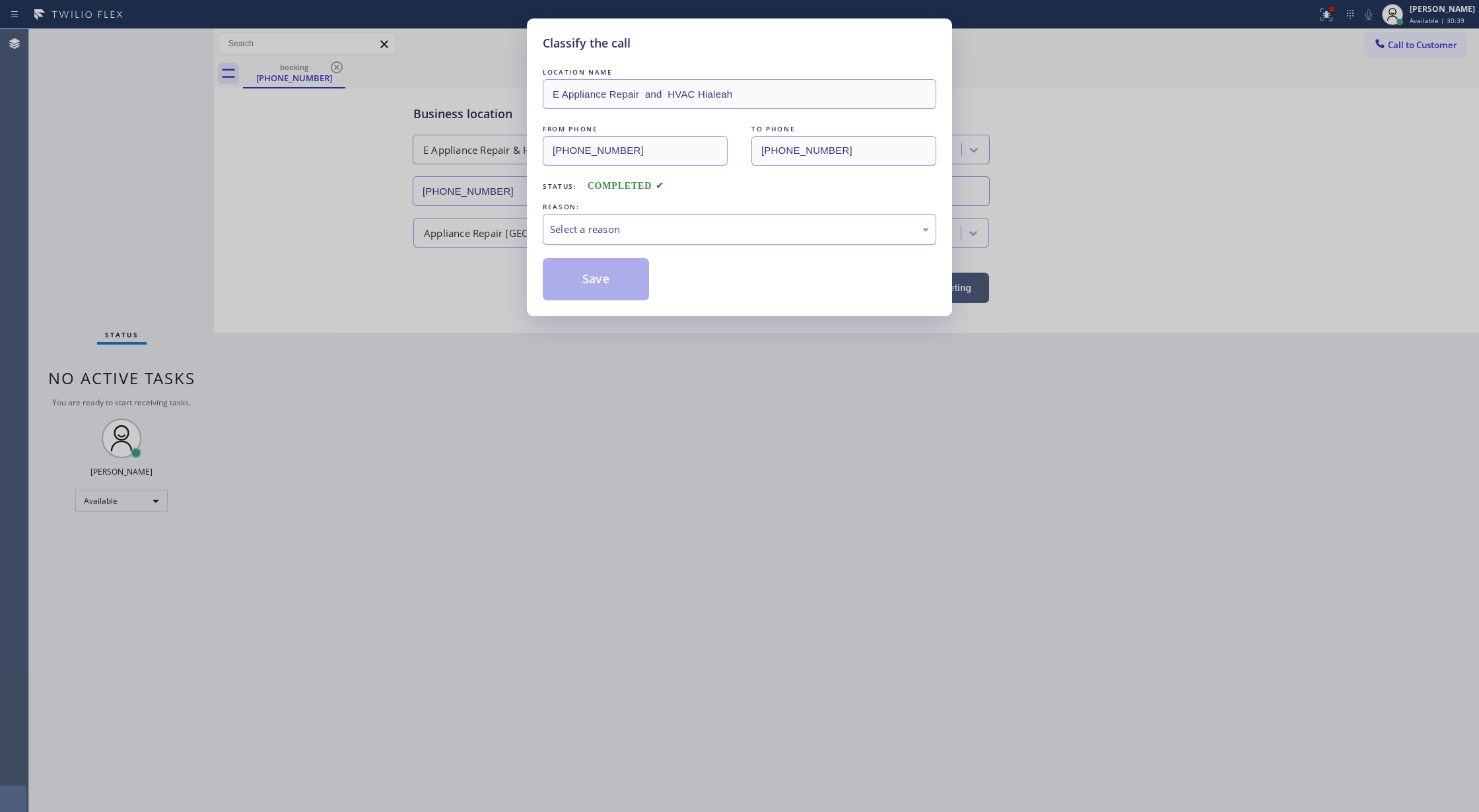
click at [618, 223] on div "Select a reason" at bounding box center [739, 229] width 379 height 15
click at [594, 286] on button "Save" at bounding box center [596, 279] width 106 height 42
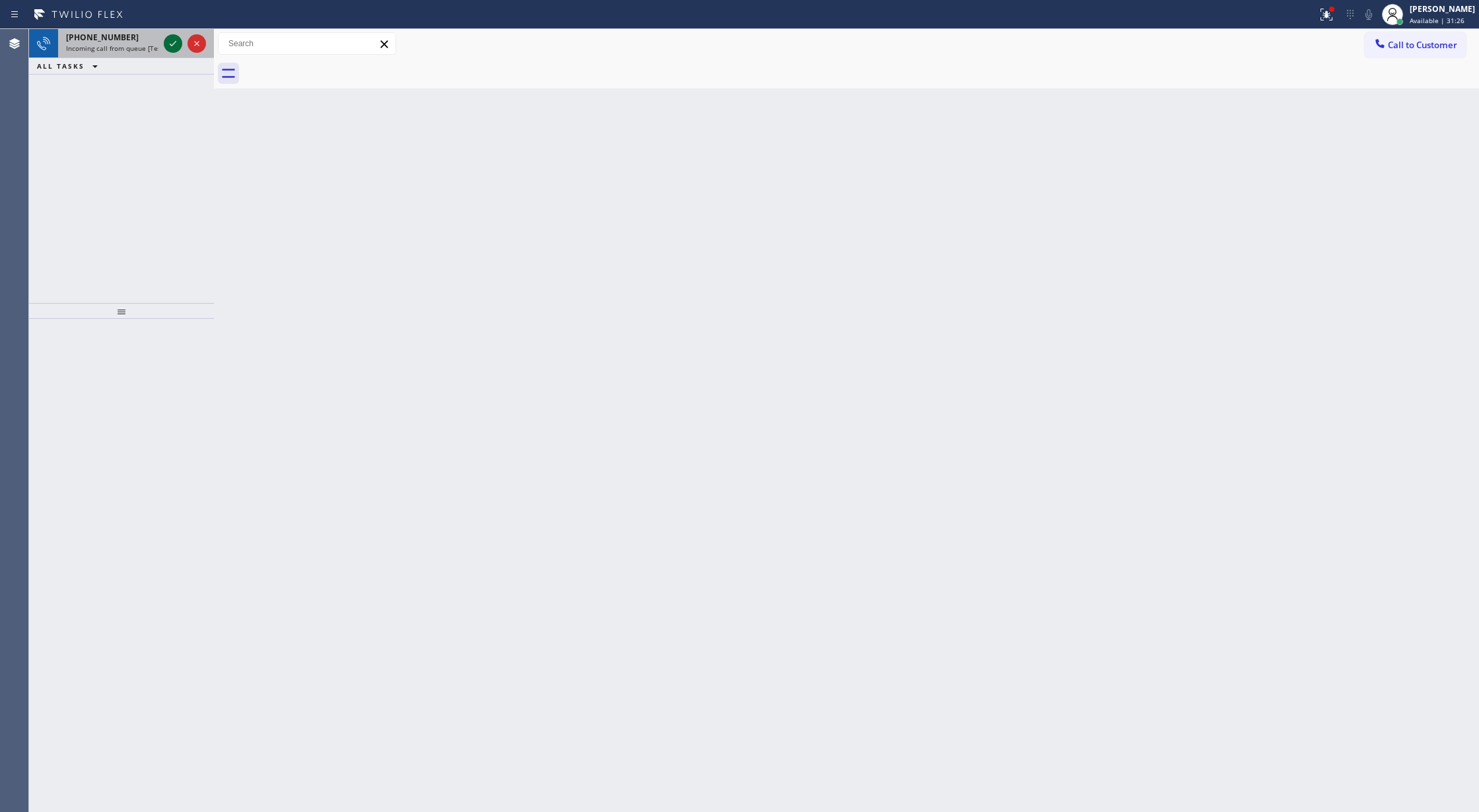
click at [170, 46] on icon at bounding box center [173, 43] width 16 height 16
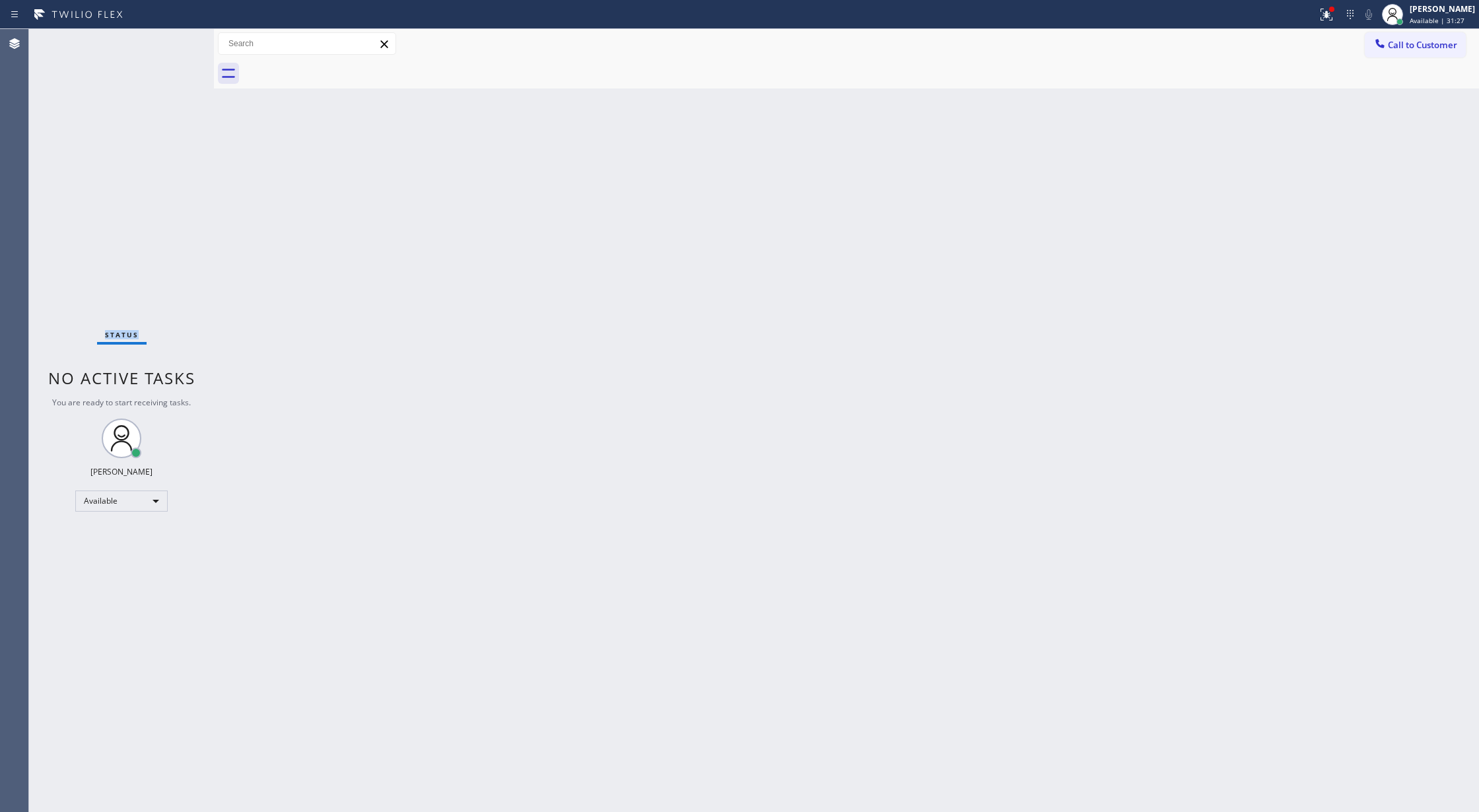
click at [170, 46] on div "Status No active tasks You are ready to start receiving tasks. [PERSON_NAME] Av…" at bounding box center [121, 420] width 185 height 783
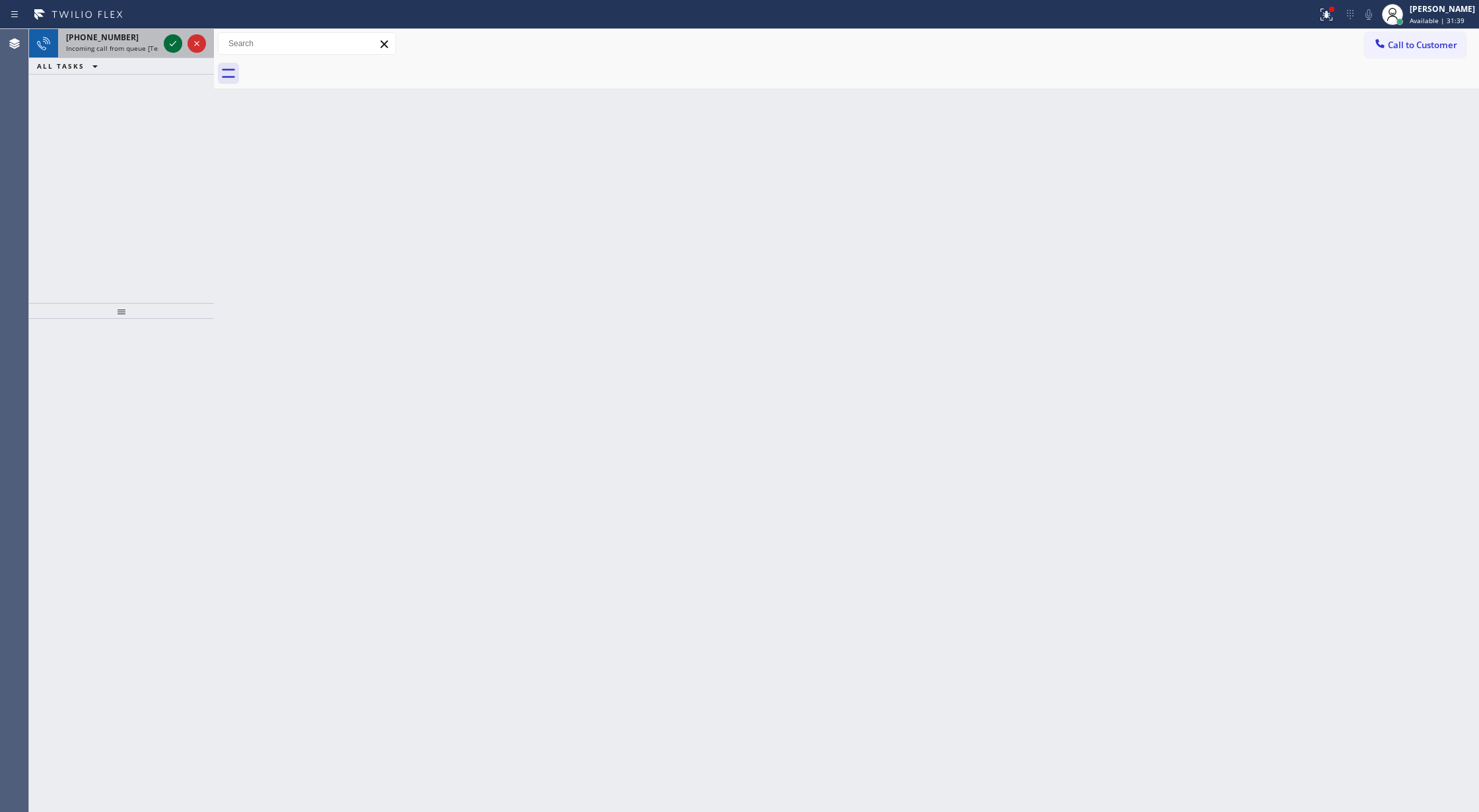
click at [175, 48] on icon at bounding box center [173, 43] width 16 height 16
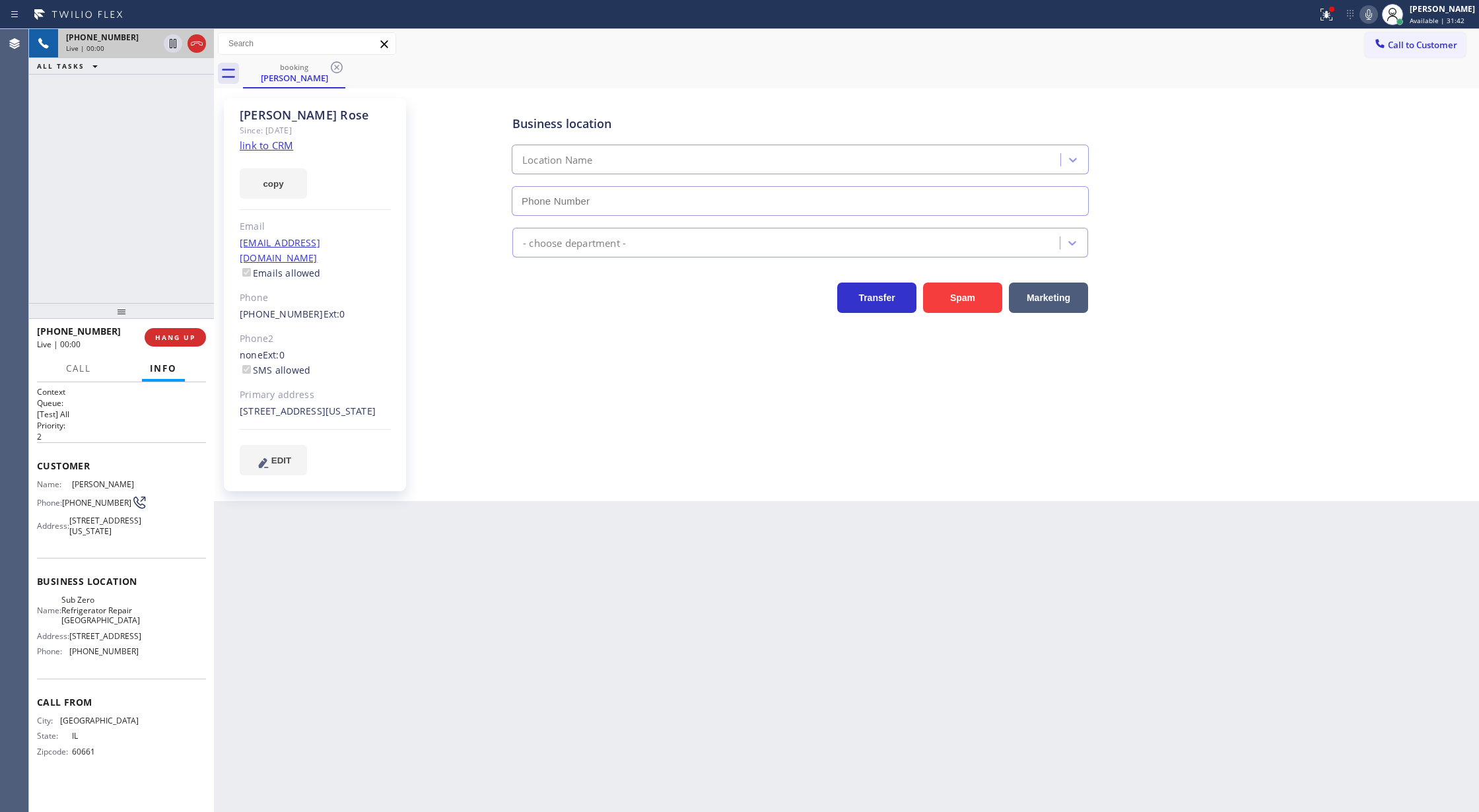
type input "[PHONE_NUMBER]"
click at [268, 153] on div "copy" at bounding box center [315, 176] width 151 height 46
click at [257, 146] on link "link to CRM" at bounding box center [266, 145] width 53 height 13
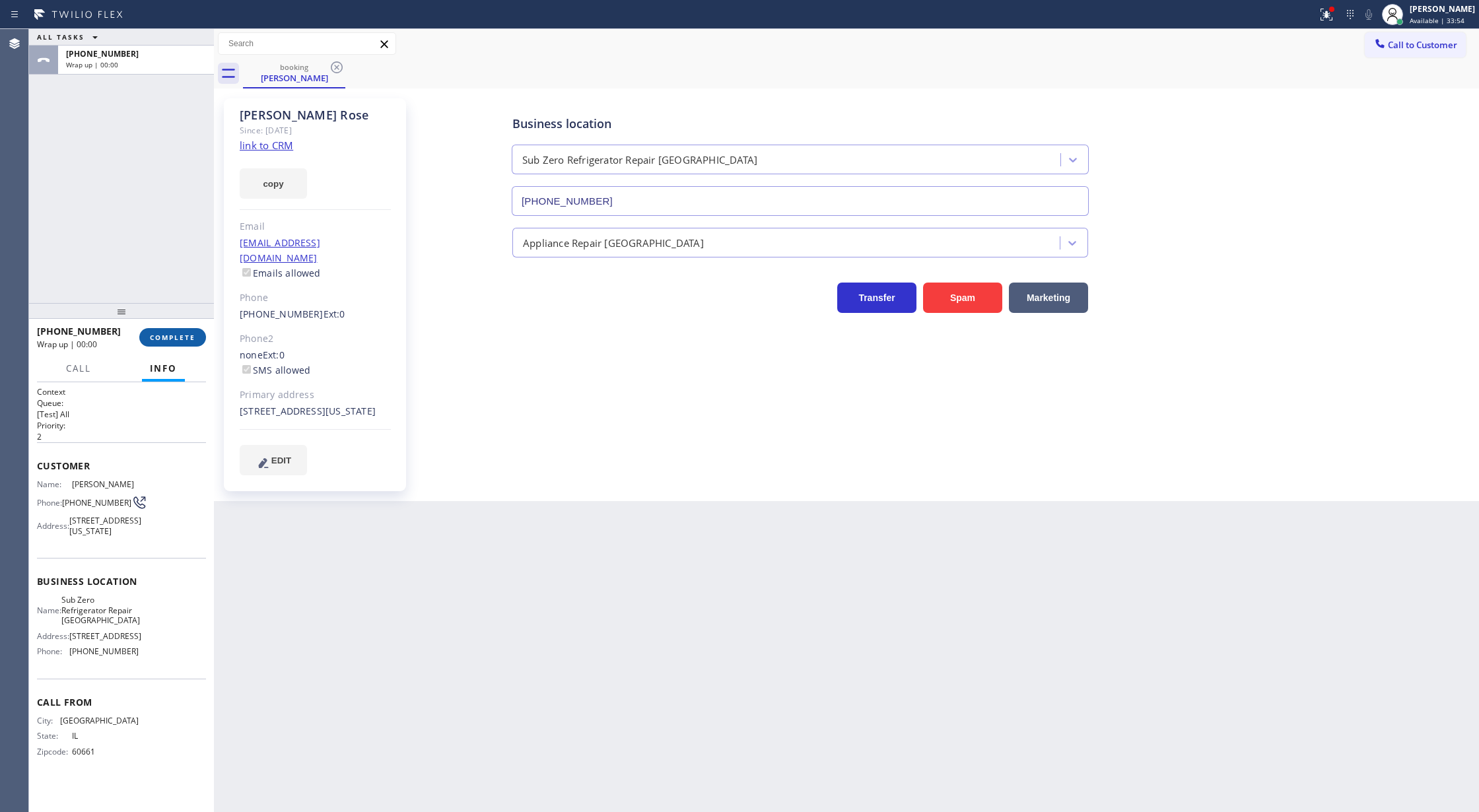
click at [175, 335] on span "COMPLETE" at bounding box center [173, 338] width 46 height 9
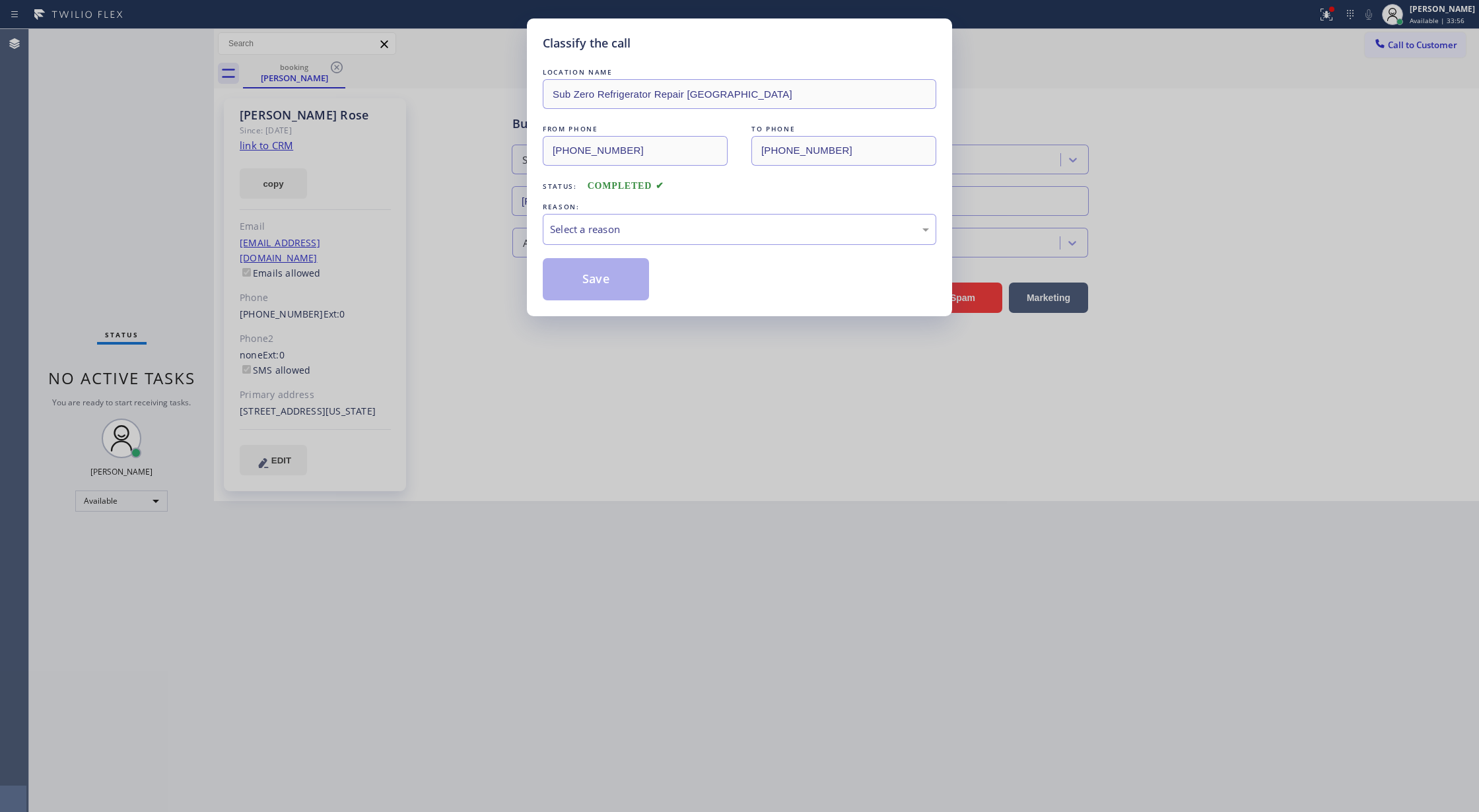
click at [516, 250] on div "Classify the call LOCATION NAME Sub Zero Refrigerator Repair [GEOGRAPHIC_DATA] …" at bounding box center [739, 406] width 1479 height 812
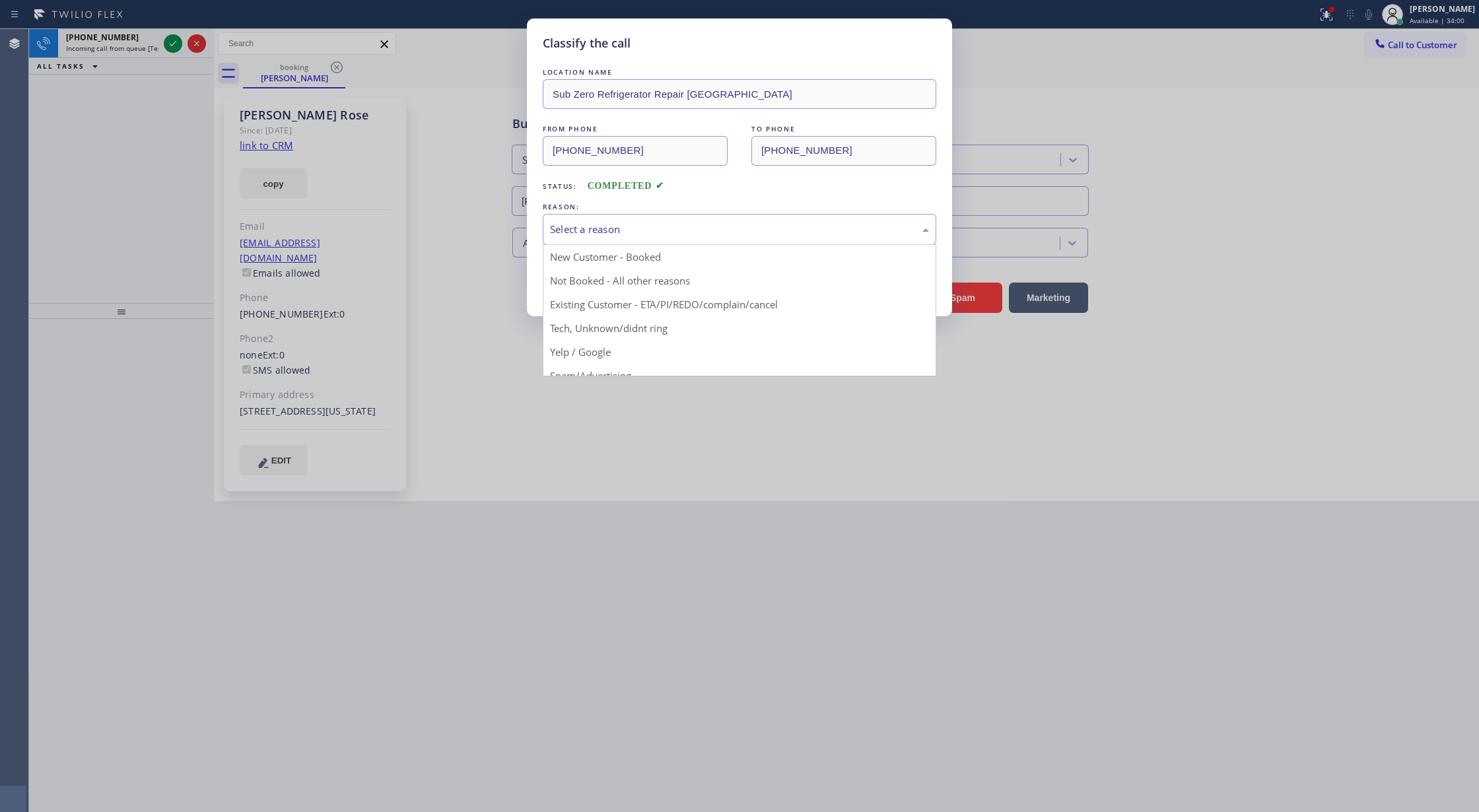
click at [580, 234] on div "Select a reason" at bounding box center [739, 229] width 379 height 15
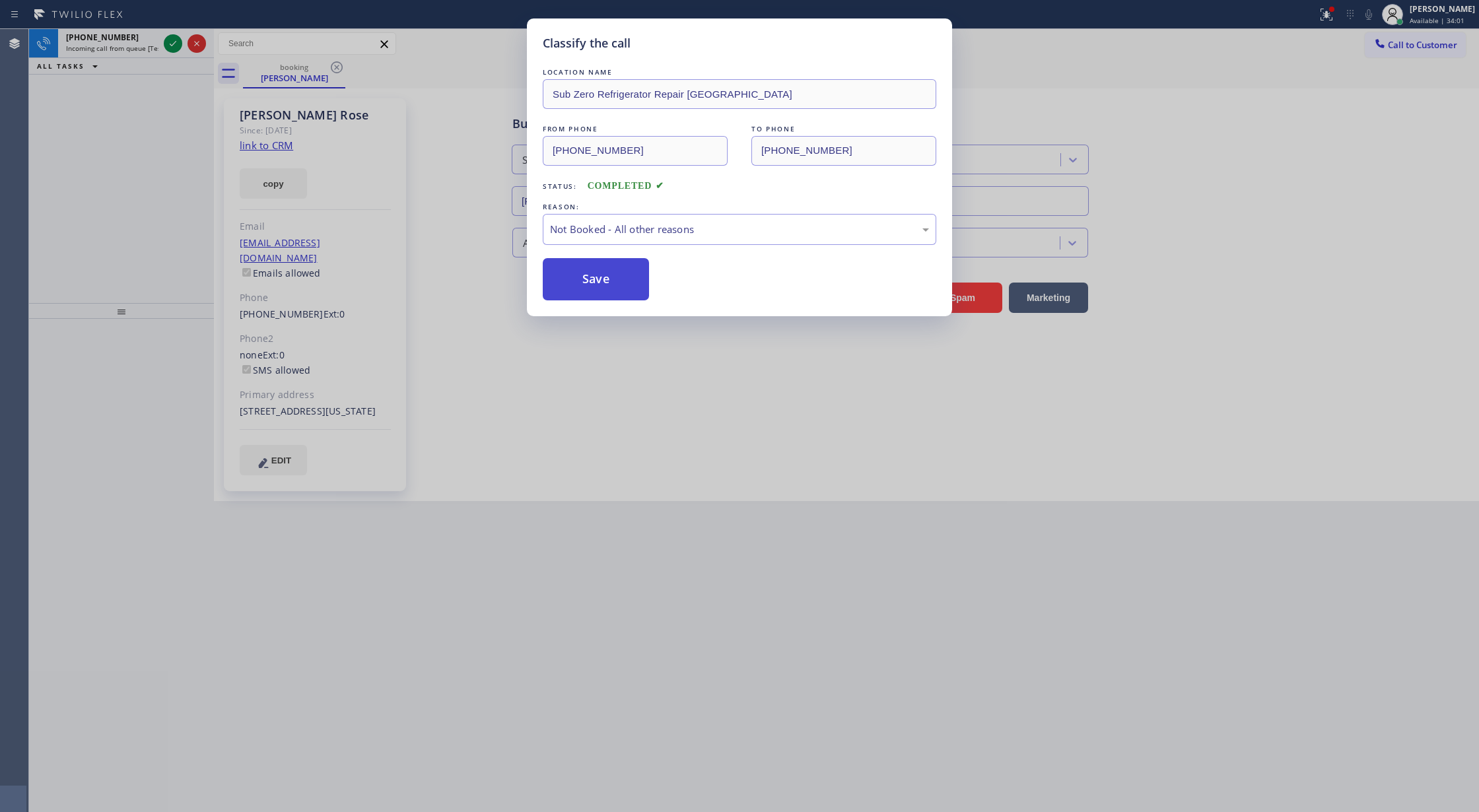
click at [581, 278] on button "Save" at bounding box center [596, 279] width 106 height 42
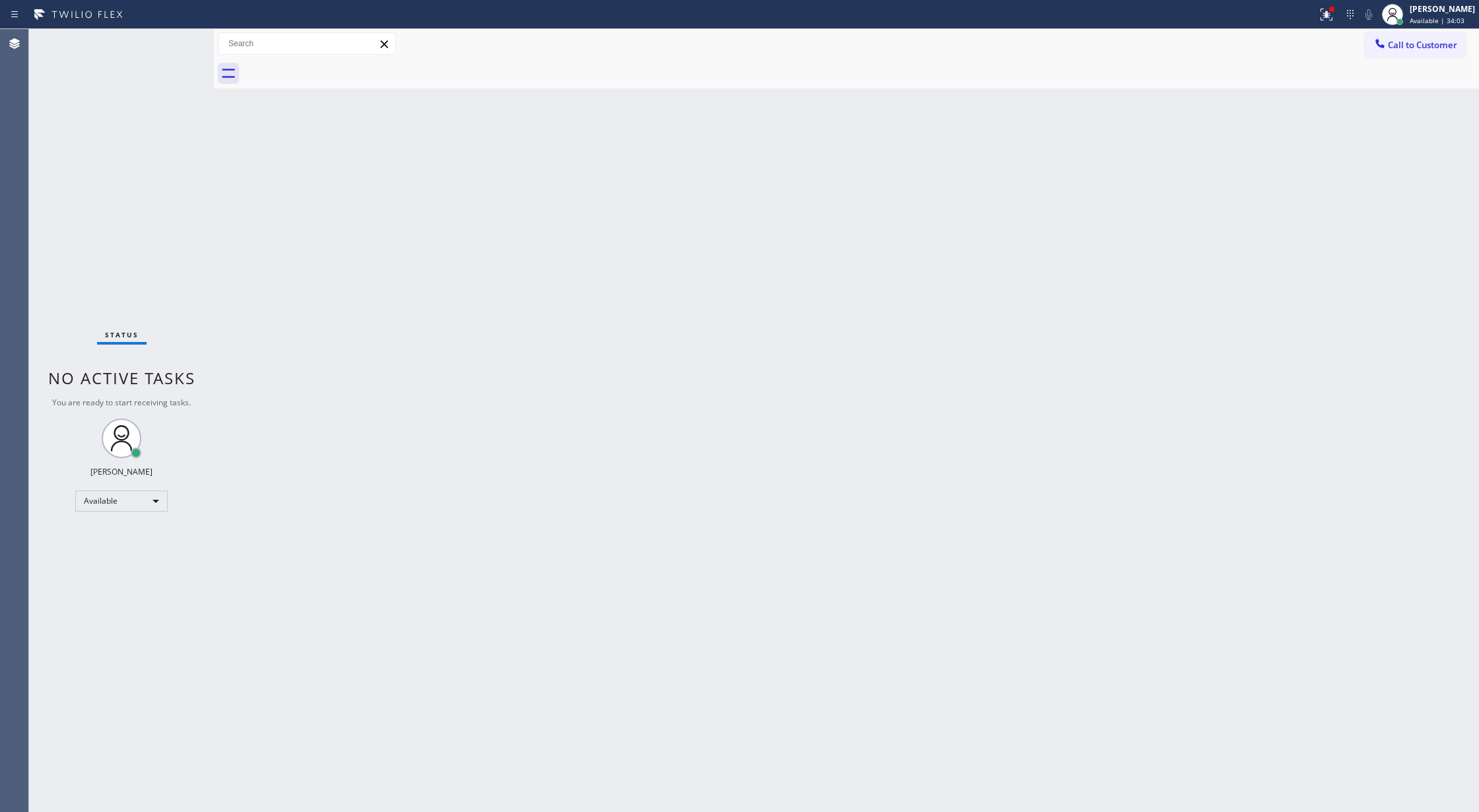
click at [162, 66] on div "Status No active tasks You are ready to start receiving tasks. [PERSON_NAME] Av…" at bounding box center [121, 420] width 185 height 783
click at [181, 46] on div "Status No active tasks You are ready to start receiving tasks. [PERSON_NAME] Av…" at bounding box center [121, 420] width 185 height 783
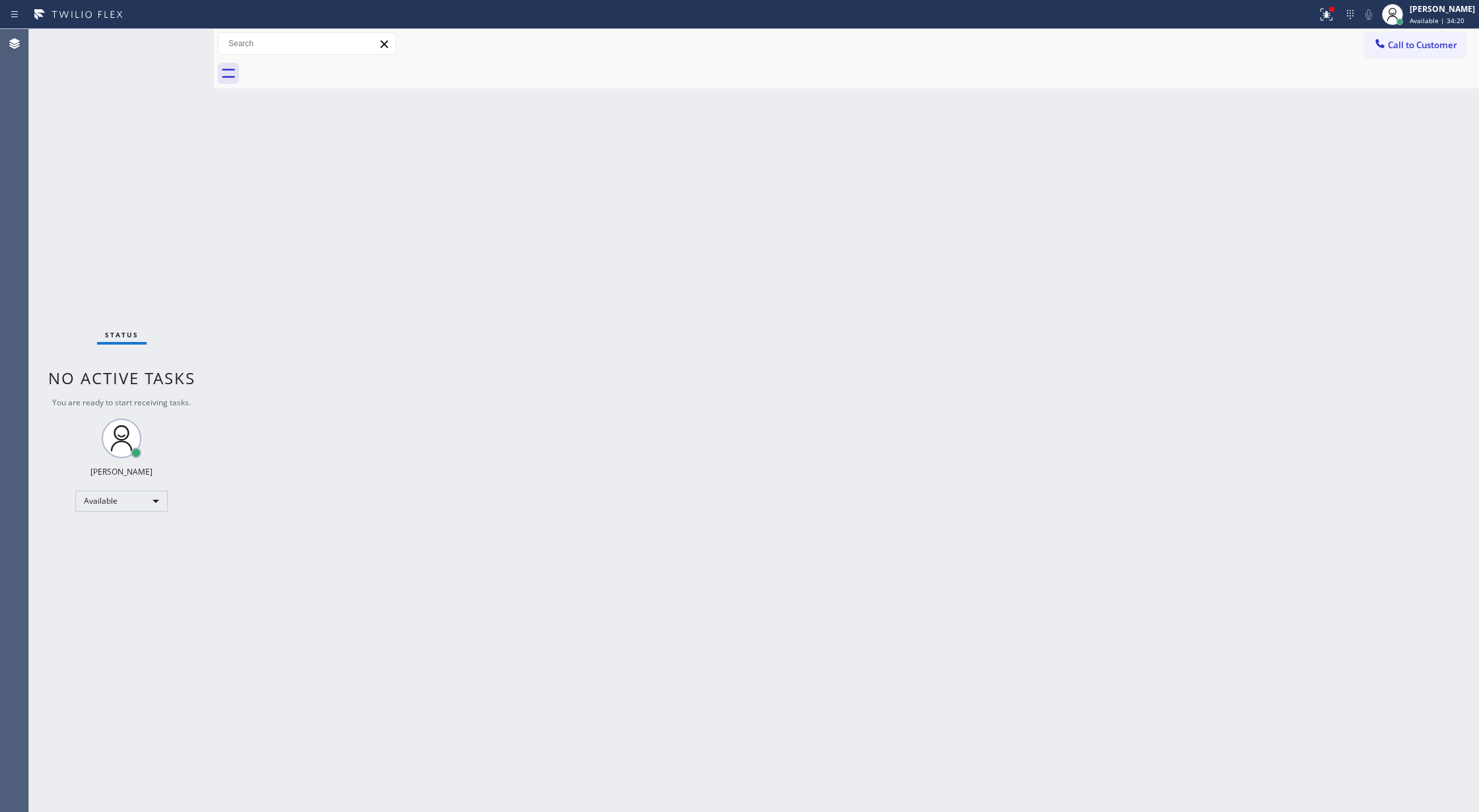
click at [181, 38] on div "Status No active tasks You are ready to start receiving tasks. [PERSON_NAME] Av…" at bounding box center [121, 420] width 185 height 783
click at [175, 35] on div "Status No active tasks You are ready to start receiving tasks. [PERSON_NAME] Av…" at bounding box center [121, 420] width 185 height 783
click at [171, 40] on div "Status No active tasks You are ready to start receiving tasks. [PERSON_NAME] Av…" at bounding box center [121, 420] width 185 height 783
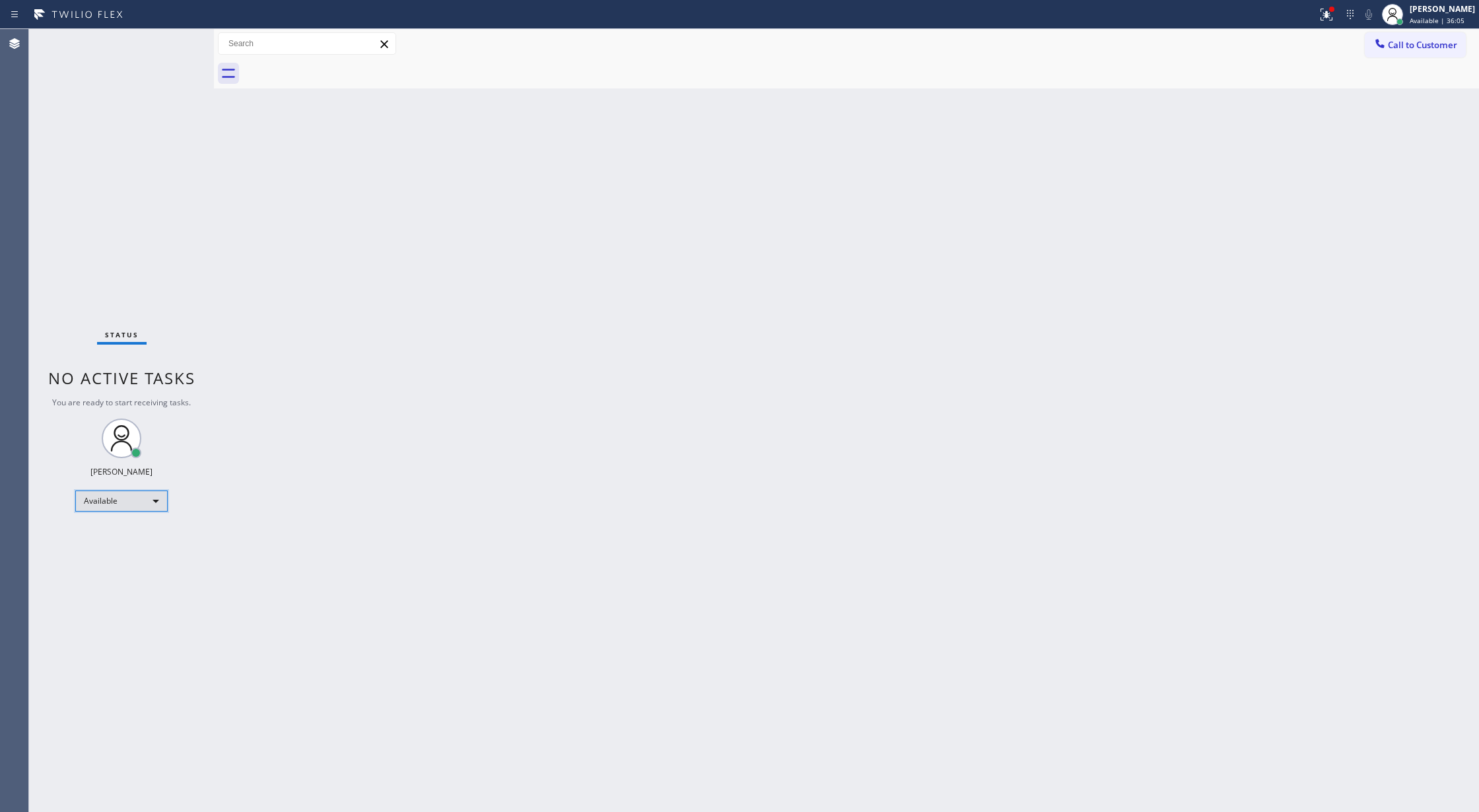
click at [127, 502] on div "Available" at bounding box center [121, 502] width 93 height 21
click at [128, 576] on li "Break" at bounding box center [120, 569] width 89 height 16
click at [146, 505] on div "Available" at bounding box center [121, 502] width 93 height 21
click at [123, 567] on li "Break" at bounding box center [120, 569] width 89 height 16
click at [125, 506] on div "Available" at bounding box center [121, 502] width 93 height 21
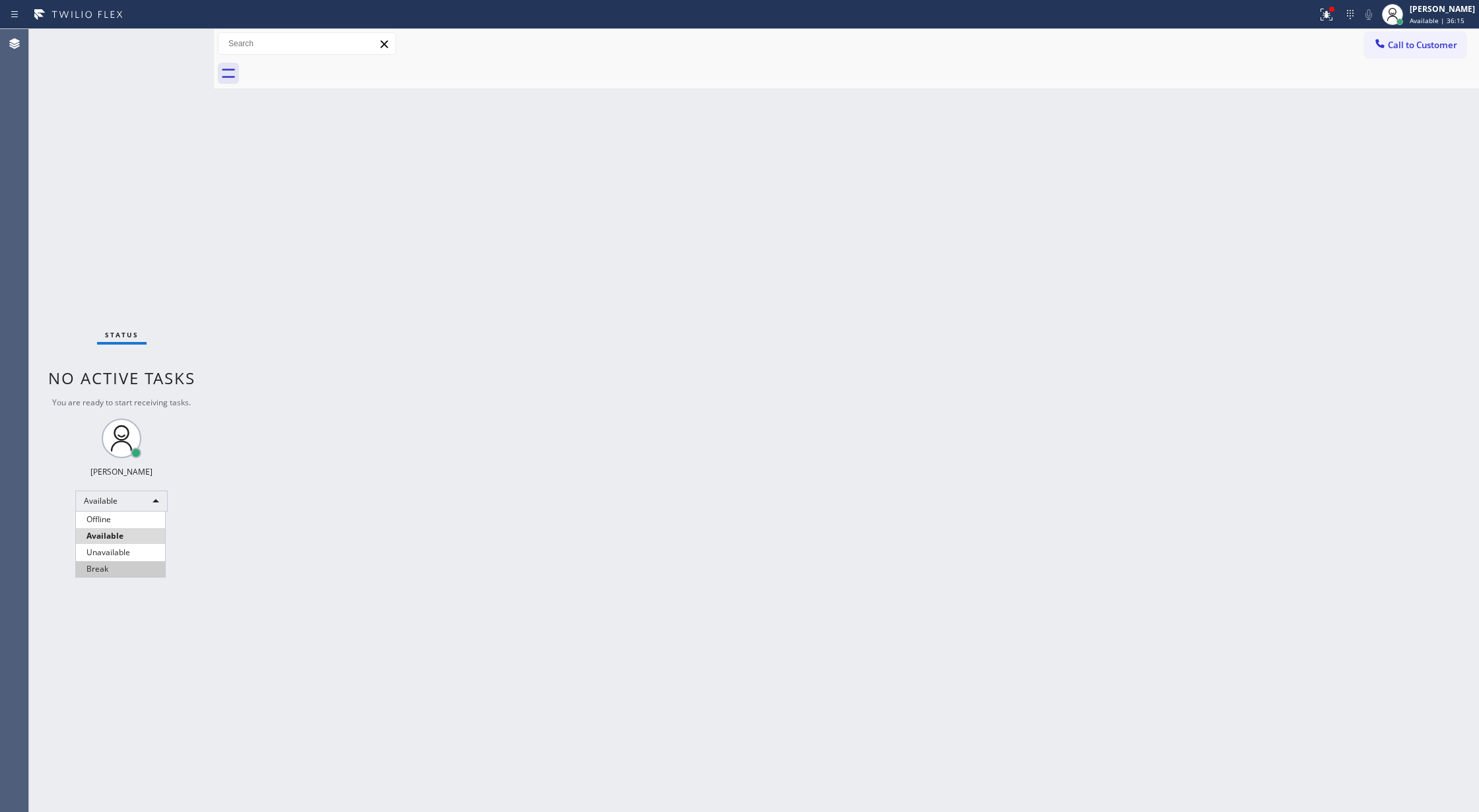
click at [116, 569] on li "Break" at bounding box center [120, 569] width 89 height 16
click at [143, 503] on div "Break" at bounding box center [121, 507] width 93 height 21
click at [133, 547] on li "Available" at bounding box center [120, 541] width 89 height 16
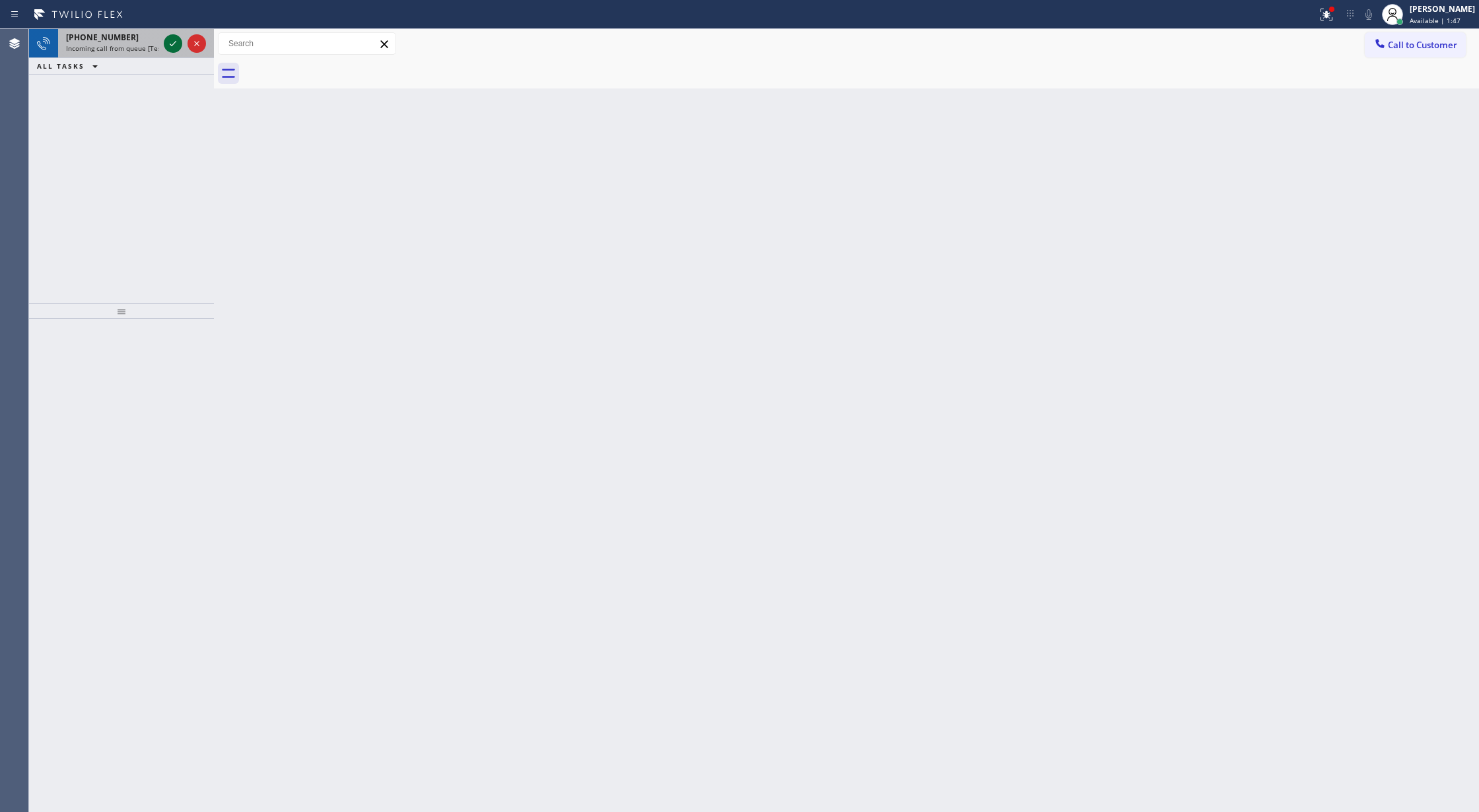
click at [172, 43] on icon at bounding box center [173, 43] width 16 height 16
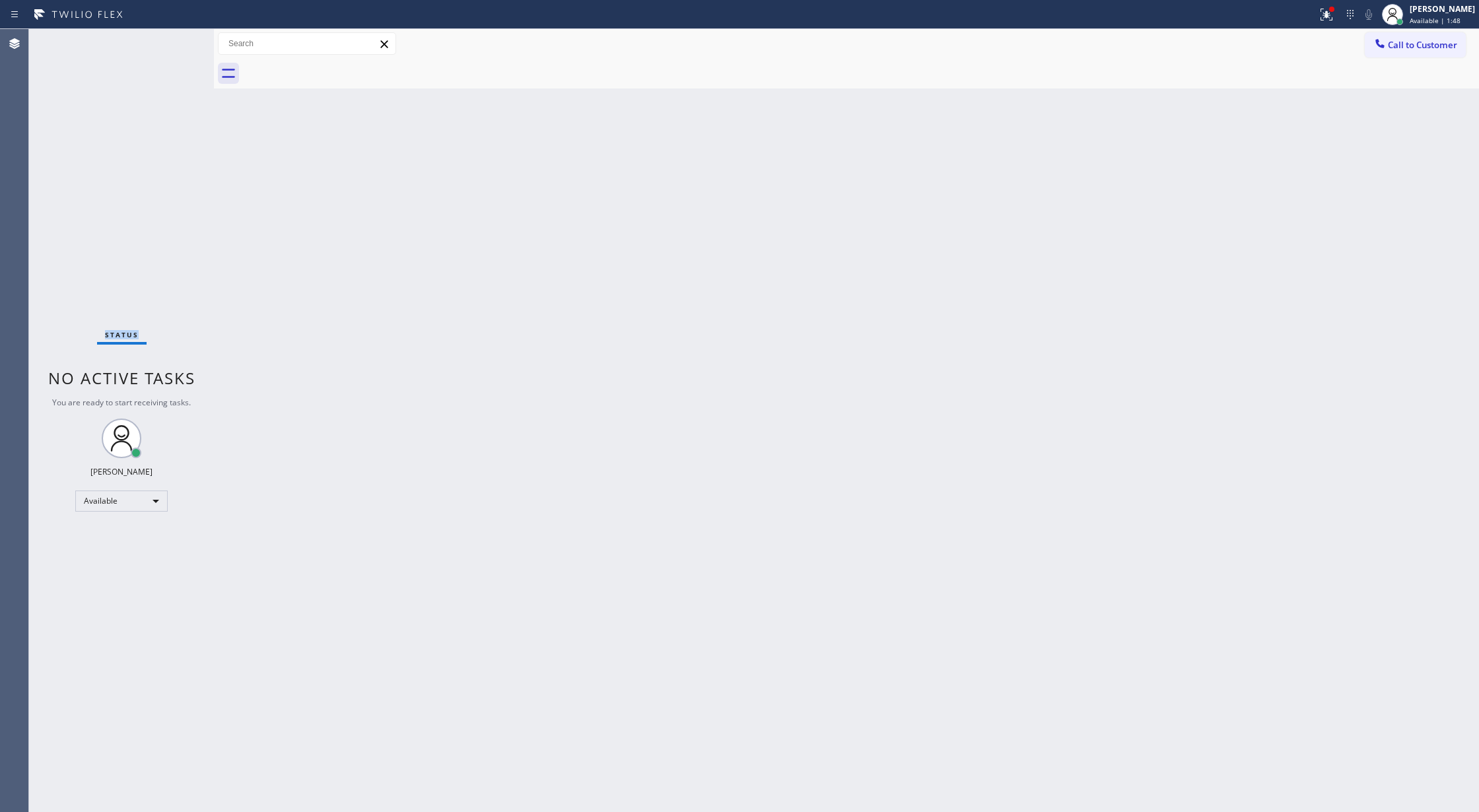
click at [172, 43] on div "Status No active tasks You are ready to start receiving tasks. [PERSON_NAME] Av…" at bounding box center [121, 420] width 185 height 783
click at [181, 39] on div "Status No active tasks You are ready to start receiving tasks. [PERSON_NAME] Av…" at bounding box center [121, 420] width 185 height 783
click at [178, 38] on div "Status No active tasks You are ready to start receiving tasks. [PERSON_NAME] Av…" at bounding box center [121, 420] width 185 height 783
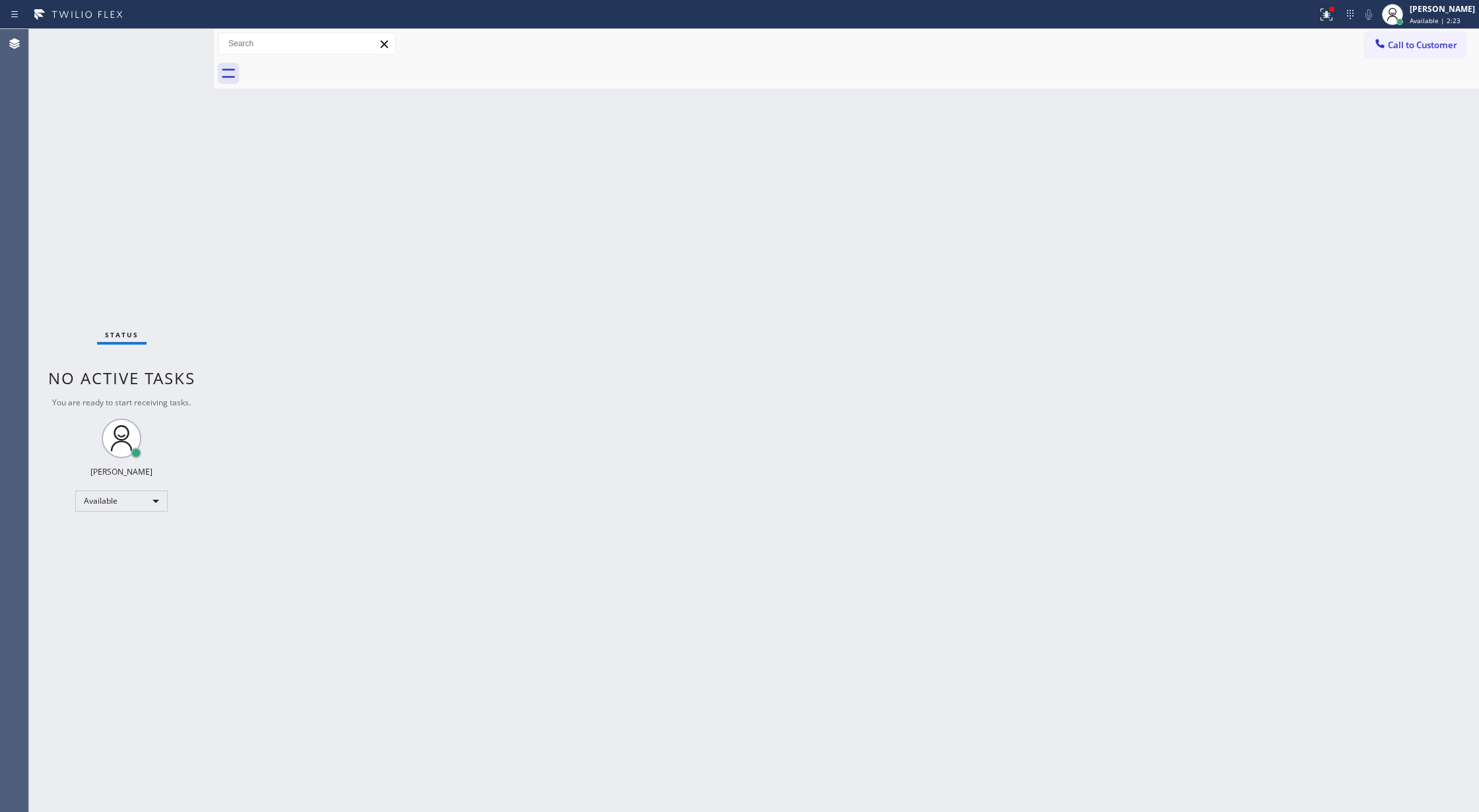
click at [178, 40] on div "Status No active tasks You are ready to start receiving tasks. [PERSON_NAME] Av…" at bounding box center [121, 420] width 185 height 783
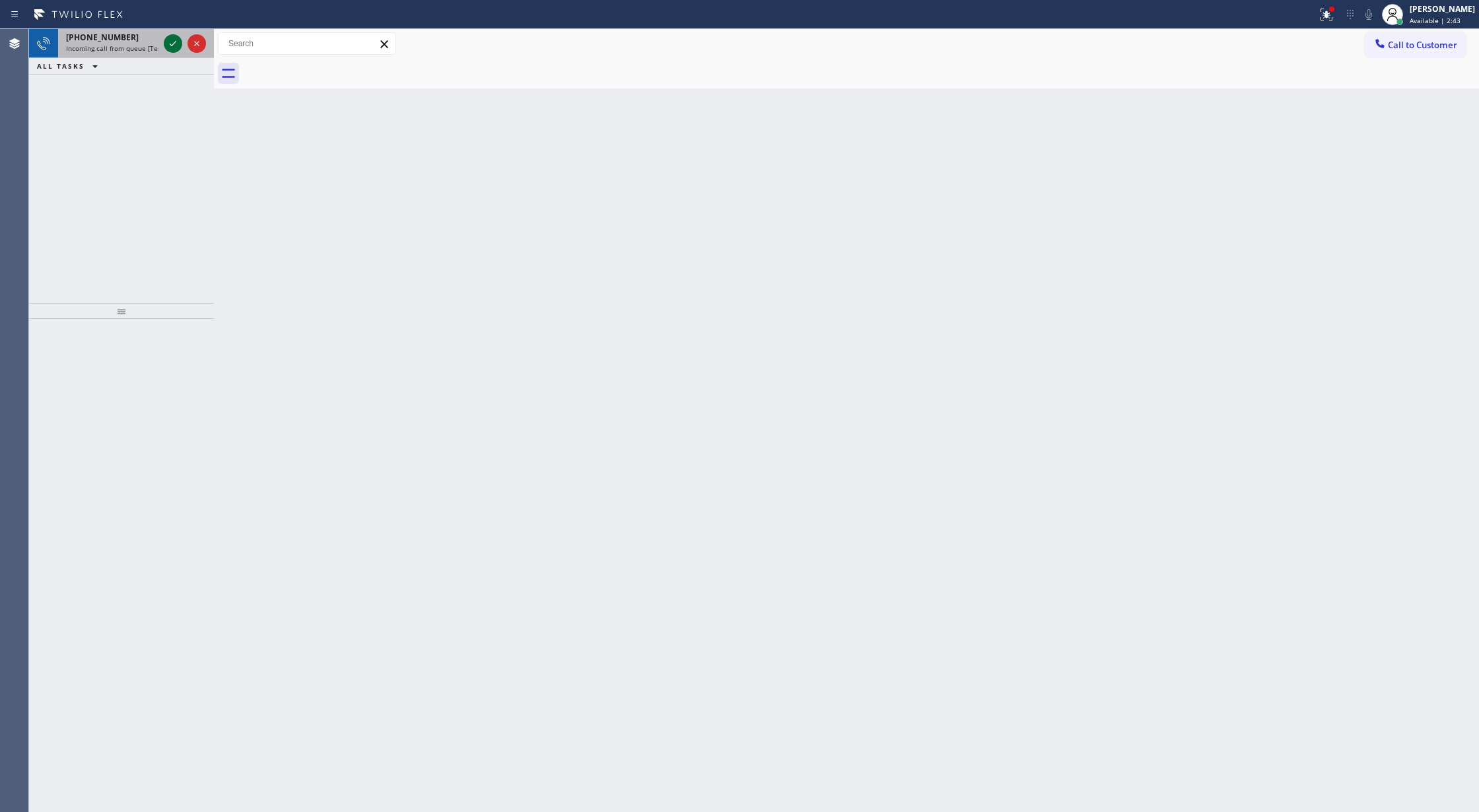
click at [178, 40] on icon at bounding box center [173, 43] width 16 height 16
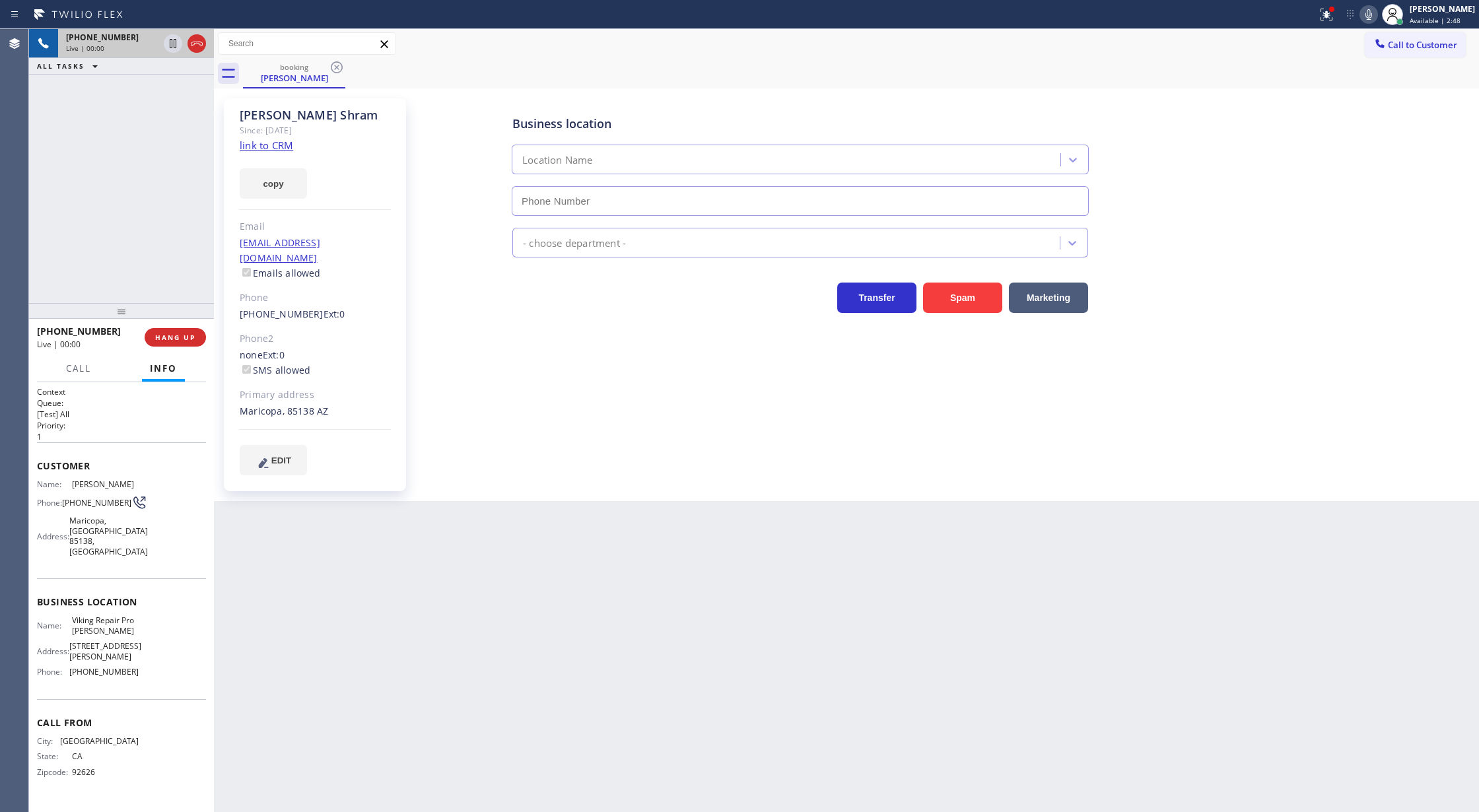
type input "[PHONE_NUMBER]"
click at [266, 148] on link "link to CRM" at bounding box center [266, 145] width 53 height 13
click at [190, 40] on icon at bounding box center [197, 43] width 16 height 16
click at [172, 338] on span "HANG UP" at bounding box center [175, 338] width 40 height 9
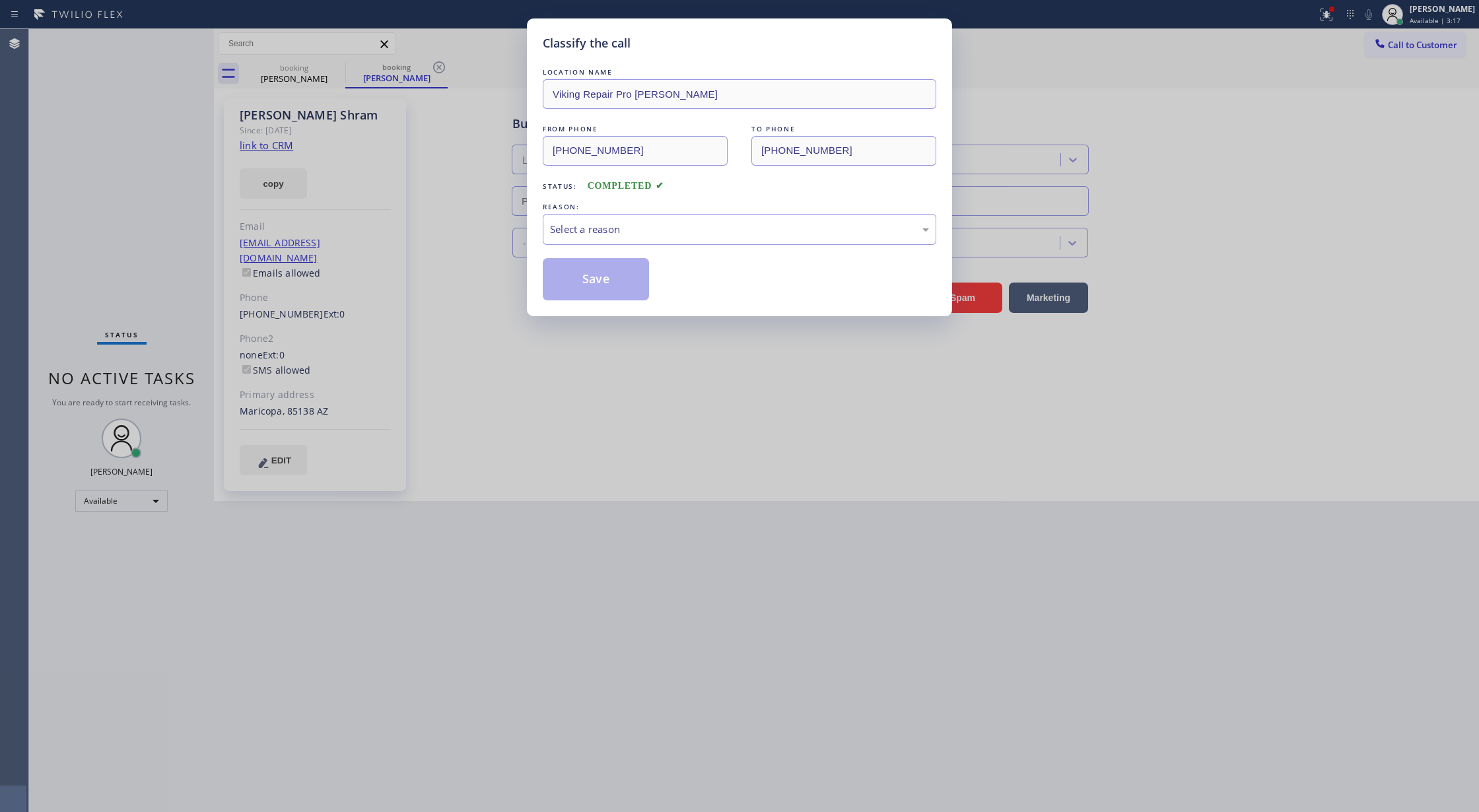
type input "[PHONE_NUMBER]"
click at [649, 234] on div "Select a reason" at bounding box center [739, 229] width 379 height 15
click at [596, 270] on button "Save" at bounding box center [596, 279] width 106 height 42
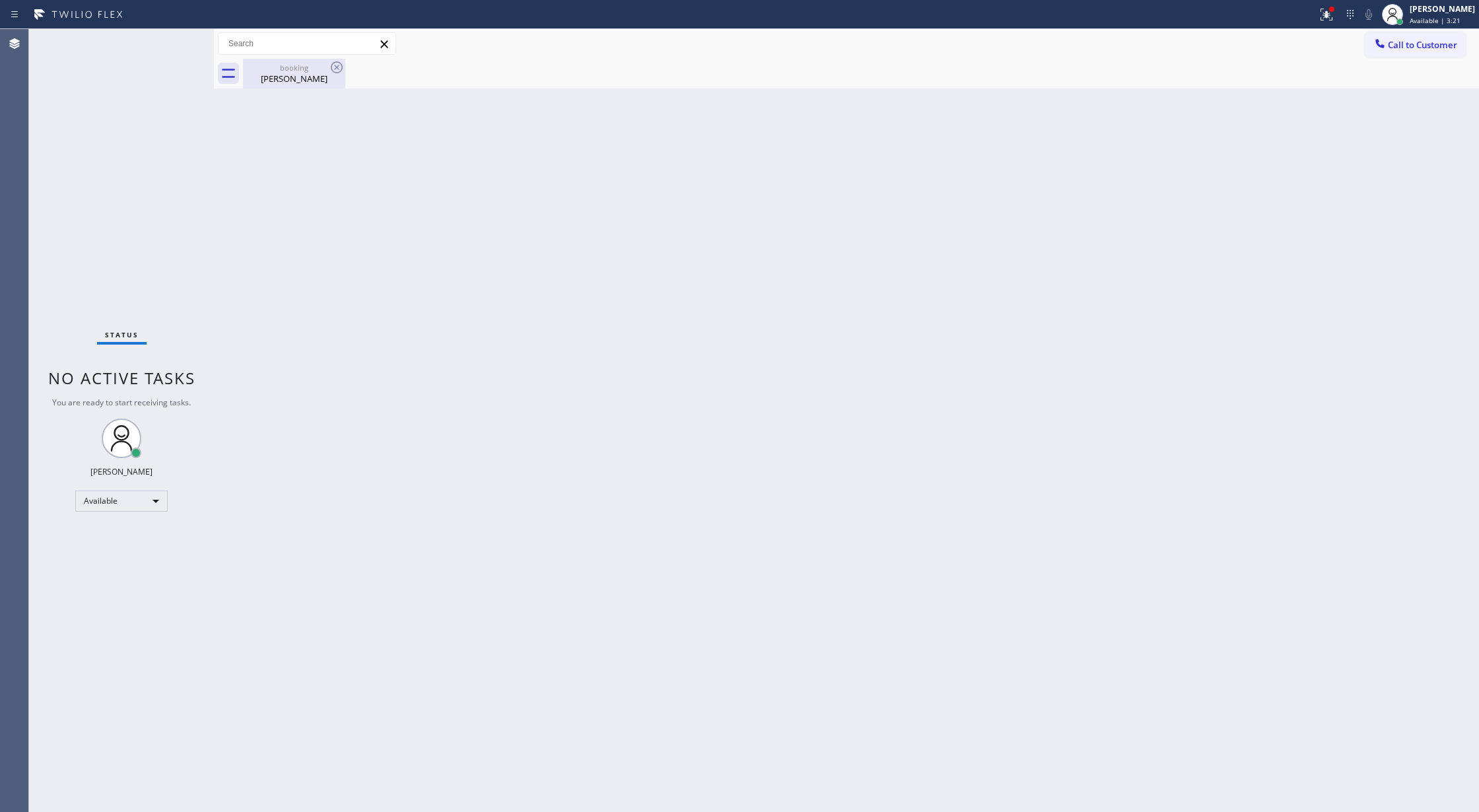
click at [278, 86] on div "booking [PERSON_NAME]" at bounding box center [294, 73] width 99 height 30
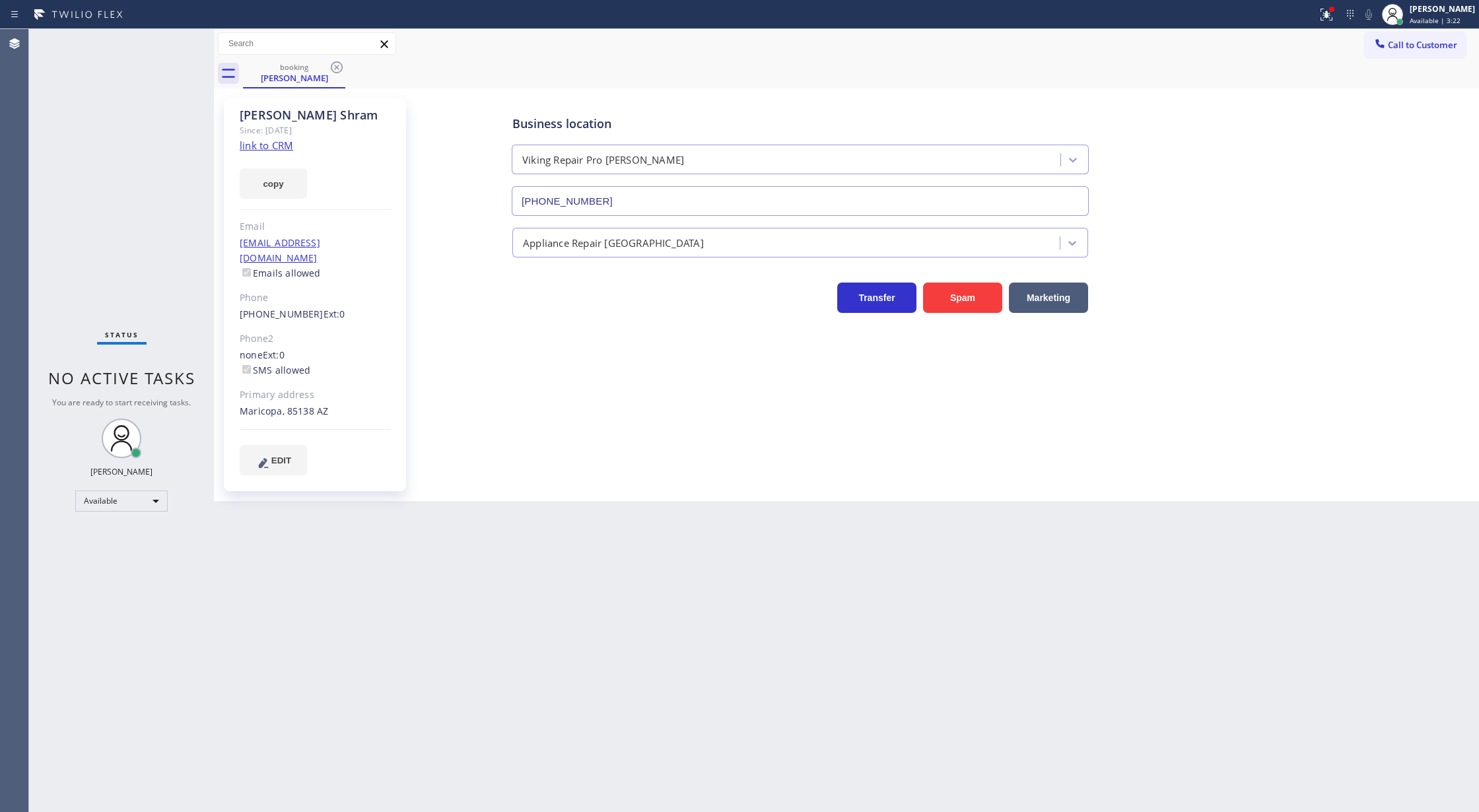
drag, startPoint x: 333, startPoint y: 69, endPoint x: 314, endPoint y: 152, distance: 85.1
click at [333, 69] on icon at bounding box center [336, 67] width 16 height 16
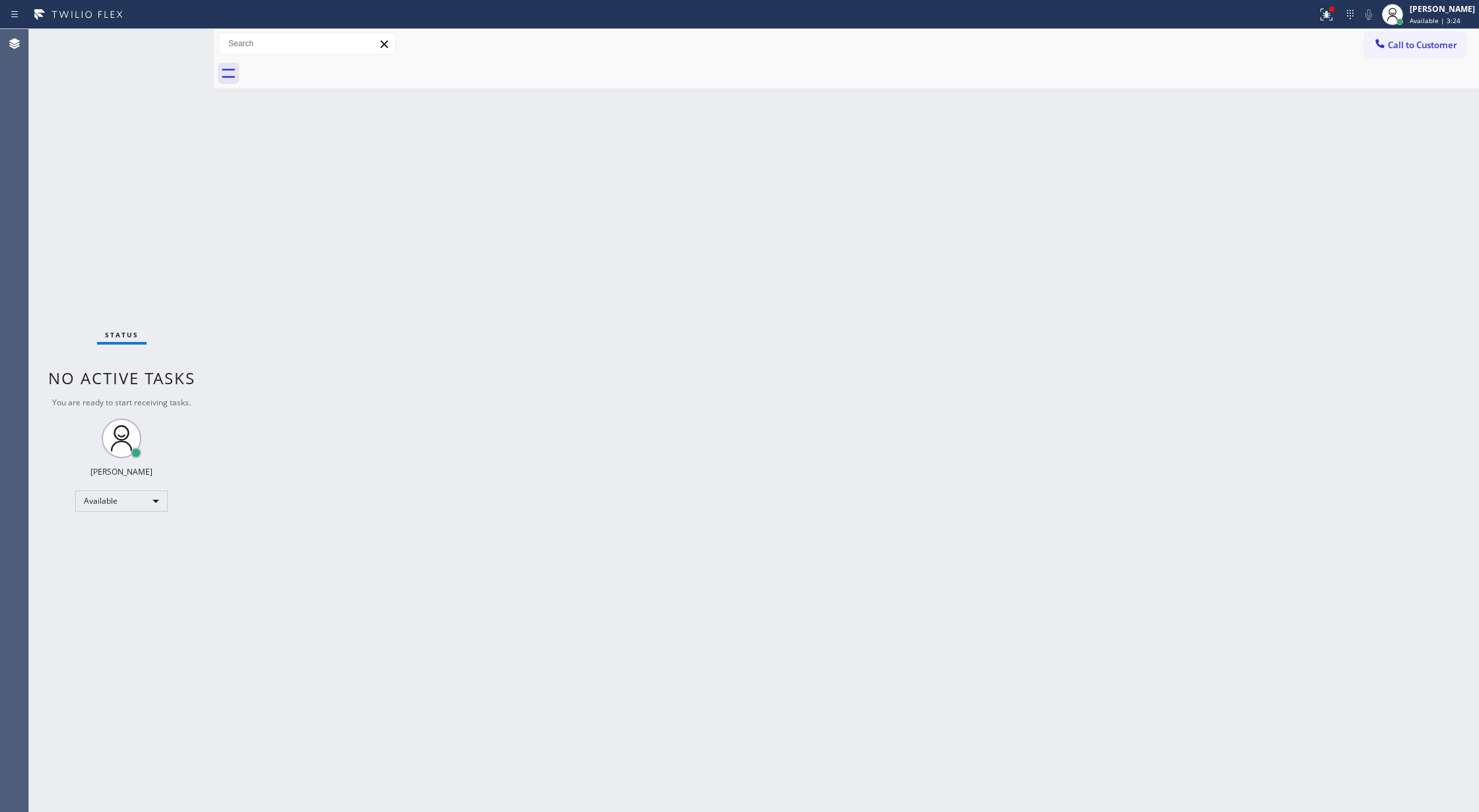
click at [175, 28] on div "Status report Issues detected These issues could affect your workflow. Please c…" at bounding box center [739, 14] width 1479 height 29
click at [178, 42] on div "Status No active tasks You are ready to start receiving tasks. [PERSON_NAME] Av…" at bounding box center [121, 420] width 185 height 783
click at [167, 45] on div "Status No active tasks You are ready to start receiving tasks. [PERSON_NAME] Av…" at bounding box center [121, 420] width 185 height 783
click at [178, 40] on div "Status No active tasks You are ready to start receiving tasks. [PERSON_NAME] Av…" at bounding box center [121, 420] width 185 height 783
click at [180, 51] on div "Status No active tasks You are ready to start receiving tasks. [PERSON_NAME] Av…" at bounding box center [121, 420] width 185 height 783
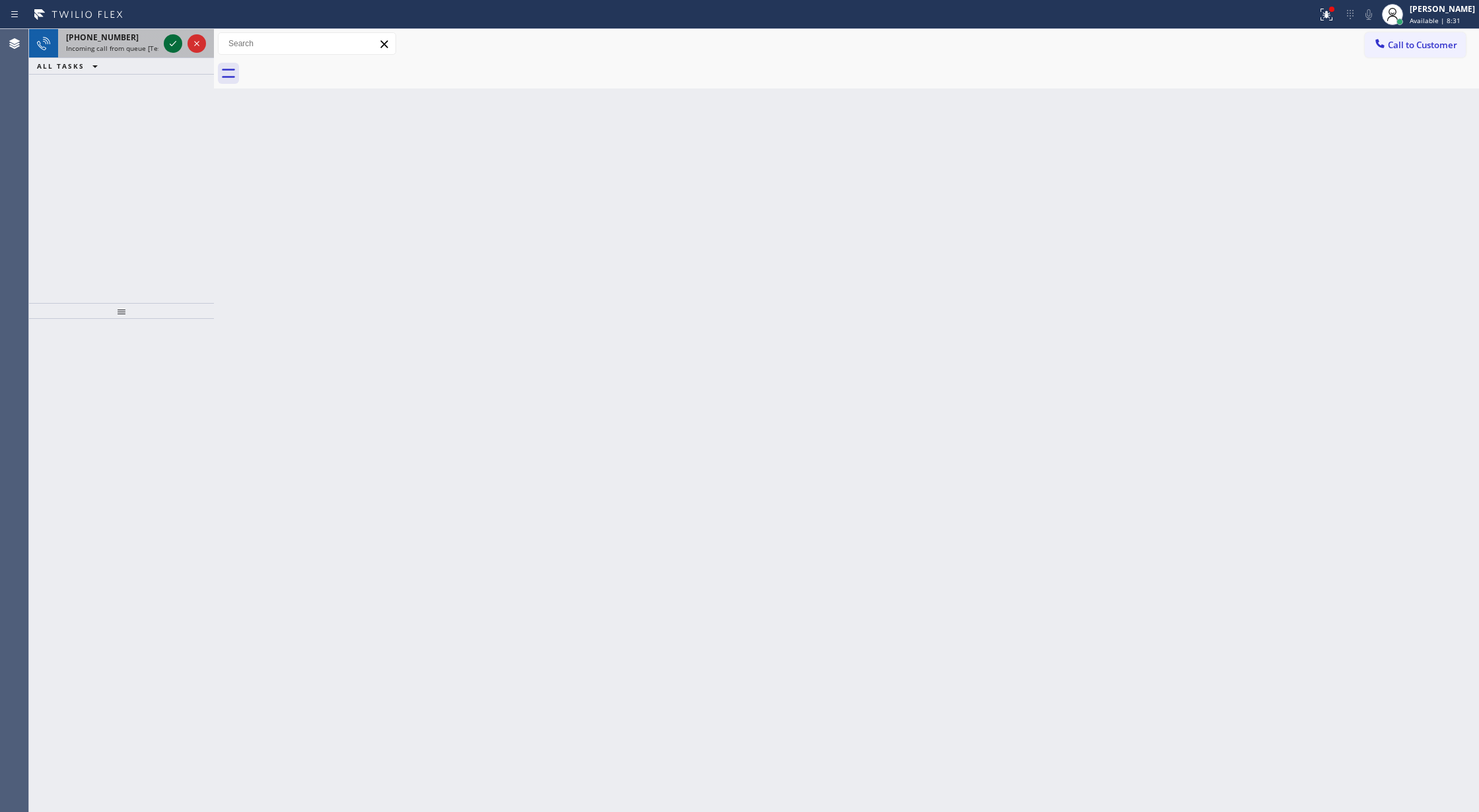
click at [172, 46] on icon at bounding box center [173, 43] width 16 height 16
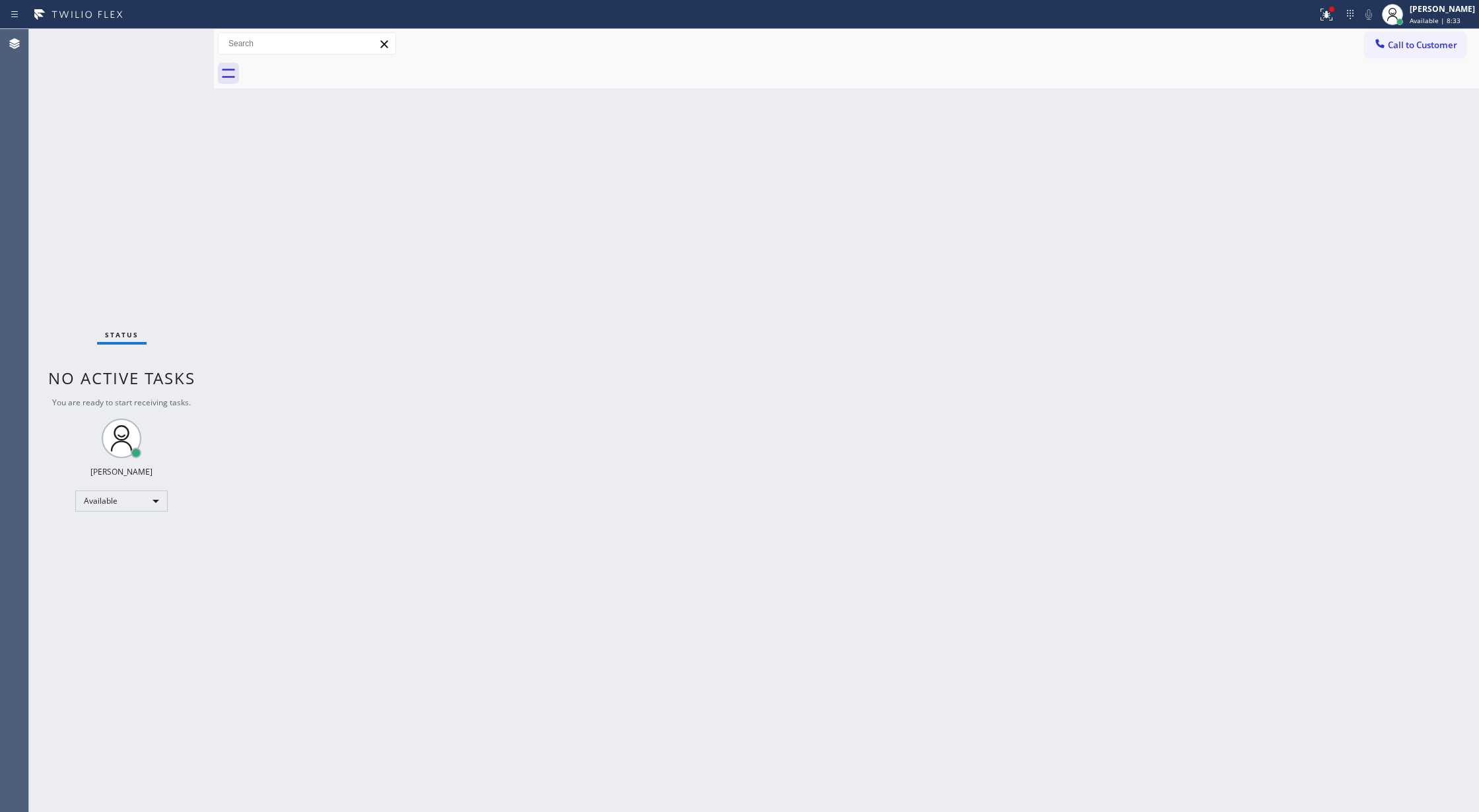
click at [171, 46] on div "Status No active tasks You are ready to start receiving tasks. [PERSON_NAME] Av…" at bounding box center [121, 420] width 185 height 783
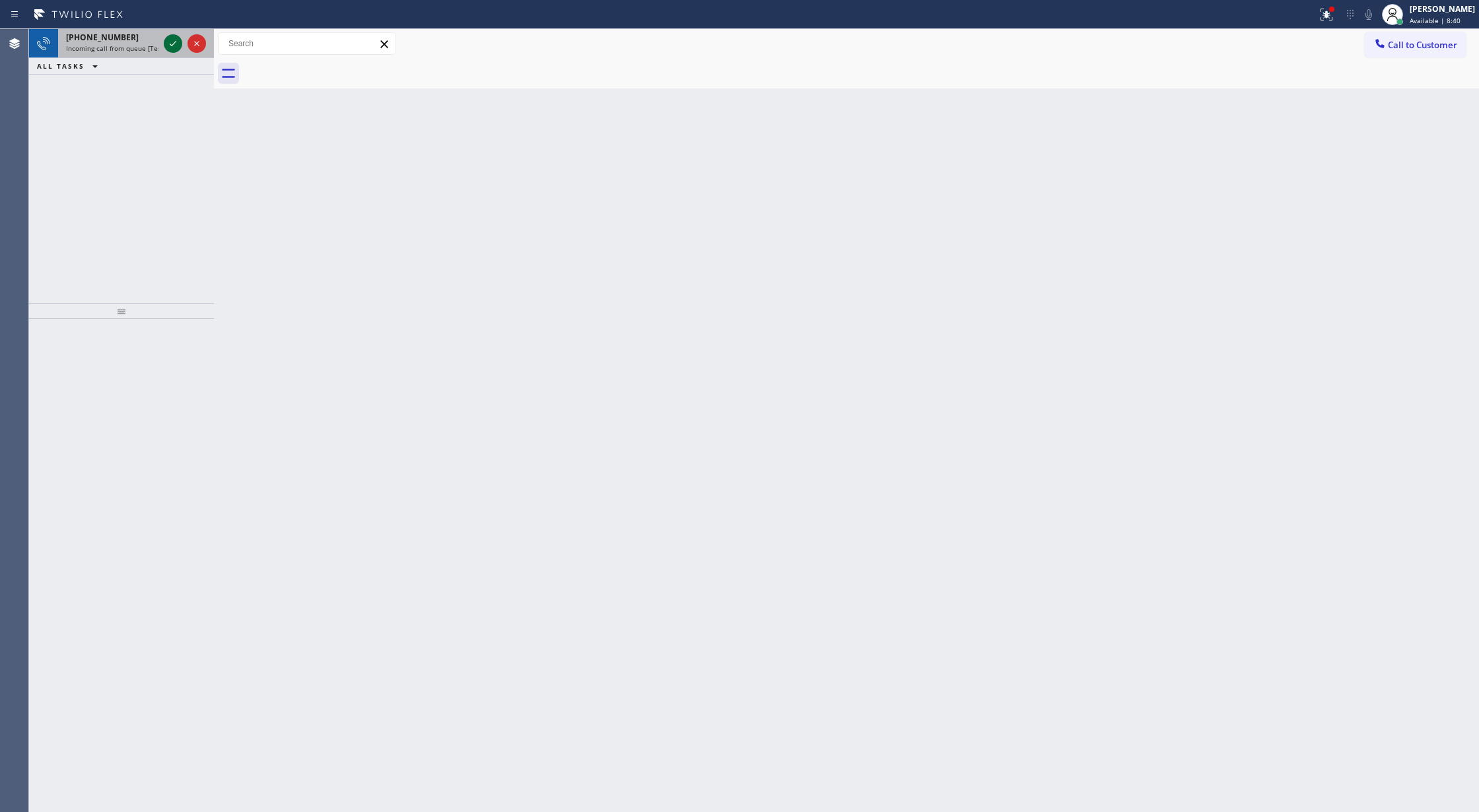
click at [165, 43] on icon at bounding box center [173, 43] width 16 height 16
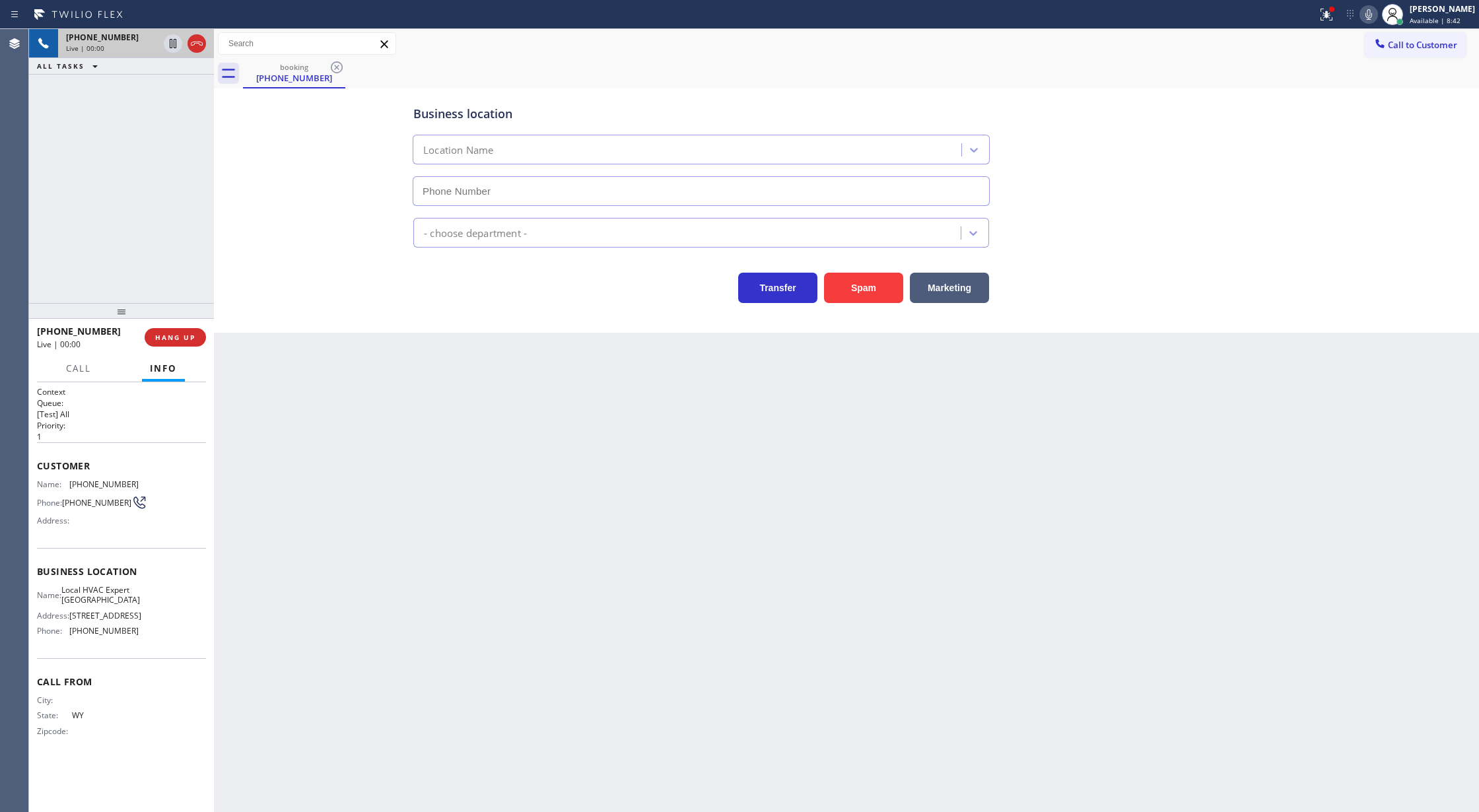
type input "[PHONE_NUMBER]"
drag, startPoint x: 33, startPoint y: 468, endPoint x: 159, endPoint y: 633, distance: 207.6
click at [159, 633] on div "Context Queue: [Test] All Priority: 1 Customer Name: [PHONE_NUMBER] Phone: [PHO…" at bounding box center [121, 597] width 185 height 430
click at [858, 288] on button "Spam" at bounding box center [864, 288] width 79 height 30
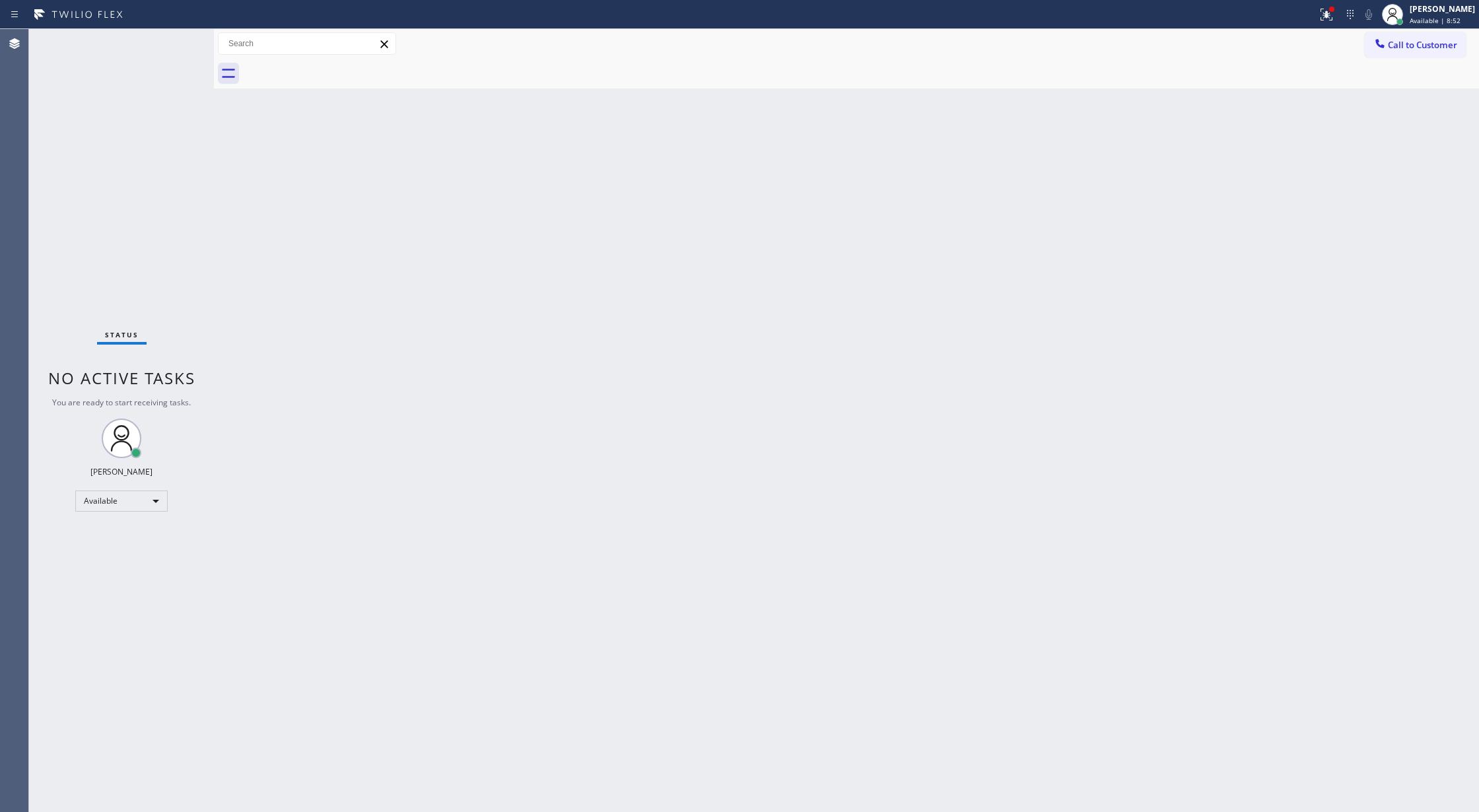
click at [172, 45] on div "Status No active tasks You are ready to start receiving tasks. [PERSON_NAME] Av…" at bounding box center [121, 420] width 185 height 783
click at [183, 38] on div "Status No active tasks You are ready to start receiving tasks. [PERSON_NAME] Av…" at bounding box center [121, 420] width 185 height 783
click at [180, 38] on div "Status No active tasks You are ready to start receiving tasks. [PERSON_NAME] Av…" at bounding box center [121, 420] width 185 height 783
click at [171, 37] on div "Status No active tasks You are ready to start receiving tasks. [PERSON_NAME] Av…" at bounding box center [121, 420] width 185 height 783
click at [175, 51] on div "Status No active tasks You are ready to start receiving tasks. [PERSON_NAME] Av…" at bounding box center [121, 420] width 185 height 783
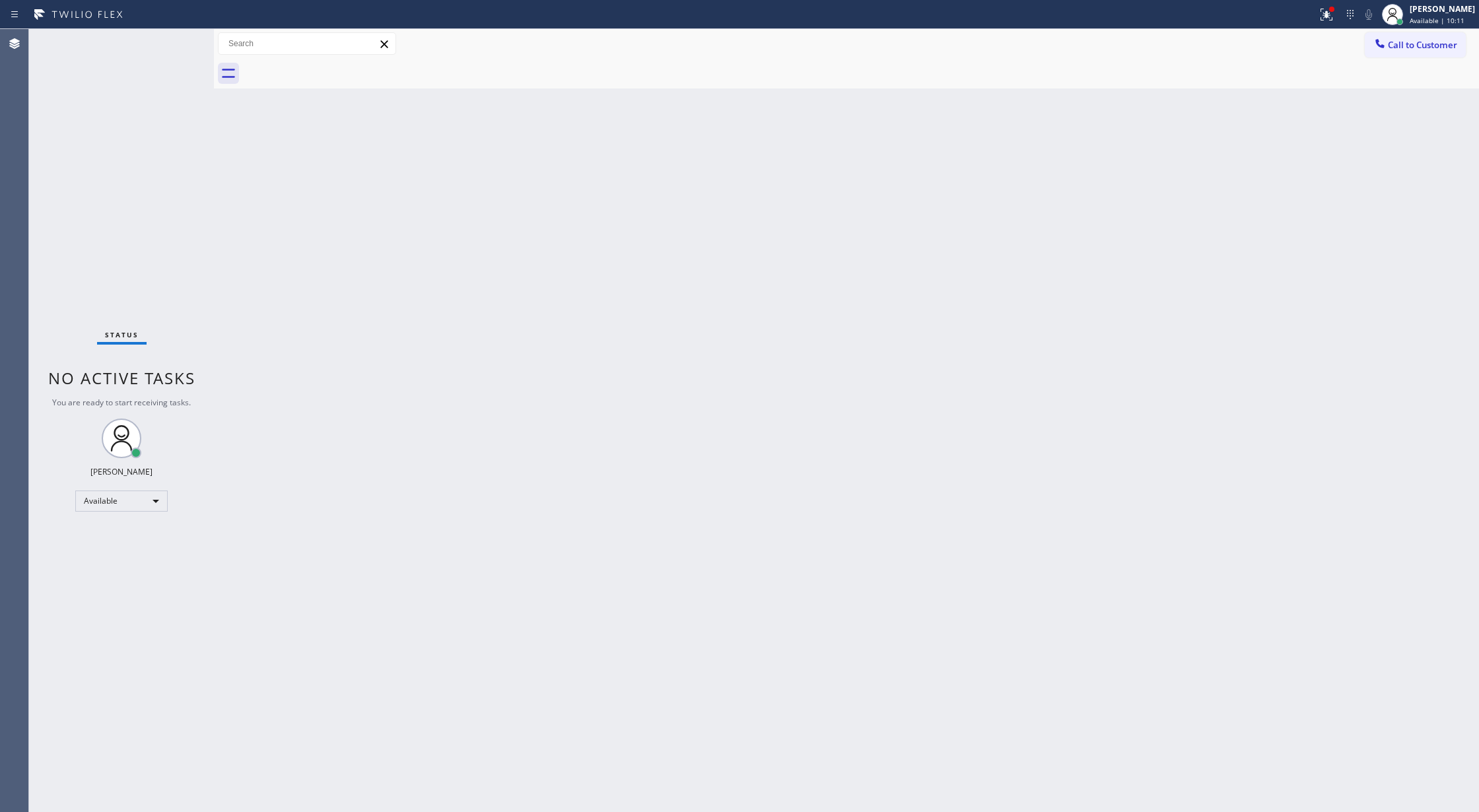
click at [173, 43] on div "Status No active tasks You are ready to start receiving tasks. [PERSON_NAME] Av…" at bounding box center [121, 420] width 185 height 783
click at [175, 43] on div "Status No active tasks You are ready to start receiving tasks. [PERSON_NAME] Av…" at bounding box center [121, 420] width 185 height 783
click at [175, 46] on div "Status No active tasks You are ready to start receiving tasks. [PERSON_NAME] Av…" at bounding box center [121, 420] width 185 height 783
click at [169, 58] on div "ALL TASKS ALL TASKS ACTIVE TASKS TASKS IN WRAP UP" at bounding box center [121, 67] width 185 height 17
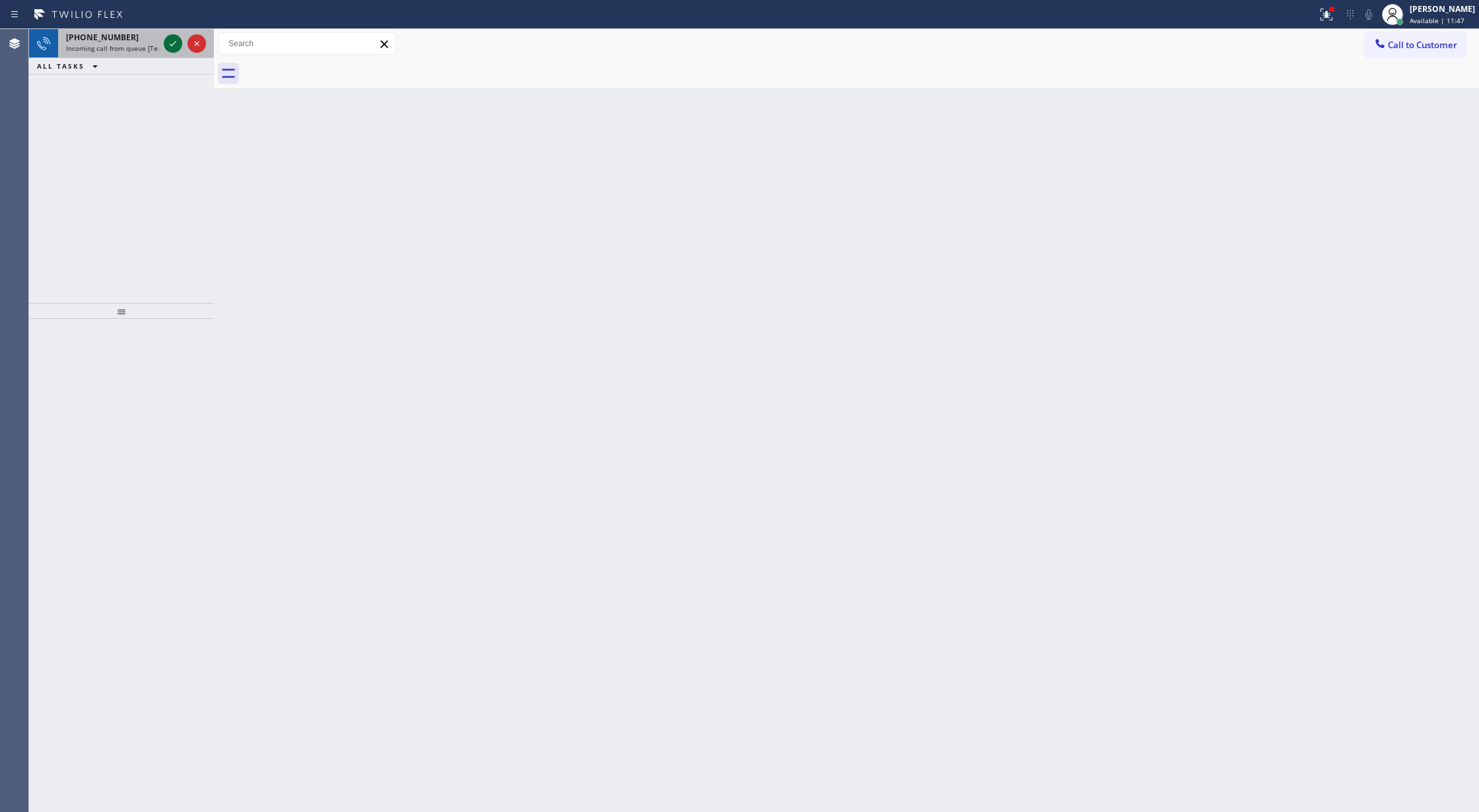
click at [175, 46] on icon at bounding box center [173, 43] width 16 height 16
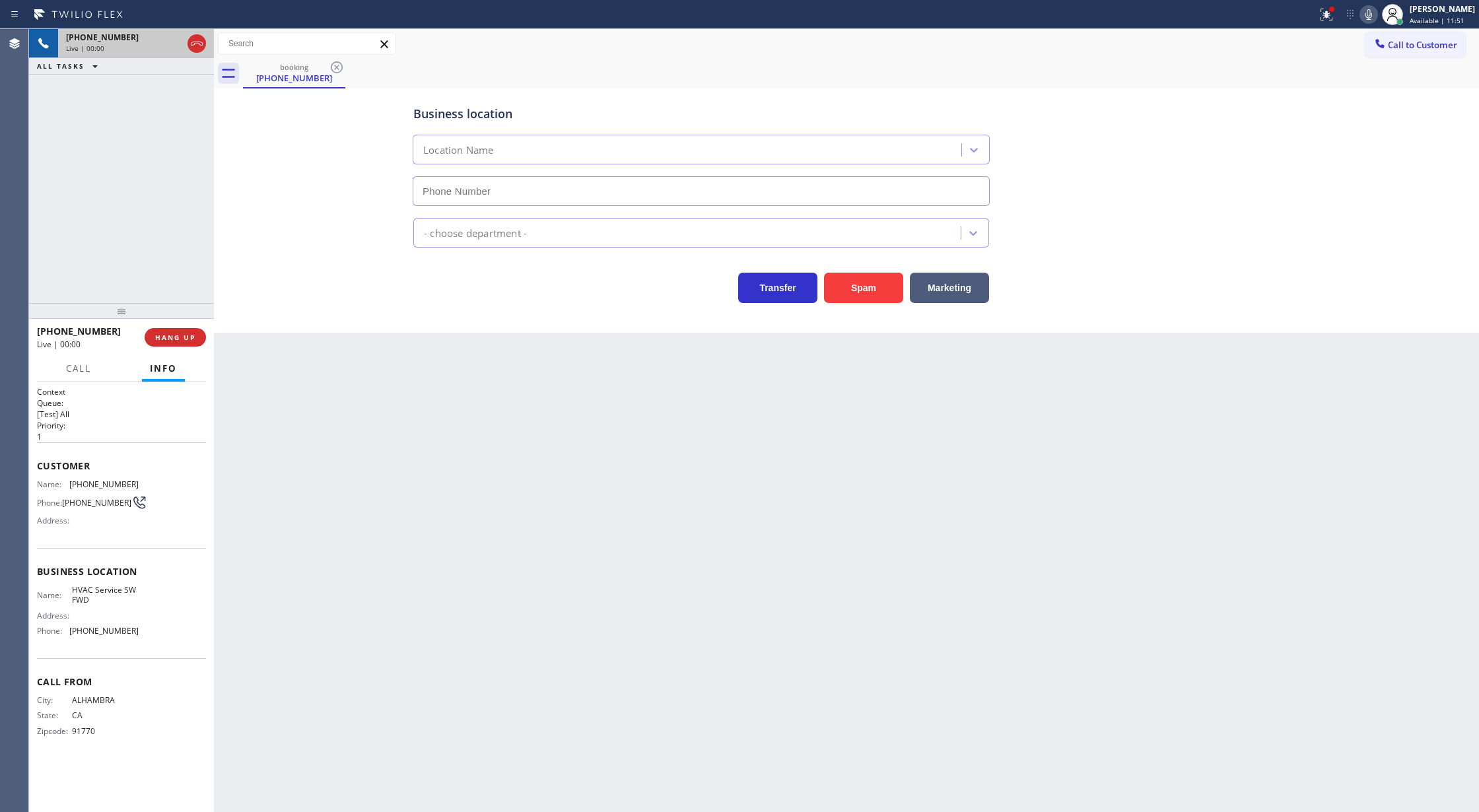
type input "[PHONE_NUMBER]"
click at [874, 291] on button "Spam" at bounding box center [864, 288] width 79 height 30
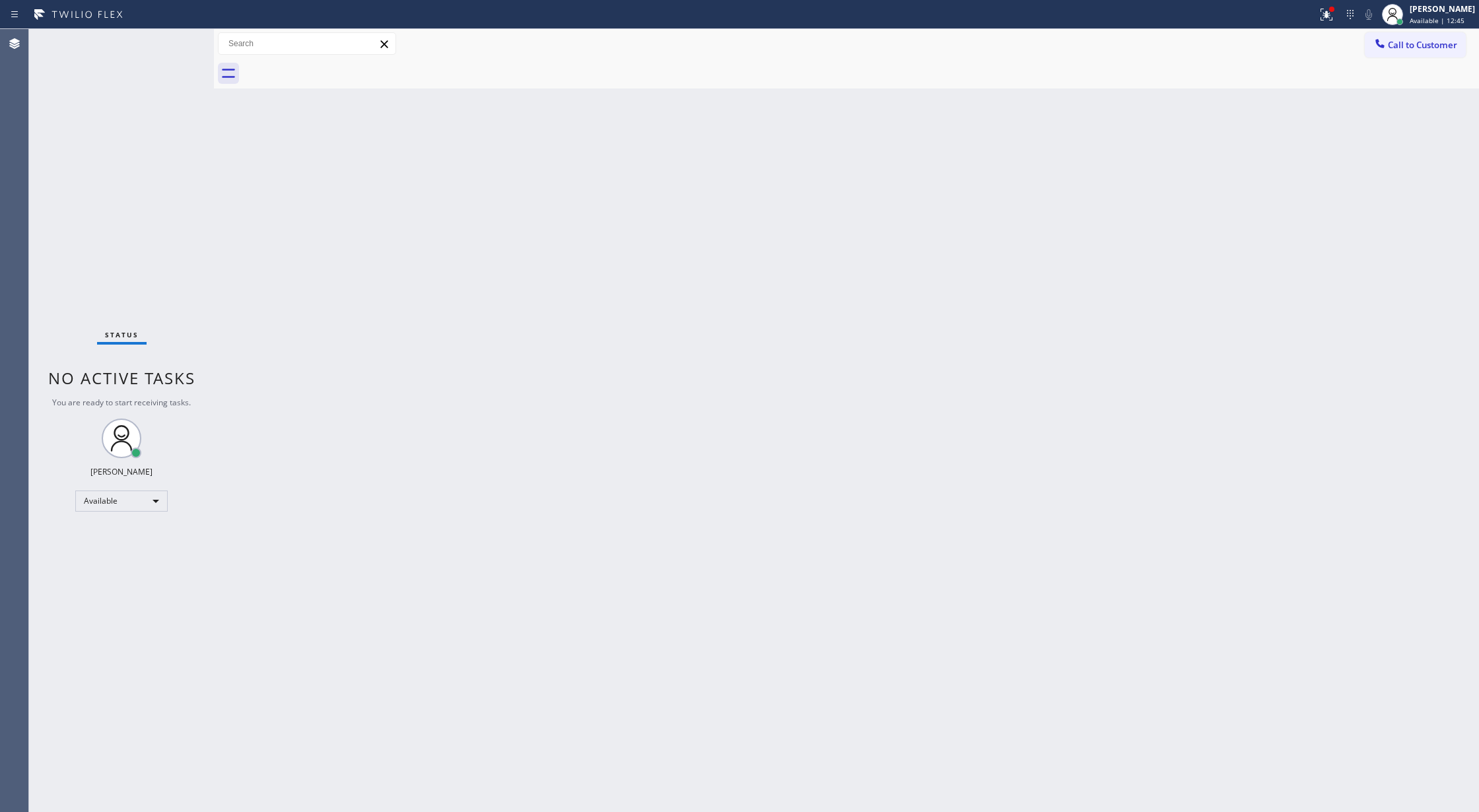
click at [177, 38] on div "Status No active tasks You are ready to start receiving tasks. [PERSON_NAME] Av…" at bounding box center [121, 420] width 185 height 783
click at [182, 45] on div "Status No active tasks You are ready to start receiving tasks. [PERSON_NAME] Av…" at bounding box center [121, 420] width 185 height 783
click at [180, 38] on div "Status No active tasks You are ready to start receiving tasks. [PERSON_NAME] Av…" at bounding box center [121, 420] width 185 height 783
click at [127, 505] on div "Available" at bounding box center [121, 502] width 93 height 21
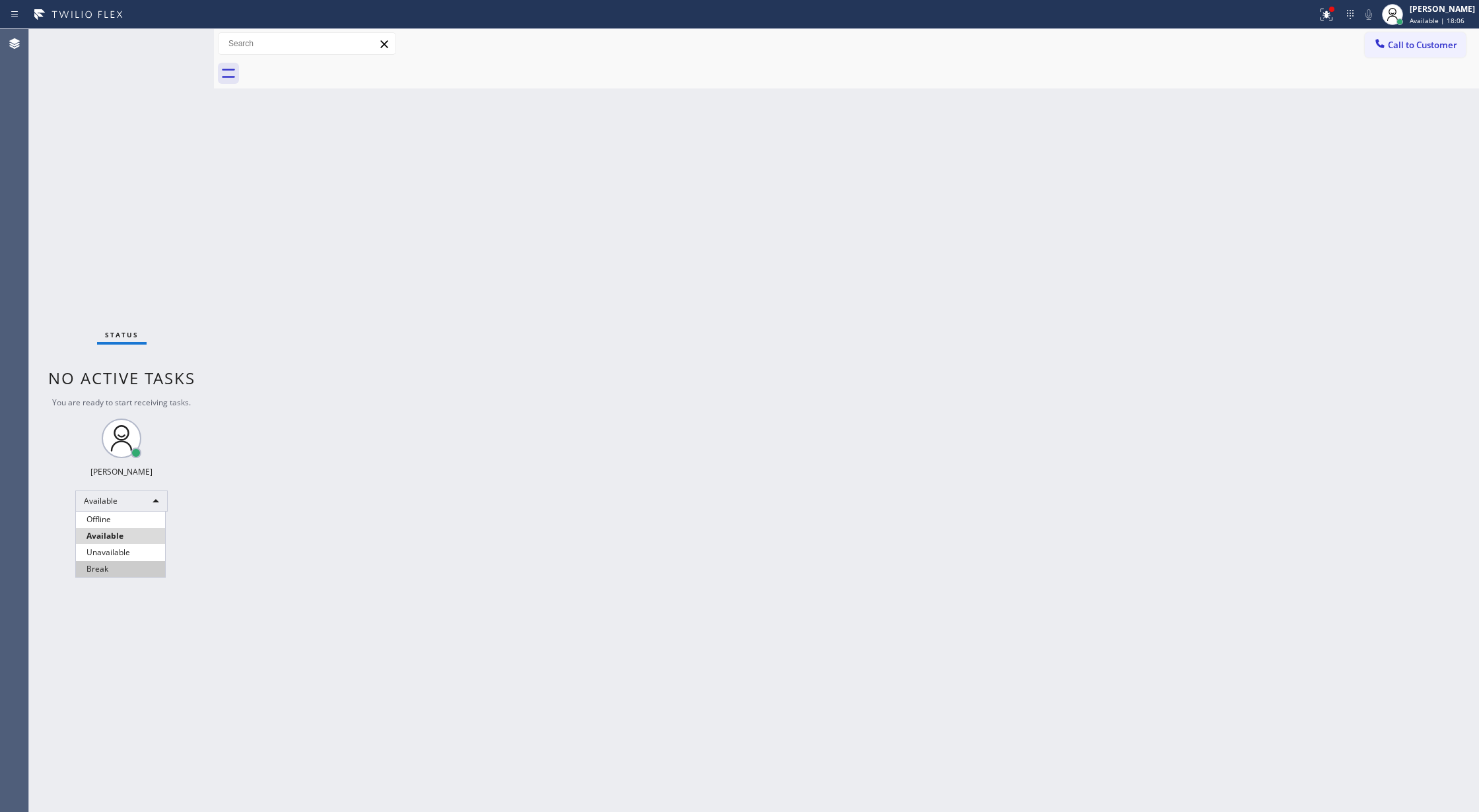
click at [130, 568] on li "Break" at bounding box center [120, 569] width 89 height 16
click at [1419, 27] on div "[PERSON_NAME] Available | 18:10" at bounding box center [1428, 14] width 101 height 29
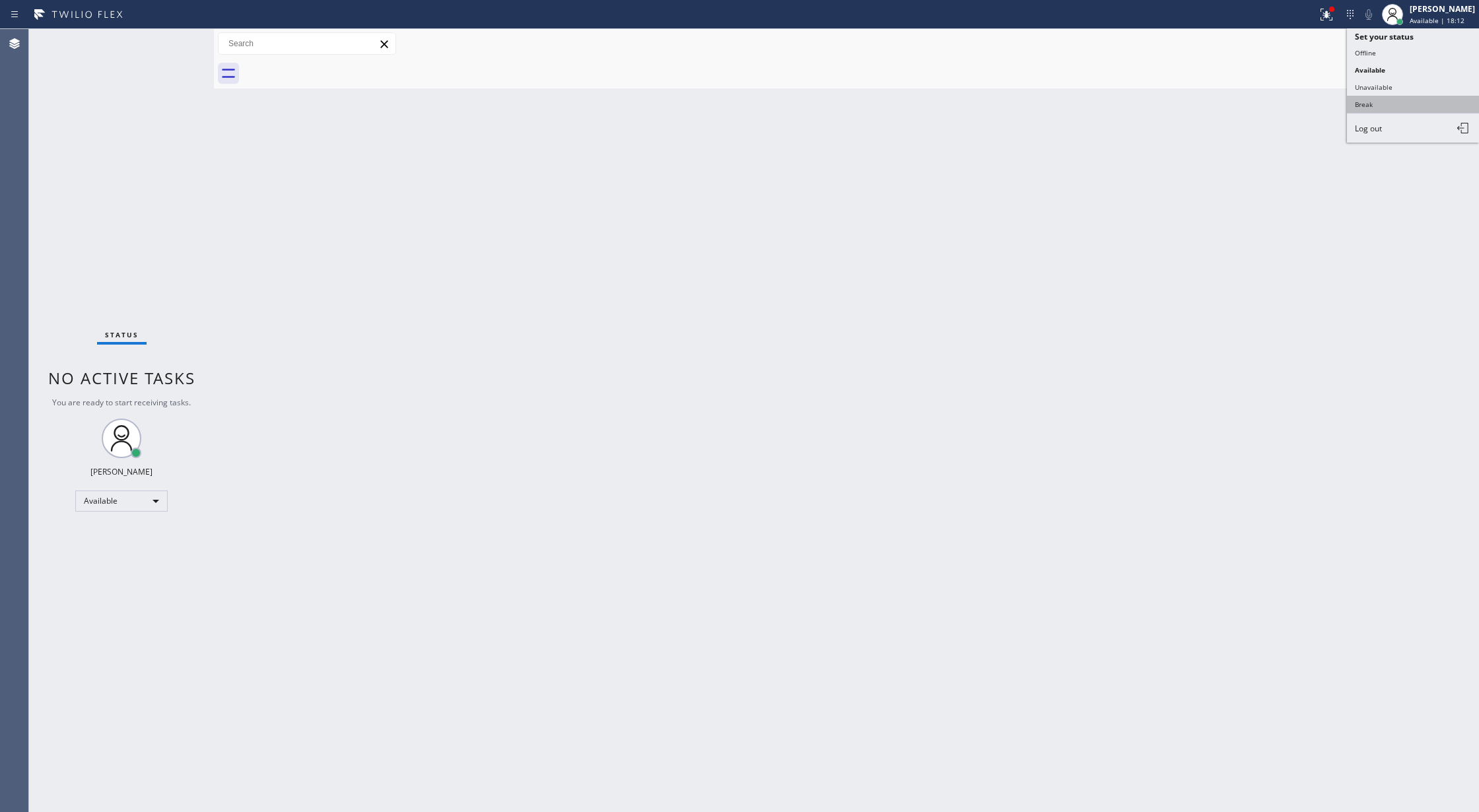
click at [1389, 102] on button "Break" at bounding box center [1413, 104] width 132 height 17
click at [141, 500] on div "Available" at bounding box center [121, 502] width 93 height 21
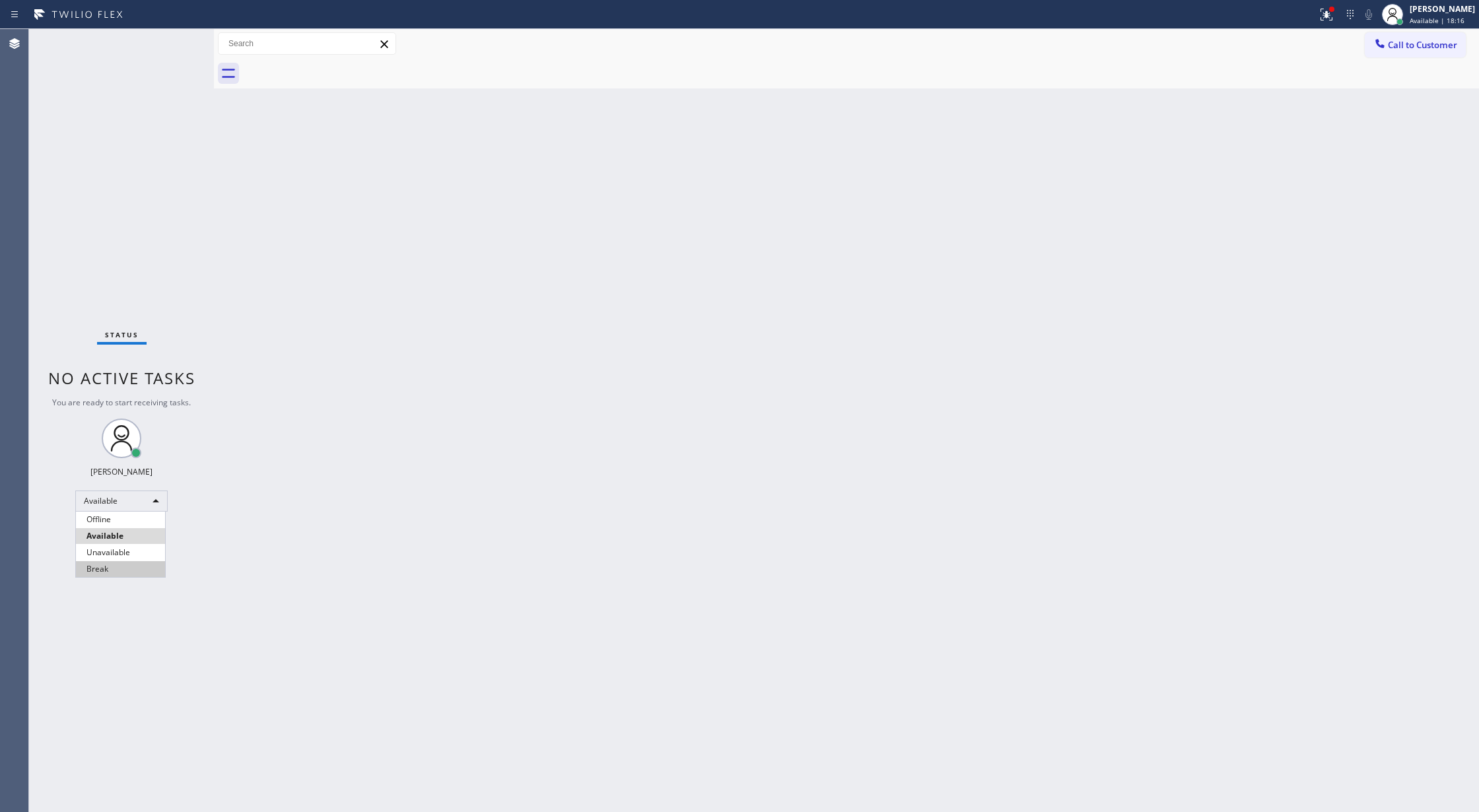
click at [127, 562] on li "Break" at bounding box center [120, 569] width 89 height 16
click at [1437, 24] on span "Available | 18:19" at bounding box center [1437, 20] width 55 height 9
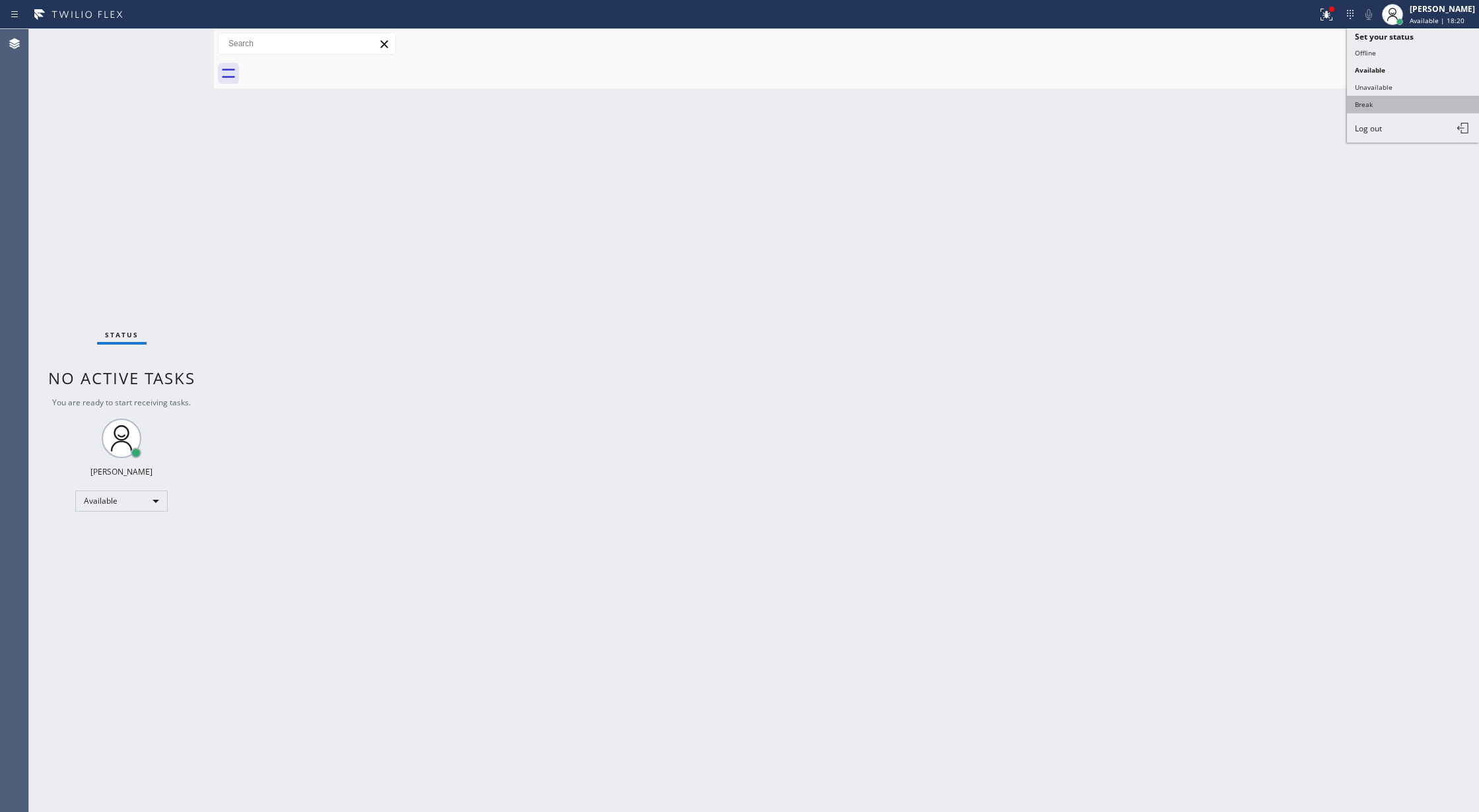
click at [1383, 103] on button "Break" at bounding box center [1413, 104] width 132 height 17
